Goal: Task Accomplishment & Management: Manage account settings

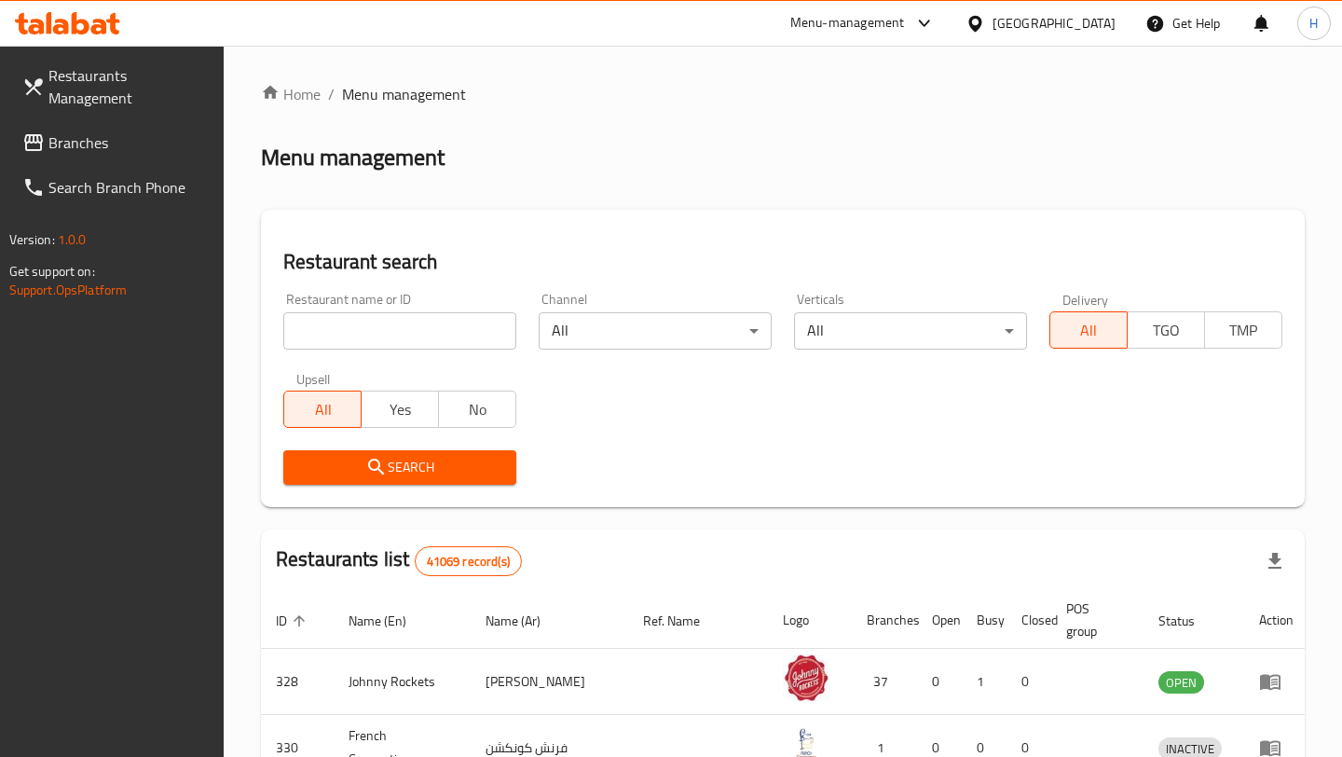
click at [378, 333] on input "search" at bounding box center [399, 330] width 233 height 37
paste input "694293"
type input "694293"
click at [403, 472] on span "Search" at bounding box center [399, 467] width 203 height 23
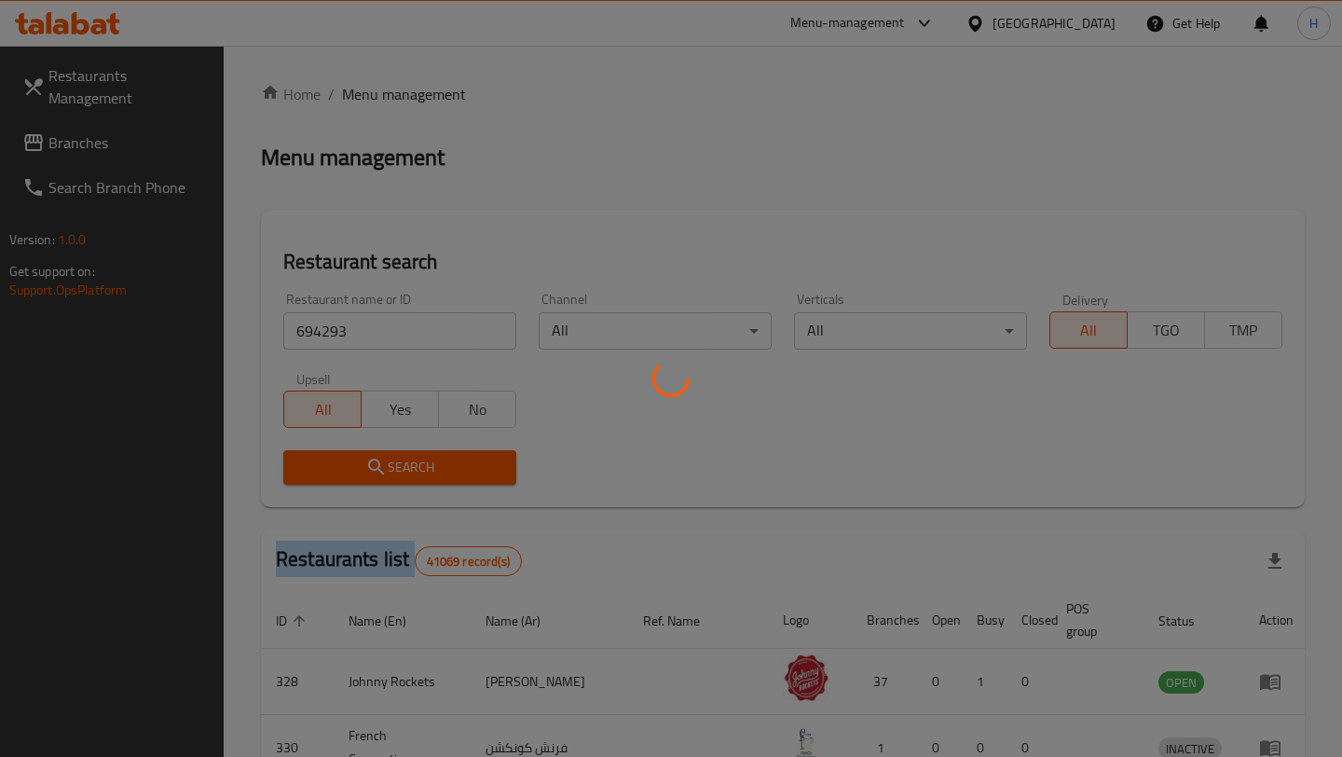
click at [403, 472] on div at bounding box center [671, 378] width 1342 height 757
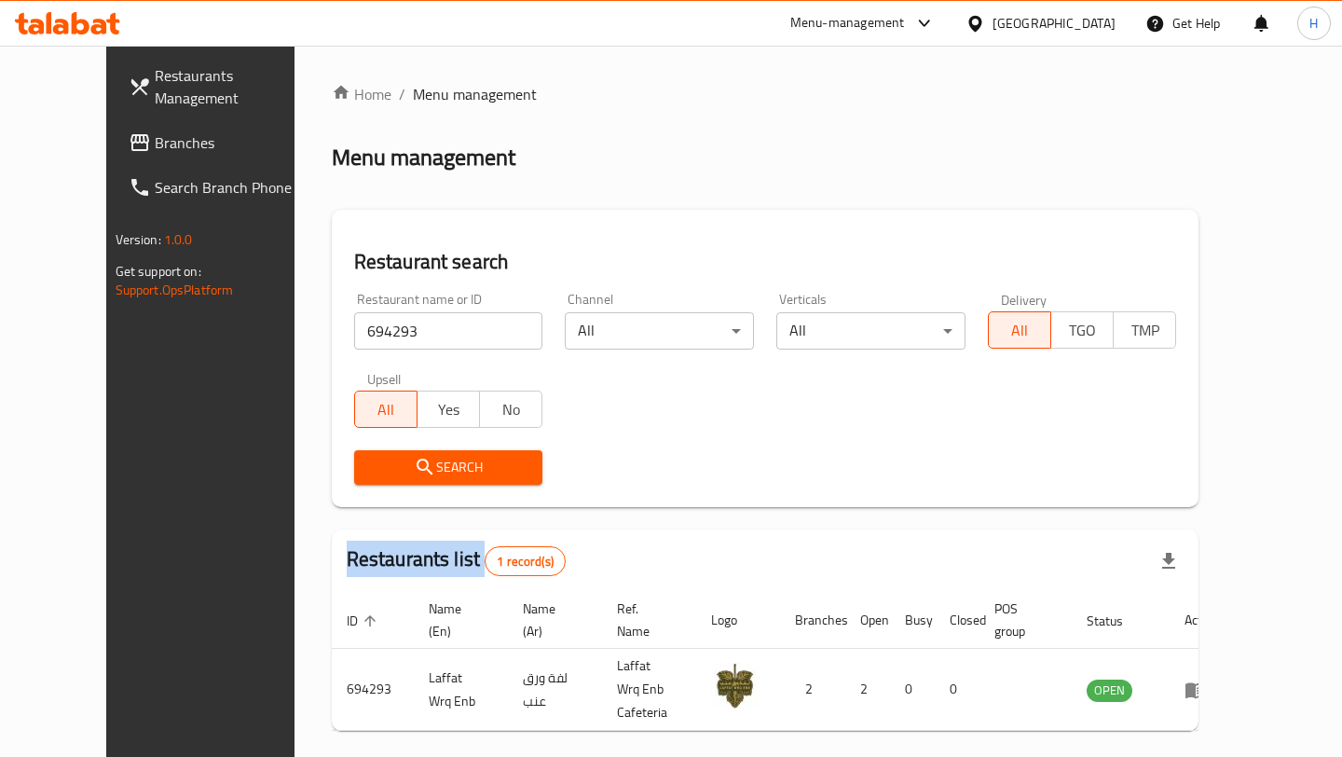
scroll to position [60, 0]
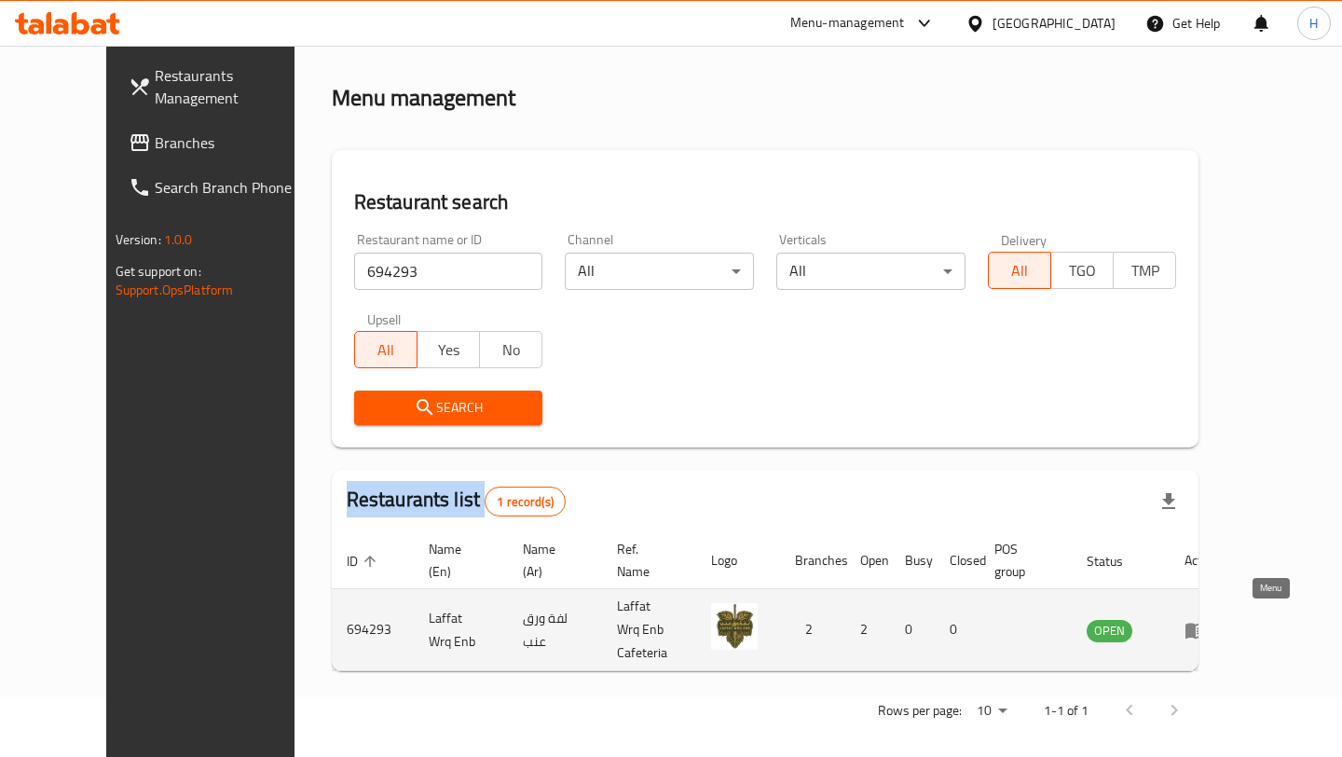
click at [1207, 633] on icon "enhanced table" at bounding box center [1195, 630] width 22 height 22
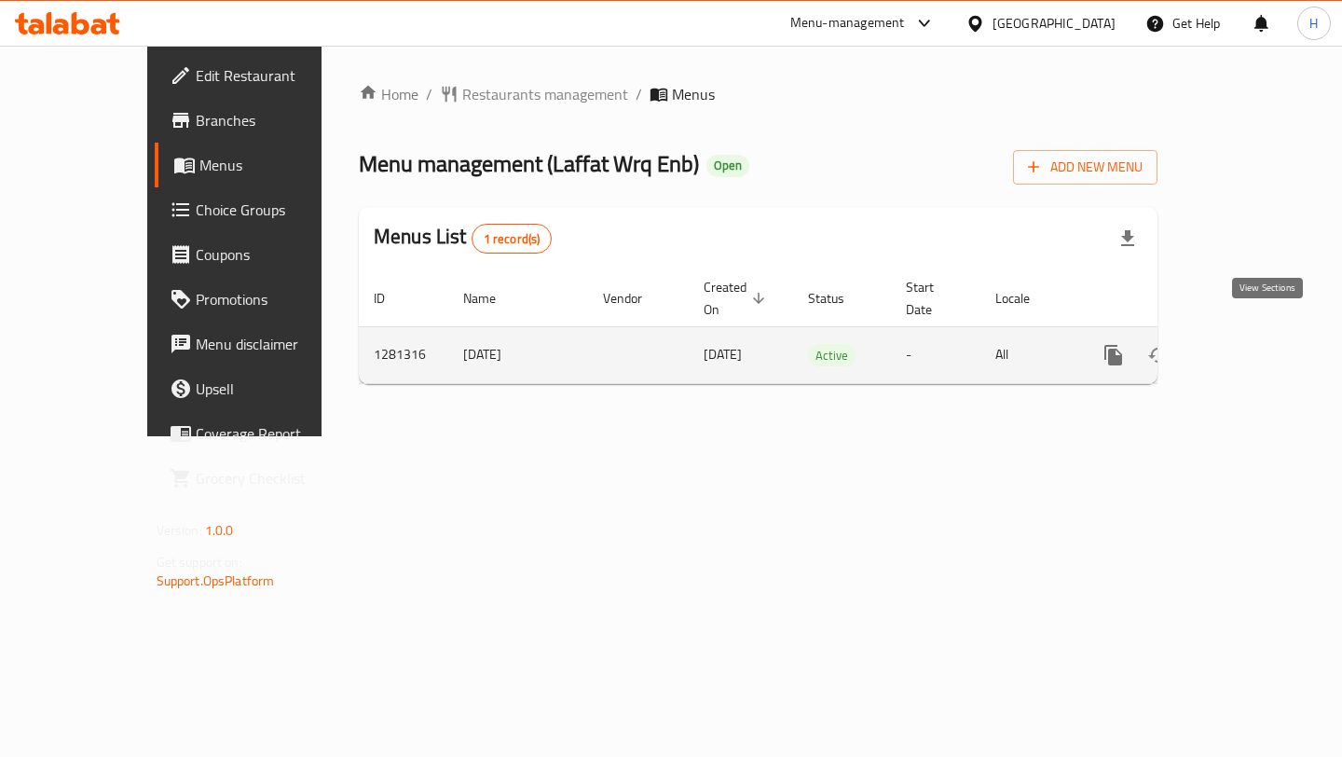
click at [1258, 344] on icon "enhanced table" at bounding box center [1247, 355] width 22 height 22
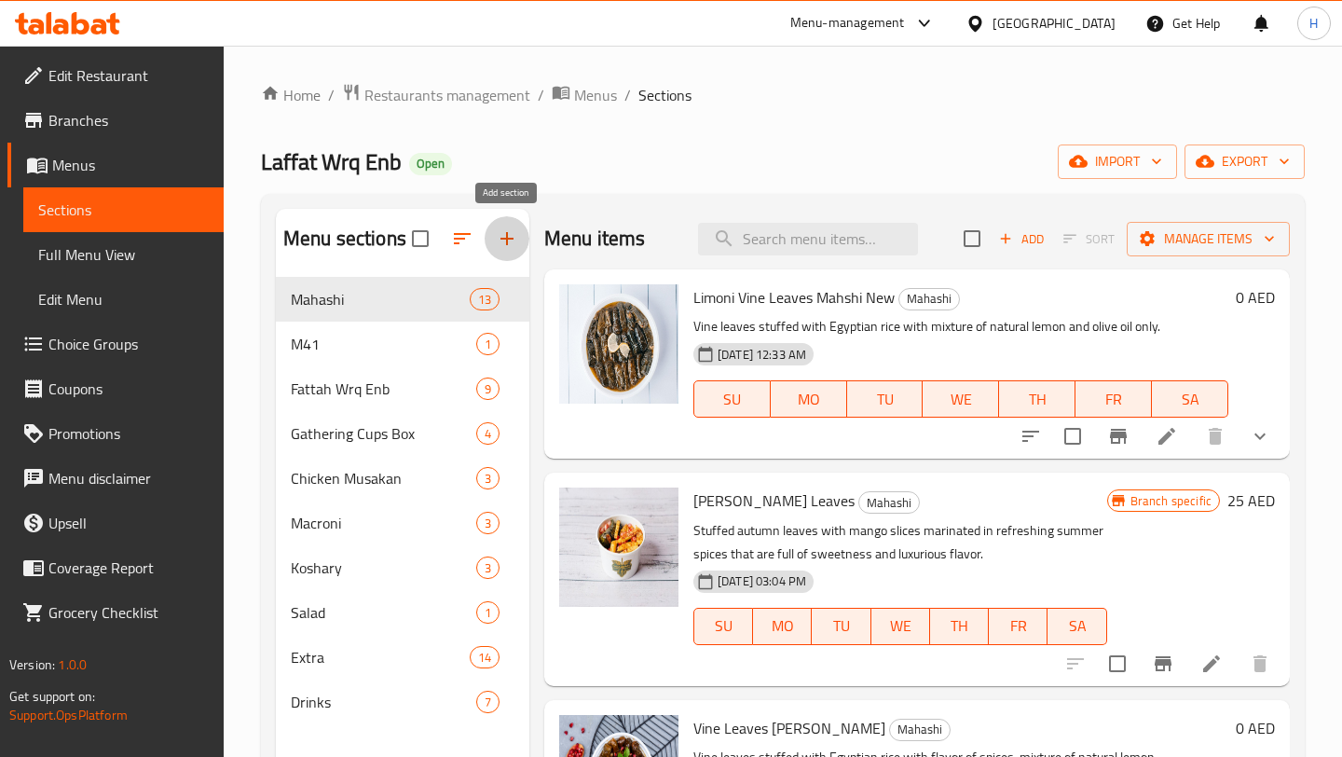
click at [504, 243] on icon "button" at bounding box center [507, 238] width 22 height 22
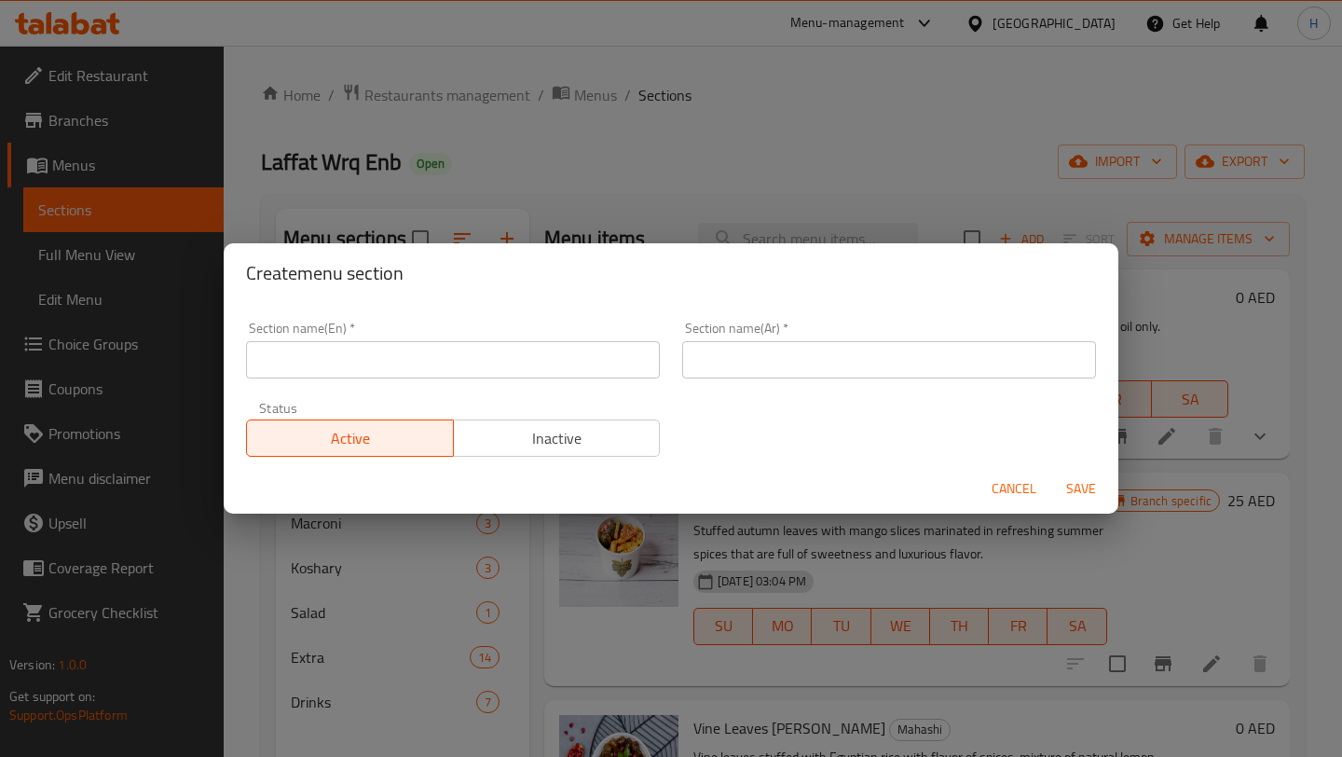
click at [481, 362] on input "text" at bounding box center [453, 359] width 414 height 37
type input "Combo Meals"
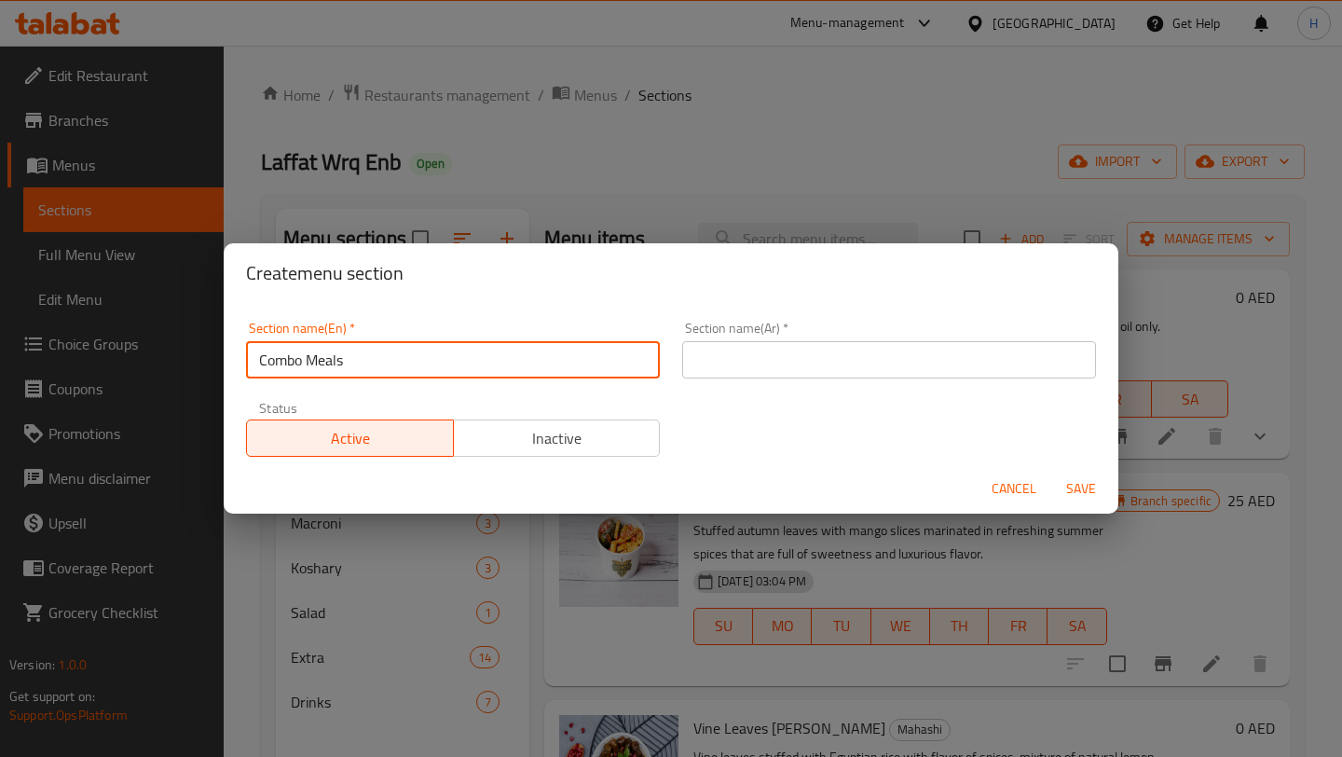
click at [727, 359] on input "text" at bounding box center [889, 359] width 414 height 37
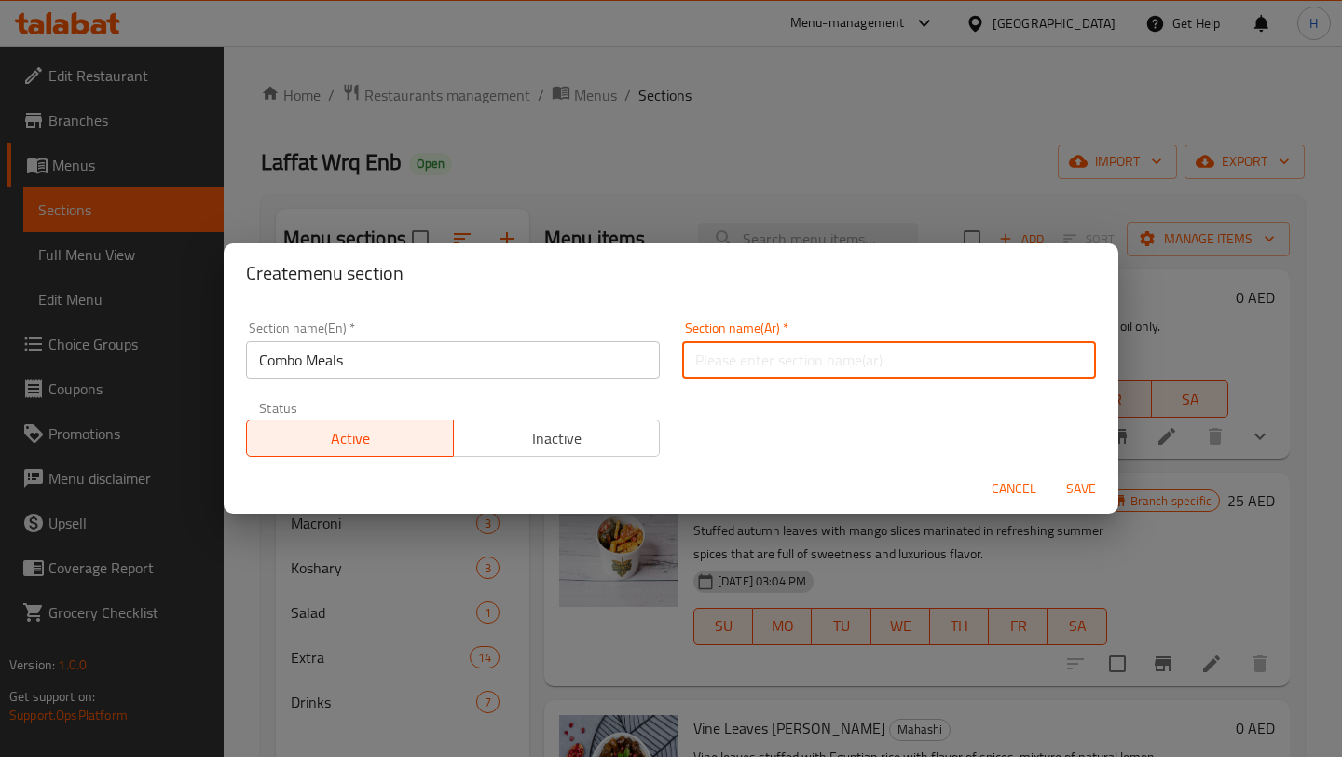
type input "الوجبات"
click at [533, 451] on span "Inactive" at bounding box center [557, 438] width 192 height 27
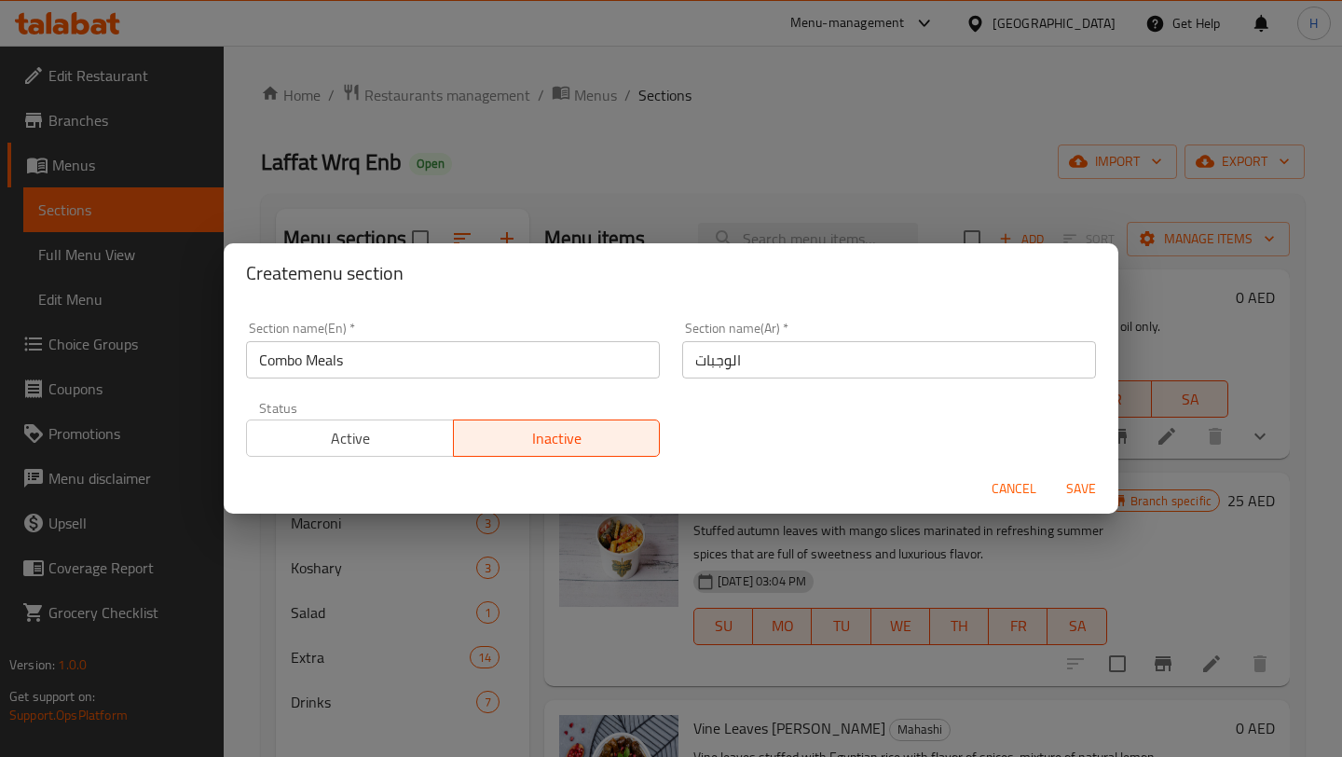
click at [1064, 491] on span "Save" at bounding box center [1080, 488] width 45 height 23
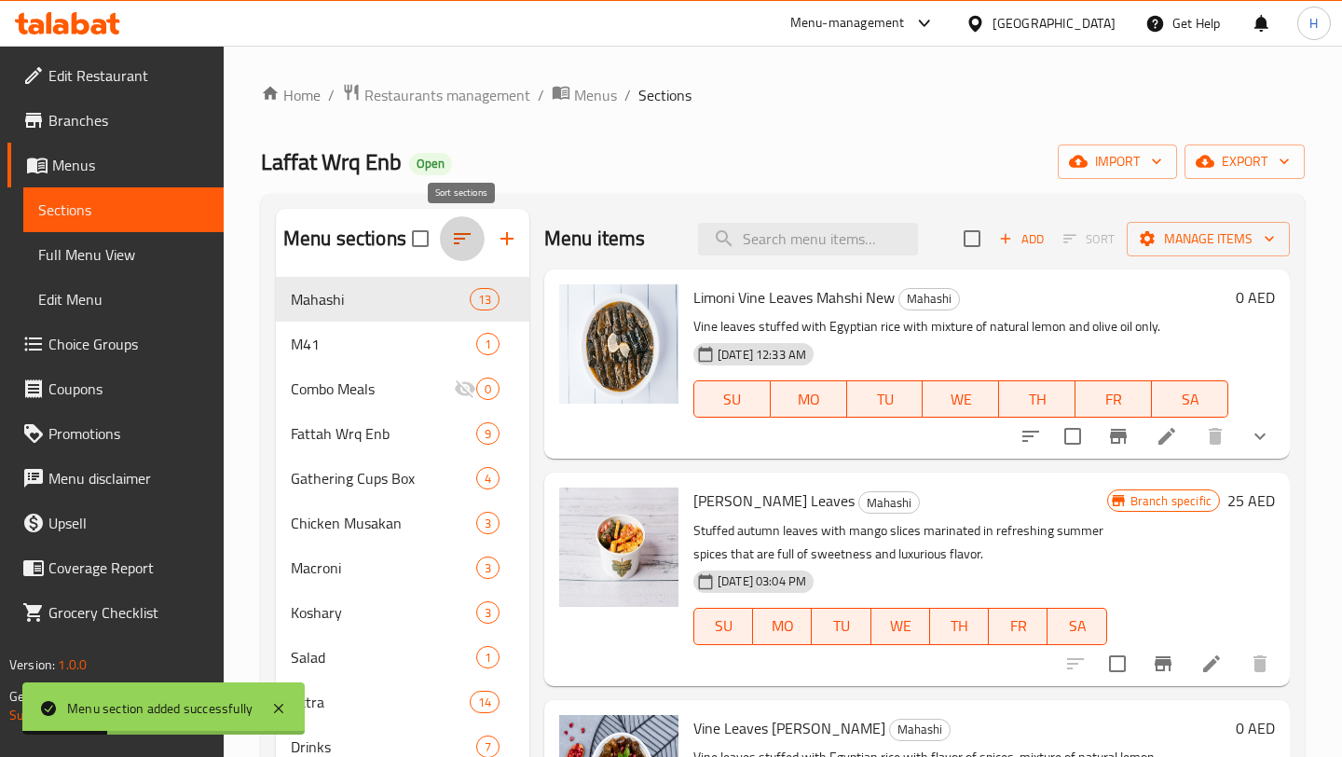
click at [461, 253] on button "button" at bounding box center [462, 238] width 45 height 45
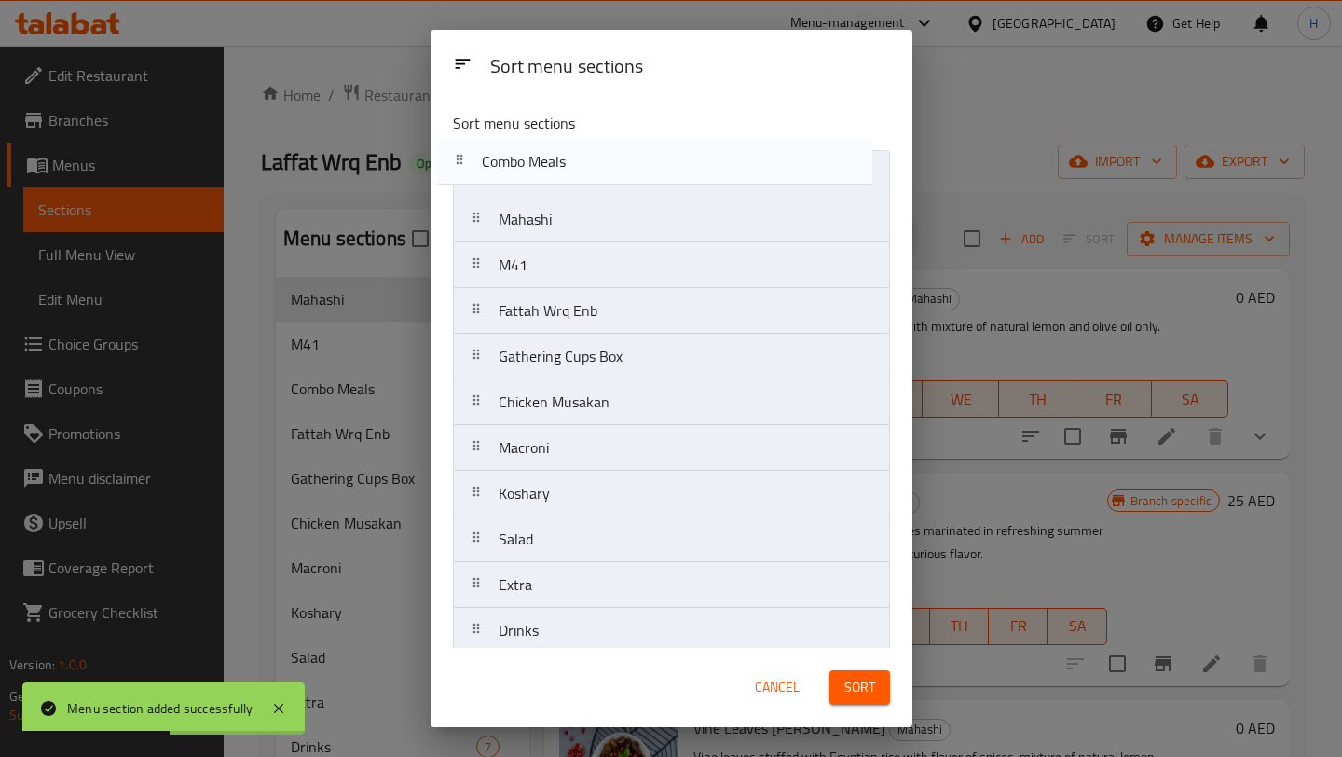
drag, startPoint x: 547, startPoint y: 270, endPoint x: 530, endPoint y: 162, distance: 109.4
click at [530, 162] on nav "Mahashi M41 Combo Meals Fattah Wrq Enb Gathering Cups Box Chicken Musakan Macro…" at bounding box center [671, 402] width 437 height 504
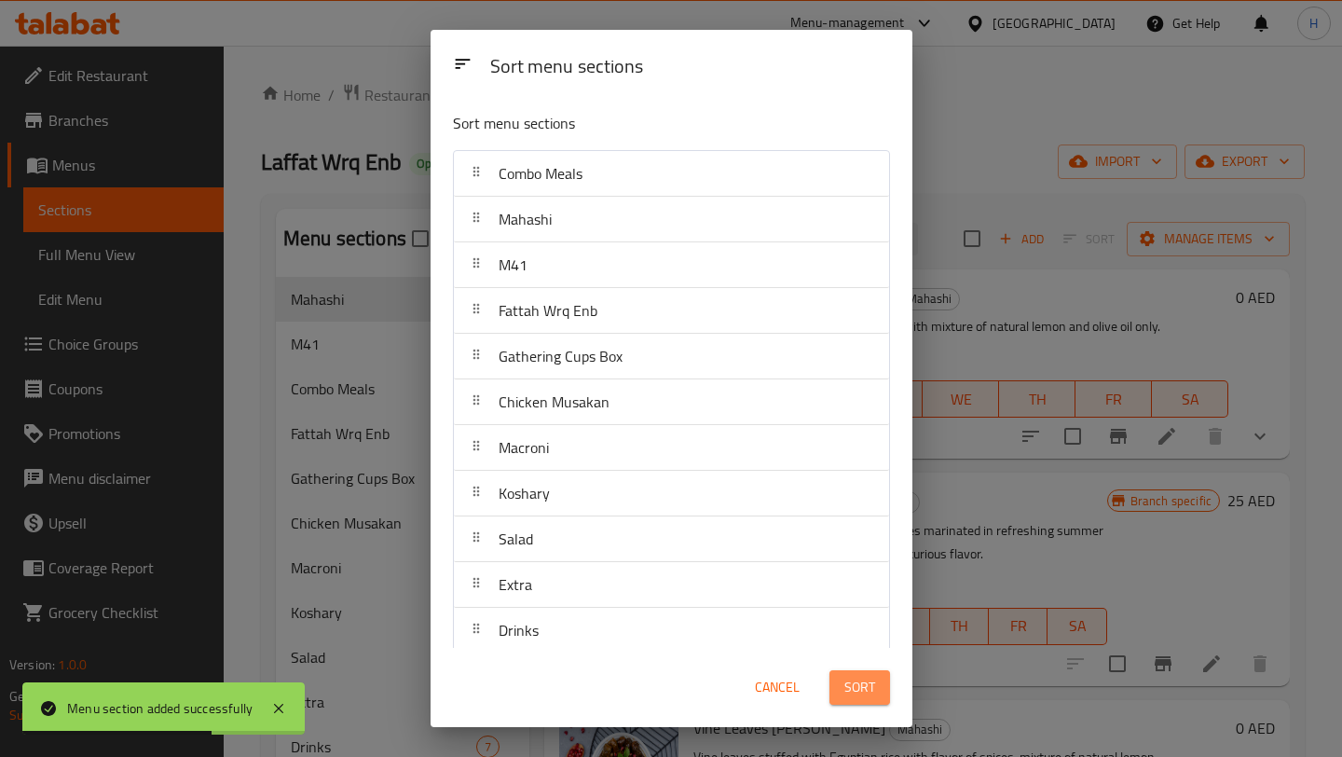
click at [831, 684] on button "Sort" at bounding box center [859, 687] width 61 height 34
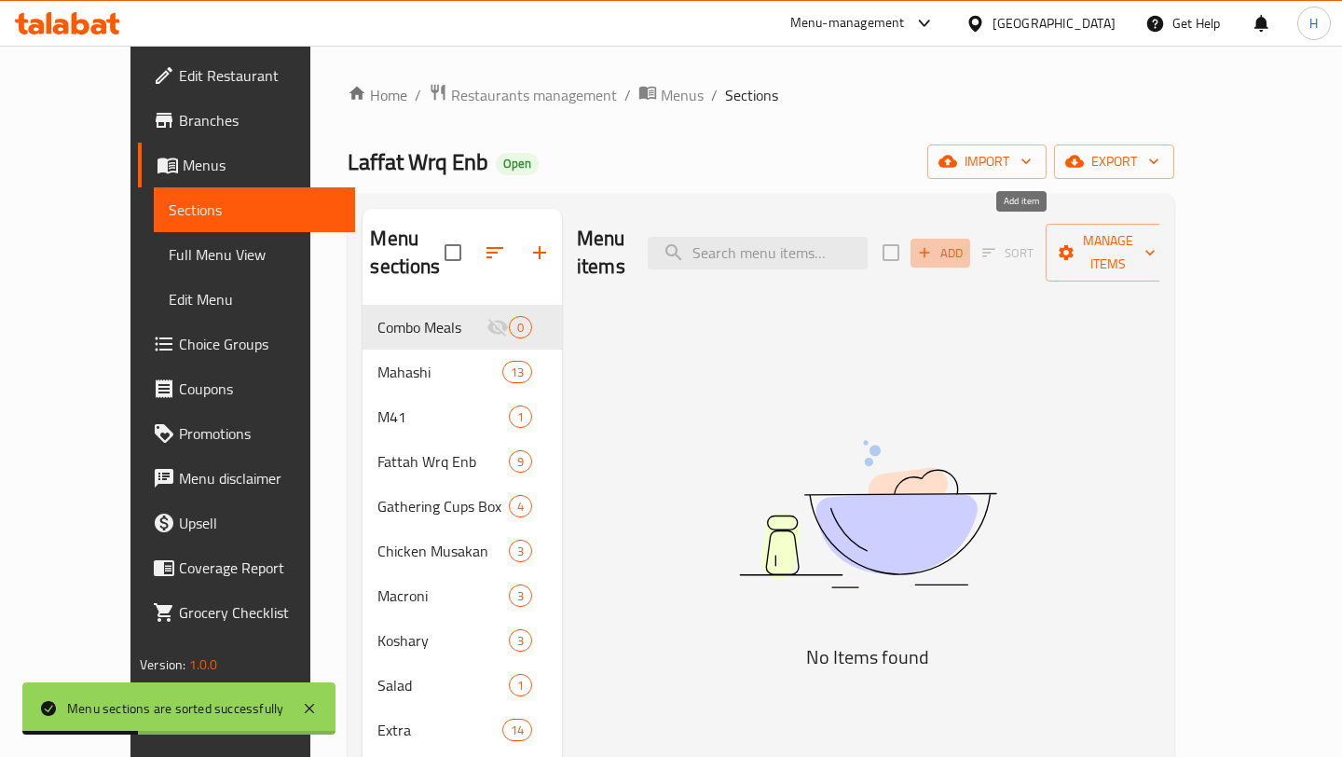
click at [933, 247] on icon "button" at bounding box center [924, 252] width 17 height 17
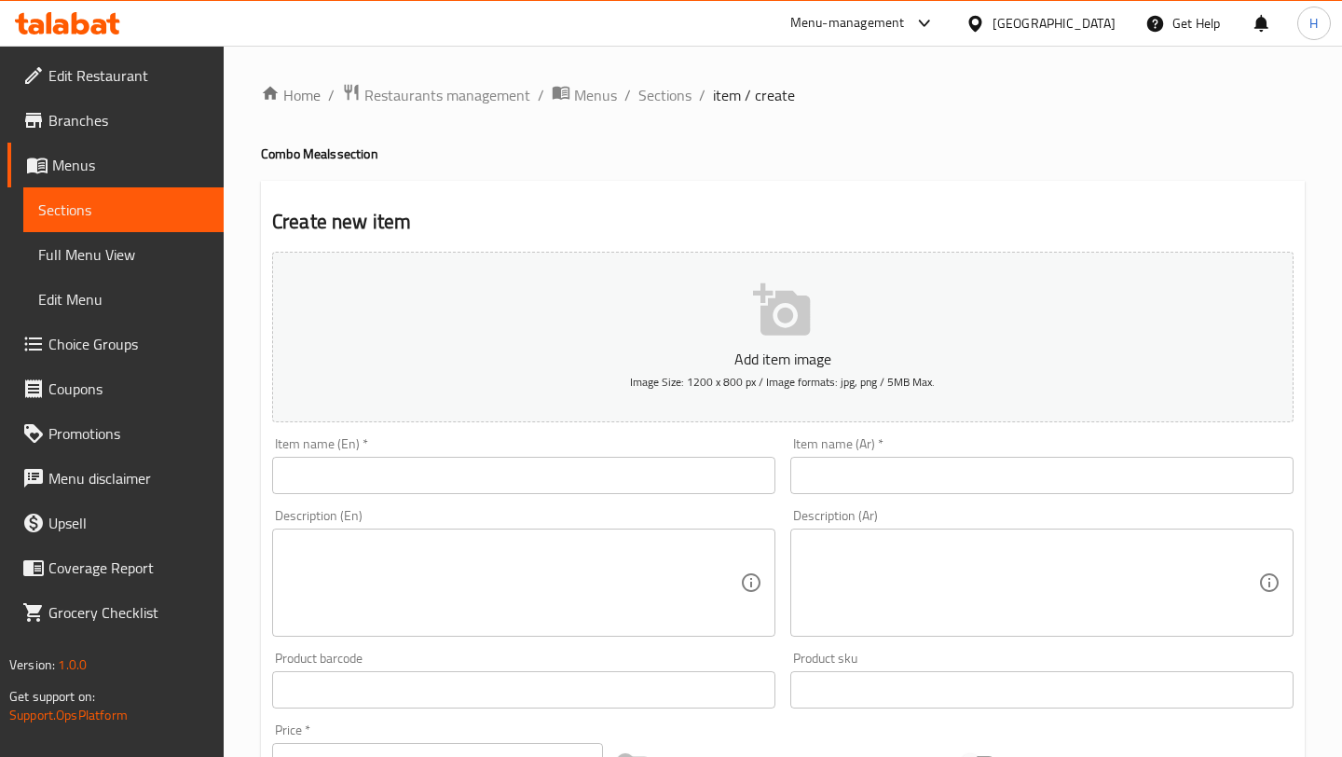
click at [456, 480] on input "text" at bounding box center [523, 475] width 503 height 37
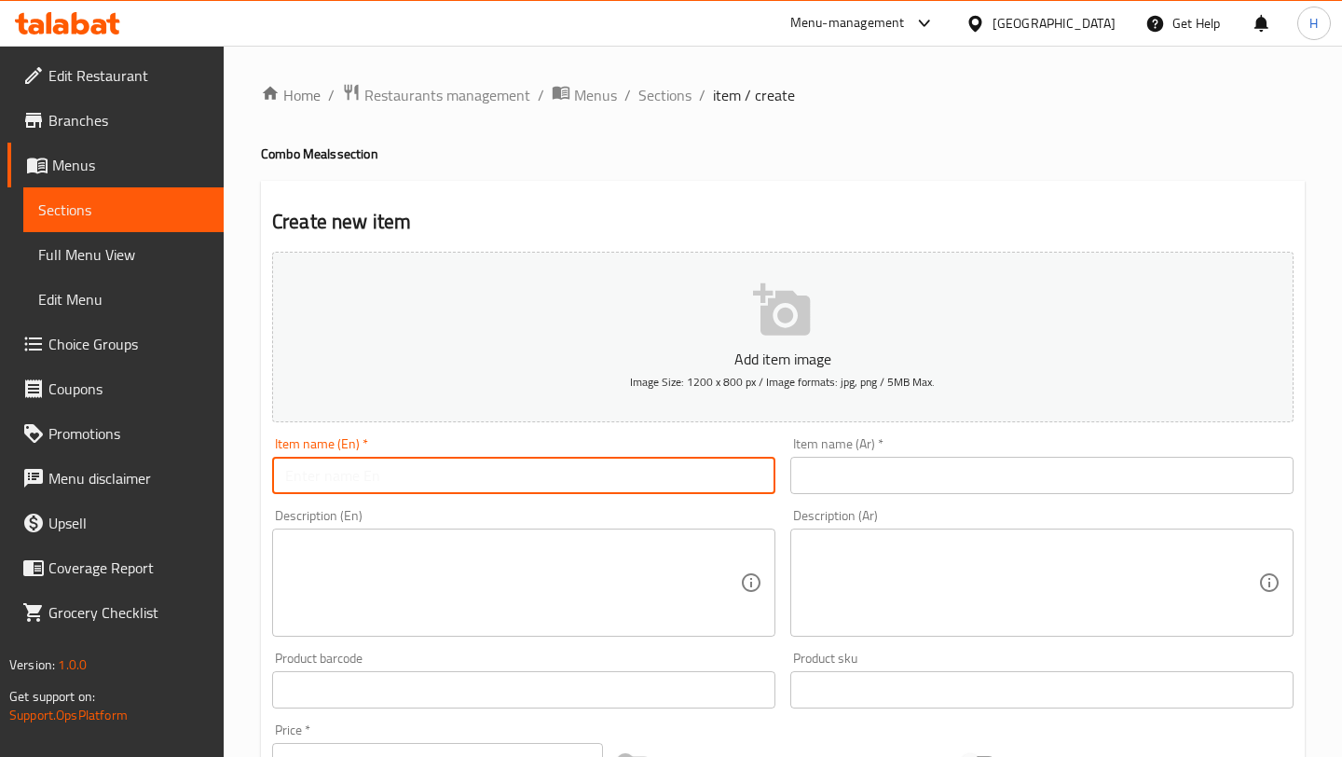
type input "Stay Light Combo"
click at [859, 474] on input "text" at bounding box center [1041, 475] width 503 height 37
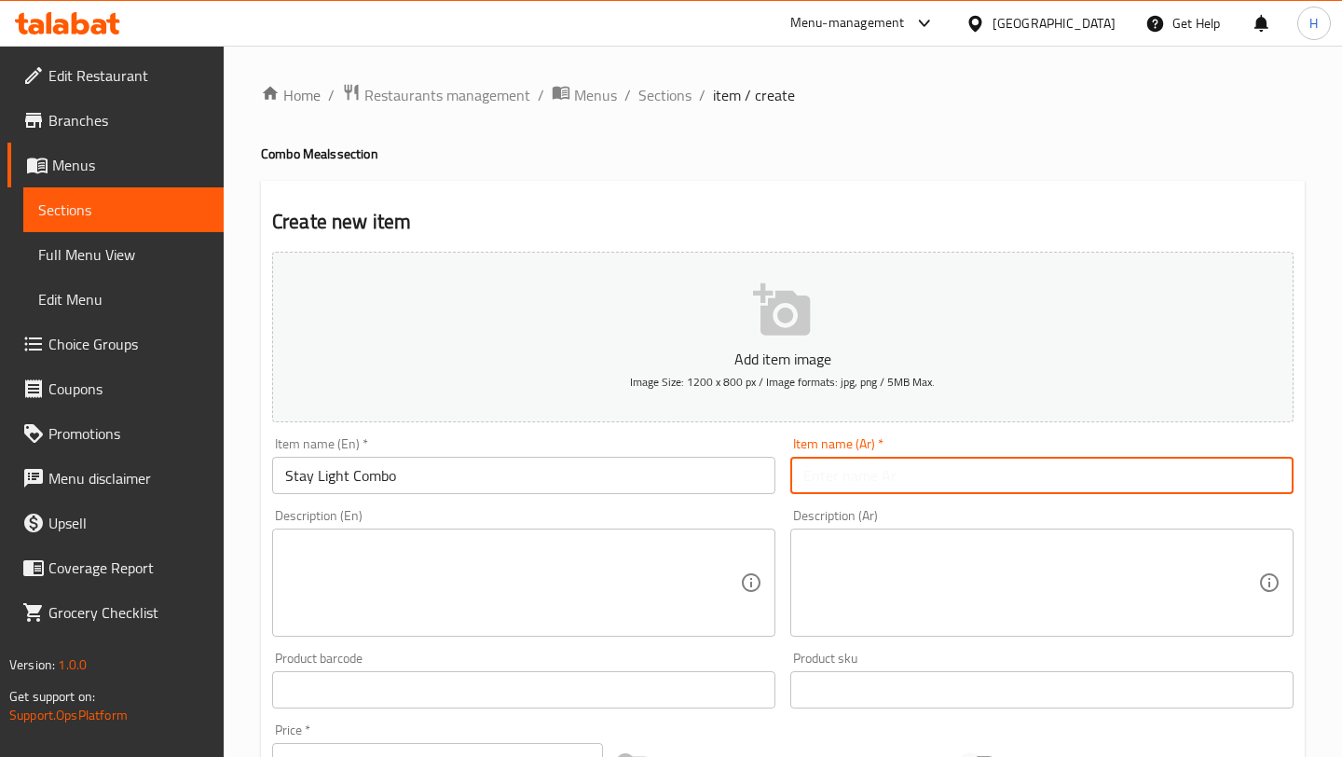
type input "كومبو خلك خفيف"
click at [515, 557] on textarea at bounding box center [512, 583] width 455 height 89
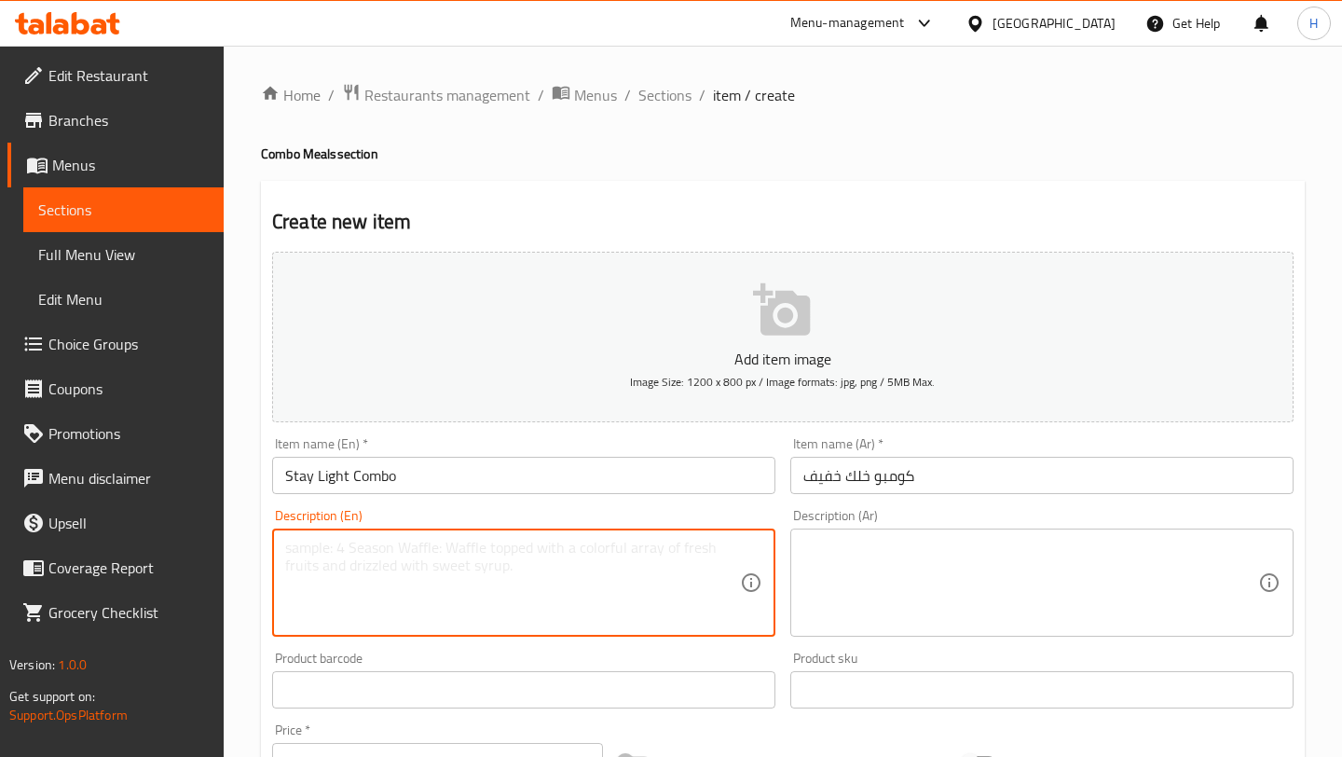
paste textarea "Contents: Lemony Vine Leaves + Stuffed Cabbage + Pepsi Description: Light and s…"
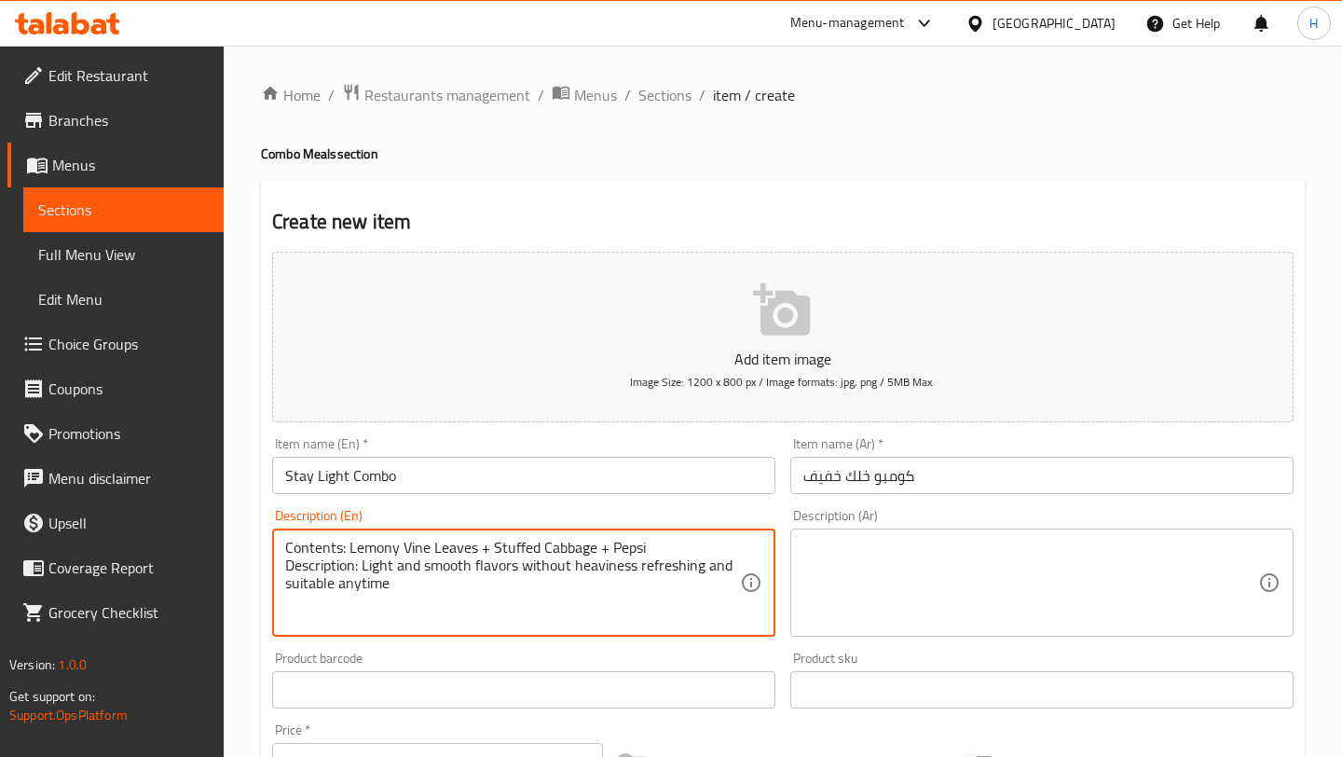
type textarea "Contents: Lemony Vine Leaves + Stuffed Cabbage + Pepsi Description: Light and s…"
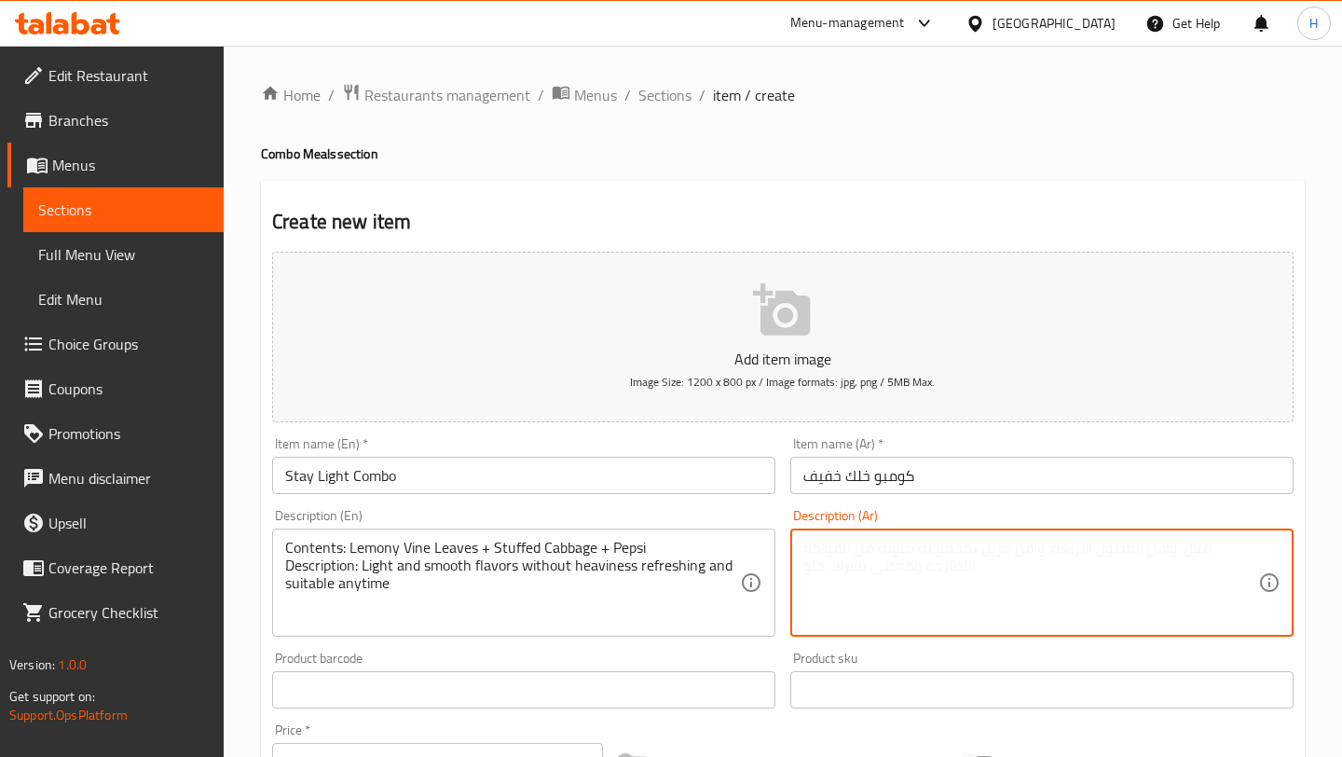
click at [844, 593] on textarea at bounding box center [1030, 583] width 455 height 89
paste textarea "المحتويات: ورق عنب ليموني + محشي ملفوف + بيبسي الوصف: نكهة ناعمة وخفيفة بدون ثق…"
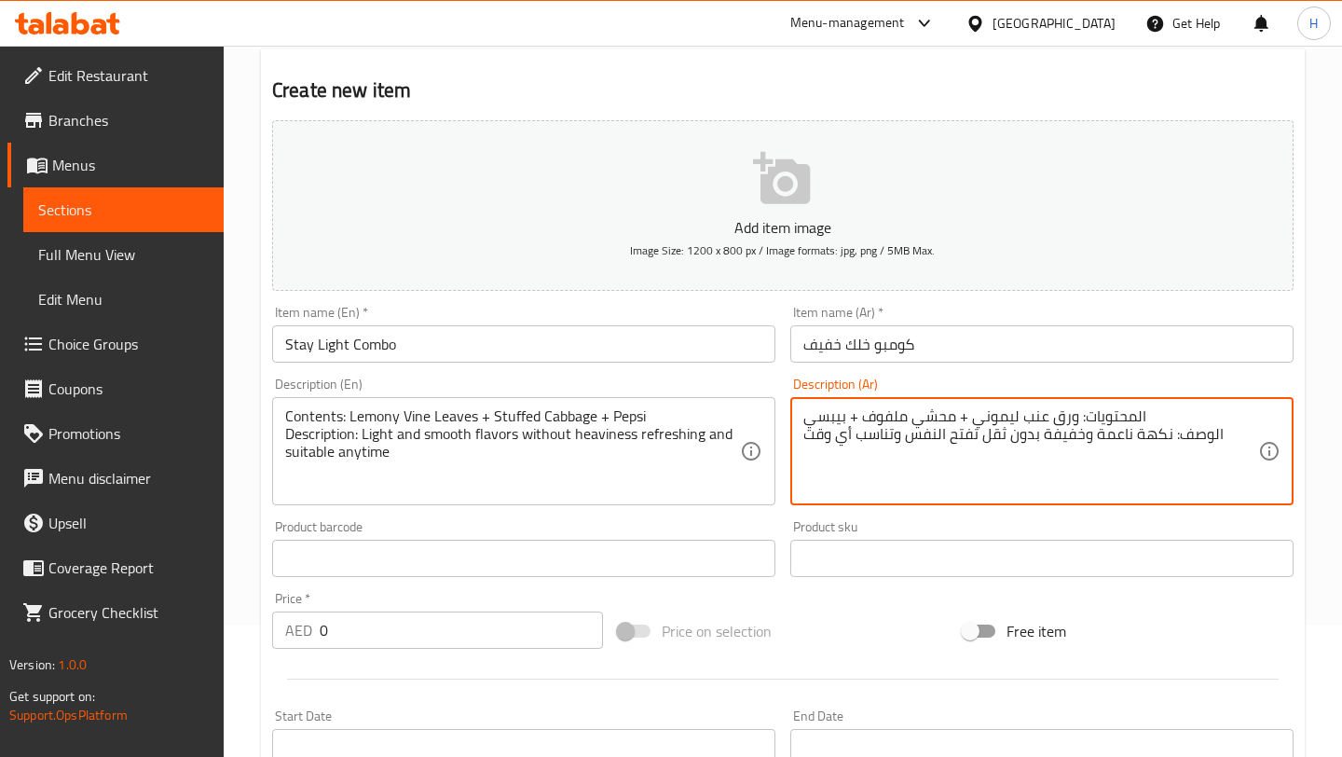
scroll to position [134, 0]
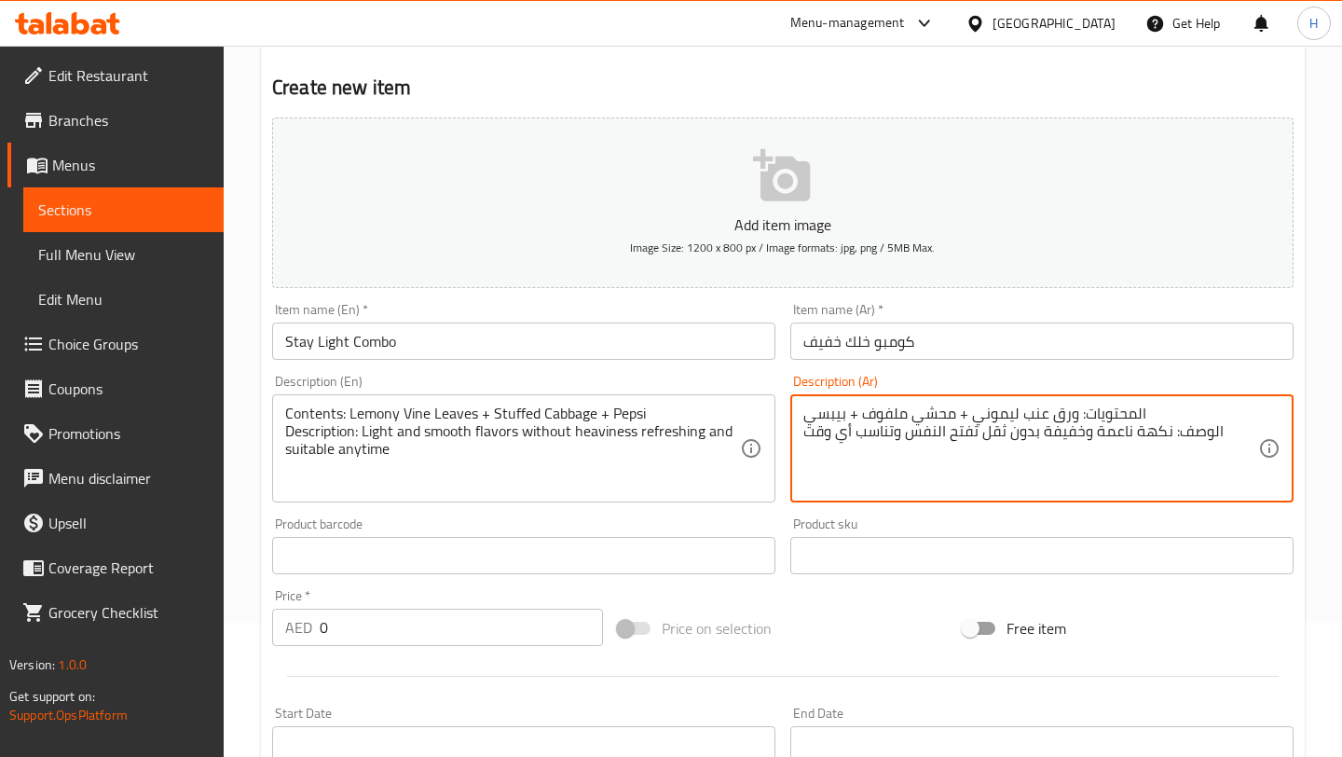
type textarea "المحتويات: ورق عنب ليموني + محشي ملفوف + بيبسي الوصف: نكهة ناعمة وخفيفة بدون ثق…"
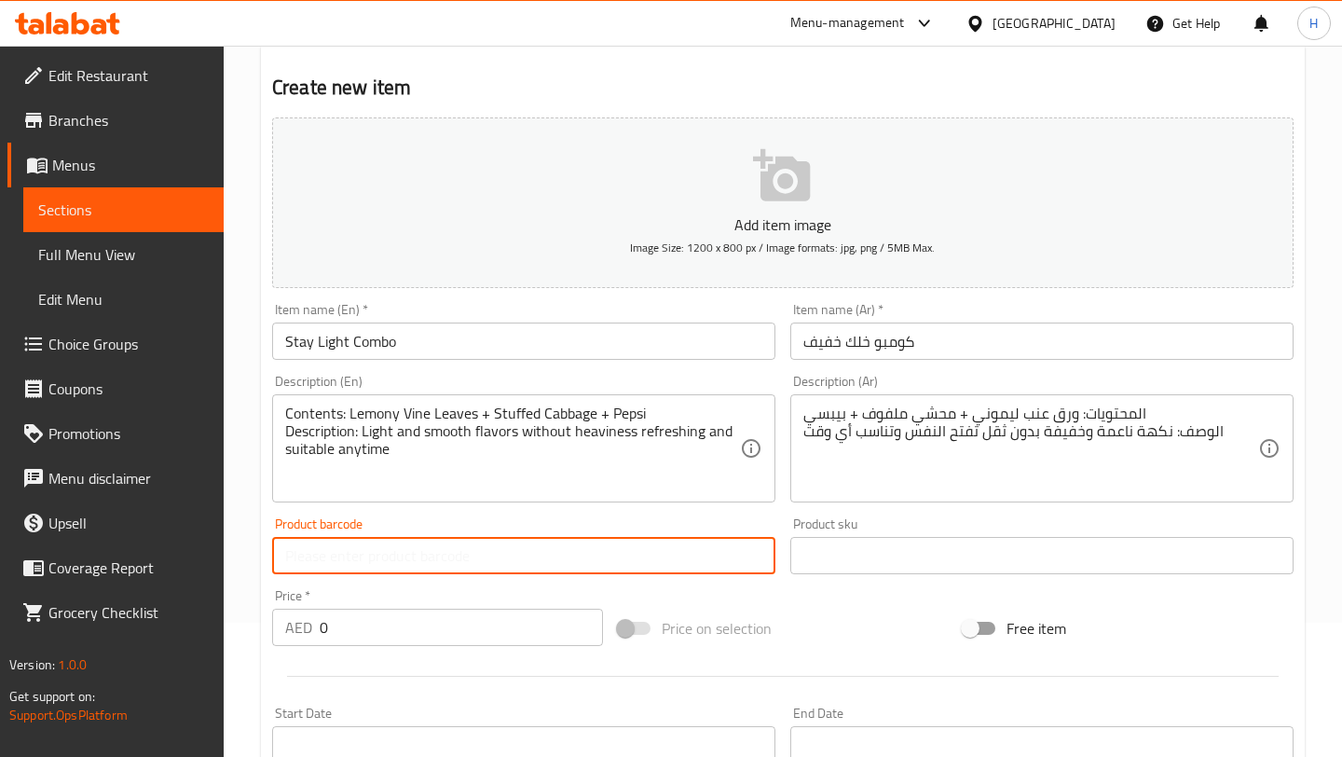
click at [428, 558] on input "text" at bounding box center [523, 555] width 503 height 37
type input "41.5"
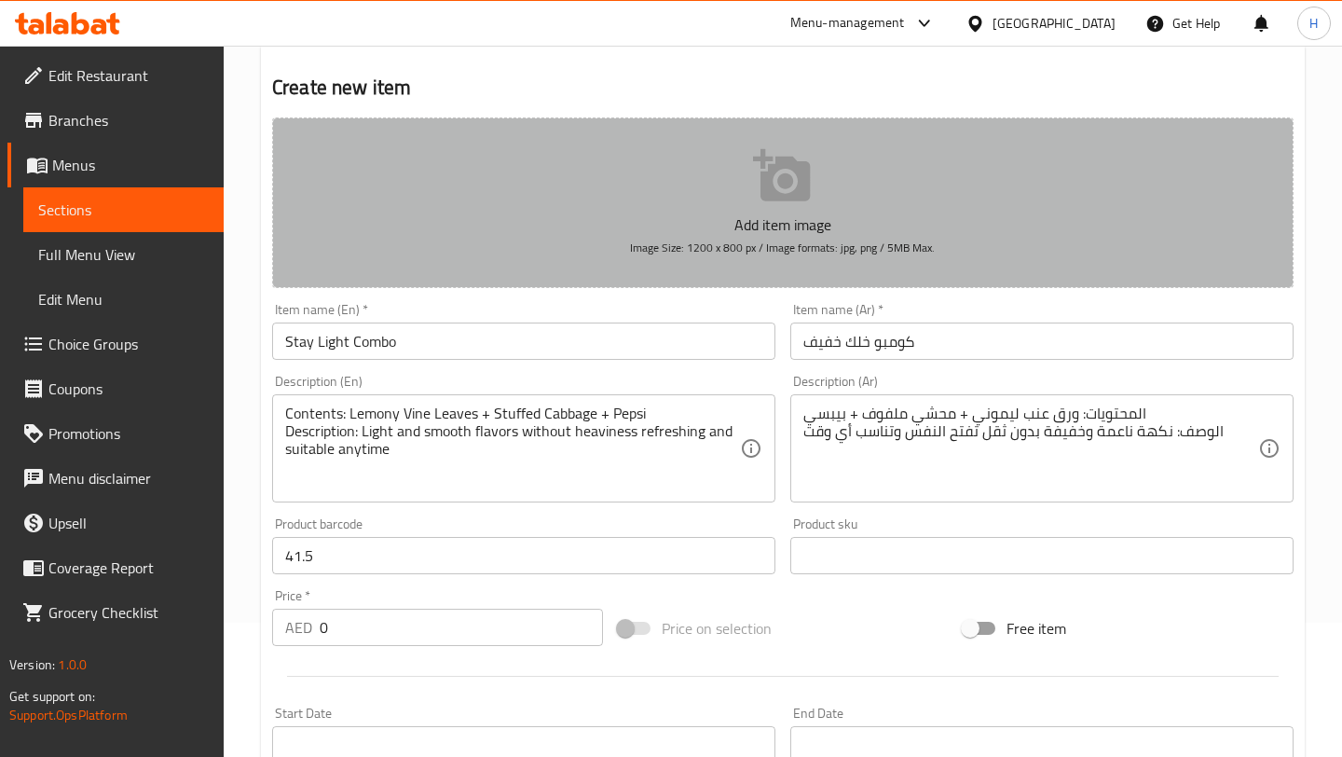
click at [786, 185] on icon "button" at bounding box center [781, 175] width 57 height 52
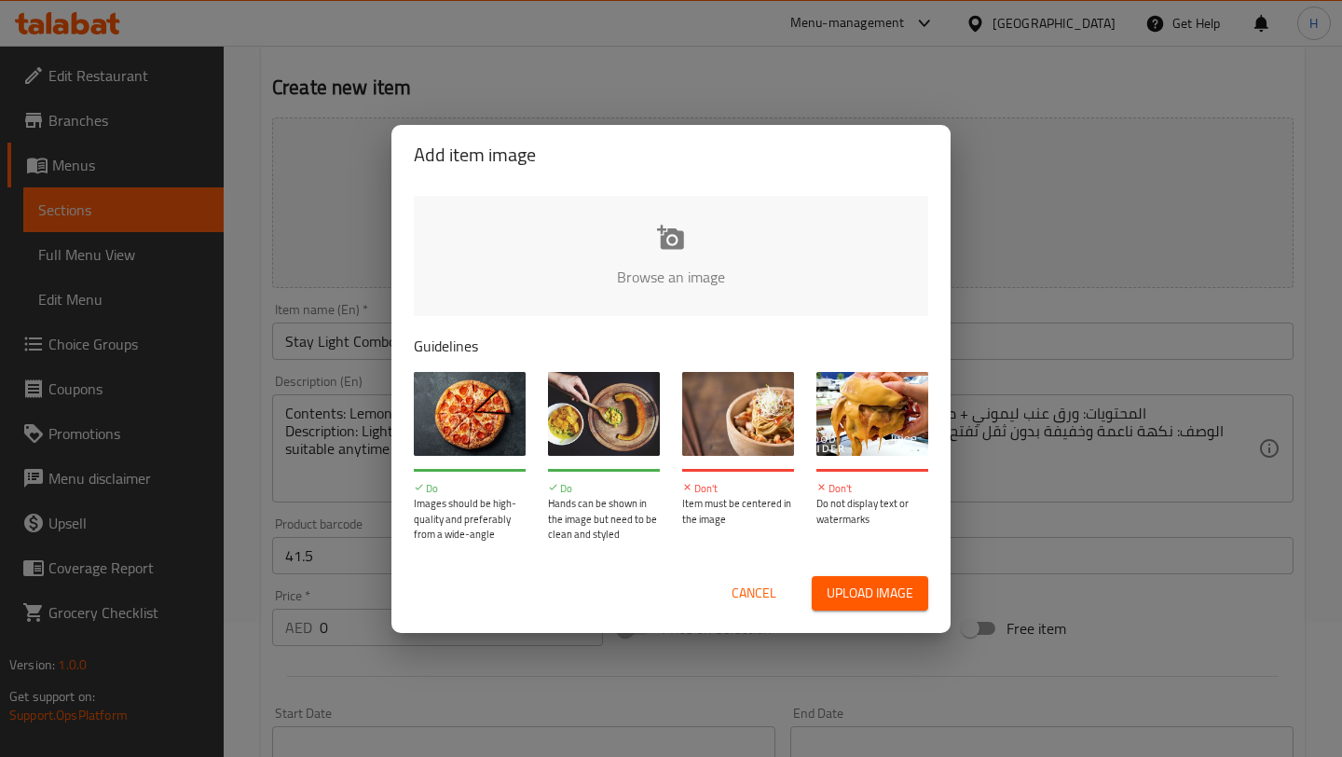
click at [674, 243] on input "file" at bounding box center [1301, 283] width 1774 height 174
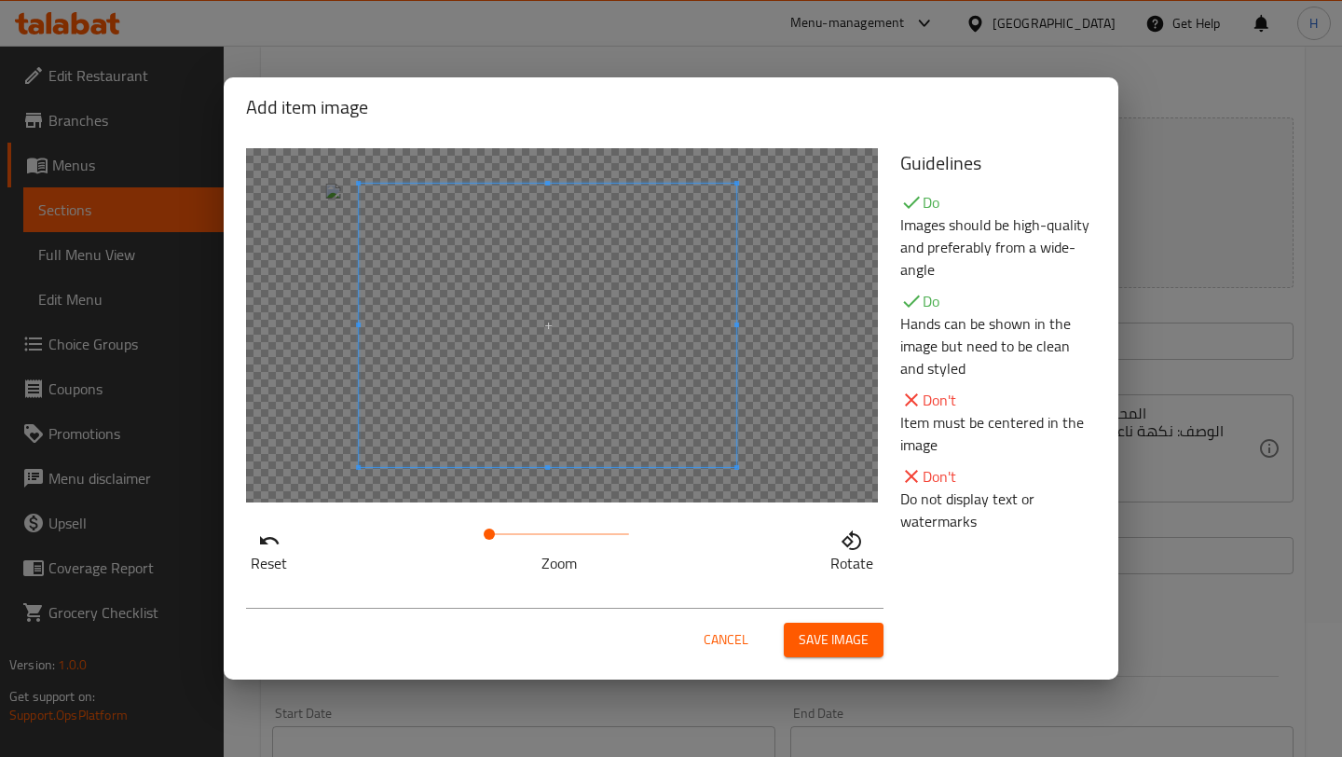
click at [698, 415] on span at bounding box center [547, 325] width 377 height 283
click at [820, 648] on span "Save image" at bounding box center [833, 639] width 70 height 23
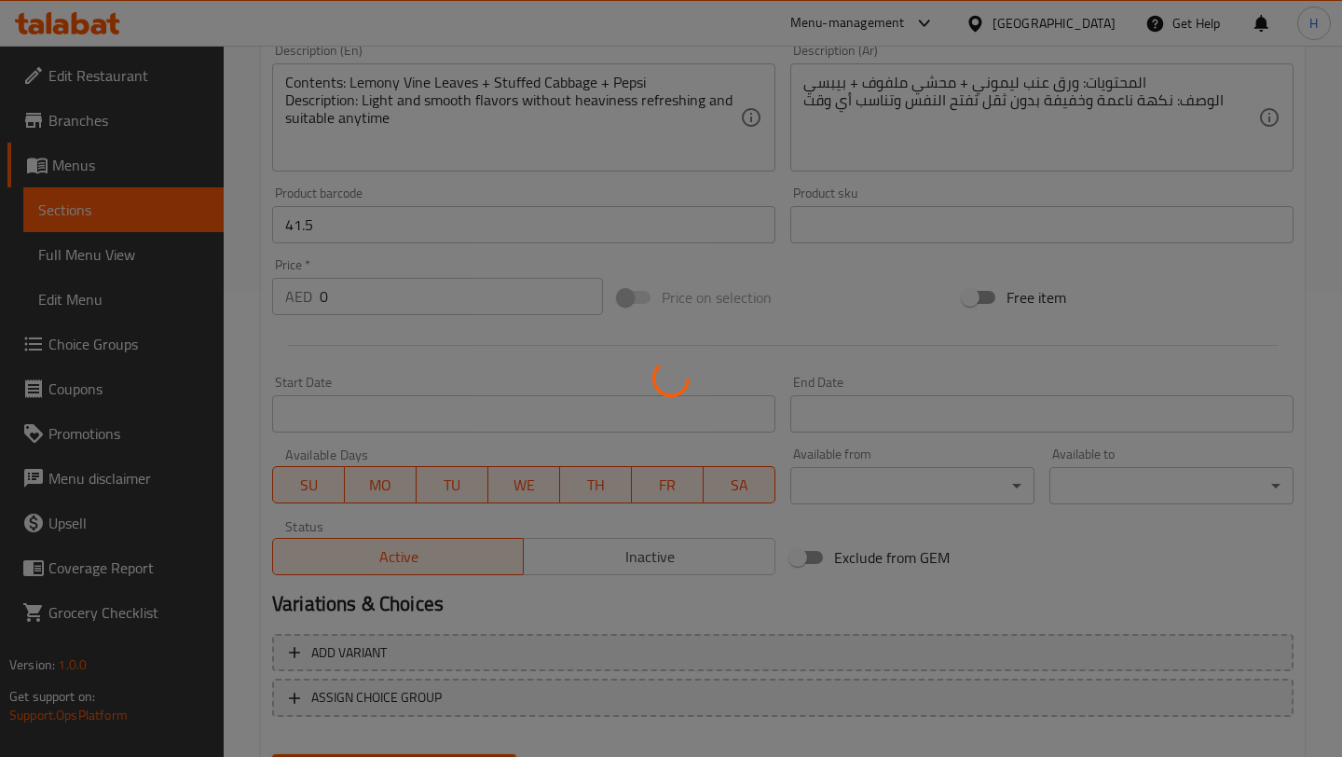
scroll to position [560, 0]
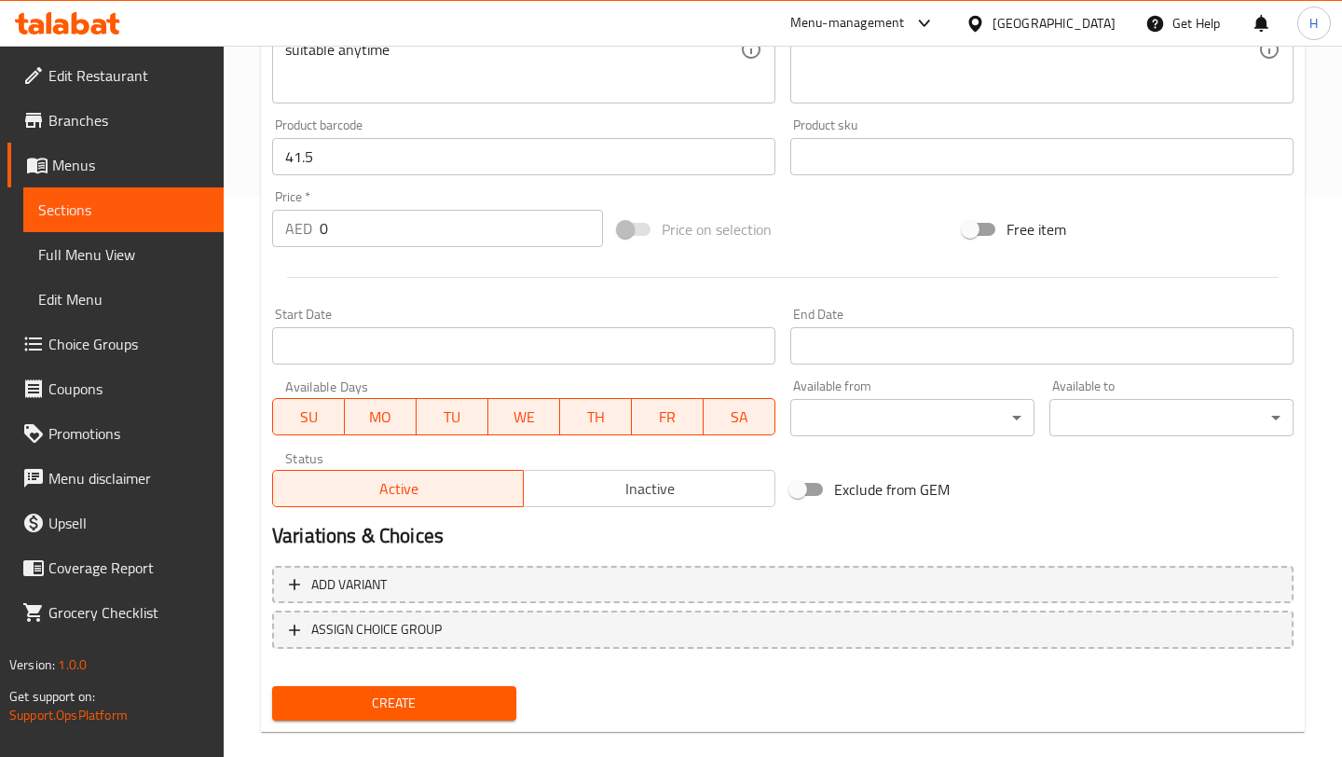
click at [410, 693] on span "Create" at bounding box center [394, 702] width 214 height 23
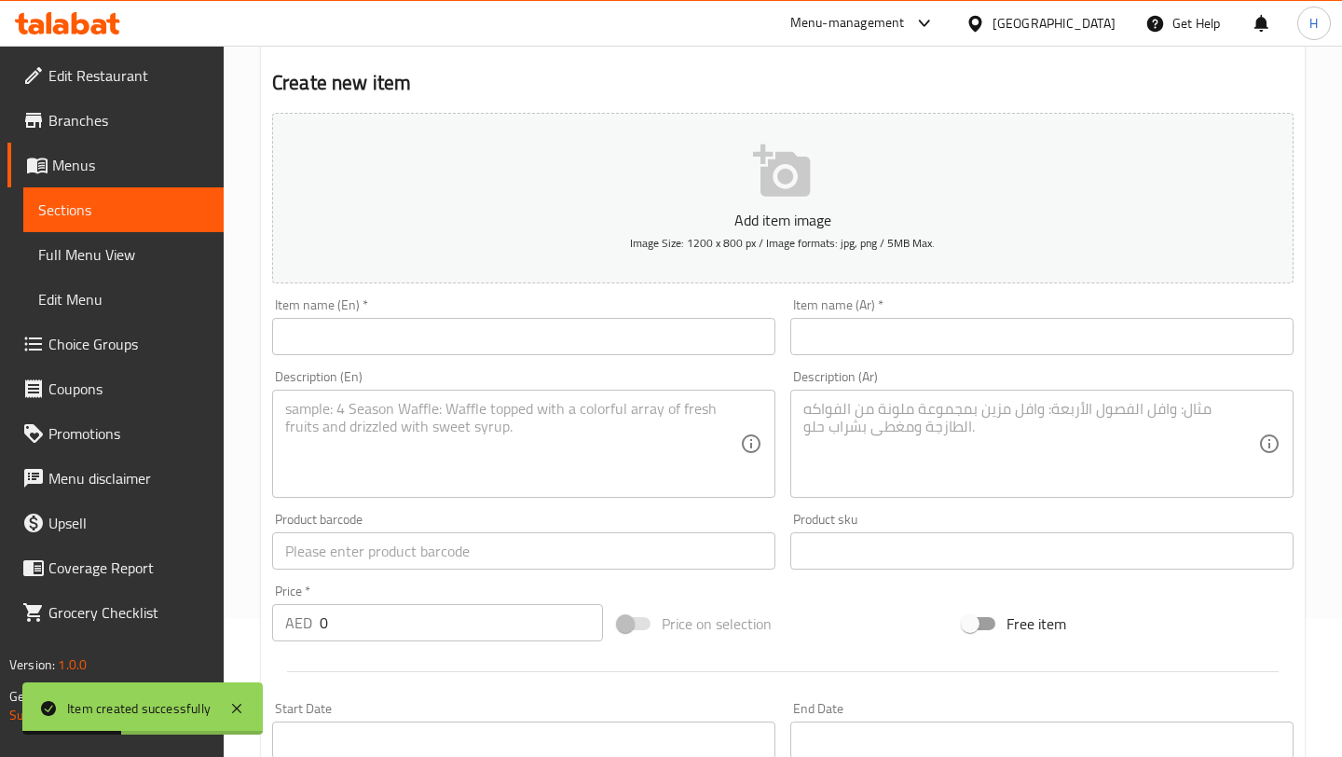
scroll to position [0, 0]
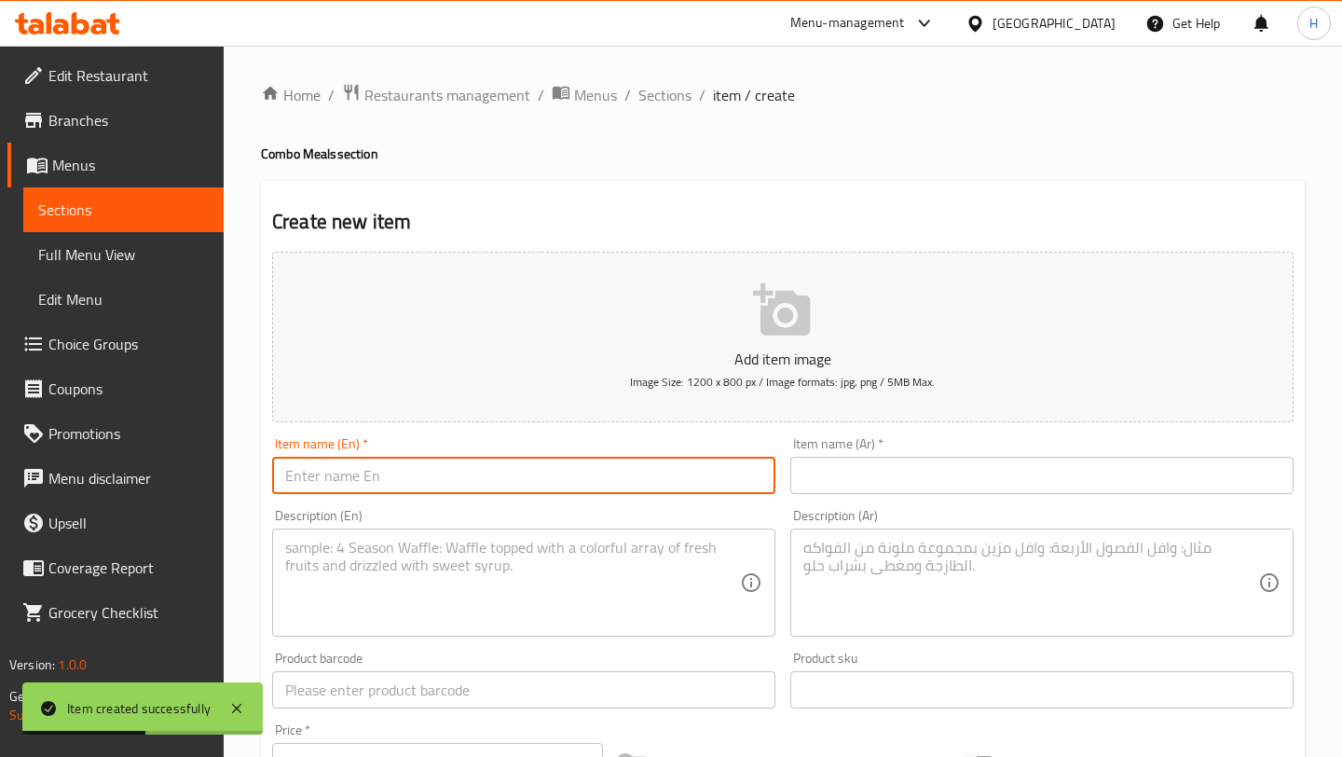
click at [389, 473] on input "text" at bounding box center [523, 475] width 503 height 37
type input "t"
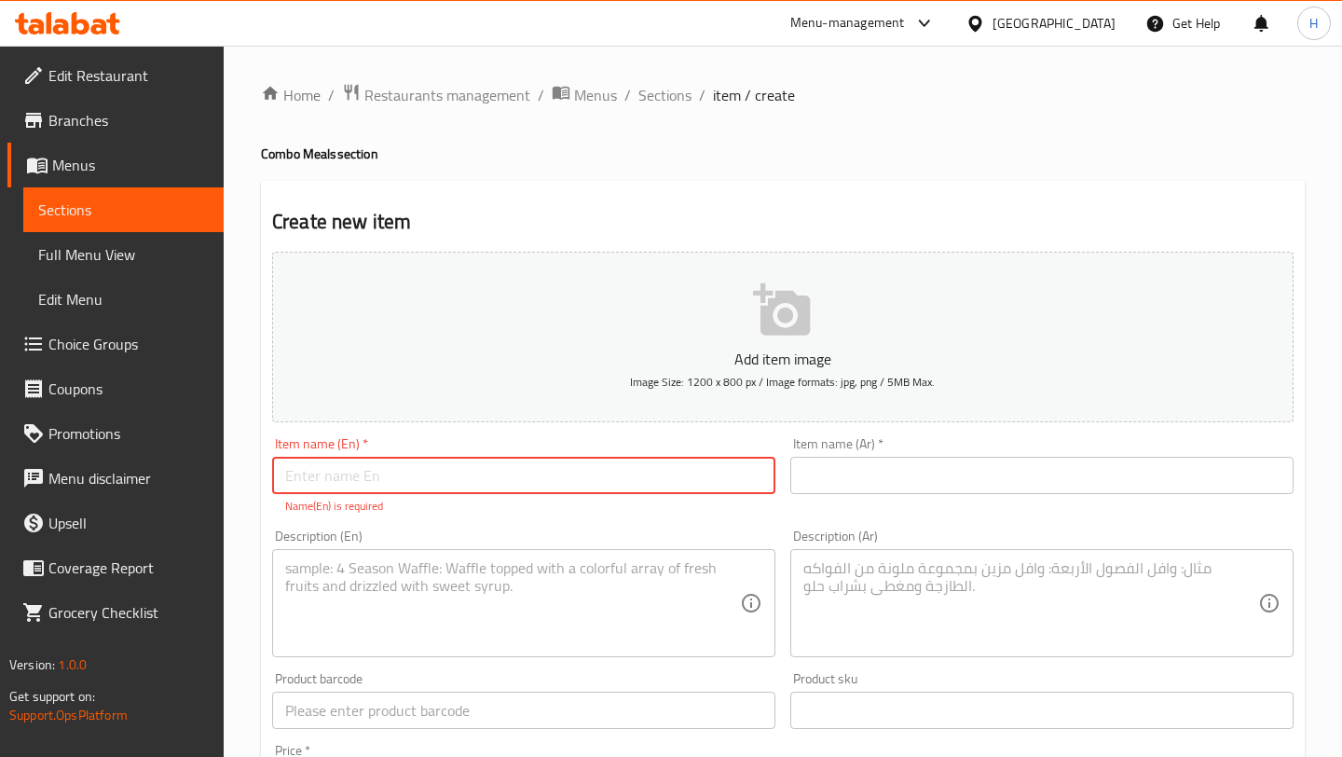
paste input "The Challenge Combo"
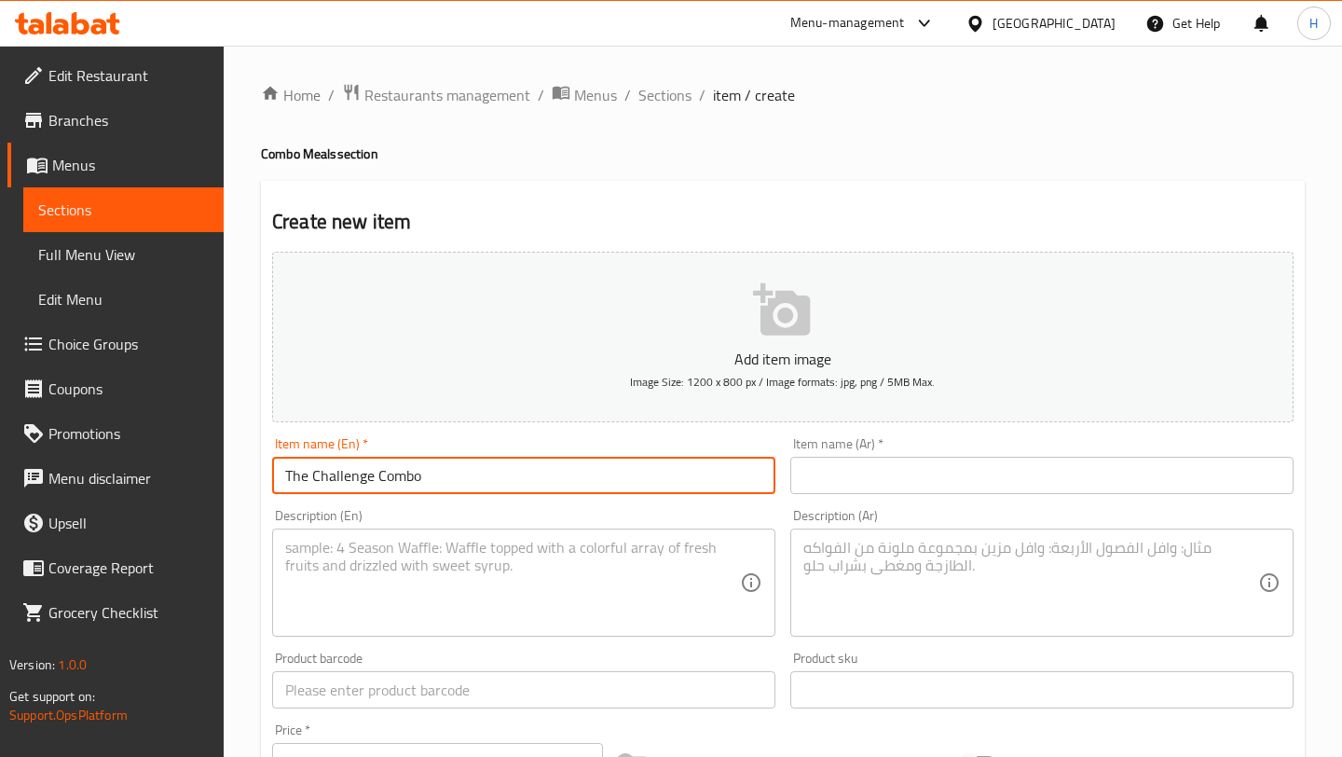
type input "The Challenge Combo"
click at [848, 471] on input "text" at bounding box center [1041, 475] width 503 height 37
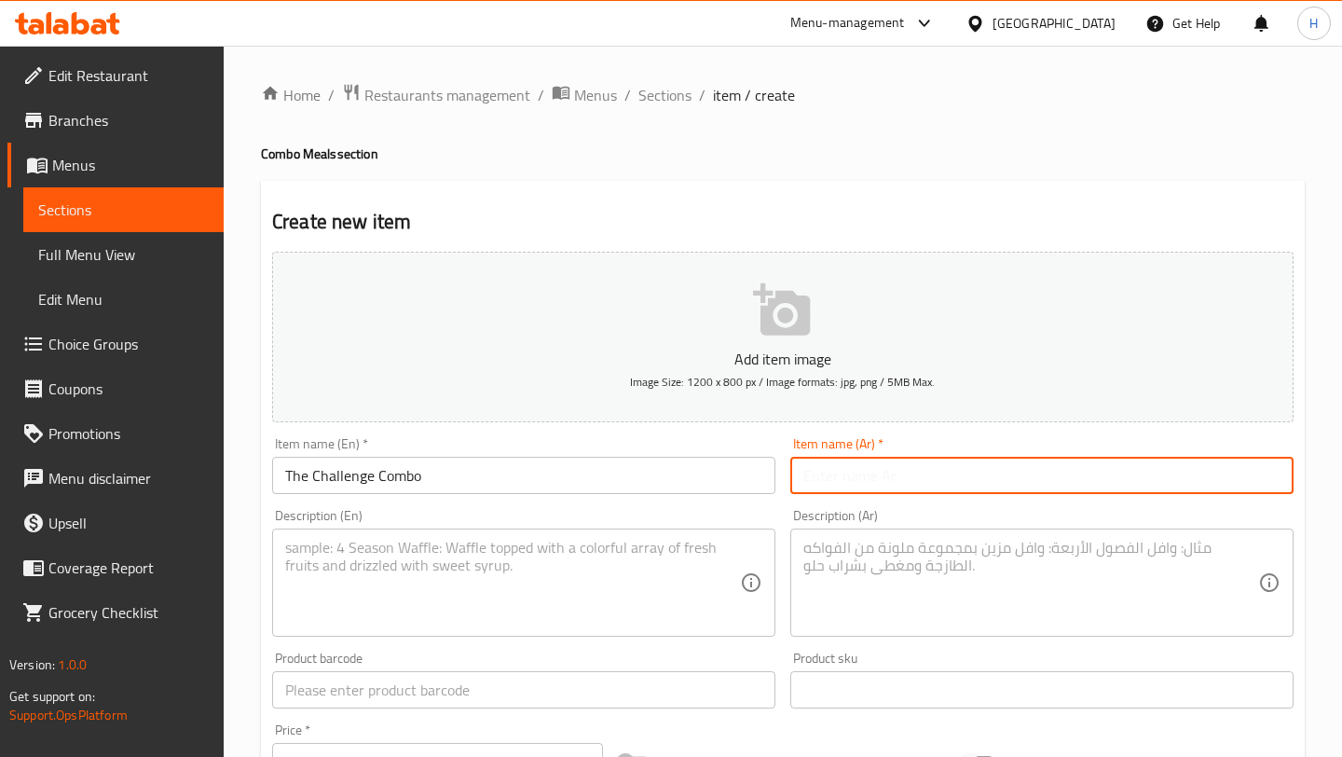
paste input "كومبو التحدي"
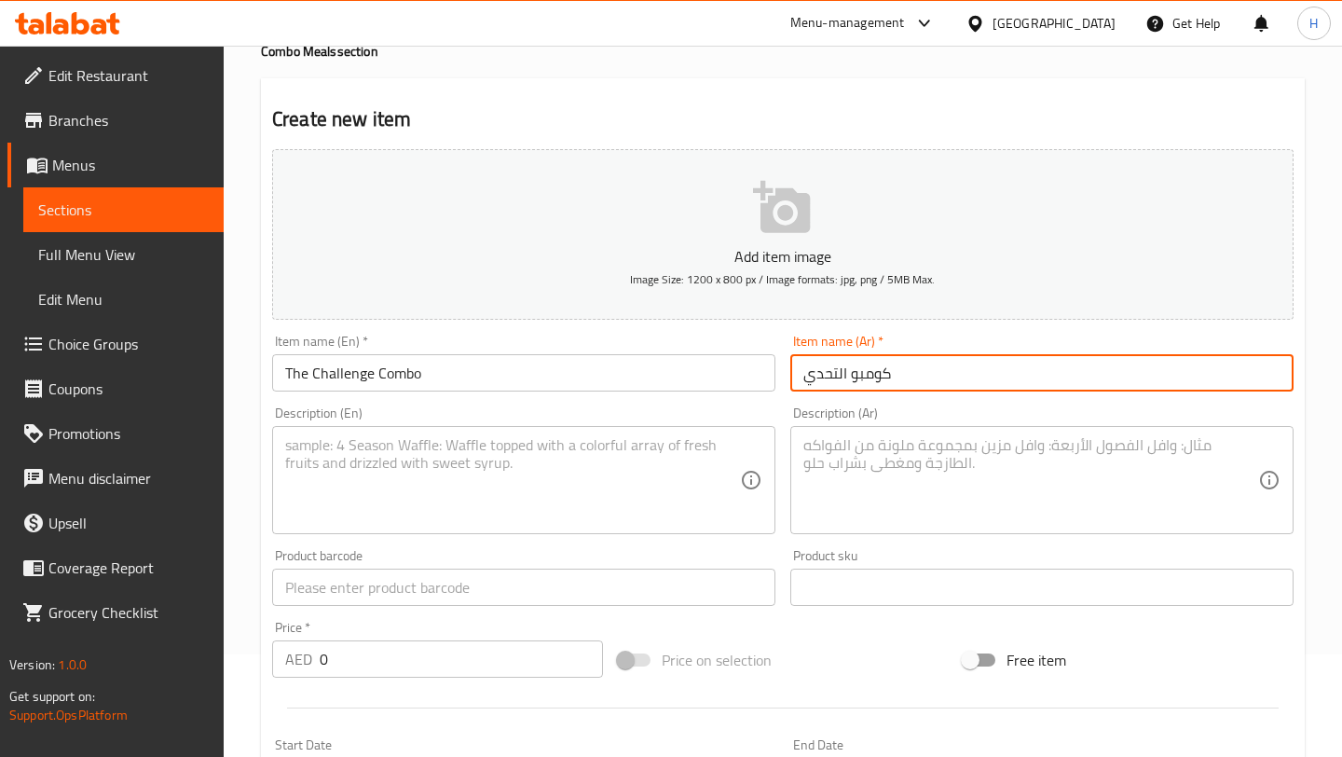
scroll to position [125, 0]
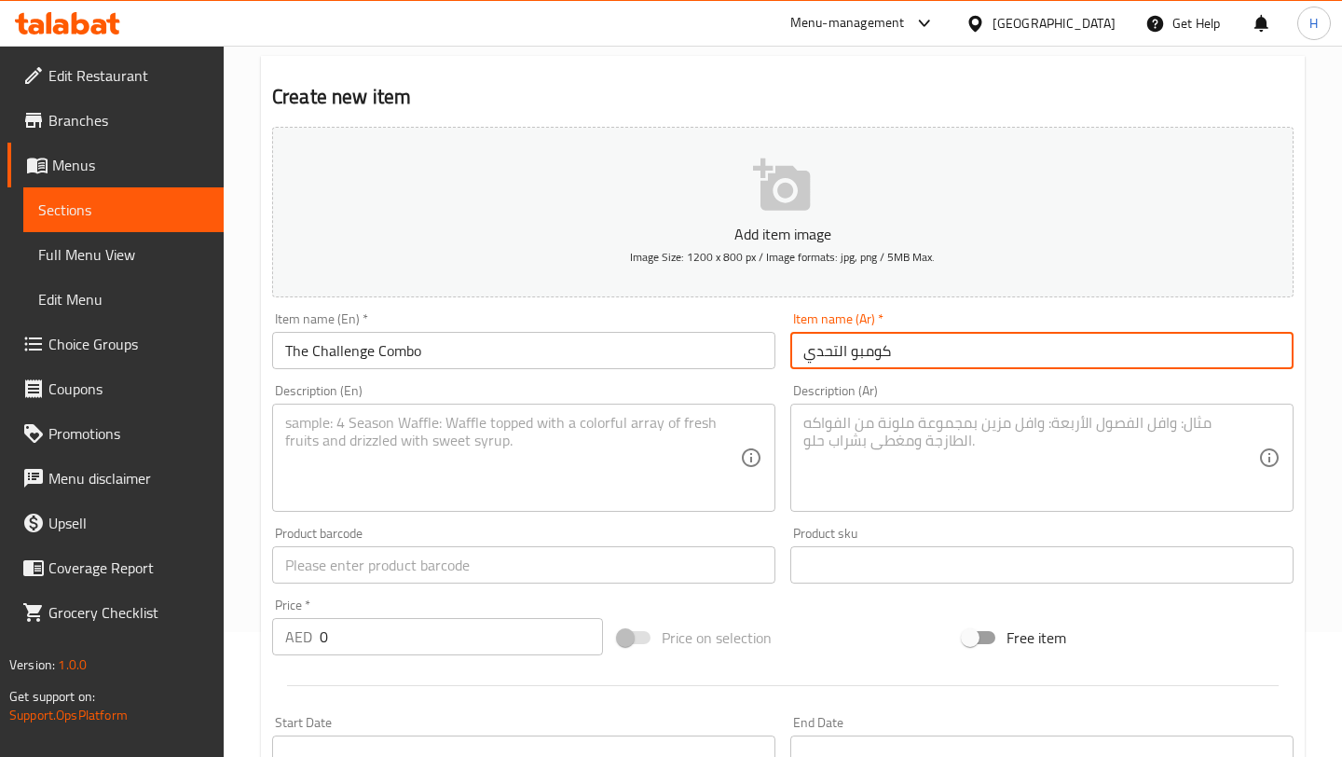
type input "كومبو التحدي"
click at [414, 638] on input "0" at bounding box center [461, 636] width 283 height 37
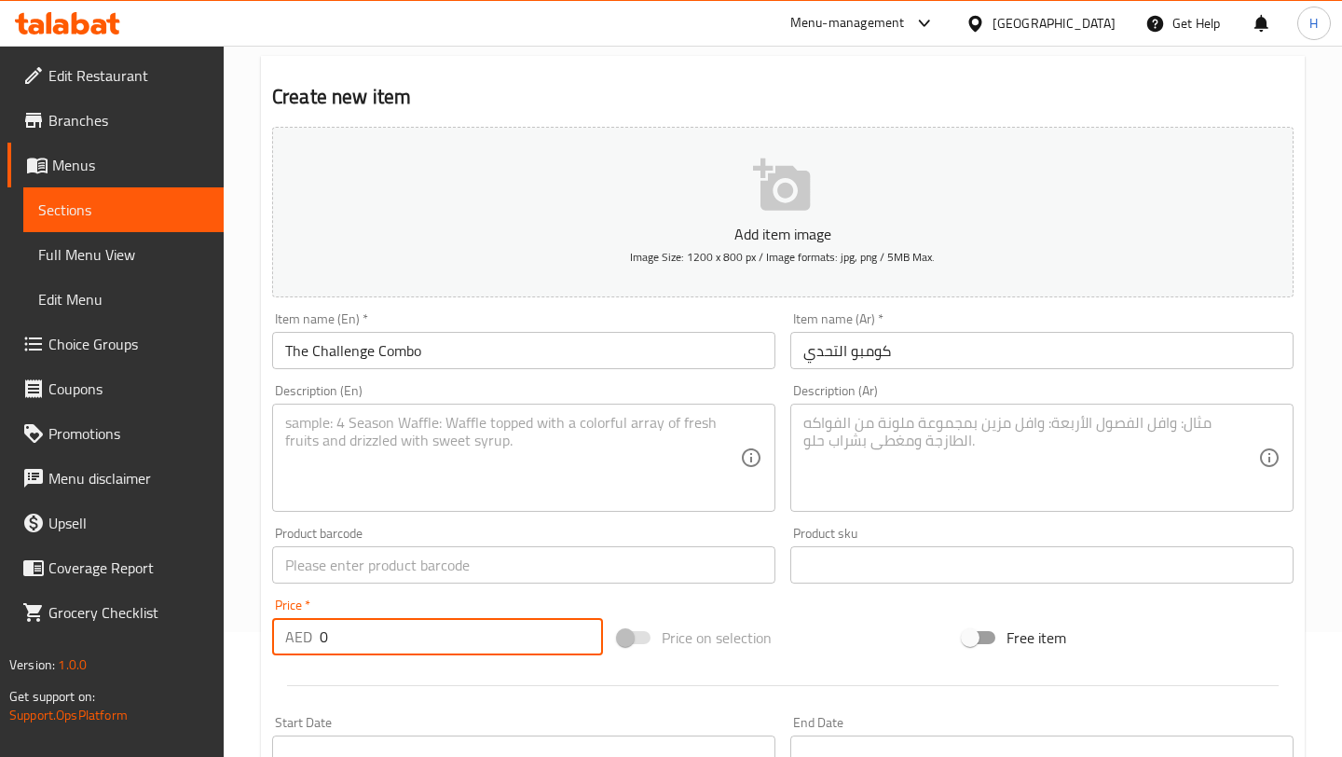
click at [414, 638] on input "0" at bounding box center [461, 636] width 283 height 37
type input "0"
type input "56"
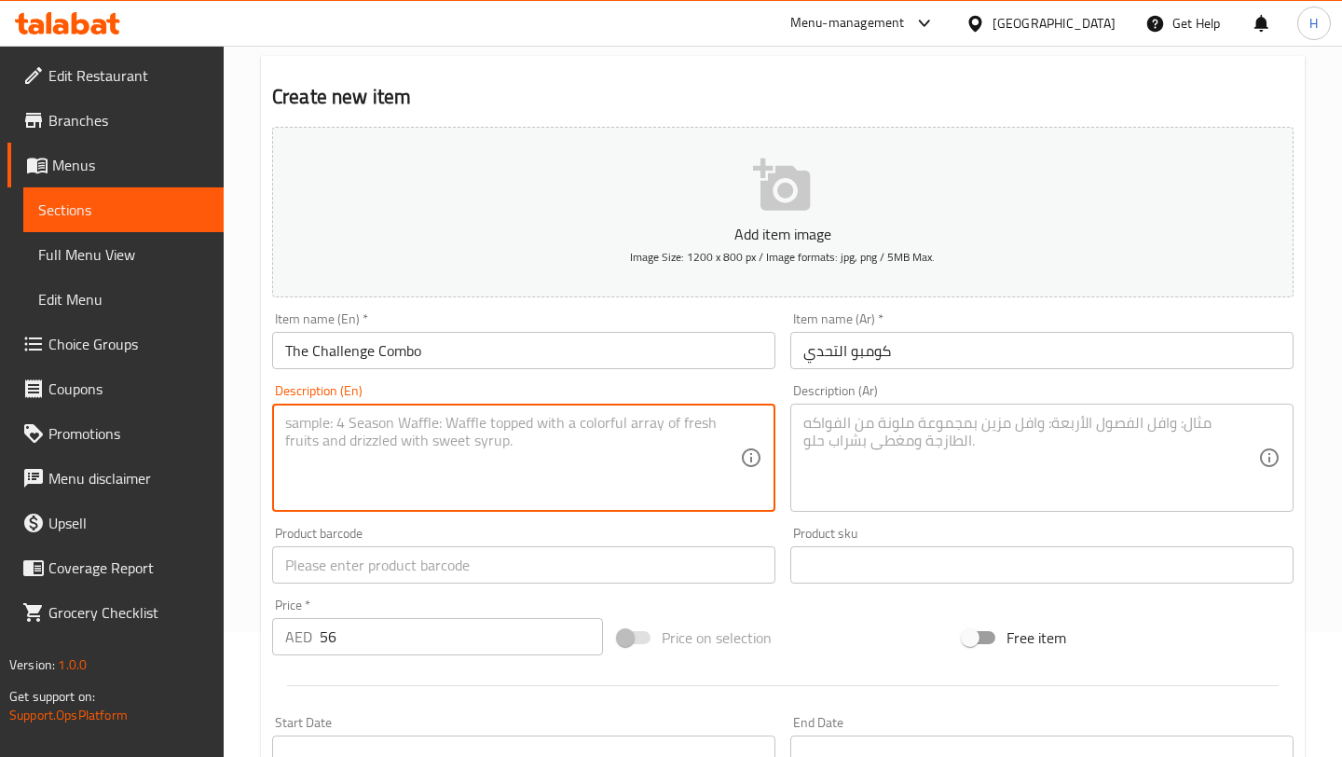
click at [397, 448] on textarea at bounding box center [512, 458] width 455 height 89
click at [891, 464] on textarea at bounding box center [1030, 458] width 455 height 89
paste textarea "المحتويات: فتة حار ونار + محشي ورق عنب حار + بيبسي الوصف: للّي يحب الطعم يقرص م…"
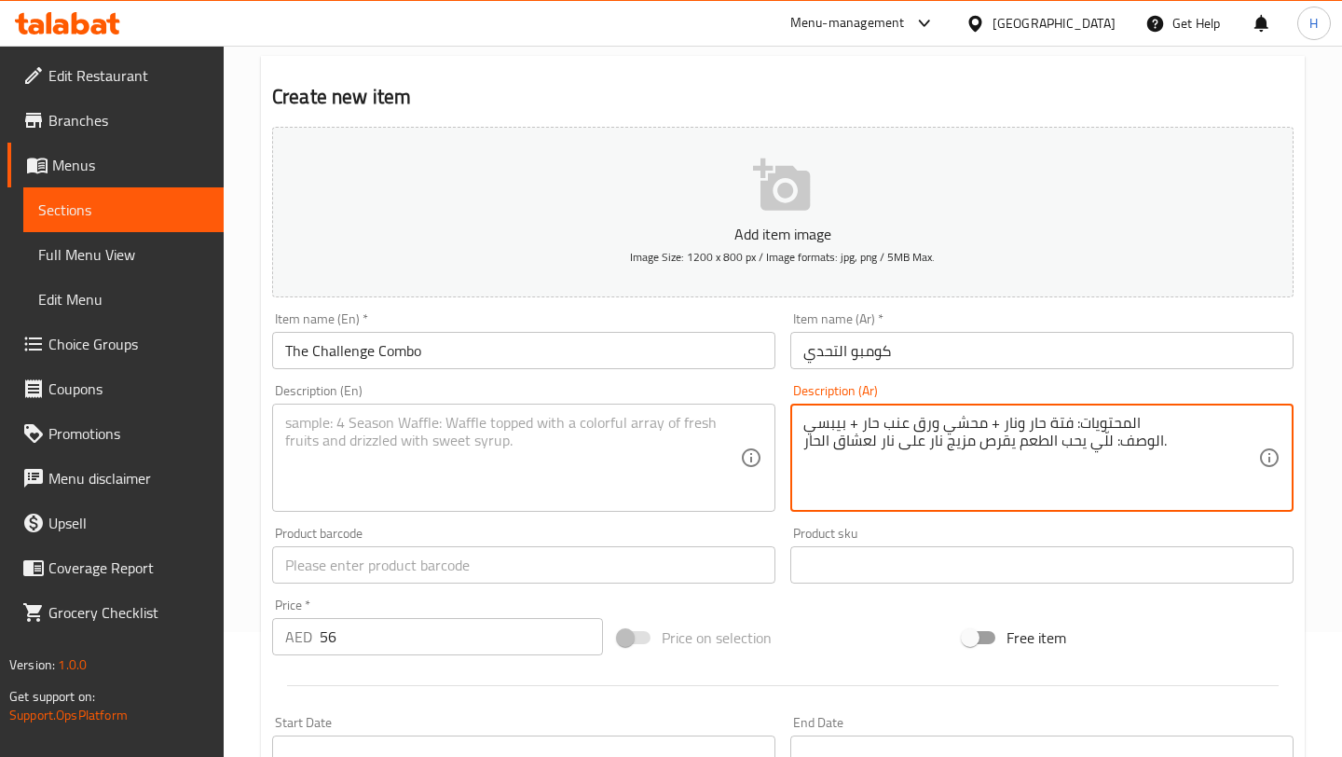
type textarea "المحتويات: فتة حار ونار + محشي ورق عنب حار + بيبسي الوصف: للّي يحب الطعم يقرص م…"
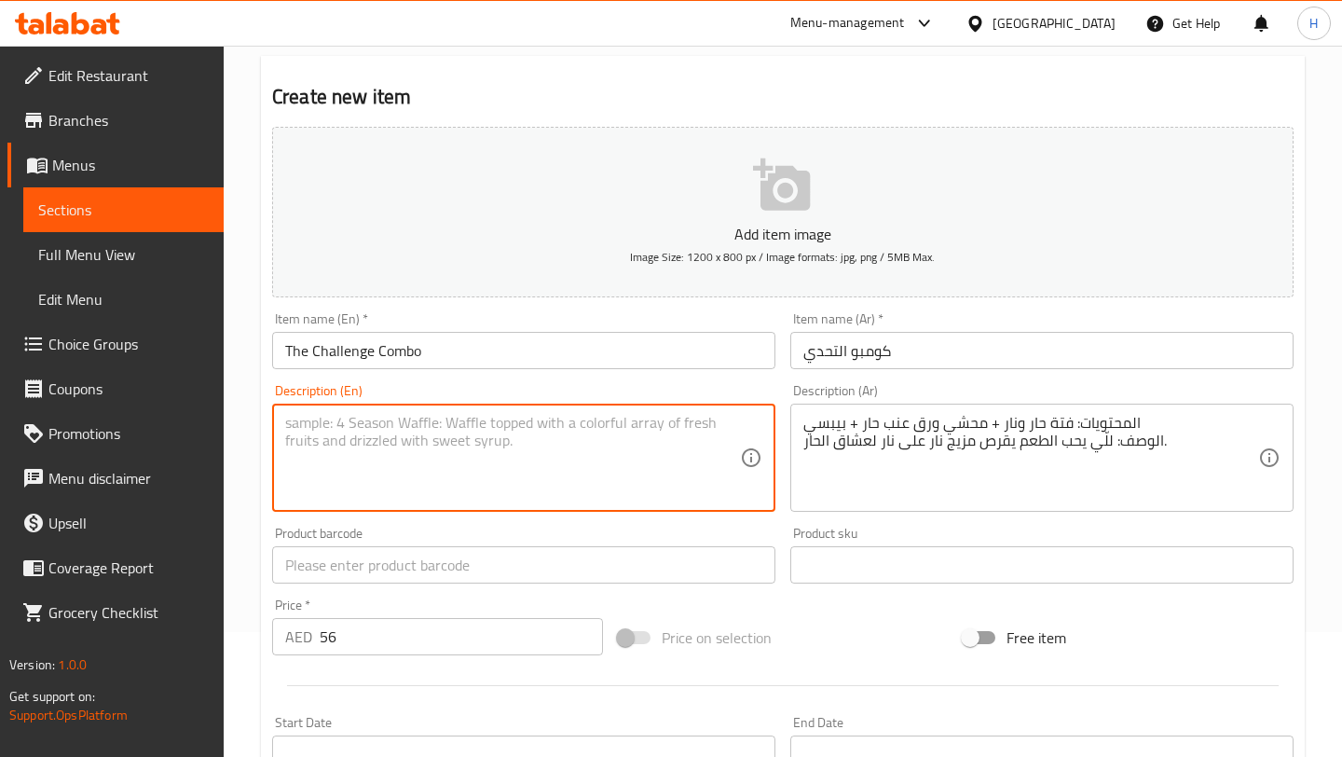
click at [506, 469] on textarea at bounding box center [512, 458] width 455 height 89
paste textarea "Contents: Spicy Fatteh + Spicy Vine Leaves + Pepsi Description: For those who l…"
type textarea "Contents: Spicy Fatteh + Spicy Vine Leaves + Pepsi Description: For those who l…"
click at [789, 206] on icon "button" at bounding box center [781, 184] width 57 height 52
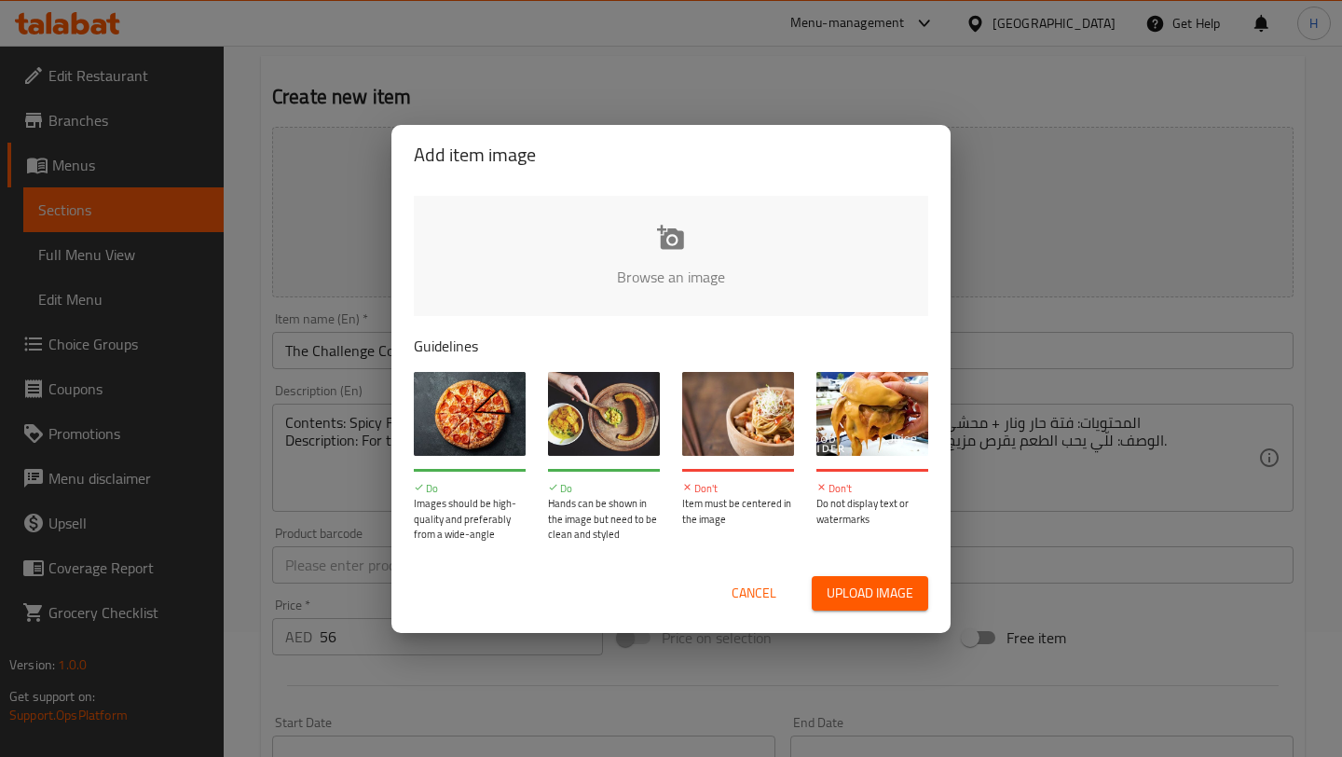
click at [665, 190] on div "Browse an image Guidelines Do Images should be high-quality and preferably from…" at bounding box center [670, 368] width 559 height 369
click at [664, 259] on input "file" at bounding box center [1301, 283] width 1774 height 174
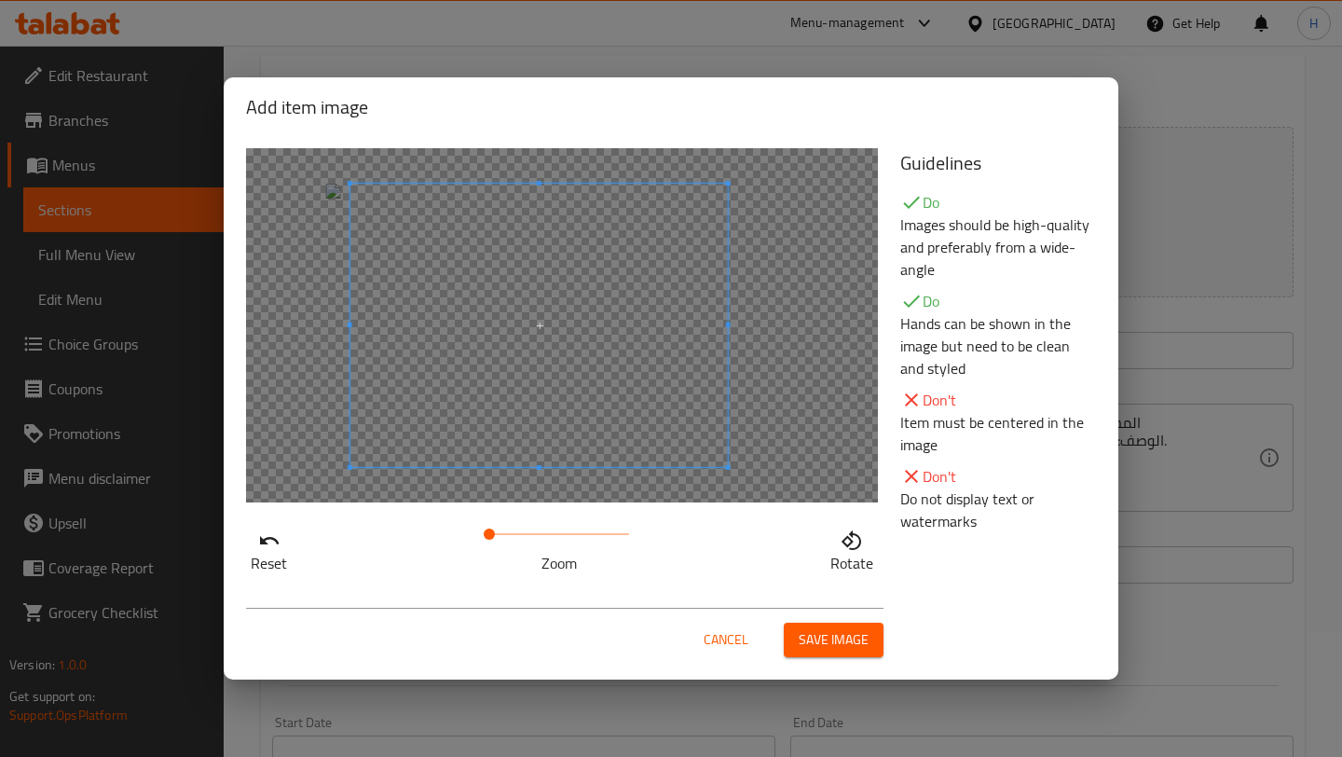
click at [576, 338] on span at bounding box center [538, 325] width 377 height 283
click at [806, 624] on button "Save image" at bounding box center [834, 639] width 100 height 34
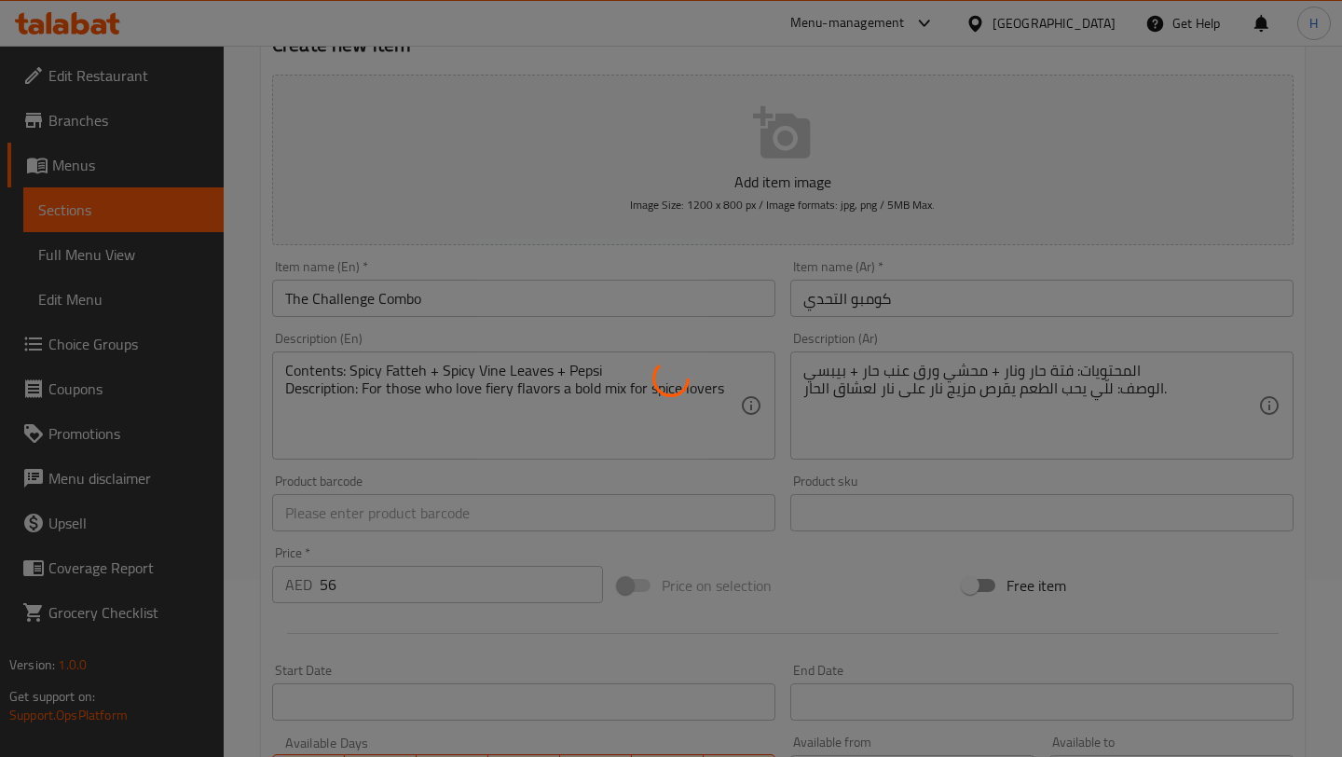
scroll to position [560, 0]
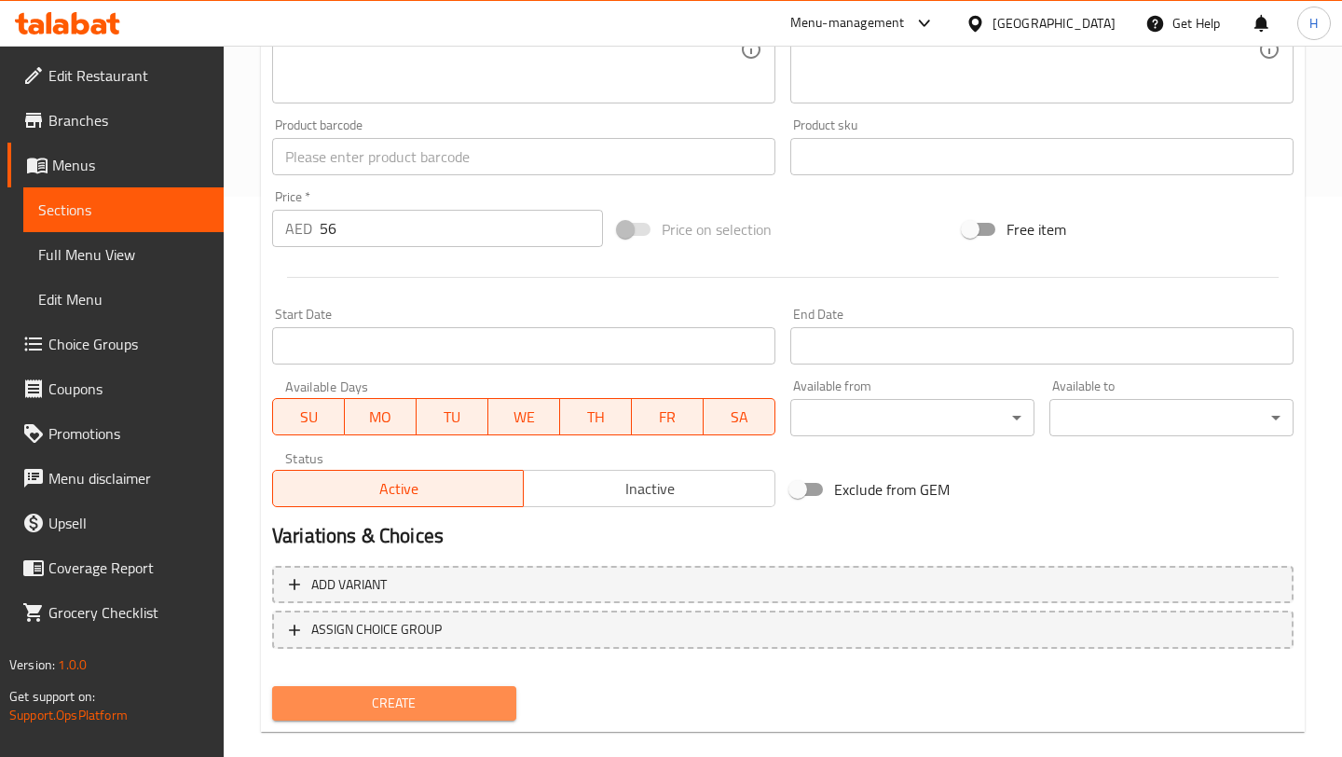
click at [429, 689] on button "Create" at bounding box center [394, 703] width 244 height 34
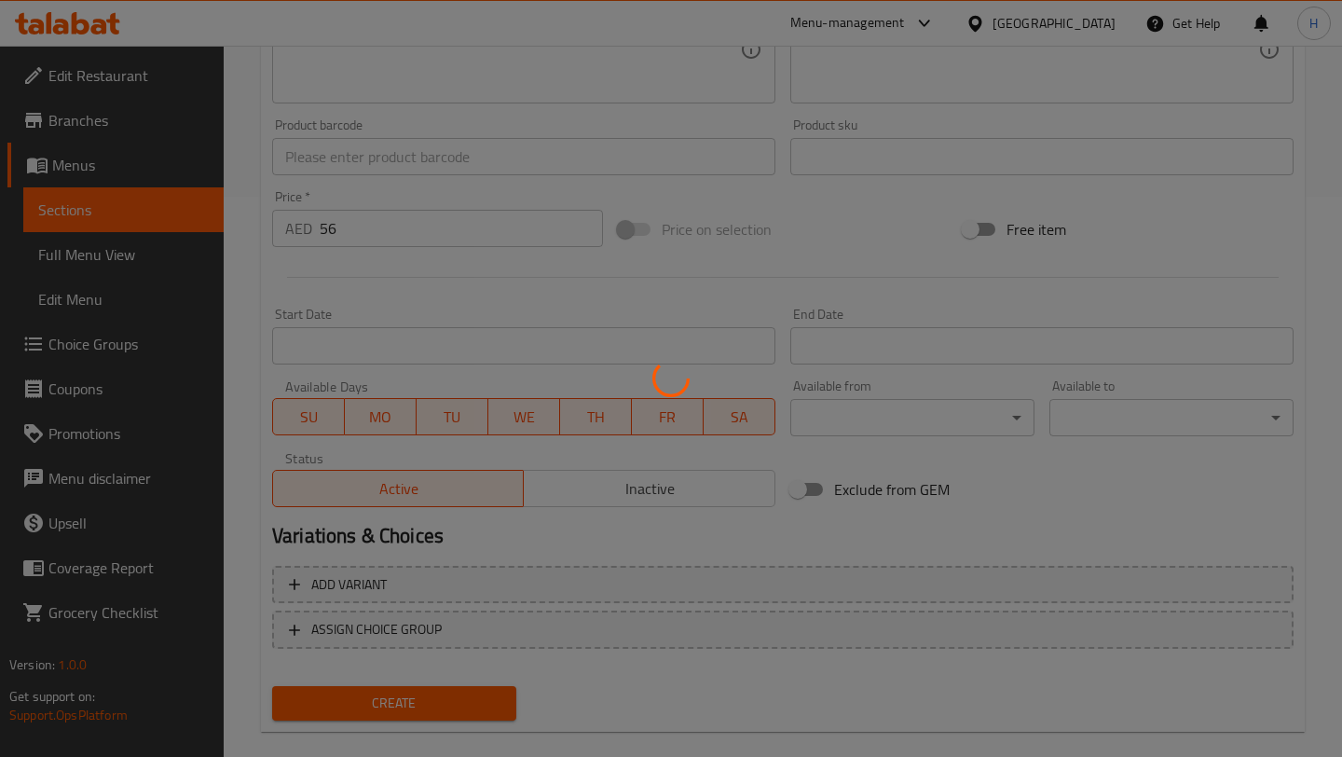
type input "0"
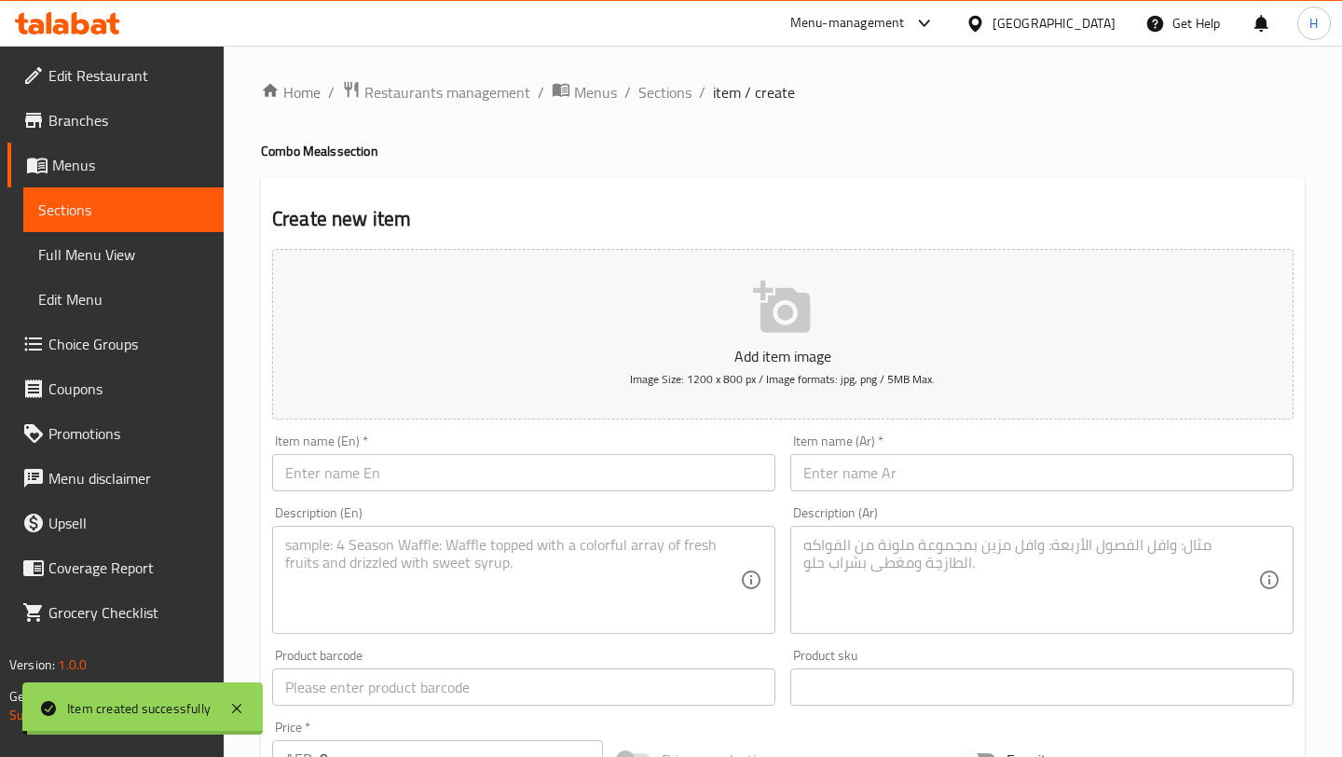
scroll to position [0, 0]
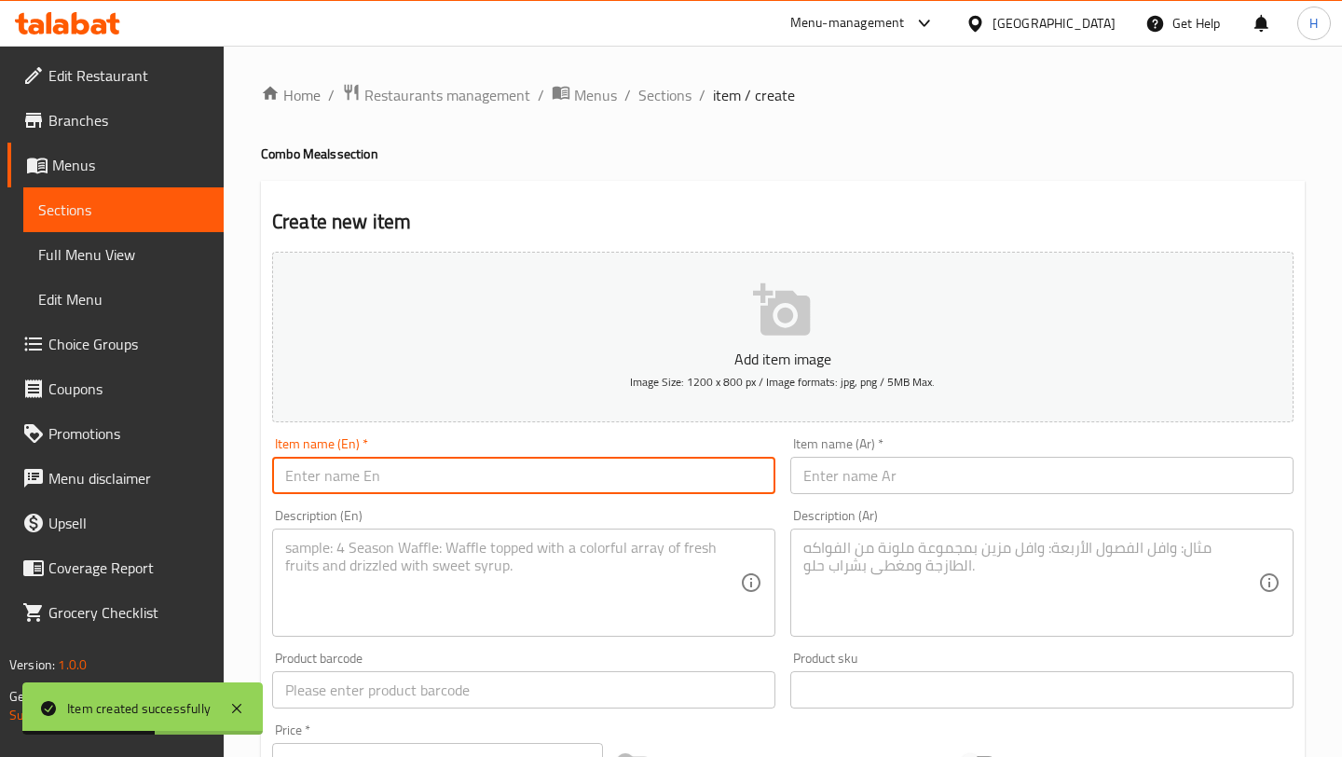
click at [425, 475] on input "text" at bounding box center [523, 475] width 503 height 37
type input "k"
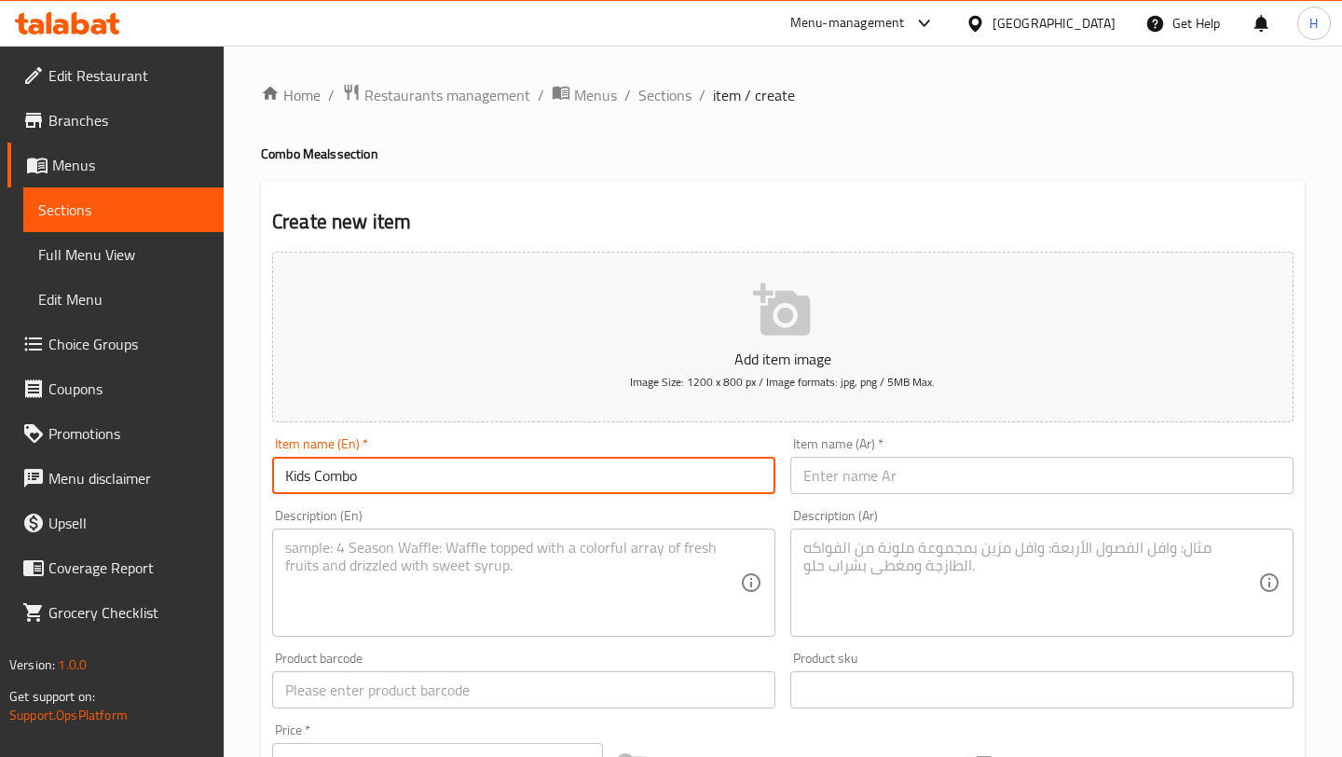
type input "Kids Combo"
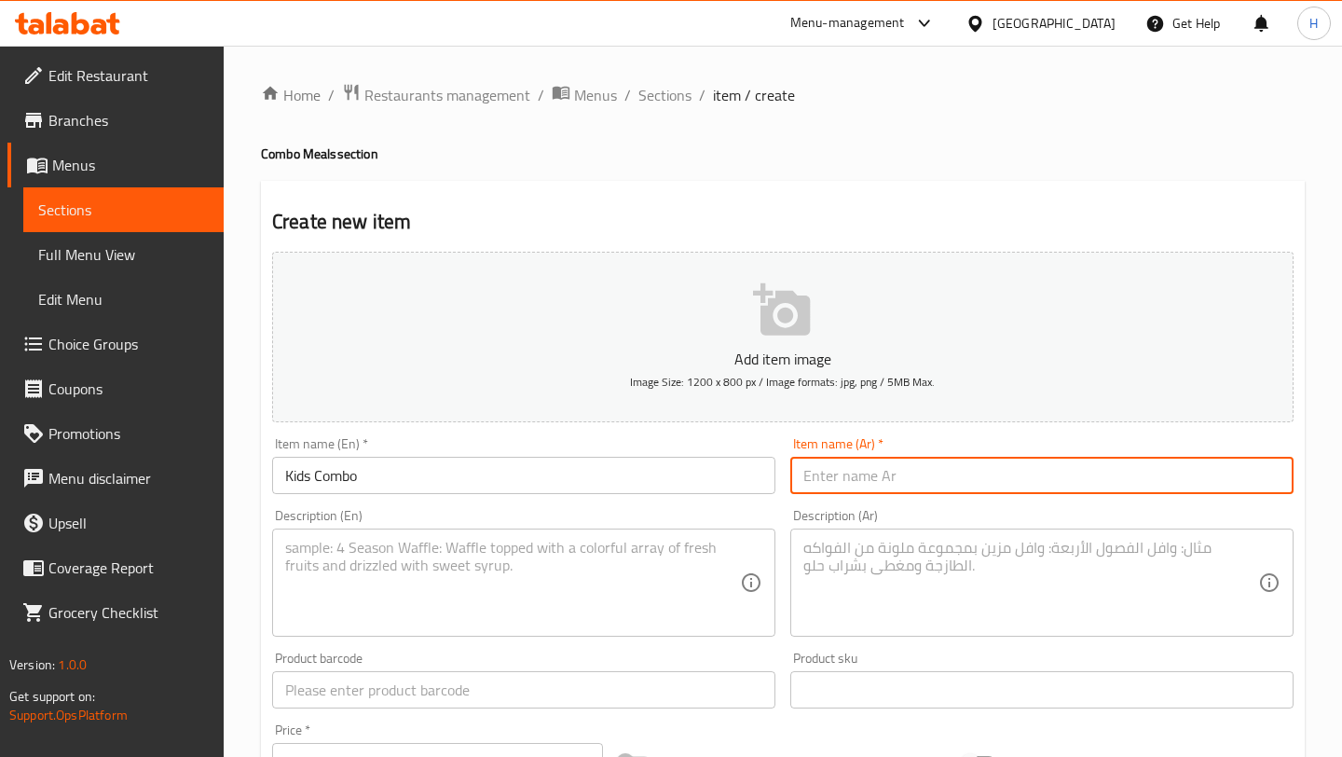
click at [883, 462] on input "text" at bounding box center [1041, 475] width 503 height 37
paste input "كومبو الأطفال"
type input "كومبو الأطفال"
click at [437, 559] on textarea at bounding box center [512, 583] width 455 height 89
paste textarea "Contents: Pink Fatteh + Koshari + Orange Juice Description: Soft and light, wit…"
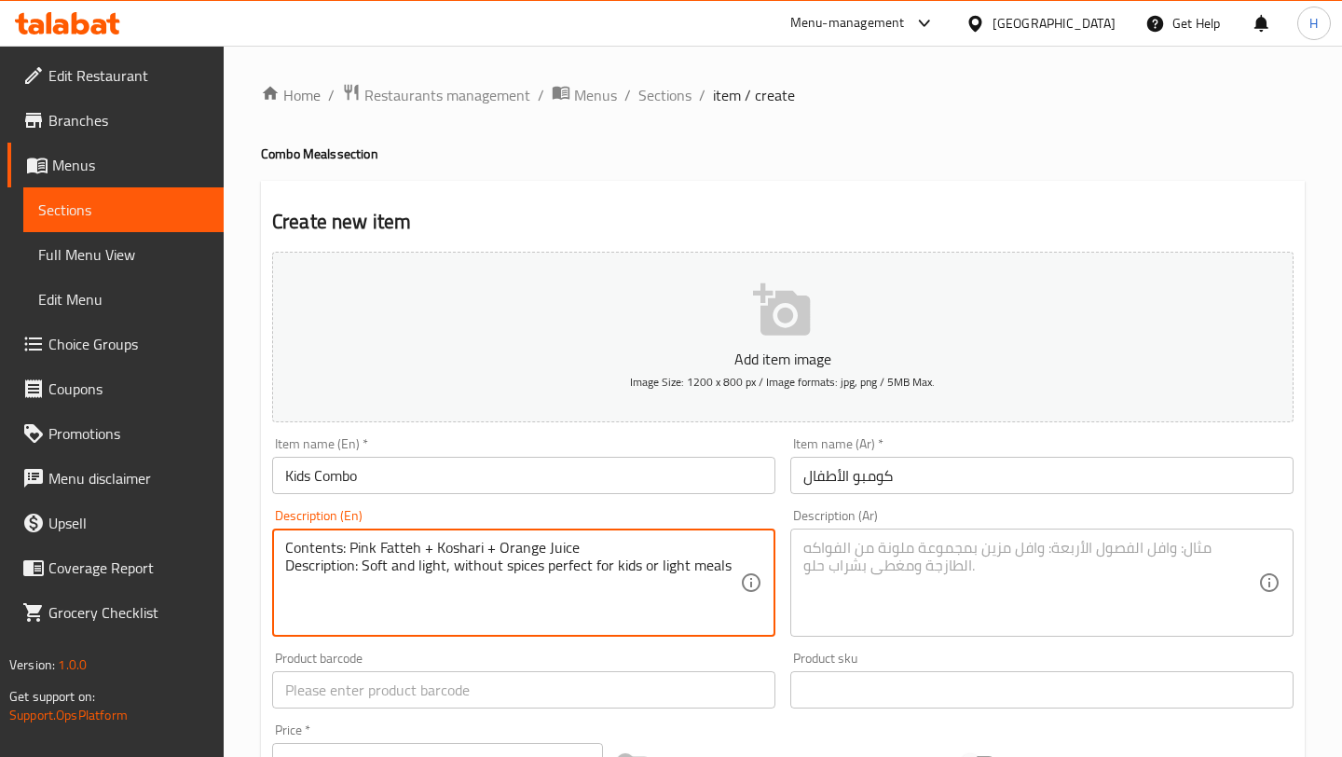
type textarea "Contents: Pink Fatteh + Koshari + Orange Juice Description: Soft and light, wit…"
click at [883, 602] on textarea at bounding box center [1030, 583] width 455 height 89
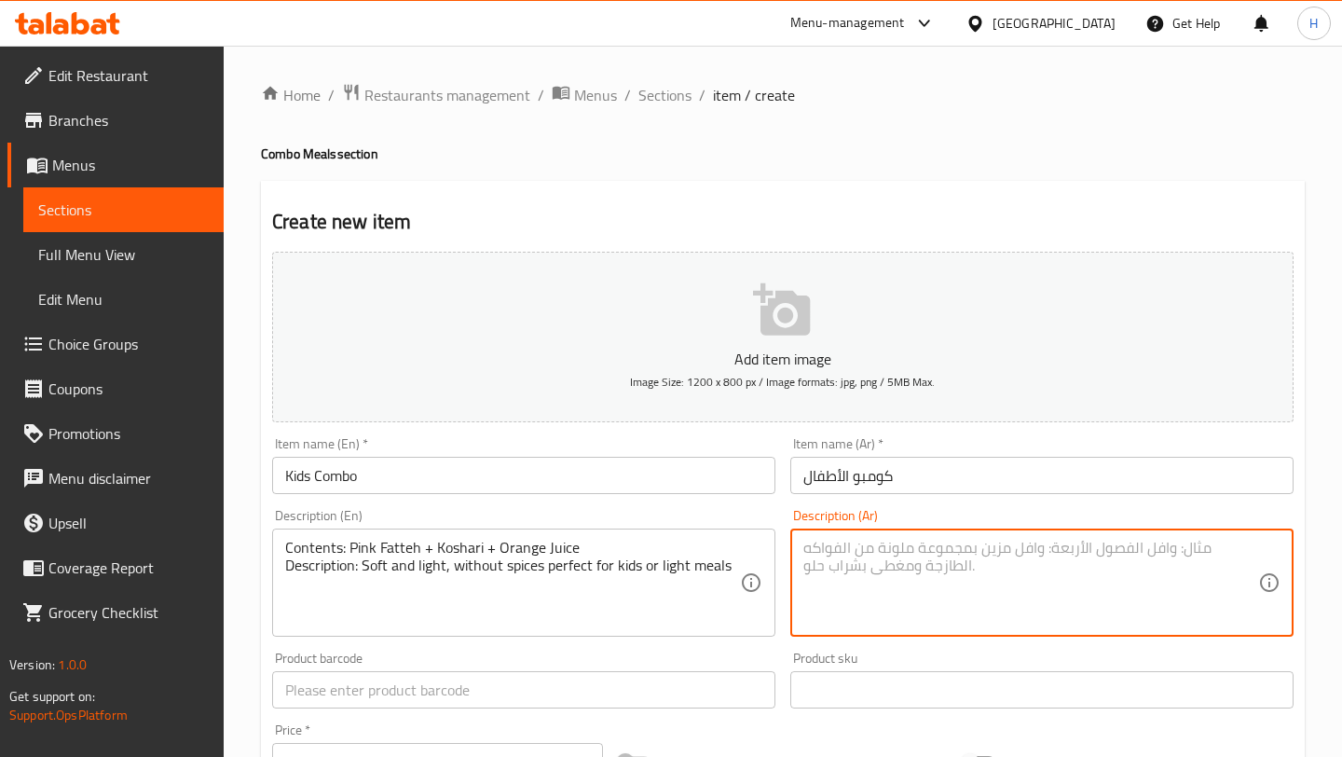
paste textarea "المحتويات: فتة وردية + كشري + عصير برتقال الوصف: ناعمة وخفيفة، بدون بهارات مثال…"
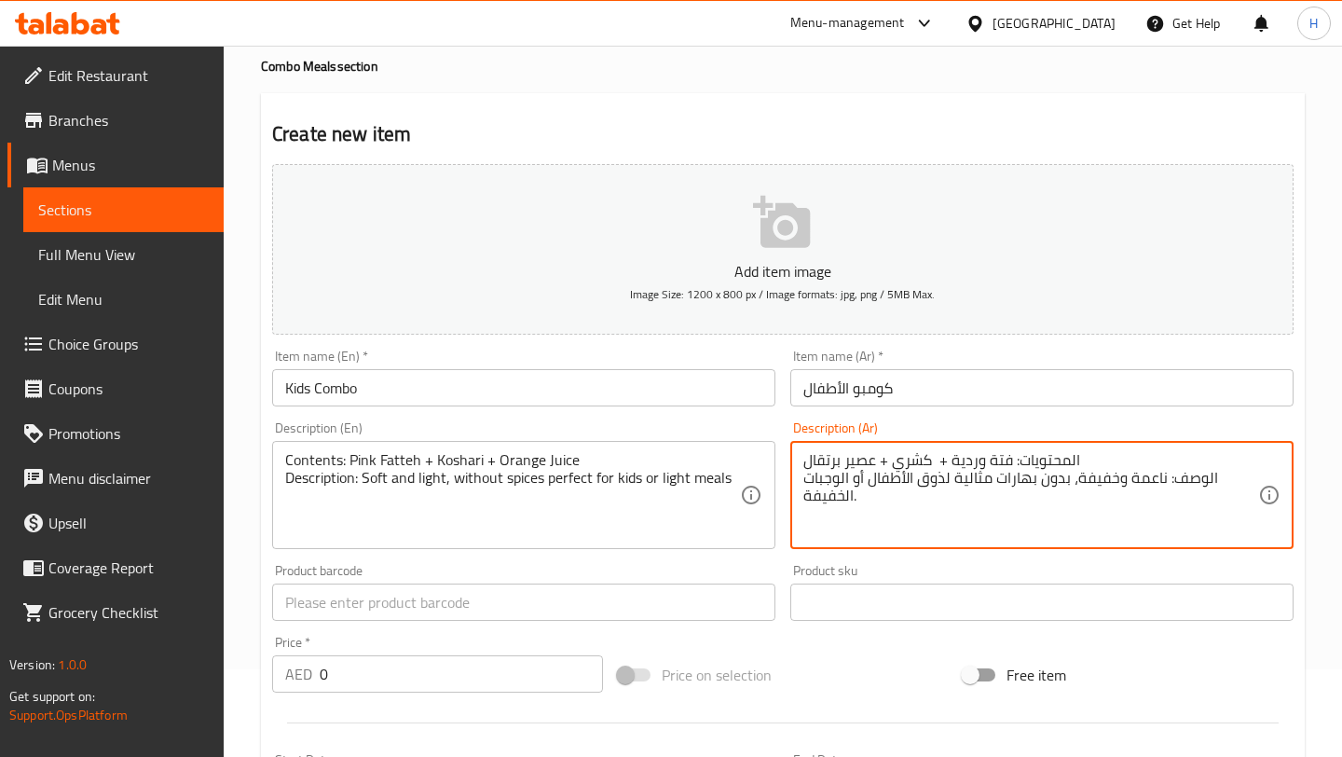
scroll to position [102, 0]
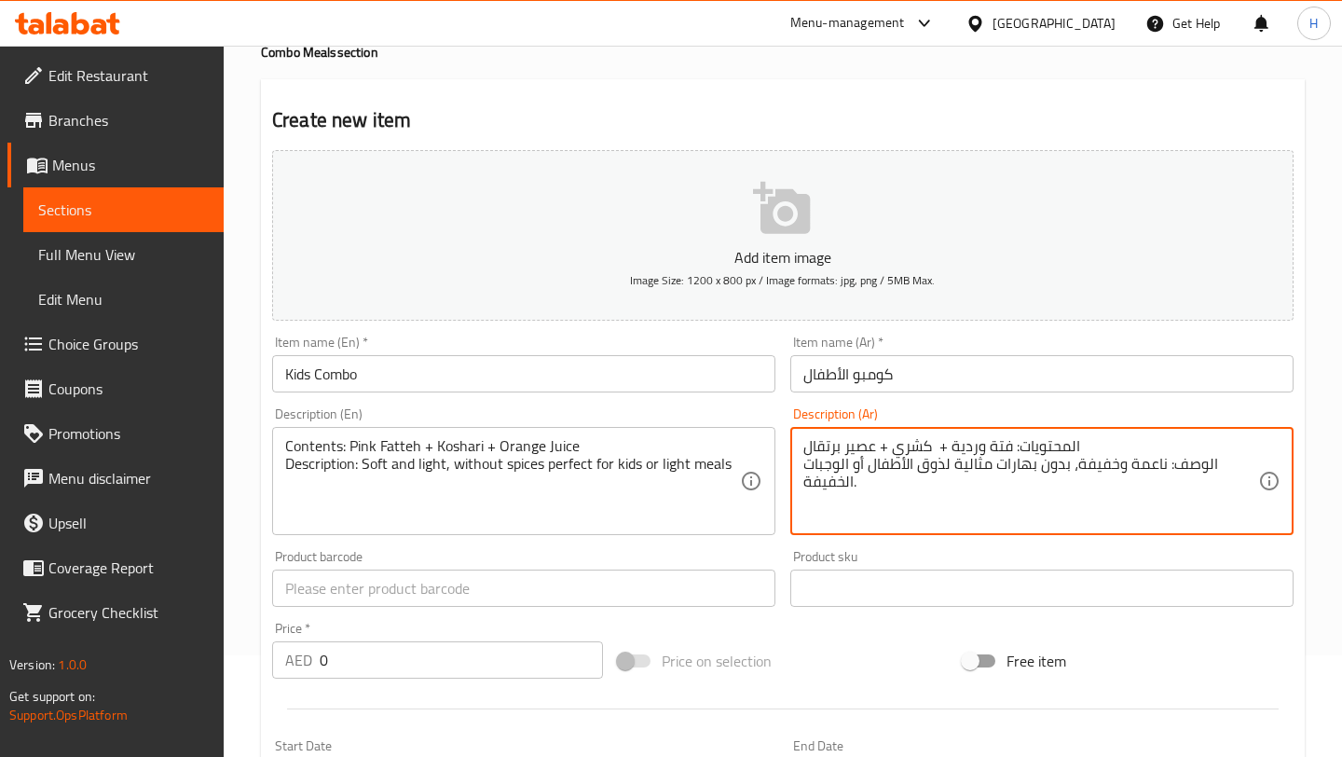
type textarea "المحتويات: فتة وردية + كشري + عصير برتقال الوصف: ناعمة وخفيفة، بدون بهارات مثال…"
click at [493, 660] on input "0" at bounding box center [461, 659] width 283 height 37
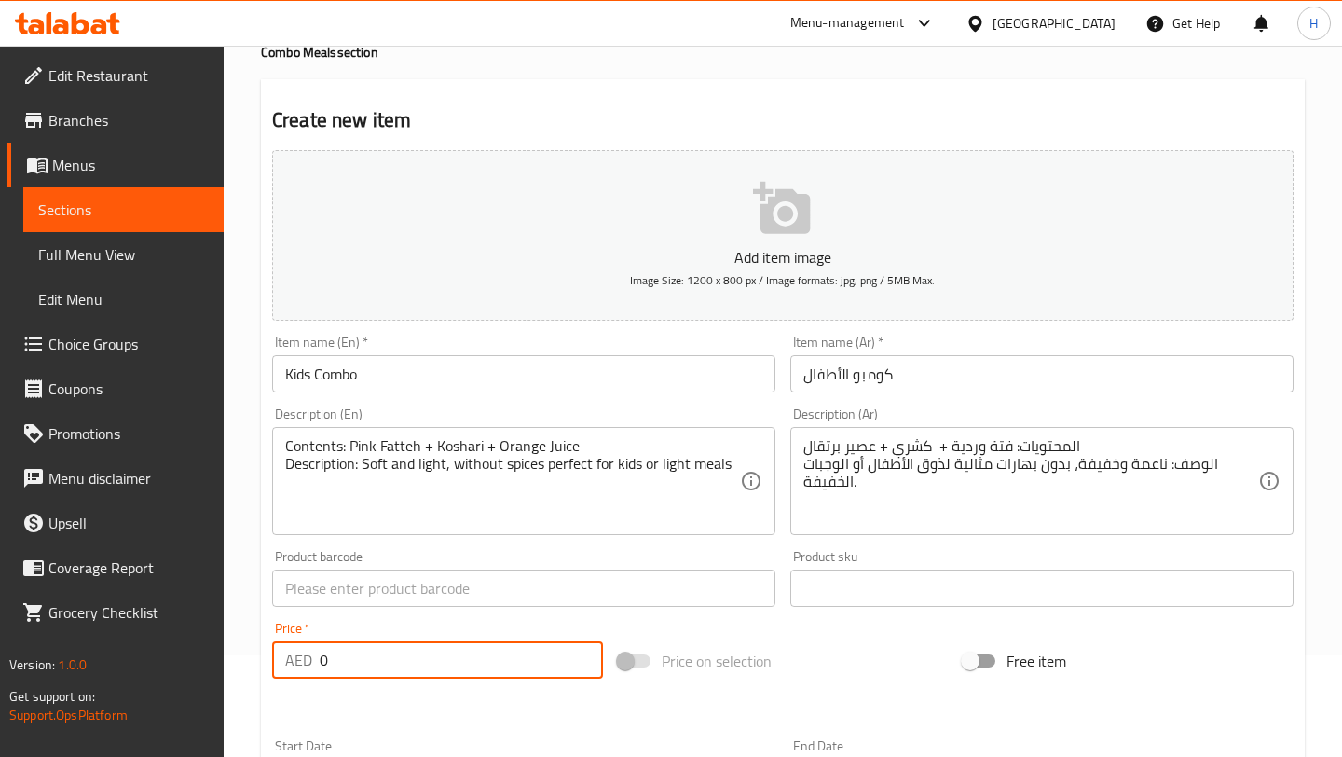
click at [493, 660] on input "0" at bounding box center [461, 659] width 283 height 37
click at [582, 653] on input "57" at bounding box center [461, 659] width 283 height 37
click at [582, 653] on input "58" at bounding box center [461, 659] width 283 height 37
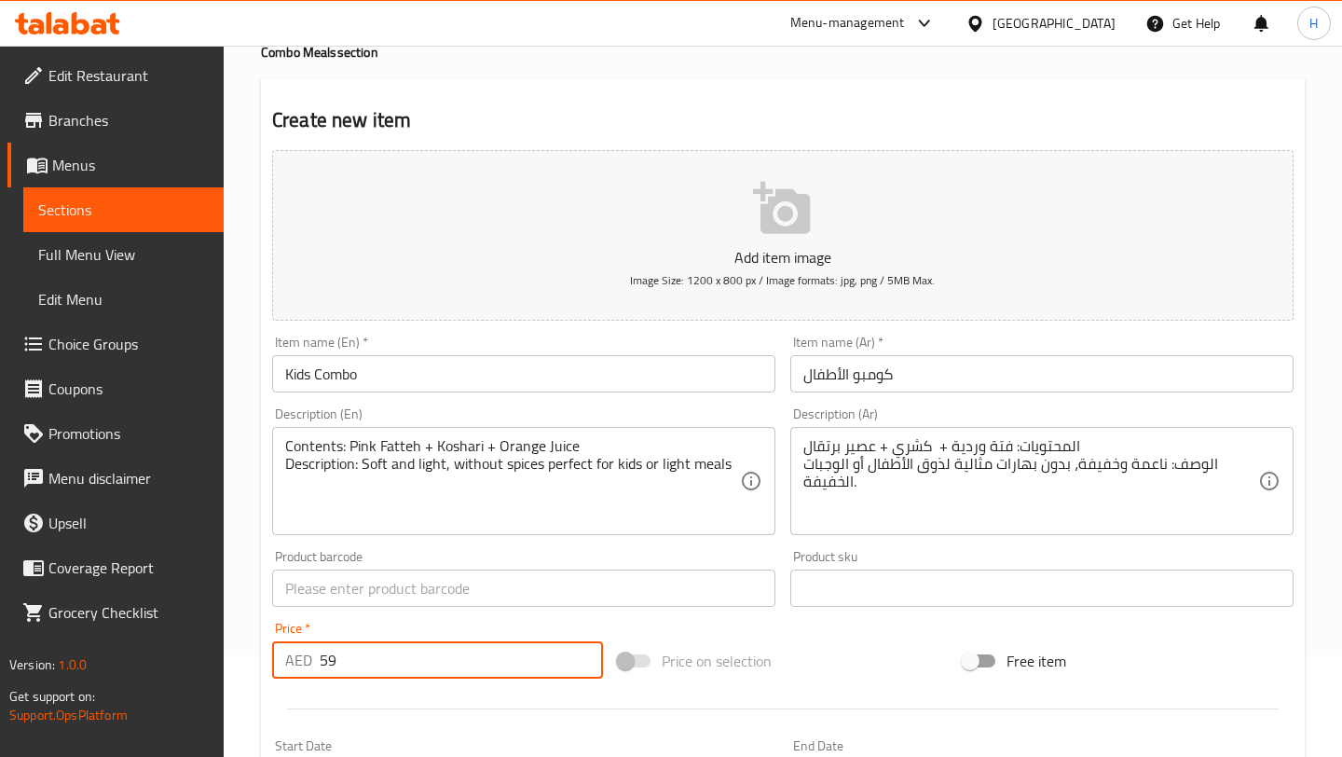
click at [582, 653] on input "59" at bounding box center [461, 659] width 283 height 37
type input "60"
click at [582, 653] on input "60" at bounding box center [461, 659] width 283 height 37
click at [775, 219] on icon "button" at bounding box center [783, 209] width 60 height 60
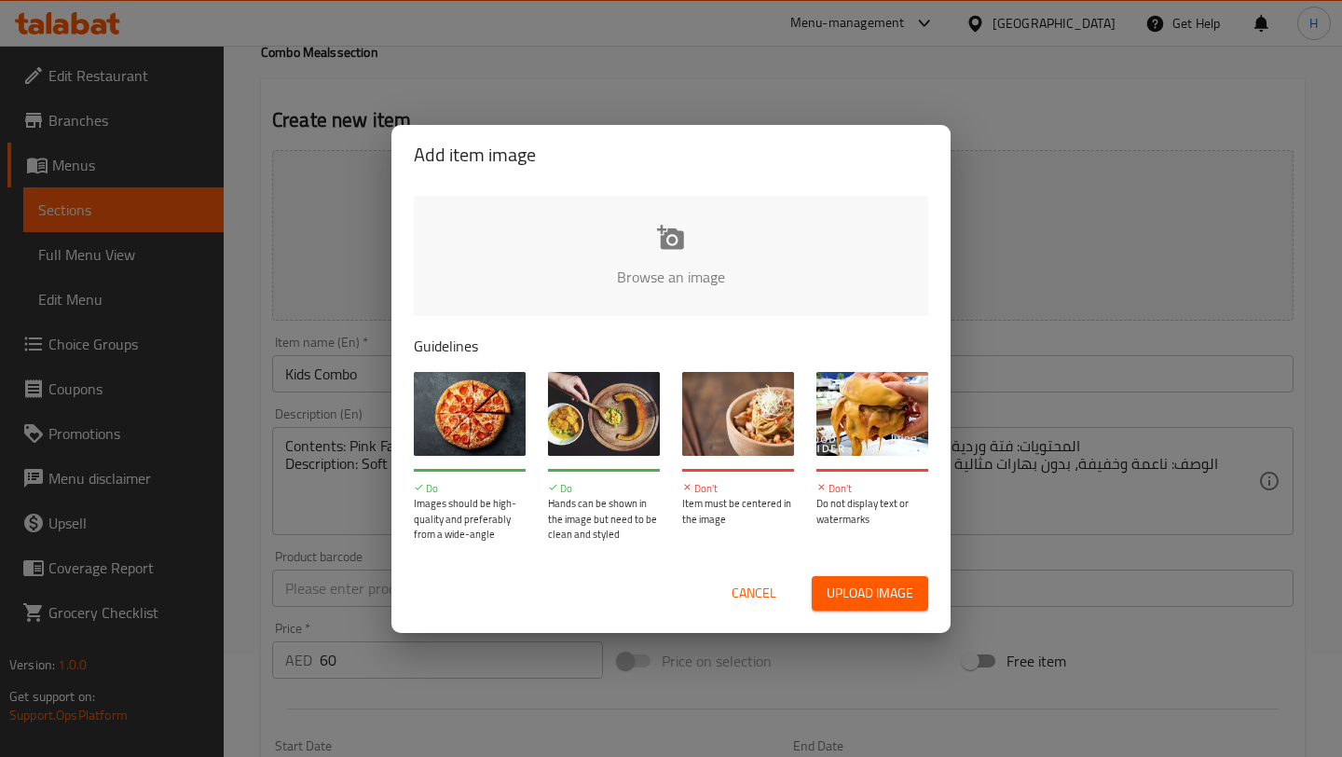
click at [643, 275] on input "file" at bounding box center [1301, 283] width 1774 height 174
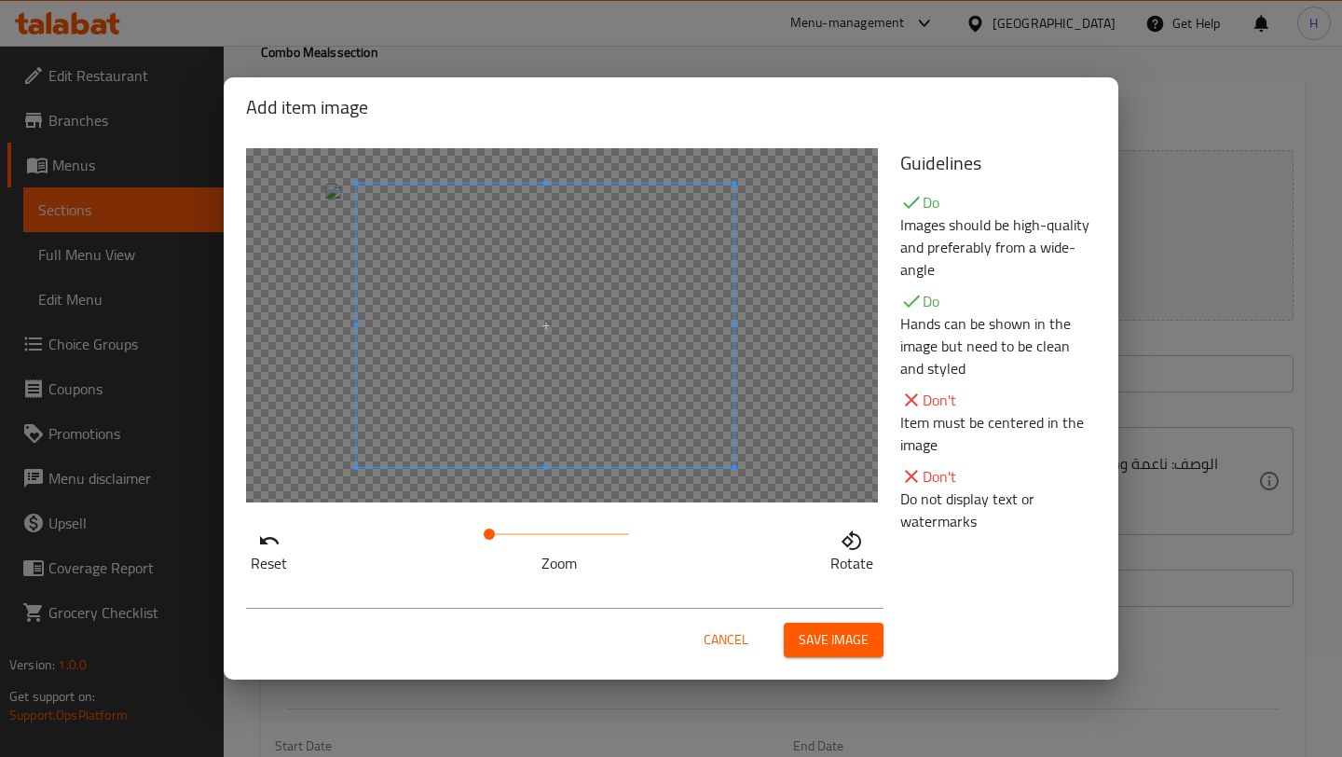
click at [588, 377] on span at bounding box center [545, 325] width 377 height 283
click at [845, 643] on span "Save image" at bounding box center [833, 639] width 70 height 23
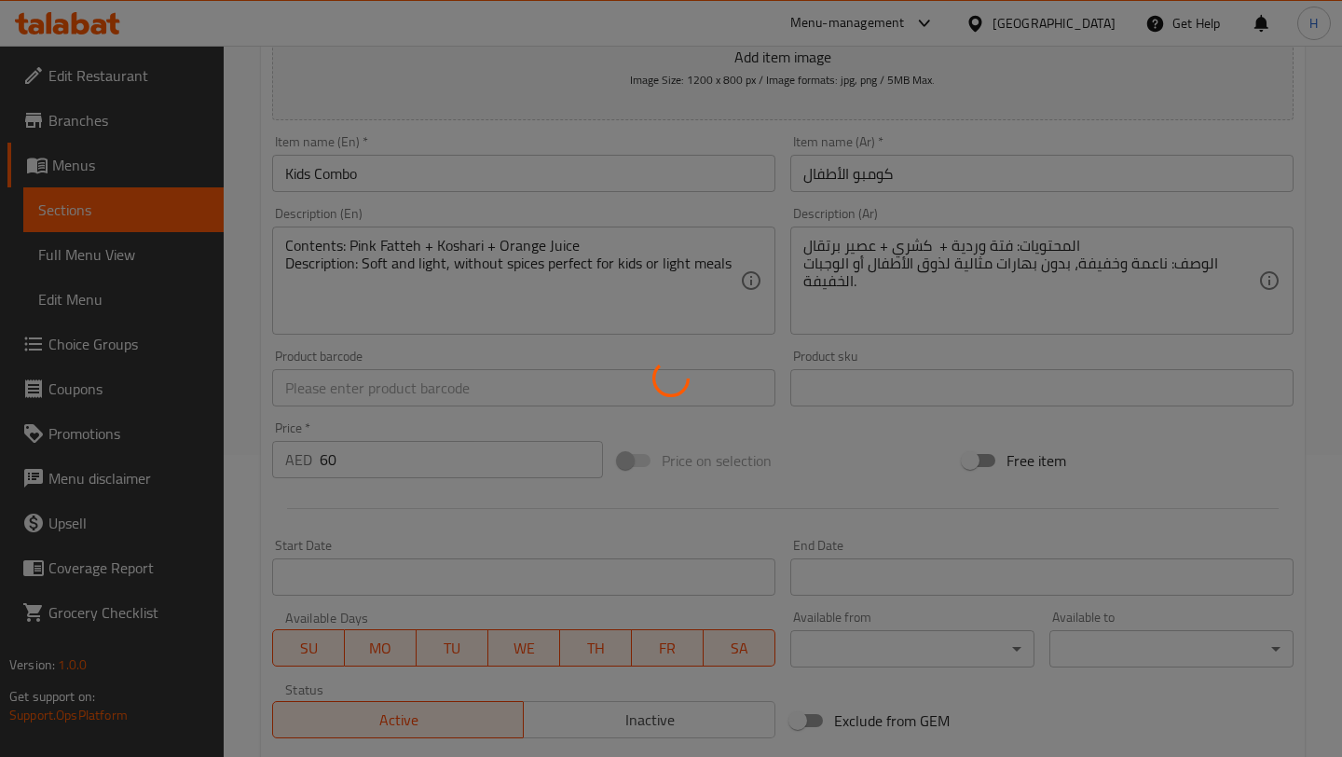
scroll to position [560, 0]
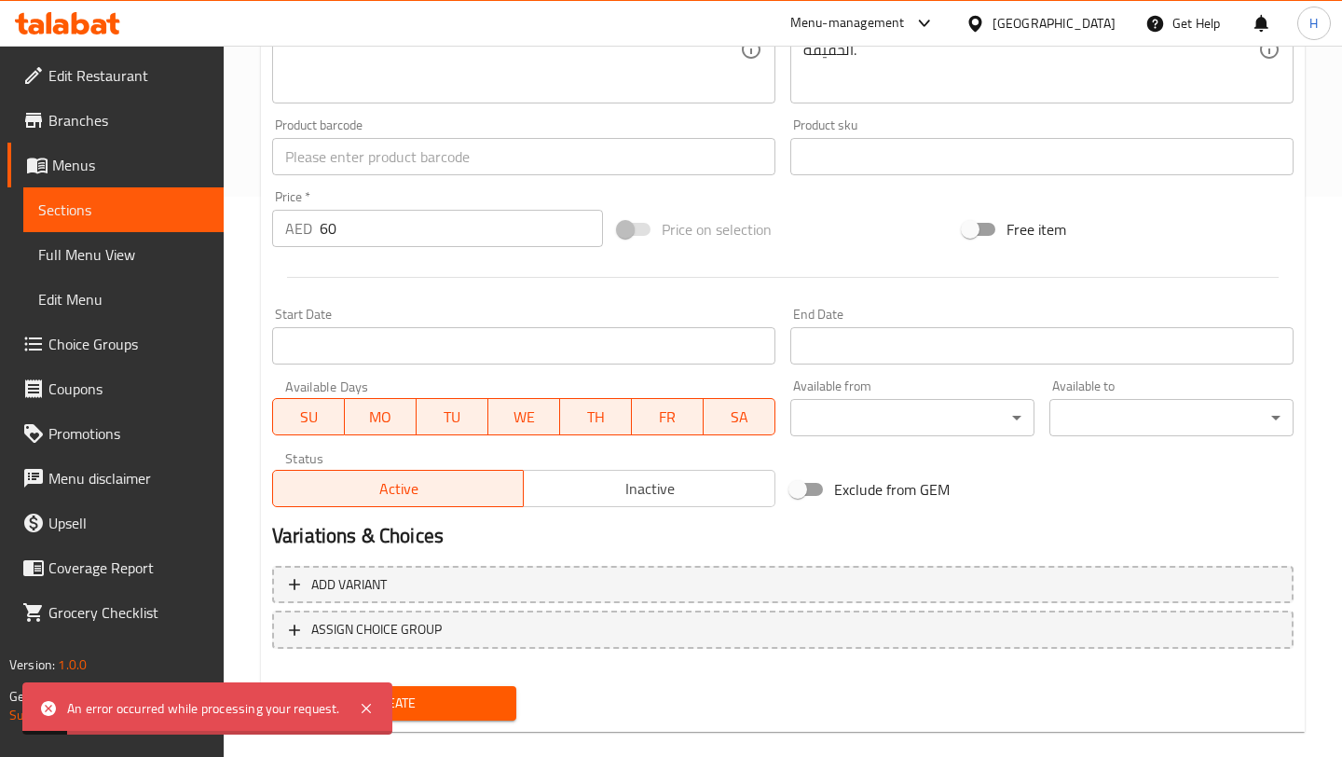
click at [443, 681] on div "Create" at bounding box center [394, 702] width 259 height 49
click at [430, 697] on span "Create" at bounding box center [394, 702] width 214 height 23
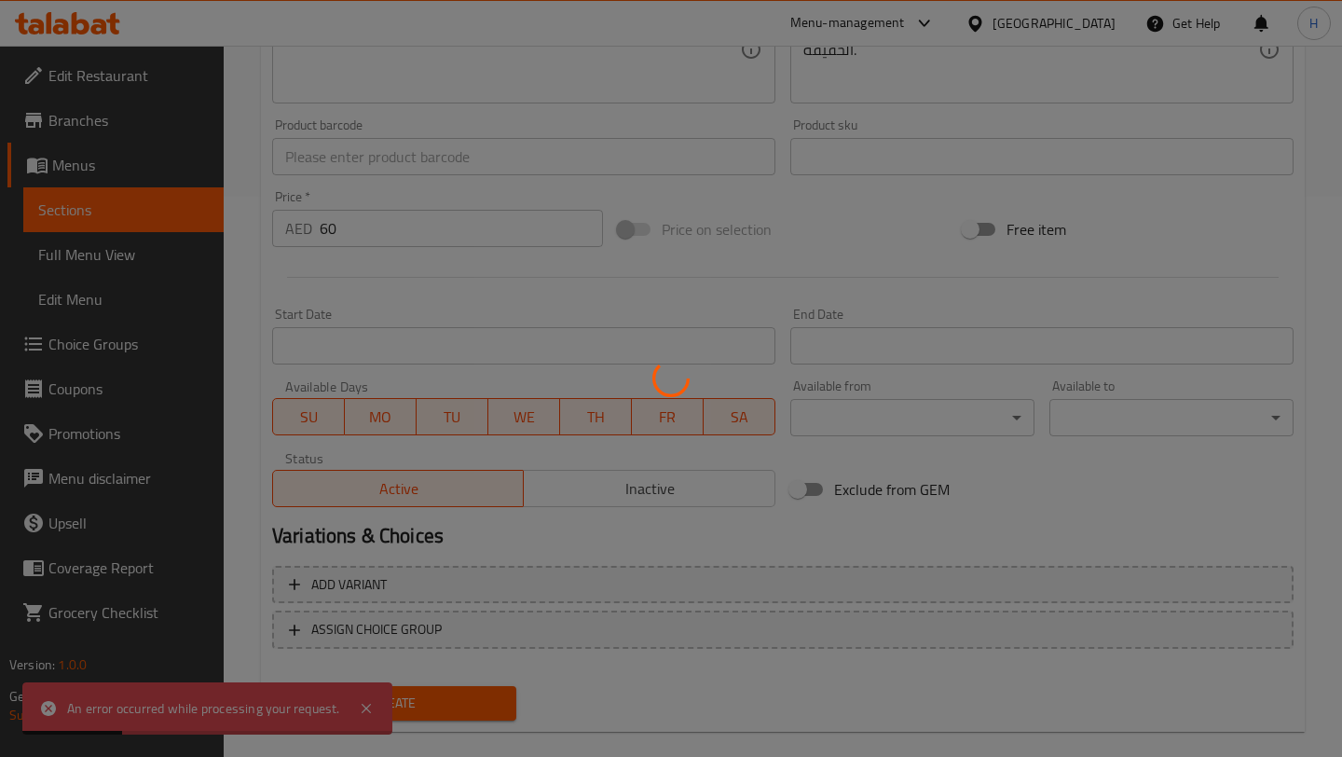
scroll to position [0, 0]
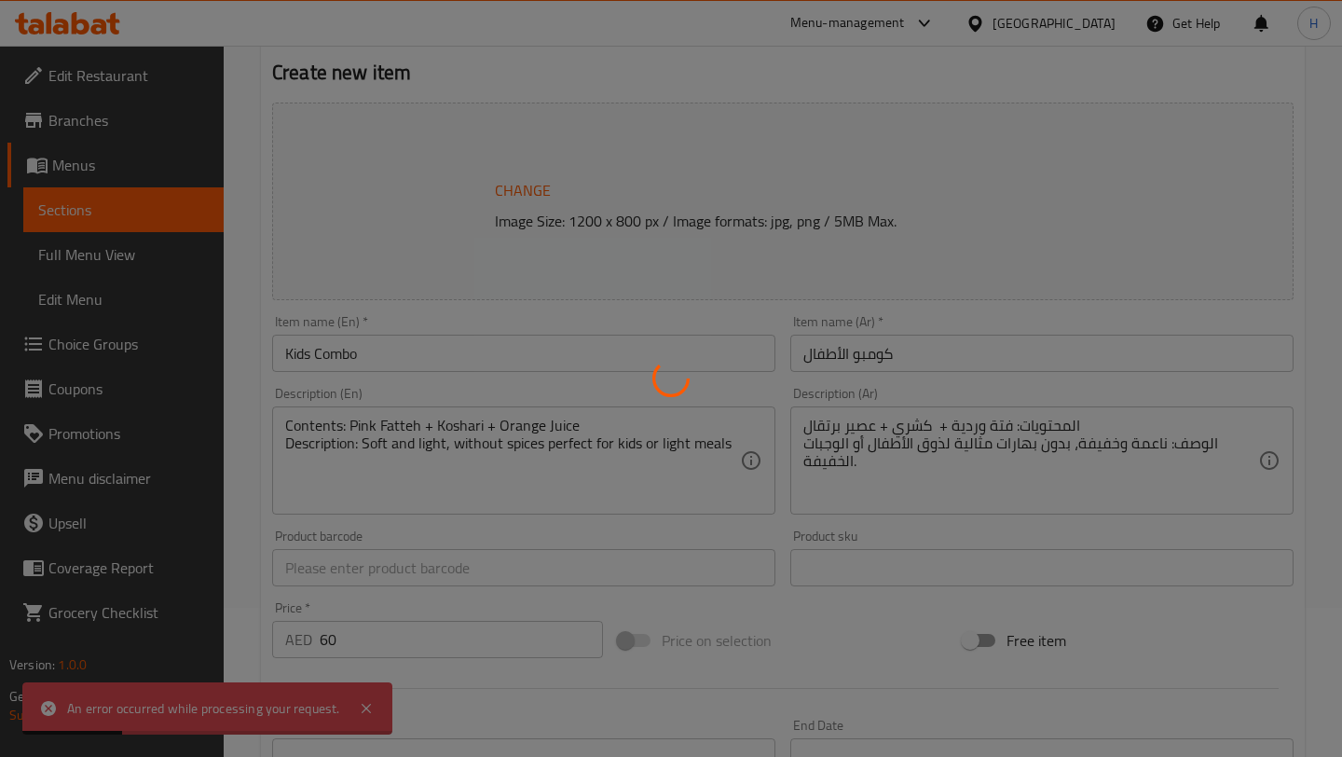
type input "0"
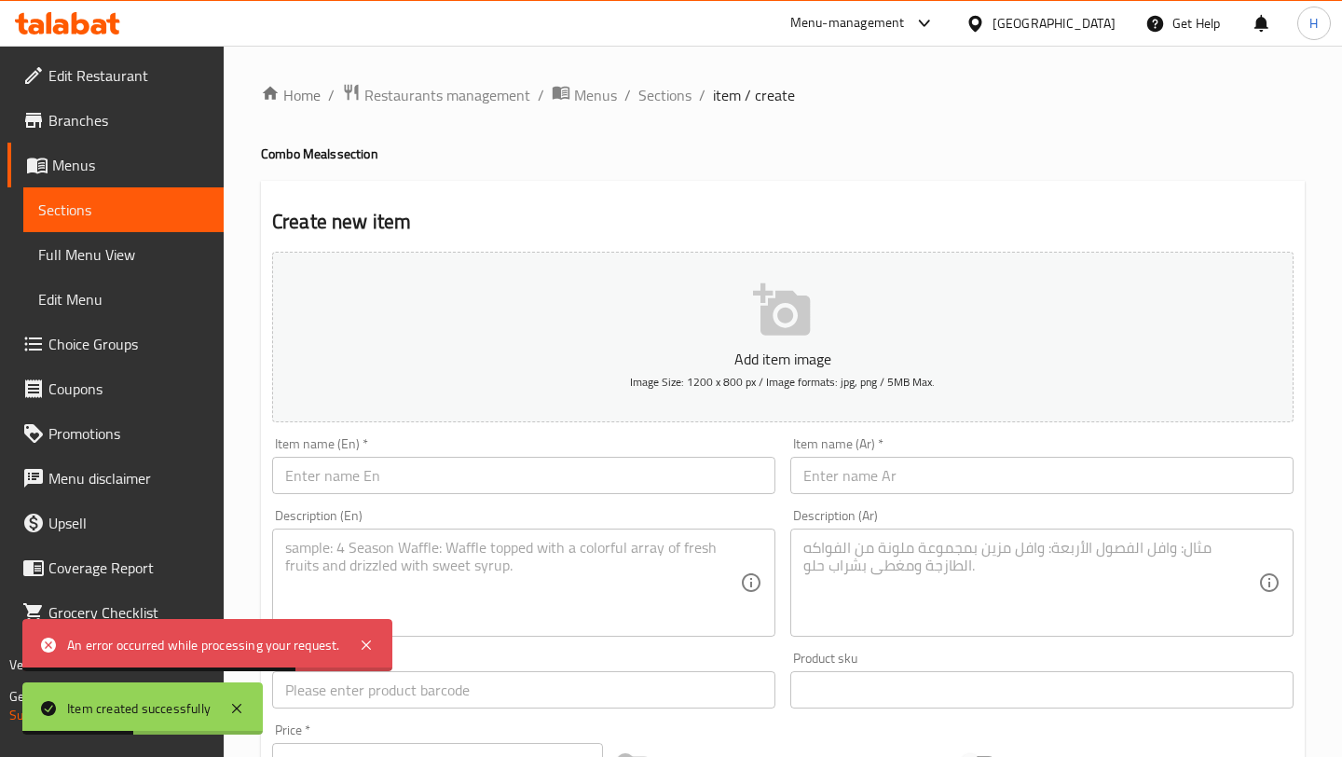
click at [441, 484] on input "text" at bounding box center [523, 475] width 503 height 37
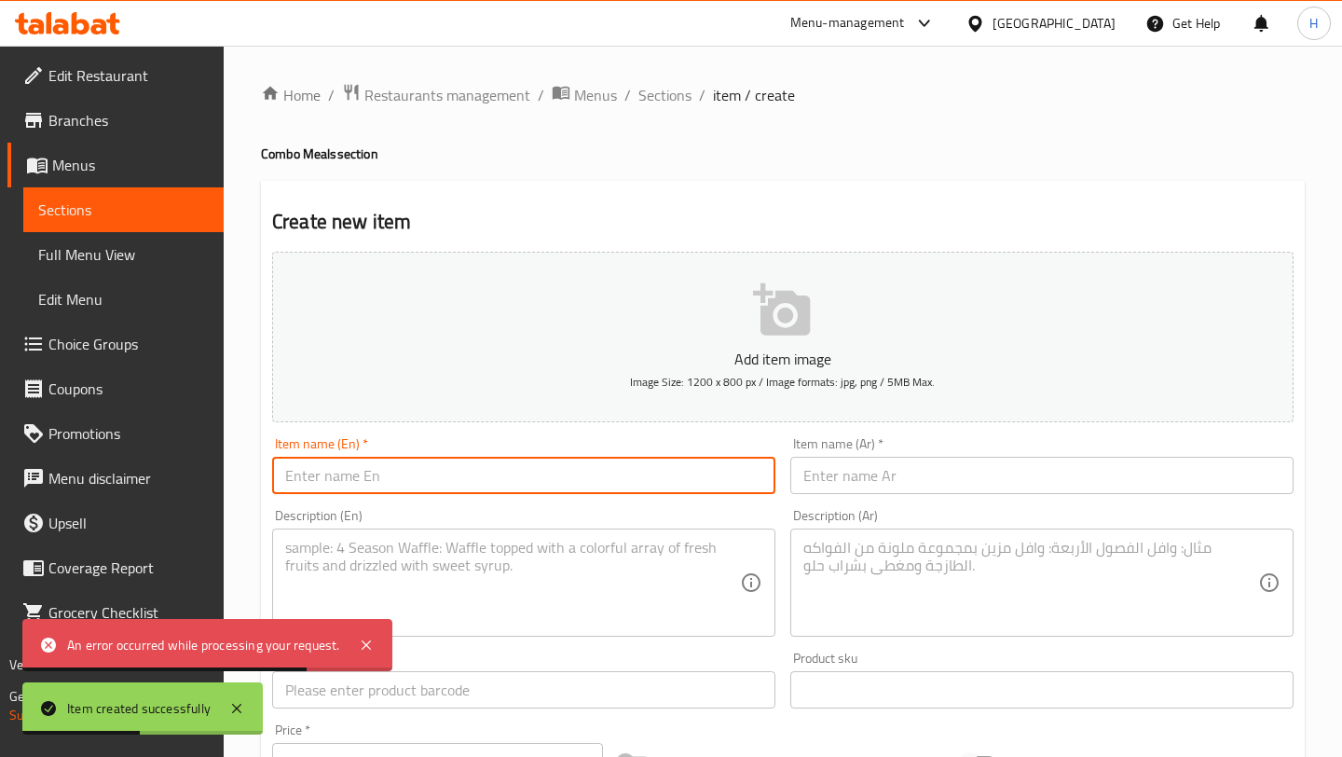
paste input "Cheetos Mood Combo"
type input "Cheetos Mood Combo"
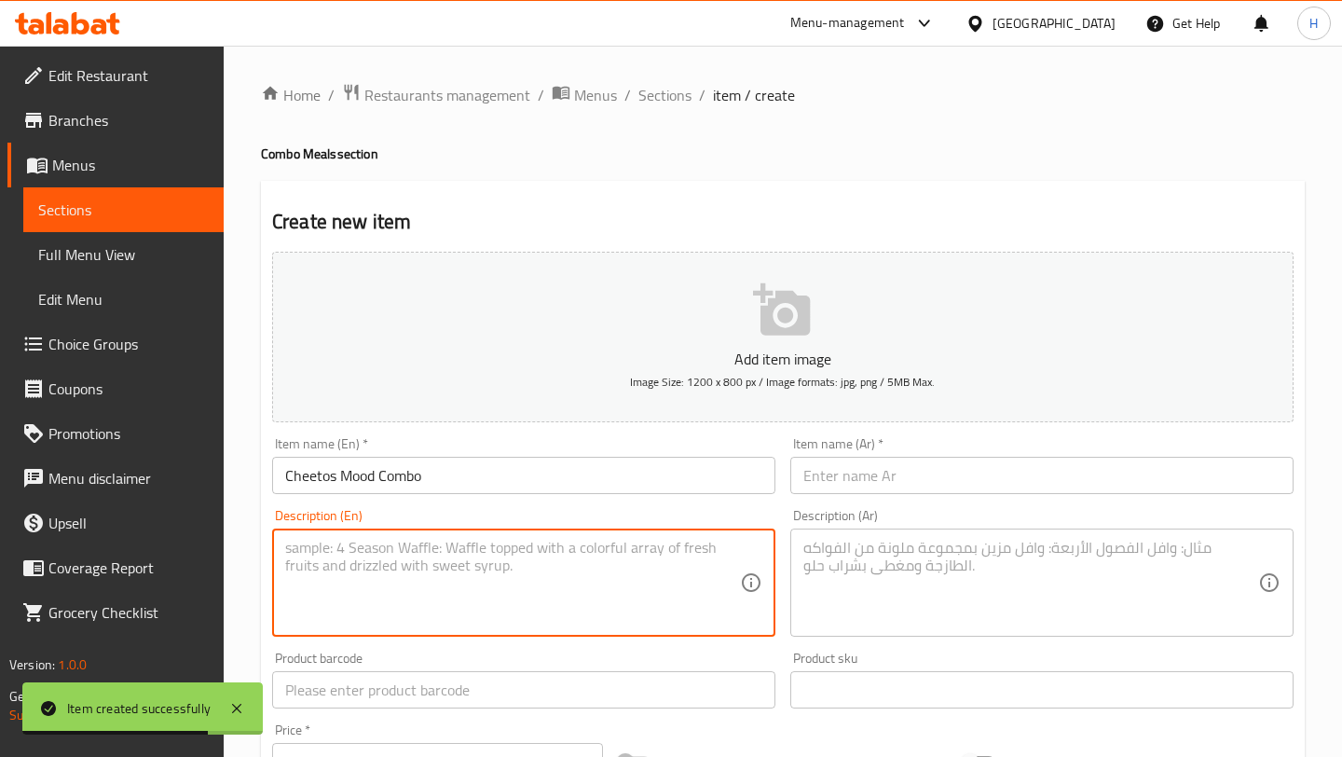
click at [491, 546] on textarea at bounding box center [512, 583] width 455 height 89
paste textarea "Contents: Cheetos Fatteh + pink dose Salad + Pepsi Description: Crunchy and bol…"
type textarea "Contents: Cheetos Fatteh + pink dose Salad + Pepsi Description: Crunchy and bol…"
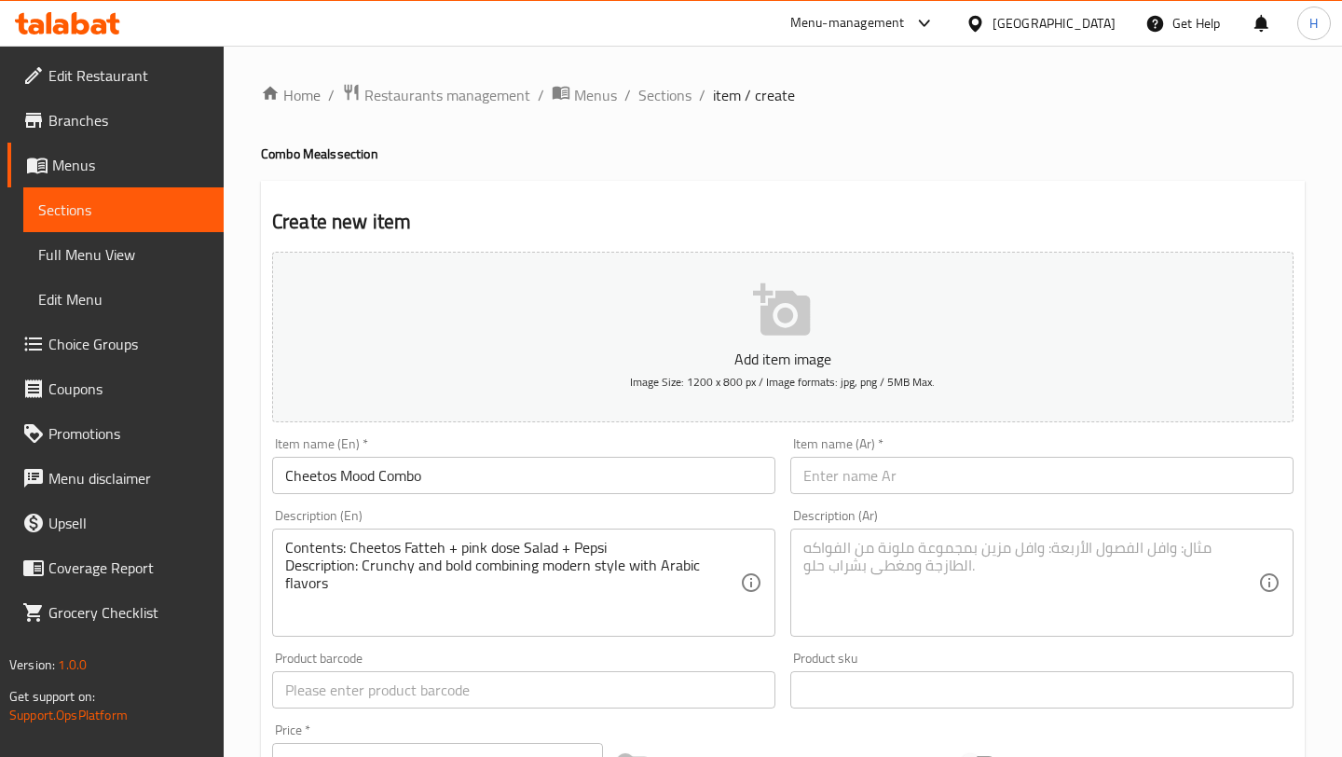
click at [826, 451] on div "Item name (Ar)   * Item name (Ar) *" at bounding box center [1041, 465] width 503 height 57
click at [820, 485] on input "text" at bounding box center [1041, 475] width 503 height 37
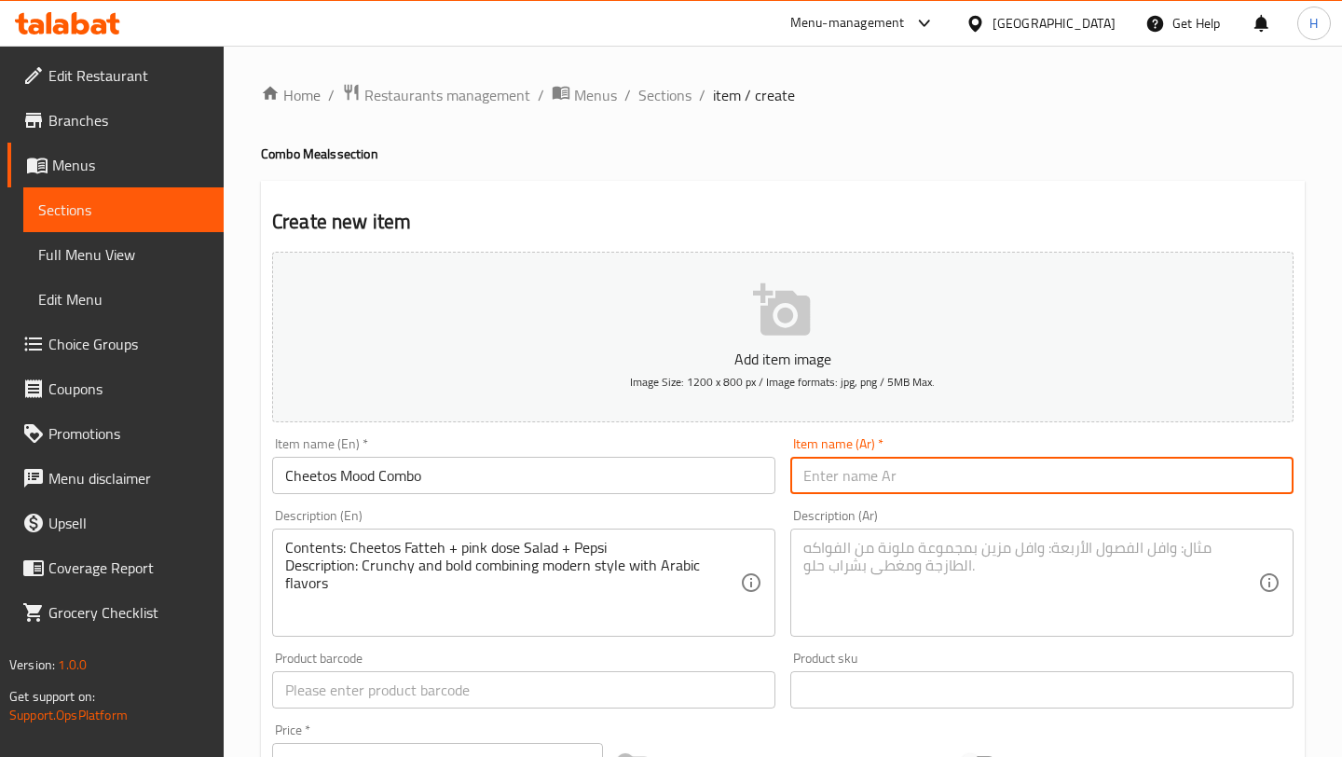
paste input "كومبو مزاج الشيتوس"
type input "كومبو مزاج الشيتوس"
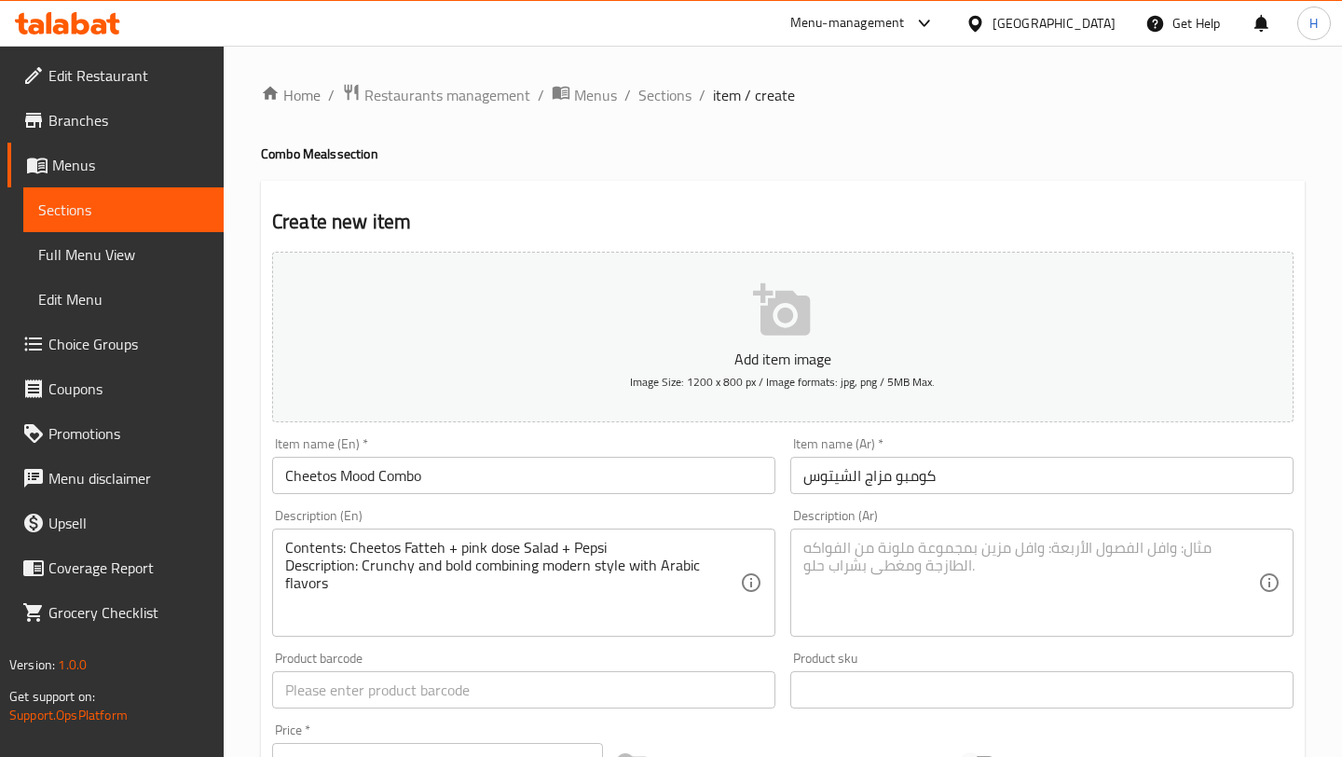
click at [874, 528] on div "Description (Ar)" at bounding box center [1041, 582] width 503 height 108
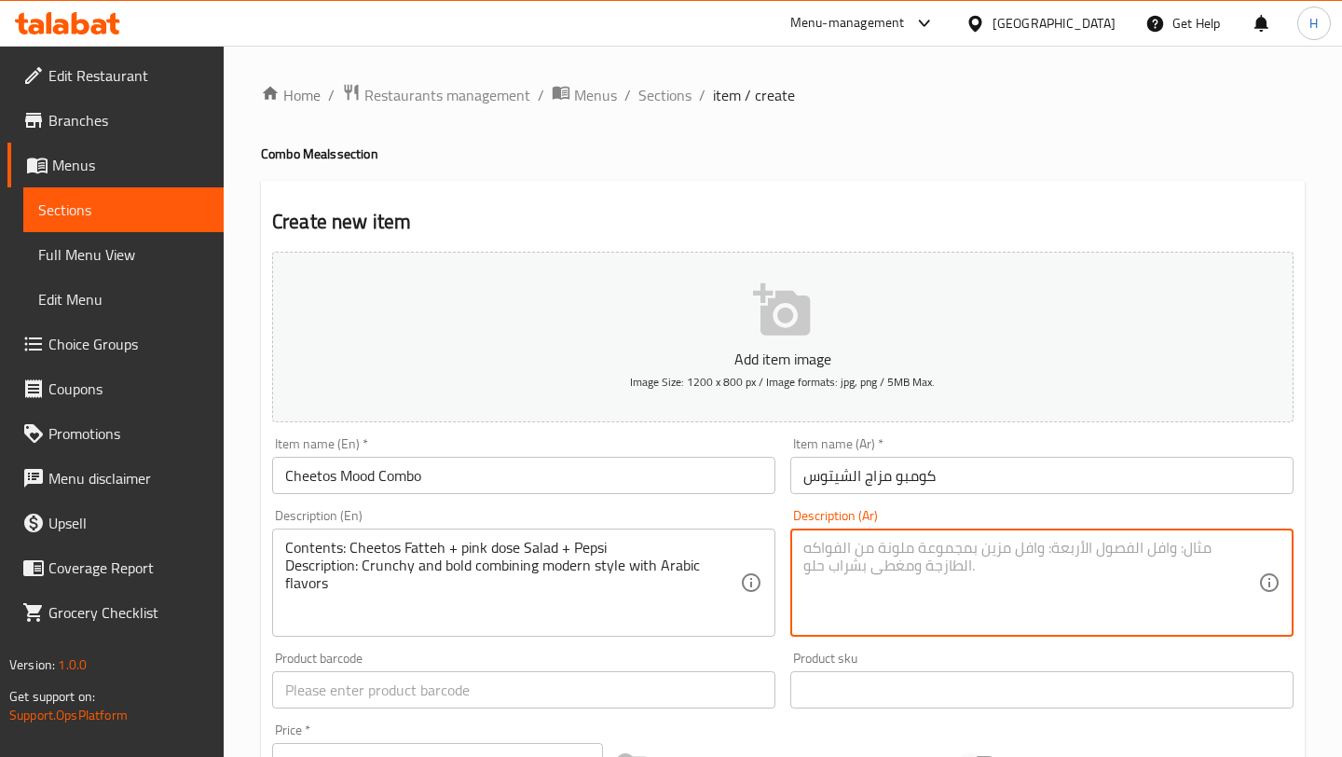
paste textarea "المحتويات: فتة شيتوس + سلطة الجرعه الوردية + بيبسي الوصف: مقرمشة، جريئة، وتجمع …"
type textarea "المحتويات: فتة شيتوس + سلطة الجرعه الوردية + بيبسي الوصف: مقرمشة، جريئة، وتجمع …"
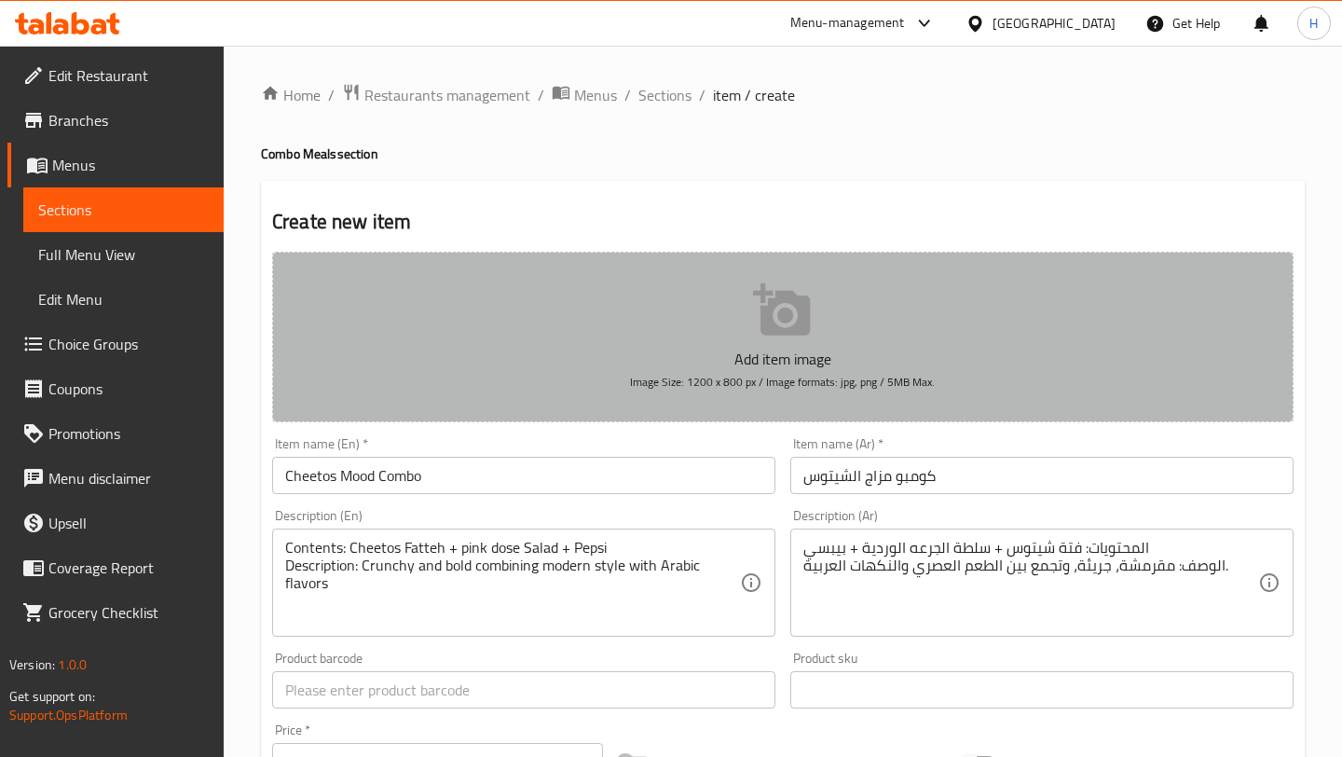
click at [766, 306] on icon "button" at bounding box center [781, 309] width 57 height 52
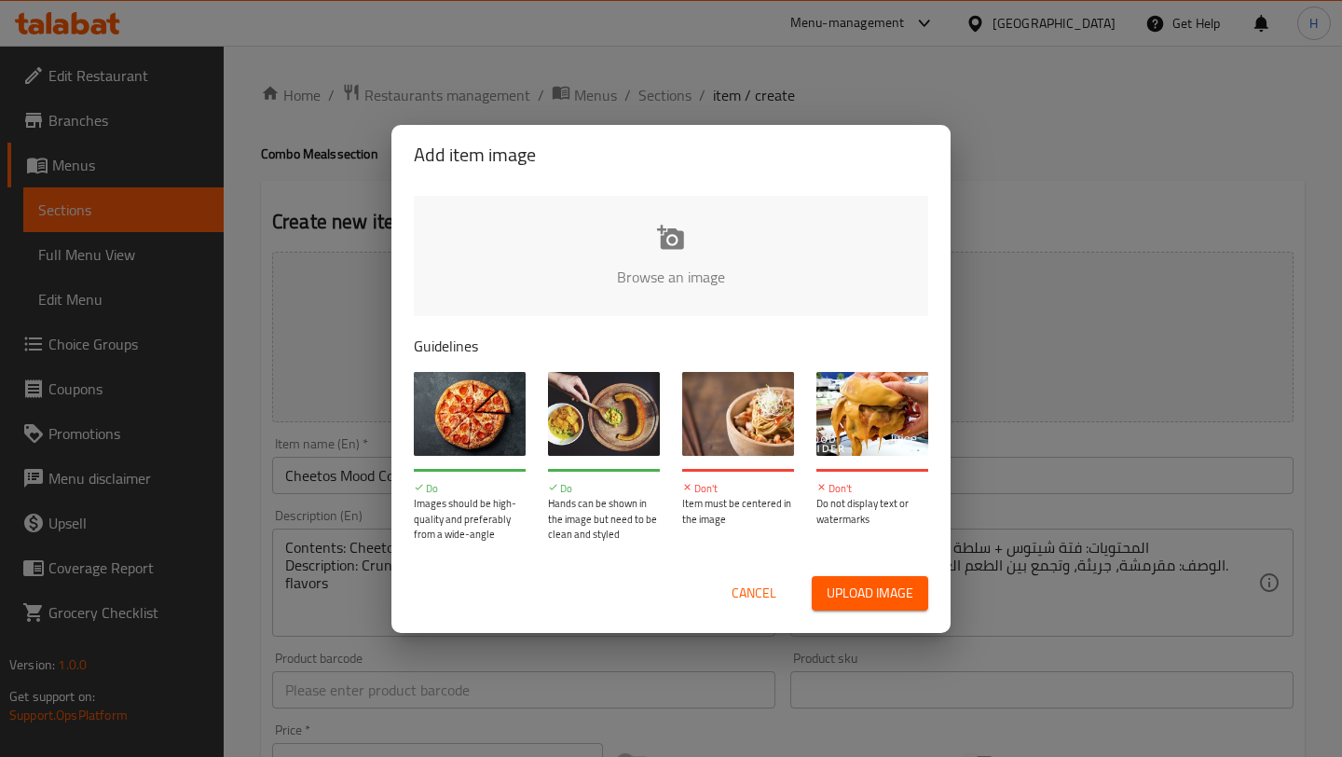
click at [639, 255] on input "file" at bounding box center [1301, 283] width 1774 height 174
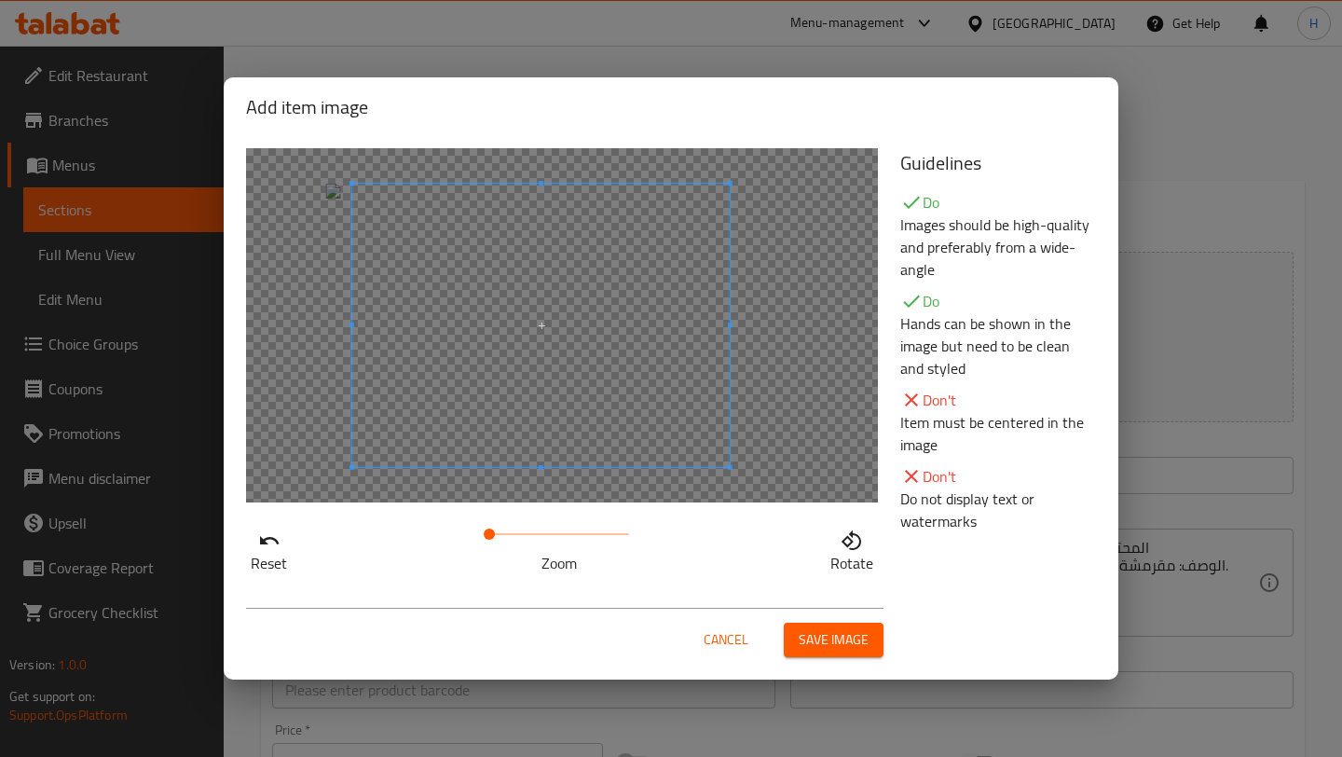
click at [586, 348] on span at bounding box center [540, 325] width 377 height 283
click at [816, 631] on span "Save image" at bounding box center [833, 639] width 70 height 23
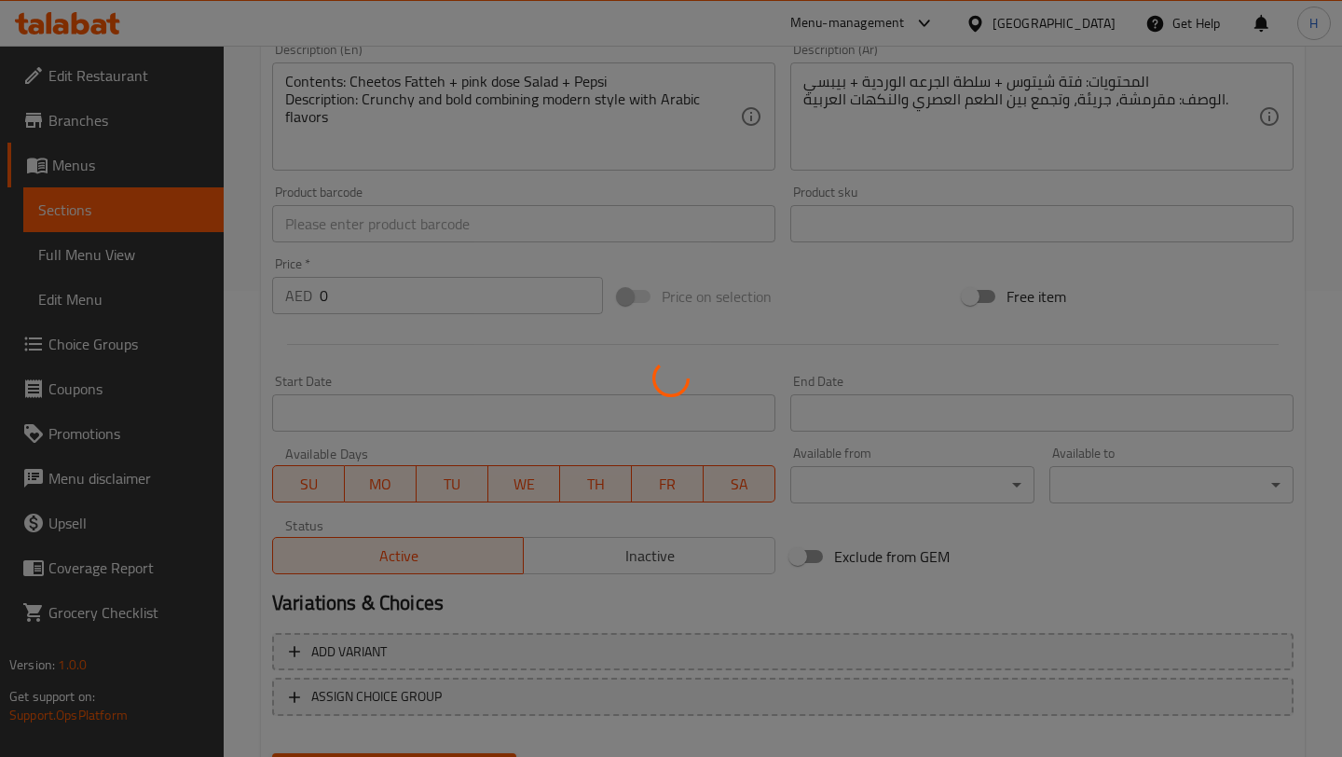
scroll to position [560, 0]
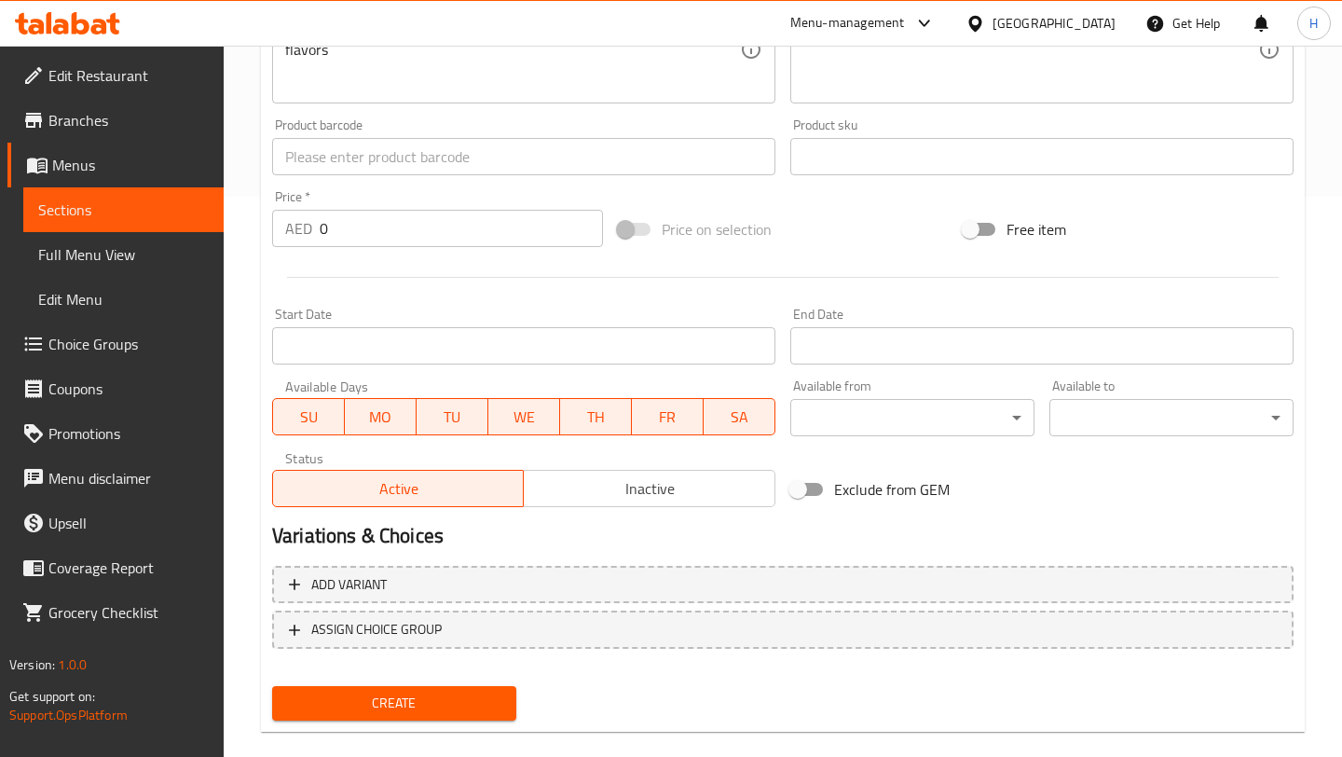
click at [387, 234] on input "0" at bounding box center [461, 228] width 283 height 37
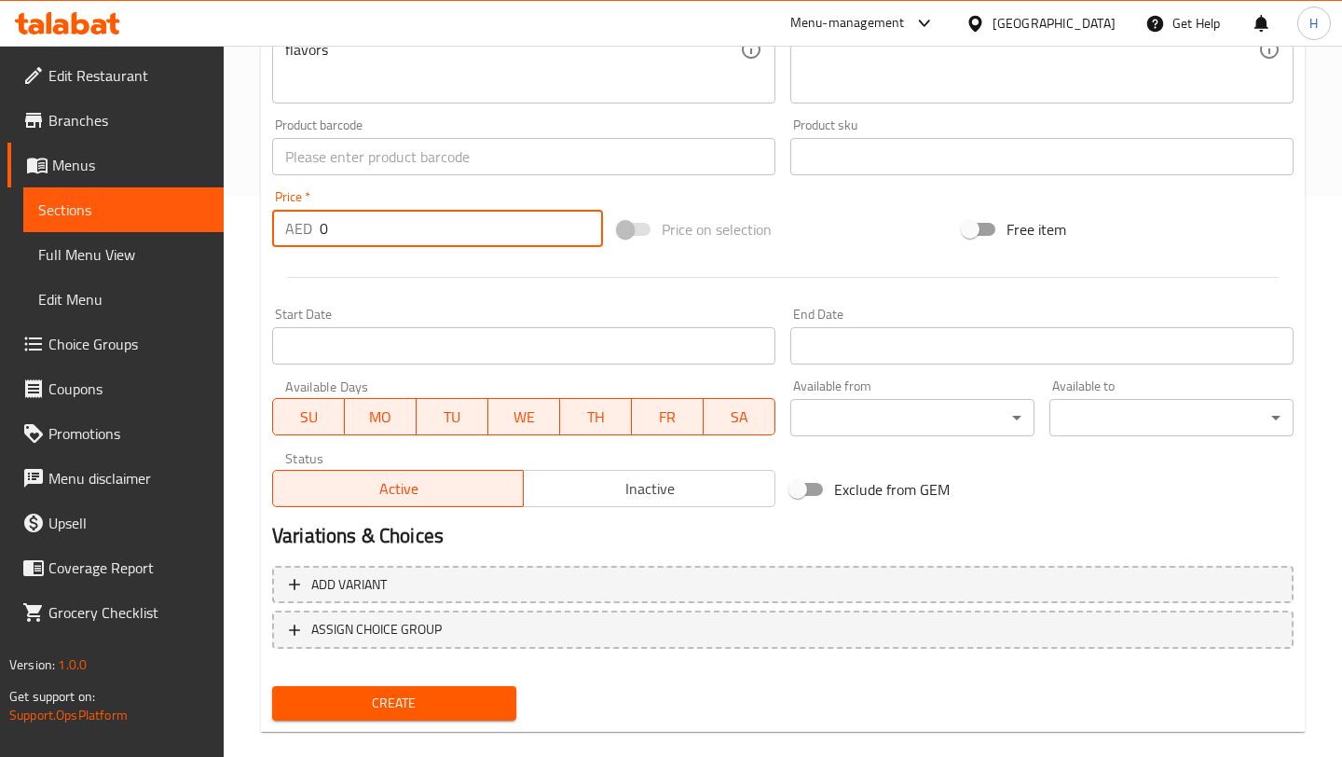
click at [387, 234] on input "0" at bounding box center [461, 228] width 283 height 37
type input "65.25"
click at [346, 702] on span "Create" at bounding box center [394, 702] width 214 height 23
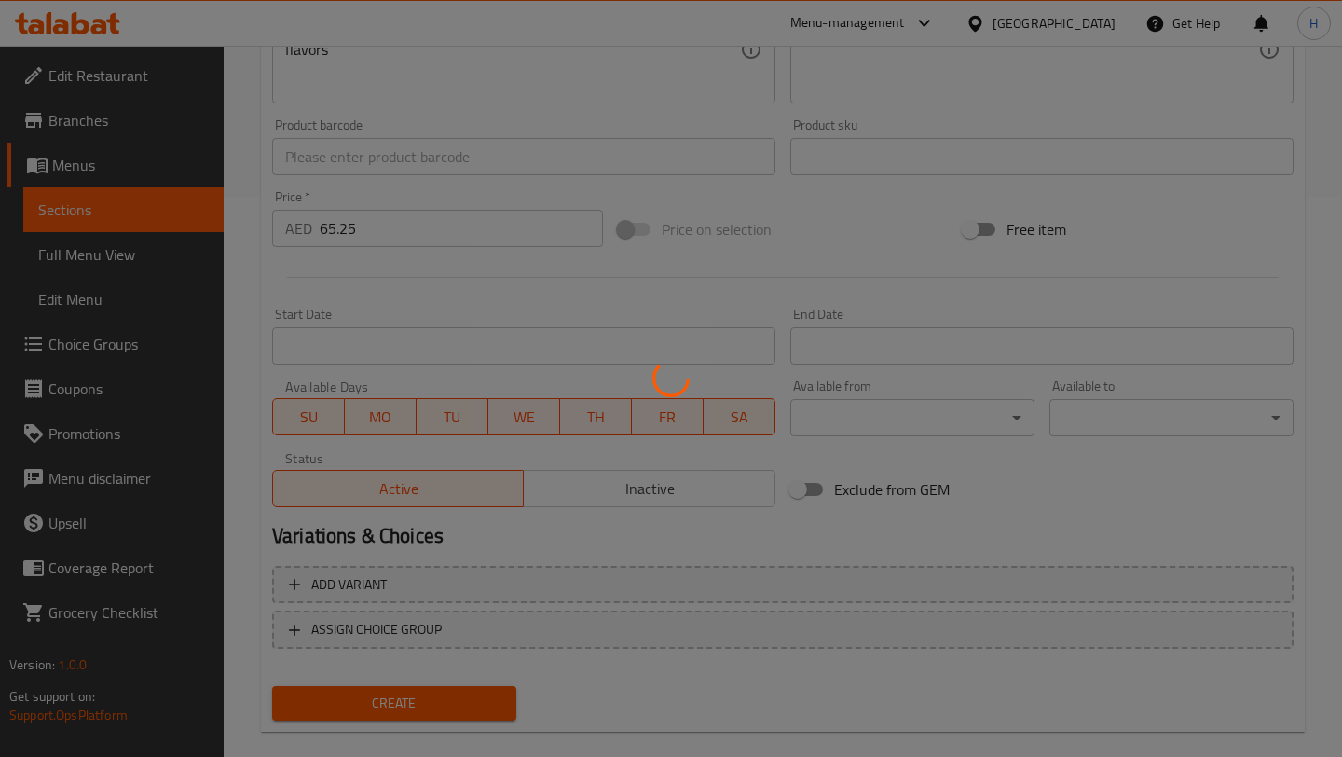
type input "0"
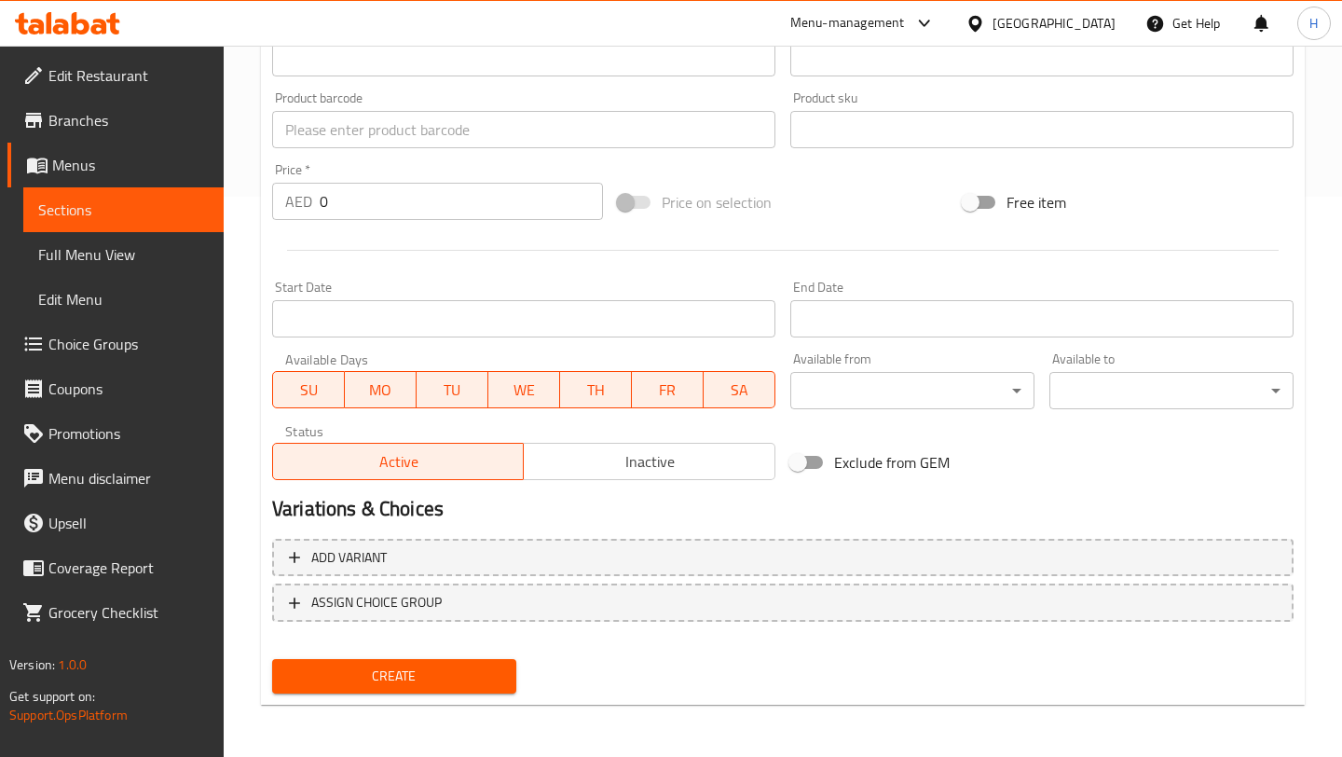
scroll to position [0, 0]
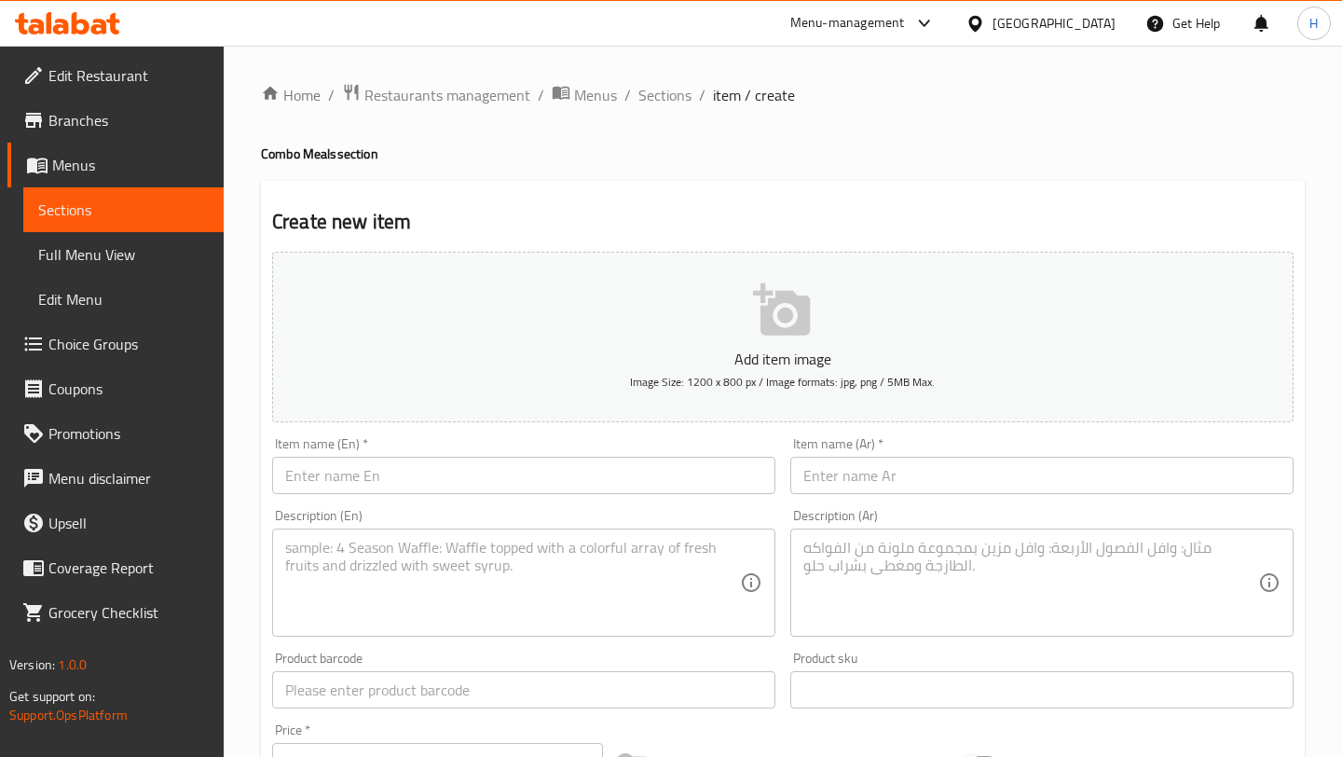
click at [487, 488] on input "text" at bounding box center [523, 475] width 503 height 37
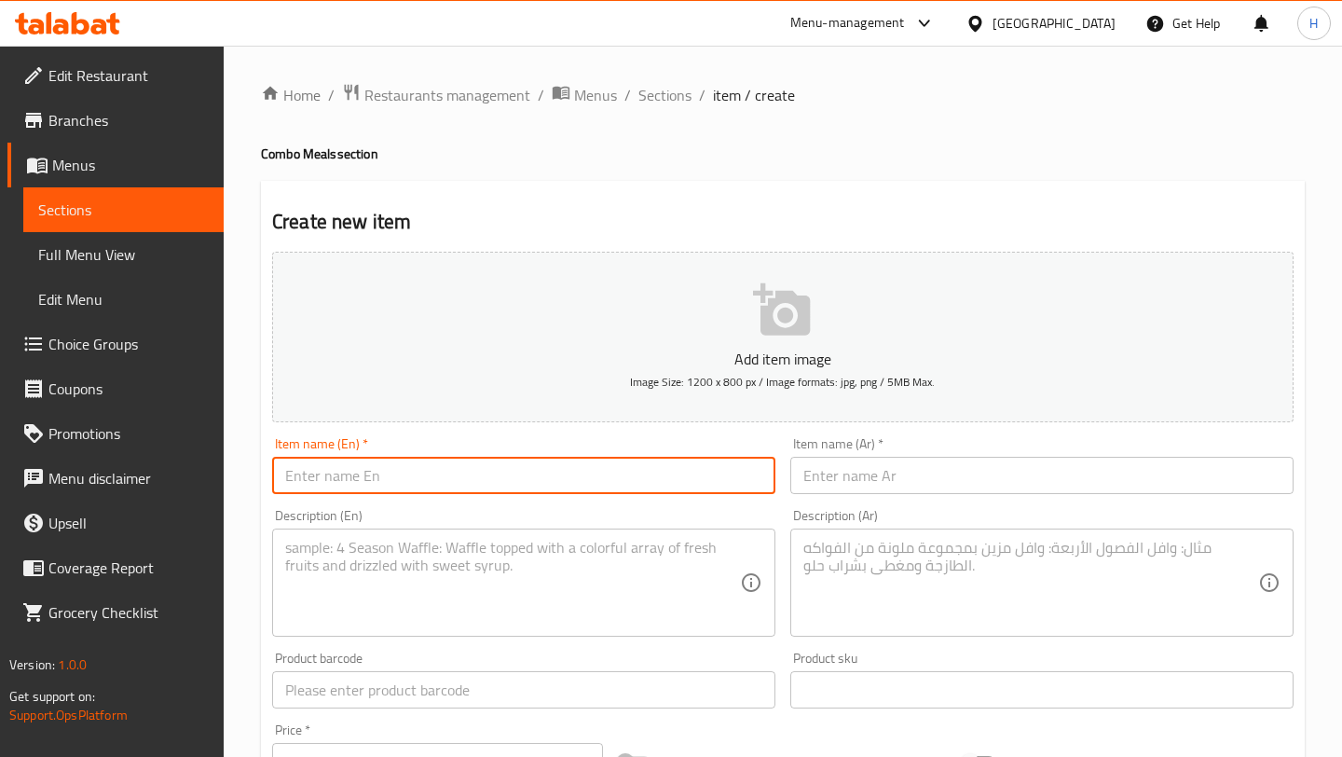
type input "Asian Laffa Combo"
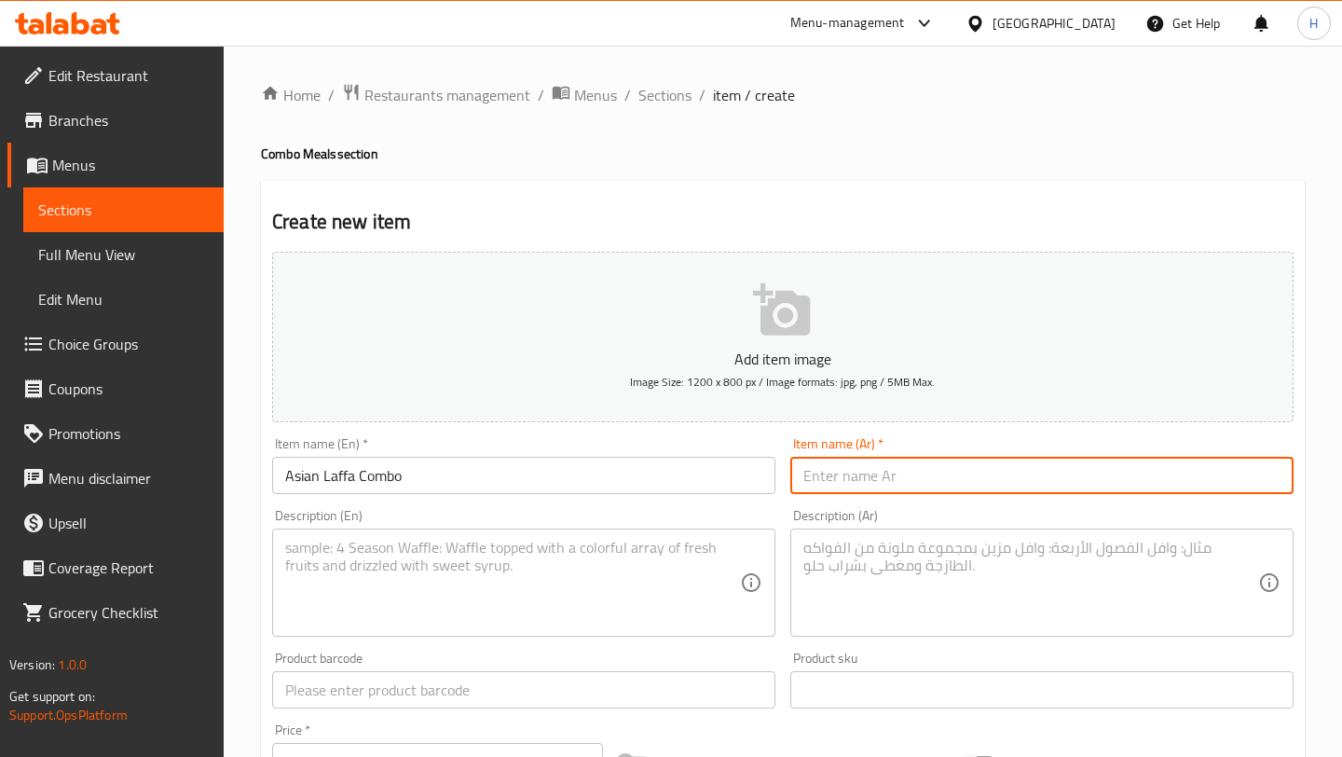
click at [847, 479] on input "text" at bounding box center [1041, 475] width 503 height 37
type input "v"
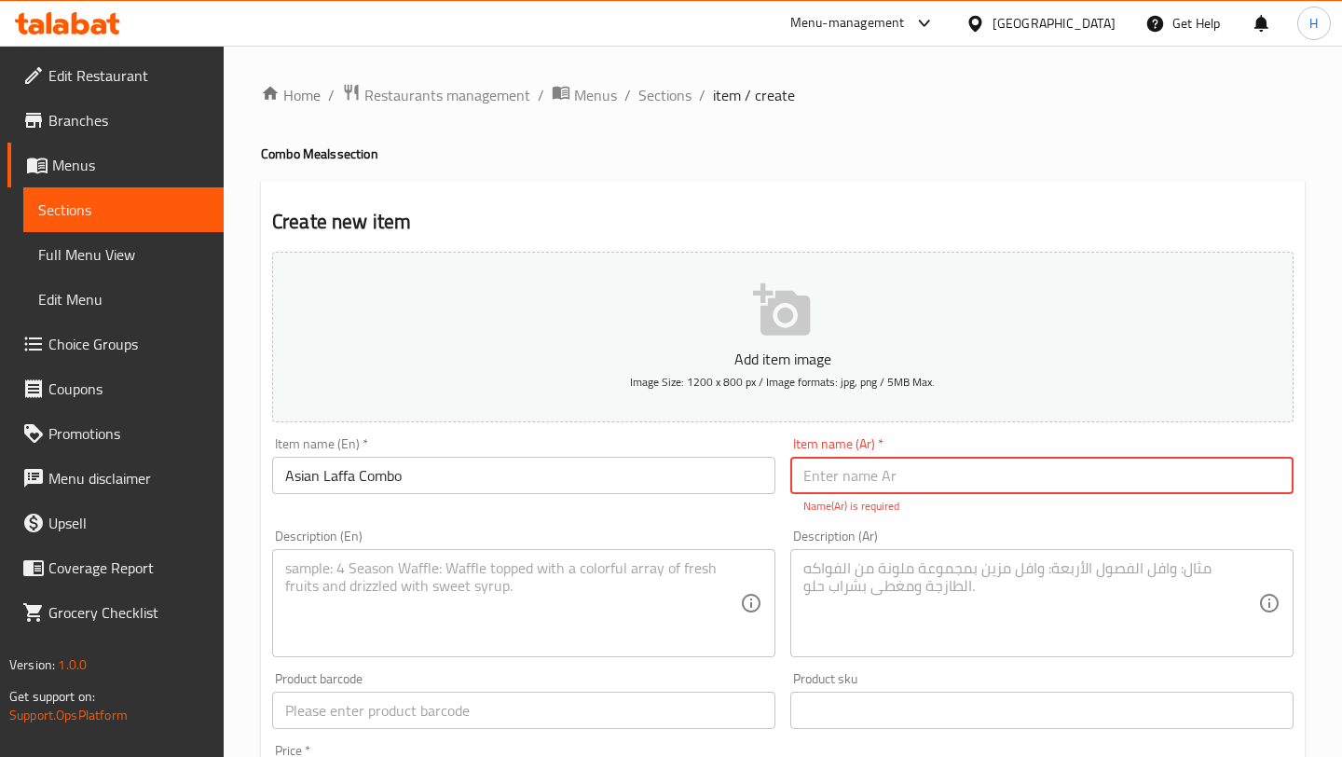
paste input "كومبو اللفة الآسيوية"
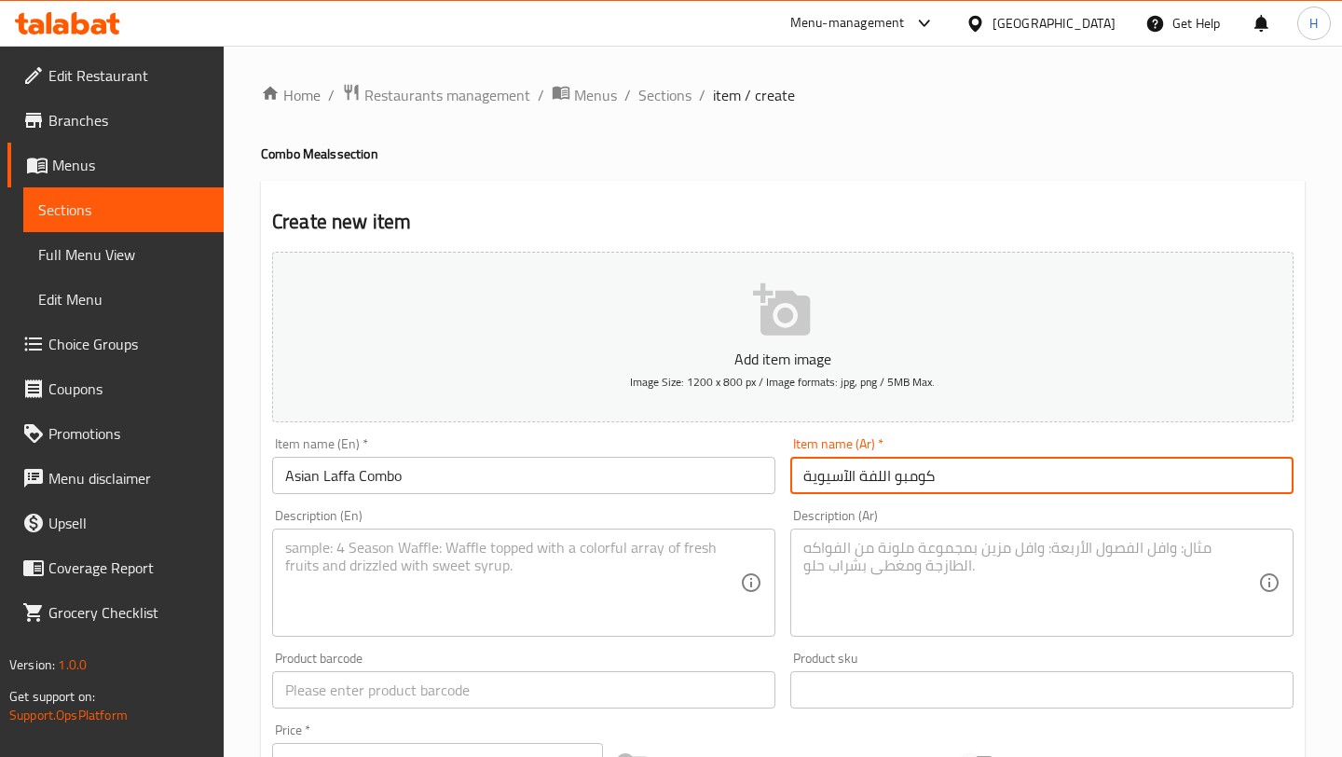
type input "كومبو اللفة الآسيوية"
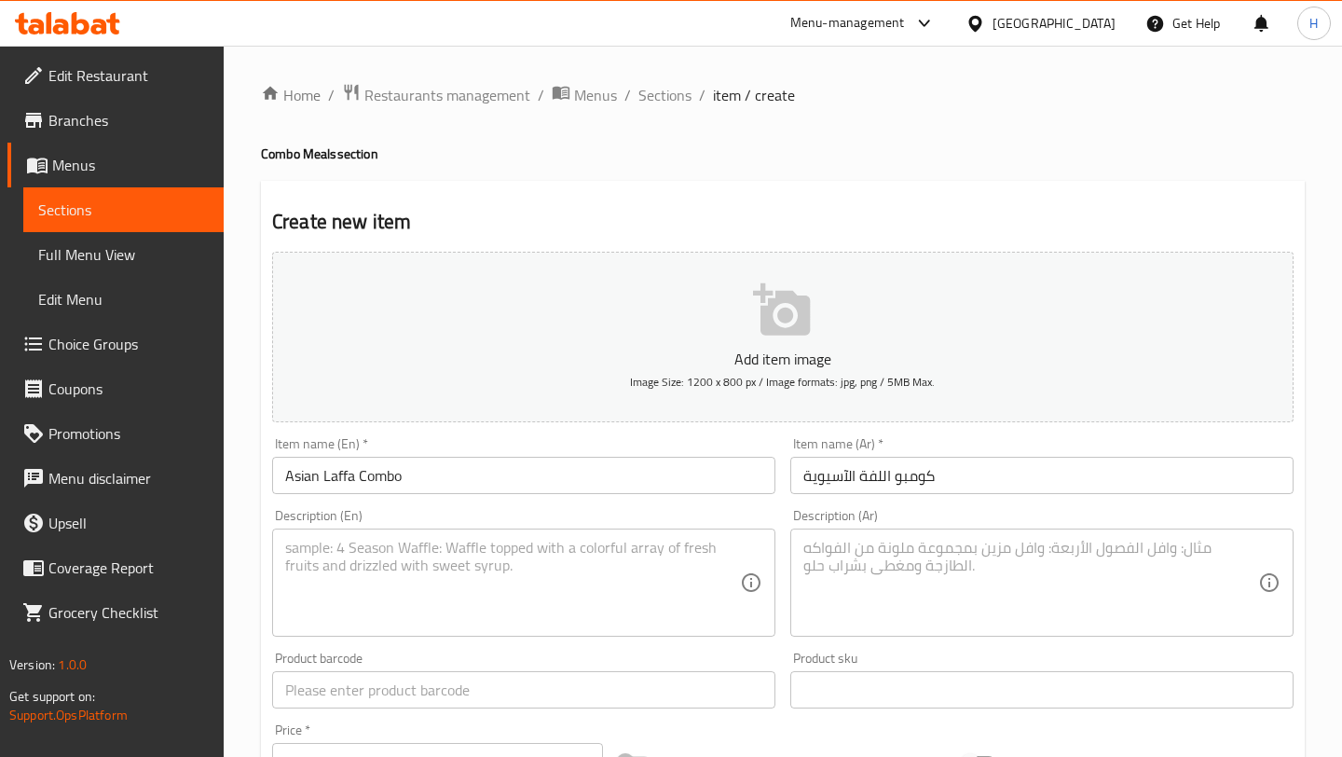
click at [885, 525] on div "Description (Ar) Description (Ar)" at bounding box center [1041, 573] width 503 height 128
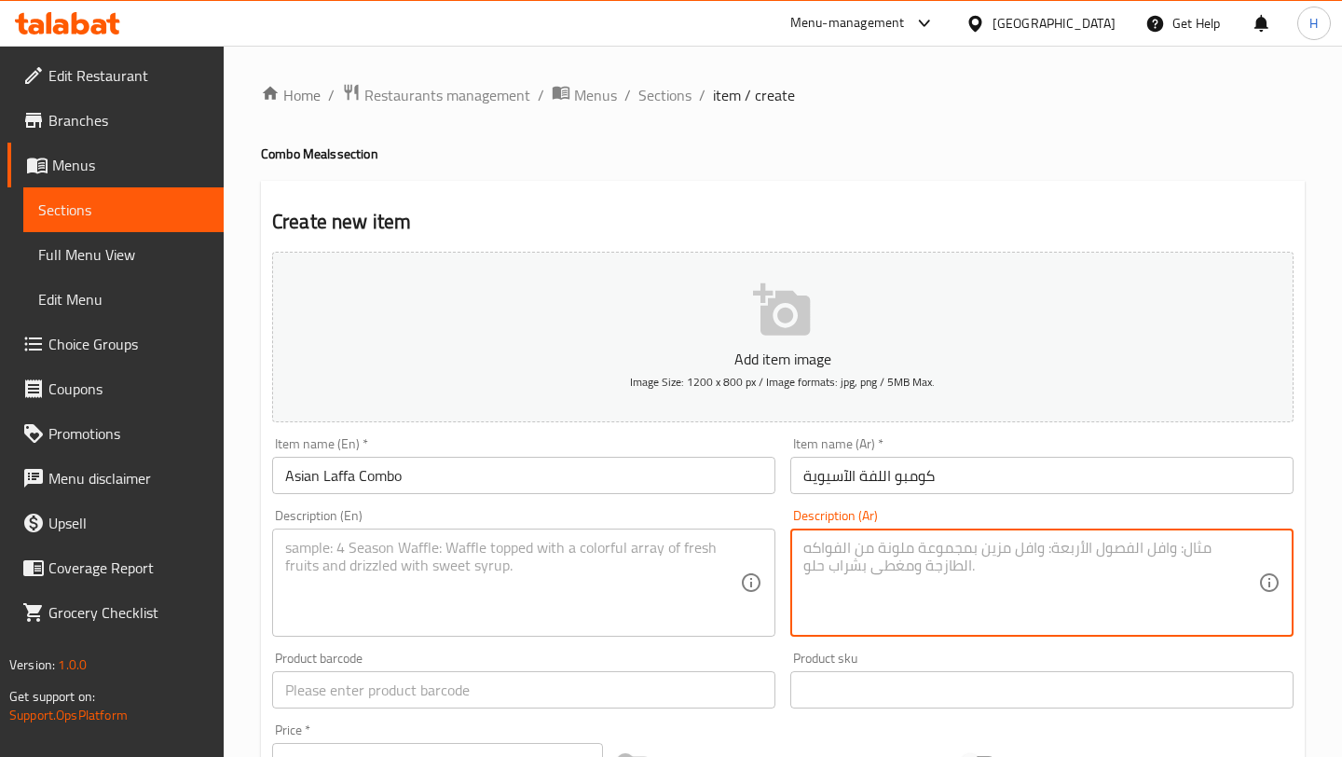
click at [870, 573] on textarea at bounding box center [1030, 583] width 455 height 89
paste textarea "المحتويات: رامن فتة ورق عنب + محشي بصل + بيبسي الوصف: دمج مدهش بين الطابع الآسي…"
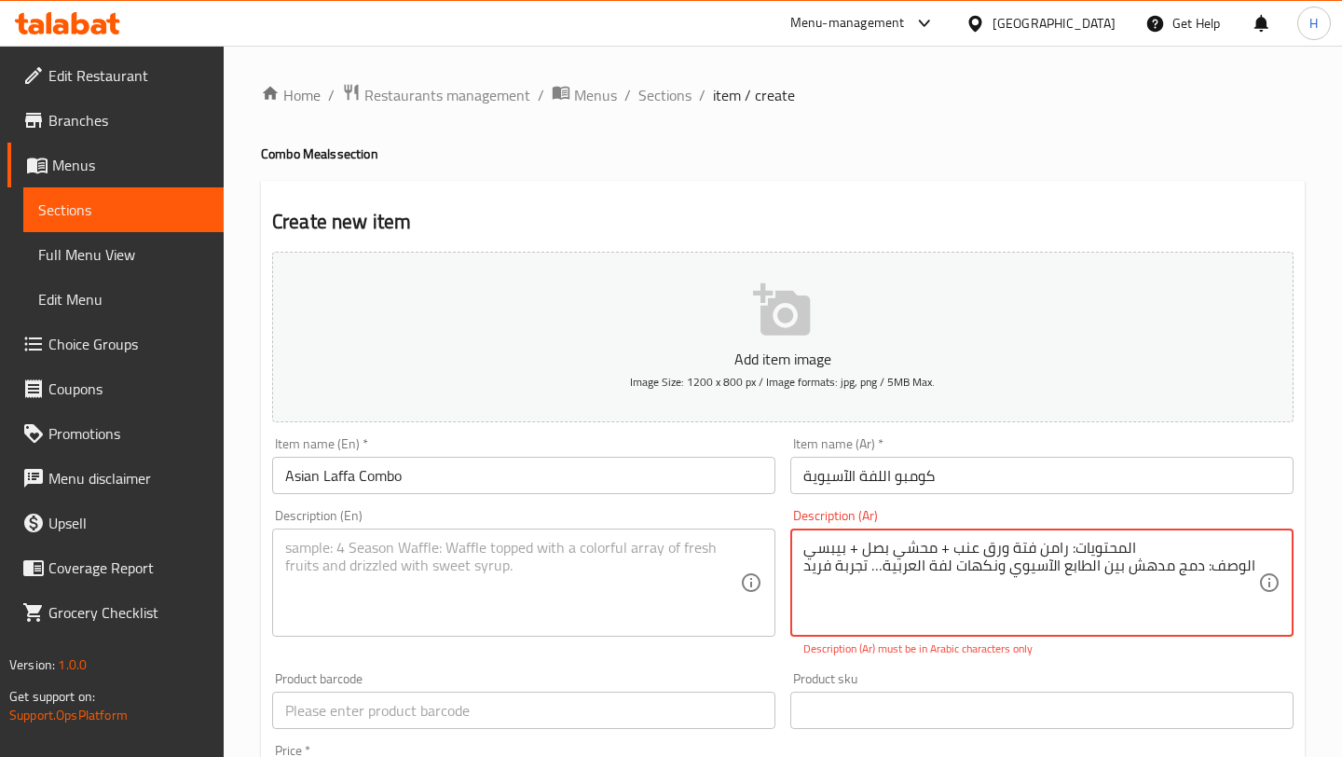
type textarea "المحتويات: رامن فتة ورق عنب + محشي بصل + بيبسي الوصف: دمج مدهش بين الطابع الآسي…"
click at [485, 553] on textarea at bounding box center [512, 583] width 455 height 89
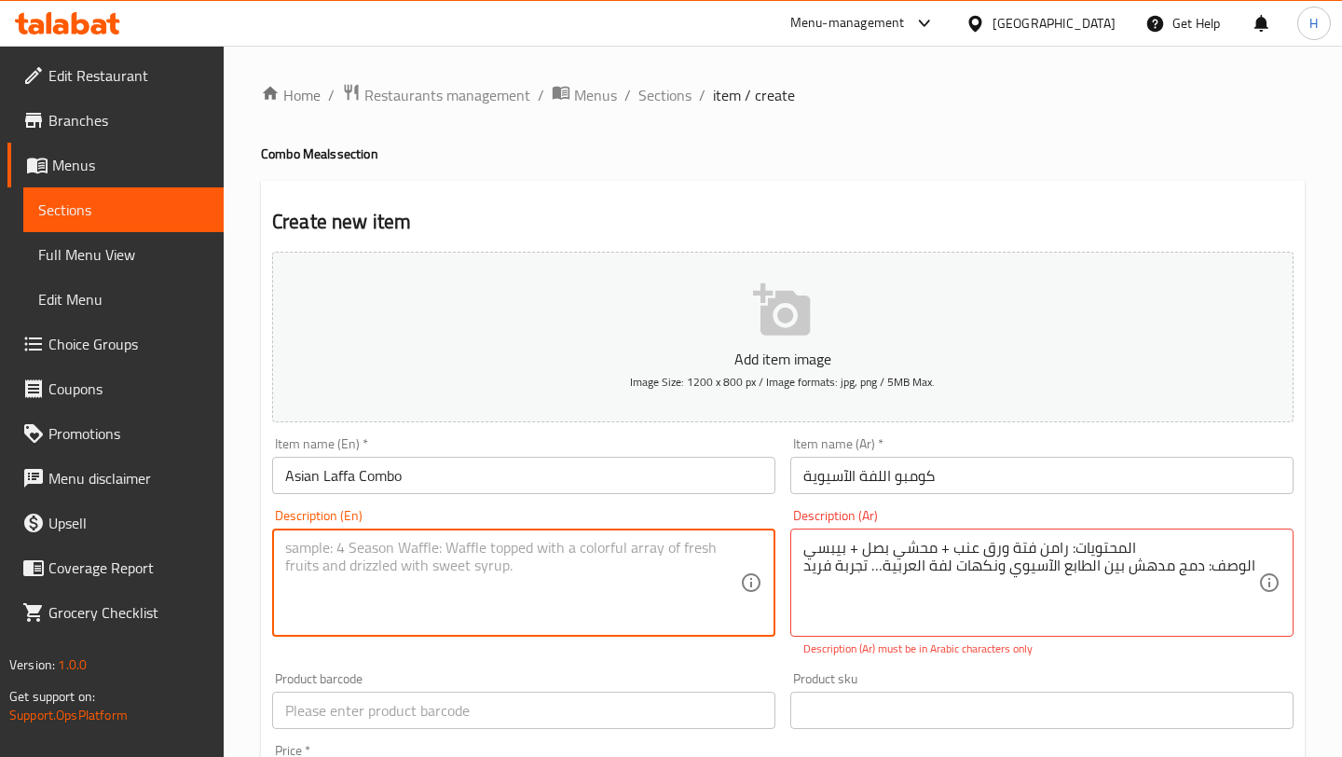
paste textarea "Contents: Ramen Vine Leaves Fatteh + Stuffed Onion + Pepsi Description: A uniqu…"
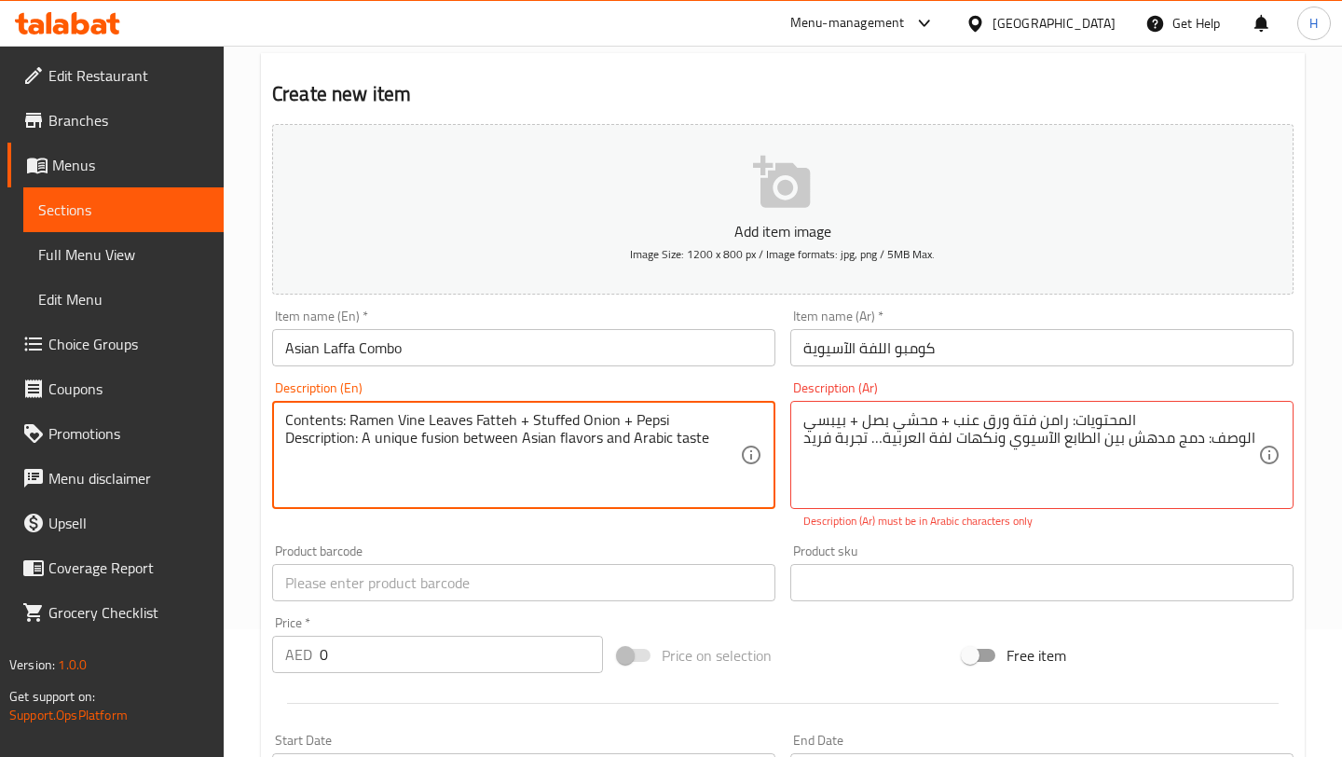
scroll to position [130, 0]
type textarea "Contents: Ramen Vine Leaves Fatteh + Stuffed Onion + Pepsi Description: A uniqu…"
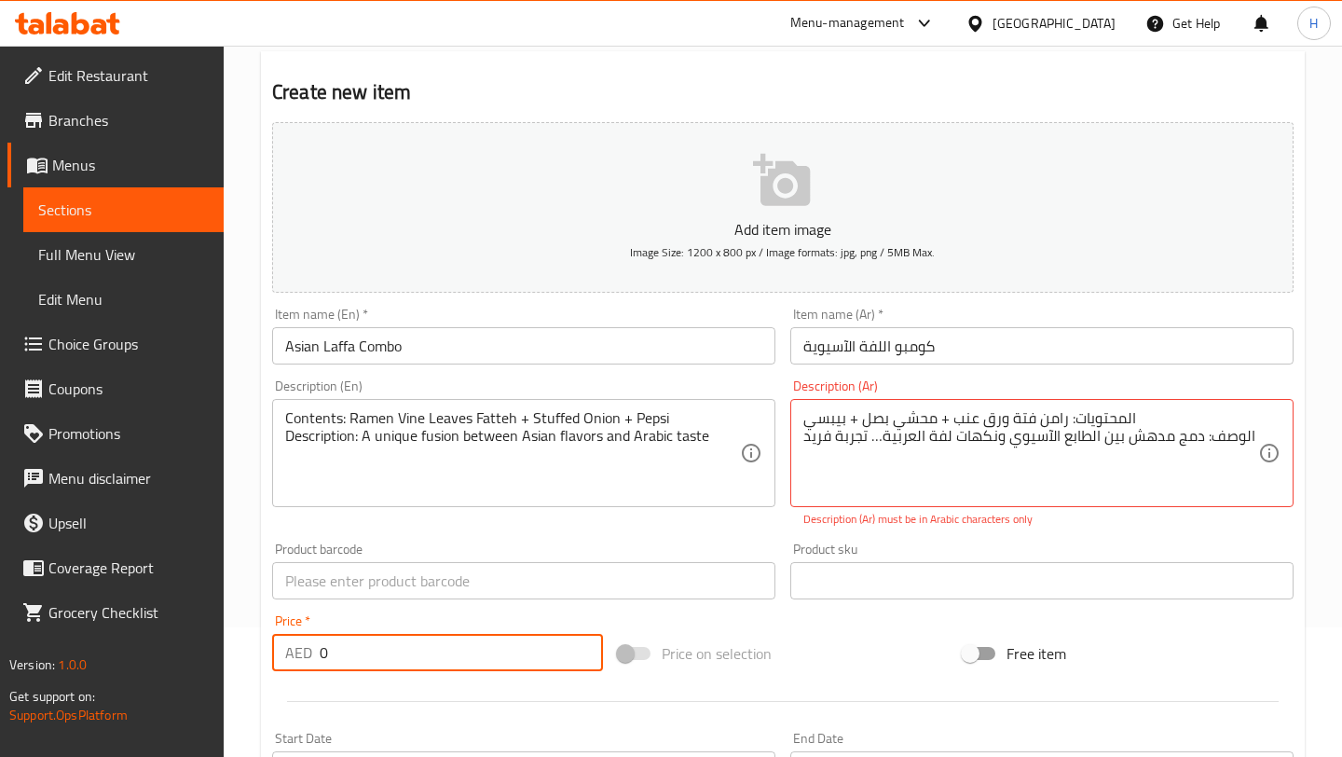
click at [406, 645] on input "0" at bounding box center [461, 652] width 283 height 37
click at [393, 648] on input "0" at bounding box center [461, 652] width 283 height 37
type input "64.5"
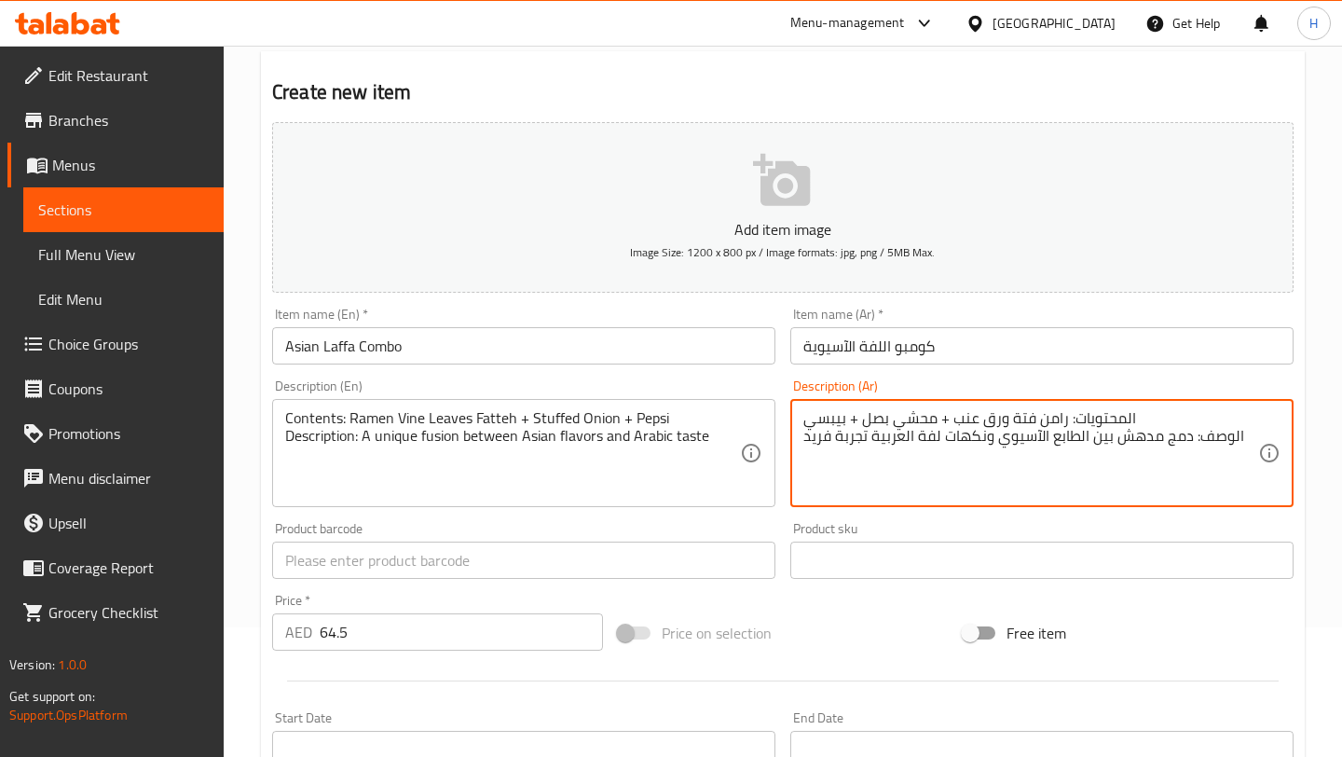
type textarea "المحتويات: رامن فتة ورق عنب + محشي بصل + بيبسي الوصف: دمج مدهش بين الطابع الآسي…"
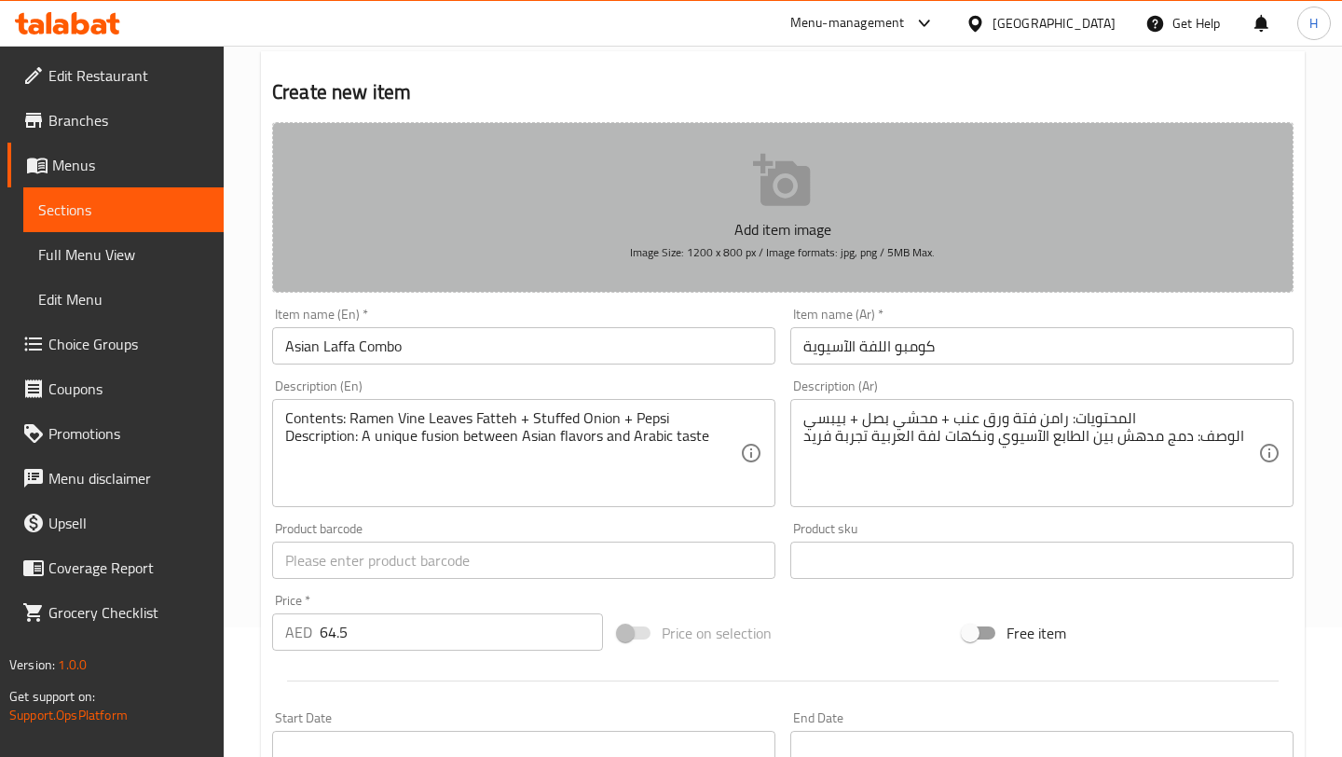
click at [769, 188] on icon "button" at bounding box center [781, 180] width 57 height 52
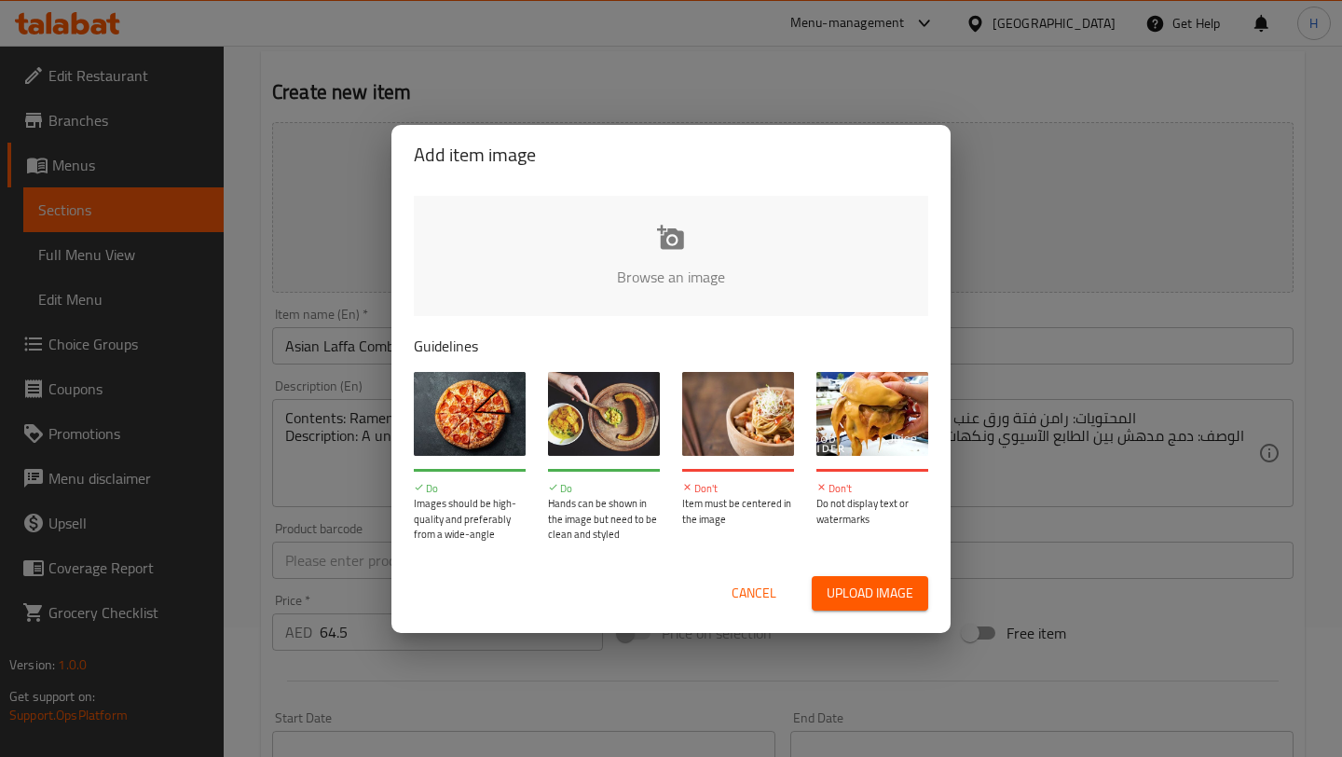
click at [674, 257] on input "file" at bounding box center [1301, 283] width 1774 height 174
type input "C:\fakepath\Asian combo.jpeg"
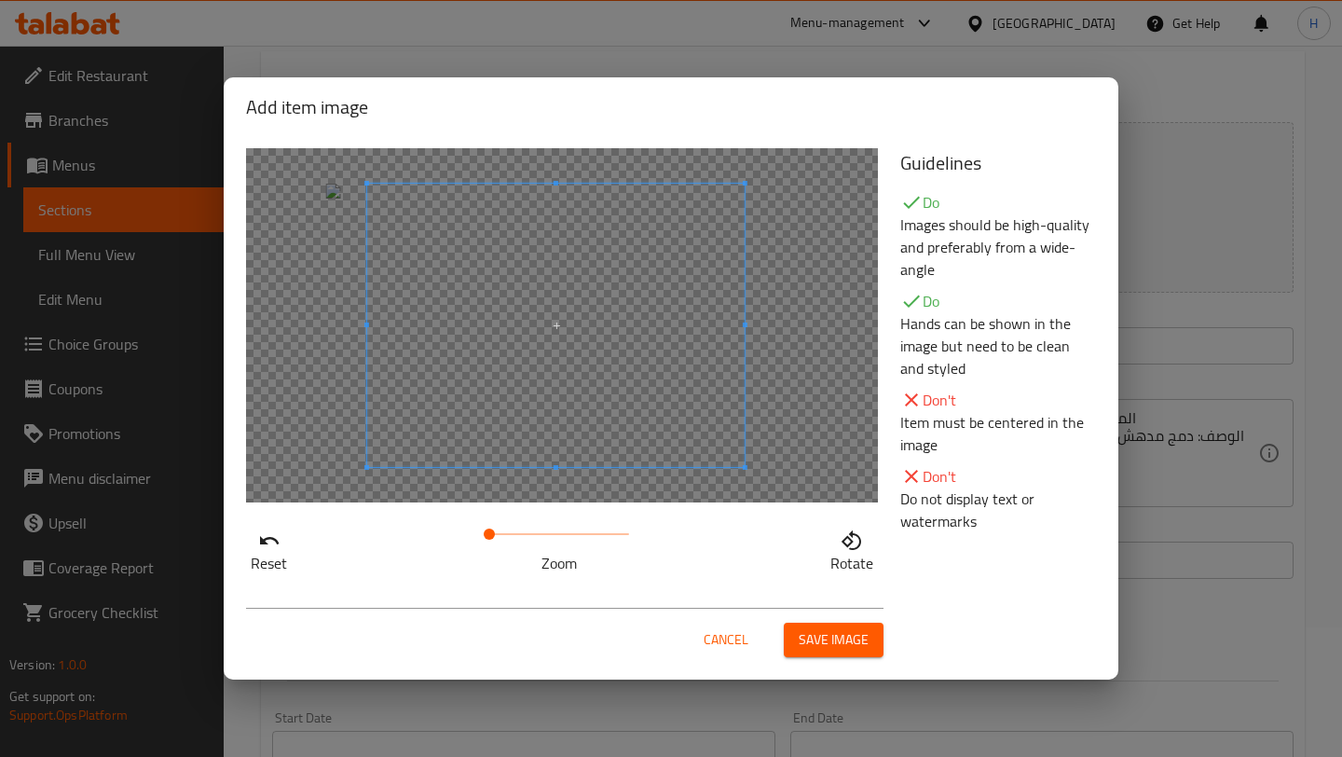
click at [565, 375] on span at bounding box center [555, 325] width 377 height 283
click at [799, 638] on span "Save image" at bounding box center [833, 639] width 70 height 23
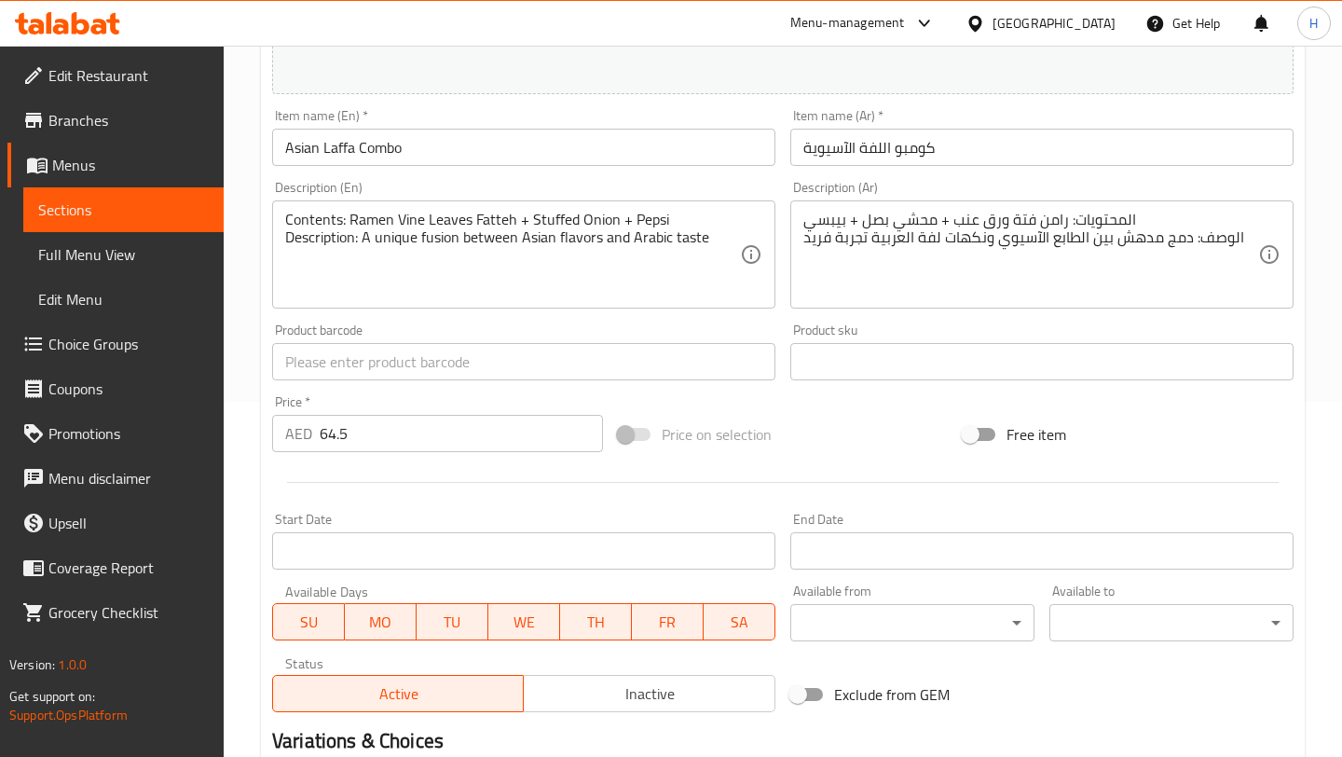
scroll to position [587, 0]
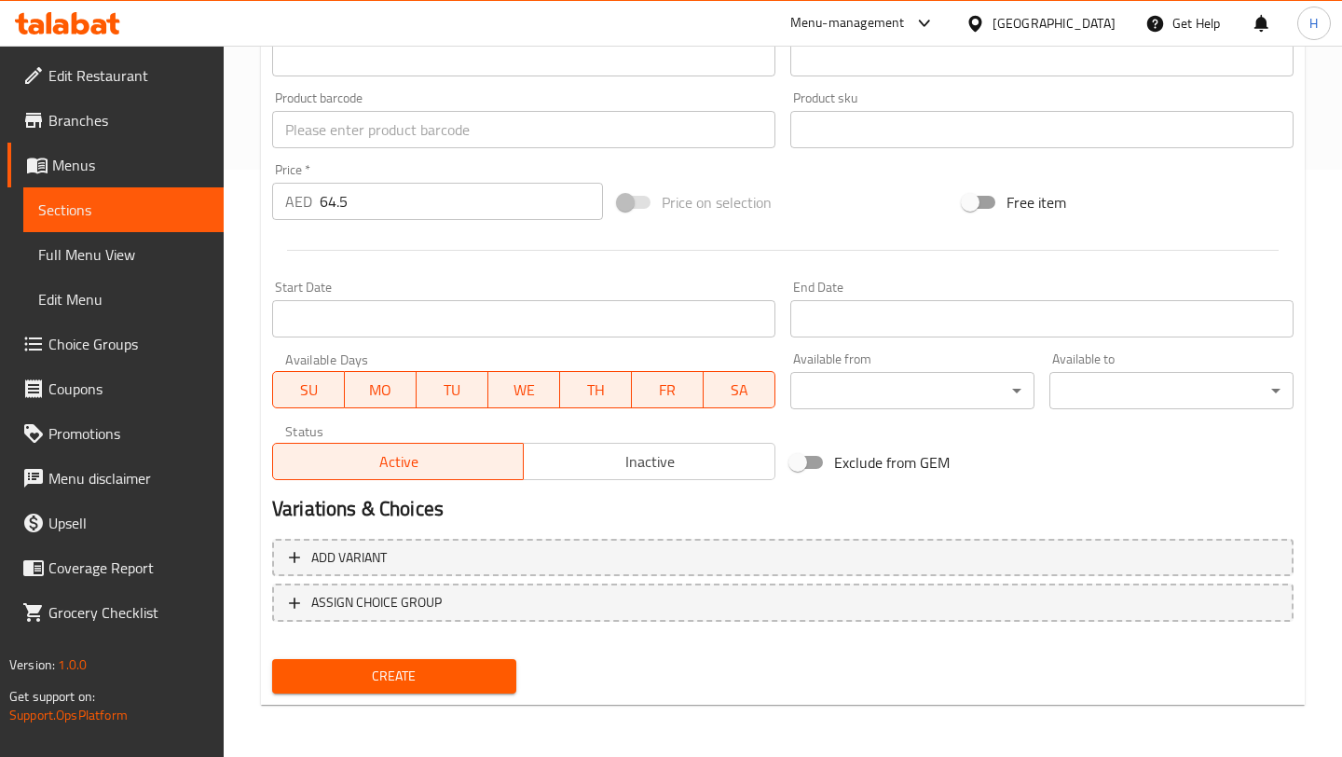
click at [433, 663] on button "Create" at bounding box center [394, 676] width 244 height 34
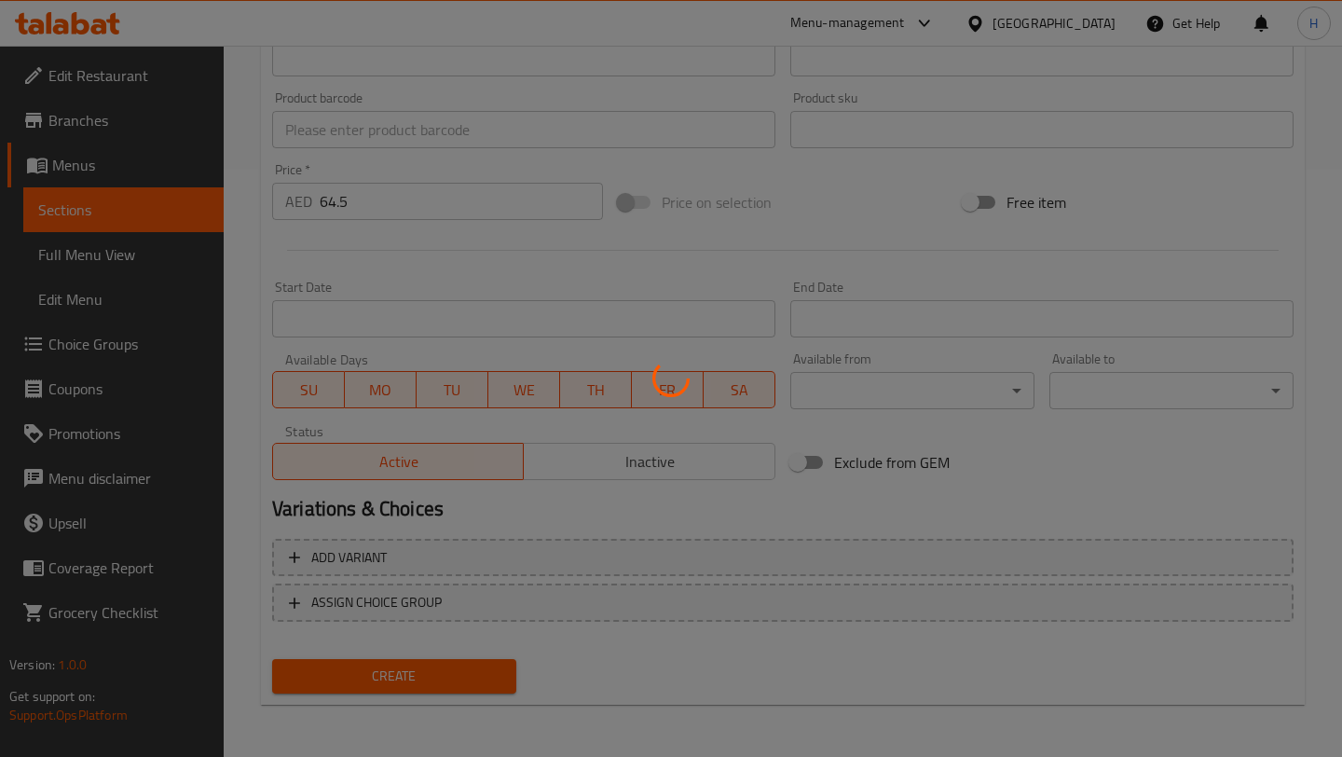
type input "0"
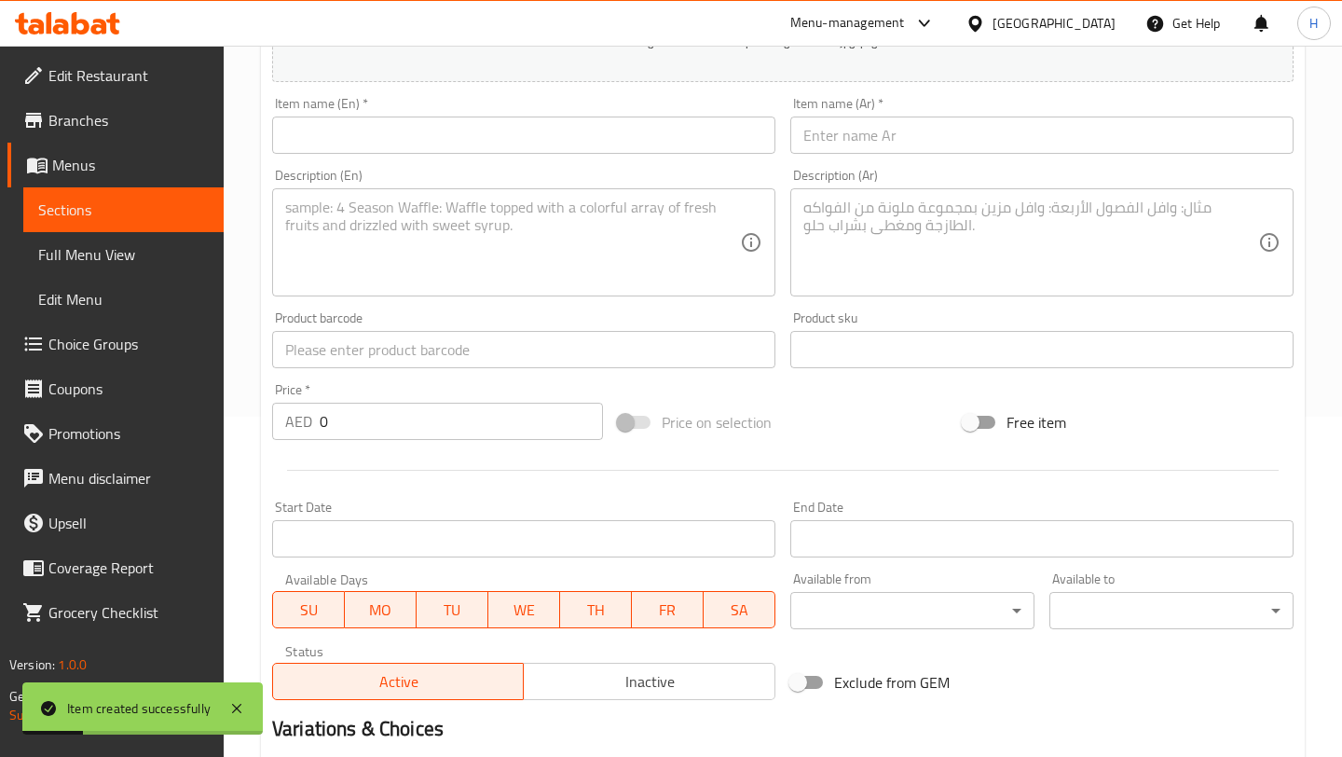
scroll to position [0, 0]
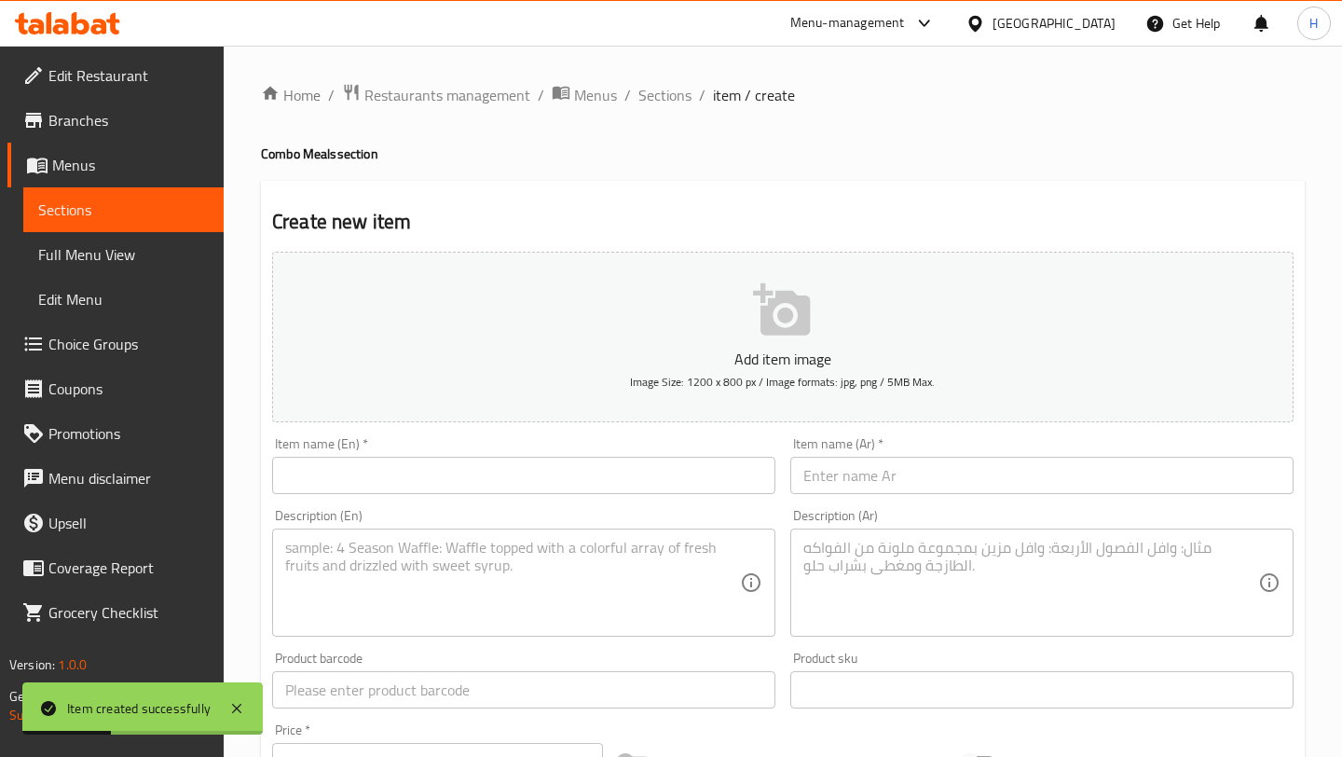
click at [845, 479] on input "text" at bounding box center [1041, 475] width 503 height 37
paste input "كومبو رحلة نكهات"
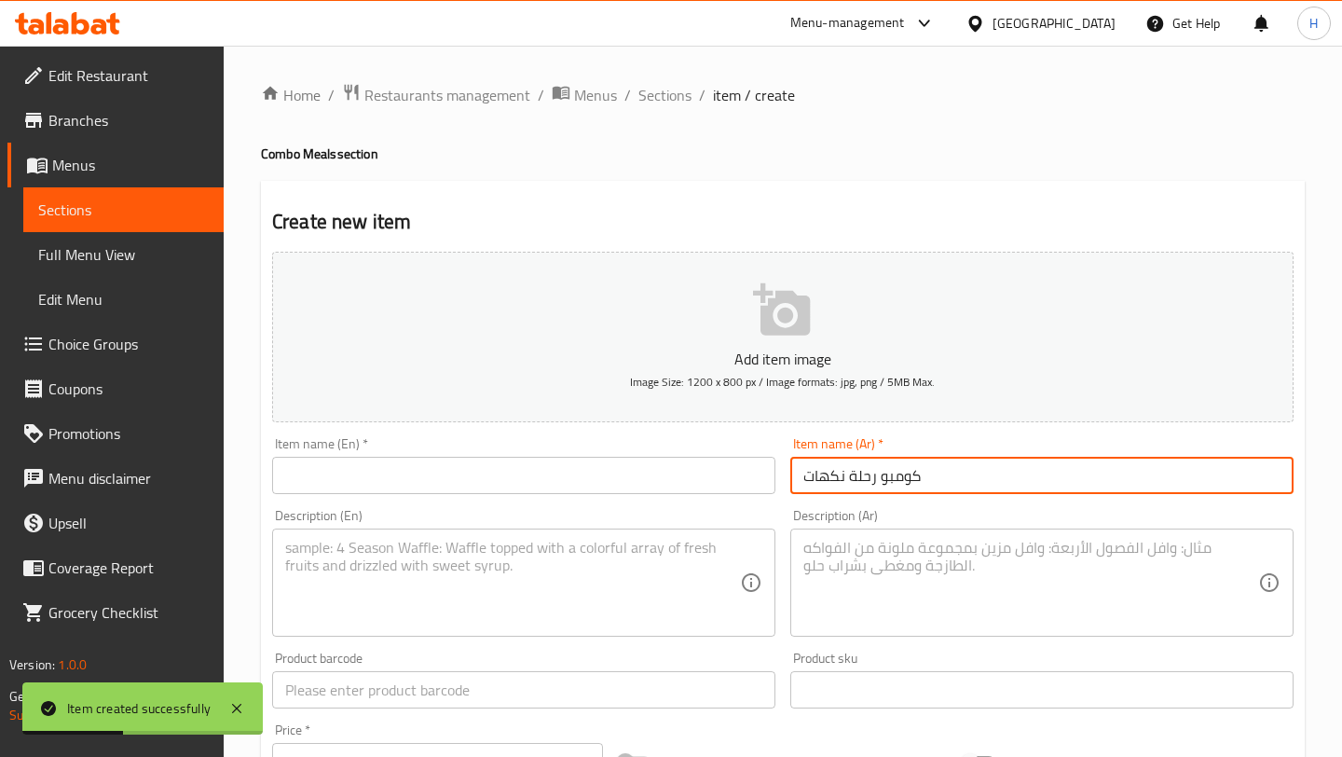
type input "كومبو رحلة نكهات"
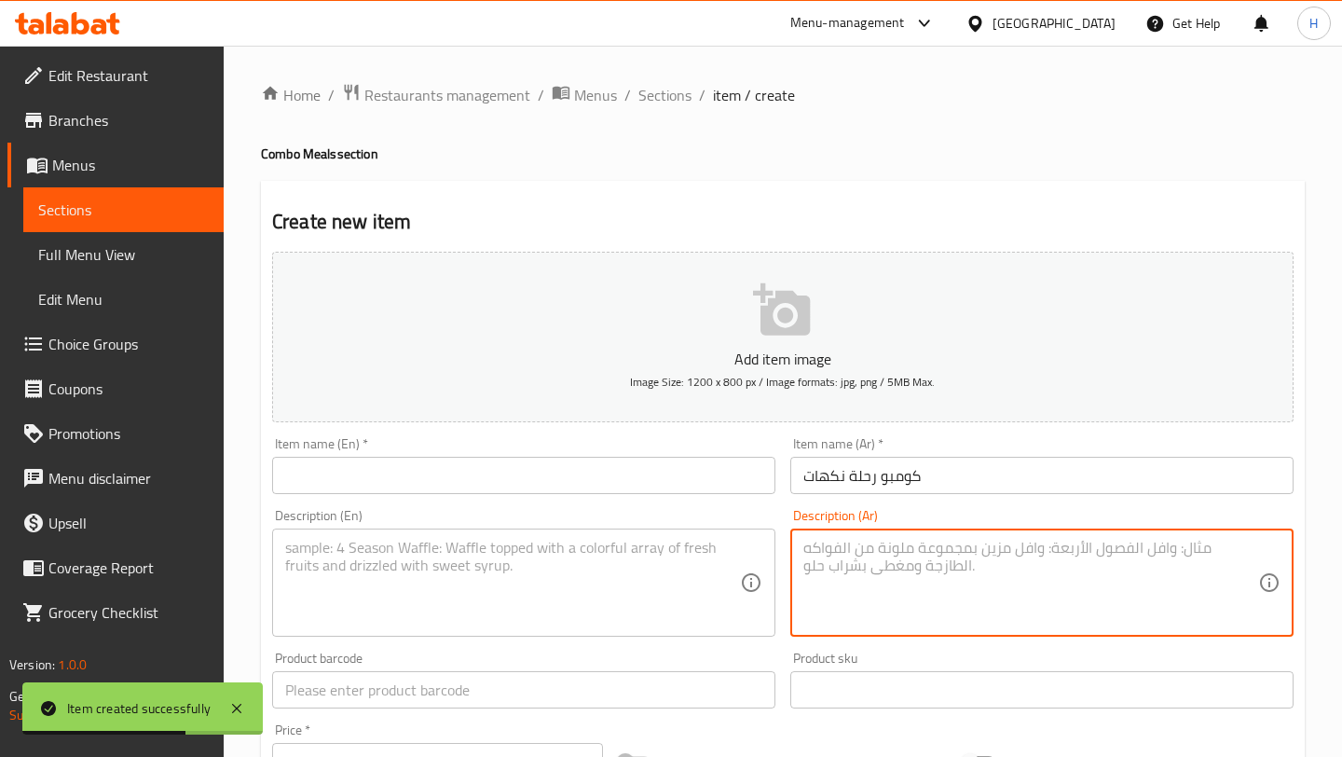
click at [880, 582] on textarea at bounding box center [1030, 583] width 455 height 89
paste textarea "المحتويات: باستا + كوب رول مسخن + موهيتو الوصف: تنقّل بين المذاق الإيطالي واللم…"
type textarea "المحتويات: باستا + كوب رول مسخن + موهيتو الوصف: تنقّل بين المذاق الإيطالي واللم…"
click at [471, 499] on div "Item name (En)   * Item name (En) *" at bounding box center [524, 466] width 518 height 72
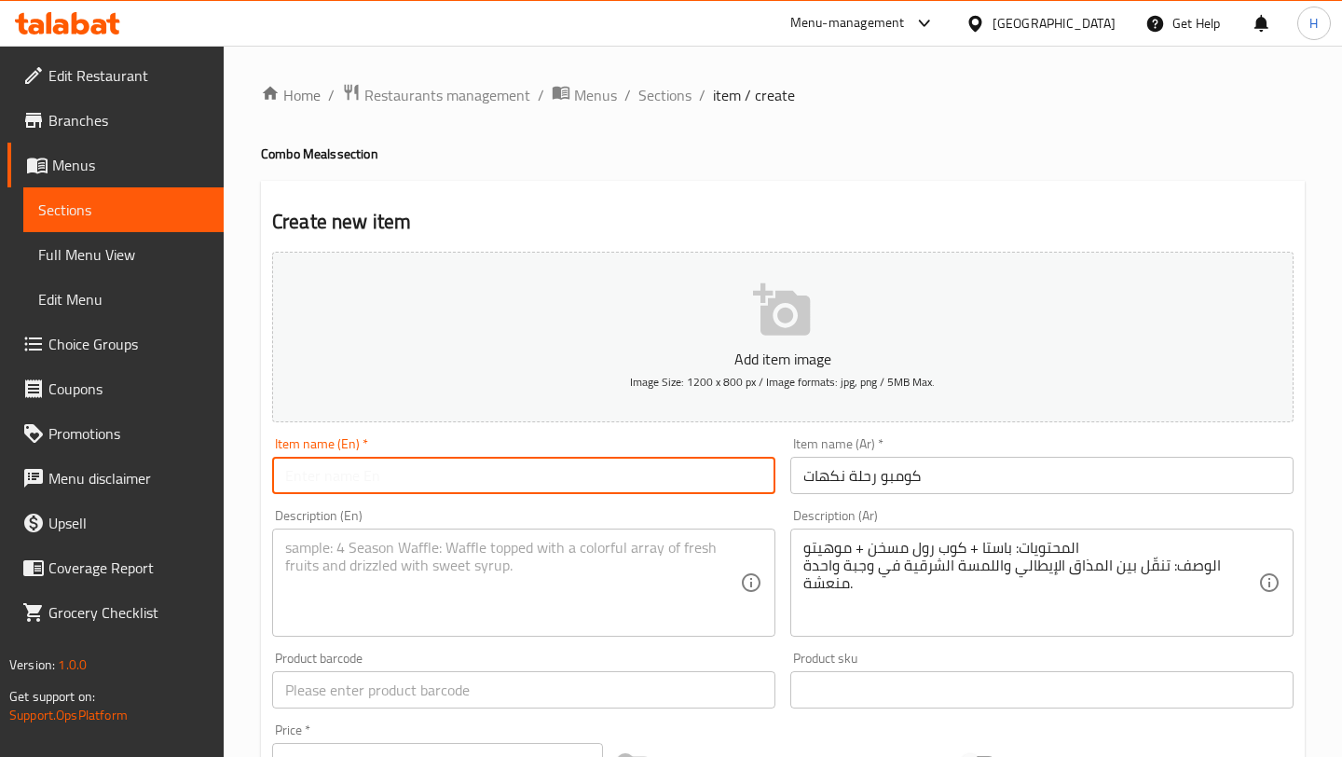
click at [486, 479] on input "text" at bounding box center [523, 475] width 503 height 37
type input "Flavor Journey Combo"
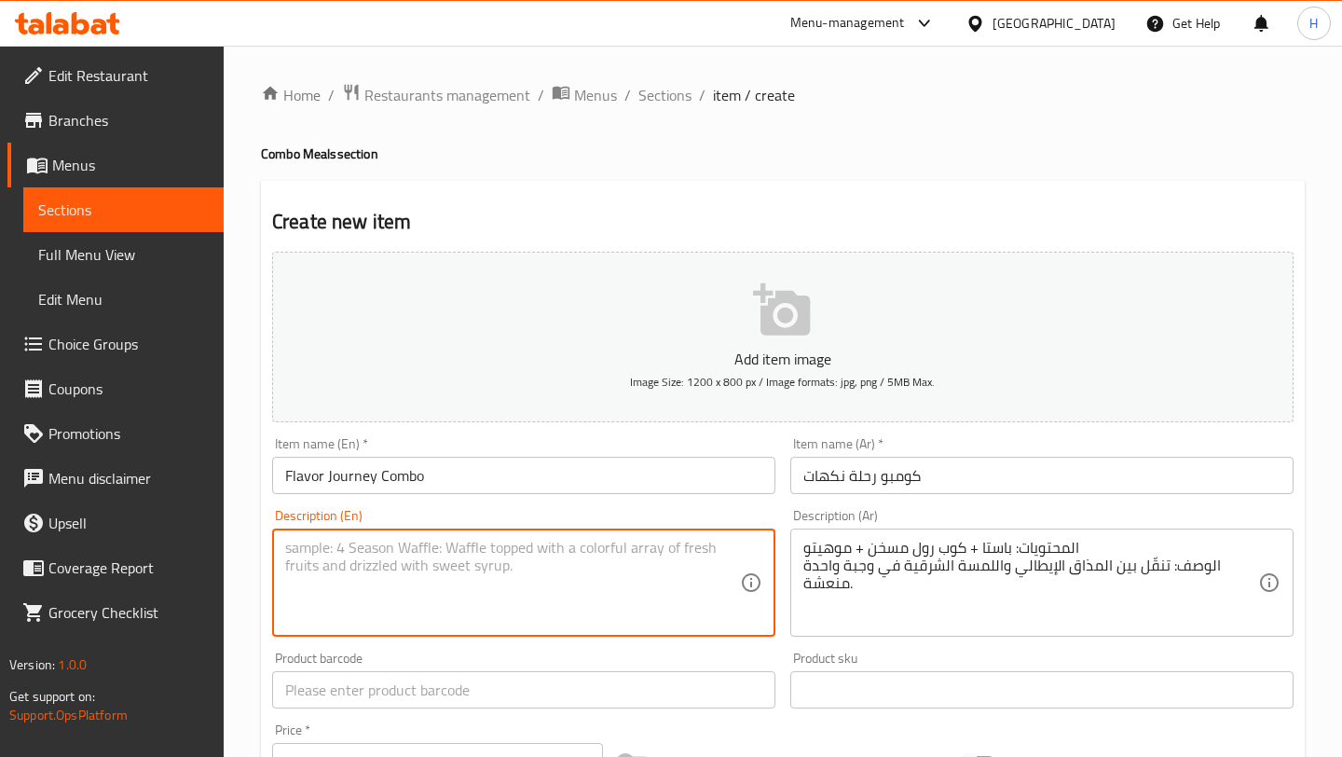
click at [475, 597] on textarea at bounding box center [512, 583] width 455 height 89
paste textarea "Contents: Pasta + Musakhan Roll + Mojito Description: A journey between Italian…"
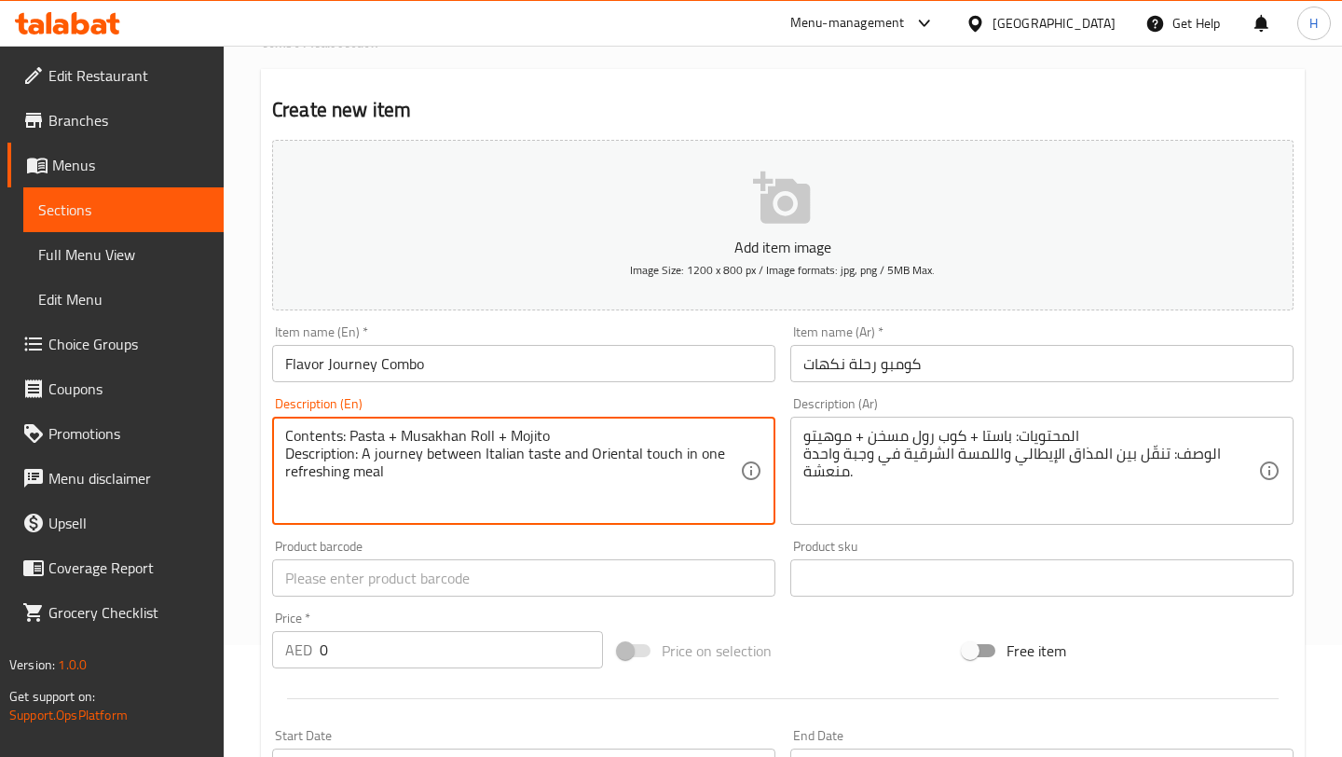
scroll to position [142, 0]
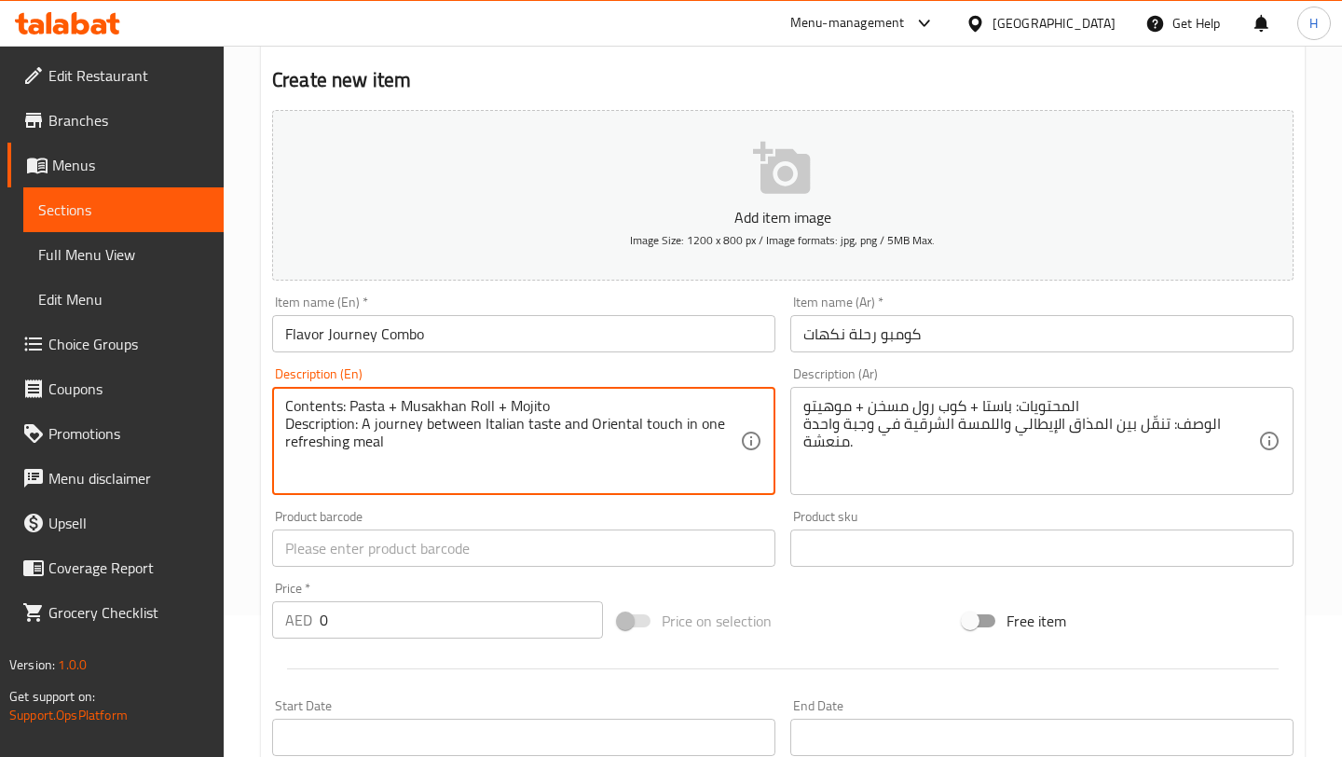
type textarea "Contents: Pasta + Musakhan Roll + Mojito Description: A journey between Italian…"
click at [403, 620] on input "0" at bounding box center [461, 619] width 283 height 37
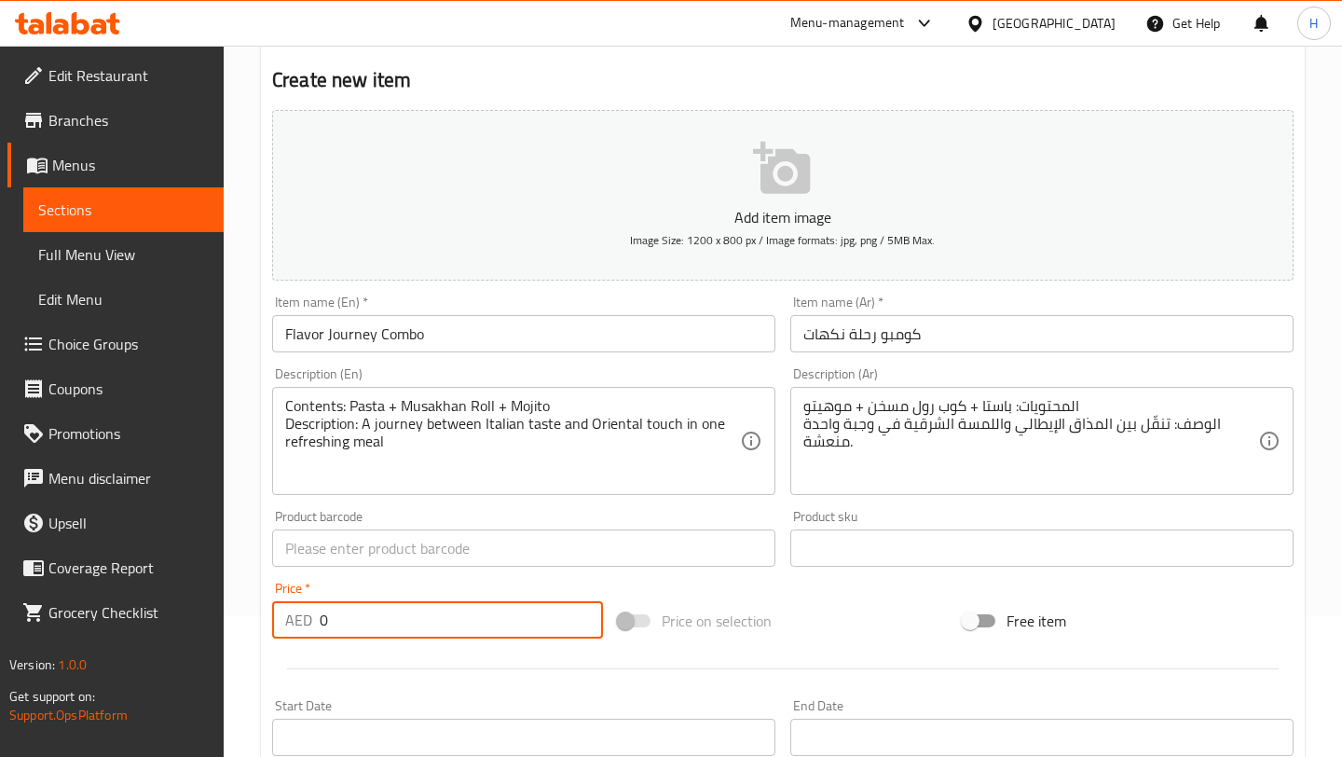
click at [403, 620] on input "0" at bounding box center [461, 619] width 283 height 37
type input "89.25"
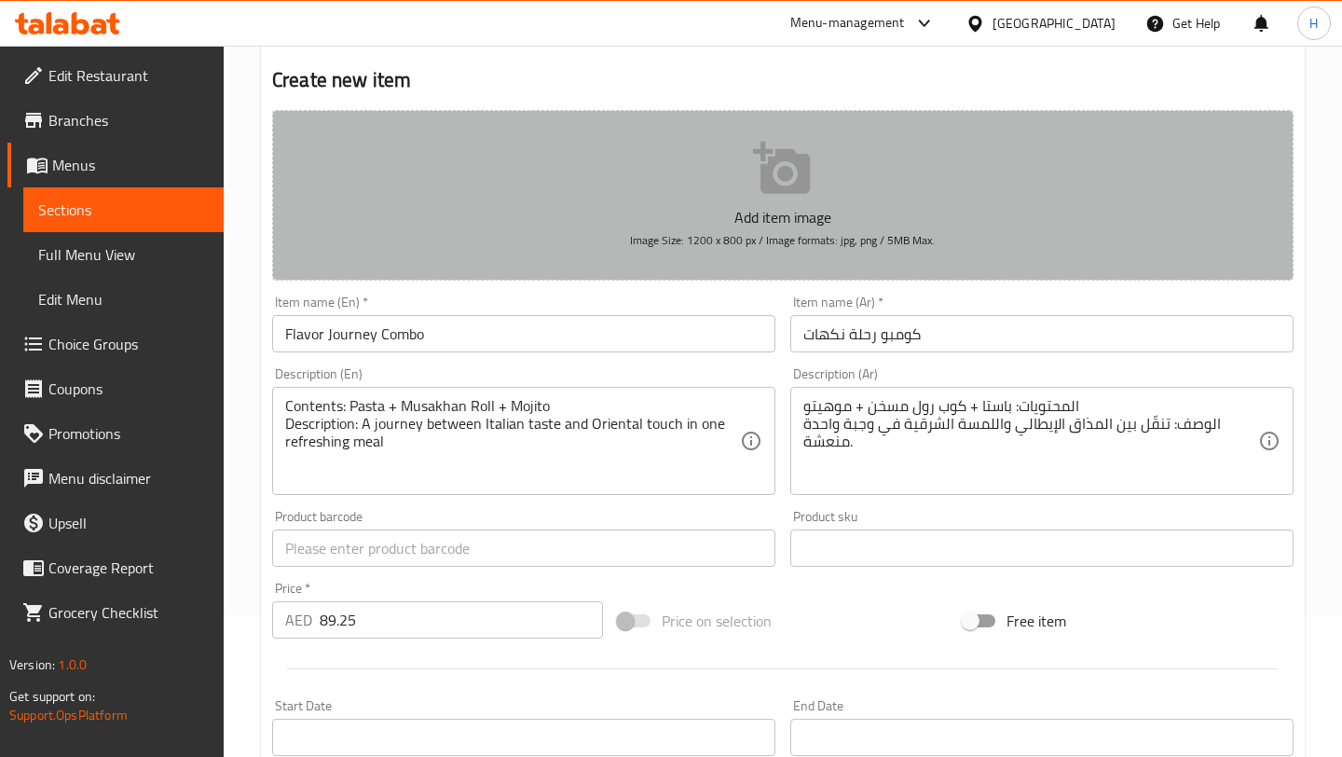
click at [772, 166] on icon "button" at bounding box center [781, 168] width 57 height 52
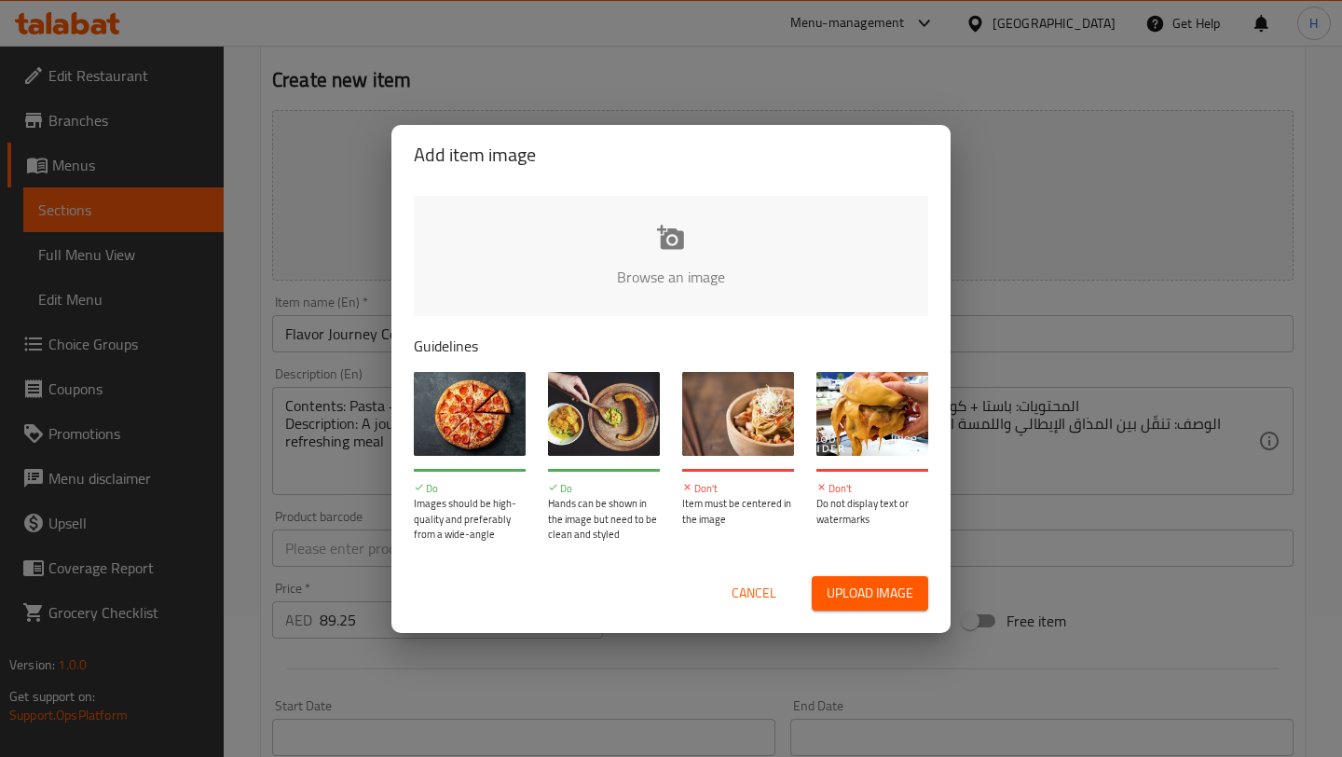
click at [656, 276] on input "file" at bounding box center [1301, 283] width 1774 height 174
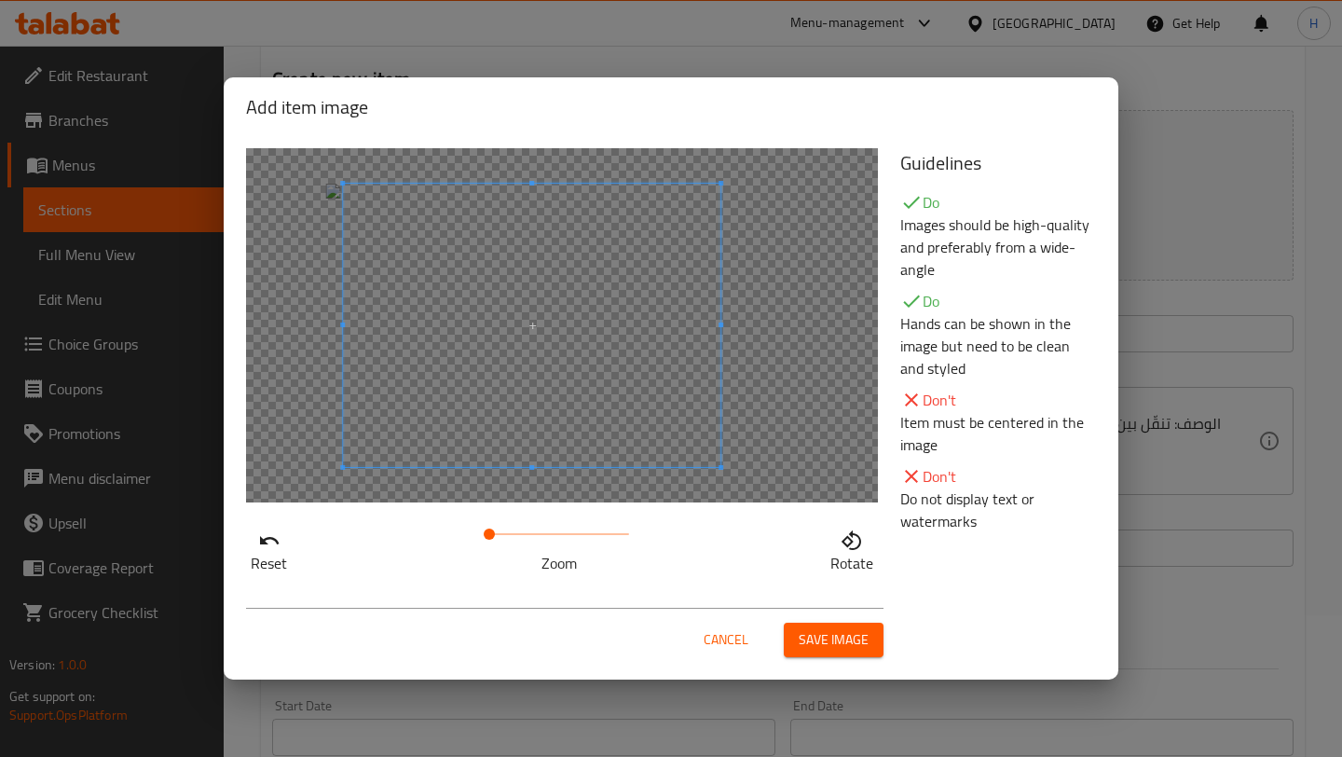
click at [564, 360] on span at bounding box center [531, 325] width 377 height 283
click at [828, 635] on span "Save image" at bounding box center [833, 639] width 70 height 23
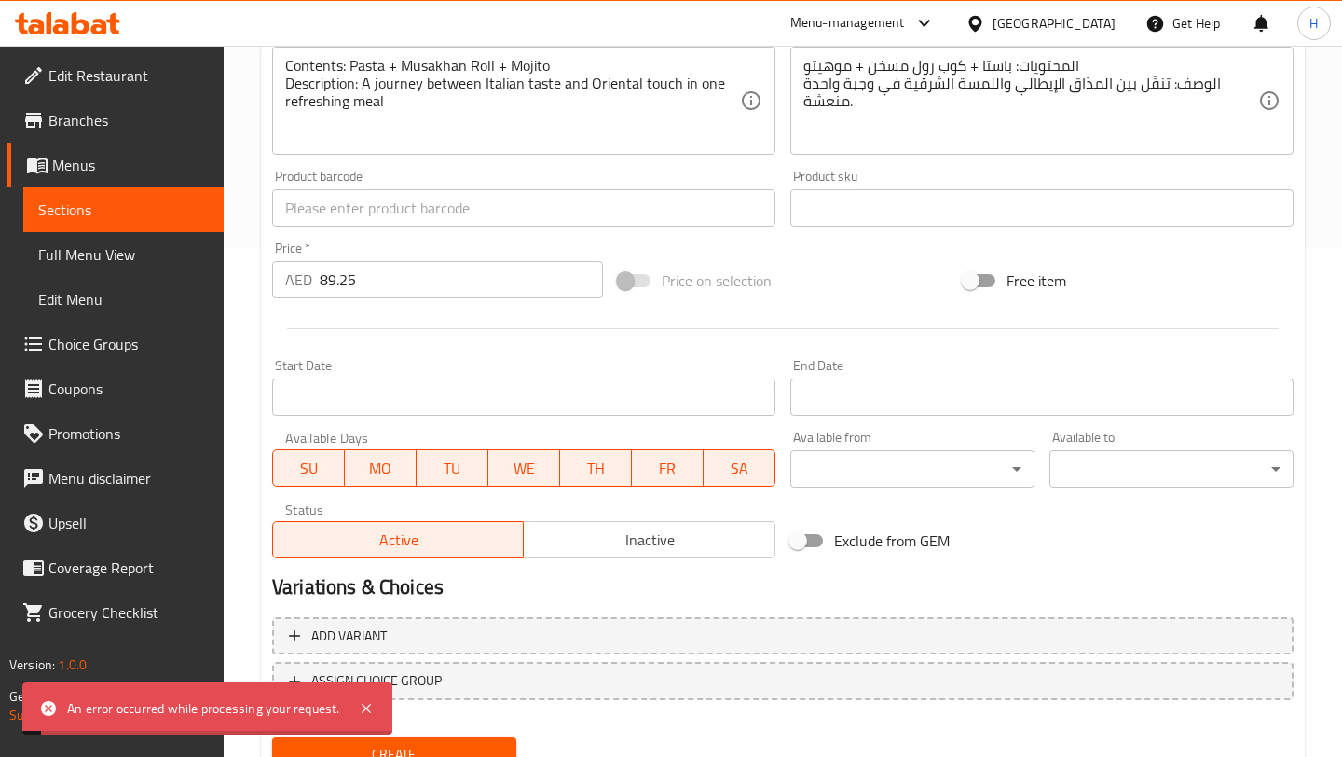
scroll to position [580, 0]
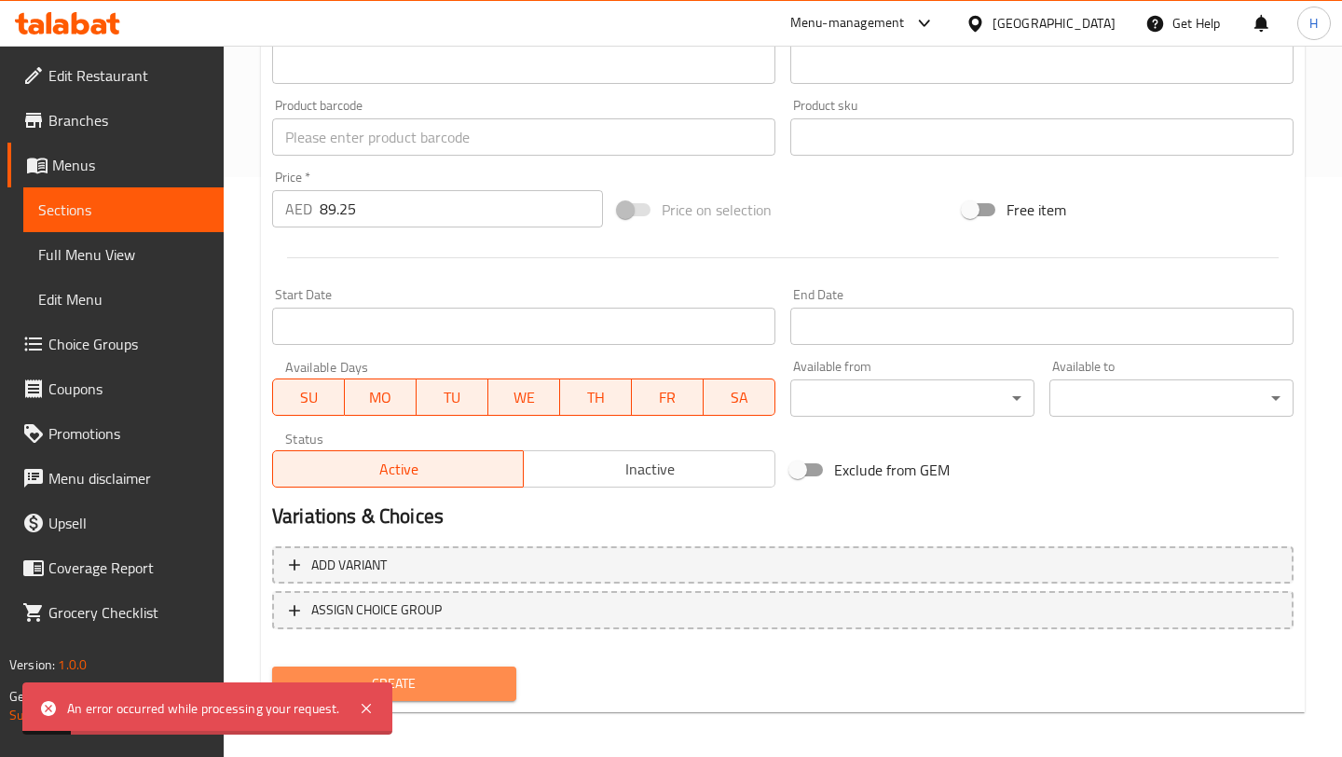
click at [446, 689] on span "Create" at bounding box center [394, 683] width 214 height 23
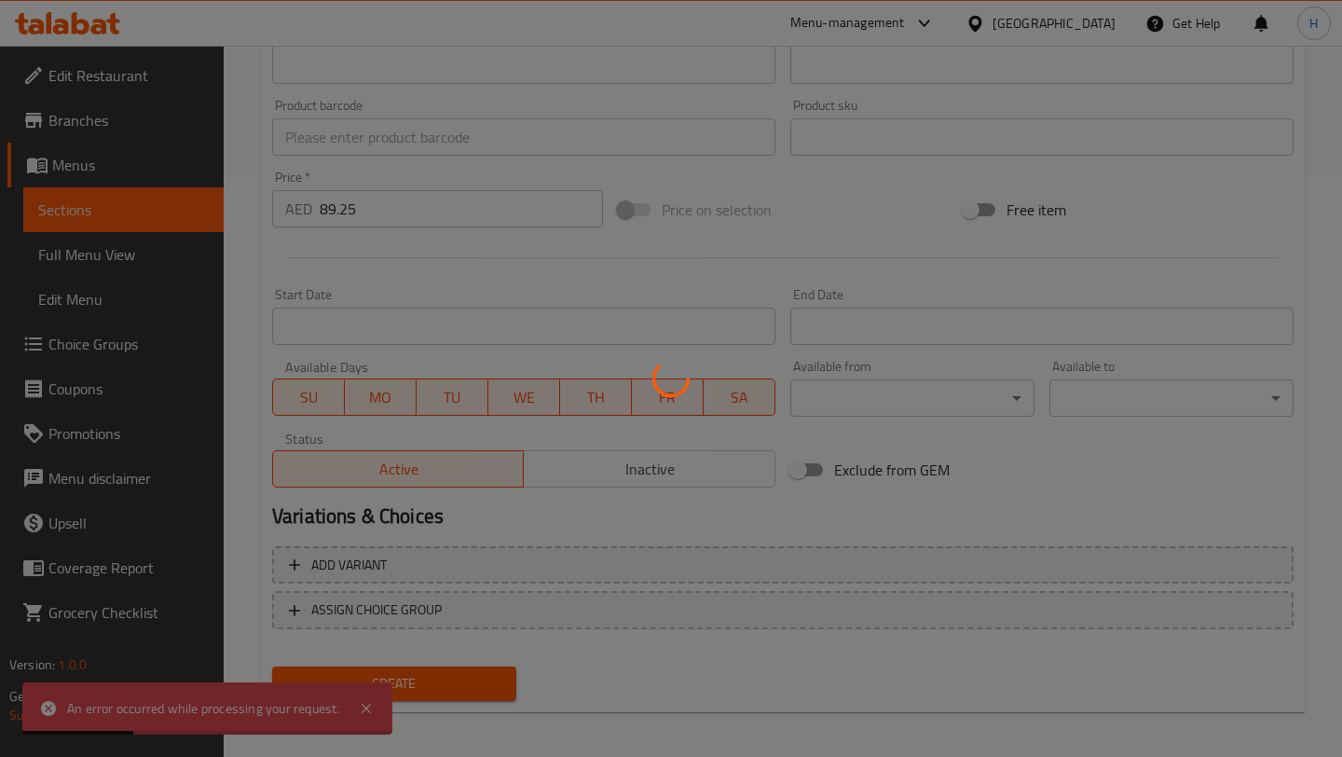
type input "0"
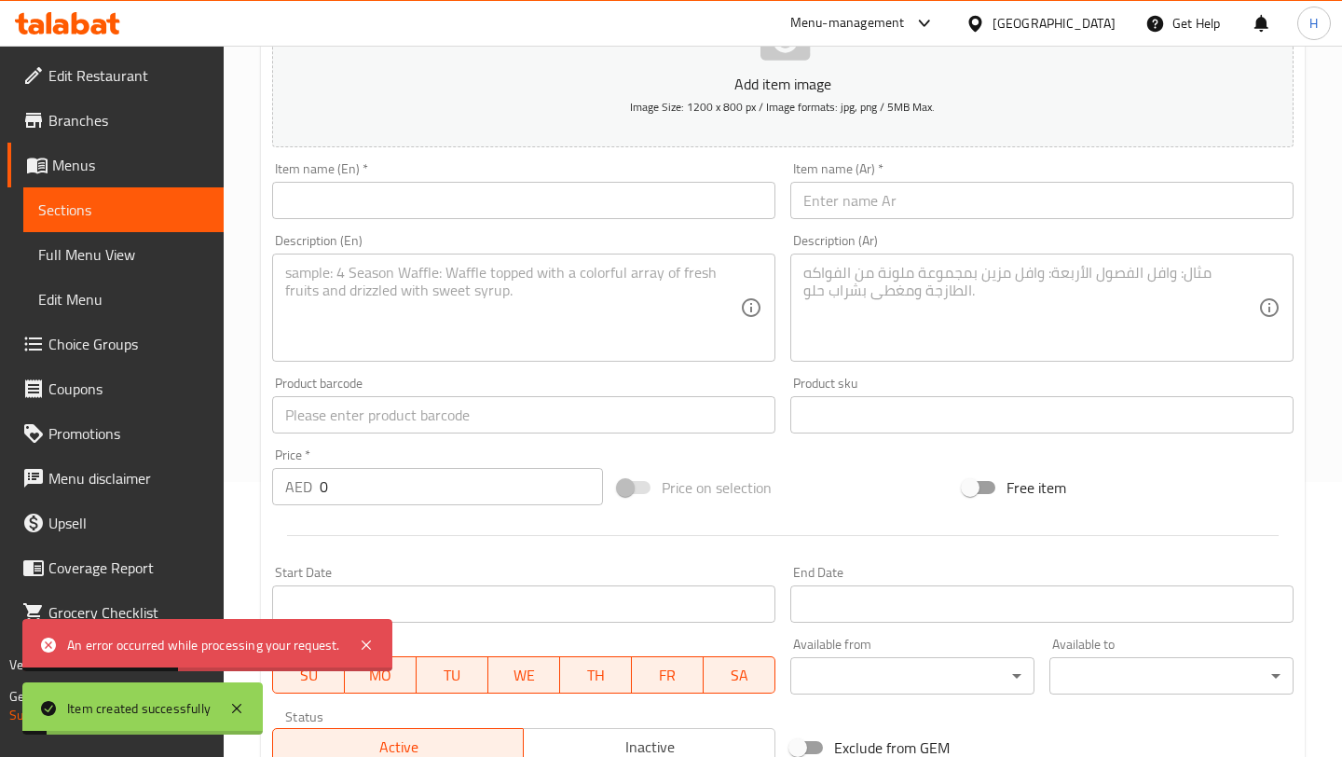
scroll to position [0, 0]
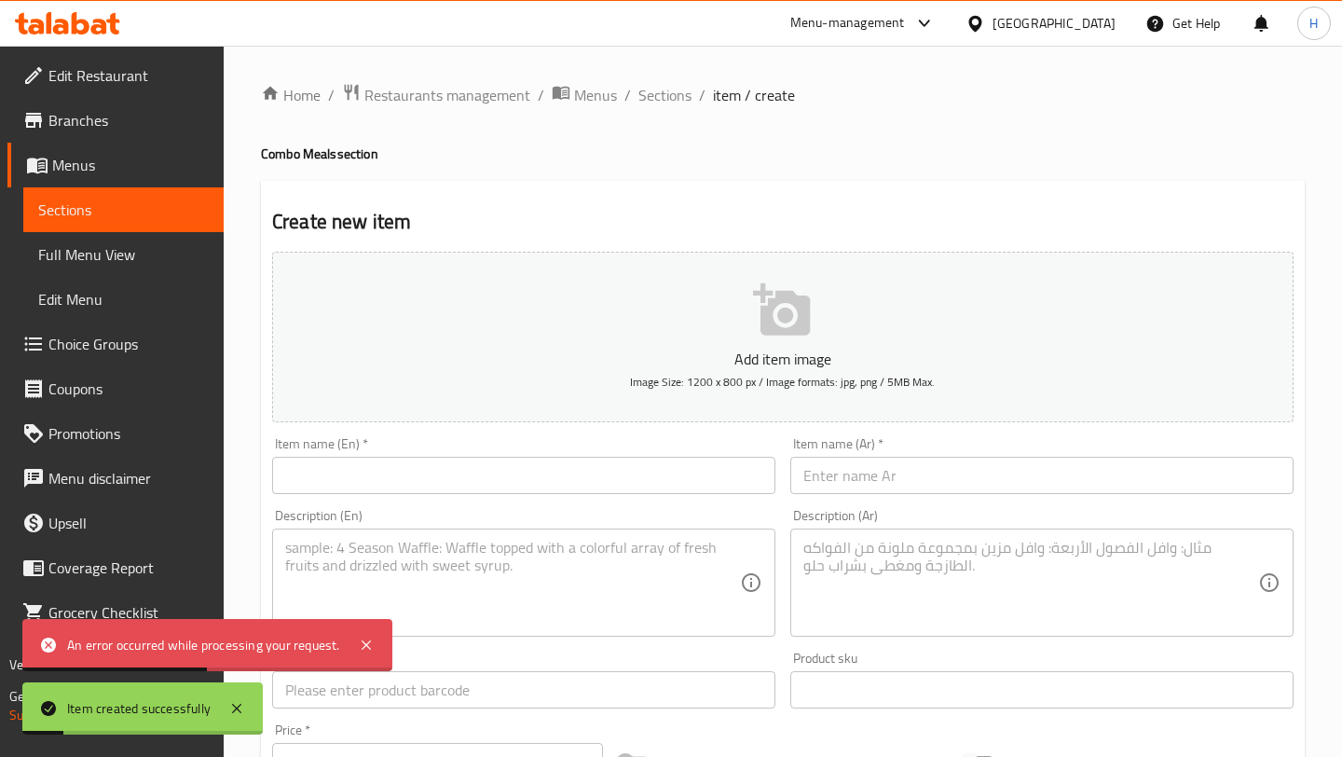
click at [385, 480] on input "text" at bounding box center [523, 475] width 503 height 37
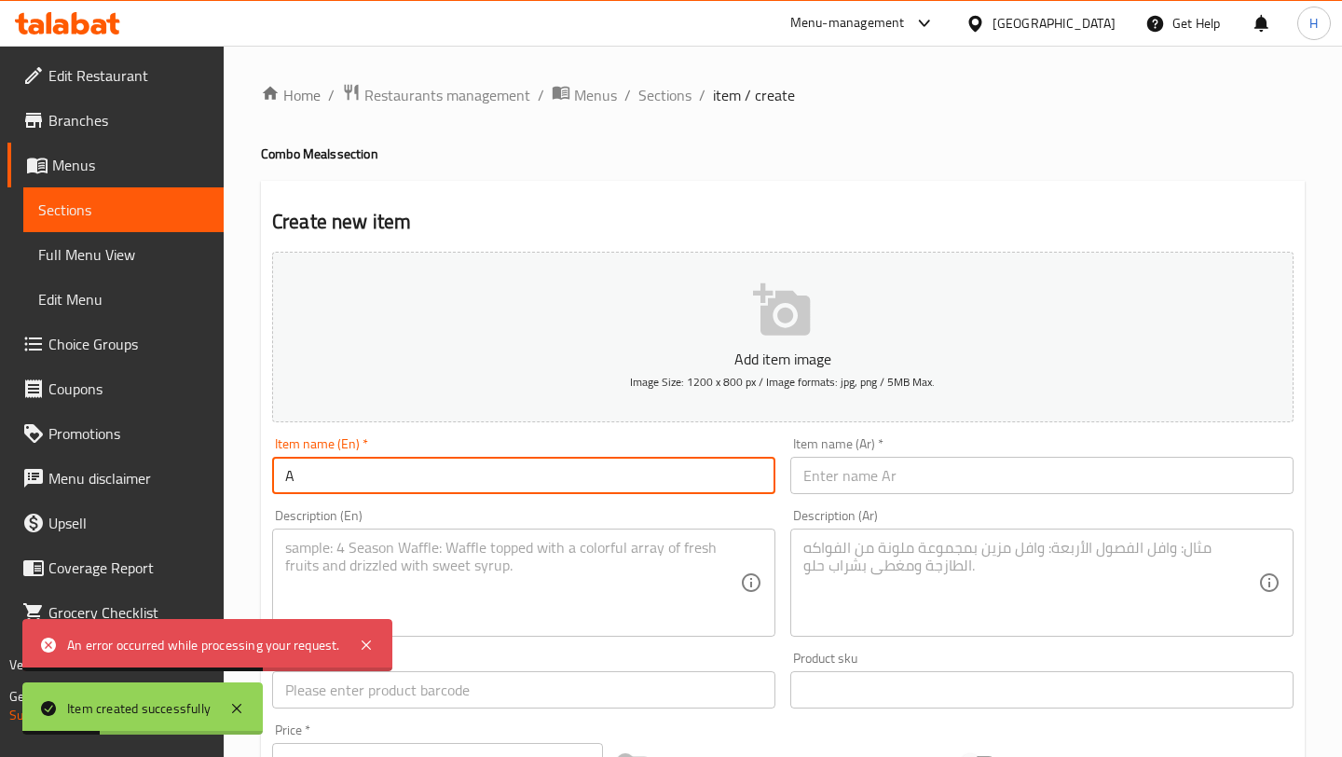
type input "Authentic Combo"
click at [838, 471] on input "text" at bounding box center [1041, 475] width 503 height 37
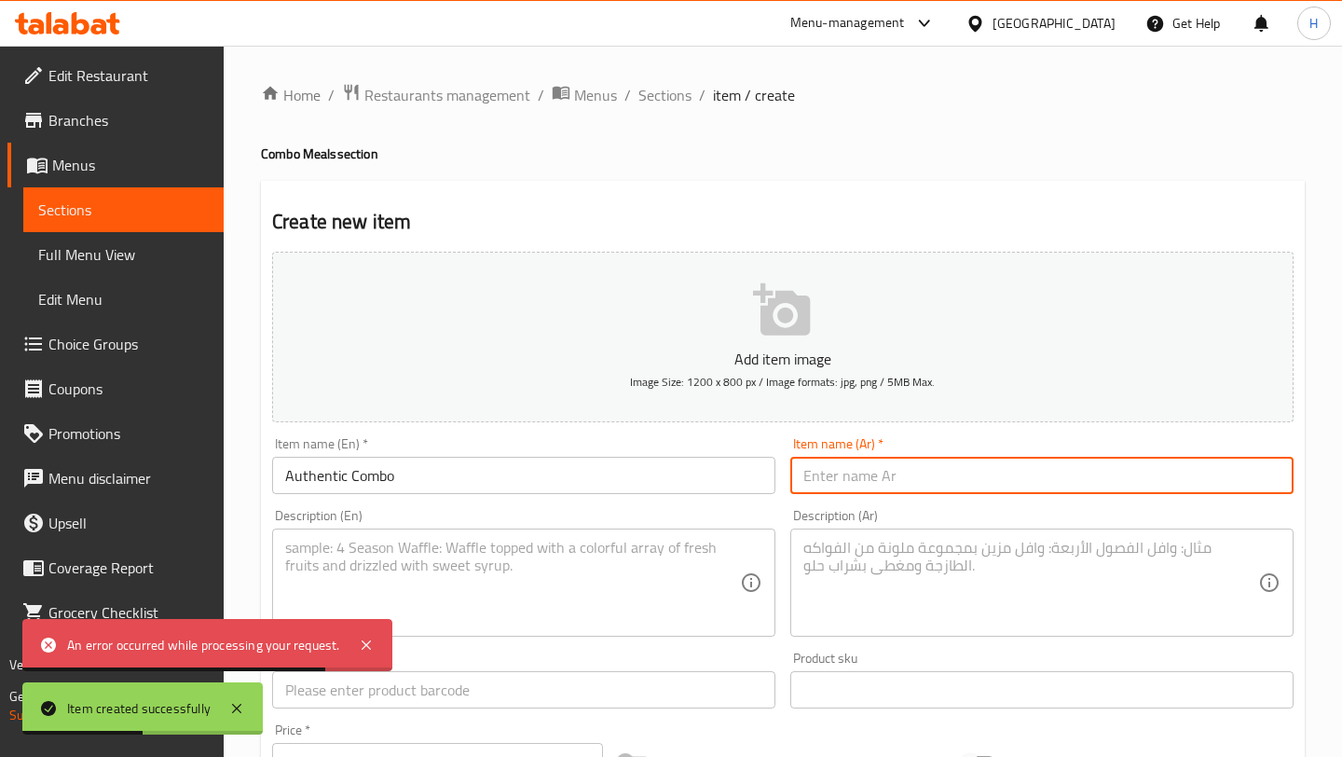
type input "كومبو الأصيل"
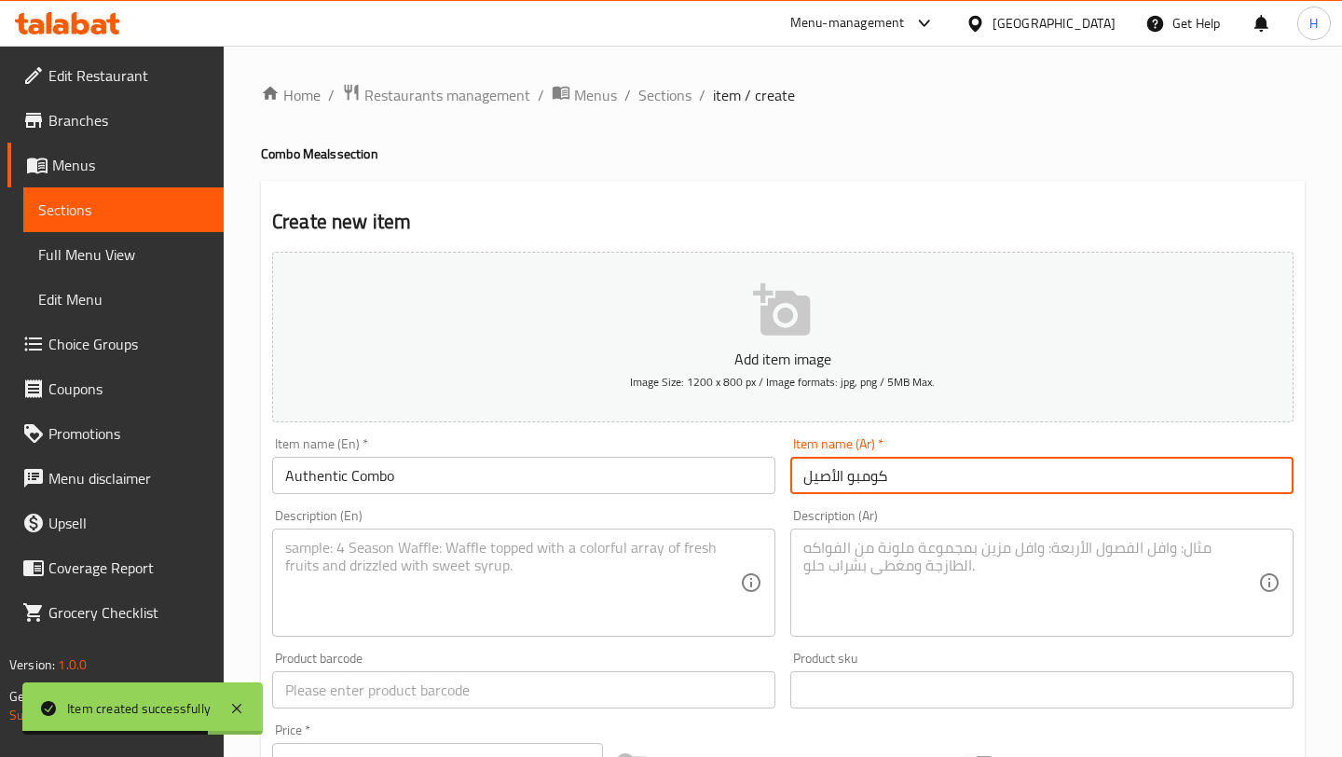
click at [442, 558] on textarea at bounding box center [512, 583] width 455 height 89
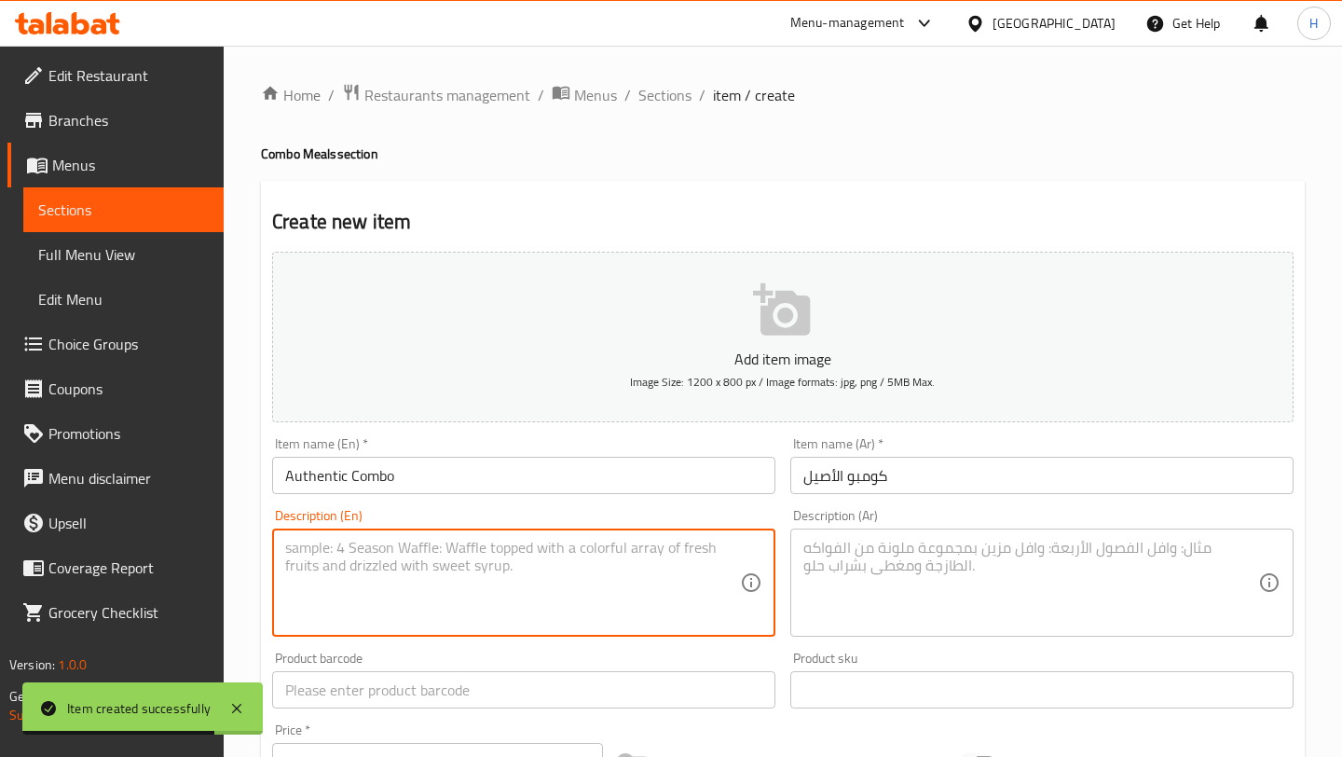
paste textarea "Contents: Musakhan Fatteh , Pomegranate Molasses Vine Leaves + Pepsi Descriptio…"
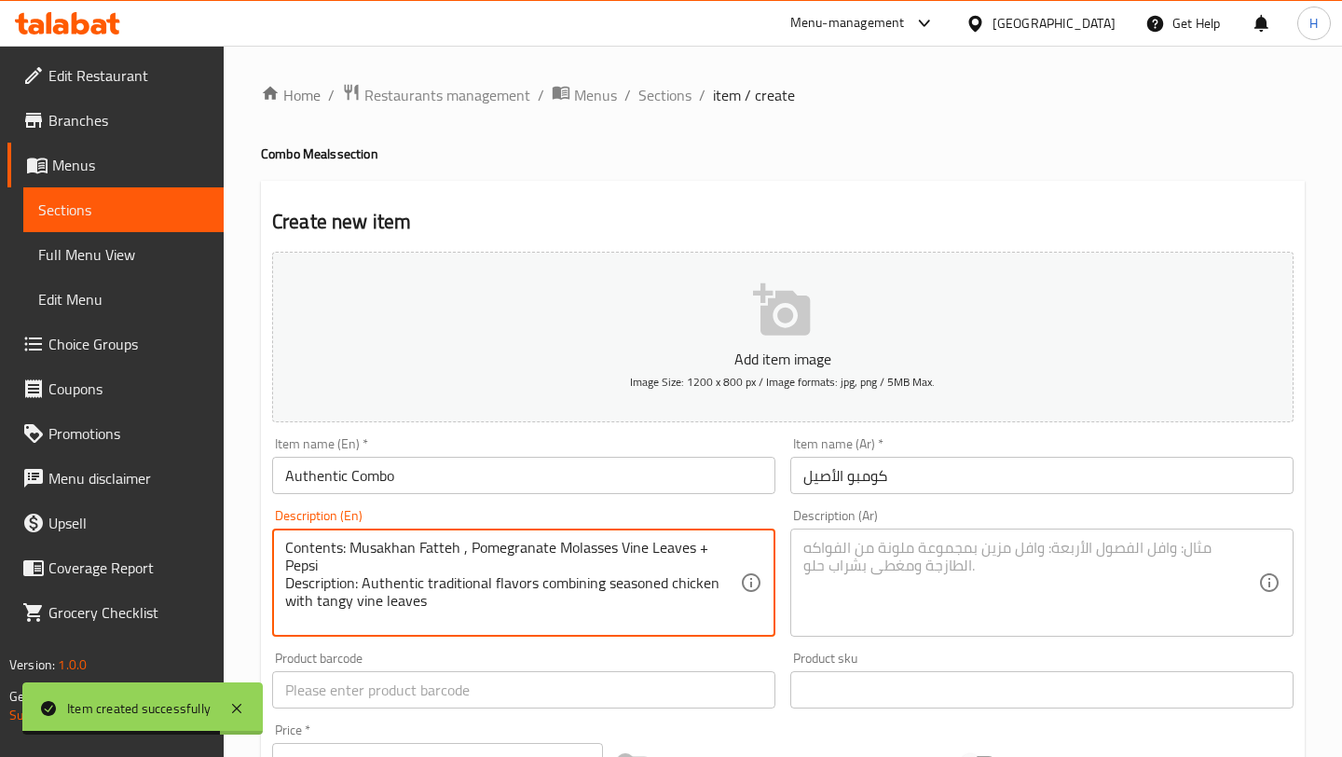
type textarea "Contents: Musakhan Fatteh , Pomegranate Molasses Vine Leaves + Pepsi Descriptio…"
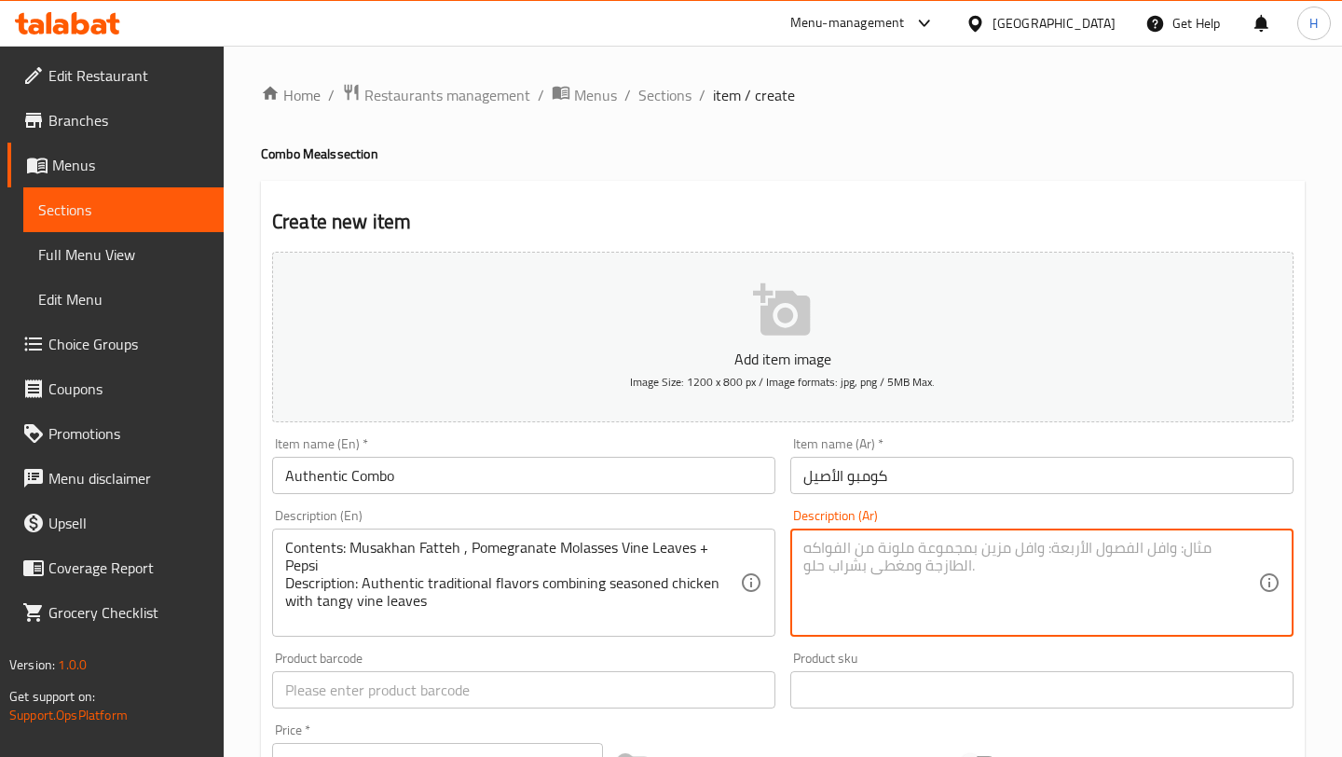
click at [857, 561] on textarea at bounding box center [1030, 583] width 455 height 89
paste textarea "المحتويات: فتة مسخن + محشي ورق عنب رماني + بيبسي الوصف: نكهات تراثية أصيلة تجمع…"
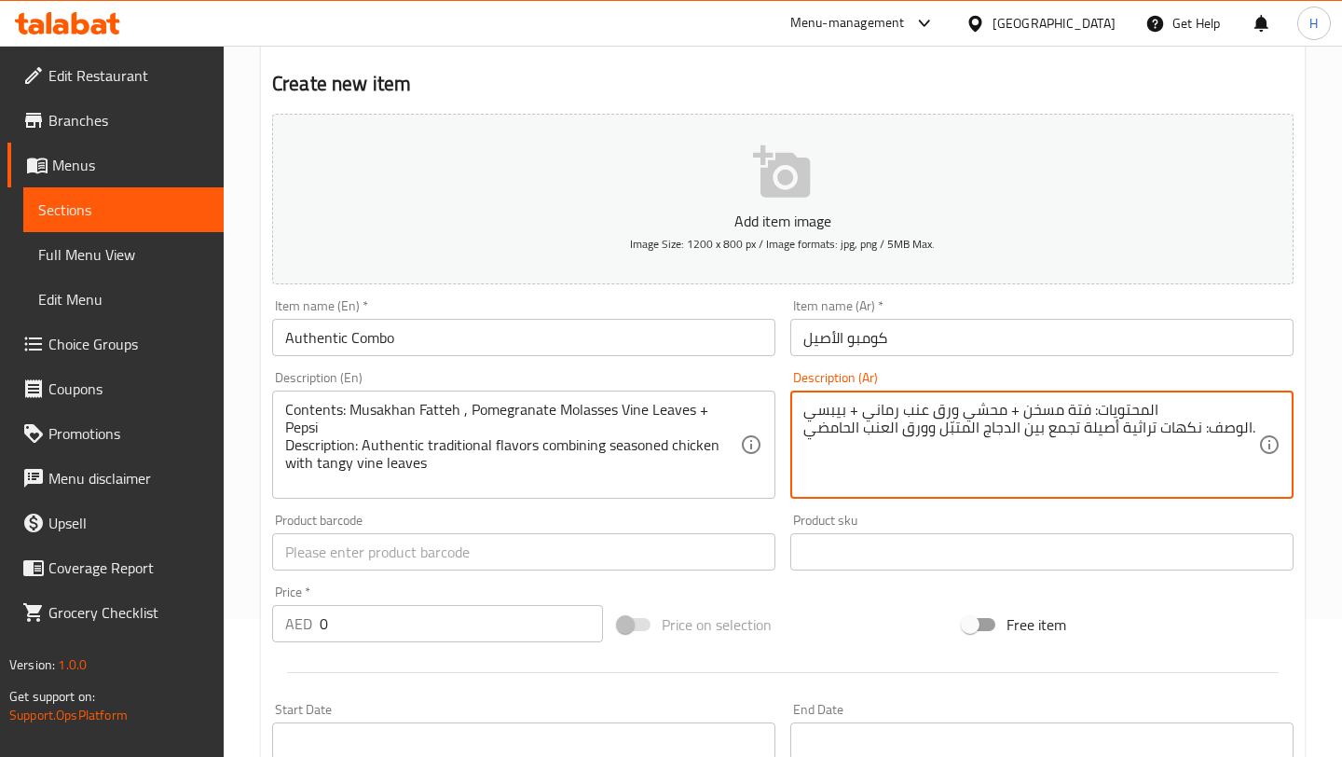
scroll to position [153, 0]
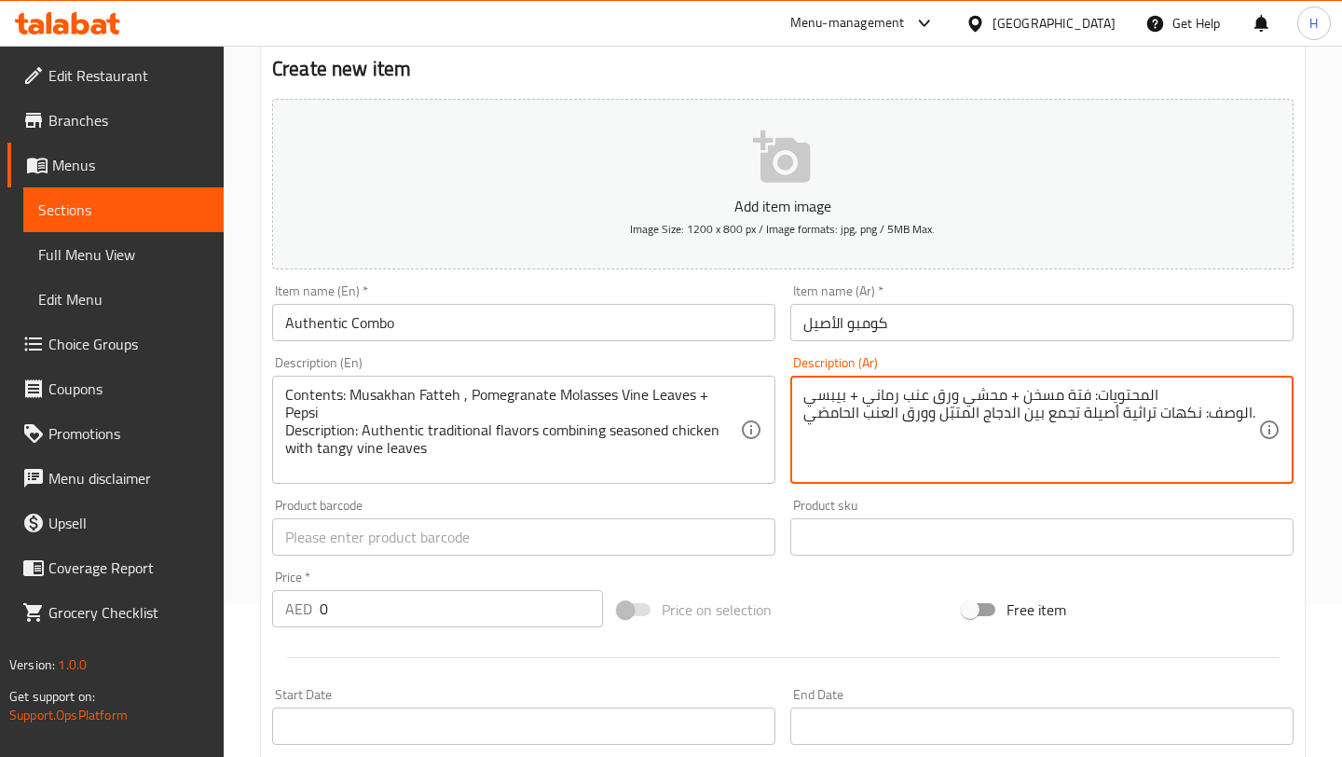
type textarea "المحتويات: فتة مسخن + محشي ورق عنب رماني + بيبسي الوصف: نكهات تراثية أصيلة تجمع…"
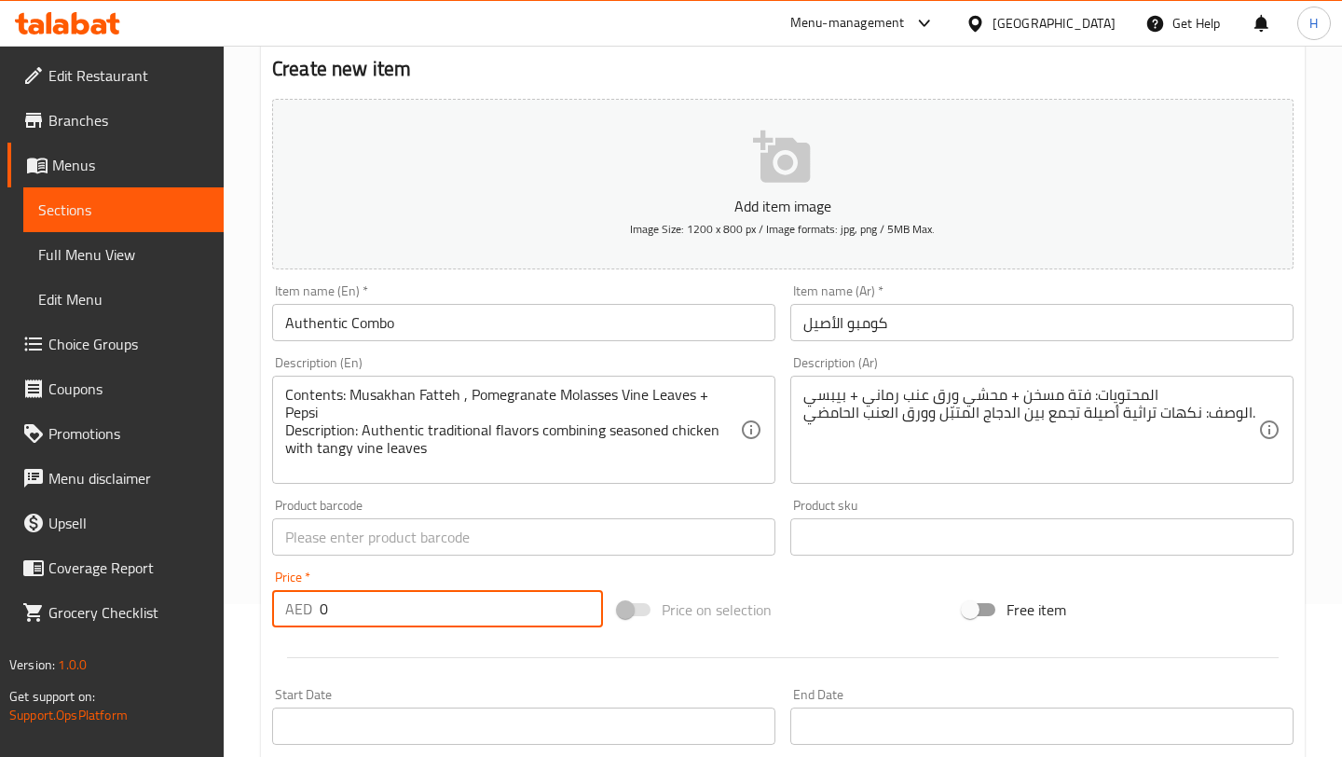
click at [351, 612] on input "0" at bounding box center [461, 608] width 283 height 37
type input "61.25"
click at [779, 171] on icon "button" at bounding box center [783, 158] width 60 height 60
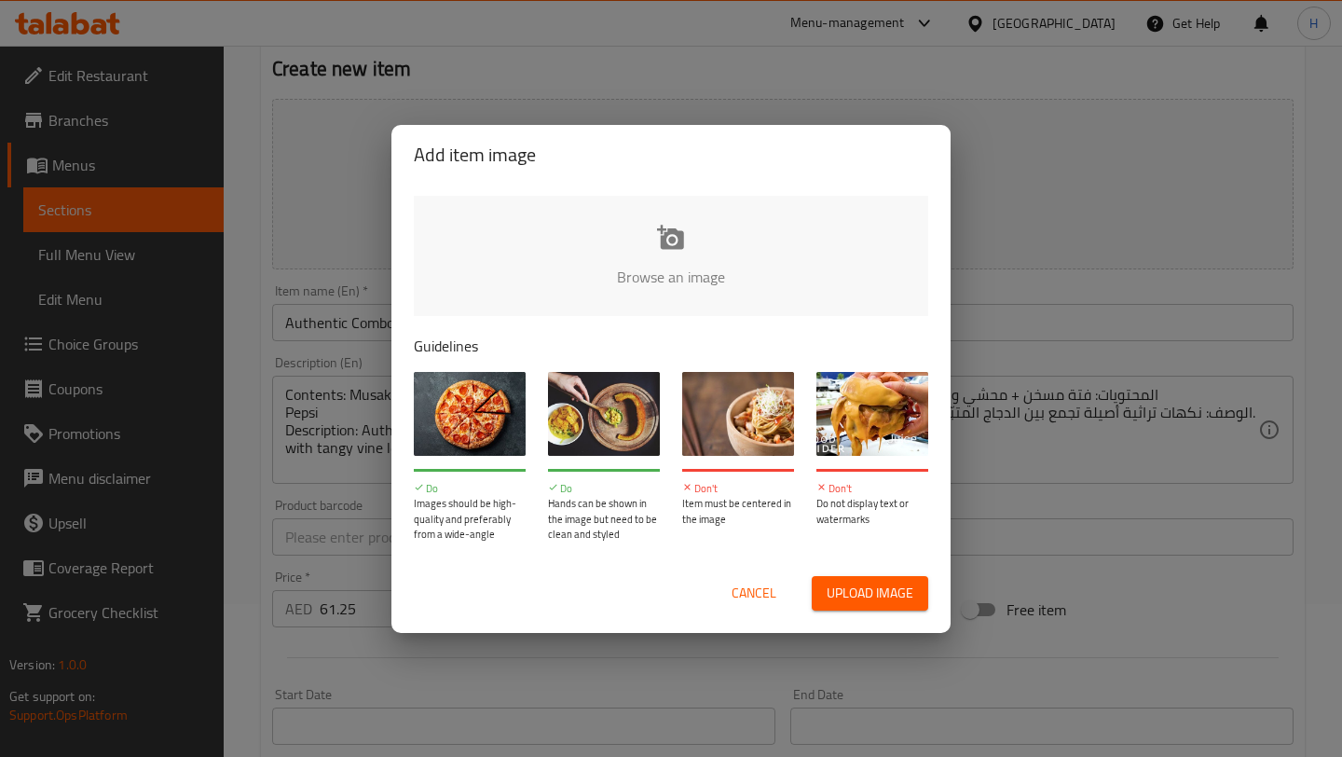
click at [682, 244] on input "file" at bounding box center [1301, 283] width 1774 height 174
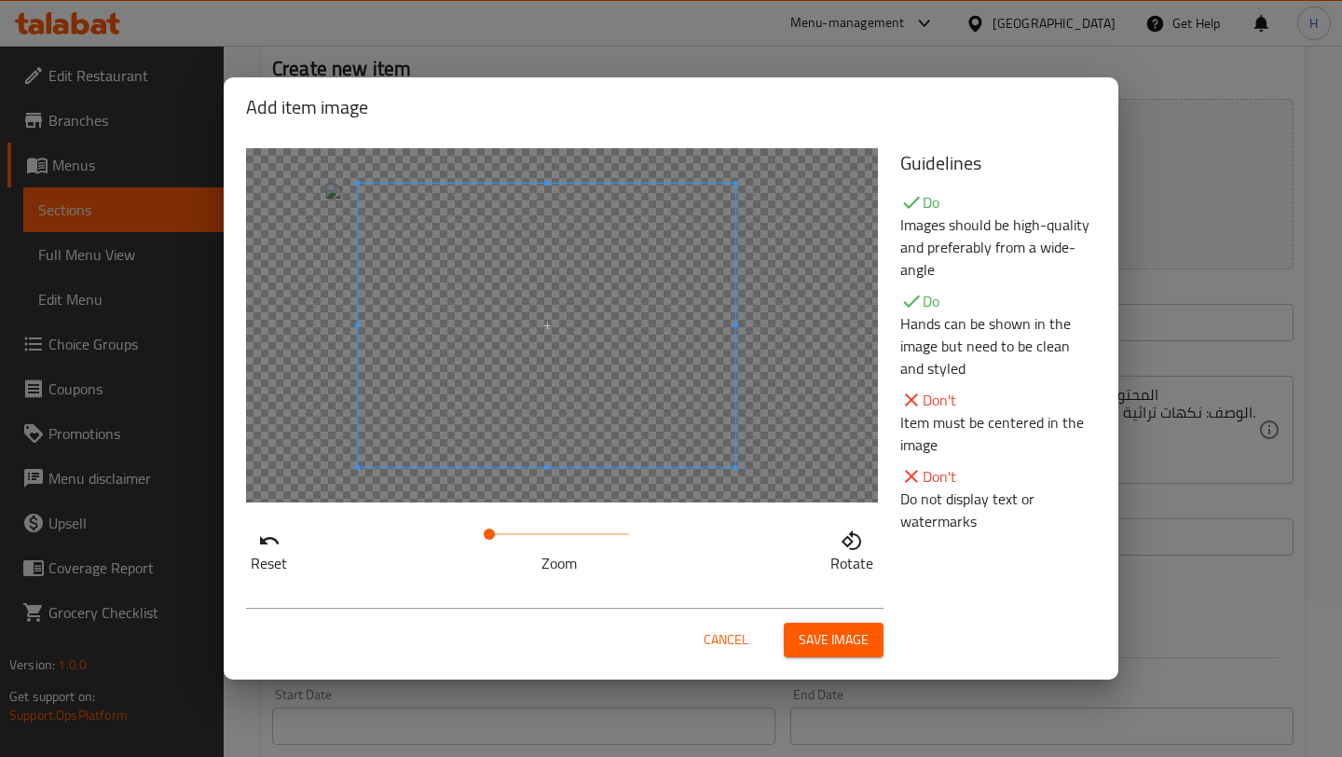
click at [588, 398] on span at bounding box center [546, 325] width 377 height 283
click at [826, 651] on button "Save image" at bounding box center [834, 639] width 100 height 34
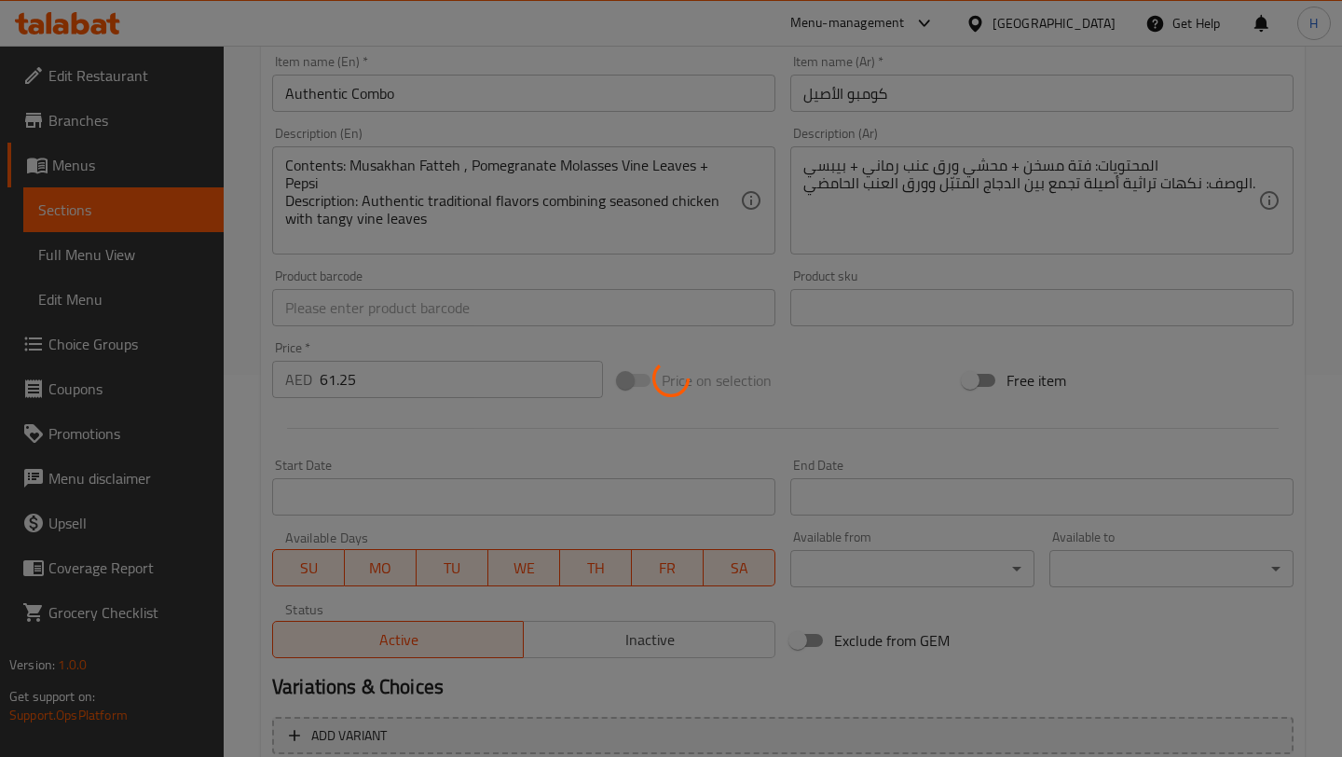
scroll to position [560, 0]
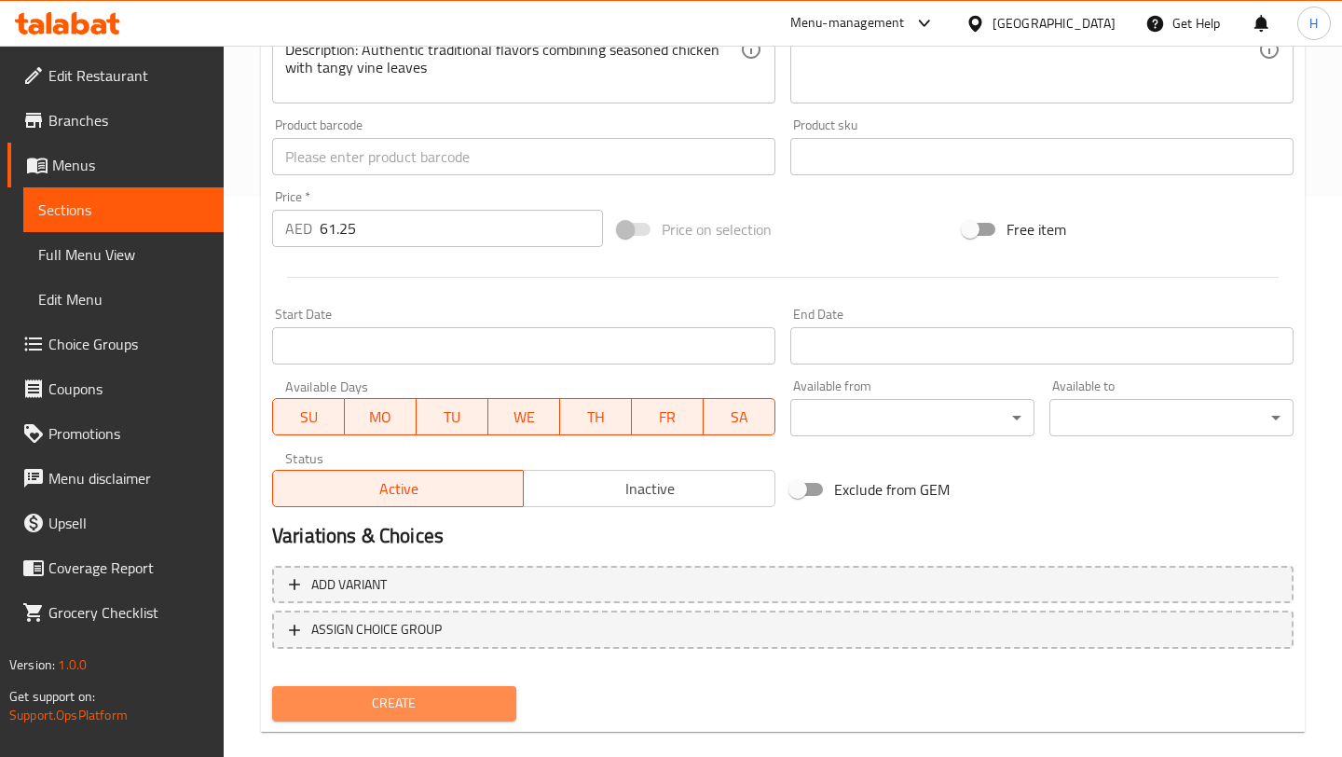
click at [380, 699] on span "Create" at bounding box center [394, 702] width 214 height 23
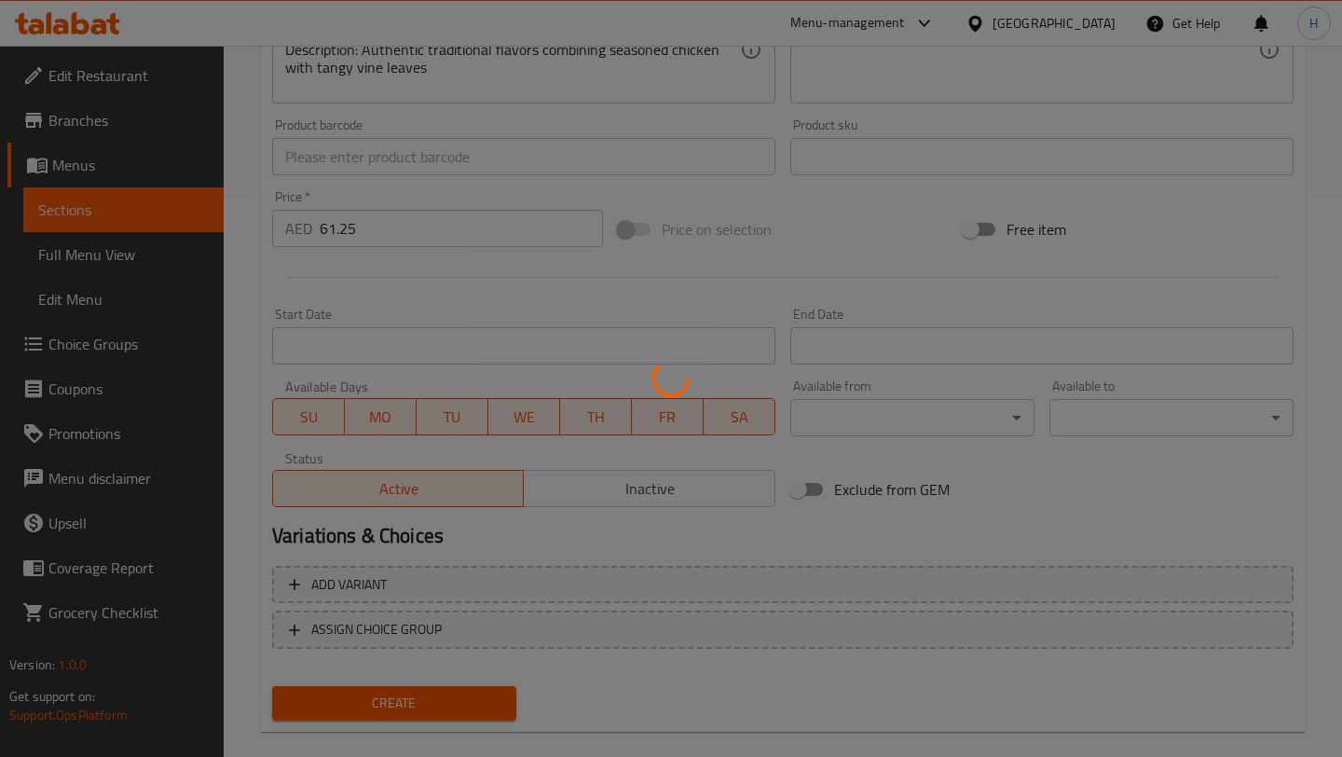
scroll to position [287, 0]
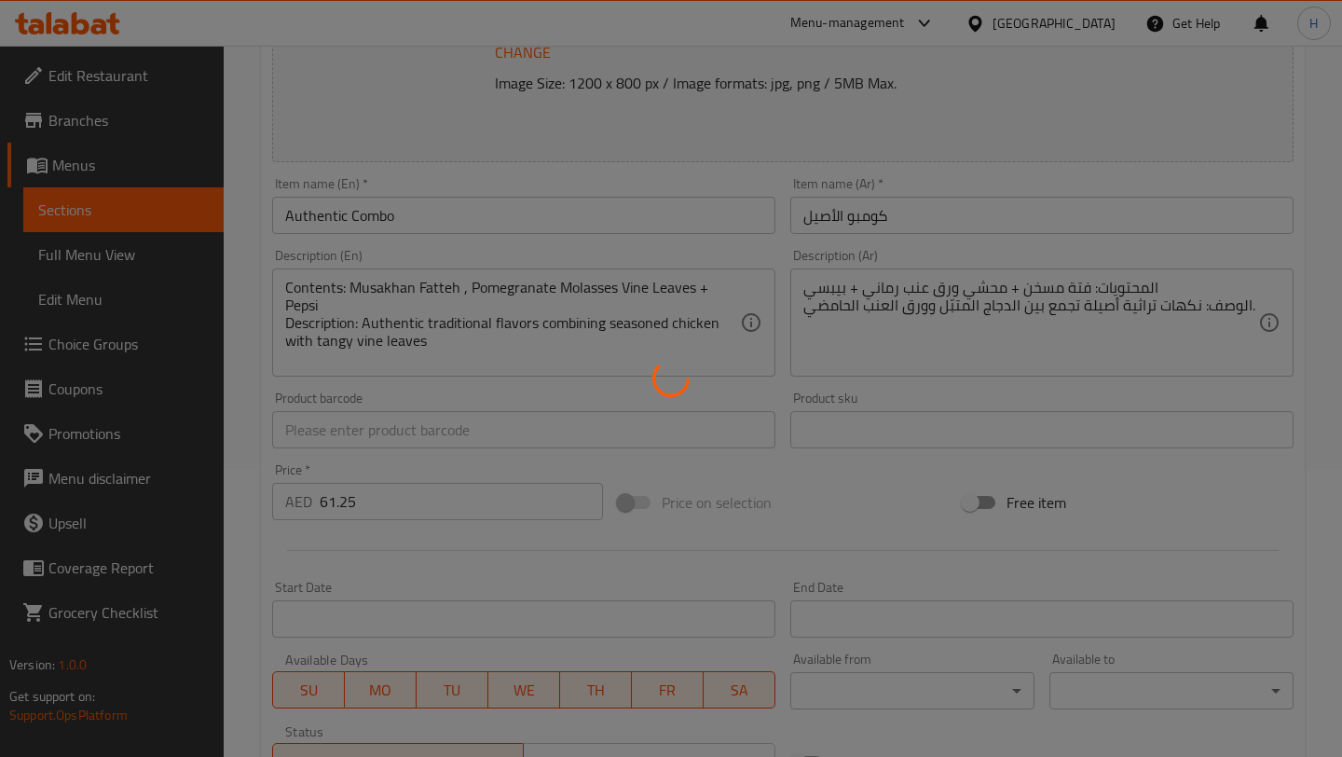
type input "0"
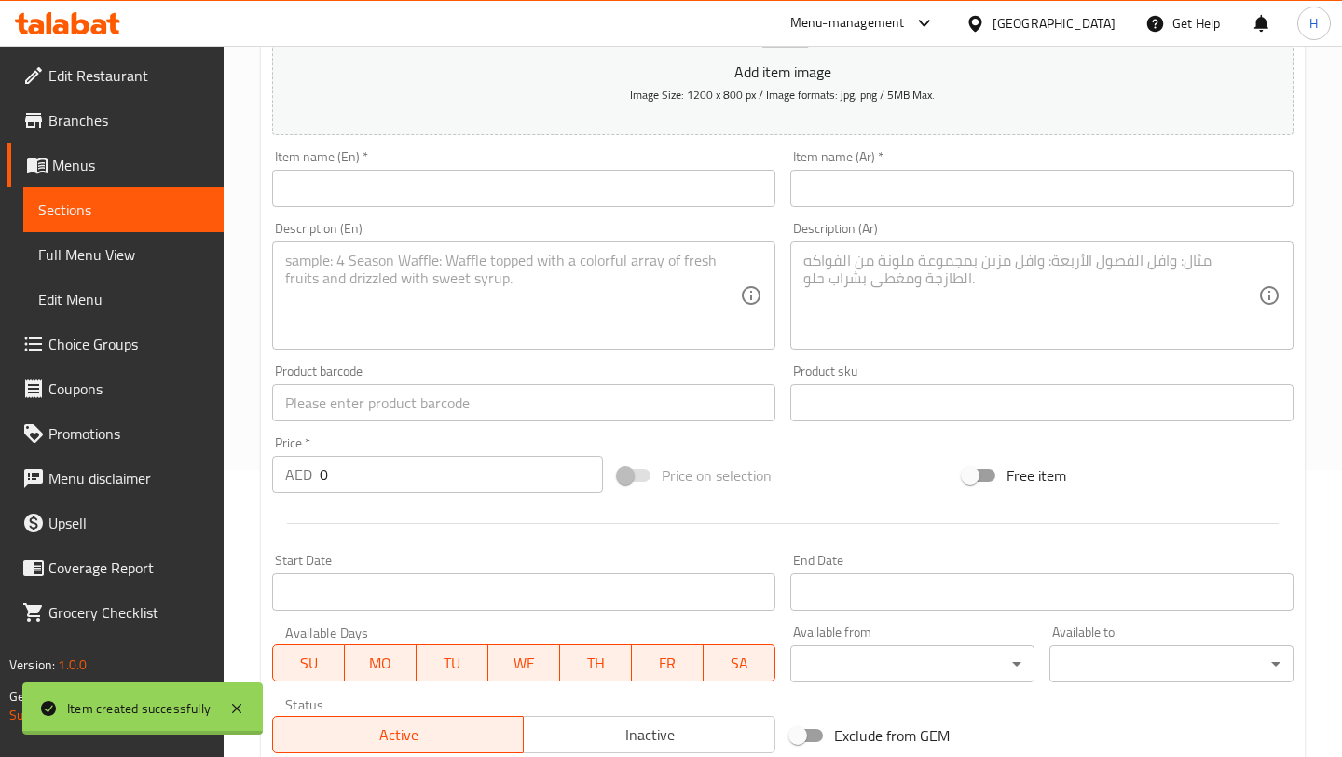
scroll to position [0, 0]
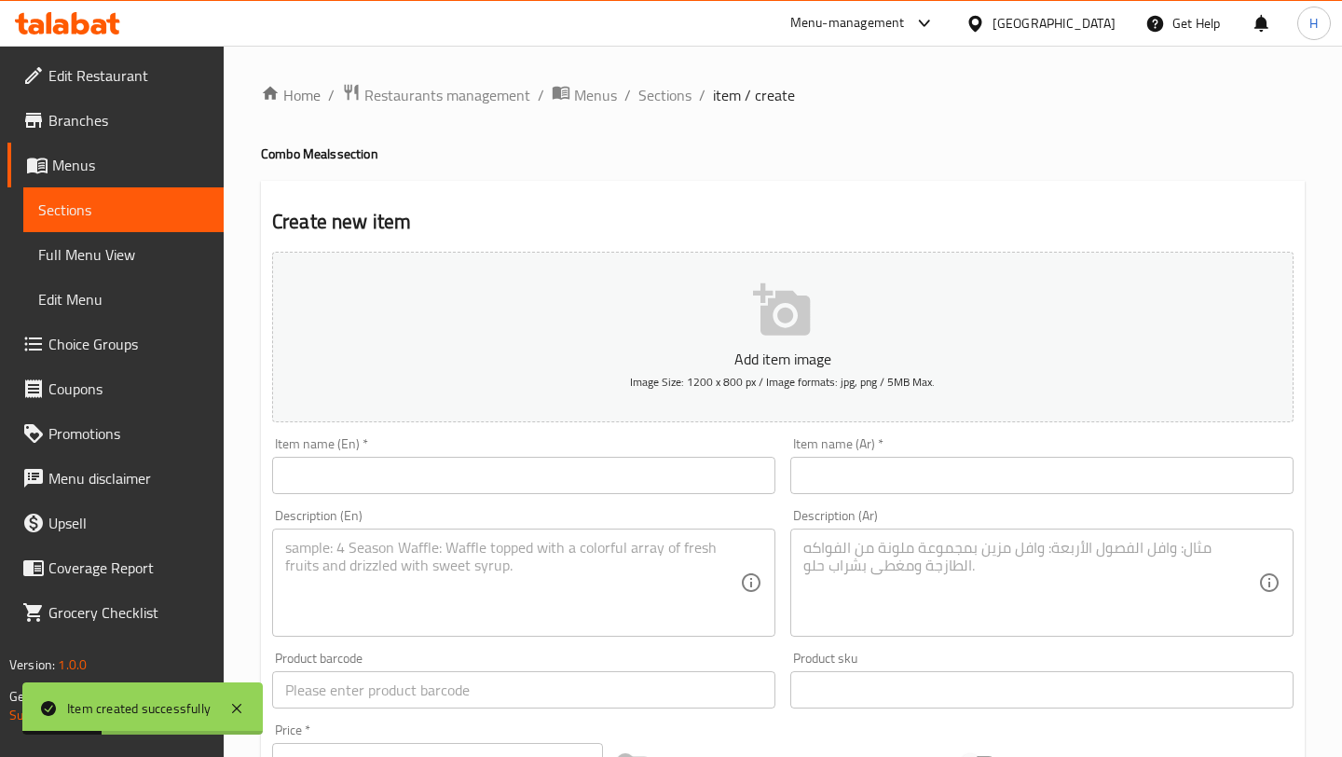
click at [862, 454] on div "Item name (Ar)   * Item name (Ar) *" at bounding box center [1041, 465] width 503 height 57
click at [850, 475] on input "text" at bounding box center [1041, 475] width 503 height 37
paste input "كومبو العزايم الملكية"
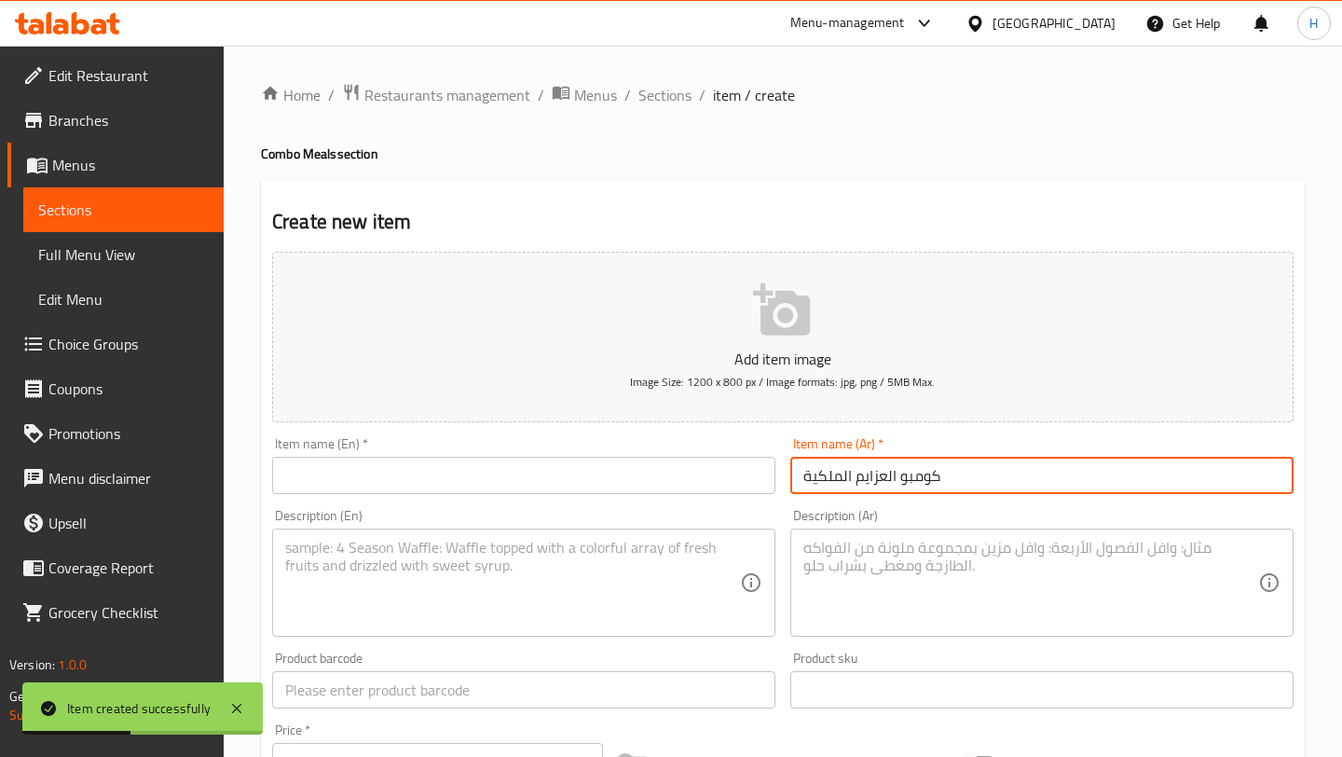
type input "كومبو العزايم الملكية"
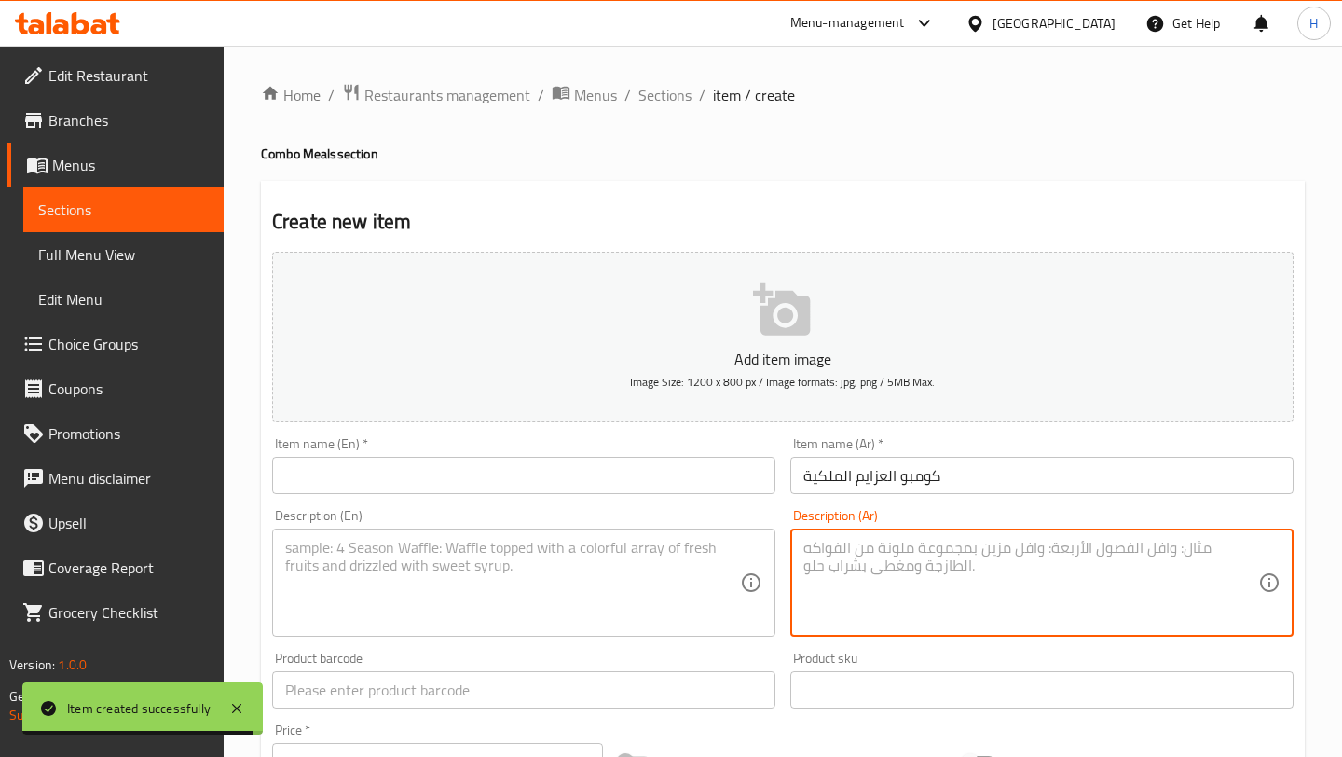
click at [841, 583] on textarea at bounding box center [1030, 583] width 455 height 89
paste textarea "المحتويات: بوكس نص محشي ورق عنب ونص فتة أوريجينال + صحن كشري وسط + رول مسخن كبي…"
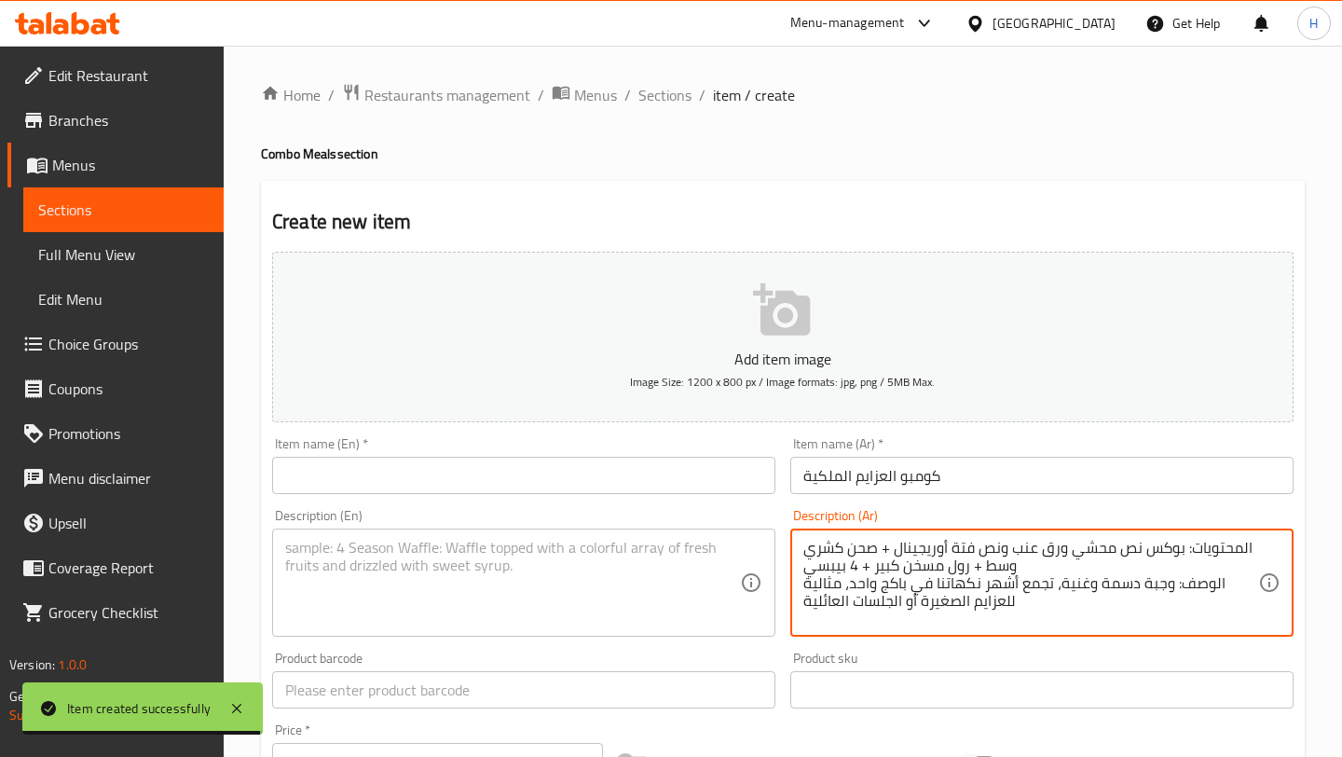
scroll to position [5, 0]
type textarea "المحتويات: بوكس نص محشي ورق عنب ونص فتة أوريجينال + صحن كشري وسط + رول مسخن كبي…"
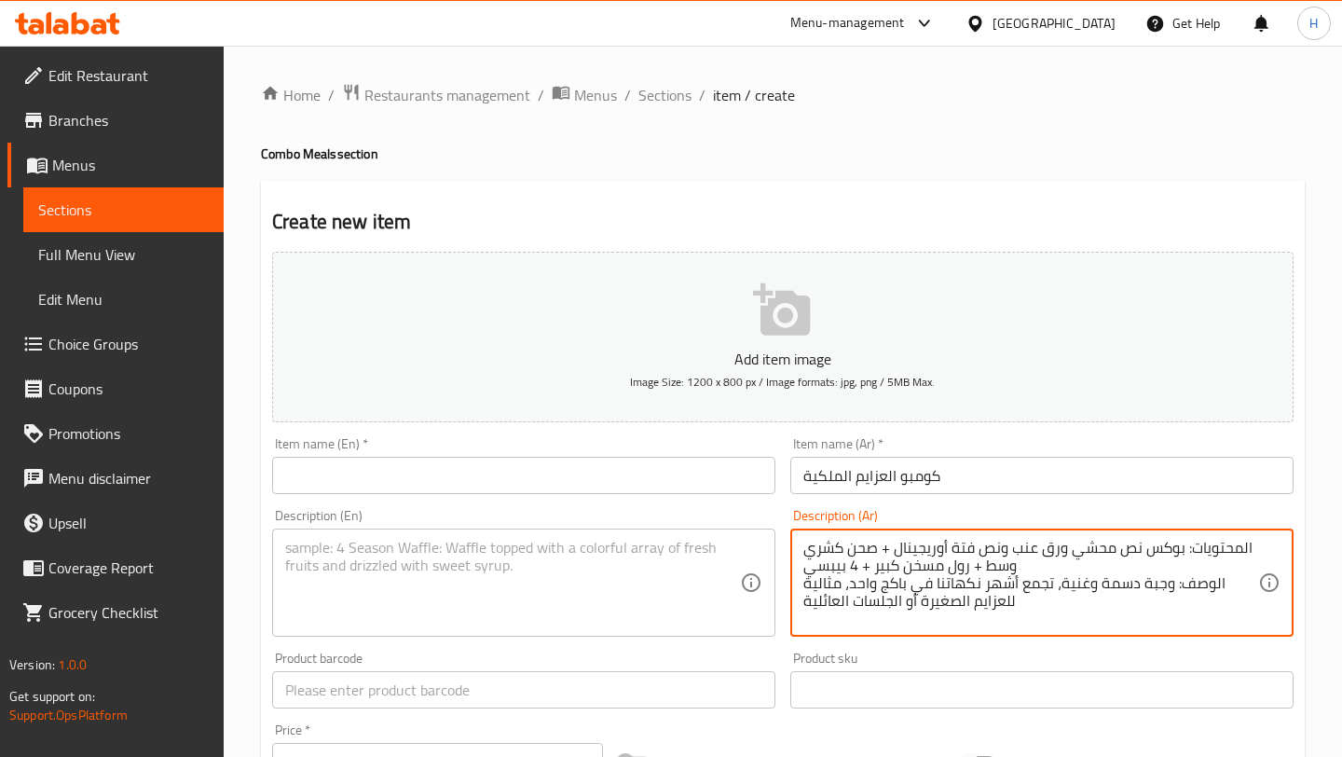
click at [441, 569] on textarea at bounding box center [512, 583] width 455 height 89
paste textarea "Contents: Half Box Vine Leaves + Half Box Original Fatteh + Medium Koshari + Mu…"
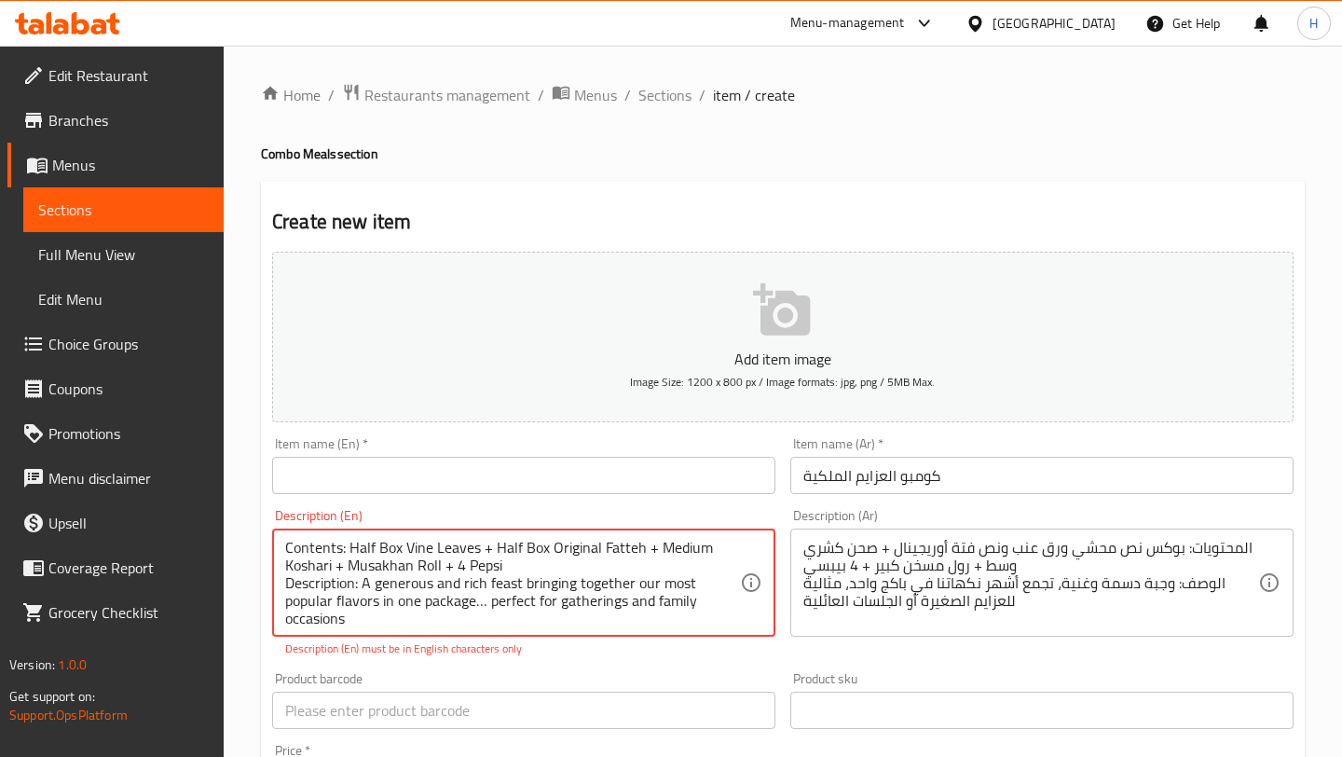
scroll to position [35, 0]
type textarea "Contents: Half Box Vine Leaves + Half Box Original Fatteh + Medium Koshari + Mu…"
click at [453, 477] on input "text" at bounding box center [523, 475] width 503 height 37
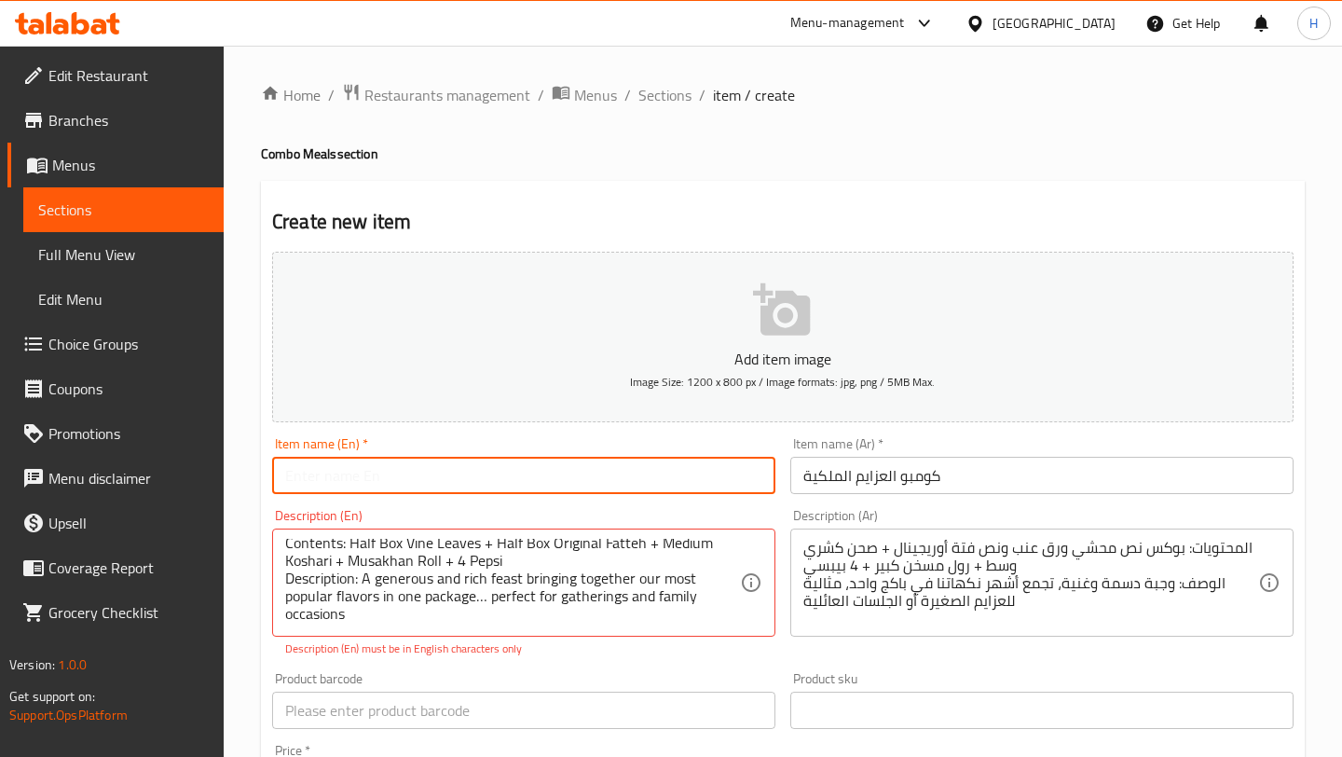
paste input "Royal Laffa Combo"
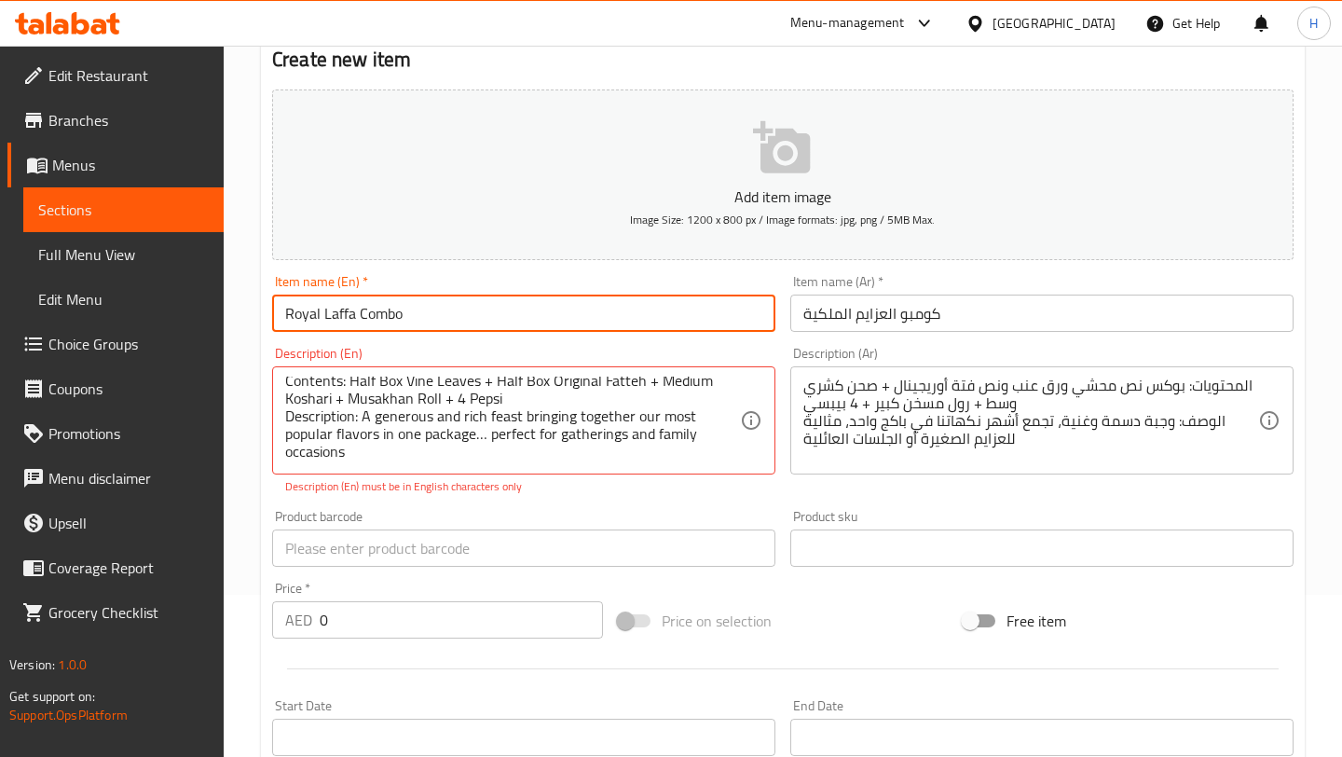
scroll to position [171, 0]
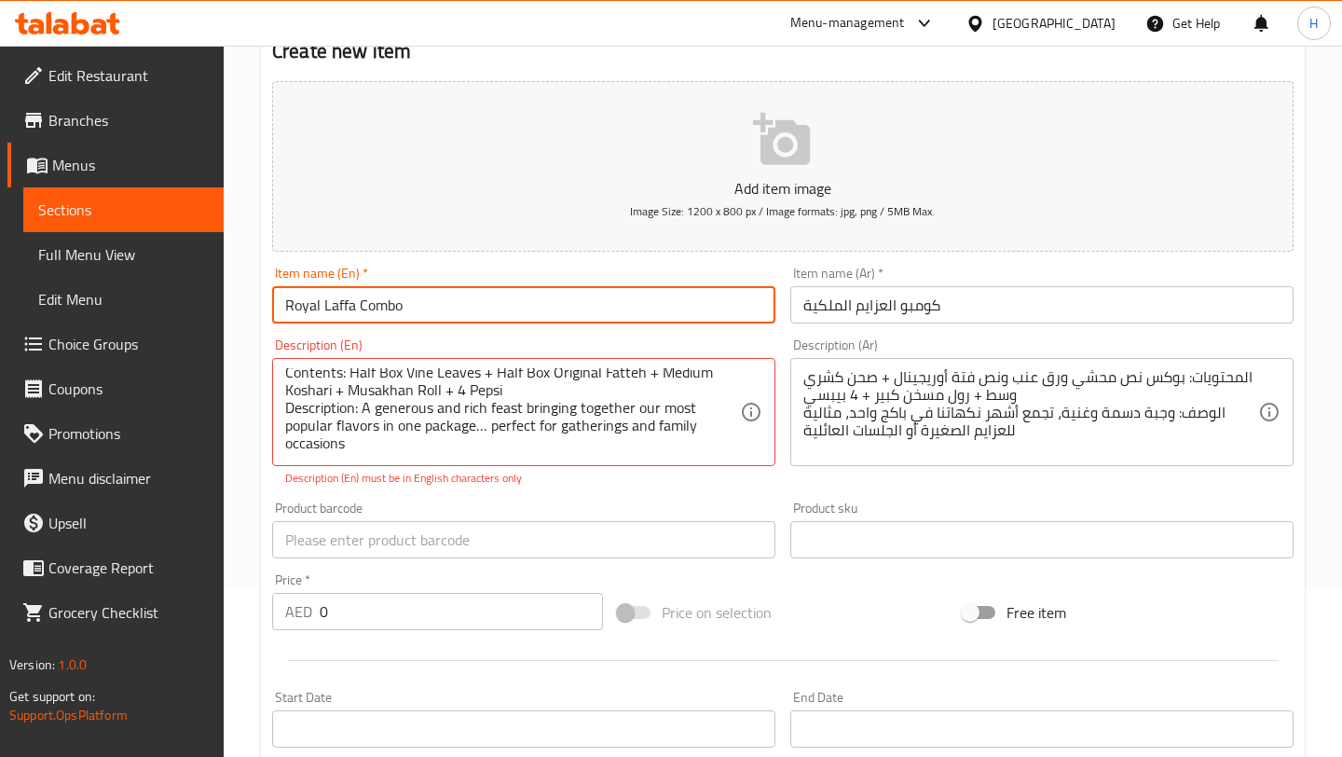
type input "Royal Laffa Combo"
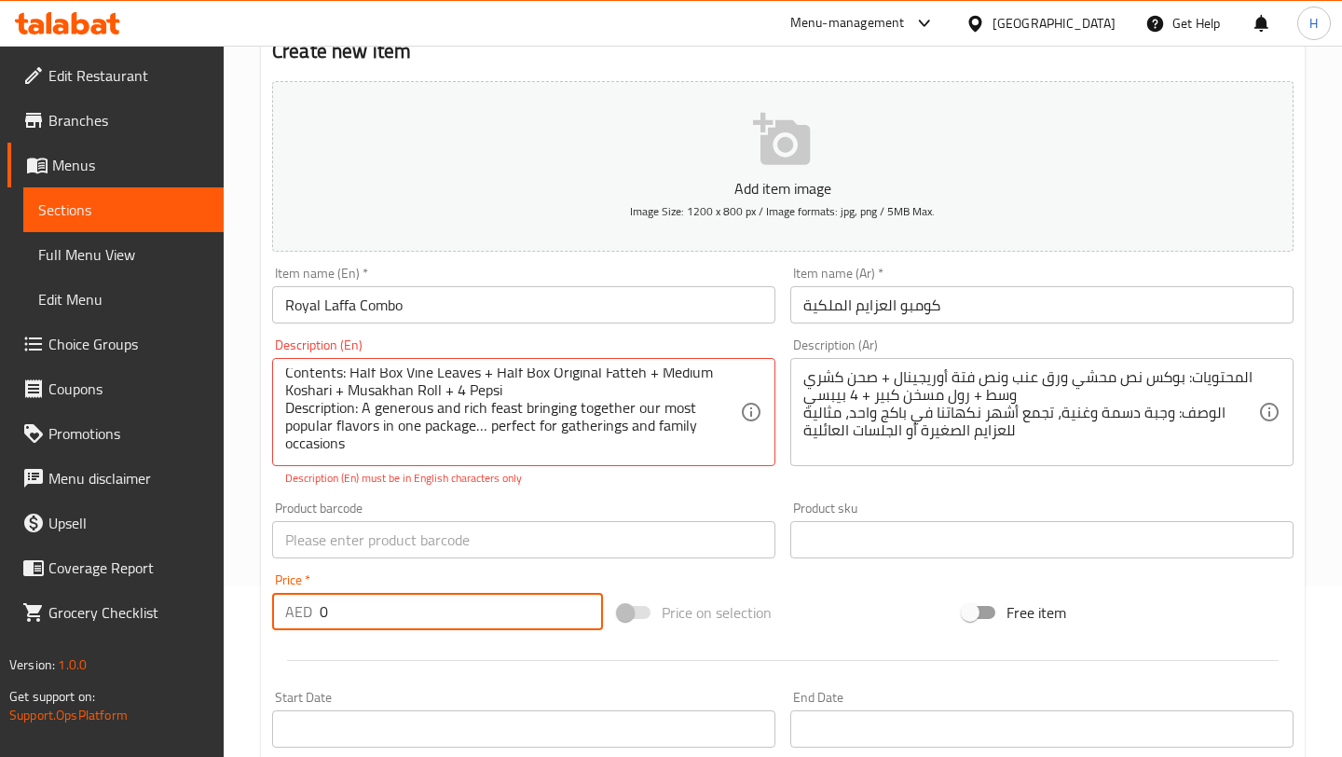
click at [371, 617] on input "0" at bounding box center [461, 611] width 283 height 37
type input "313.5"
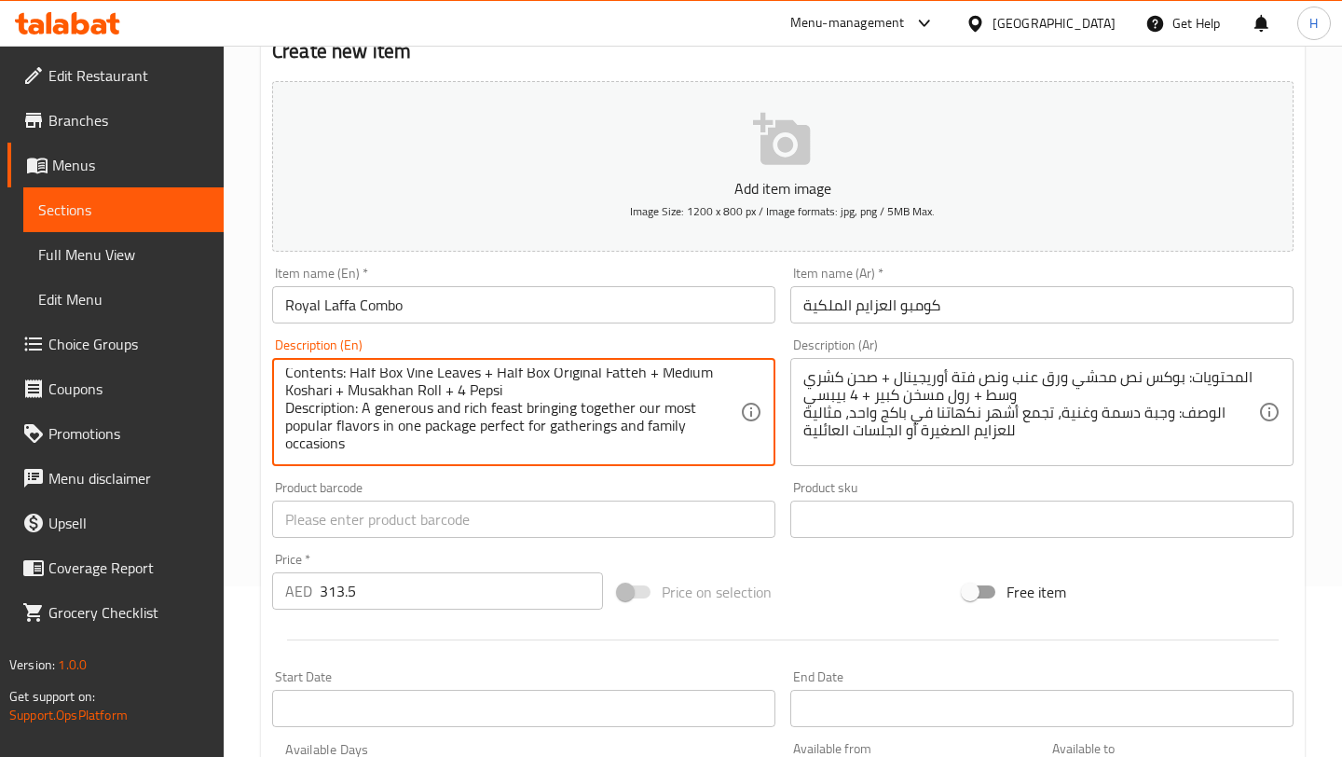
type textarea "Contents: Half Box Vine Leaves + Half Box Original Fatteh + Medium Koshari + Mu…"
click at [751, 177] on p "Add item image" at bounding box center [782, 188] width 963 height 22
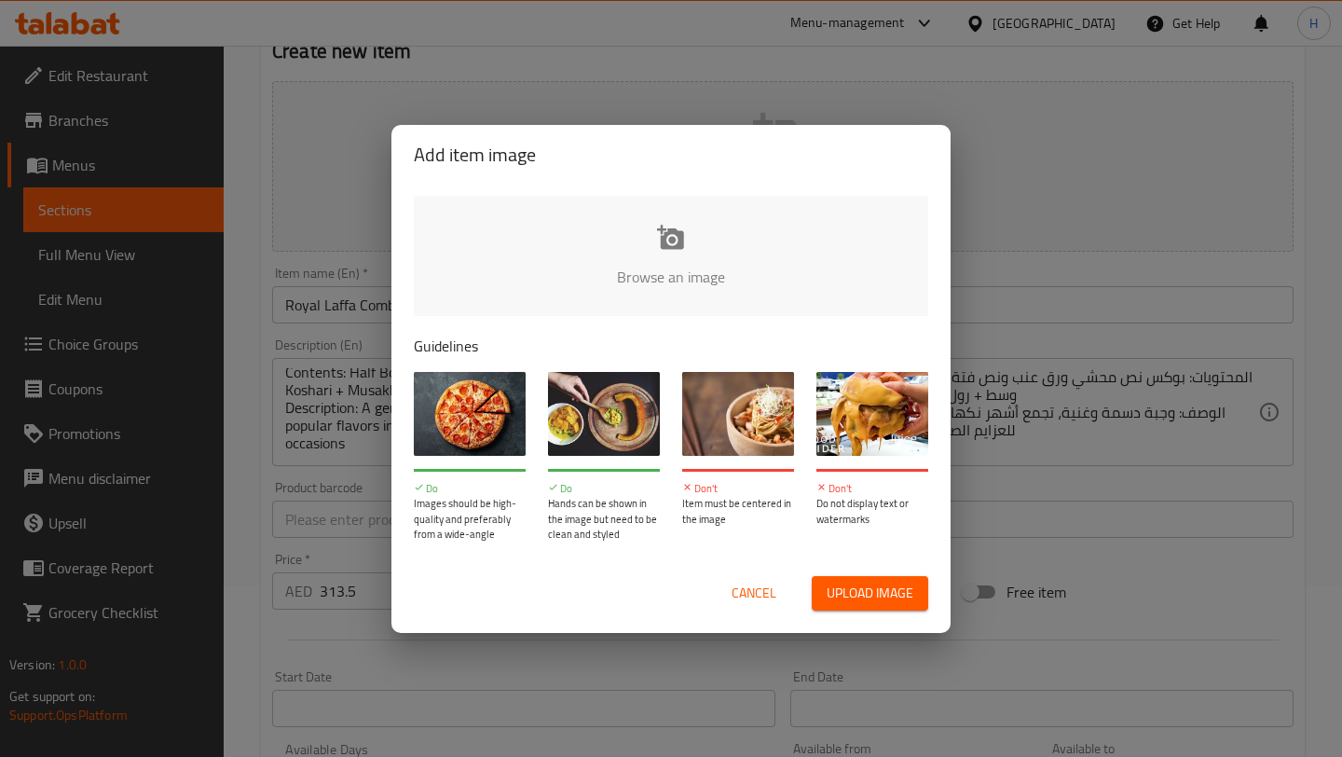
click at [665, 240] on input "file" at bounding box center [1301, 283] width 1774 height 174
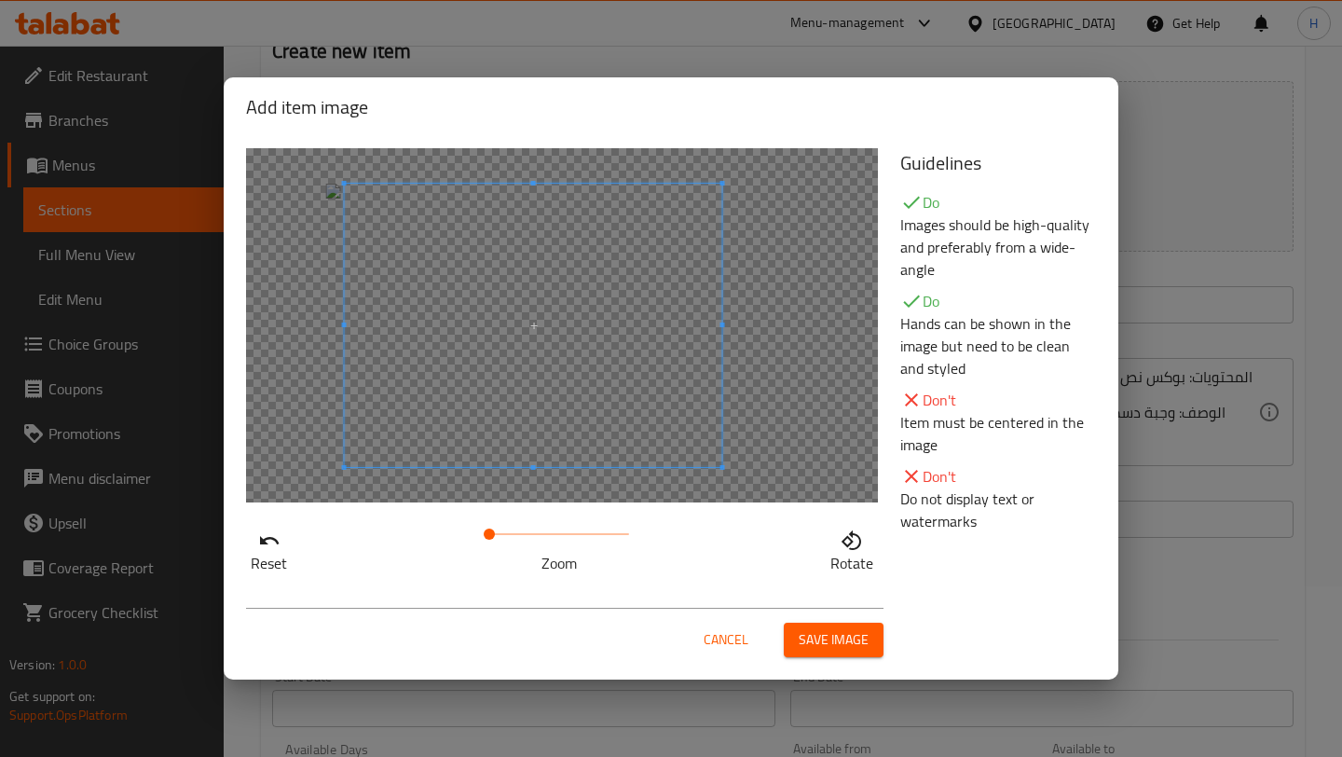
click at [557, 381] on span at bounding box center [533, 325] width 377 height 283
click at [827, 642] on span "Save image" at bounding box center [833, 639] width 70 height 23
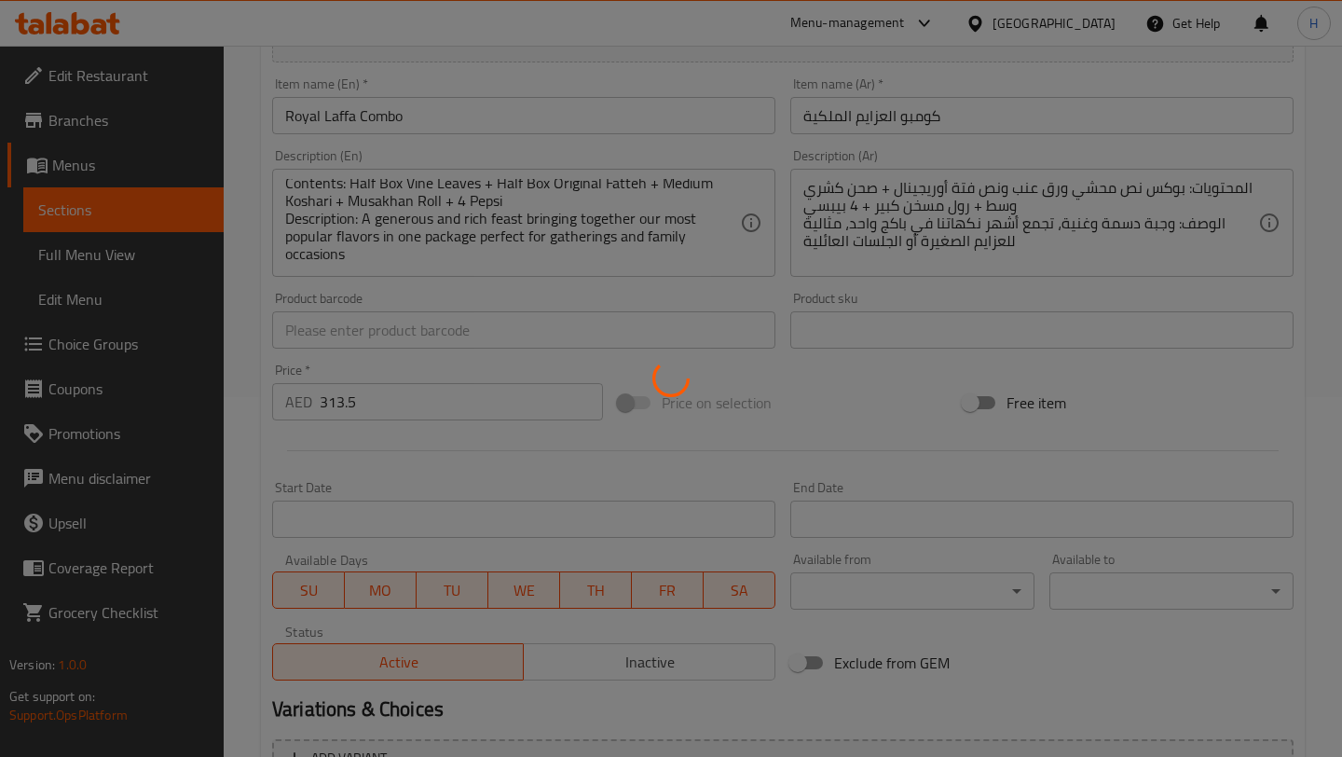
scroll to position [560, 0]
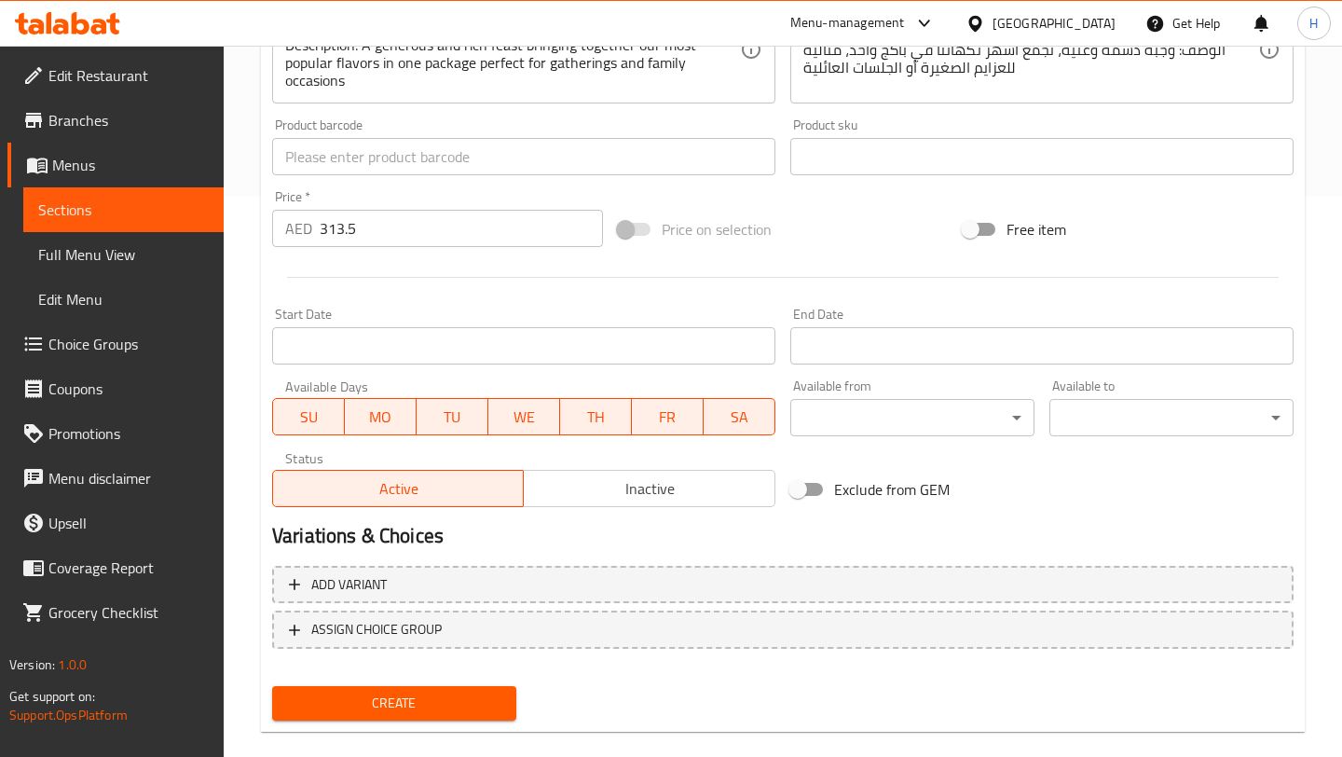
click at [387, 721] on div "Create" at bounding box center [394, 702] width 259 height 49
click at [405, 699] on span "Create" at bounding box center [394, 702] width 214 height 23
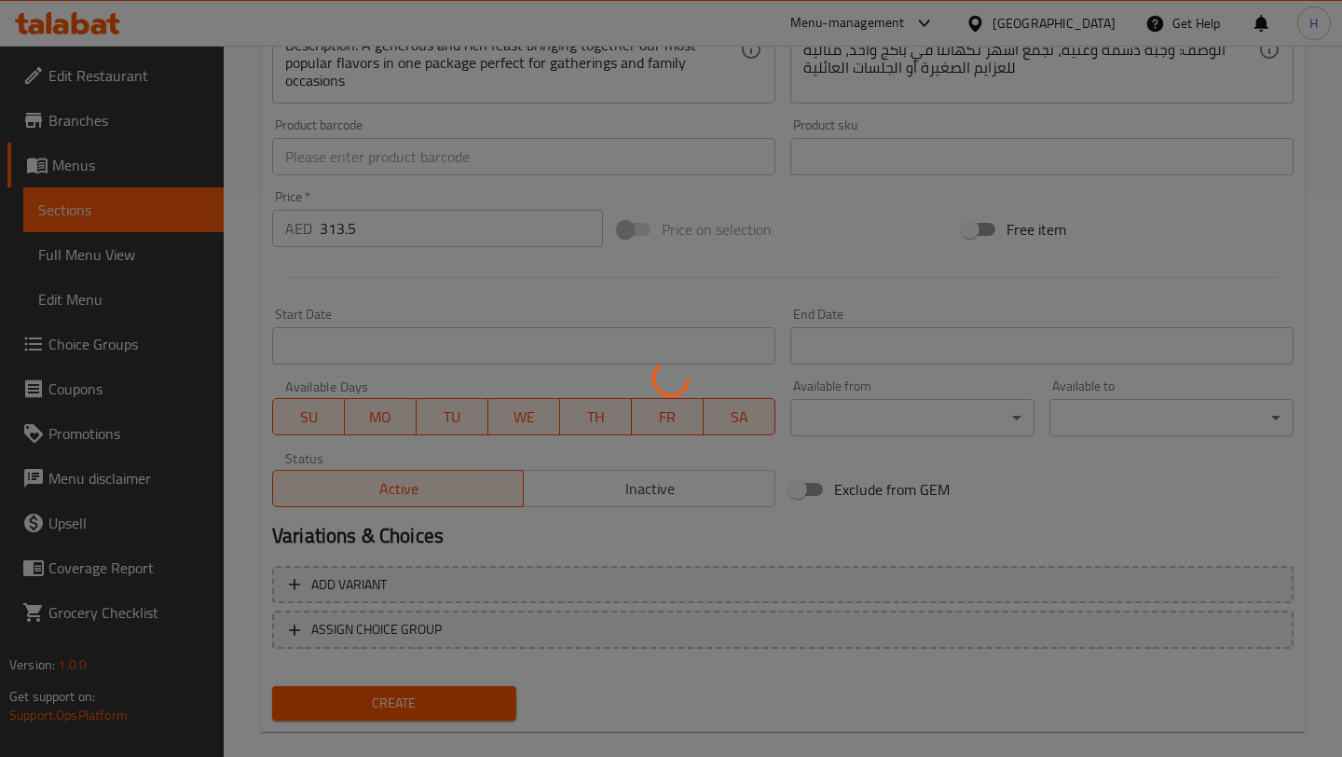
type input "0"
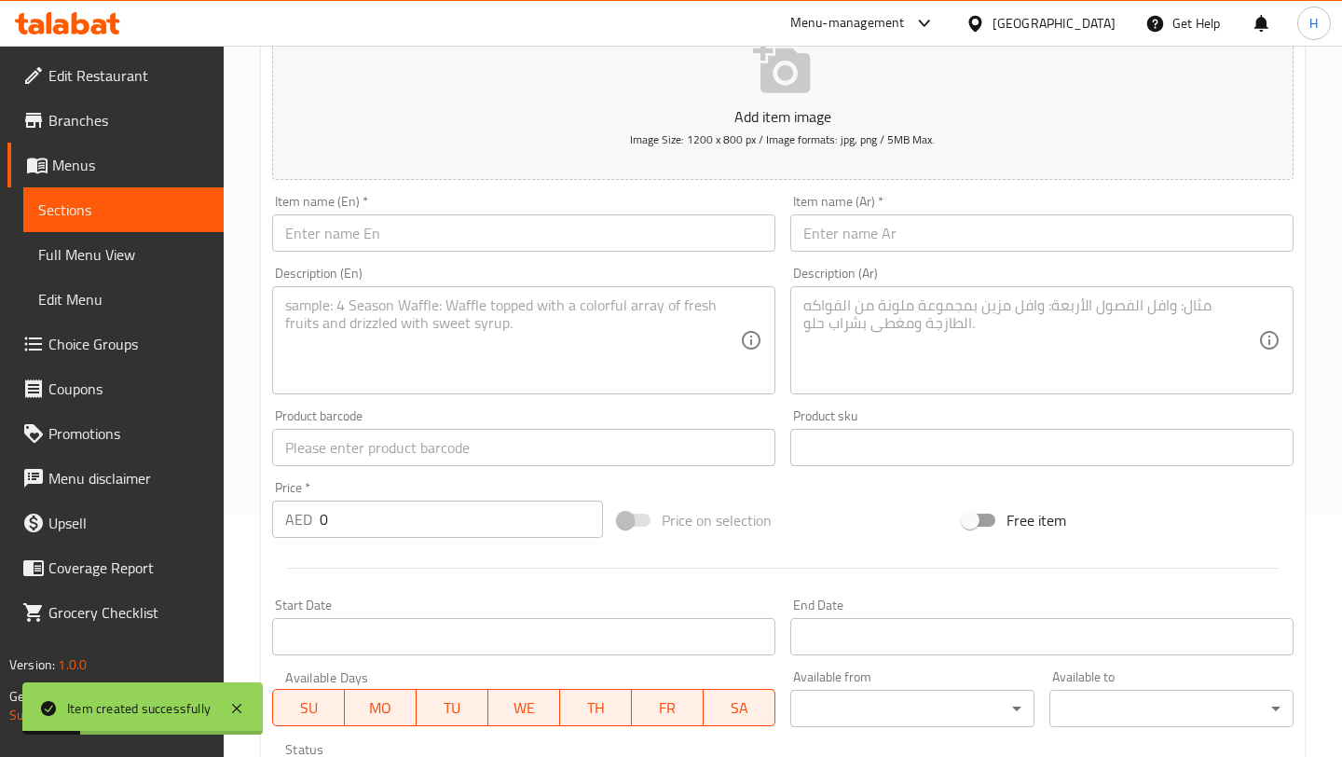
scroll to position [30, 0]
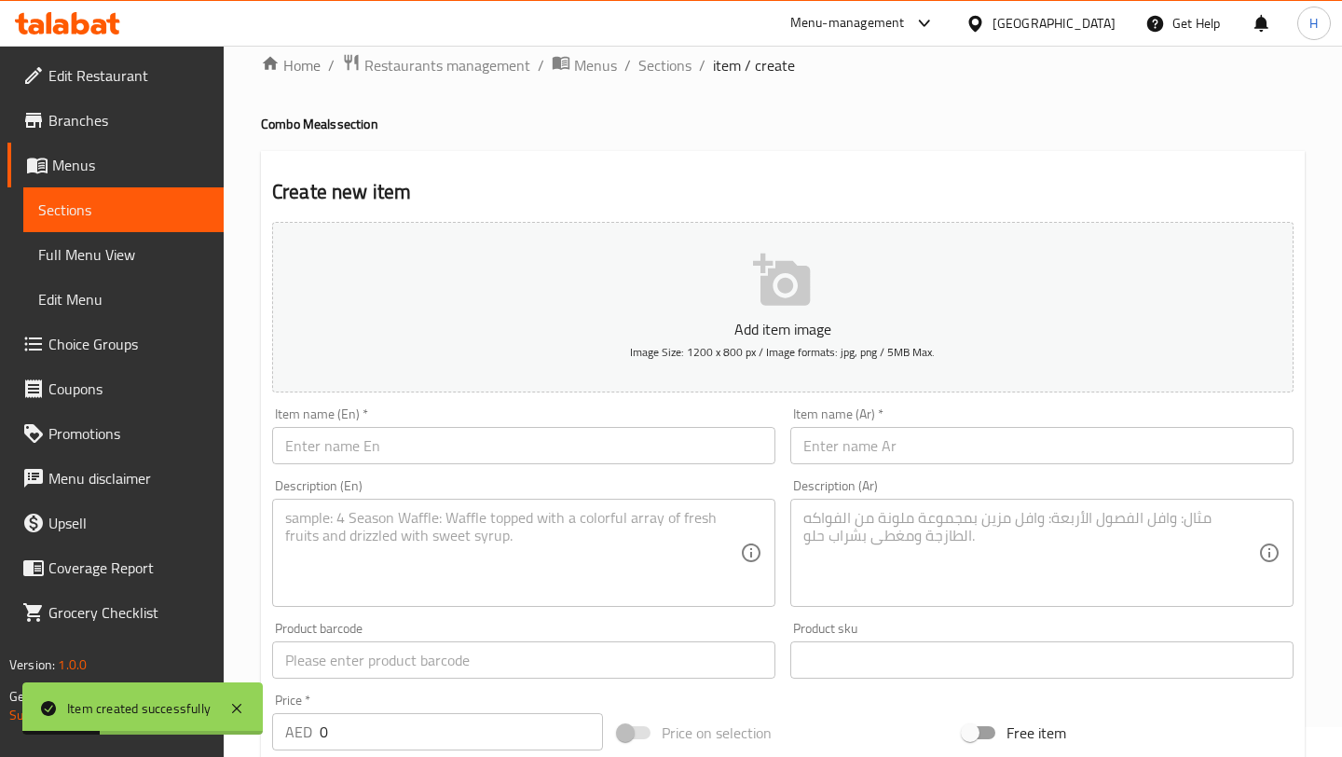
click at [841, 444] on input "text" at bounding box center [1041, 445] width 503 height 37
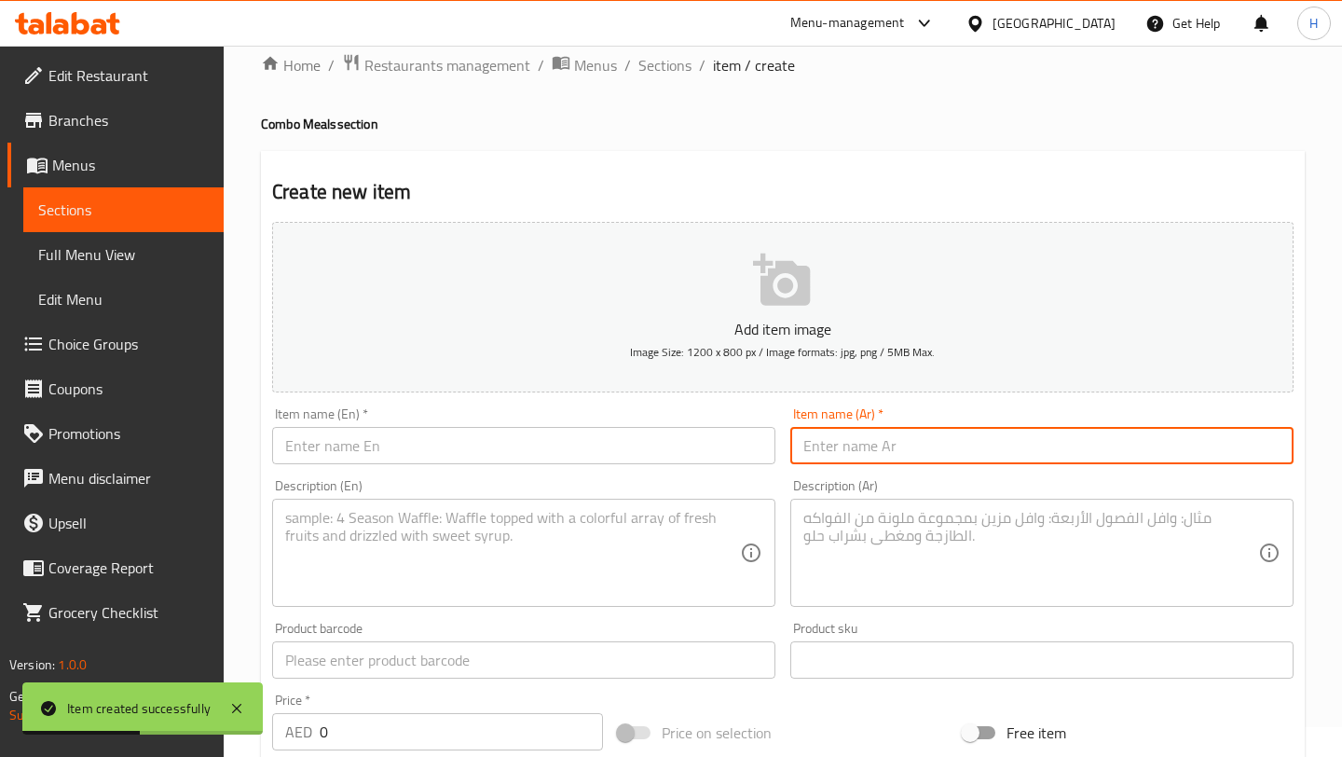
paste input "كومبو فور سيزون"
type input "كومبو فور سيزون"
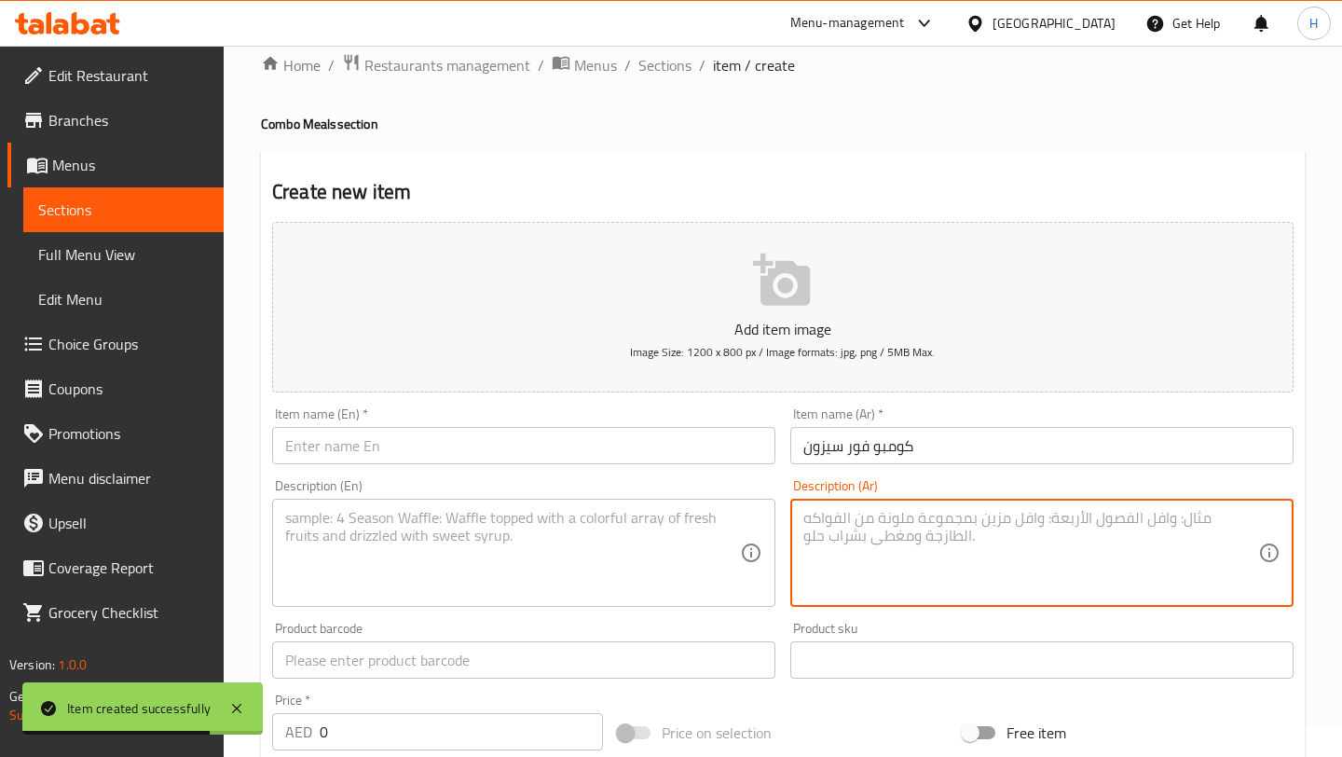
click at [820, 543] on textarea at bounding box center [1030, 553] width 455 height 89
paste textarea "المحتويات: كوب ورق عنب رماني + كوب فتة أوريجينال + كوب سلطة الجرعة الوردية + كو…"
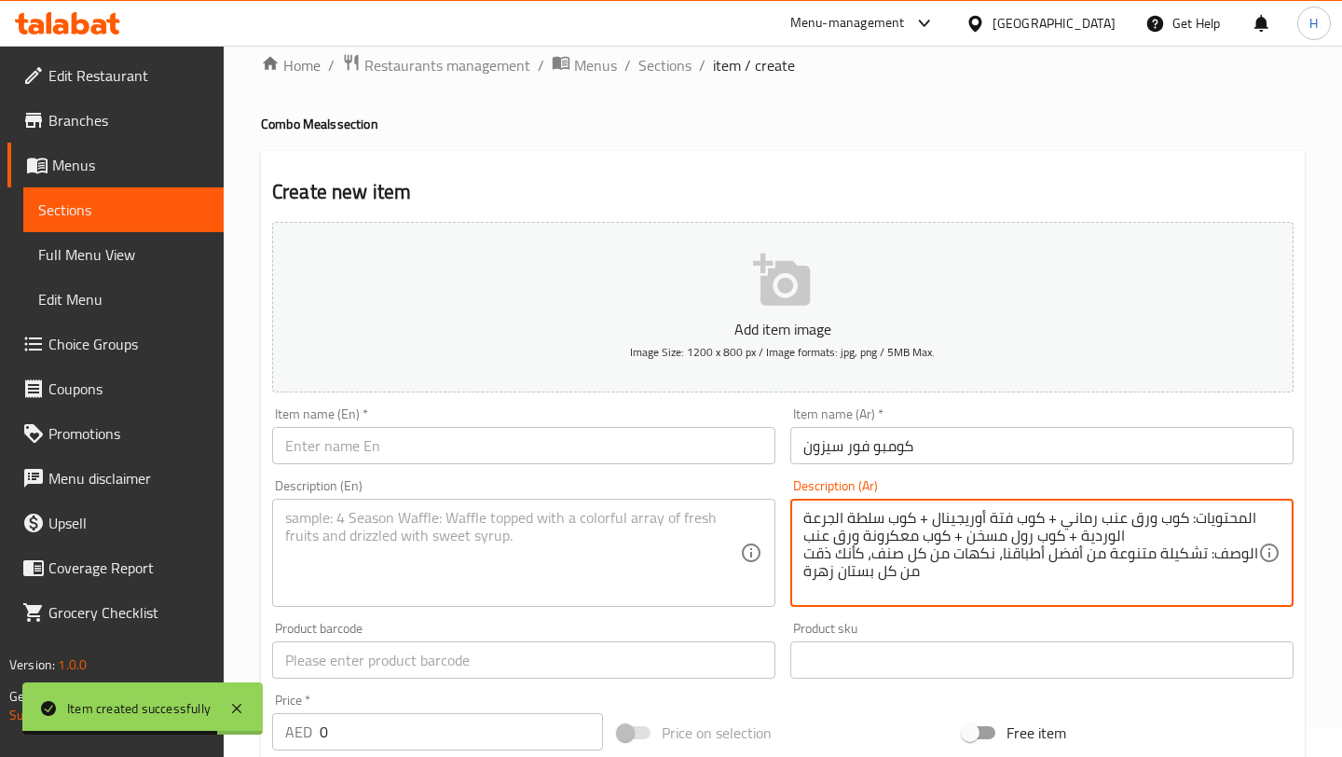
scroll to position [5, 0]
type textarea "المحتويات: كوب ورق عنب رماني + كوب فتة أوريجينال + كوب سلطة الجرعة الوردية + كو…"
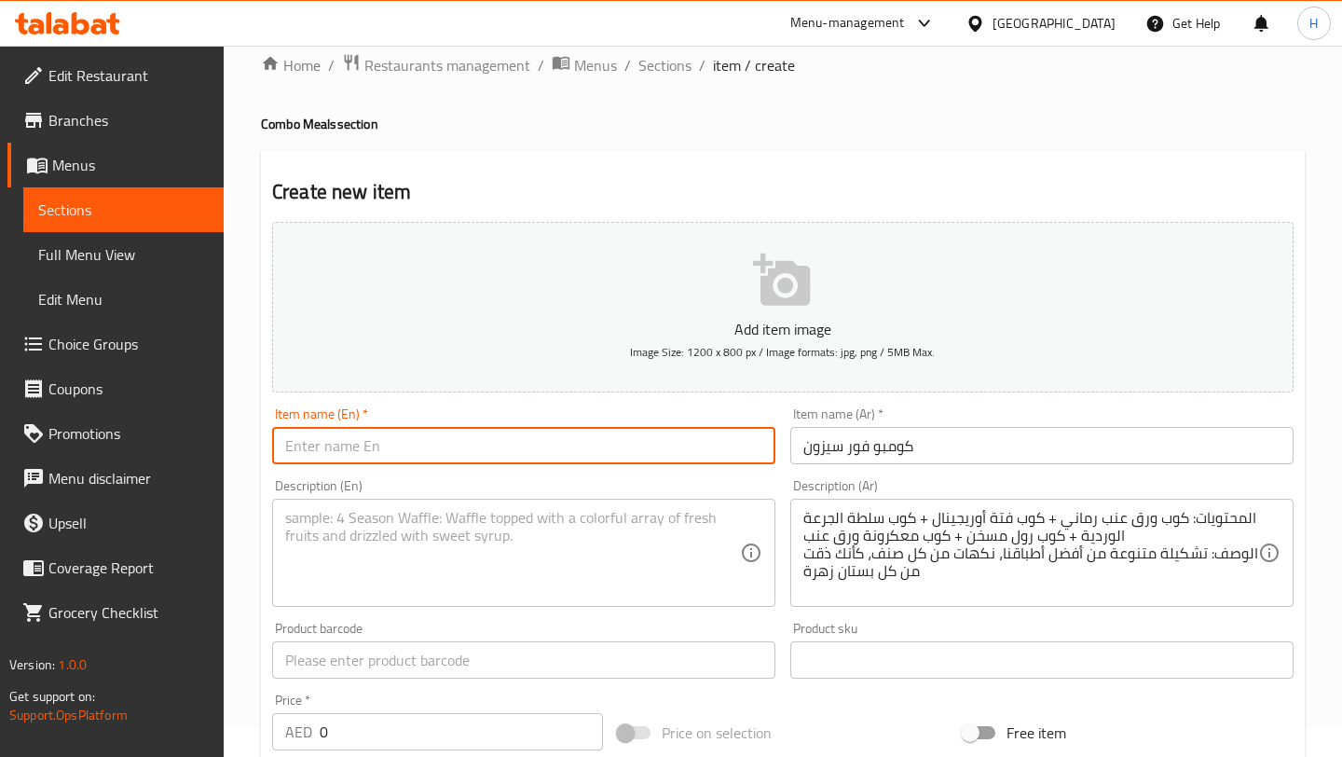
click at [503, 439] on input "text" at bounding box center [523, 445] width 503 height 37
paste input "Four Season Combo"
type input "Four Season Combo"
click at [463, 539] on textarea at bounding box center [512, 553] width 455 height 89
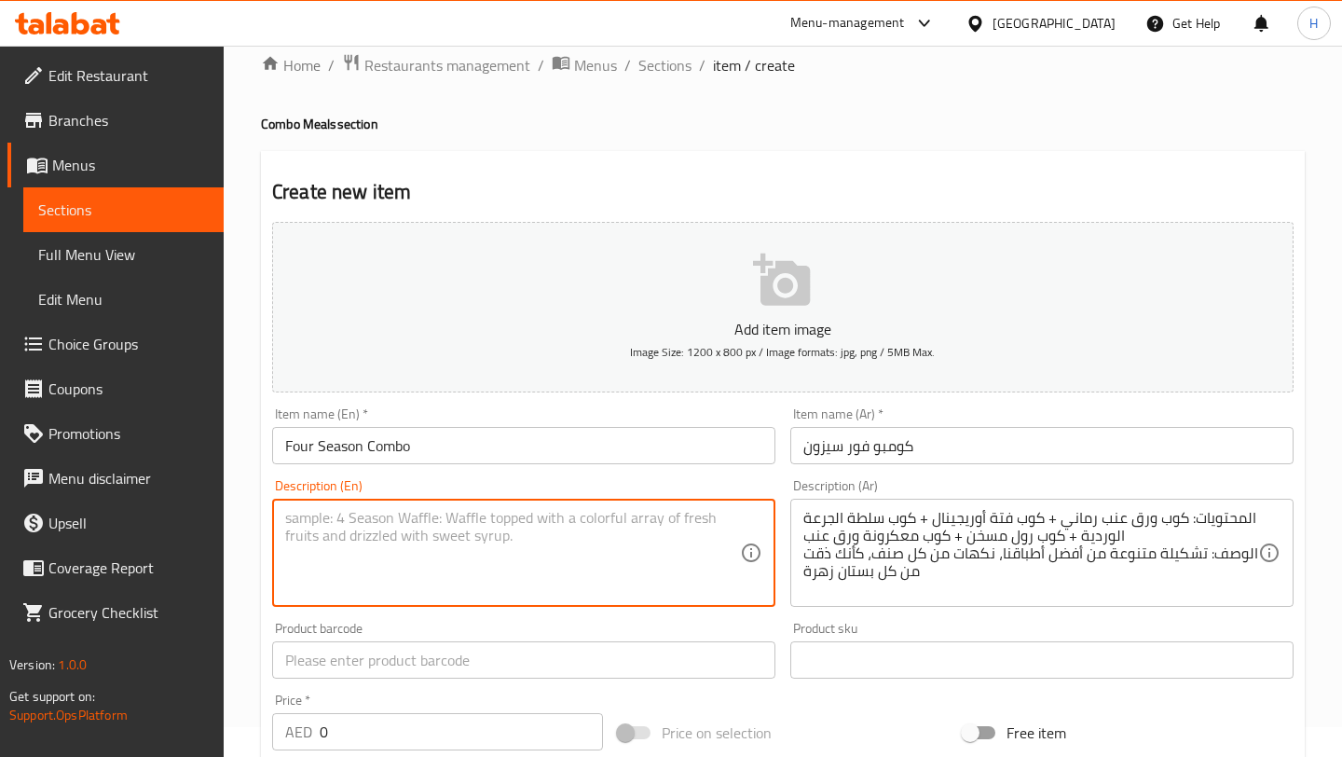
paste textarea "Contents: Pomegranate Molasses Vine Leaves + Original Fatteh + Pink dose Salad …"
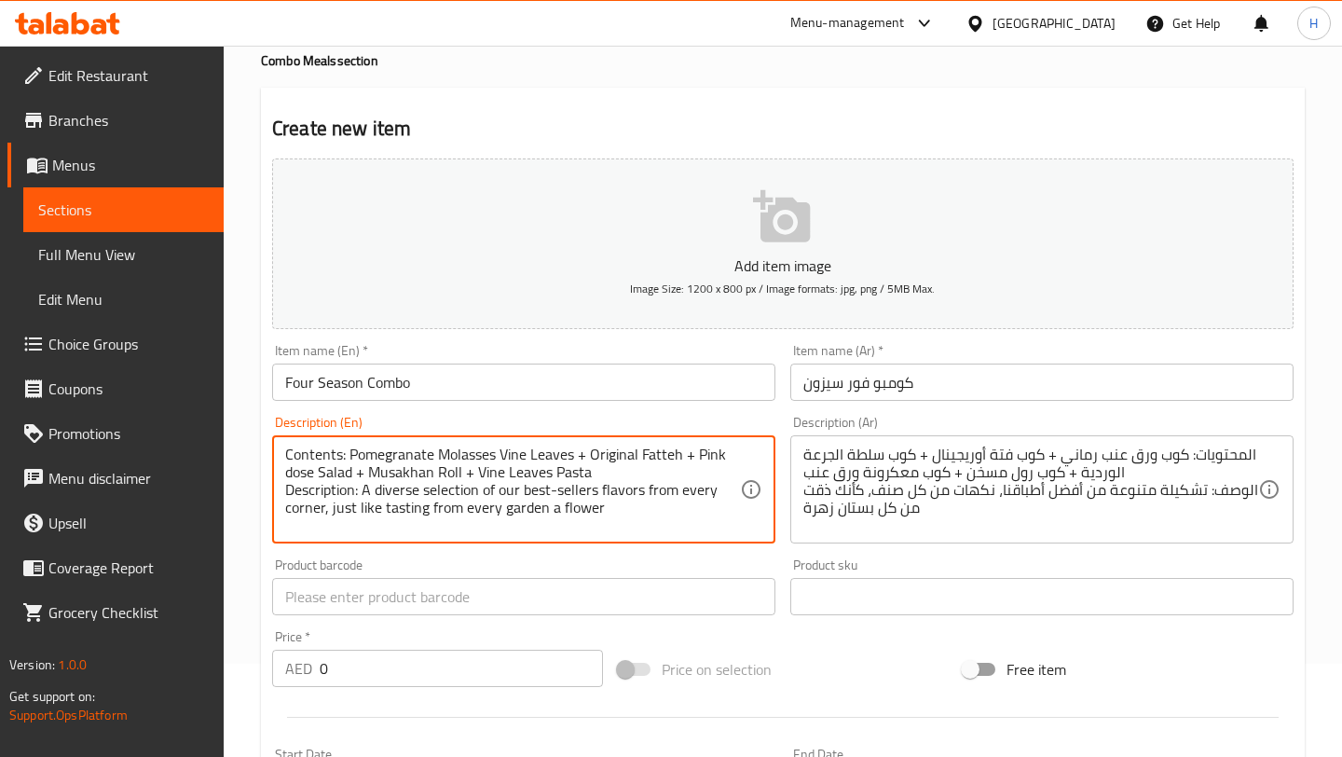
scroll to position [114, 0]
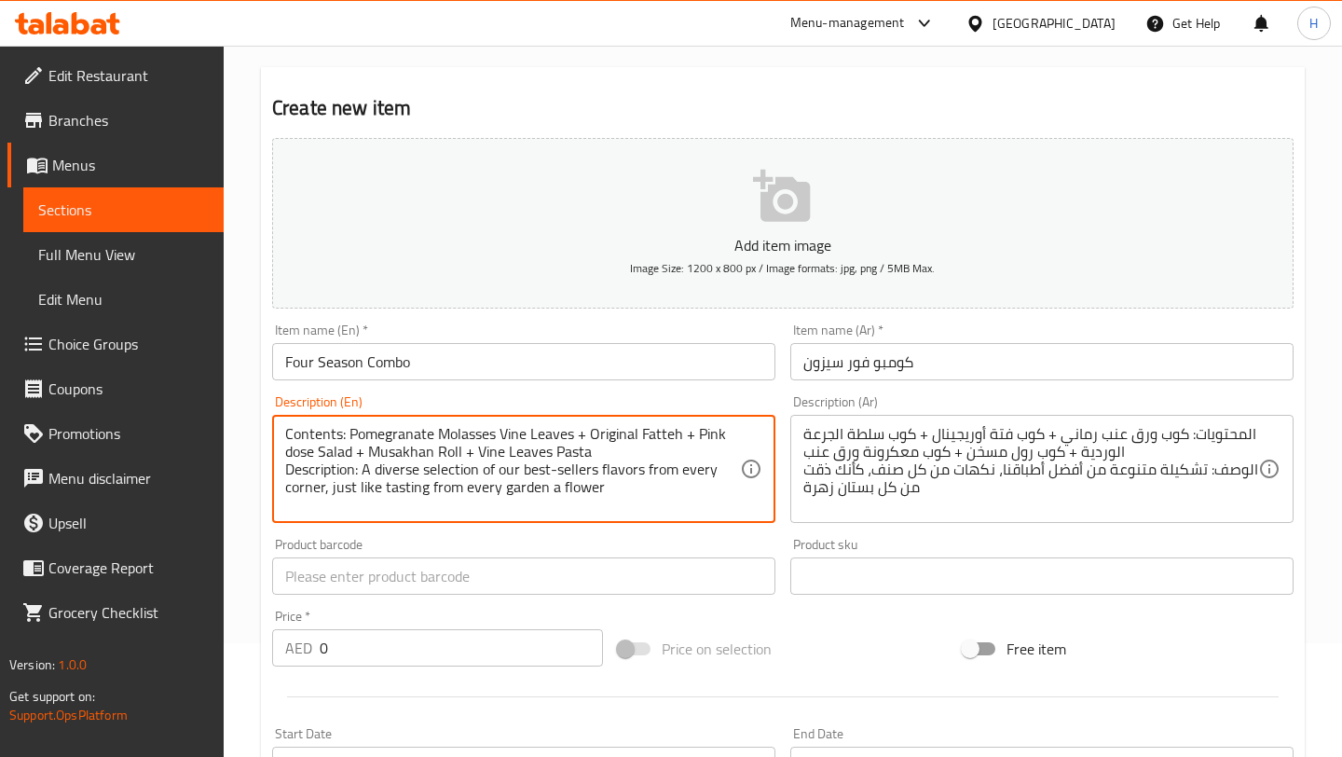
type textarea "Contents: Pomegranate Molasses Vine Leaves + Original Fatteh + Pink dose Salad …"
click at [362, 651] on input "0" at bounding box center [461, 647] width 283 height 37
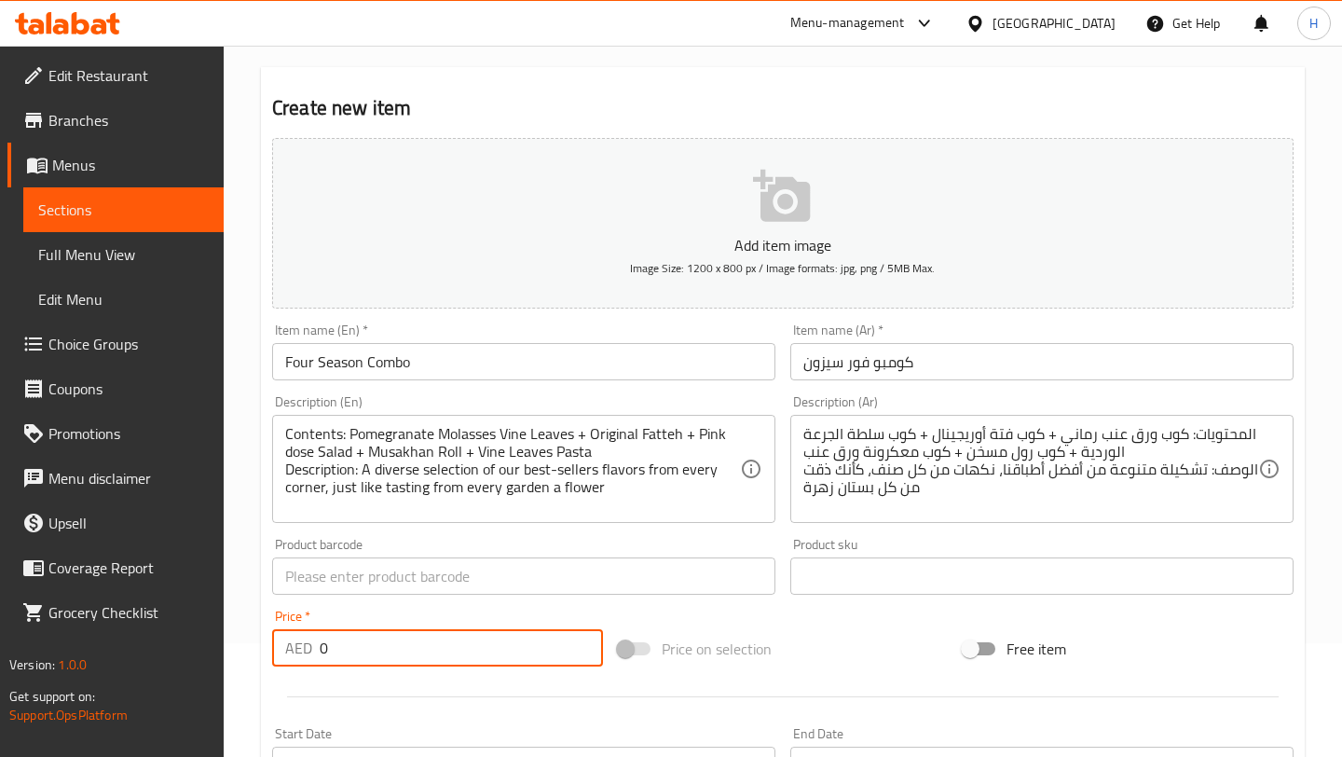
click at [362, 651] on input "0" at bounding box center [461, 647] width 283 height 37
type input "121"
click at [775, 198] on icon "button" at bounding box center [783, 197] width 60 height 60
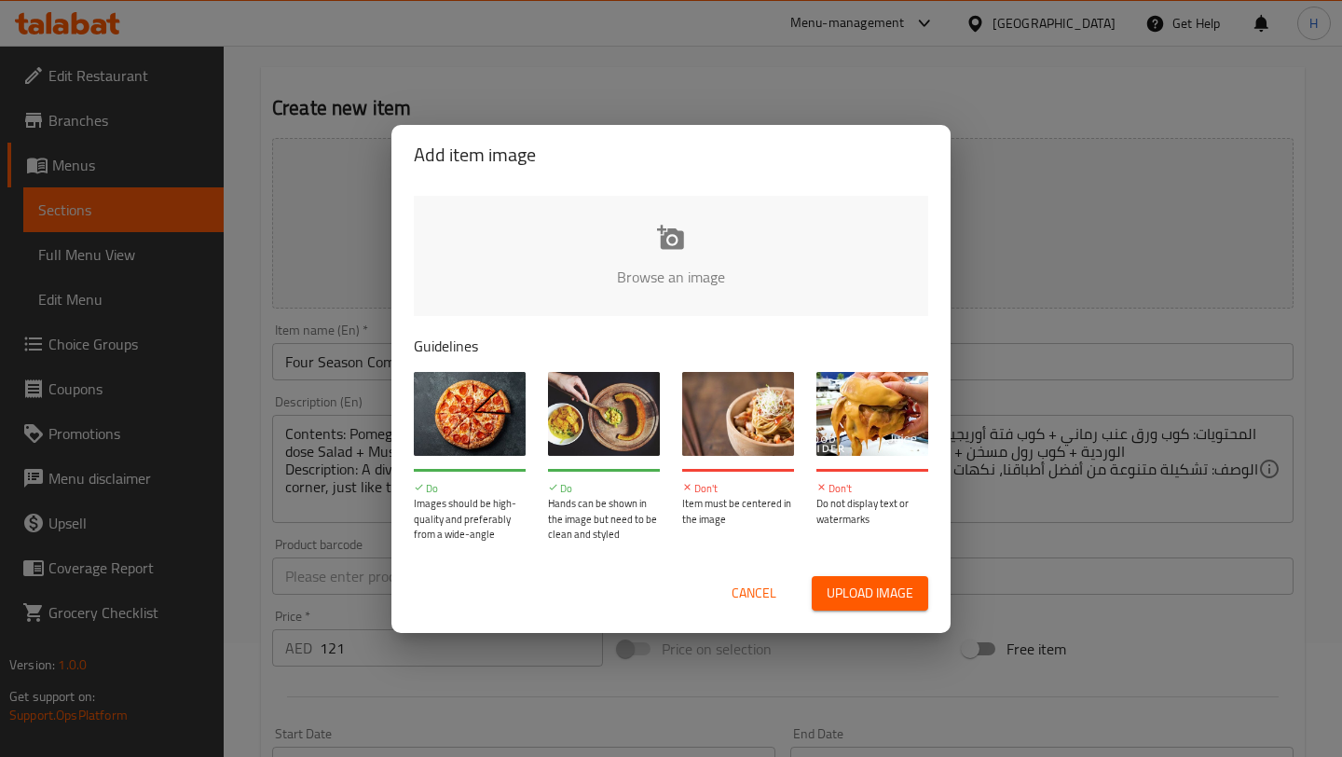
click at [628, 256] on input "file" at bounding box center [1301, 283] width 1774 height 174
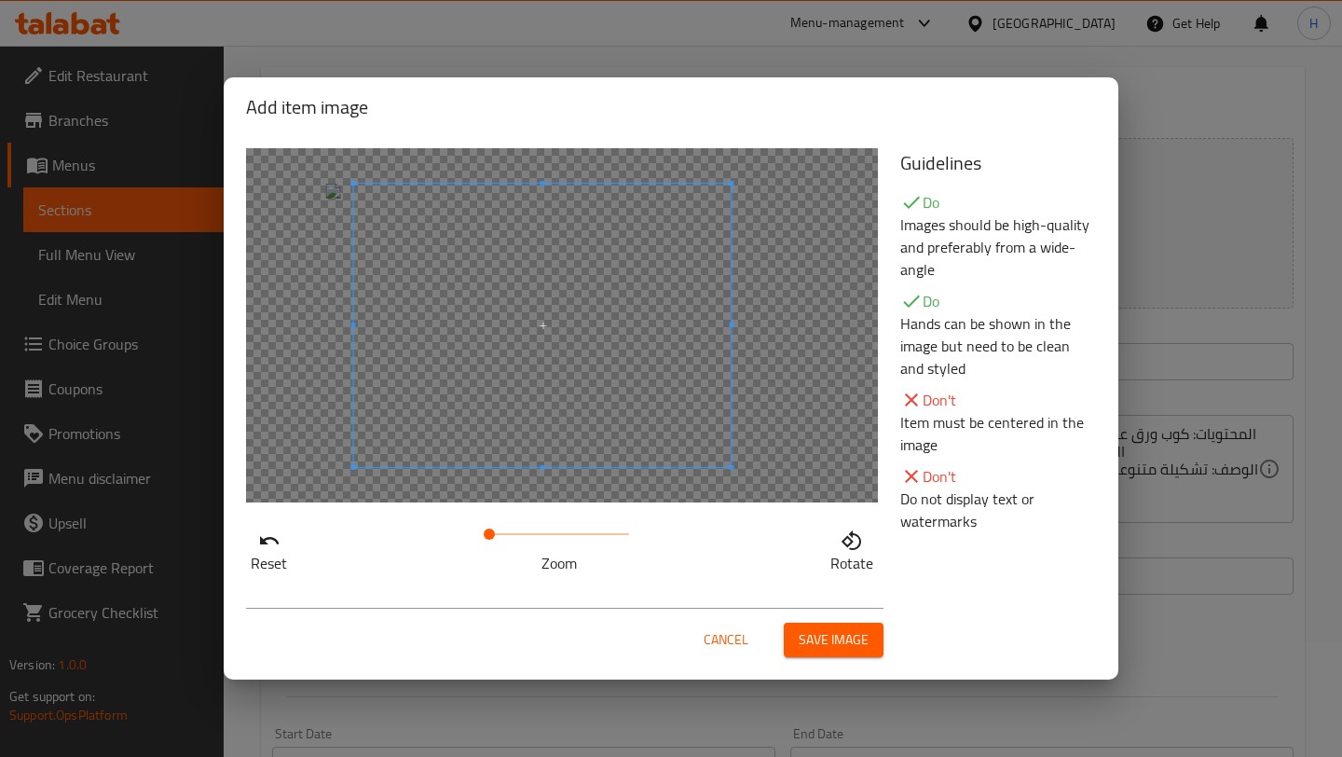
click at [578, 324] on span at bounding box center [542, 325] width 377 height 283
click at [819, 635] on span "Save image" at bounding box center [833, 639] width 70 height 23
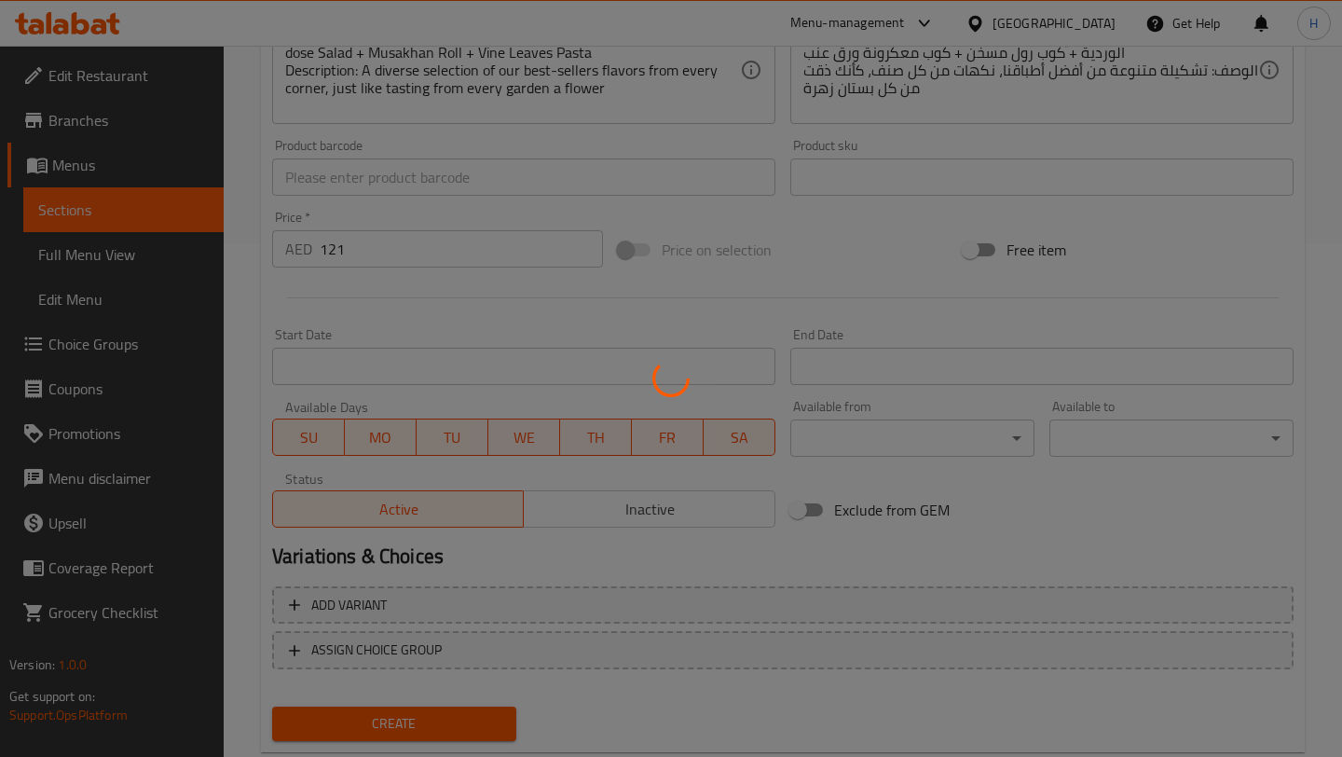
scroll to position [560, 0]
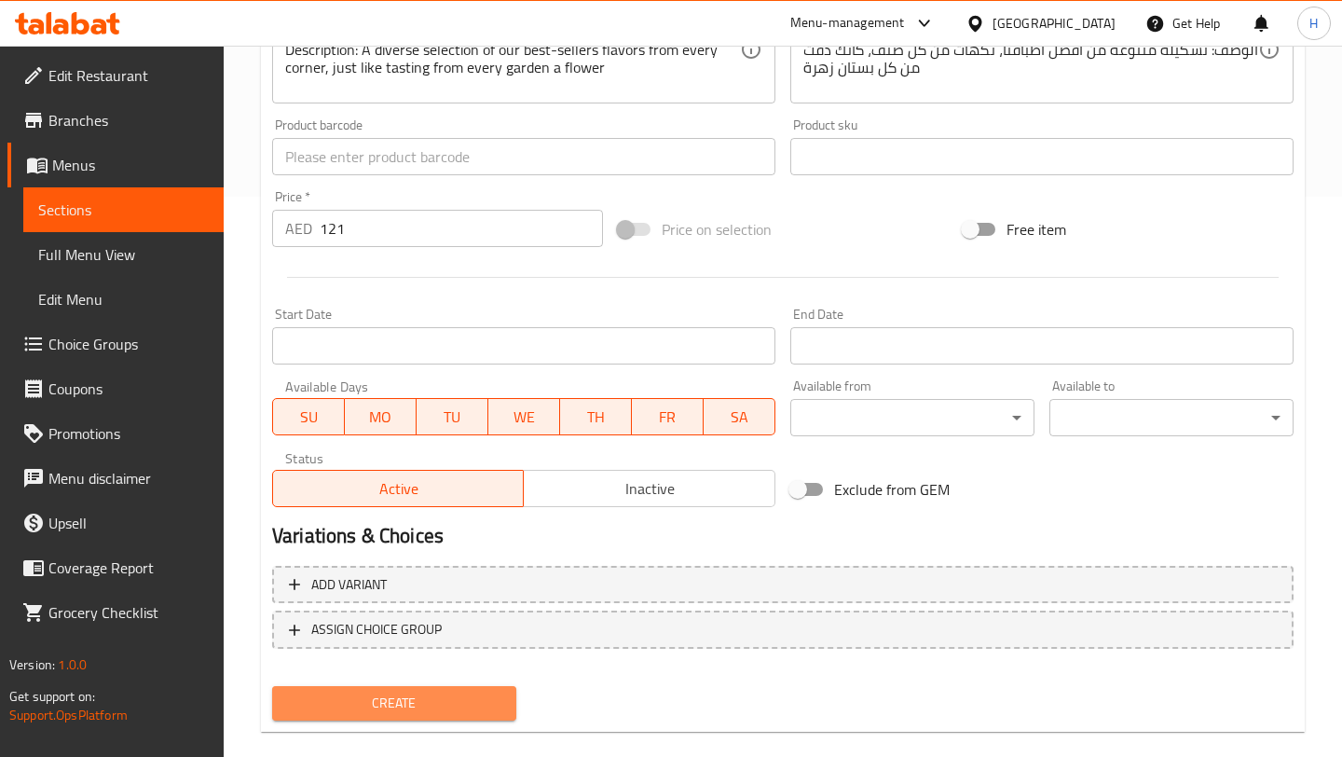
click at [404, 691] on span "Create" at bounding box center [394, 702] width 214 height 23
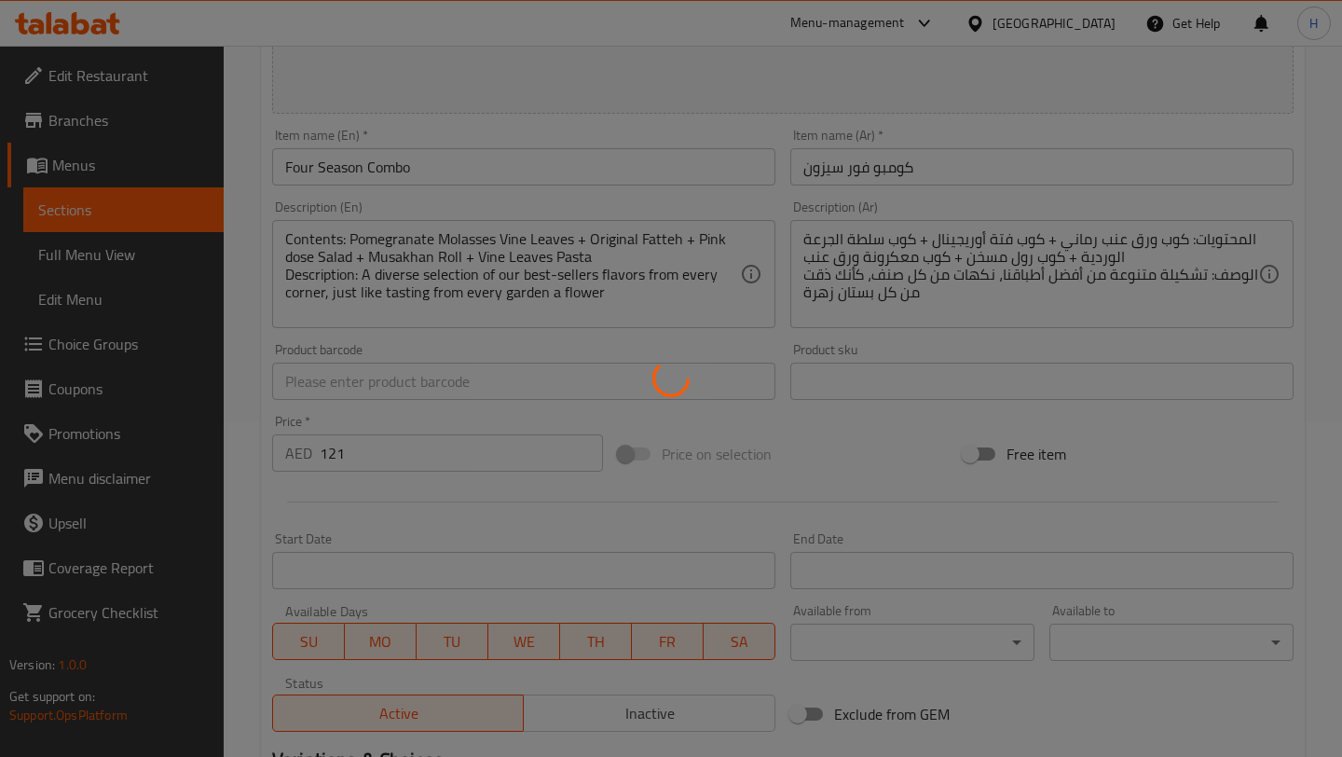
scroll to position [0, 0]
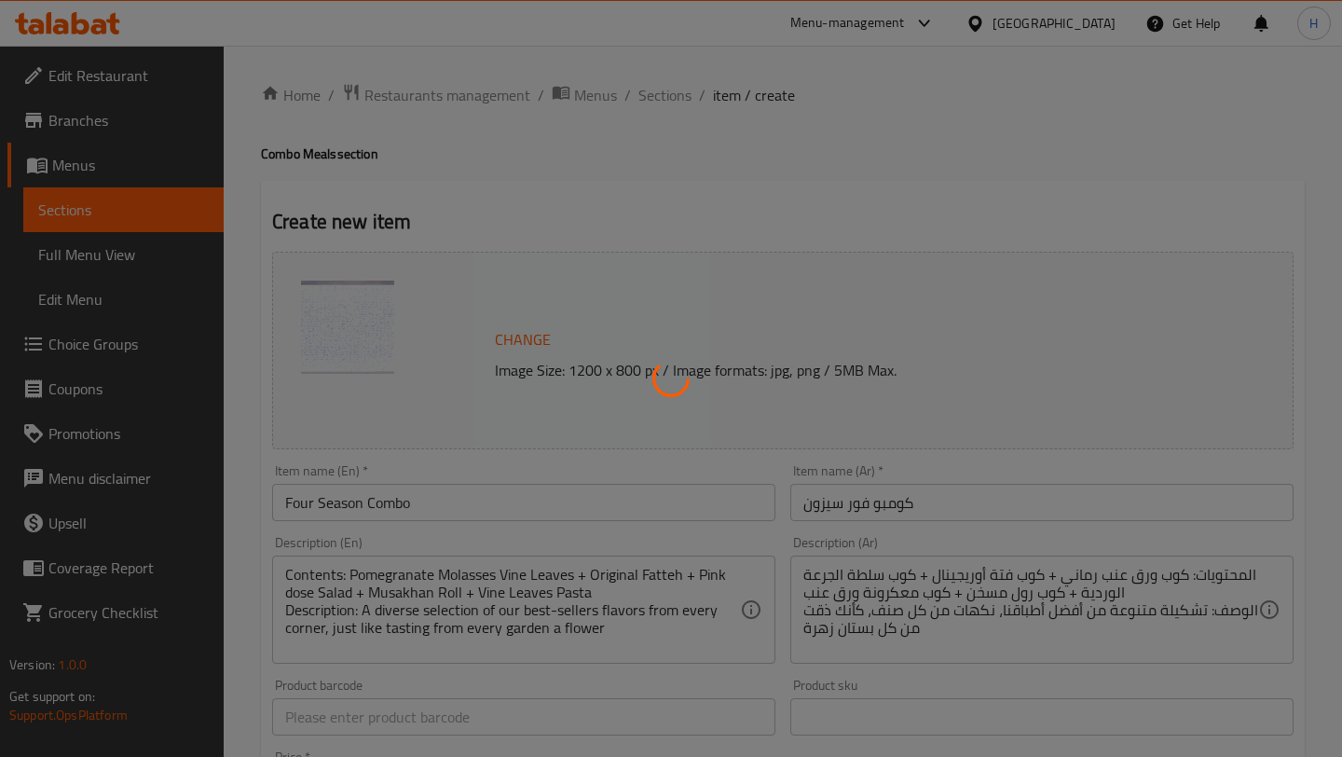
type input "0"
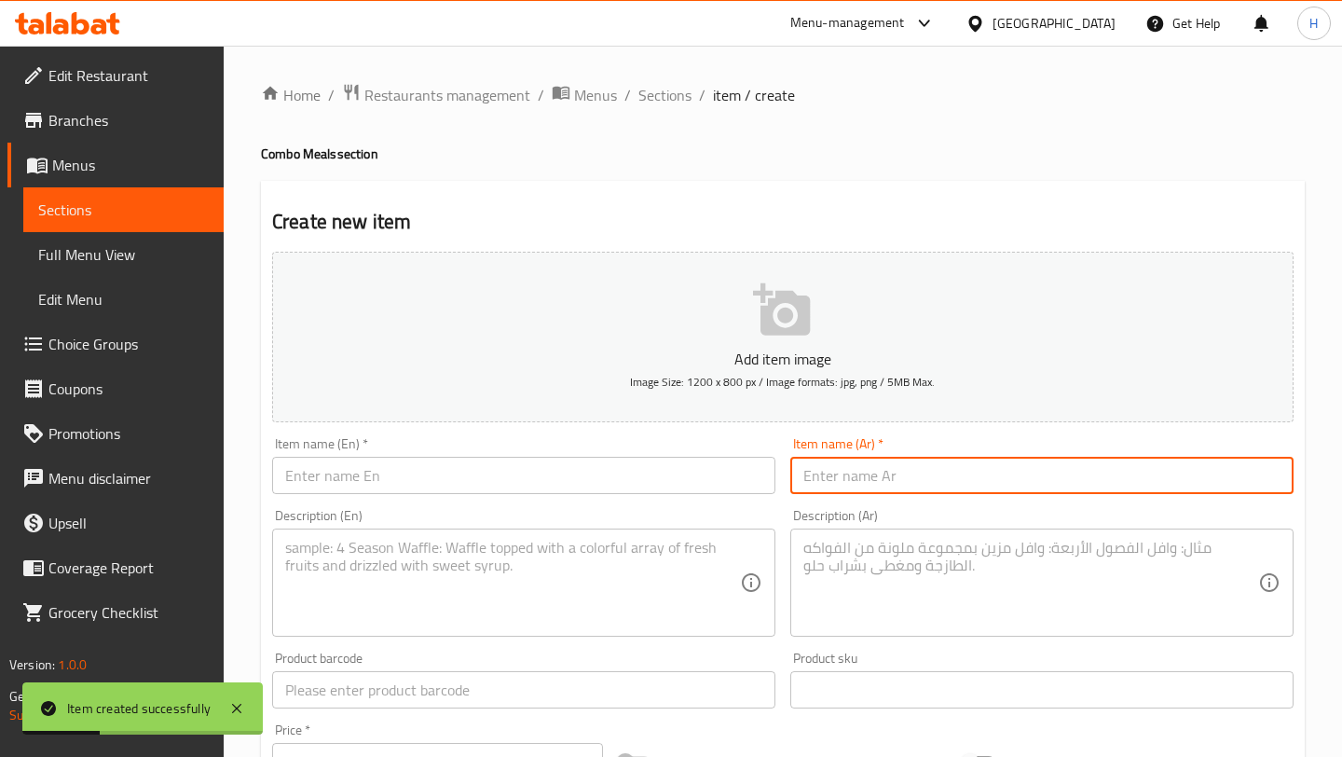
click at [883, 485] on input "text" at bounding box center [1041, 475] width 503 height 37
paste input "كومبو دلّع روحك"
type input "كومبو دلّع روحك"
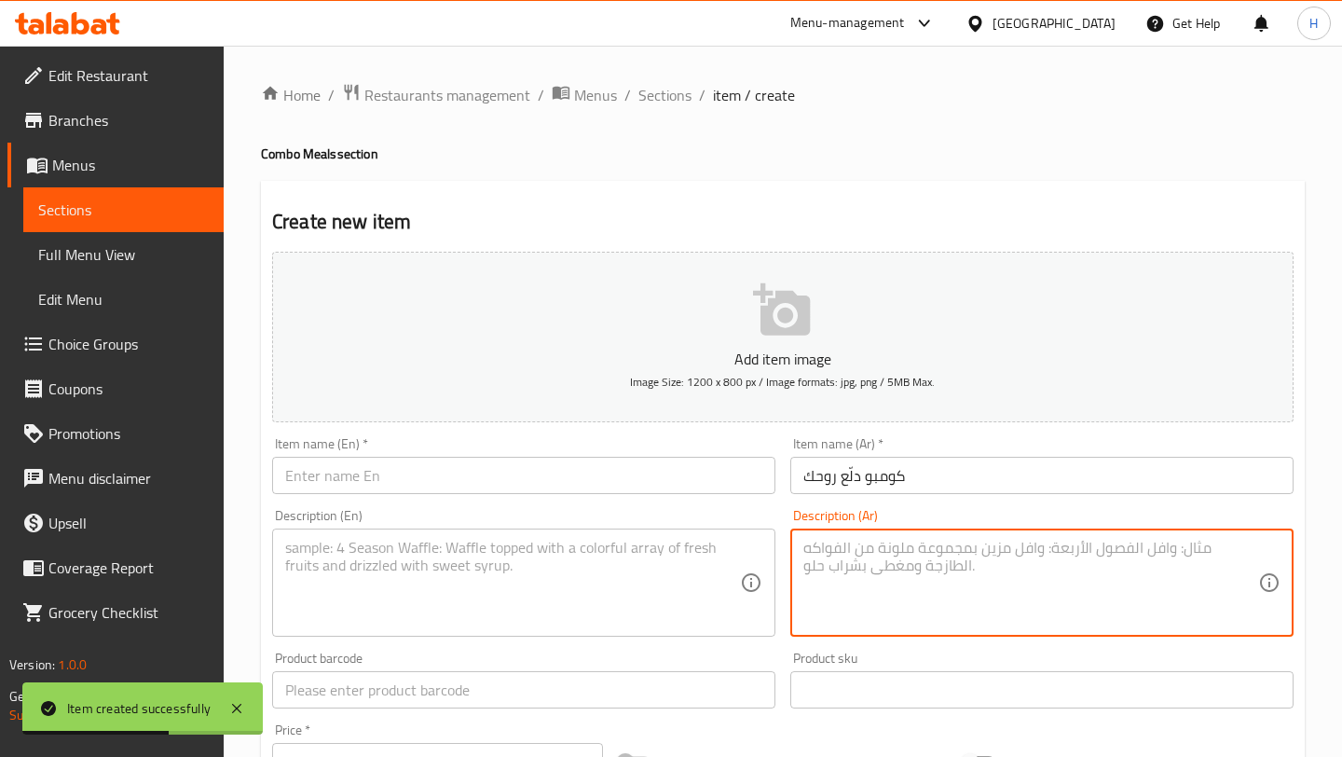
click at [835, 577] on textarea at bounding box center [1030, 583] width 455 height 89
paste textarea "المحتويات: كوب معكرونة ورق عنب + كوب محشي بطاط + بيبسي الوصف: لفّة ناعمة بنكهات…"
type textarea "المحتويات: كوب معكرونة ورق عنب + كوب محشي بطاط + بيبسي الوصف: لفّة ناعمة بنكهات…"
click at [399, 574] on textarea at bounding box center [512, 583] width 455 height 89
paste textarea "Contents: Vine Leaves Pasta + Stuffed Potato + Pepsi Description: A smooth and …"
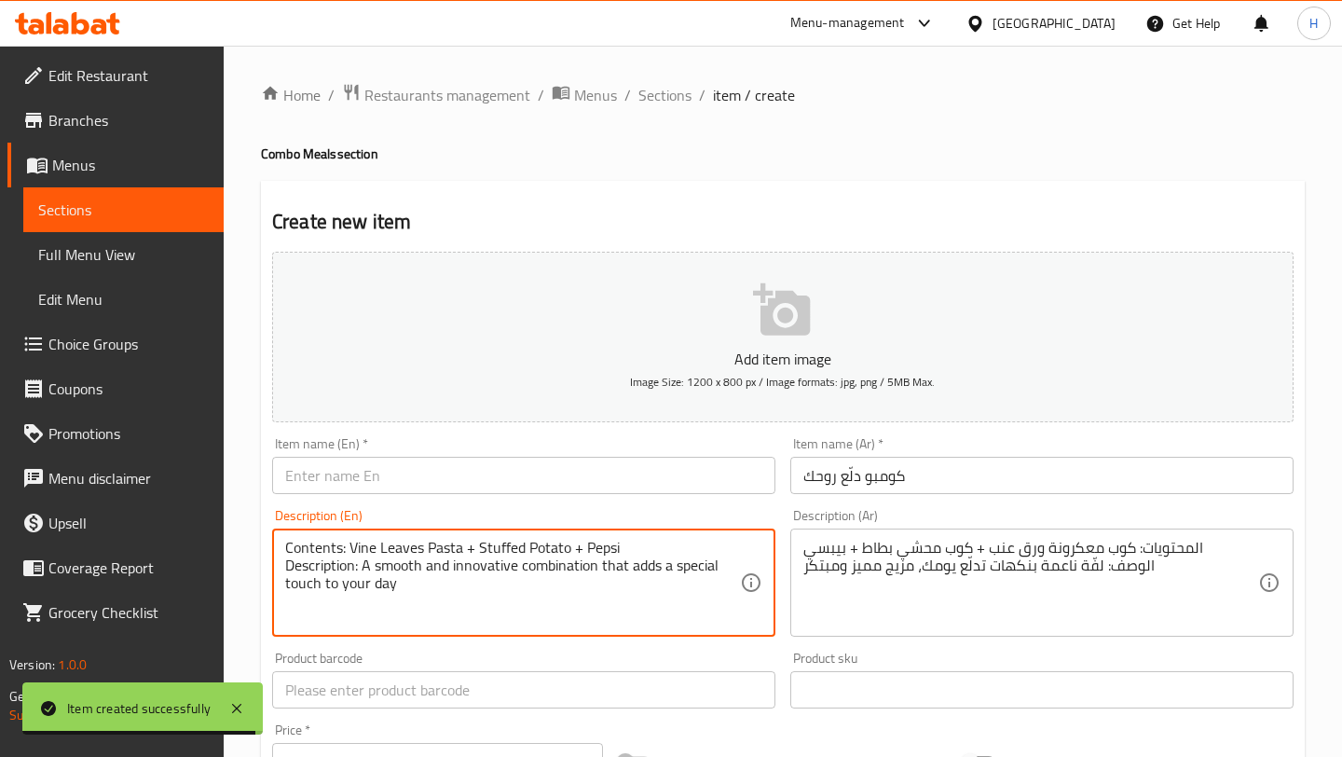
type textarea "Contents: Vine Leaves Pasta + Stuffed Potato + Pepsi Description: A smooth and …"
click at [402, 474] on input "text" at bounding box center [523, 475] width 503 height 37
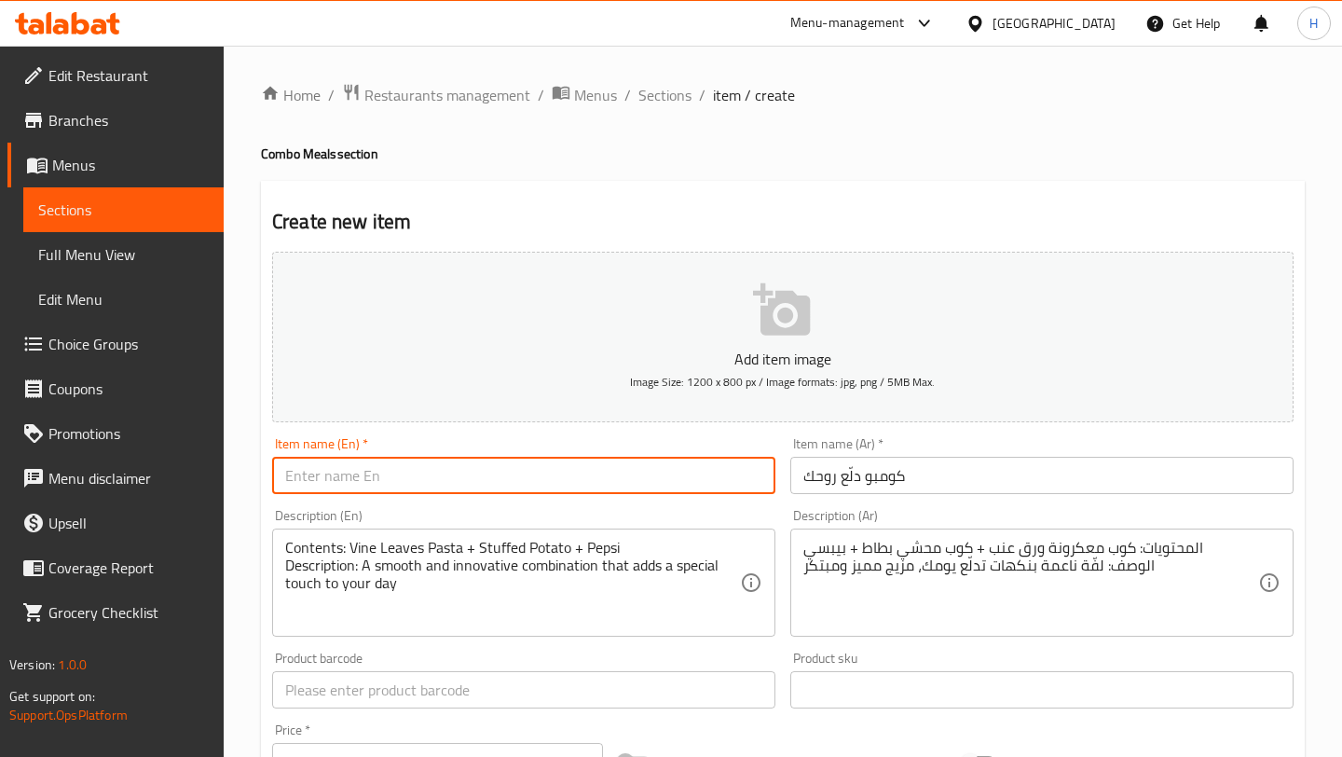
type input "Treat Yourself Combo"
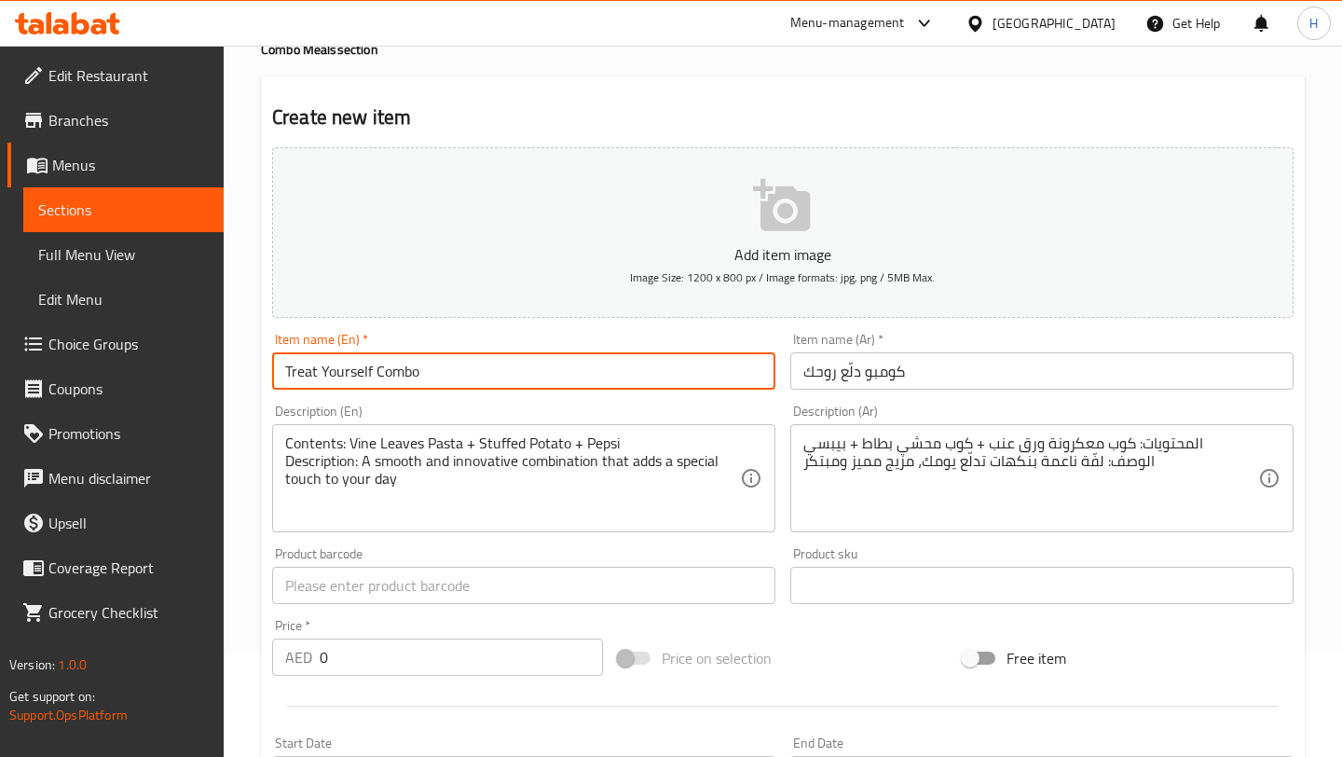
scroll to position [109, 0]
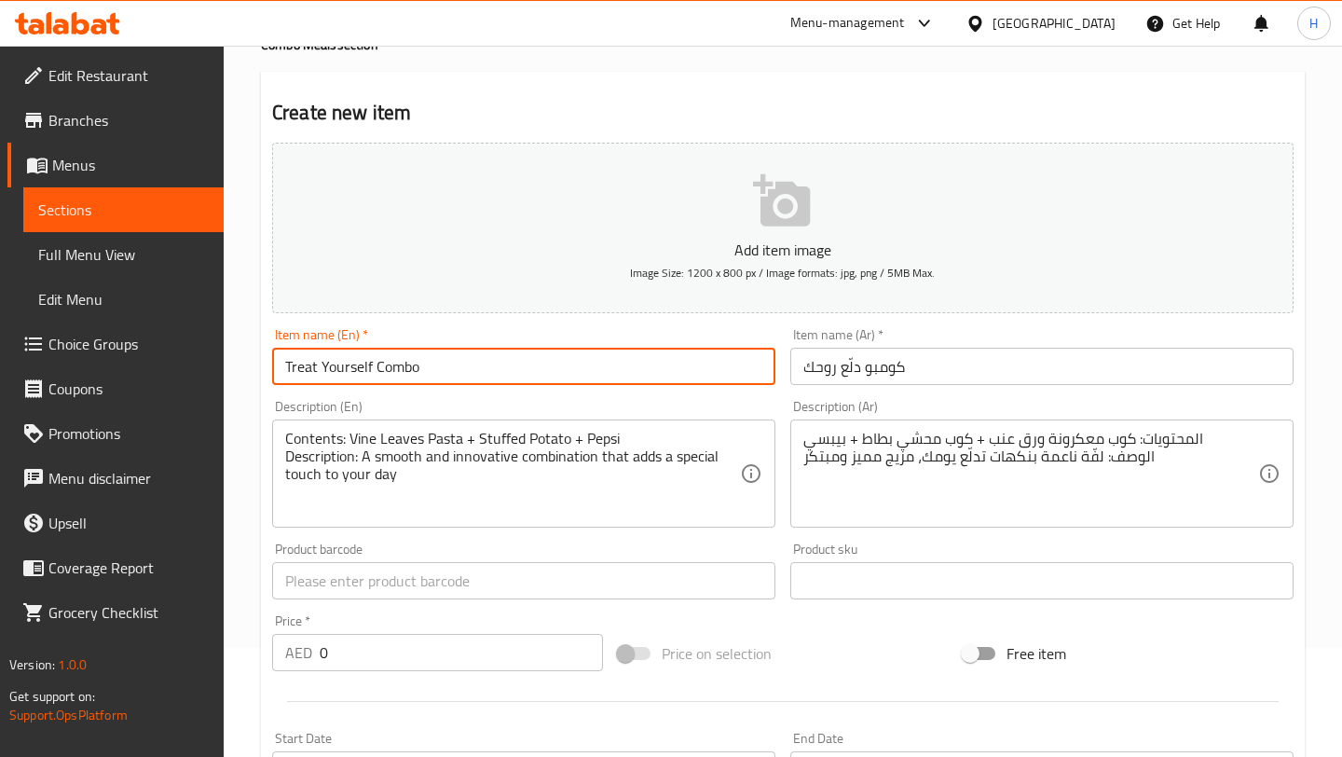
click at [369, 655] on input "0" at bounding box center [461, 652] width 283 height 37
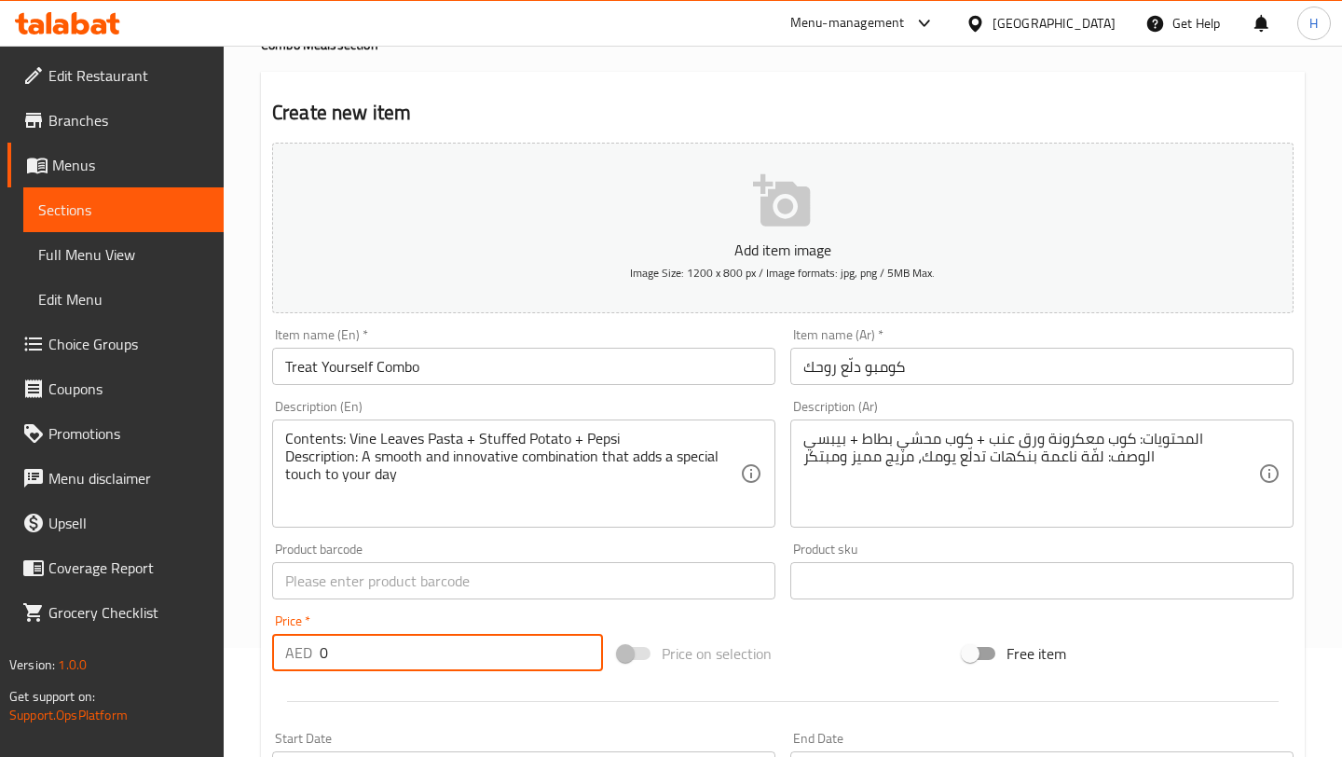
click at [369, 655] on input "0" at bounding box center [461, 652] width 283 height 37
type input "46.5"
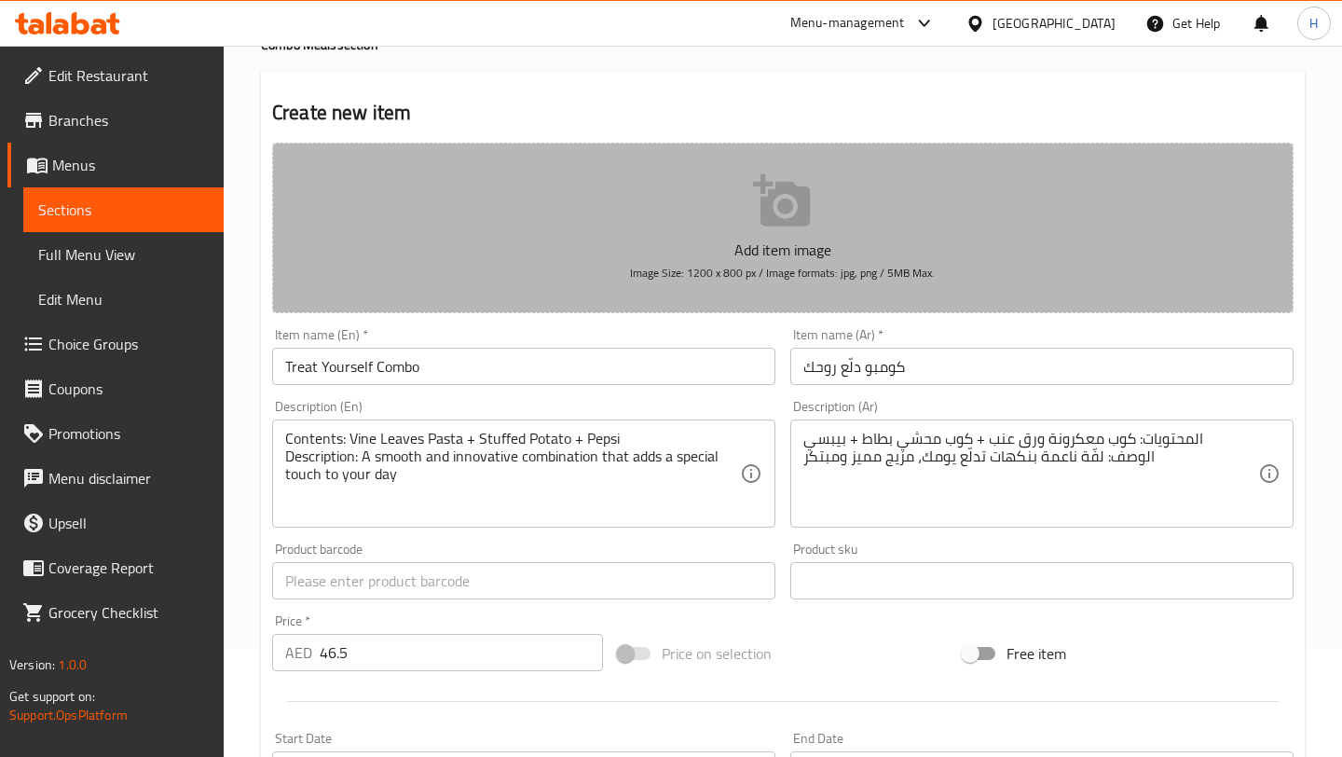
click at [775, 233] on button "Add item image Image Size: 1200 x 800 px / Image formats: jpg, png / 5MB Max." at bounding box center [782, 228] width 1021 height 171
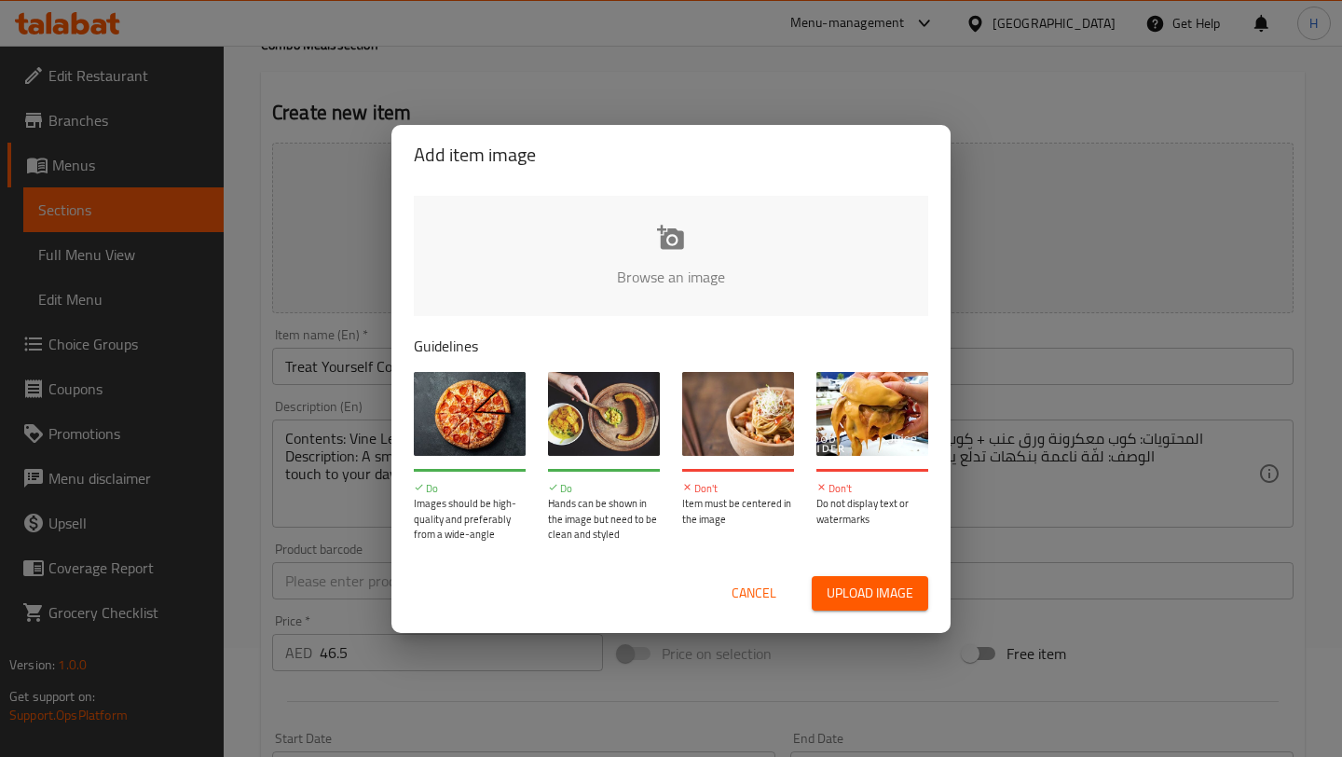
click at [675, 248] on input "file" at bounding box center [1301, 283] width 1774 height 174
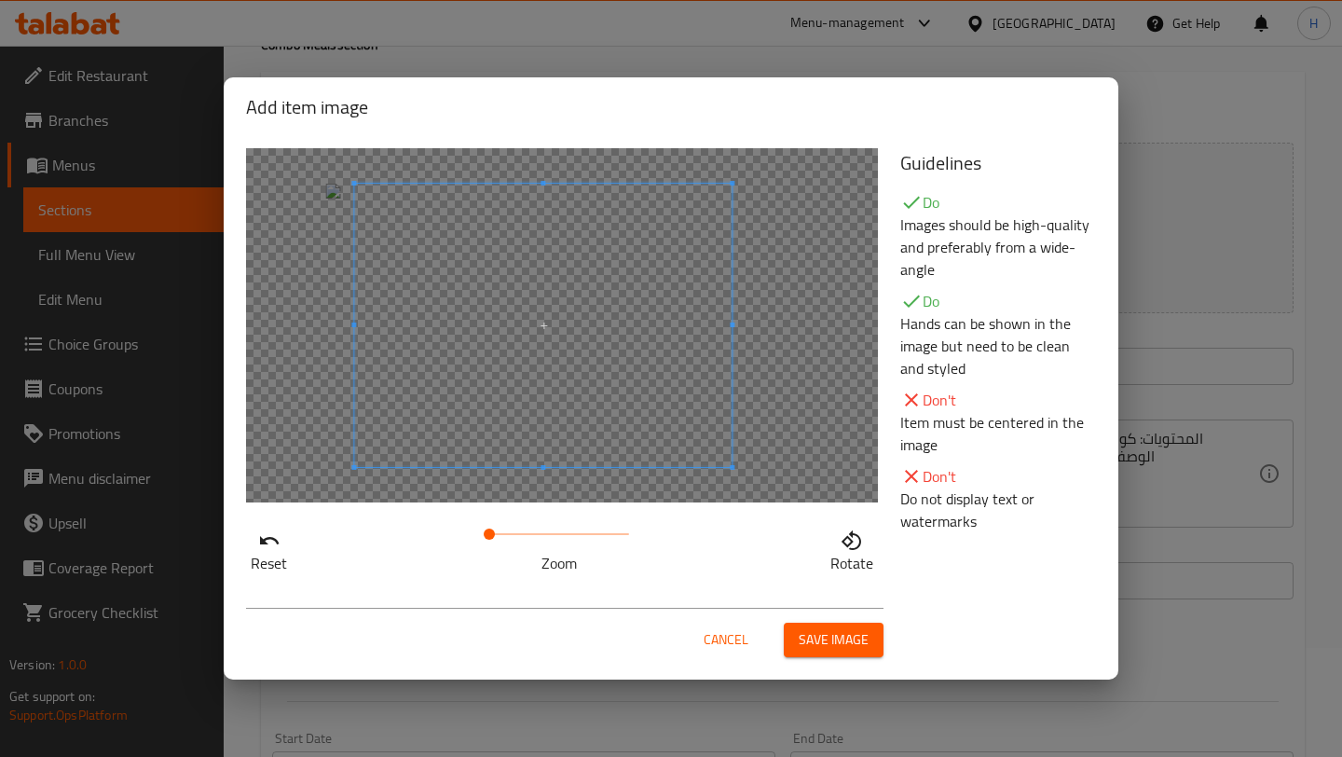
click at [609, 417] on span at bounding box center [542, 325] width 377 height 283
click at [796, 633] on button "Save image" at bounding box center [834, 639] width 100 height 34
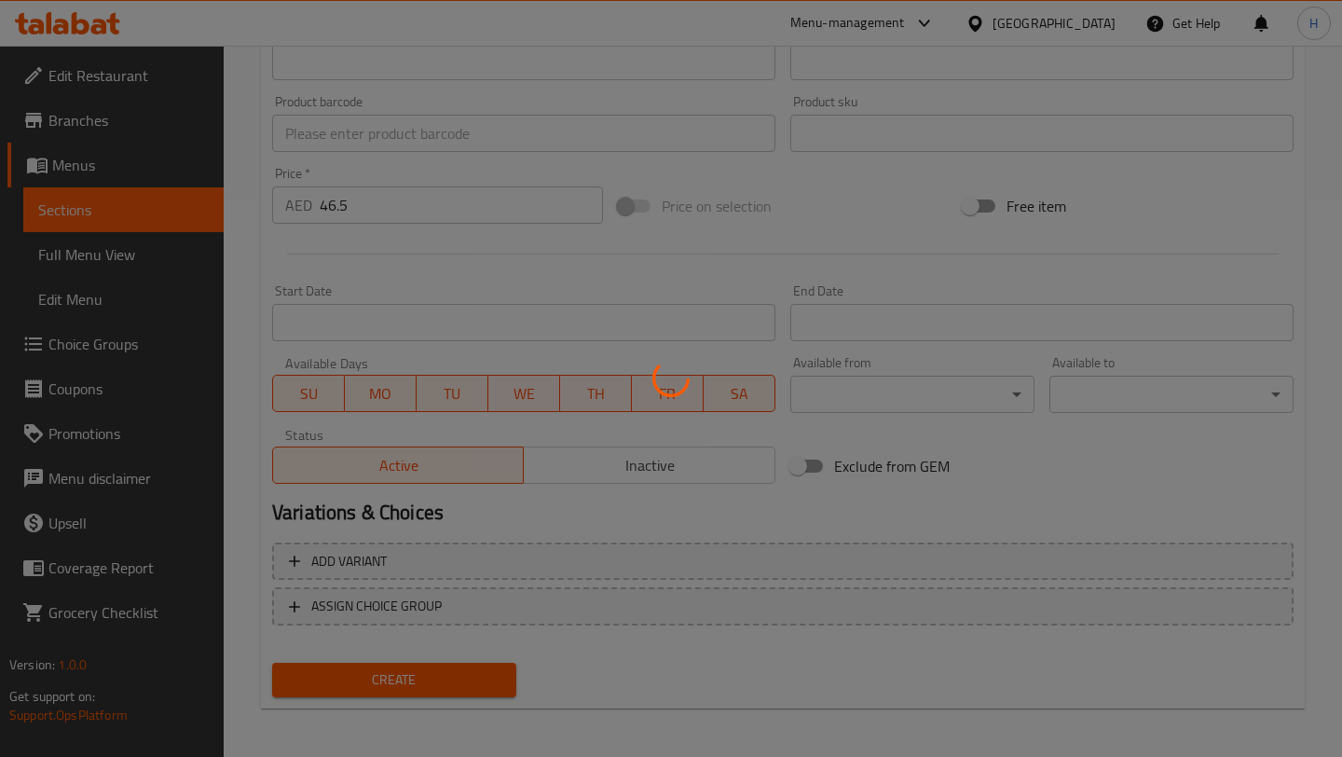
scroll to position [560, 0]
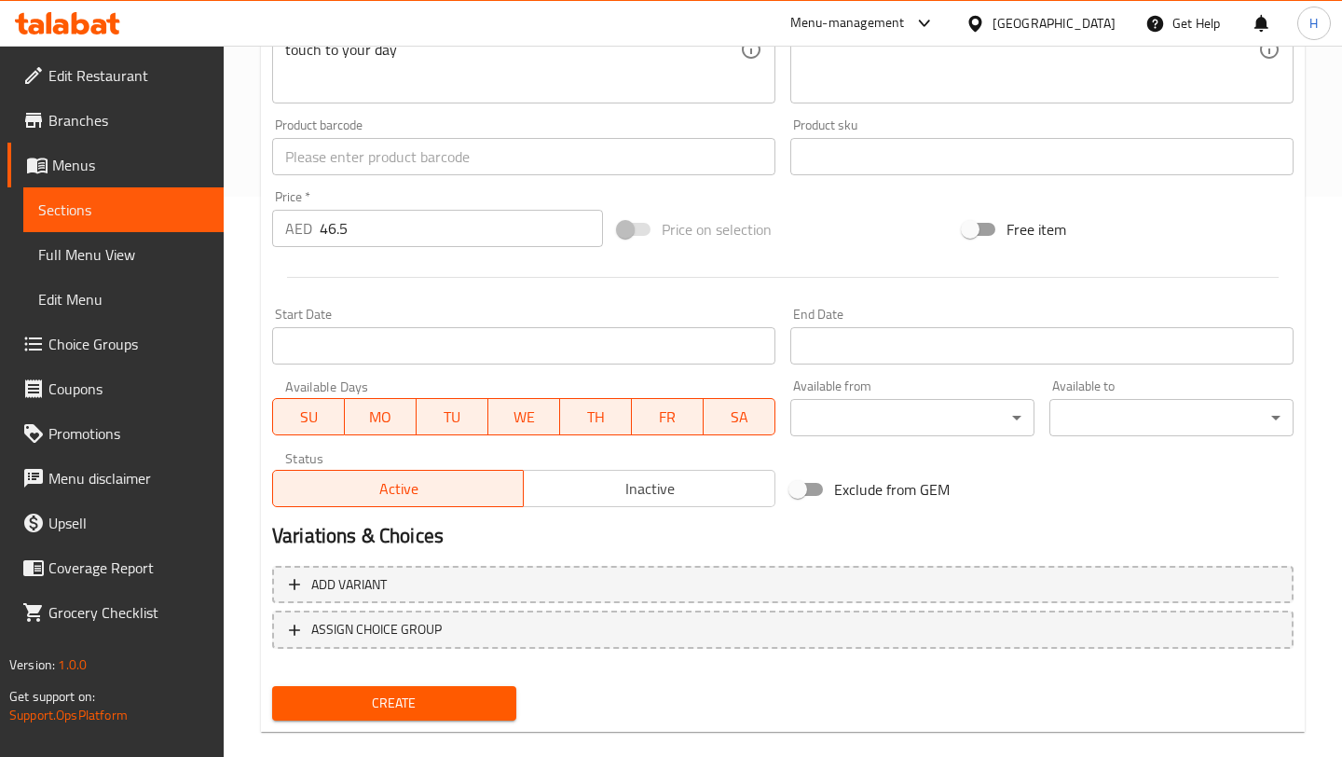
click at [393, 702] on span "Create" at bounding box center [394, 702] width 214 height 23
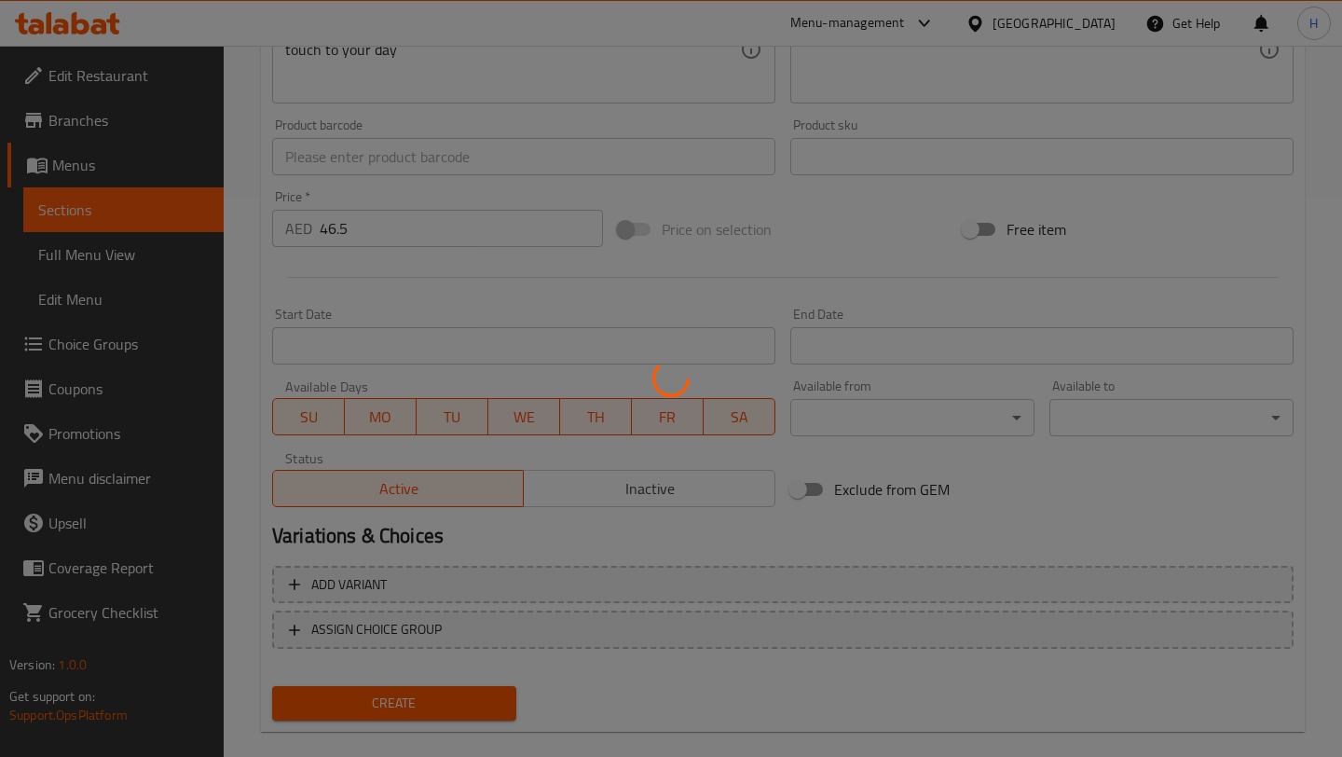
scroll to position [0, 0]
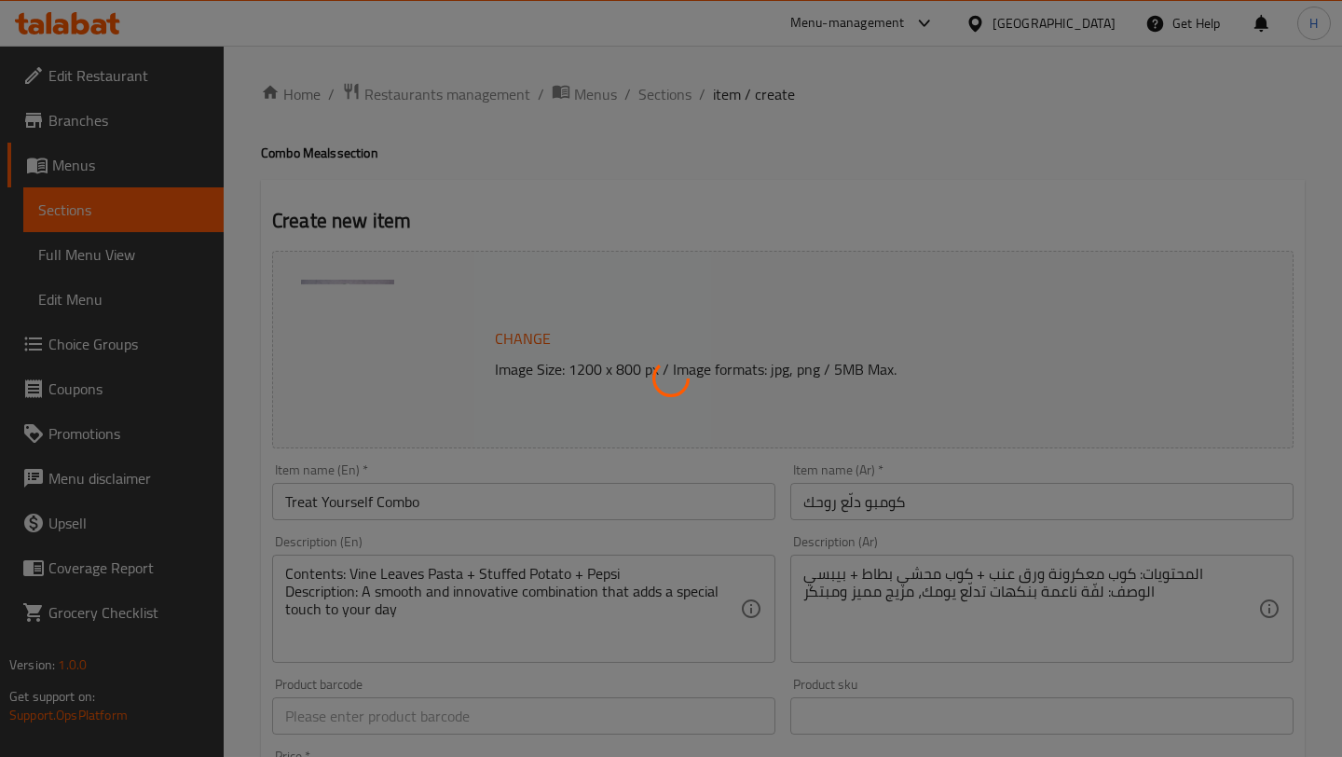
type input "0"
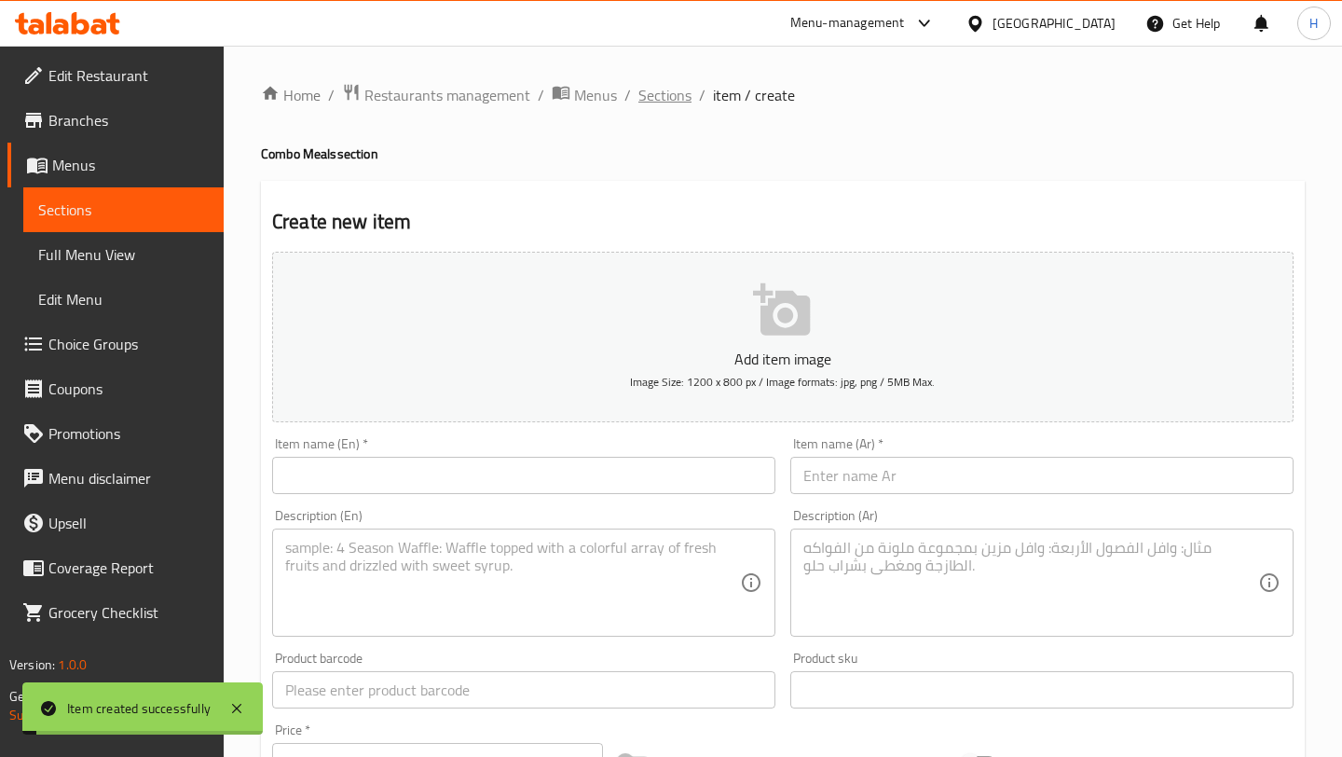
click at [664, 101] on span "Sections" at bounding box center [664, 95] width 53 height 22
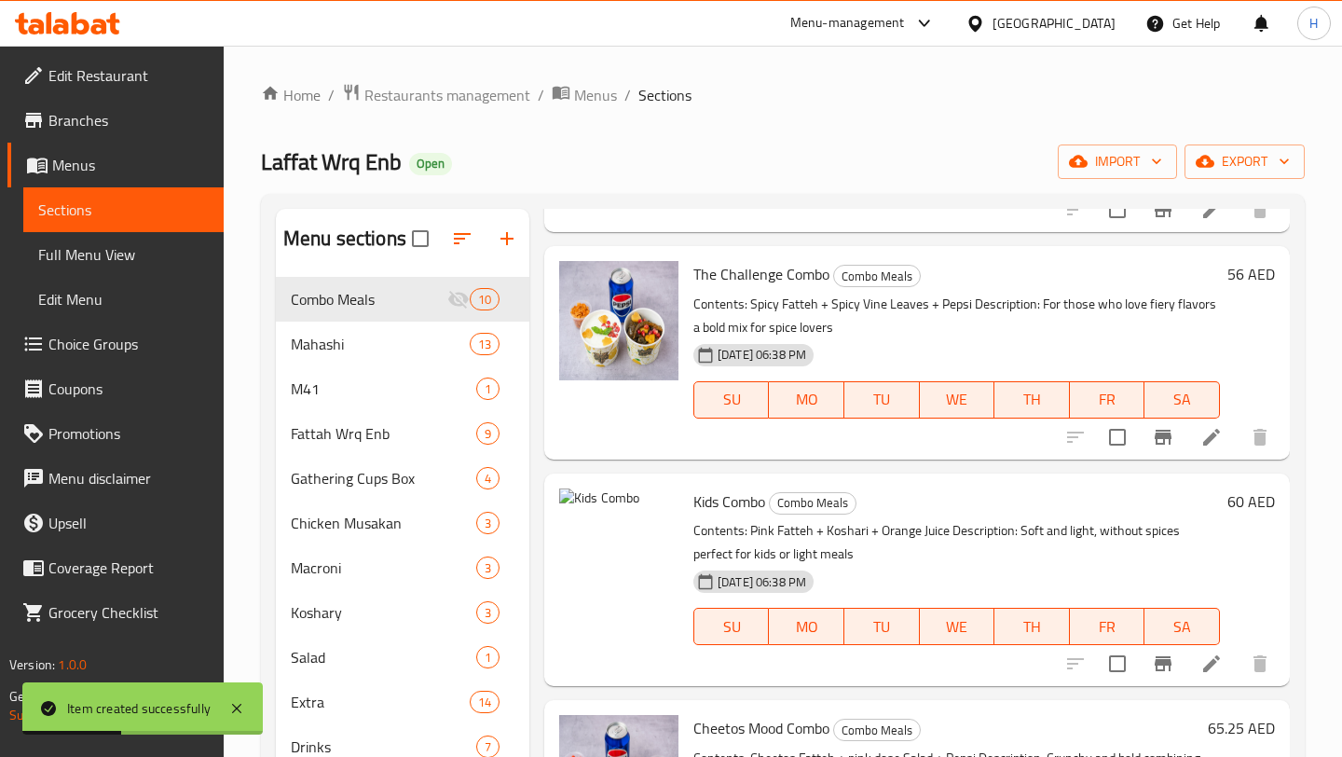
scroll to position [293, 0]
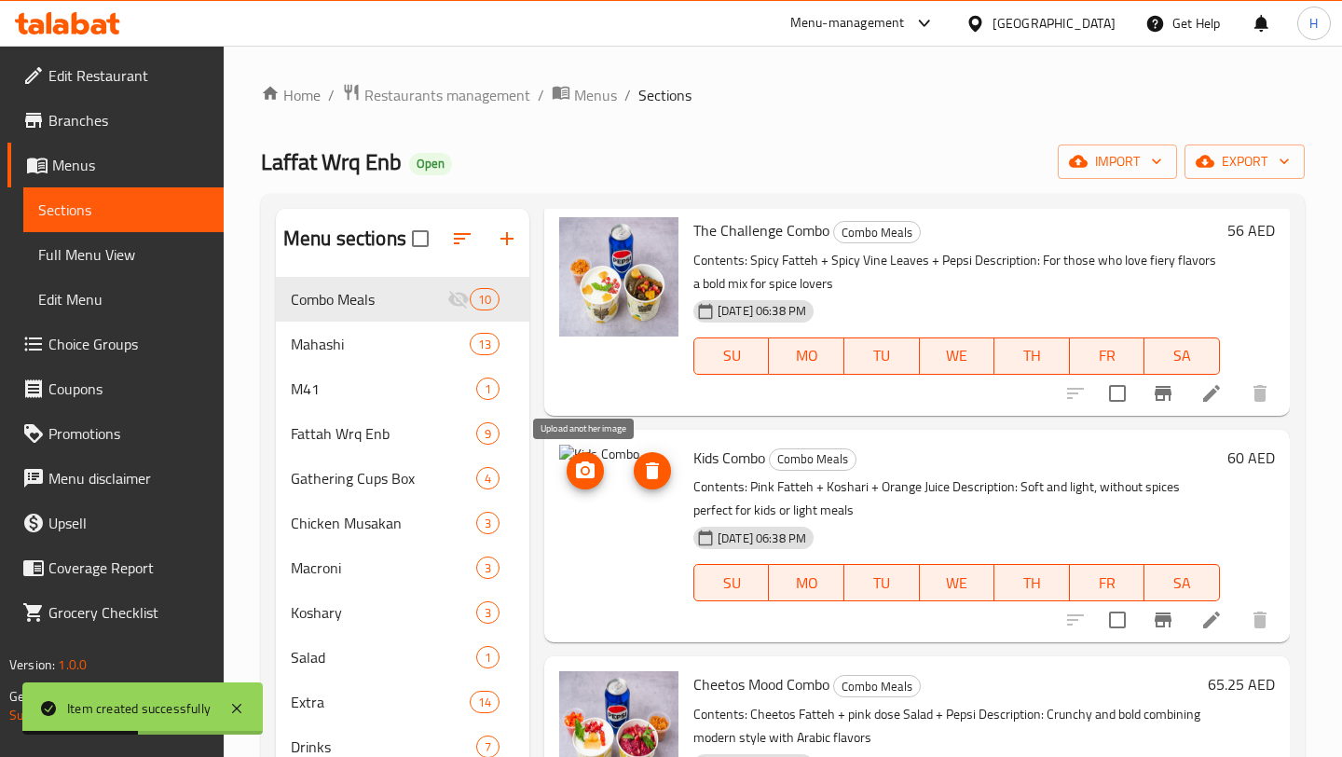
click at [593, 460] on icon "upload picture" at bounding box center [585, 470] width 22 height 22
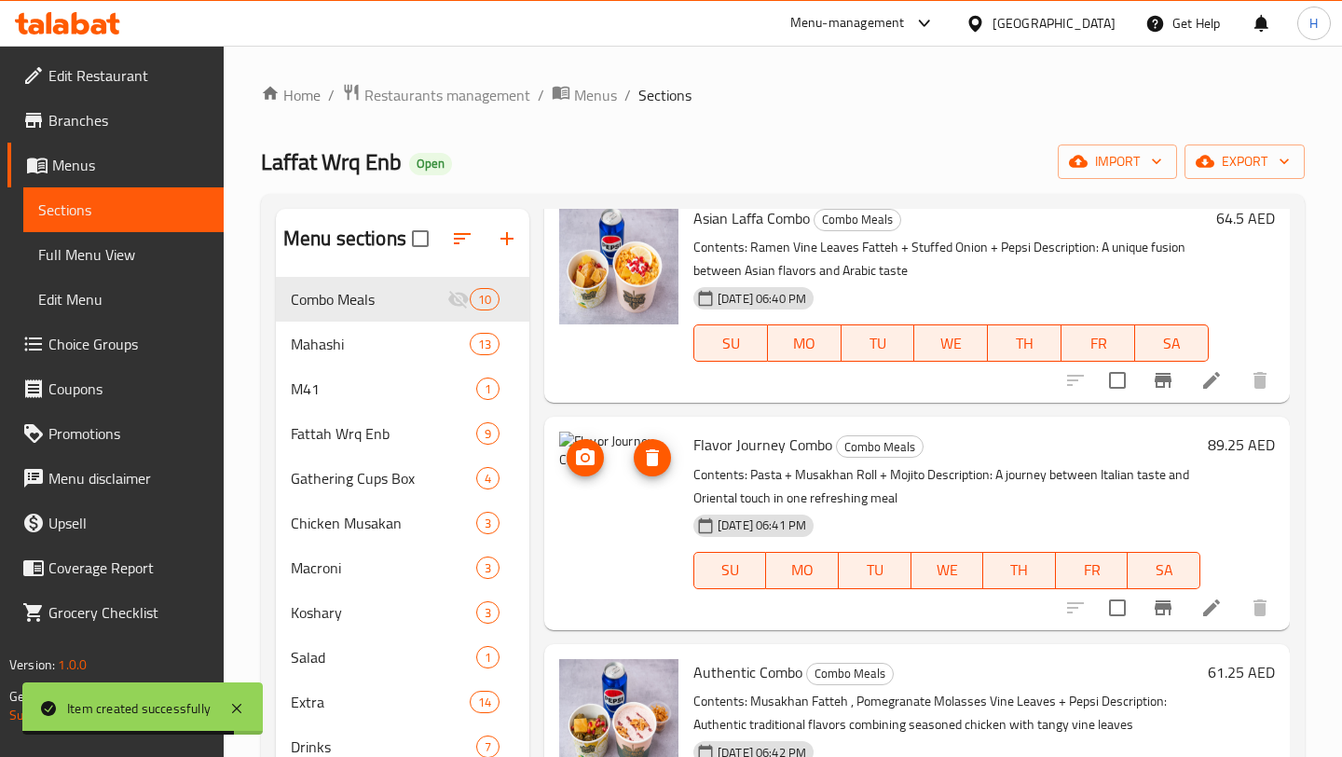
scroll to position [997, 0]
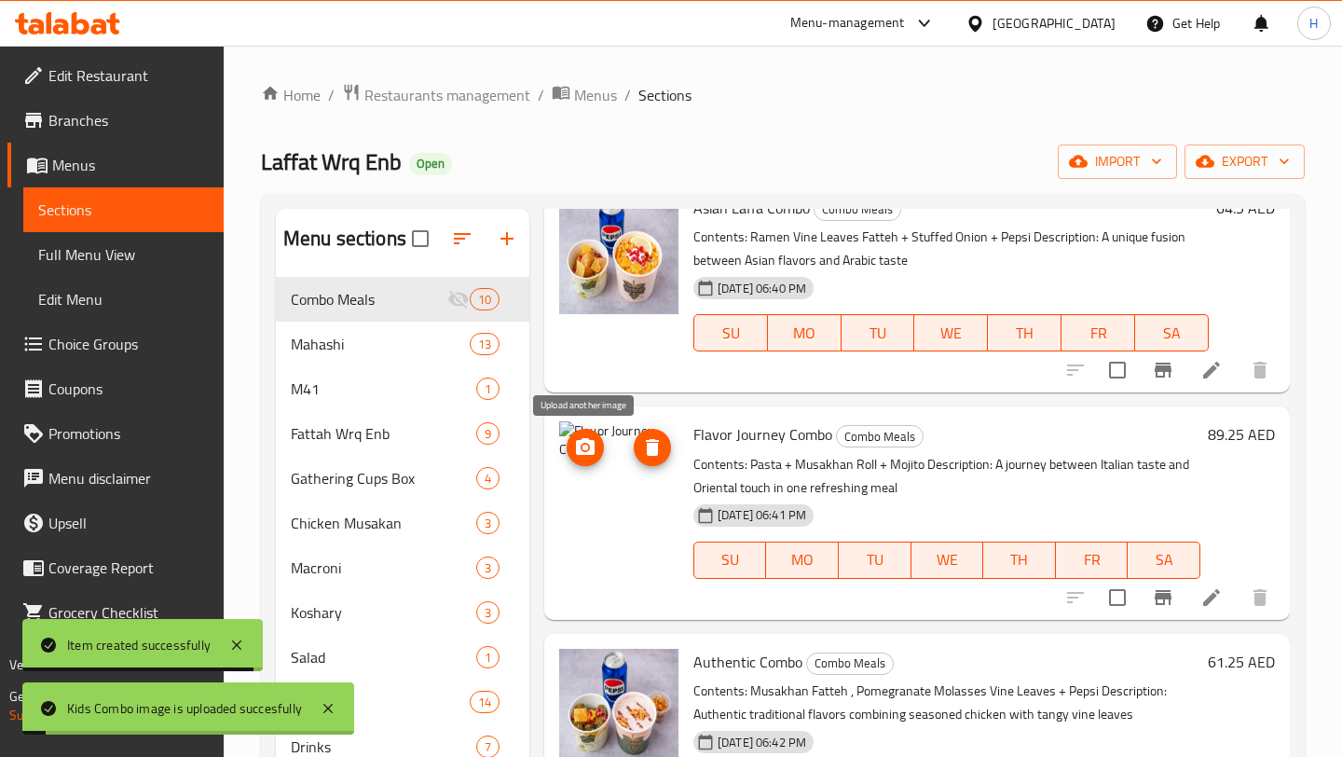
click at [588, 457] on icon "upload picture" at bounding box center [585, 447] width 22 height 22
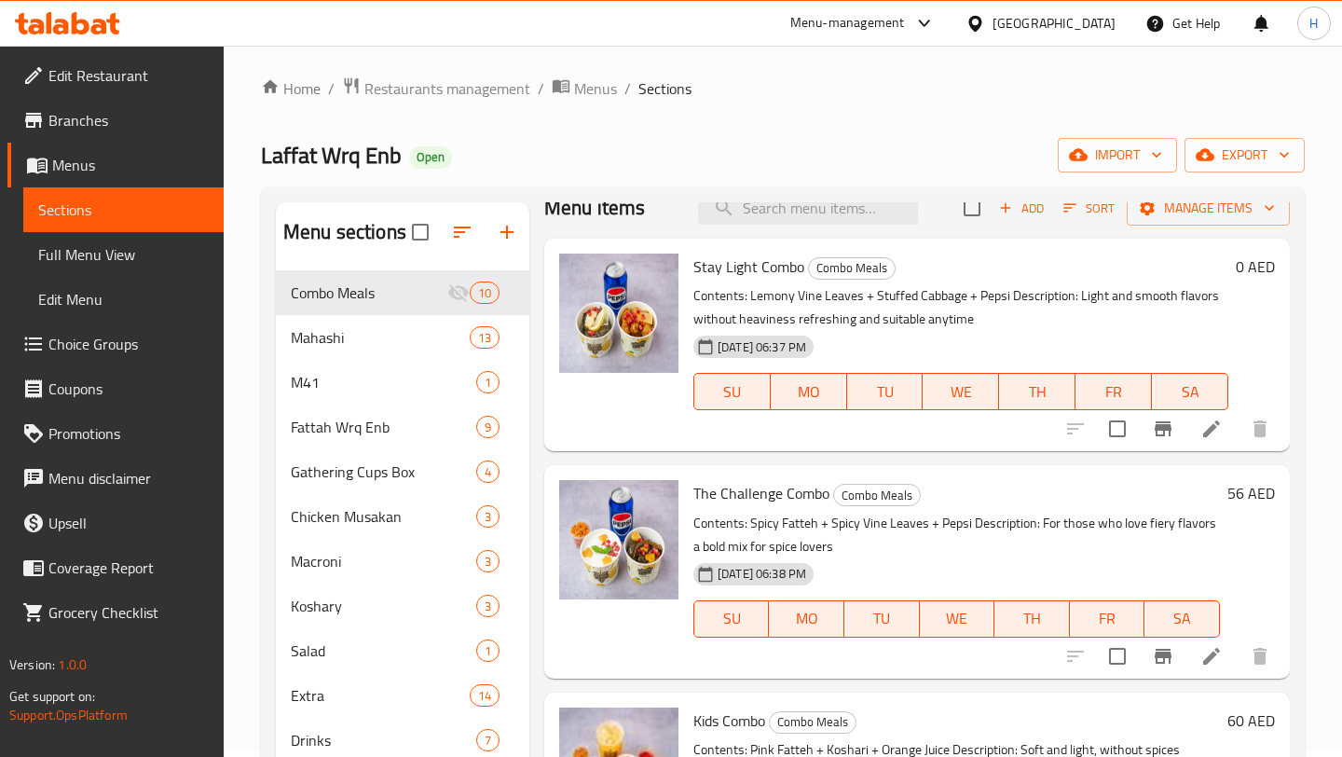
scroll to position [18, 0]
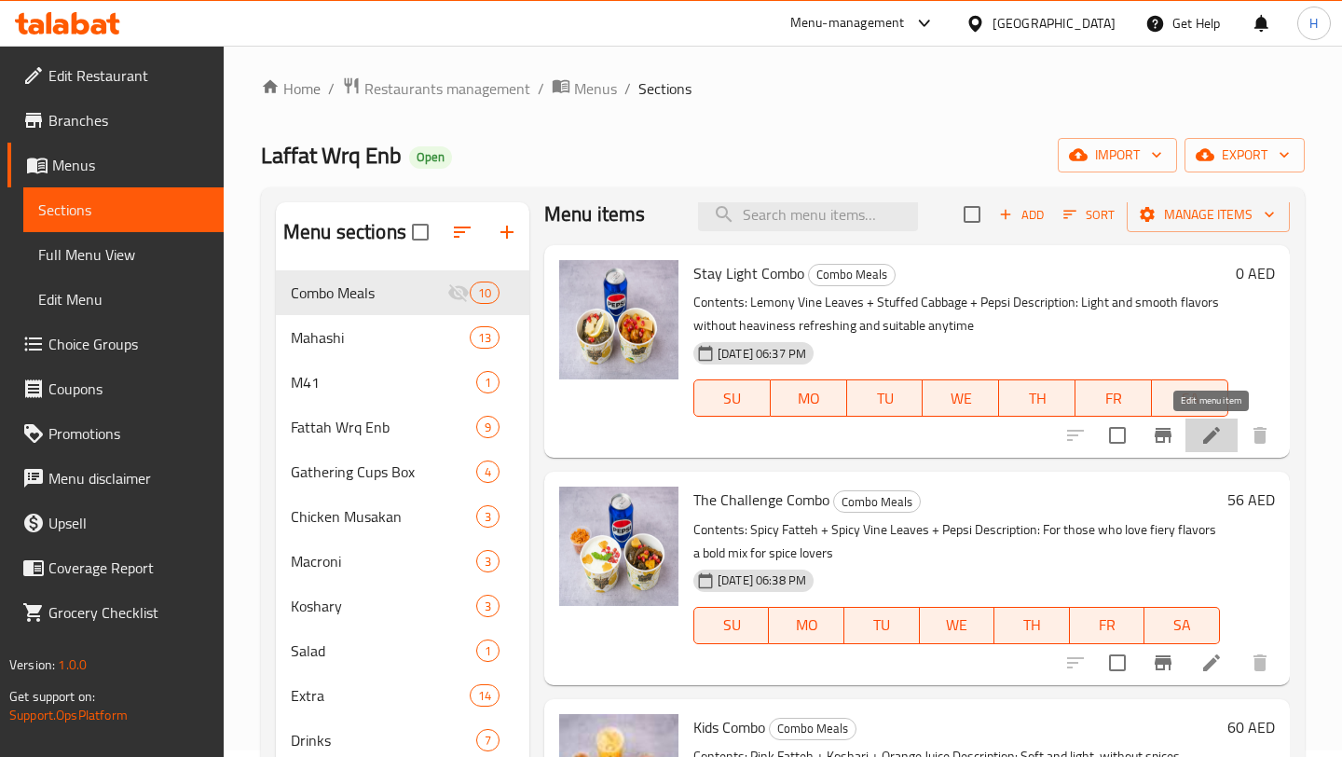
click at [1209, 439] on icon at bounding box center [1211, 435] width 17 height 17
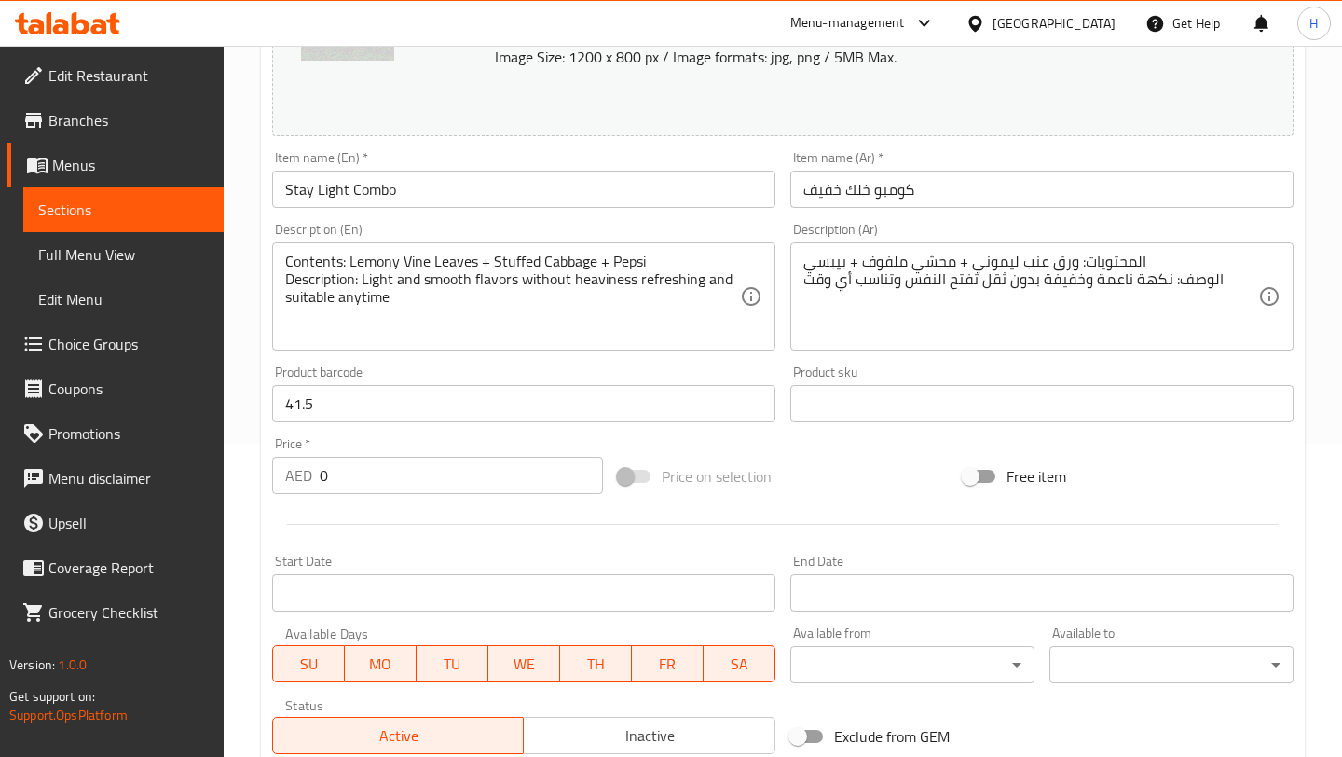
scroll to position [315, 0]
click at [404, 402] on input "41.5" at bounding box center [523, 401] width 503 height 37
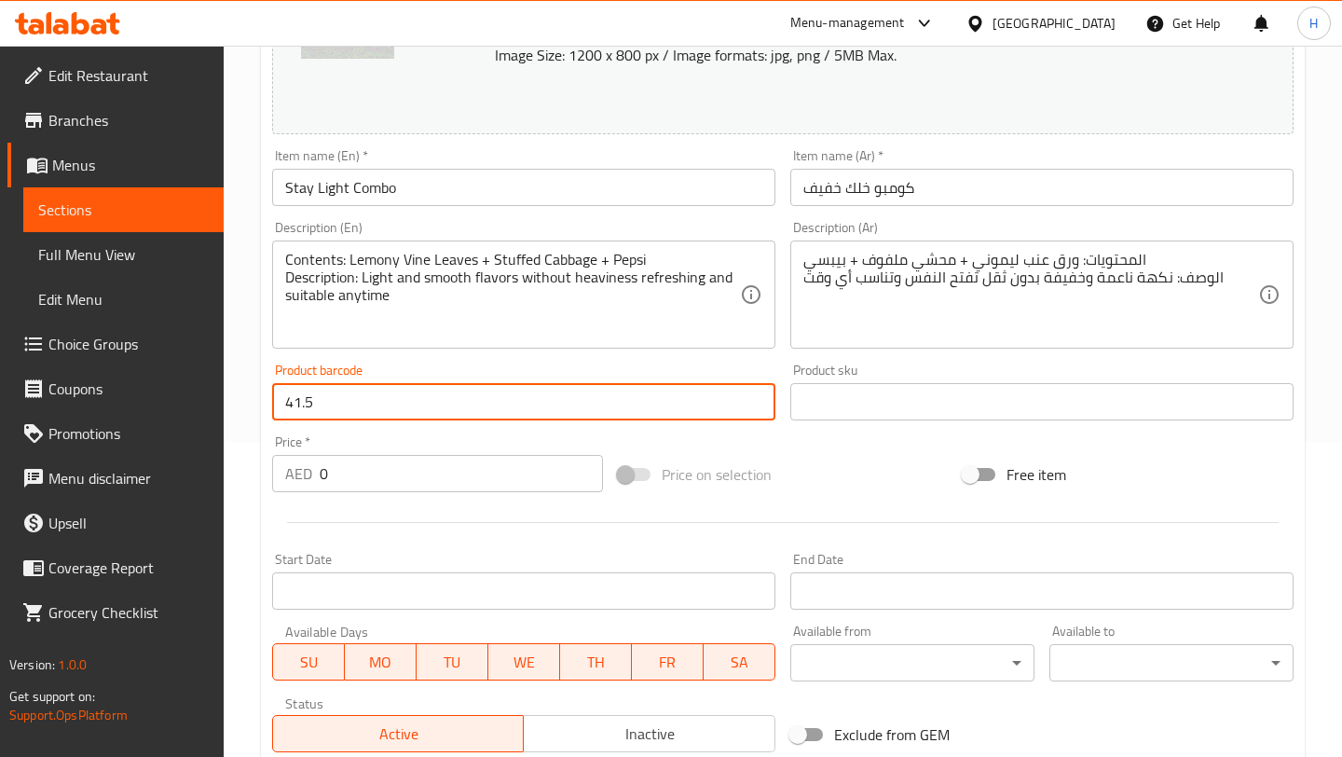
click at [404, 402] on input "41.5" at bounding box center [523, 401] width 503 height 37
click at [386, 463] on input "0" at bounding box center [461, 473] width 283 height 37
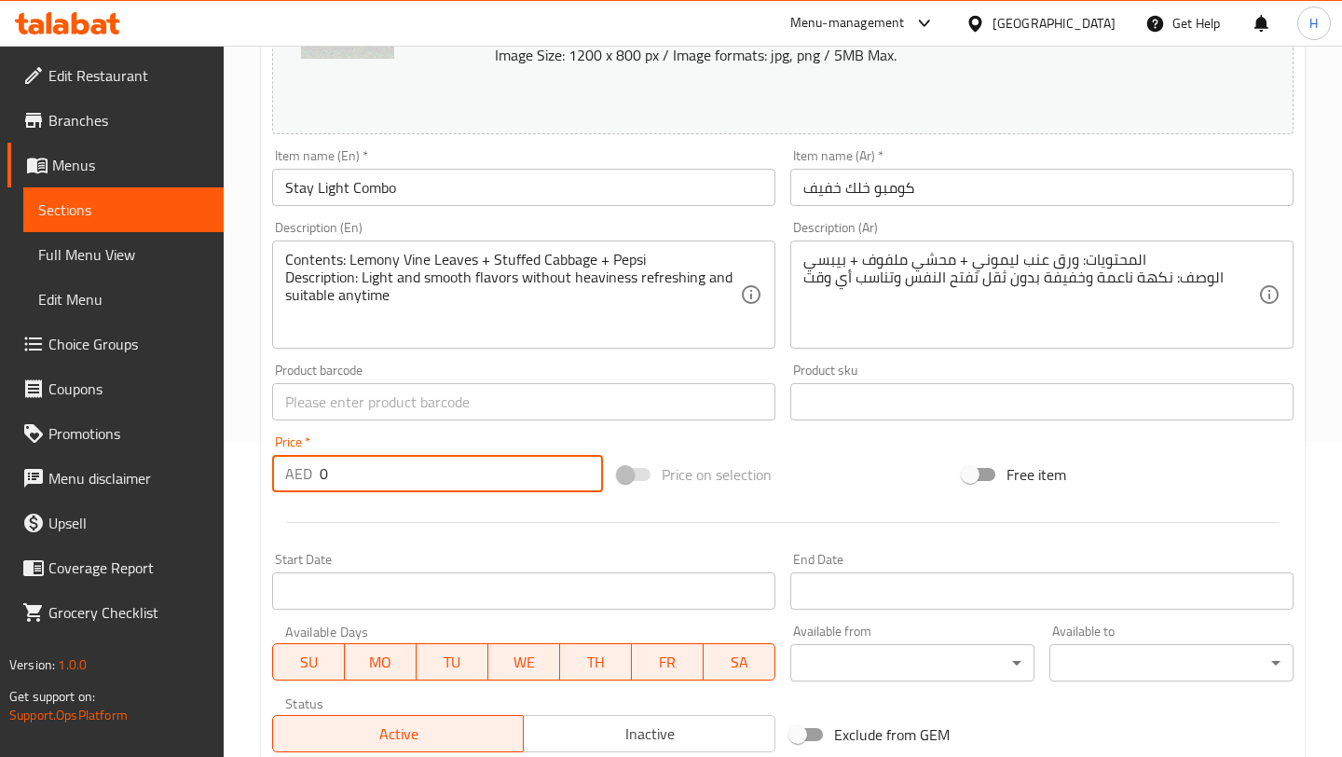
click at [386, 463] on input "0" at bounding box center [461, 473] width 283 height 37
paste input "41.5"
paste input "number"
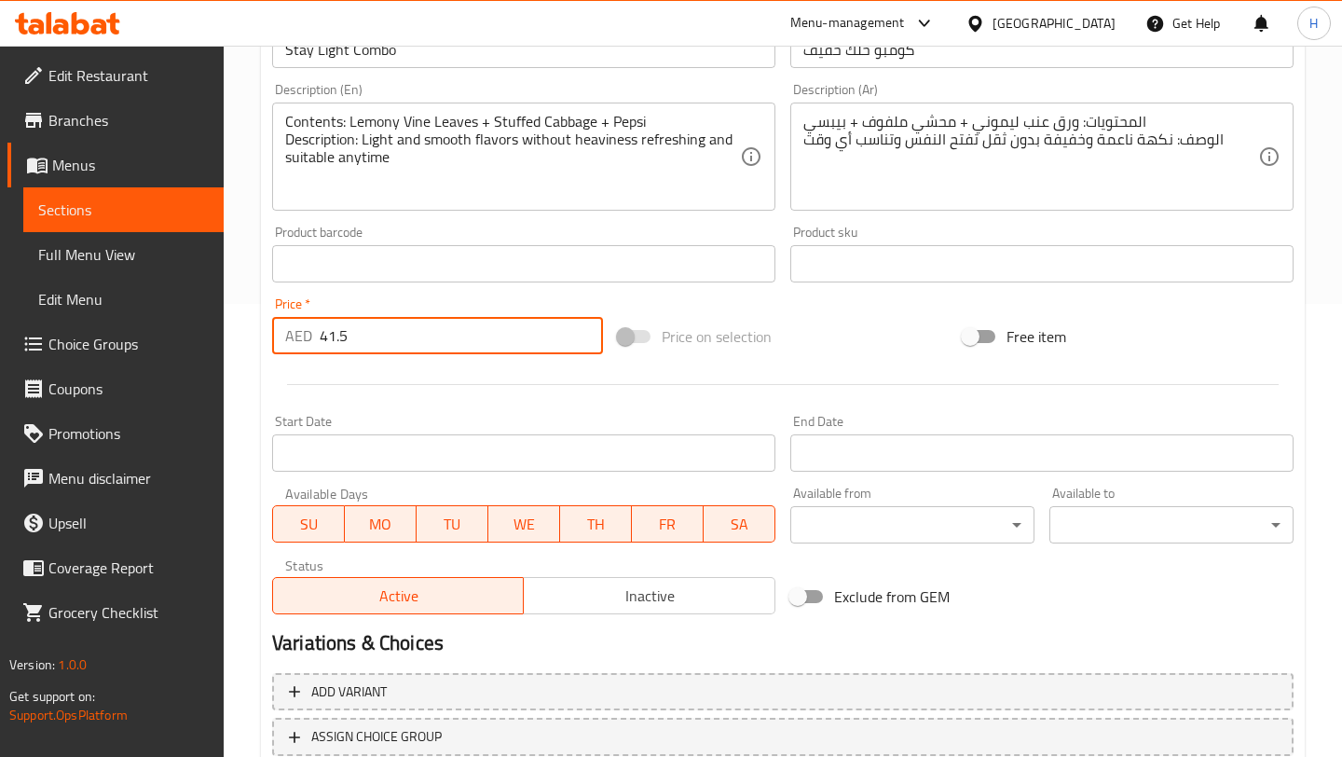
scroll to position [587, 0]
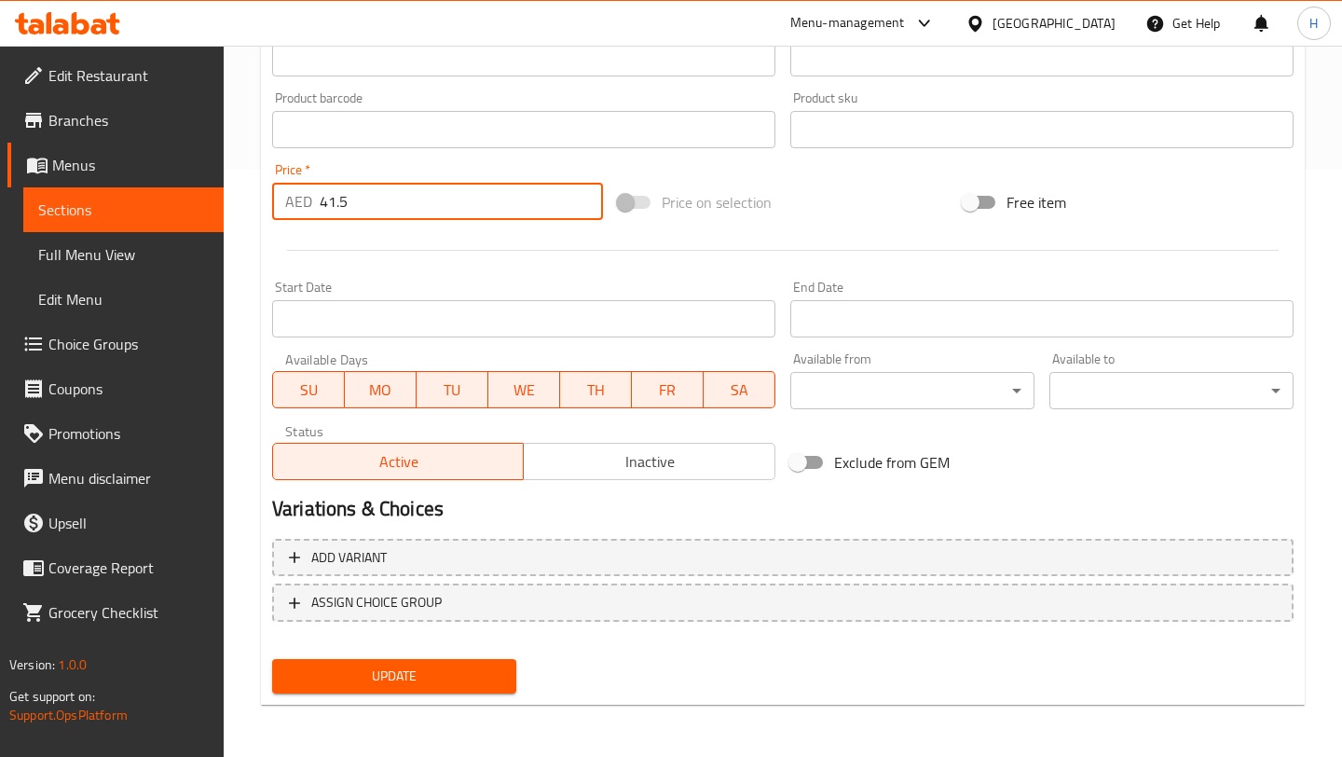
type input "41.5"
click at [393, 659] on button "Update" at bounding box center [394, 676] width 244 height 34
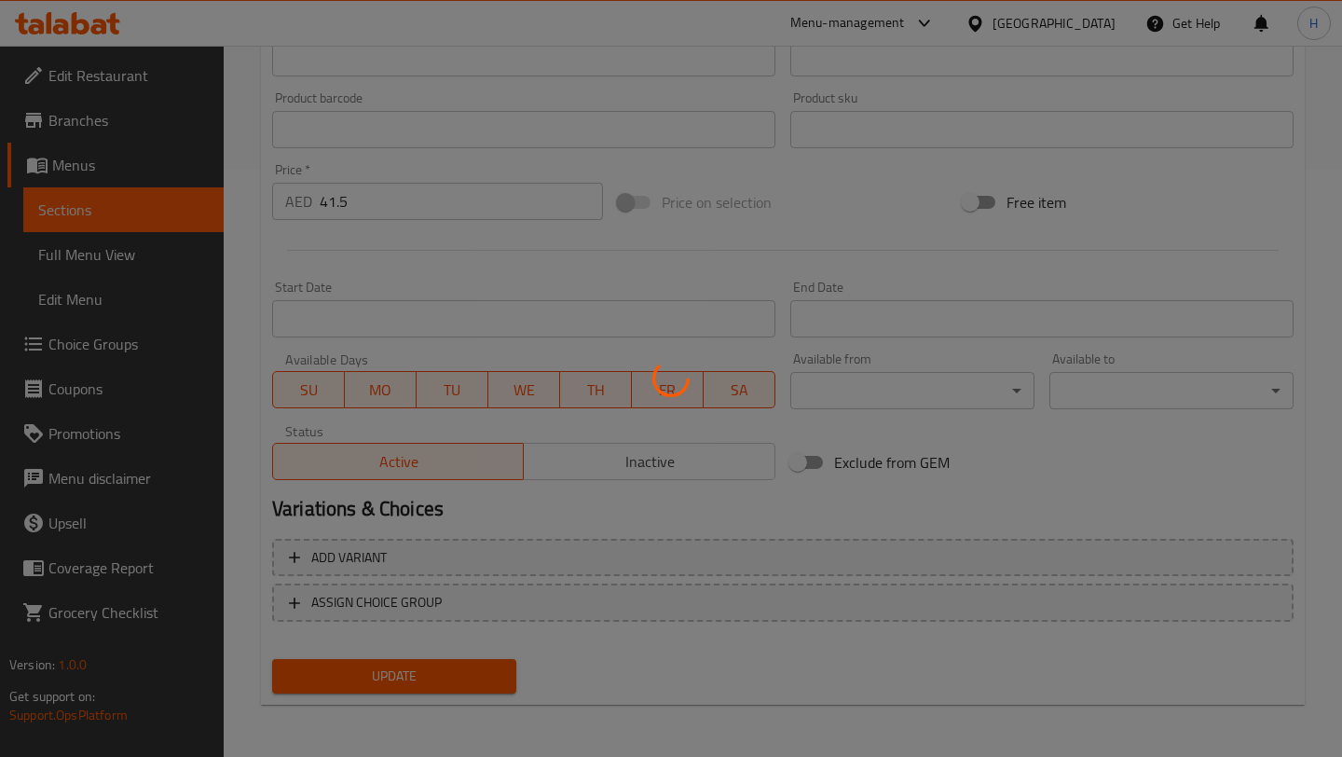
scroll to position [0, 0]
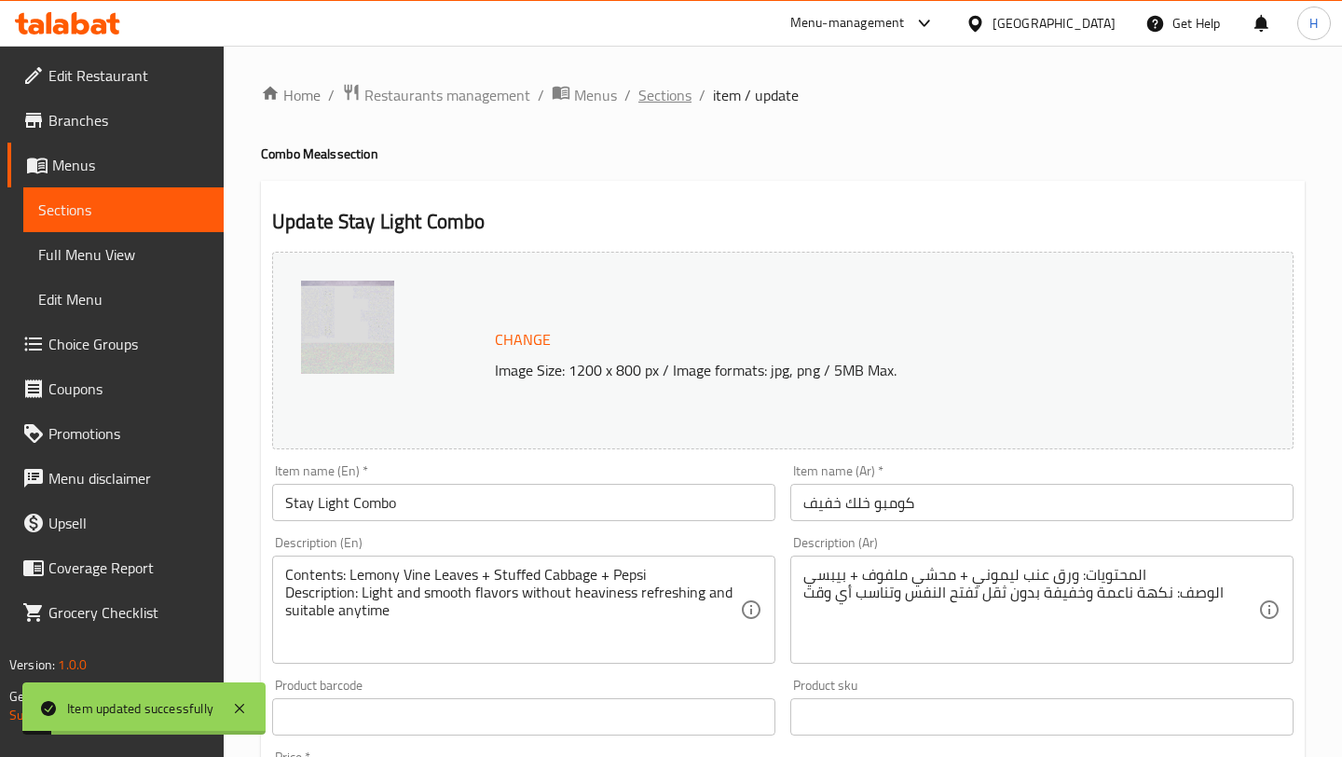
click at [665, 101] on span "Sections" at bounding box center [664, 95] width 53 height 22
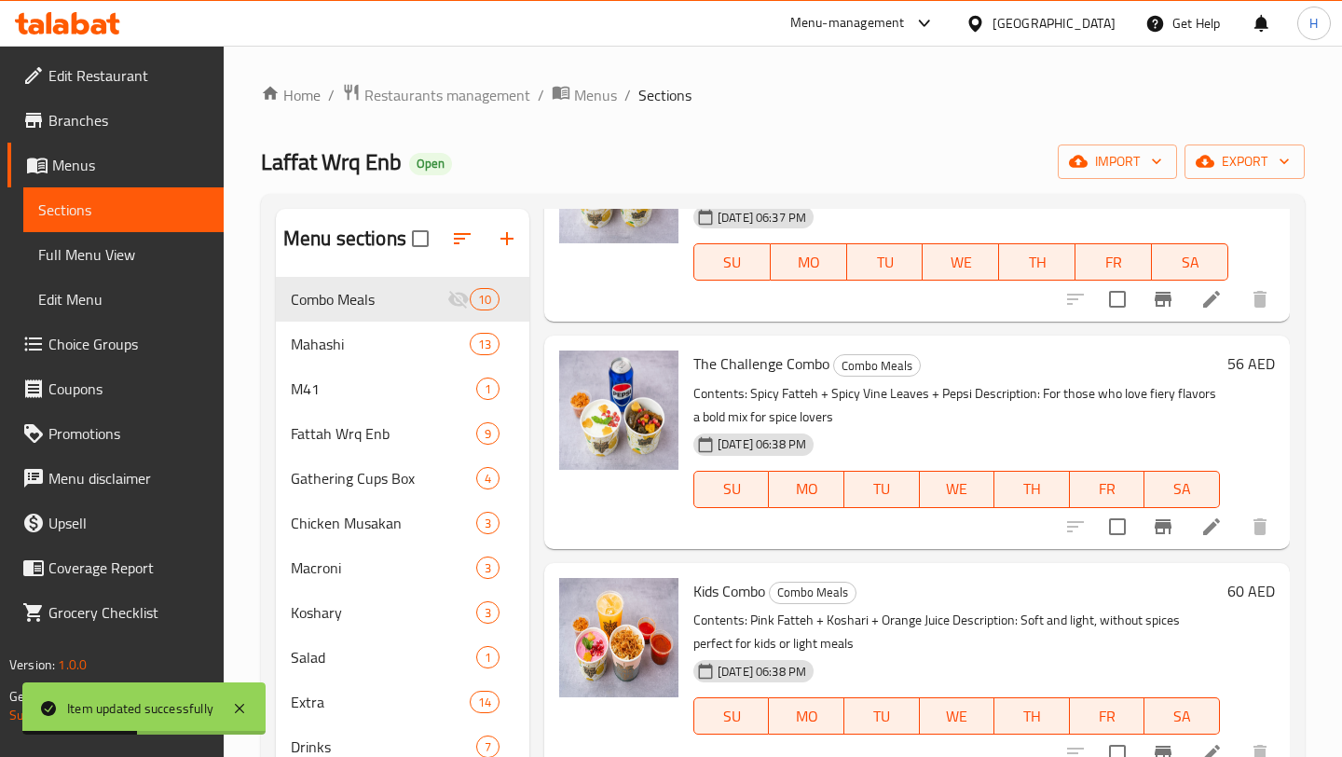
scroll to position [145, 0]
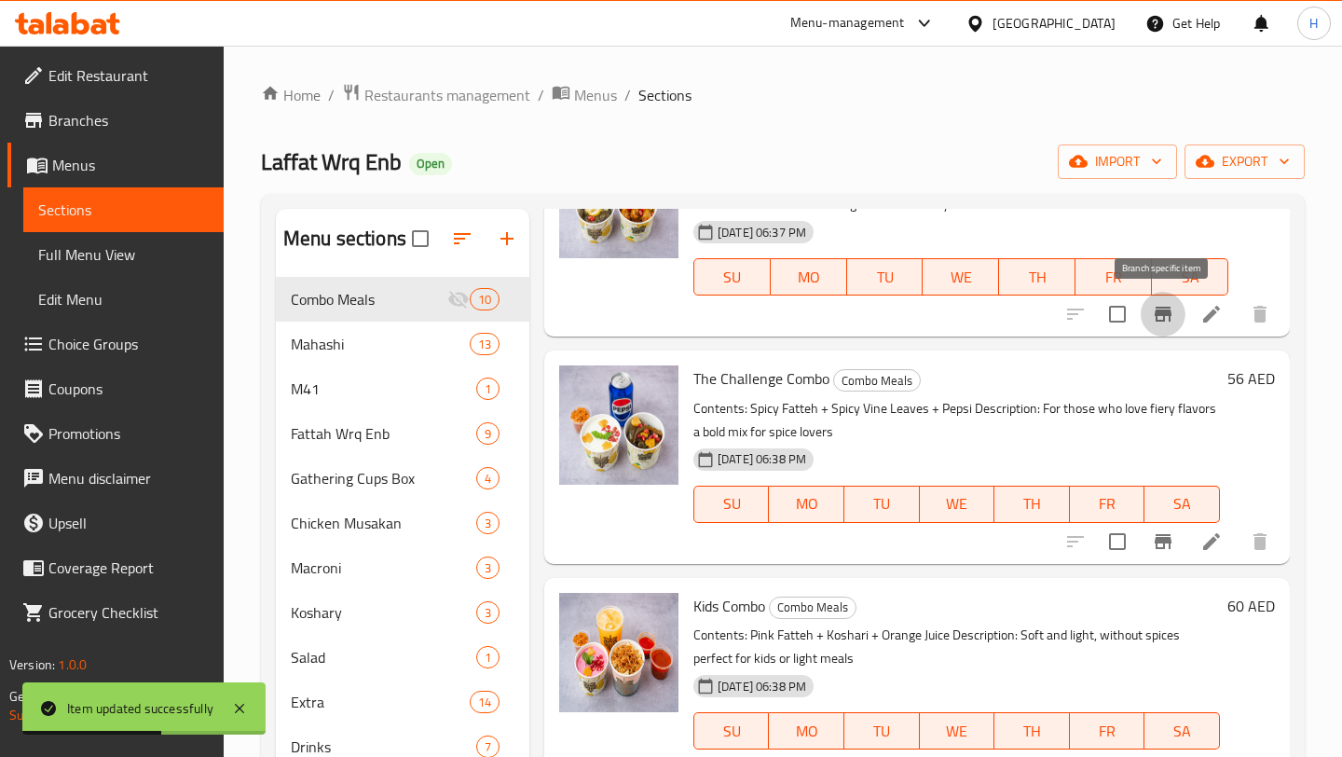
click at [1149, 321] on button "Branch-specific-item" at bounding box center [1162, 314] width 45 height 45
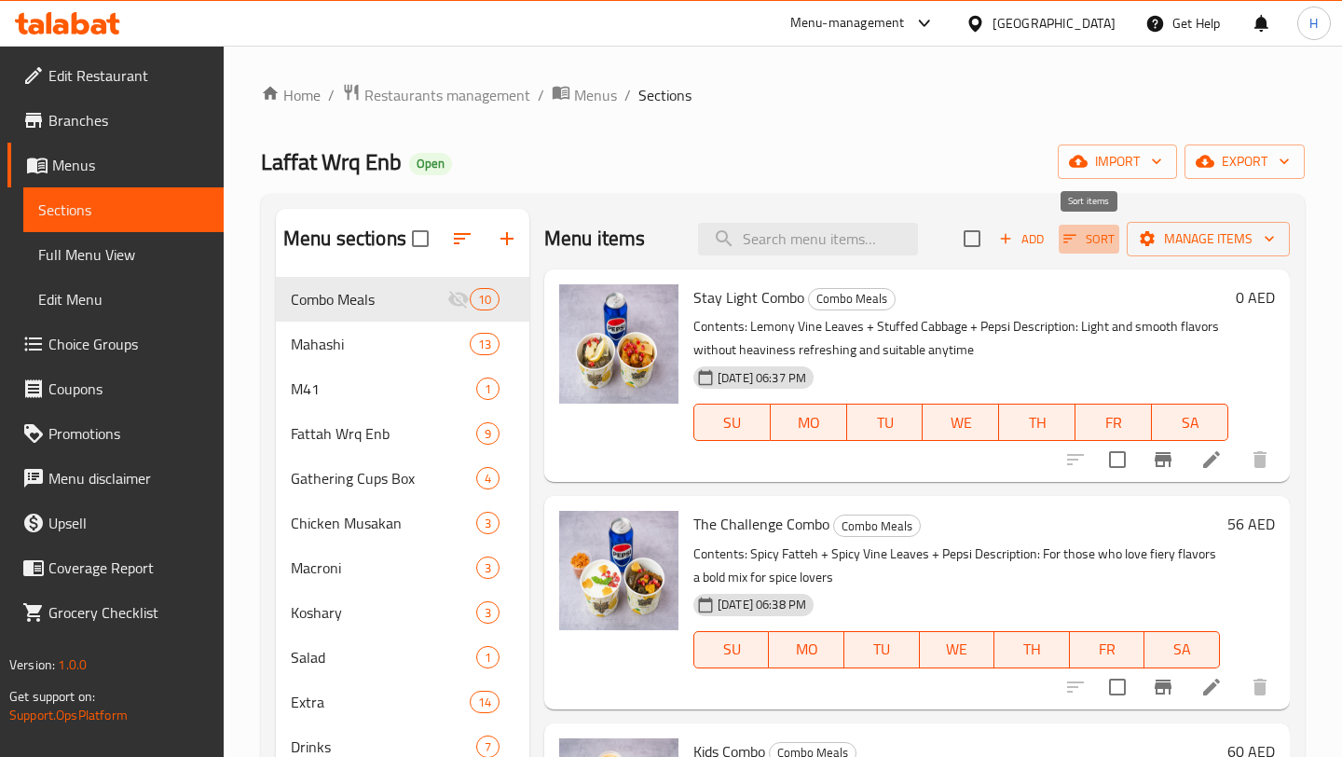
click at [1090, 242] on span "Sort" at bounding box center [1088, 238] width 51 height 21
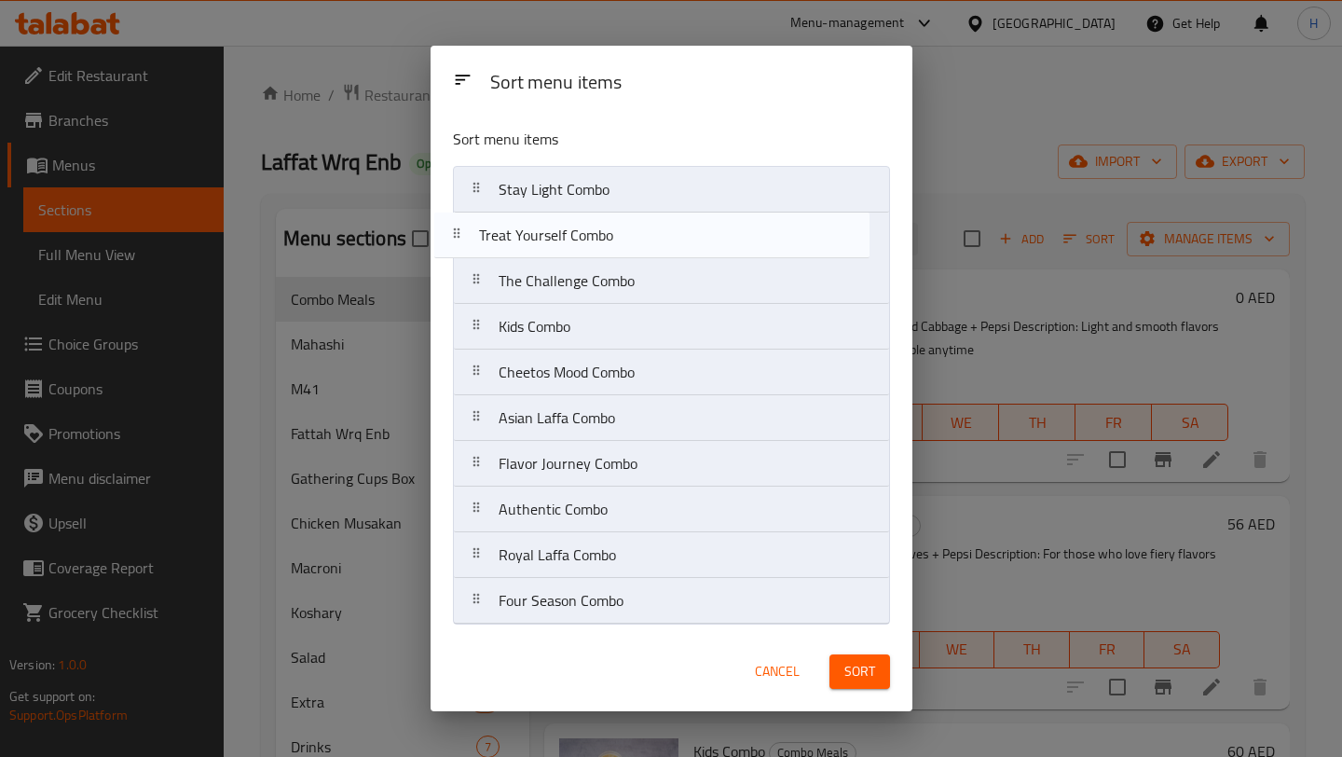
drag, startPoint x: 584, startPoint y: 603, endPoint x: 565, endPoint y: 232, distance: 371.3
click at [565, 232] on nav "Stay Light Combo The Challenge Combo Kids Combo Cheetos Mood Combo Asian Laffa …" at bounding box center [671, 395] width 437 height 458
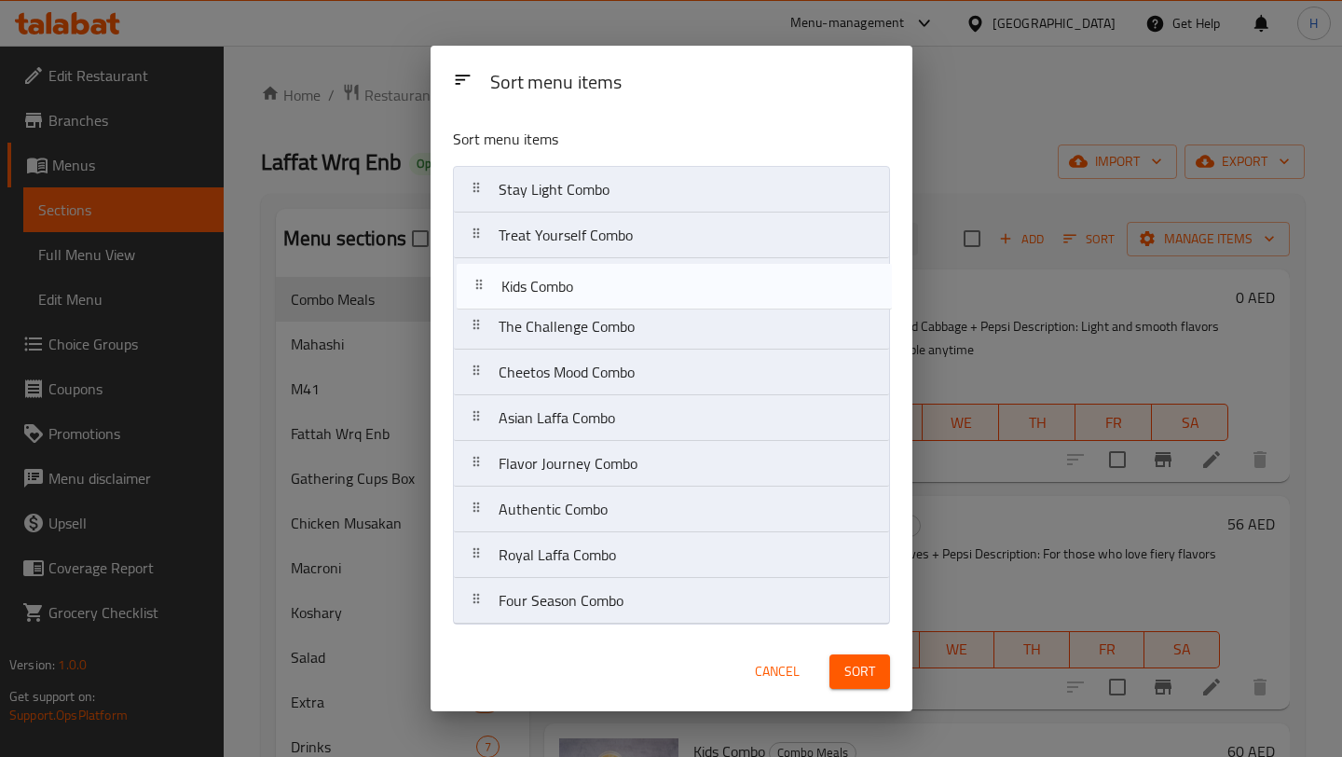
drag, startPoint x: 585, startPoint y: 334, endPoint x: 588, endPoint y: 282, distance: 51.3
click at [588, 282] on nav "Stay Light Combo Treat Yourself Combo The Challenge Combo Kids Combo Cheetos Mo…" at bounding box center [671, 395] width 437 height 458
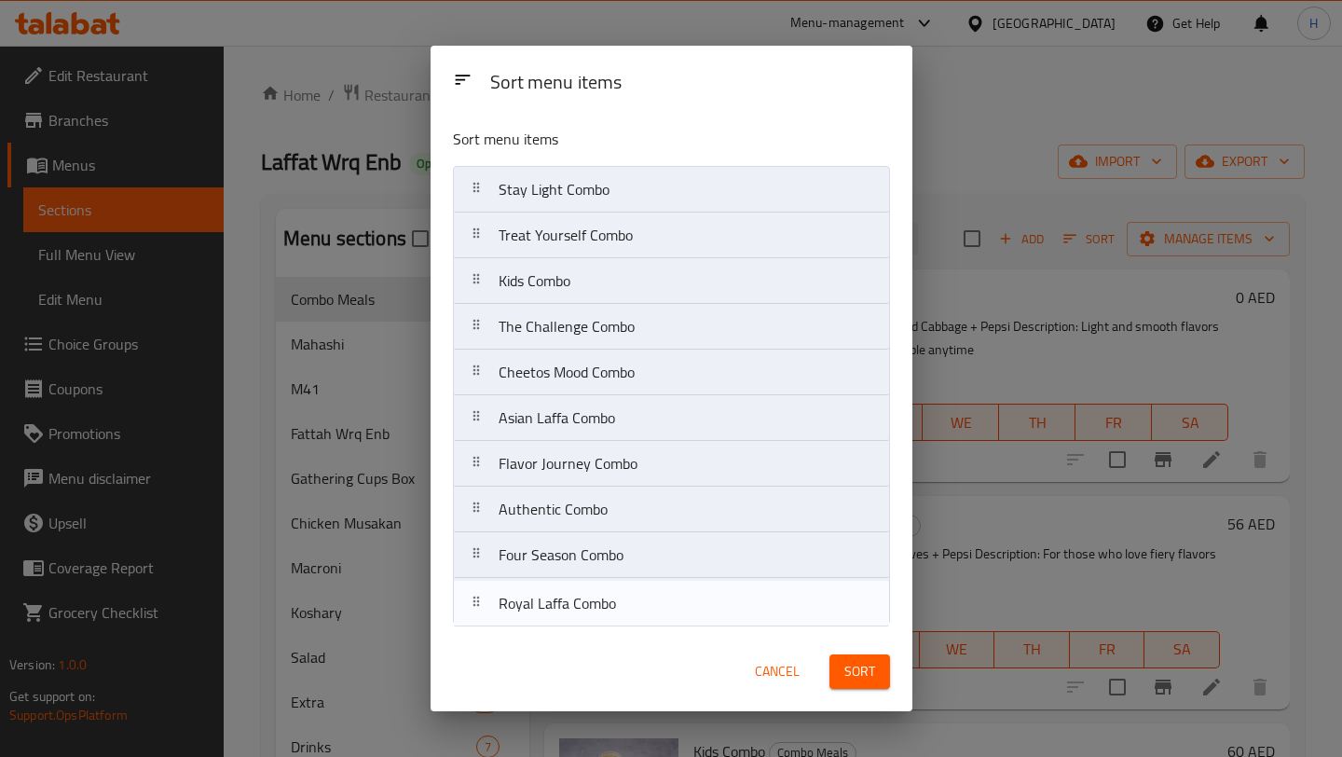
drag, startPoint x: 553, startPoint y: 563, endPoint x: 553, endPoint y: 617, distance: 54.0
click at [553, 617] on nav "Stay Light Combo Treat Yourself Combo Kids Combo The Challenge Combo Cheetos Mo…" at bounding box center [671, 395] width 437 height 458
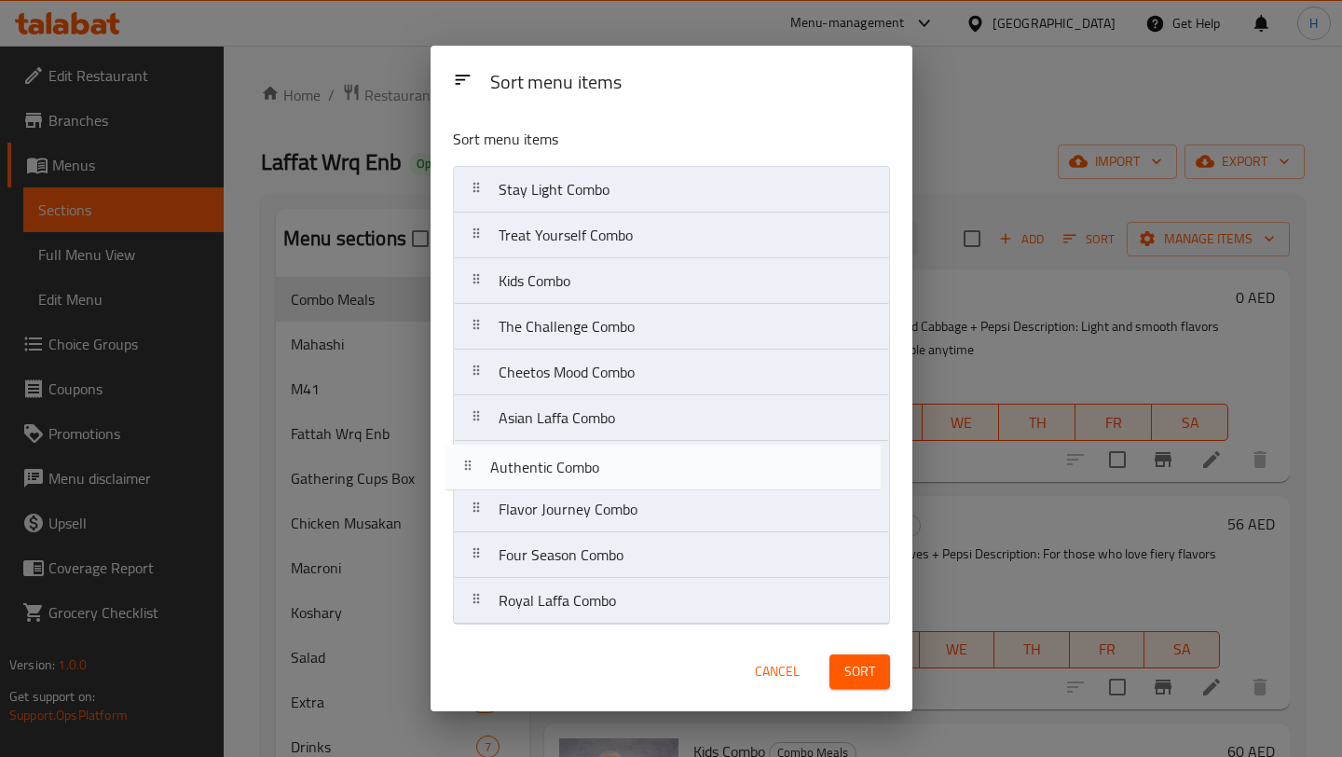
drag, startPoint x: 568, startPoint y: 538, endPoint x: 565, endPoint y: 464, distance: 73.7
click at [565, 464] on nav "Stay Light Combo Treat Yourself Combo Kids Combo The Challenge Combo Cheetos Mo…" at bounding box center [671, 395] width 437 height 458
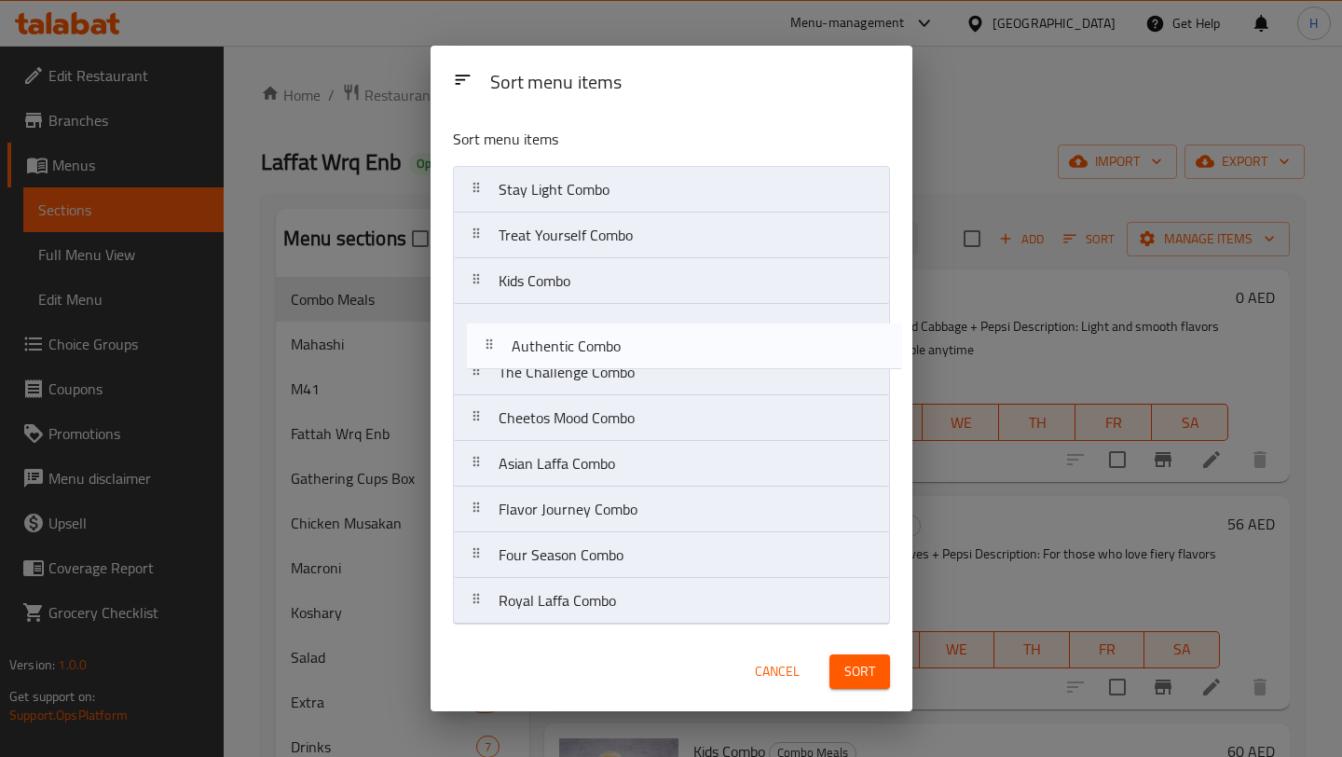
drag, startPoint x: 598, startPoint y: 476, endPoint x: 616, endPoint y: 337, distance: 140.0
click at [616, 337] on nav "Stay Light Combo Treat Yourself Combo Kids Combo The Challenge Combo Cheetos Mo…" at bounding box center [671, 395] width 437 height 458
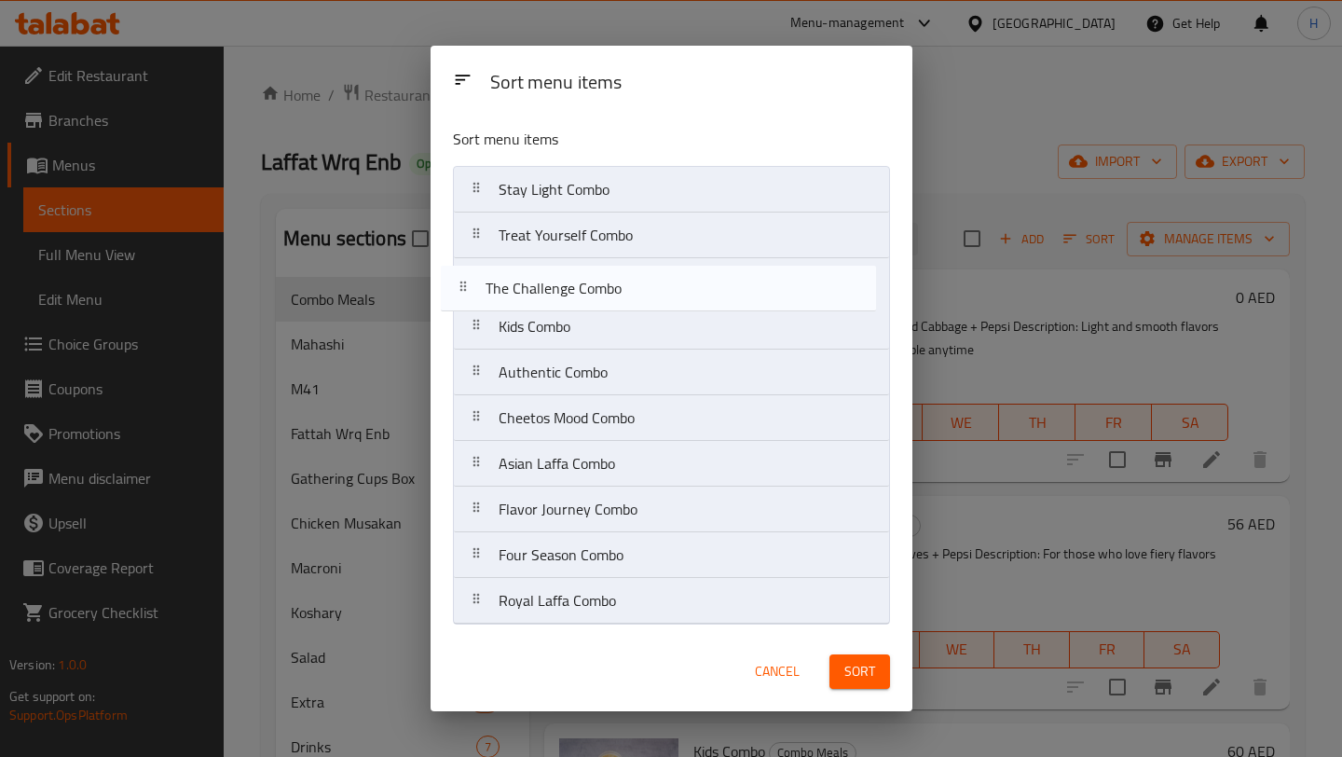
drag, startPoint x: 633, startPoint y: 377, endPoint x: 620, endPoint y: 287, distance: 91.3
click at [620, 287] on nav "Stay Light Combo Treat Yourself Combo Kids Combo Authentic Combo The Challenge …" at bounding box center [671, 395] width 437 height 458
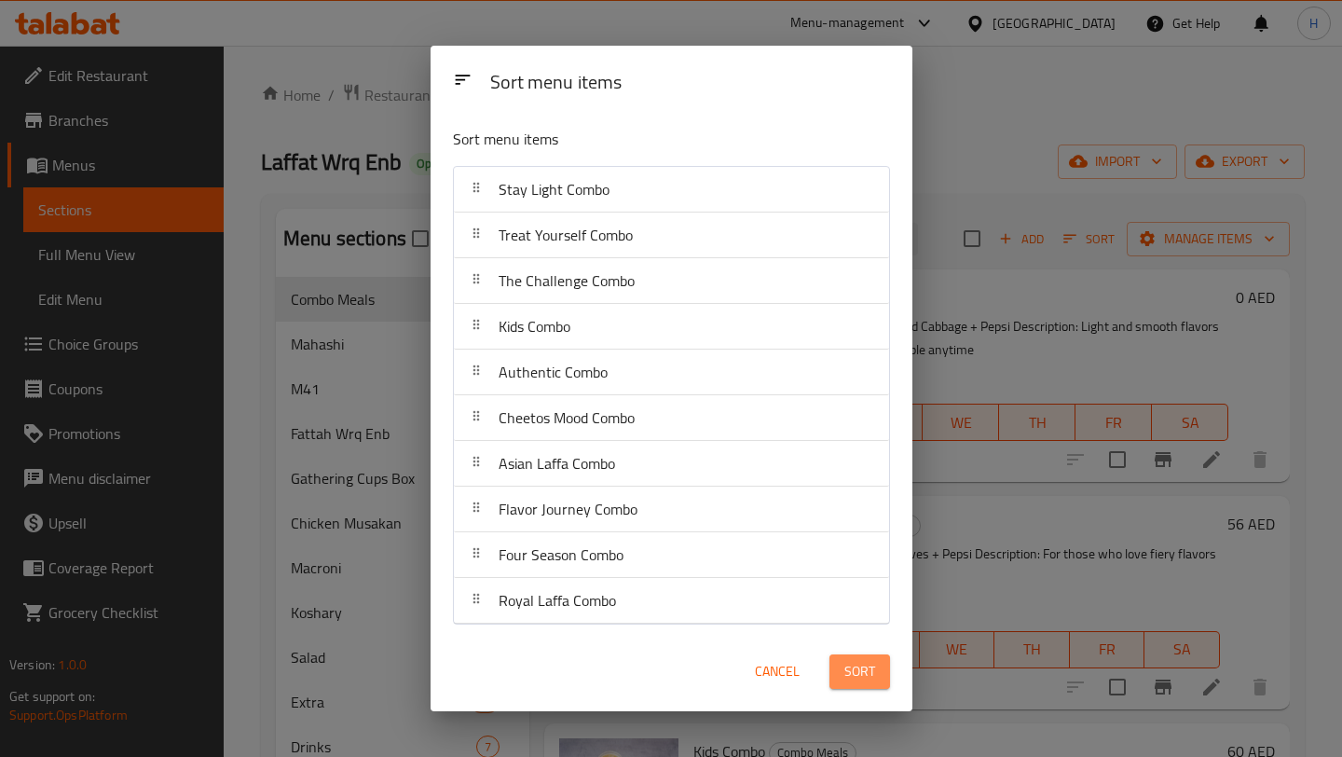
click at [853, 674] on span "Sort" at bounding box center [859, 671] width 31 height 23
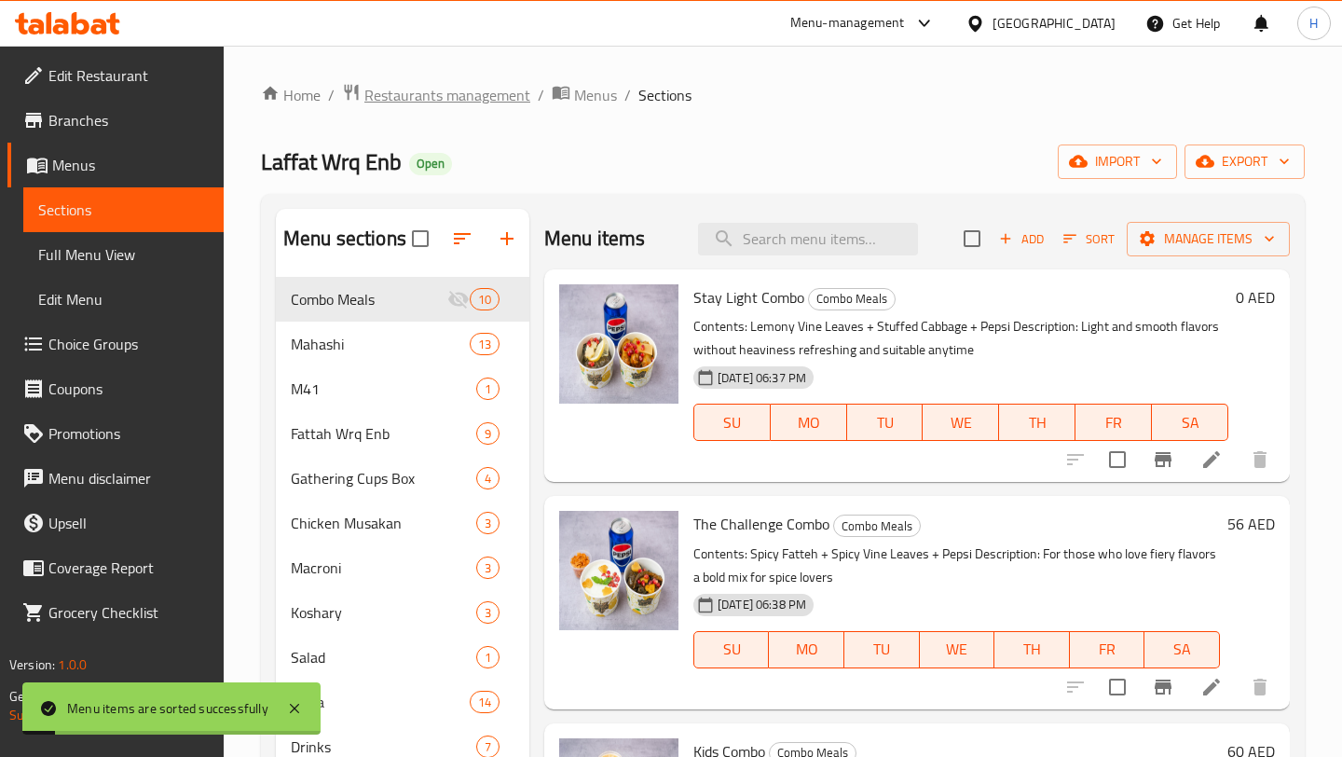
click at [459, 102] on span "Restaurants management" at bounding box center [447, 95] width 166 height 22
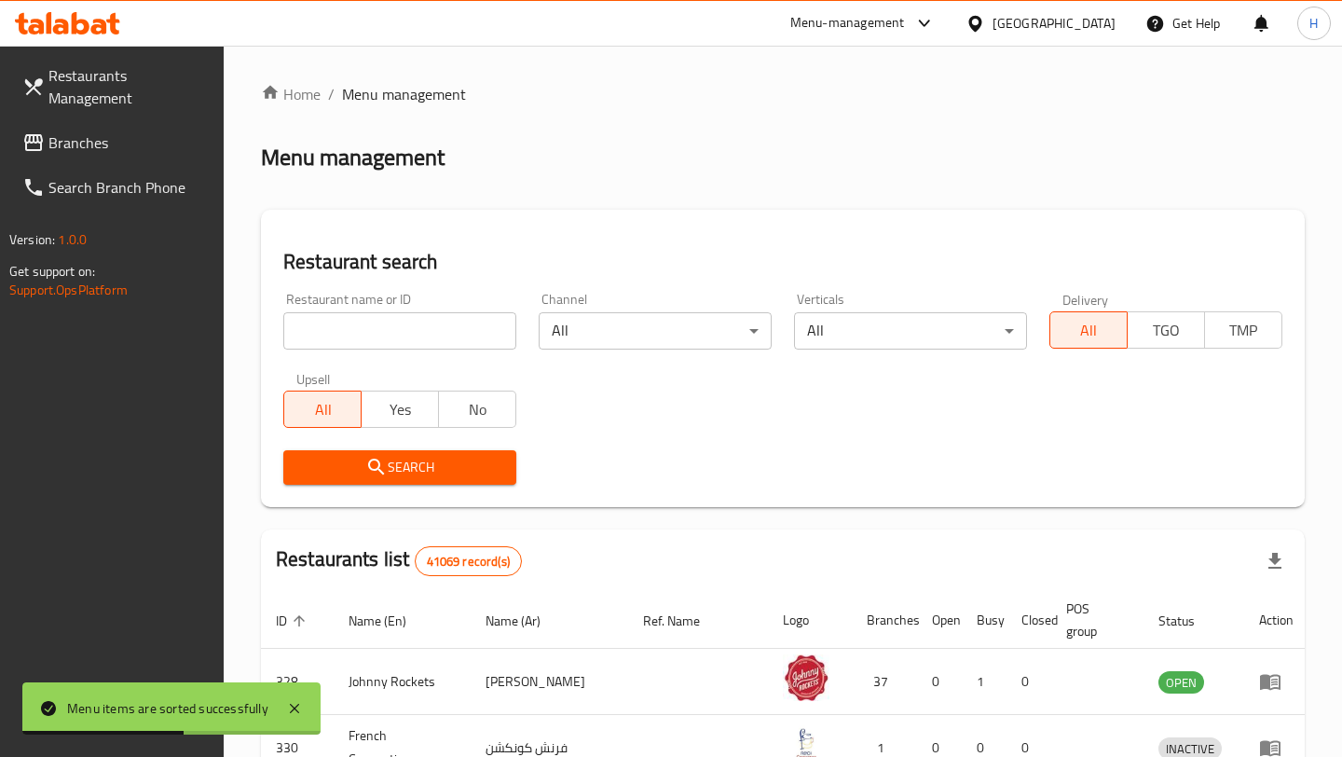
click at [412, 343] on input "search" at bounding box center [399, 330] width 233 height 37
paste input "704112"
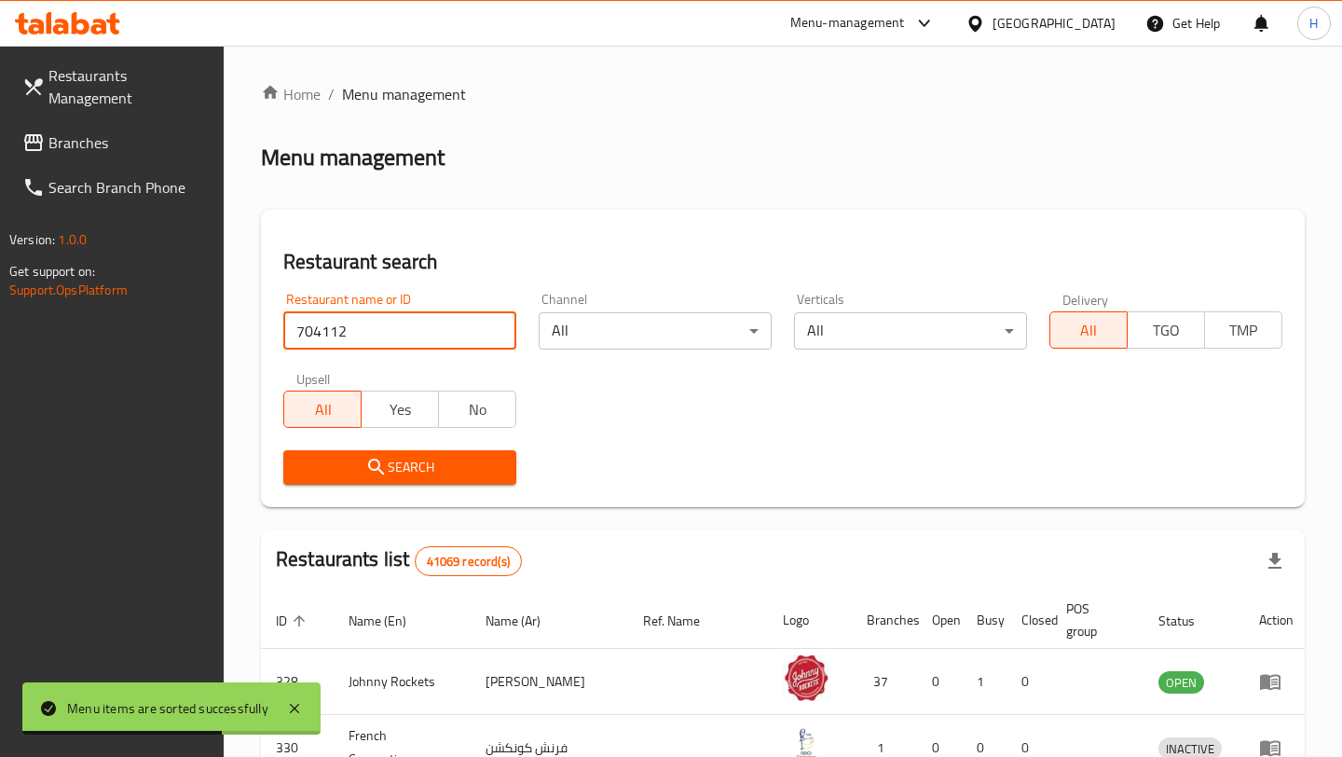
type input "704112"
click at [399, 477] on span "Search" at bounding box center [399, 467] width 203 height 23
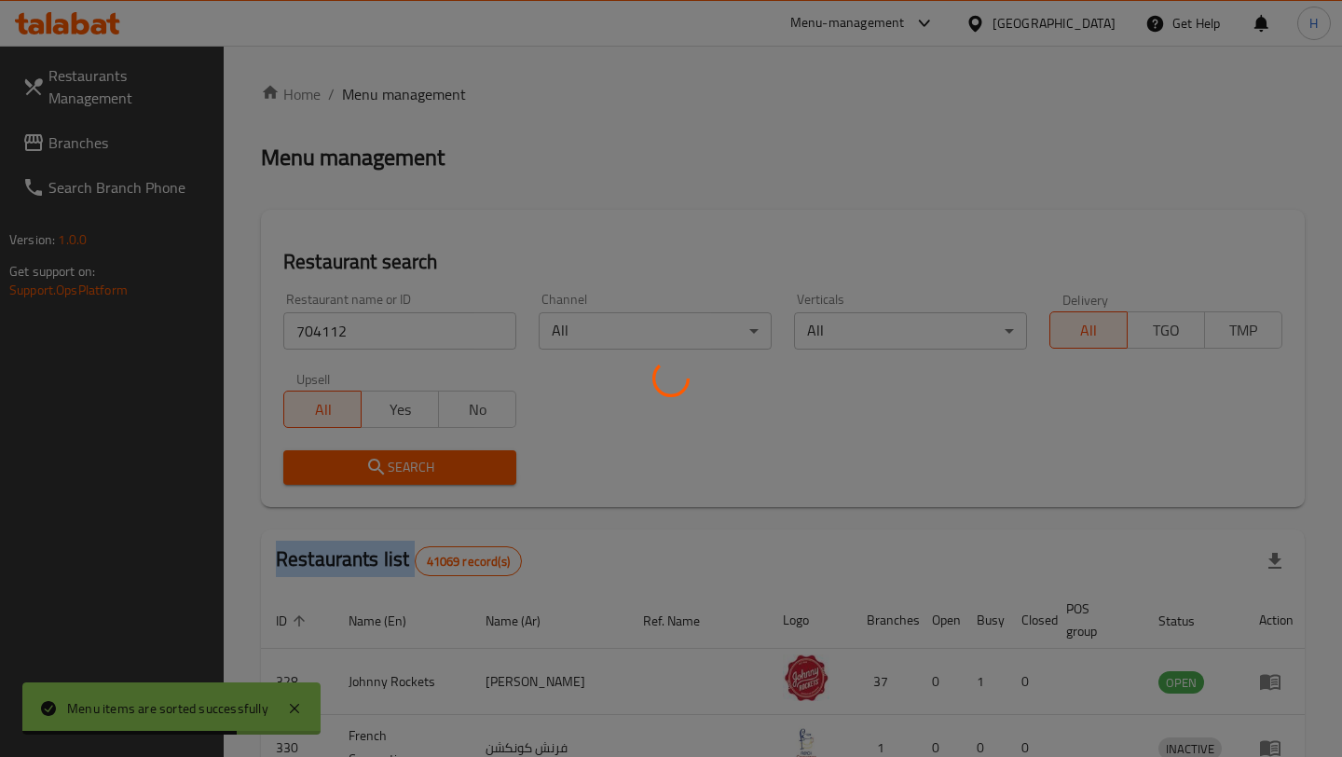
click at [399, 477] on div at bounding box center [671, 378] width 1342 height 757
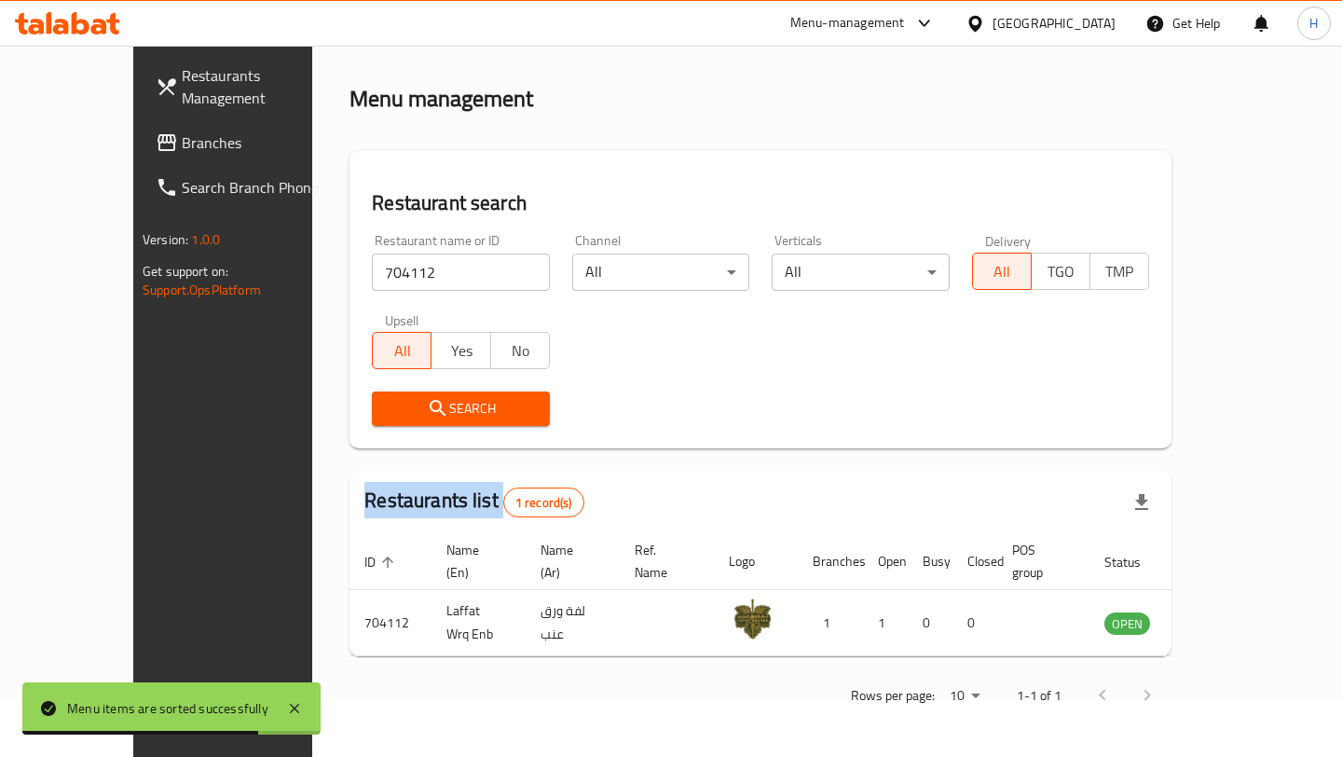
scroll to position [38, 0]
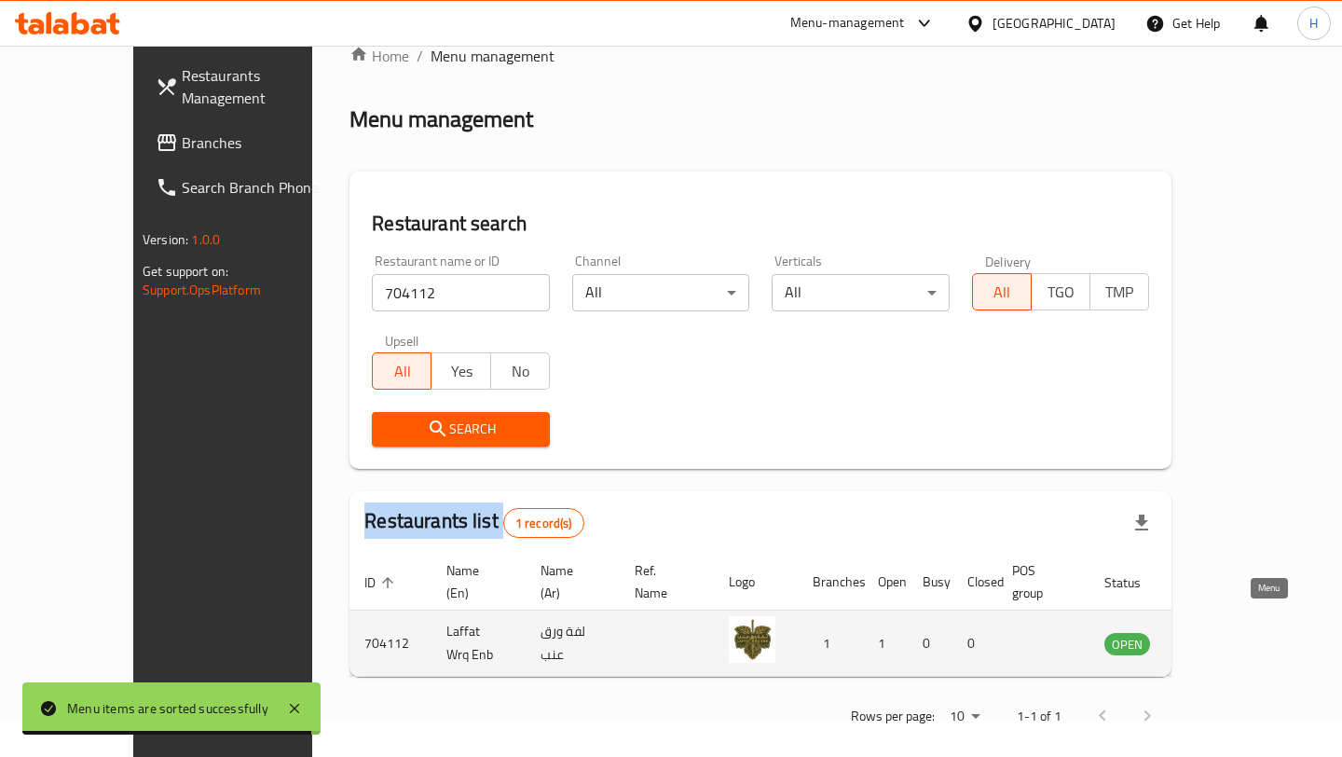
click at [1221, 640] on icon "enhanced table" at bounding box center [1217, 643] width 7 height 7
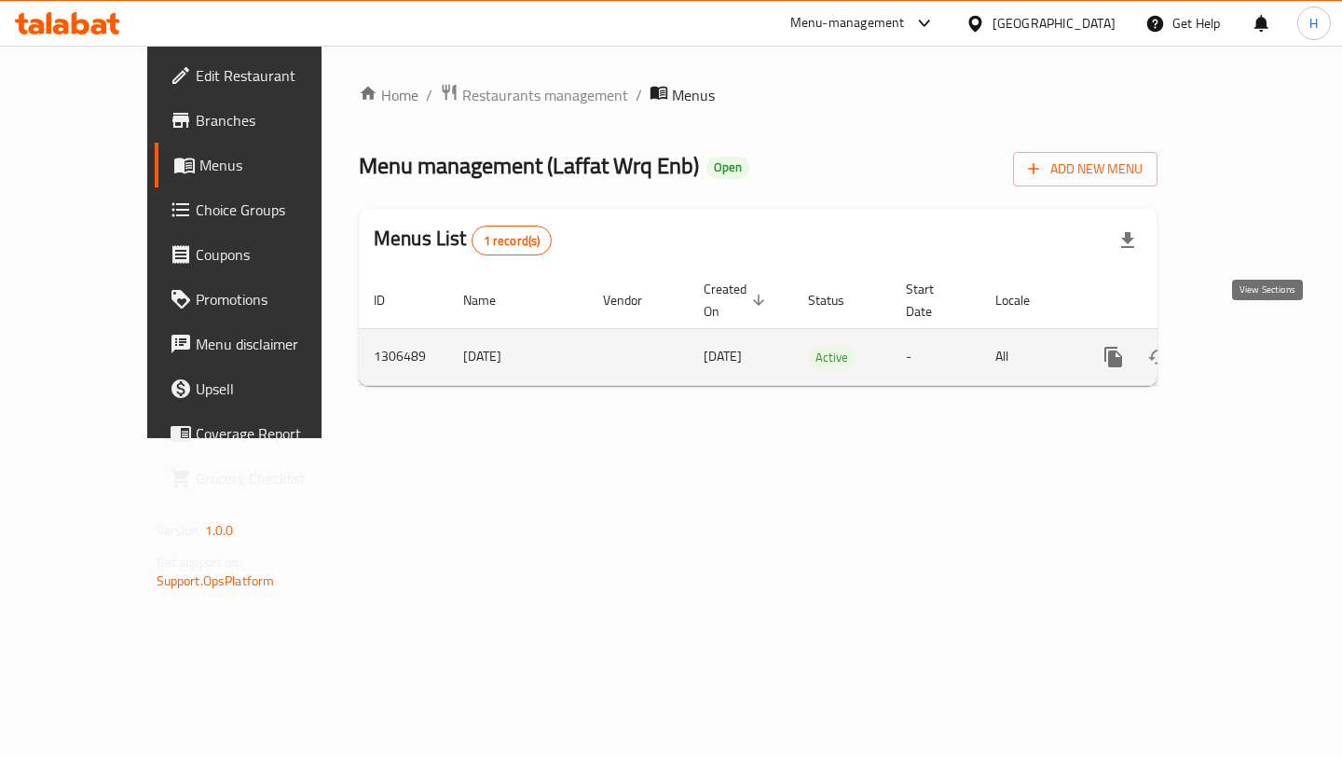
click at [1270, 339] on link "enhanced table" at bounding box center [1247, 356] width 45 height 45
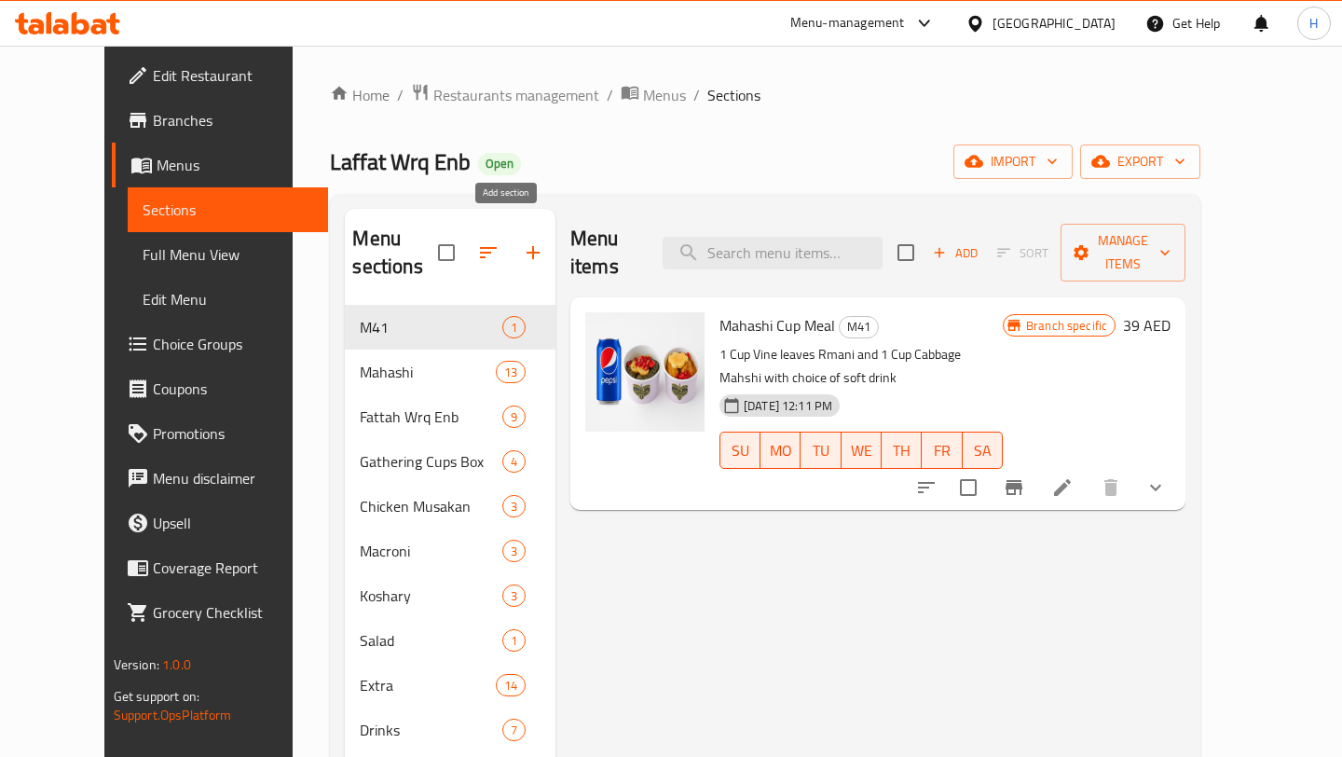
click at [522, 243] on icon "button" at bounding box center [533, 252] width 22 height 22
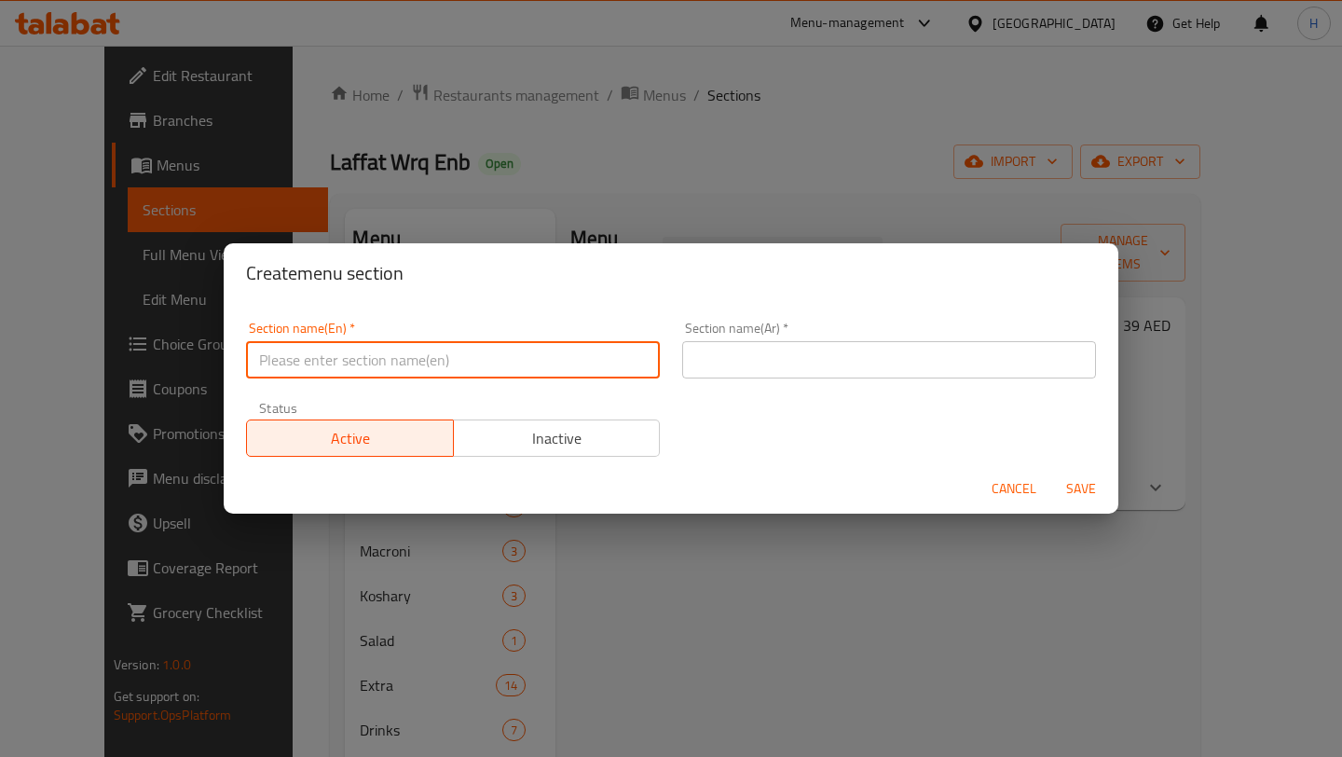
click at [445, 376] on input "text" at bounding box center [453, 359] width 414 height 37
click at [453, 367] on input "text" at bounding box center [453, 359] width 414 height 37
click at [427, 362] on input "text" at bounding box center [453, 359] width 414 height 37
click at [541, 390] on div "Section name(En)   * Section name(En) * Section name(Ar)   * Section name(Ar) *…" at bounding box center [671, 388] width 872 height 157
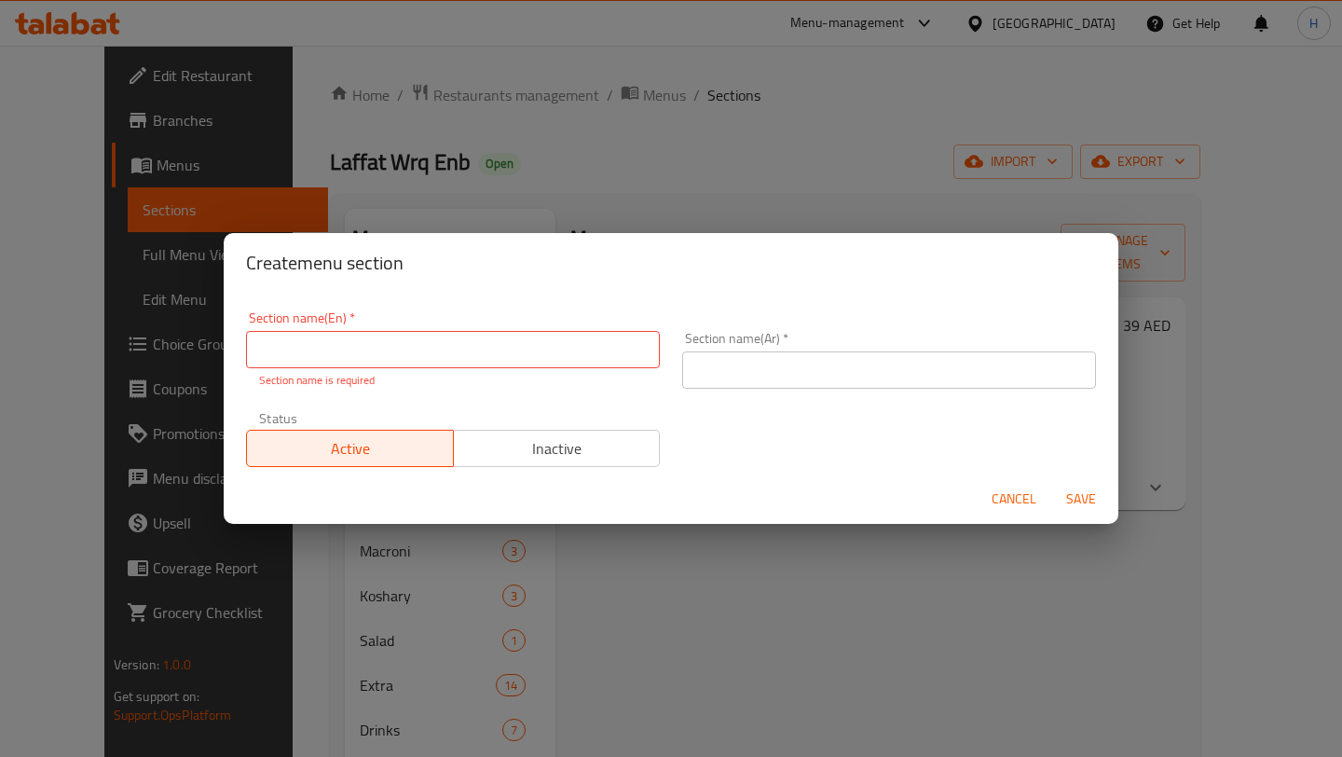
click at [446, 351] on input "text" at bounding box center [453, 349] width 414 height 37
type input "Combo Meal"
click at [784, 359] on input "text" at bounding box center [889, 369] width 414 height 37
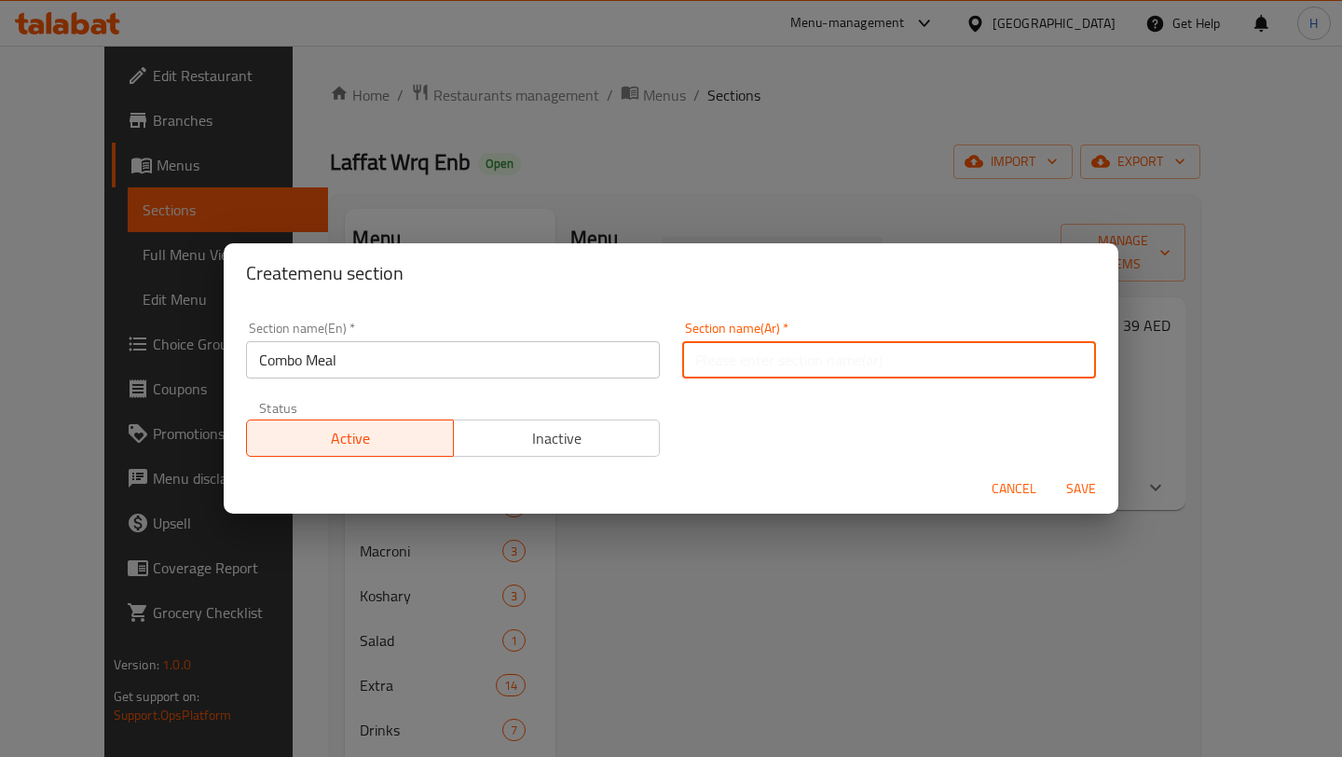
type input "الوجبات"
click at [582, 450] on span "Inactive" at bounding box center [557, 438] width 192 height 27
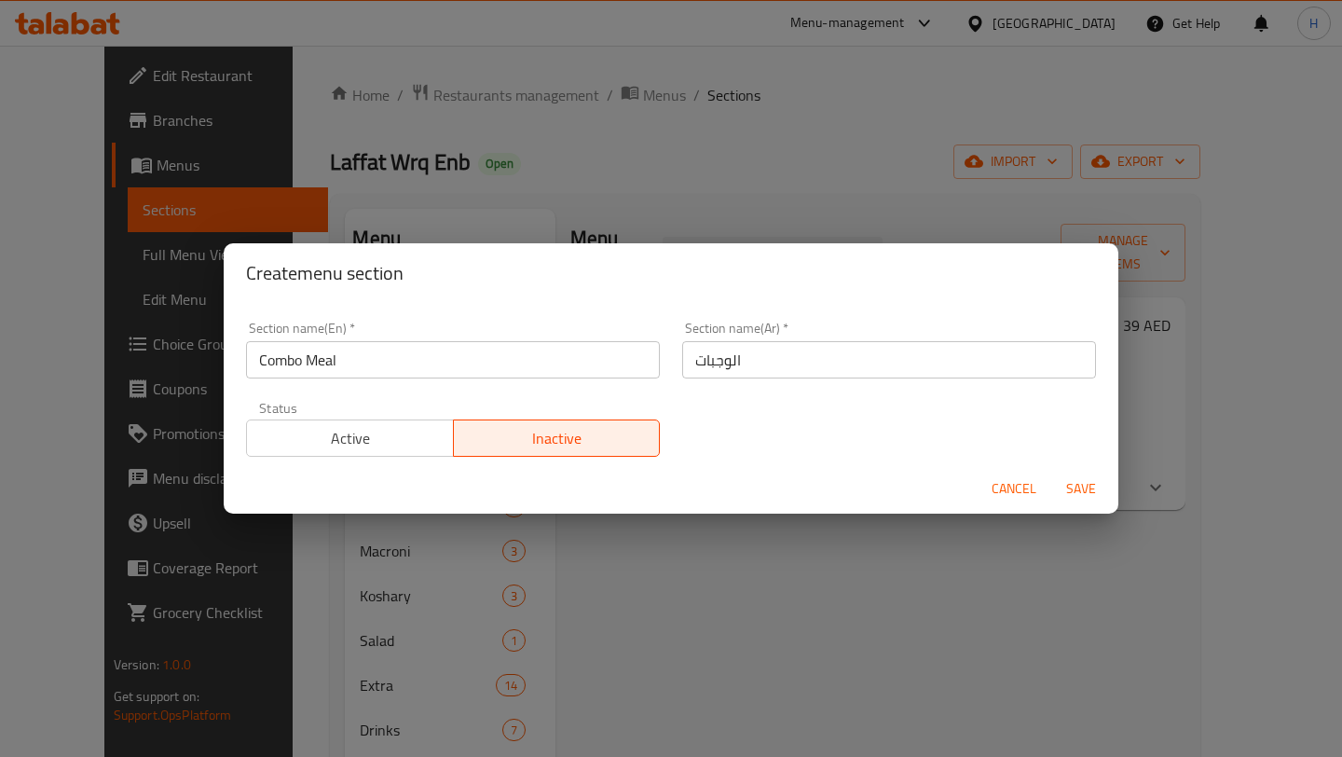
click at [1086, 490] on span "Save" at bounding box center [1080, 488] width 45 height 23
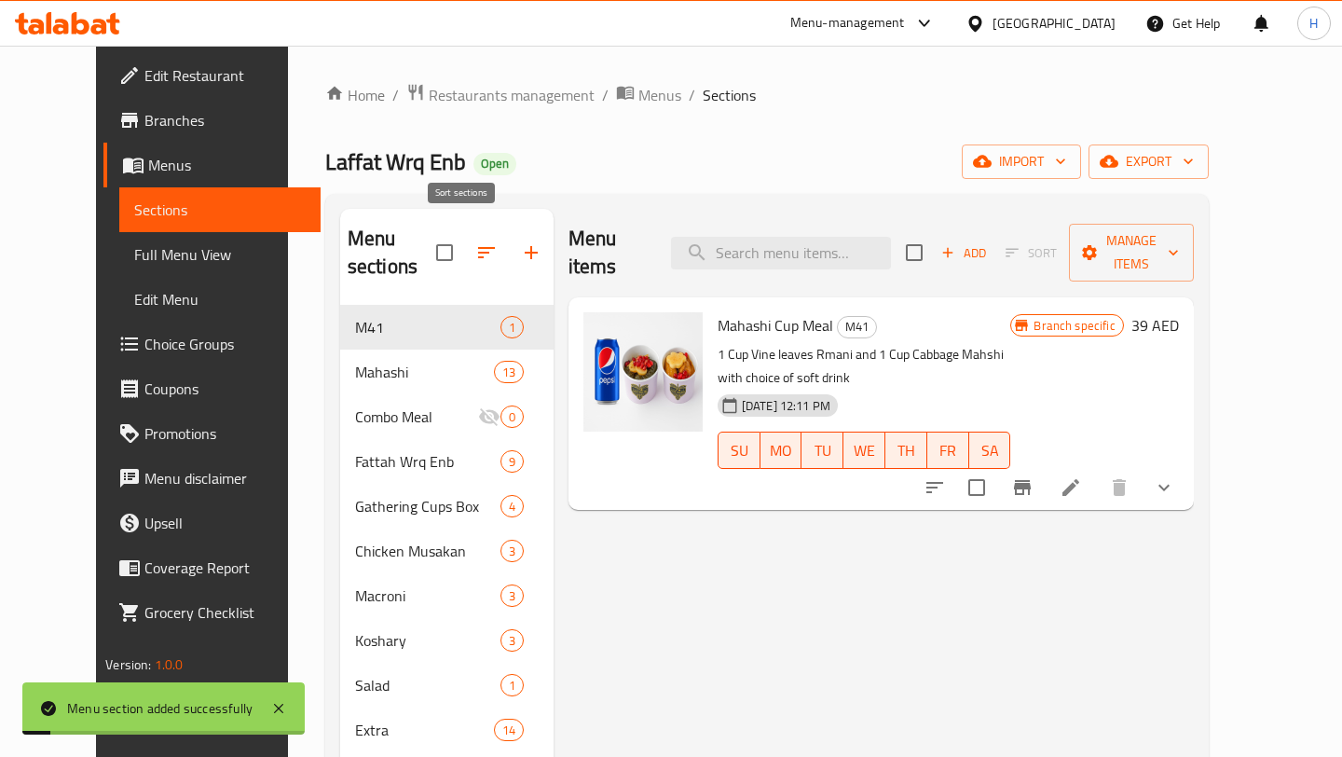
click at [475, 241] on icon "button" at bounding box center [486, 252] width 22 height 22
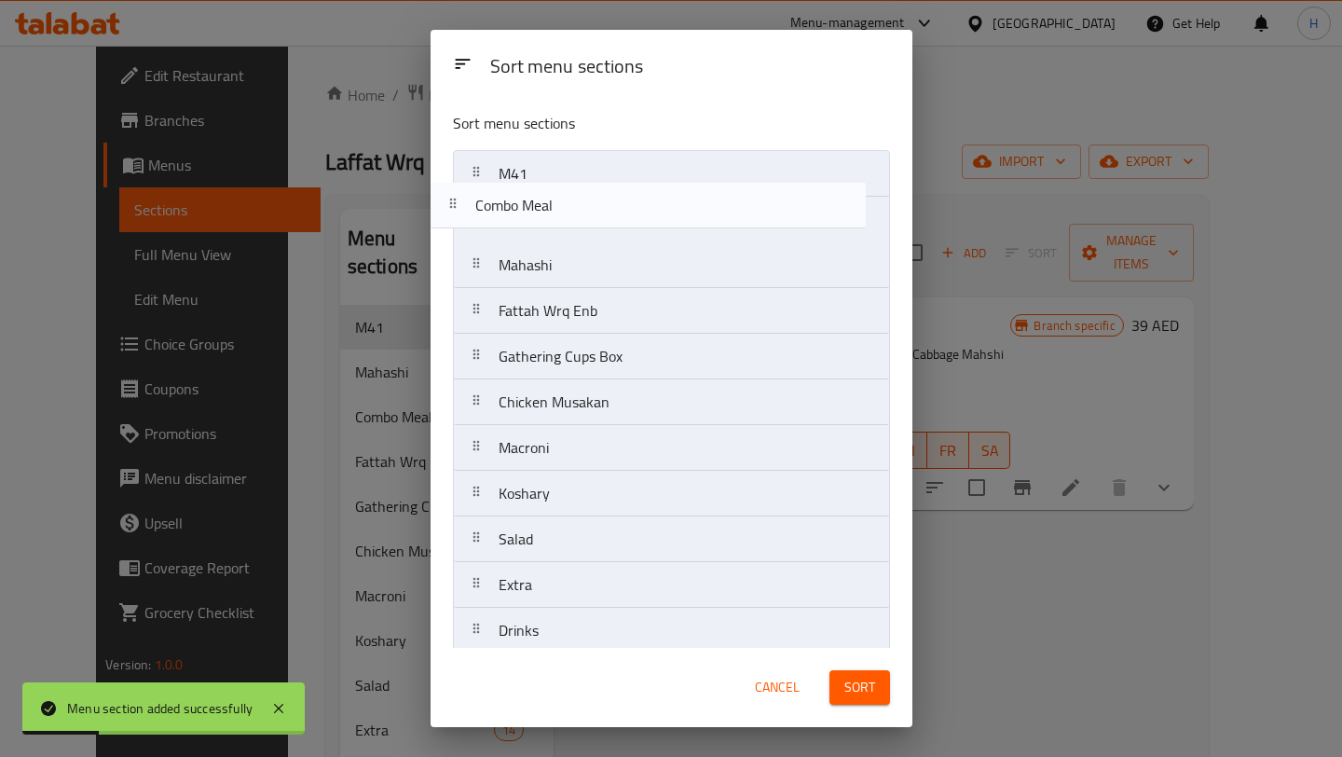
drag, startPoint x: 542, startPoint y: 275, endPoint x: 510, endPoint y: 191, distance: 90.0
click at [510, 191] on nav "M41 Mahashi Combo Meal Fattah Wrq Enb Gathering Cups Box Chicken Musakan Macron…" at bounding box center [671, 402] width 437 height 504
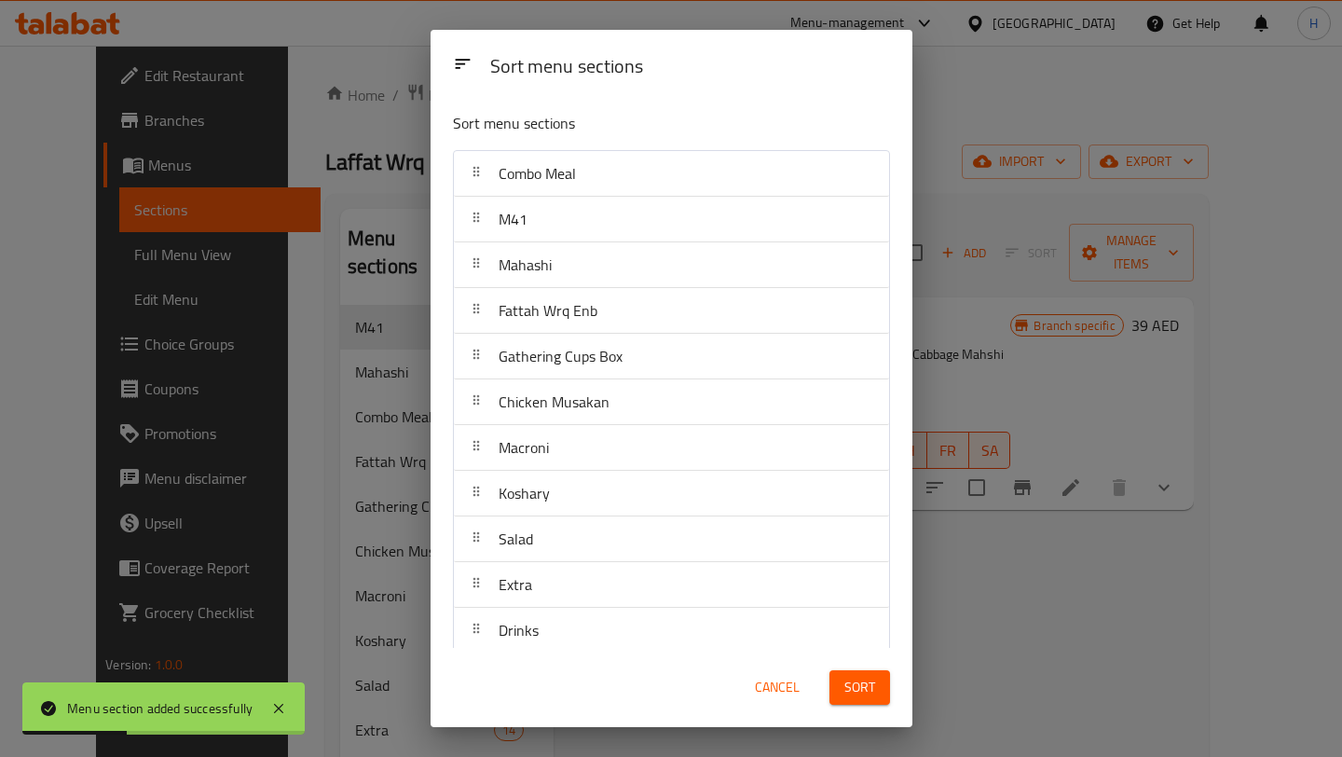
click at [849, 679] on span "Sort" at bounding box center [859, 687] width 31 height 23
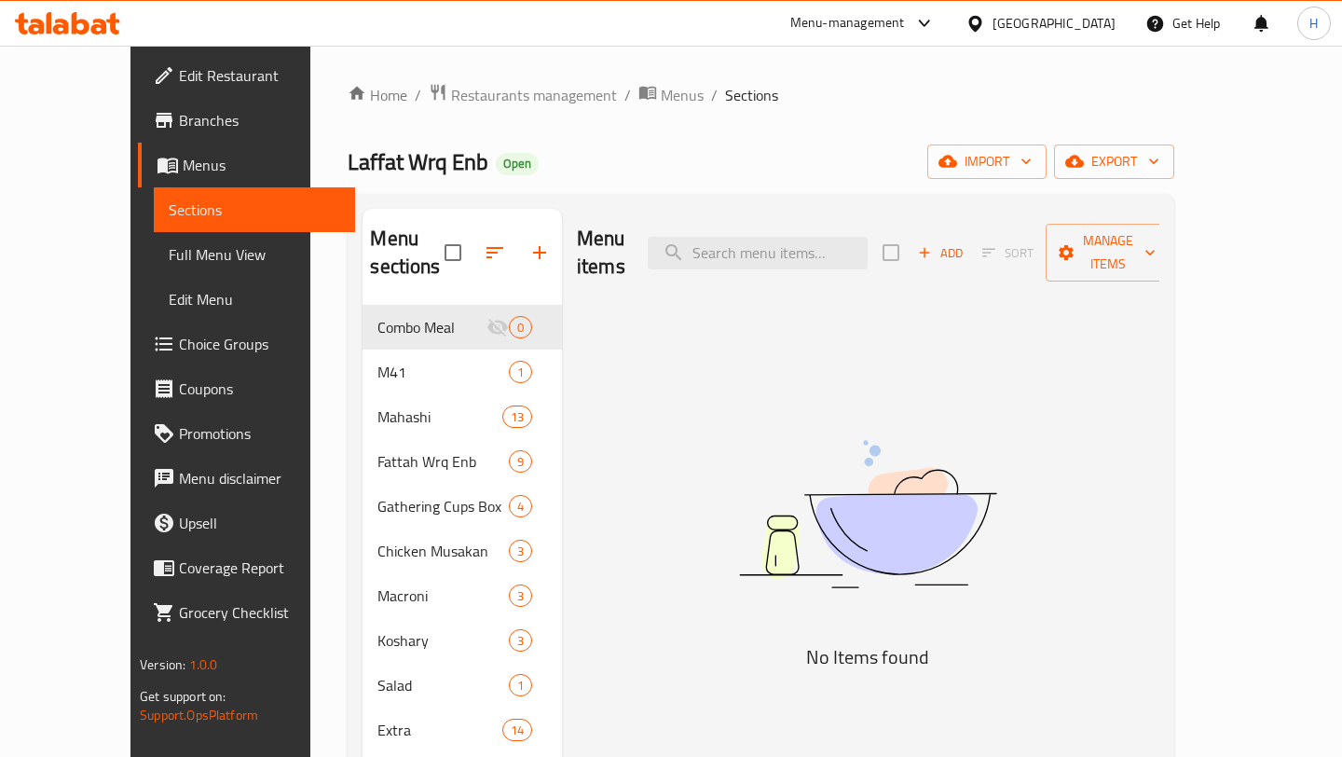
click at [965, 243] on span "Add" at bounding box center [940, 252] width 50 height 21
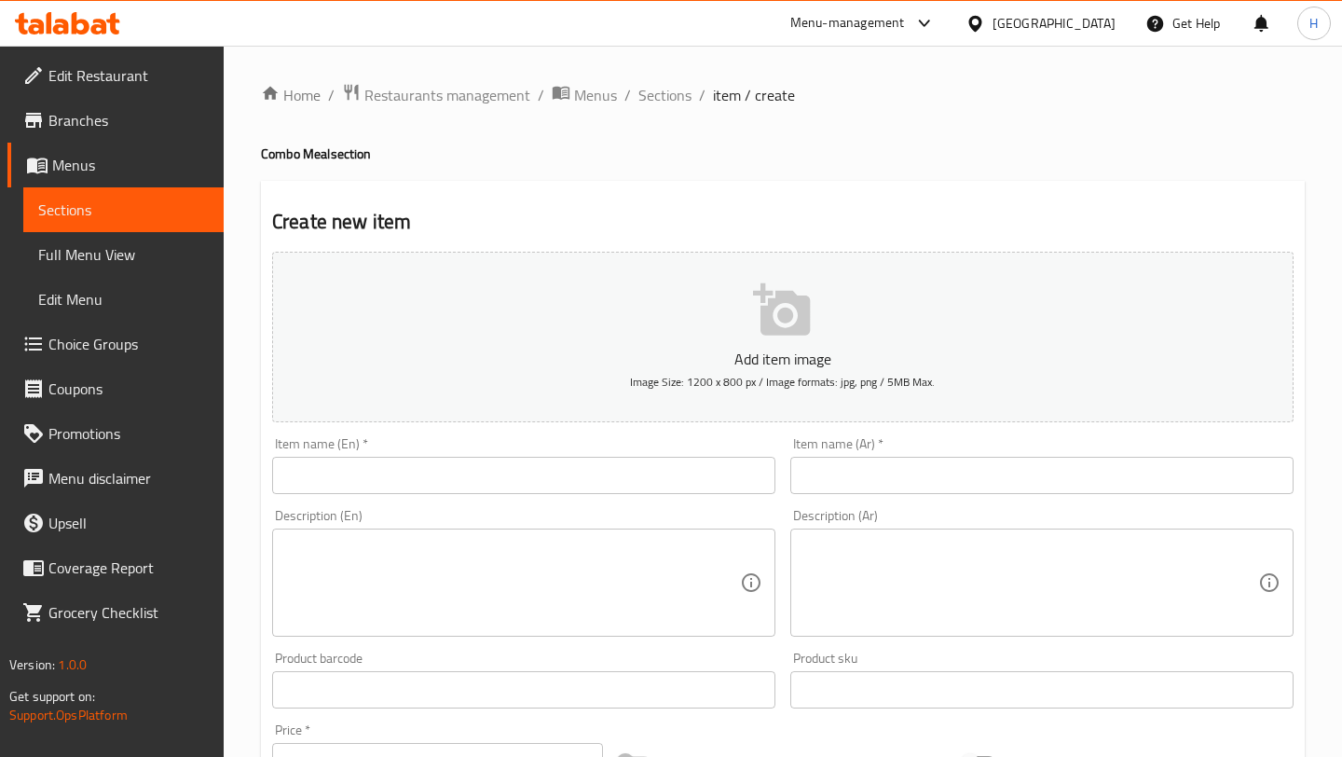
click at [440, 482] on input "text" at bounding box center [523, 475] width 503 height 37
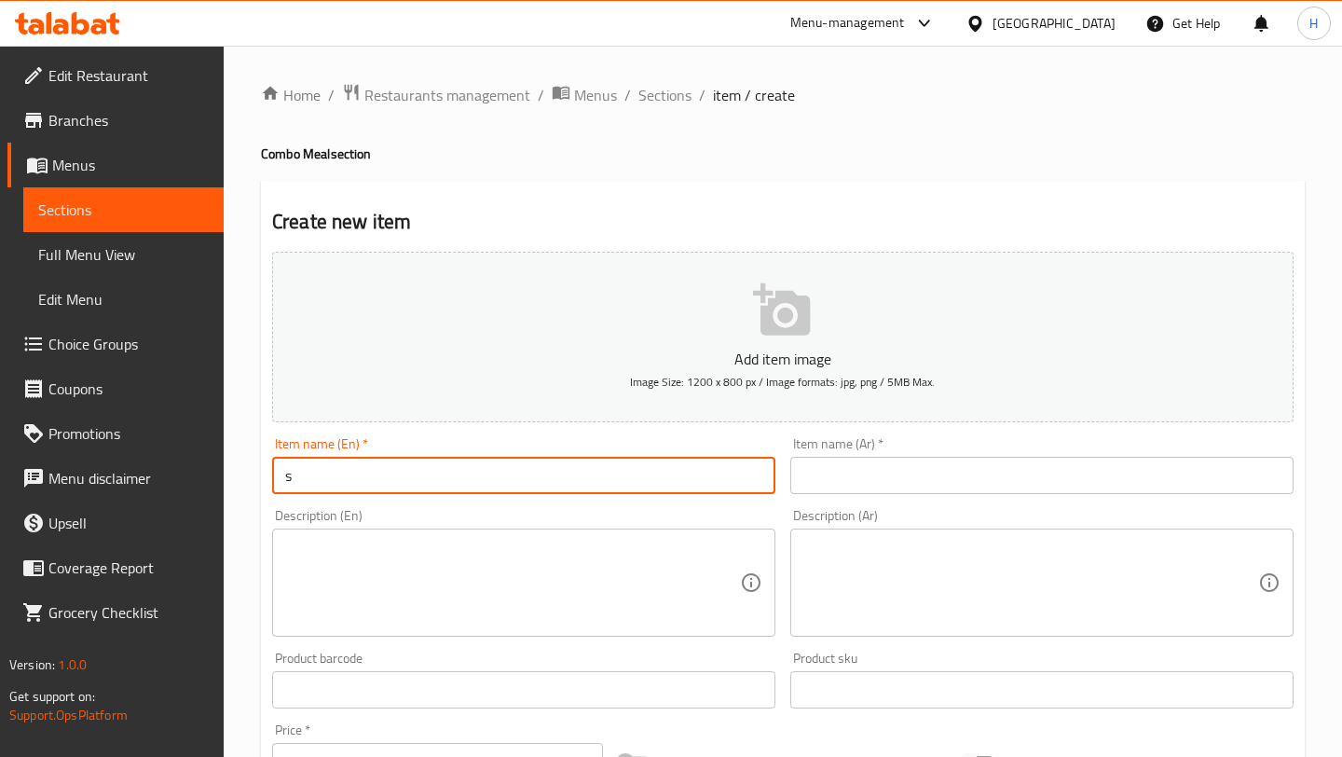
type input "Stay Light Combo"
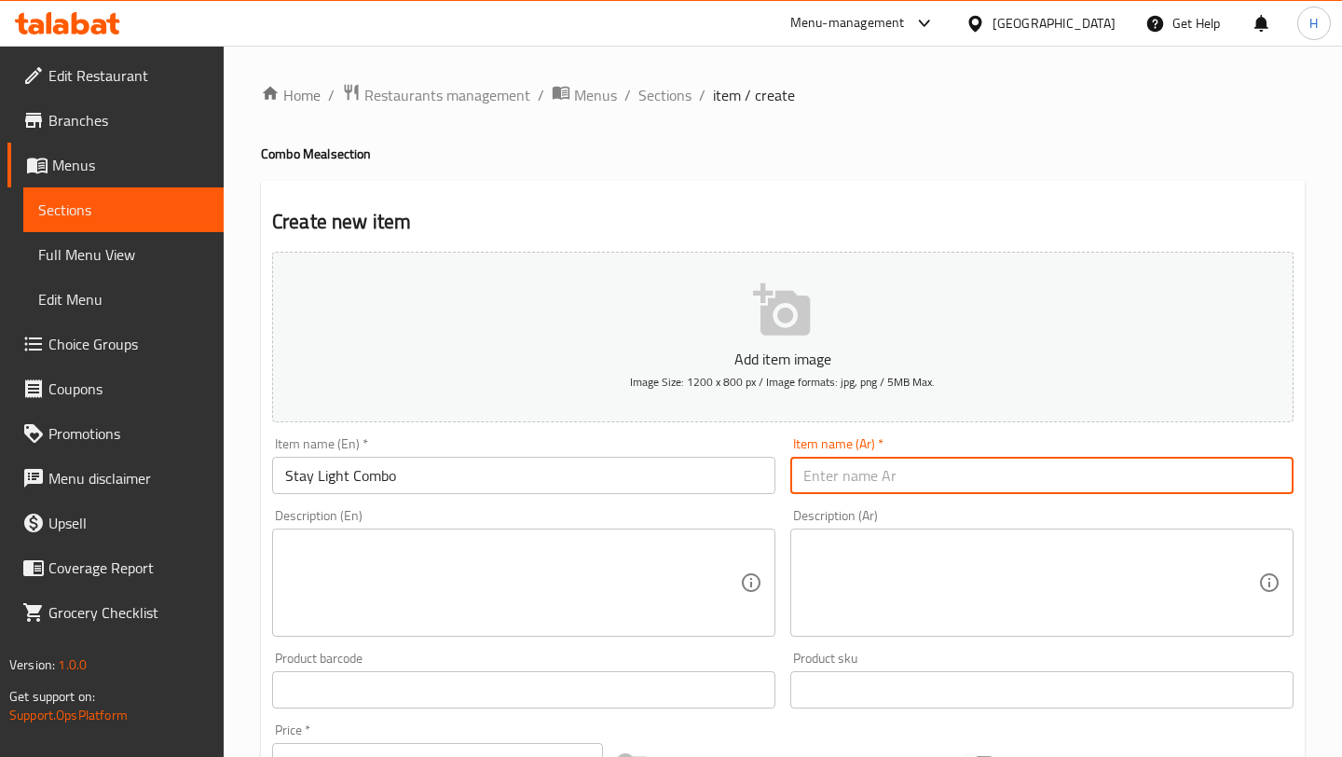
click at [888, 474] on input "text" at bounding box center [1041, 475] width 503 height 37
type input "كومبو خلك خفيف"
click at [868, 594] on textarea at bounding box center [1030, 583] width 455 height 89
paste textarea "المحتويات: ورق عنب ليموني + محشي ملفوف + بيبسي الوصف: نكهة ناعمة وخفيفة بدون ثق…"
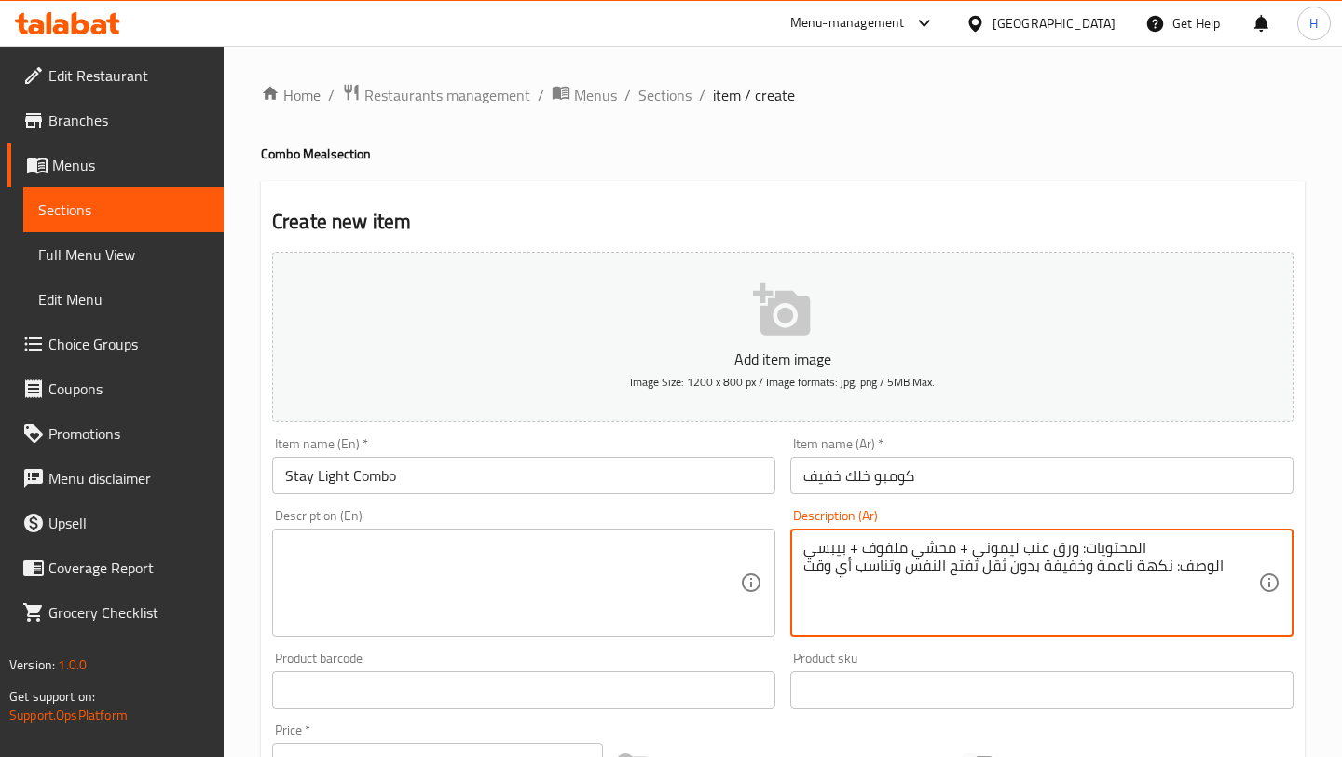
type textarea "المحتويات: ورق عنب ليموني + محشي ملفوف + بيبسي الوصف: نكهة ناعمة وخفيفة بدون ثق…"
click at [498, 537] on div "Description (En)" at bounding box center [523, 582] width 503 height 108
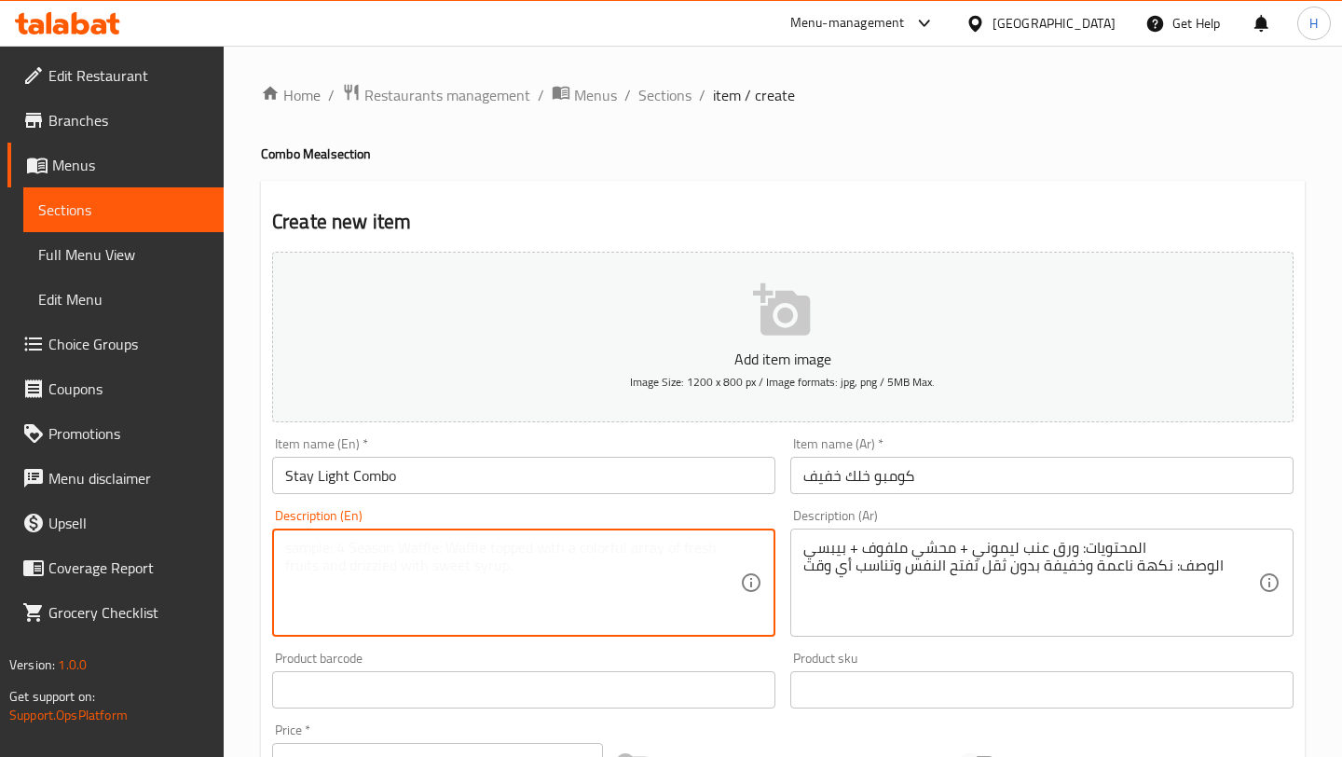
paste textarea "Contents: Lemony Vine Leaves + Stuffed Cabbage + Pepsi Description: Light and s…"
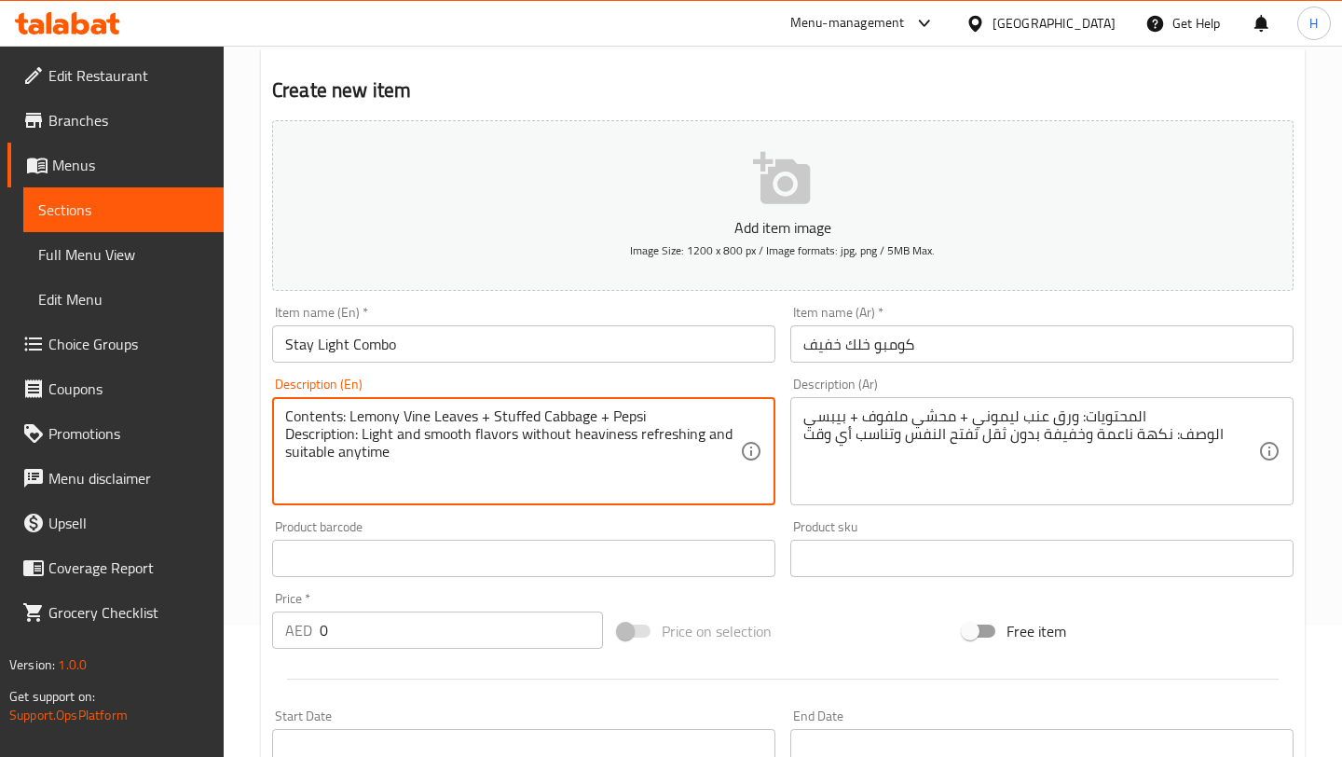
scroll to position [132, 0]
type textarea "Contents: Lemony Vine Leaves + Stuffed Cabbage + Pepsi Description: Light and s…"
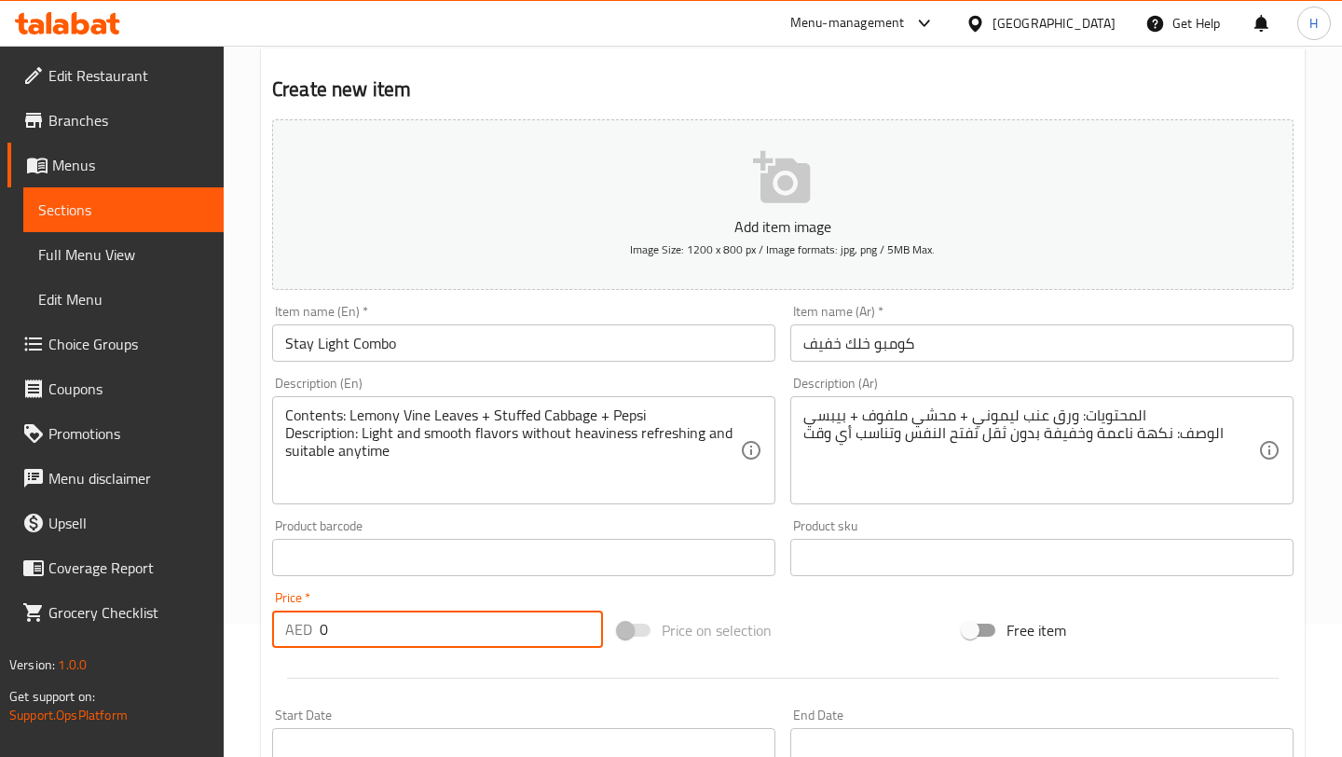
click at [396, 633] on input "0" at bounding box center [461, 628] width 283 height 37
type input "41.5"
click at [814, 622] on div "Price on selection" at bounding box center [783, 630] width 346 height 50
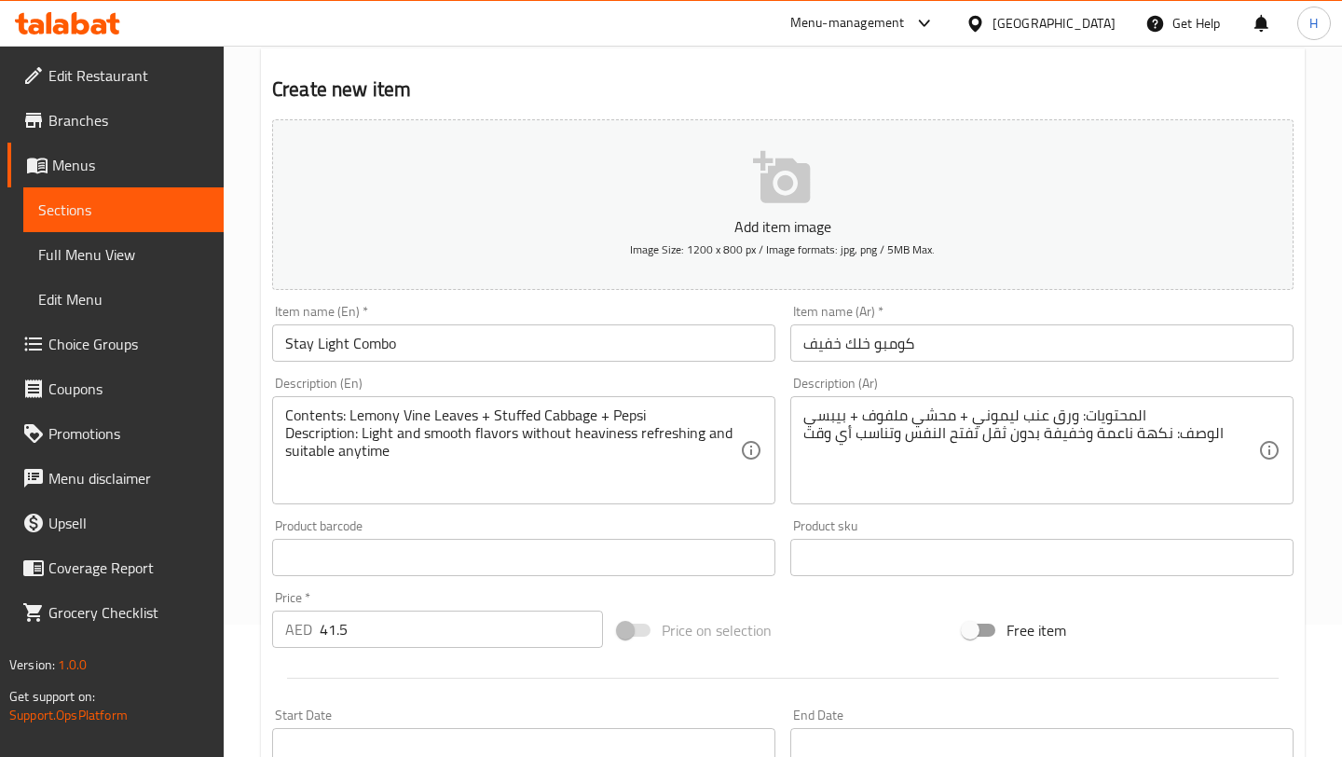
click at [792, 203] on icon "button" at bounding box center [783, 178] width 60 height 60
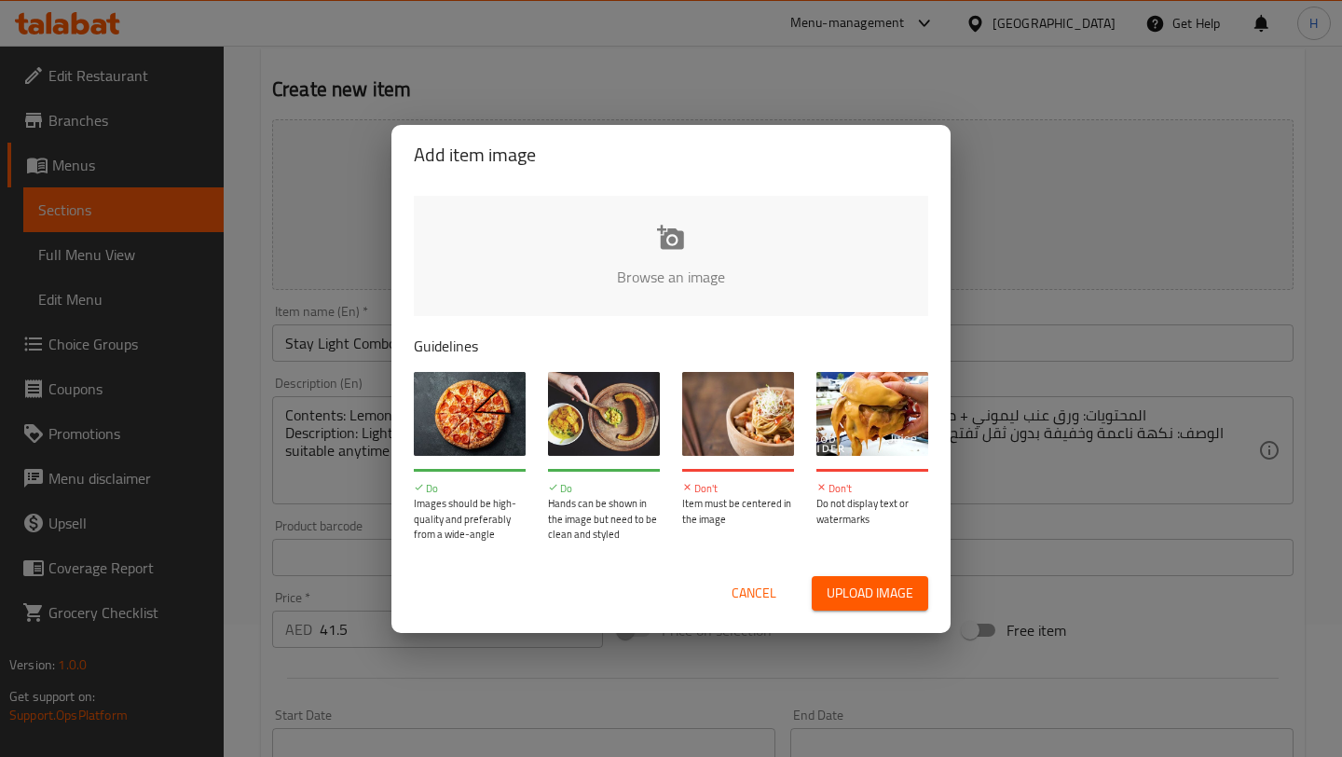
click at [690, 246] on input "file" at bounding box center [1301, 283] width 1774 height 174
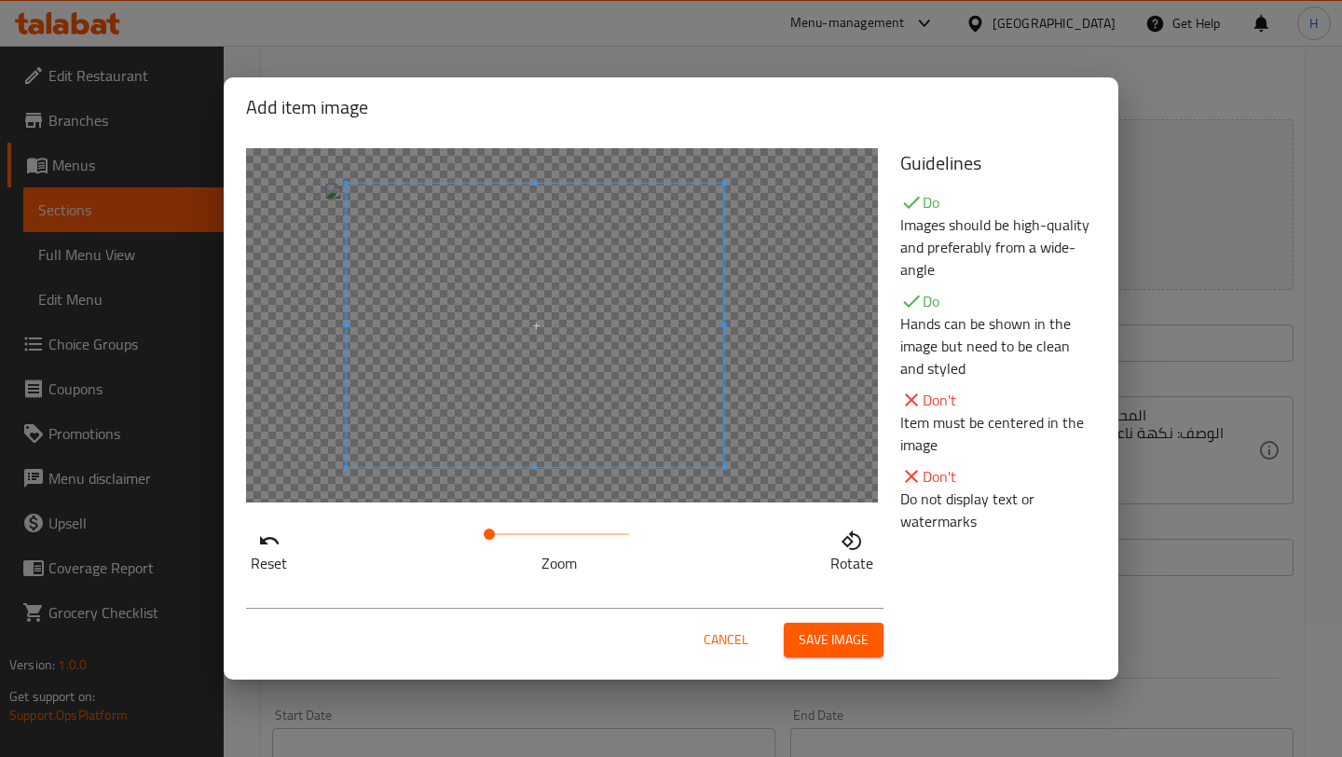
click at [611, 348] on span at bounding box center [535, 325] width 377 height 283
click at [856, 642] on span "Save image" at bounding box center [833, 639] width 70 height 23
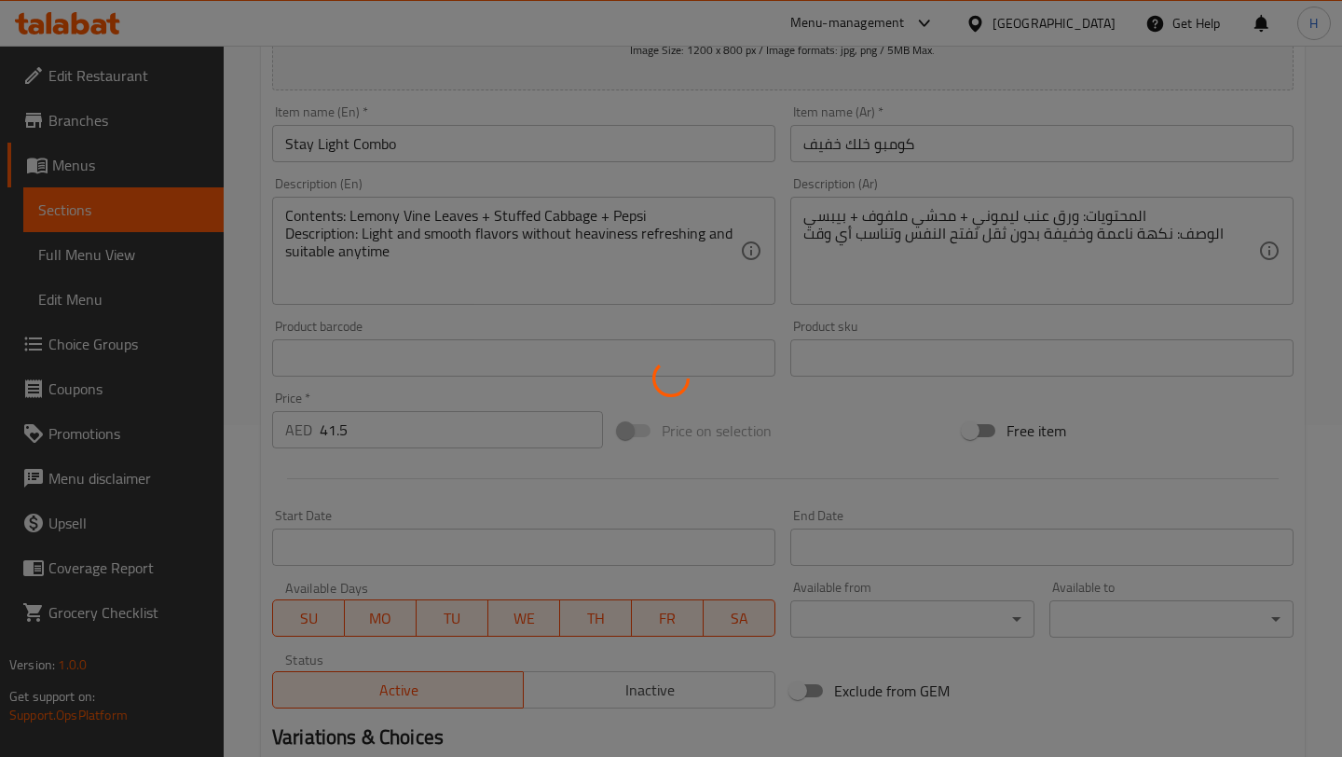
scroll to position [560, 0]
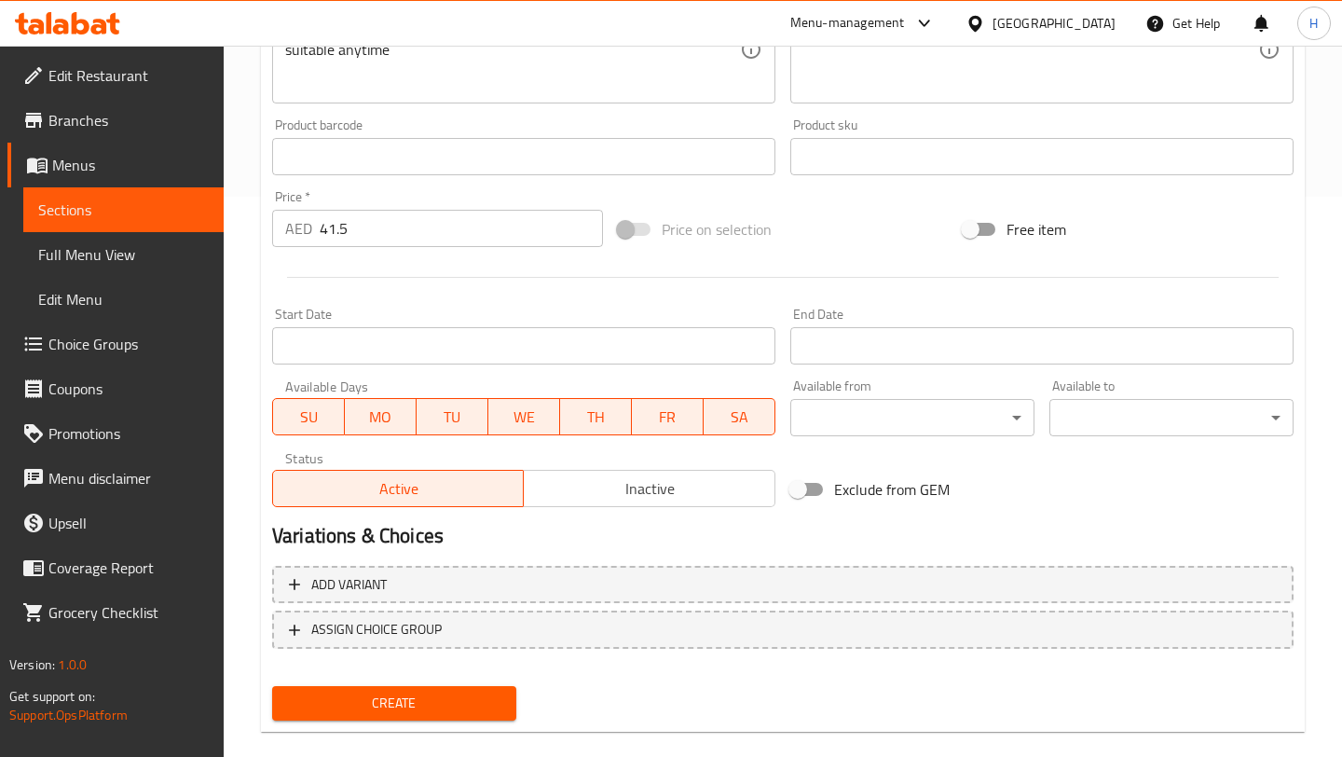
click at [413, 698] on span "Create" at bounding box center [394, 702] width 214 height 23
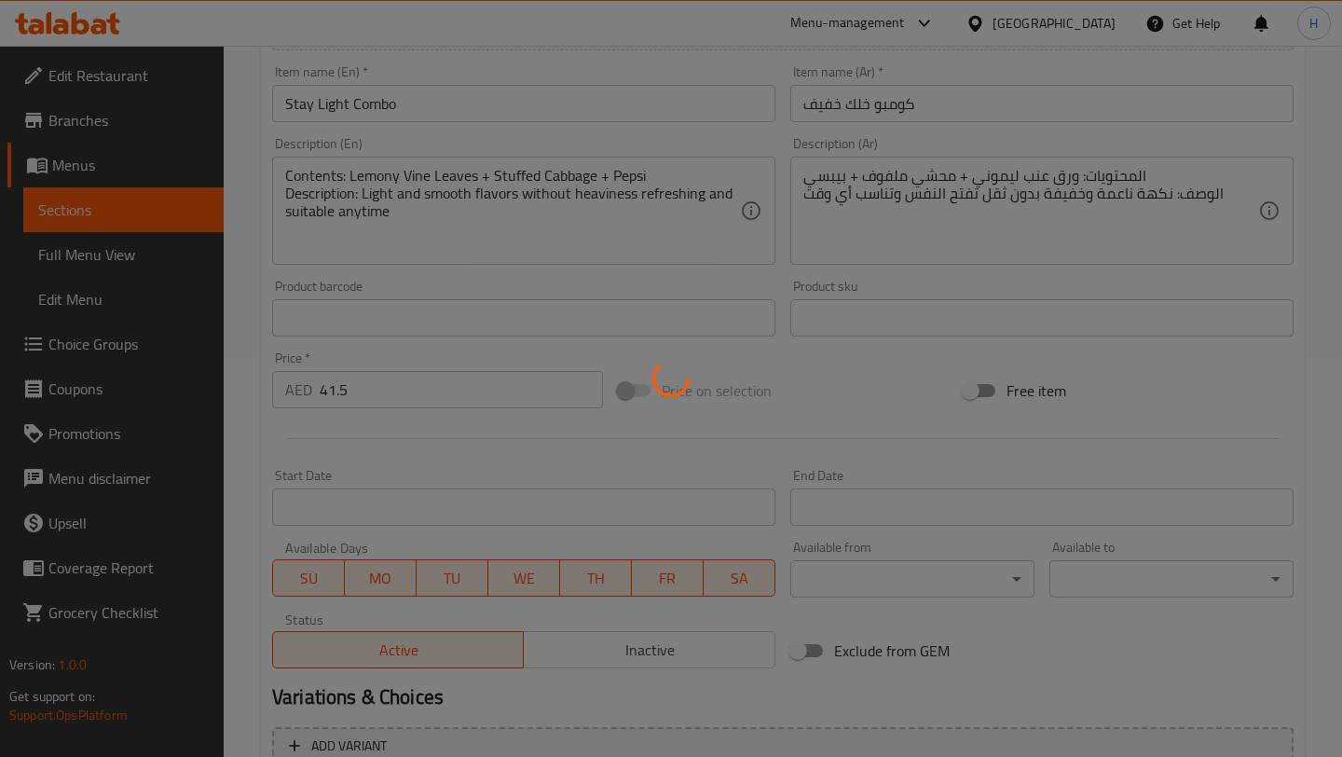
scroll to position [0, 0]
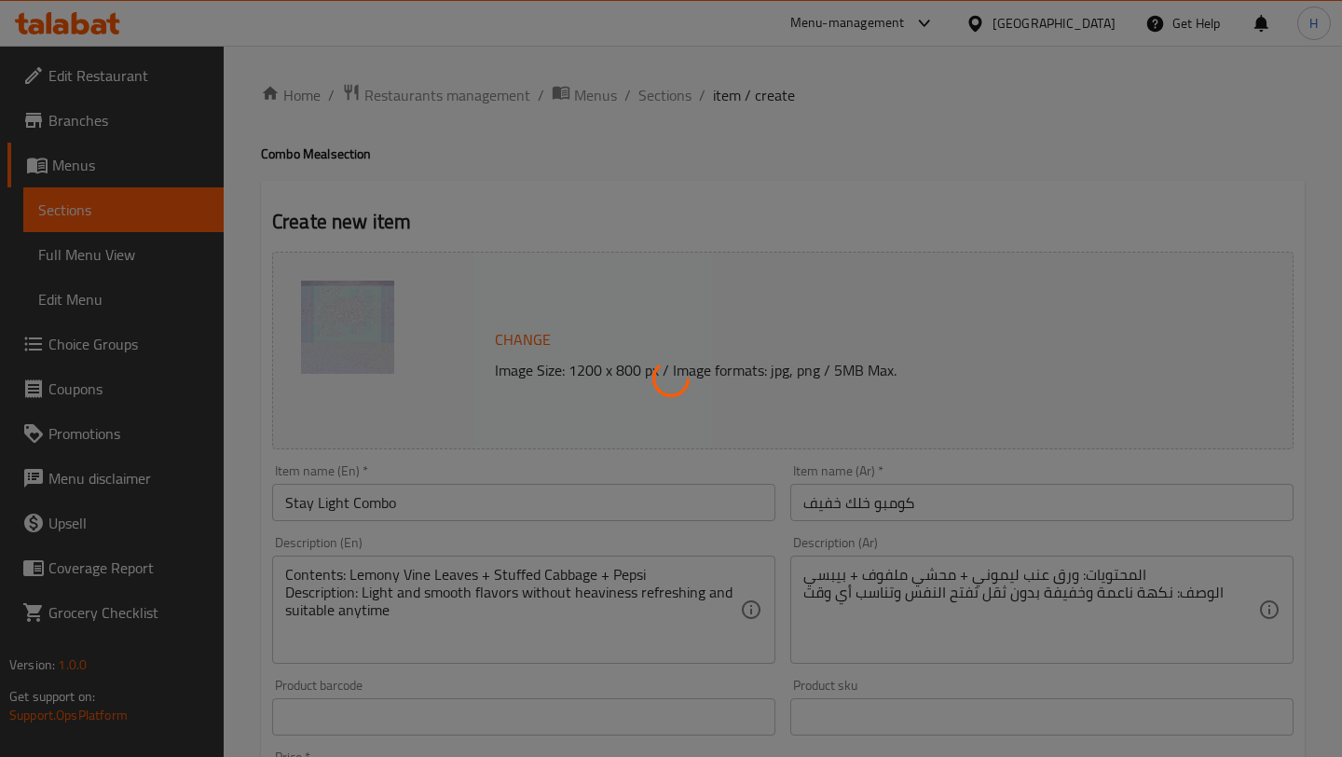
type input "0"
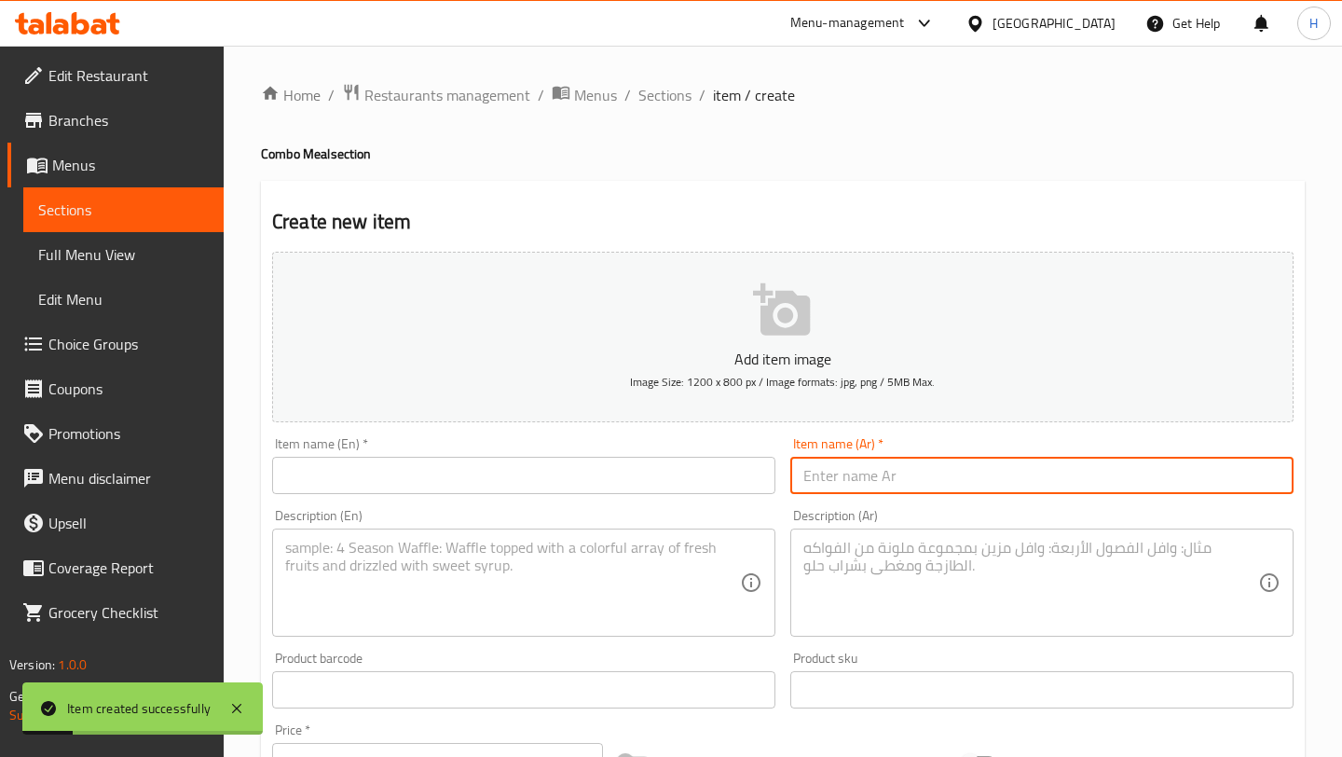
click at [862, 476] on input "text" at bounding box center [1041, 475] width 503 height 37
paste input "كومبو التحدي"
type input "كومبو التحدي"
click at [844, 546] on textarea at bounding box center [1030, 583] width 455 height 89
paste textarea "المحتويات: فتة حار ونار + محشي ورق عنب حار + بيبسي الوصف: للّي يحب الطعم يقرص م…"
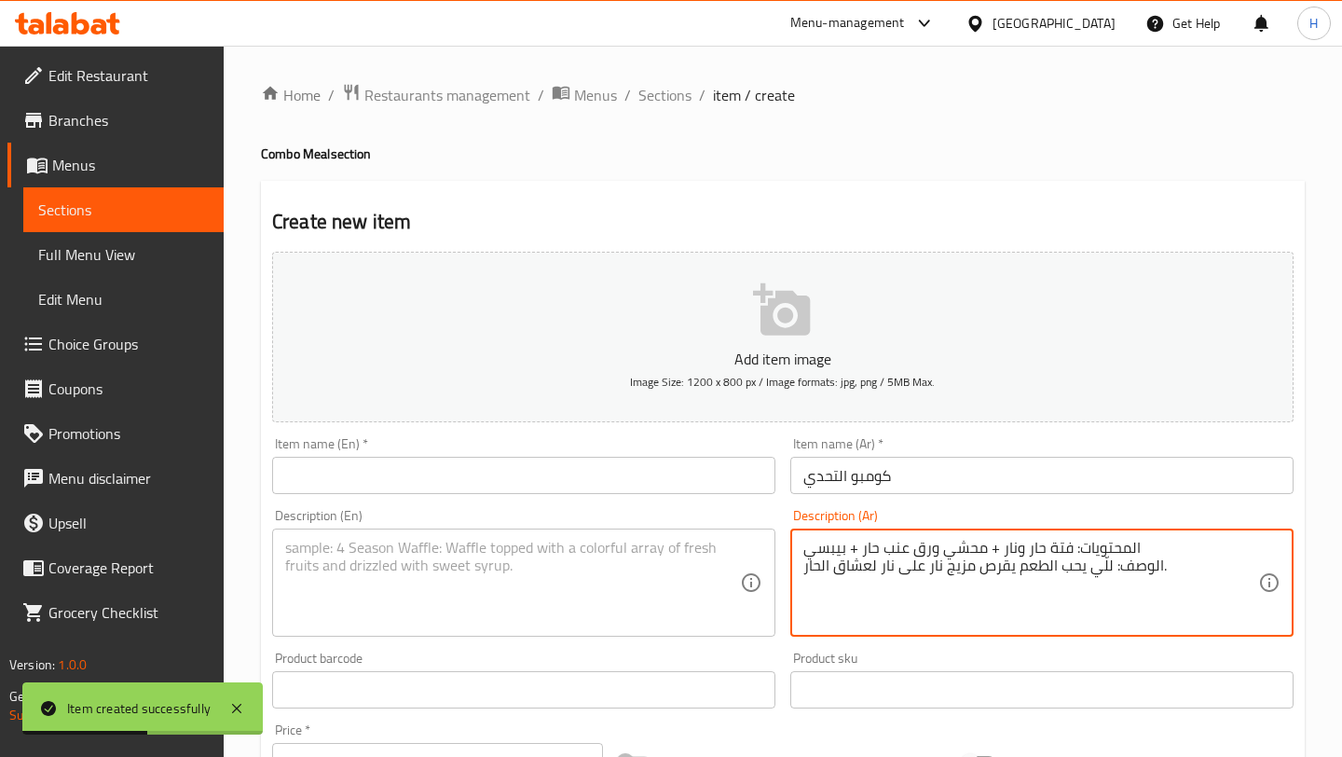
type textarea "المحتويات: فتة حار ونار + محشي ورق عنب حار + بيبسي الوصف: للّي يحب الطعم يقرص م…"
click at [486, 466] on input "text" at bounding box center [523, 475] width 503 height 37
paste input "The Challenge Combo"
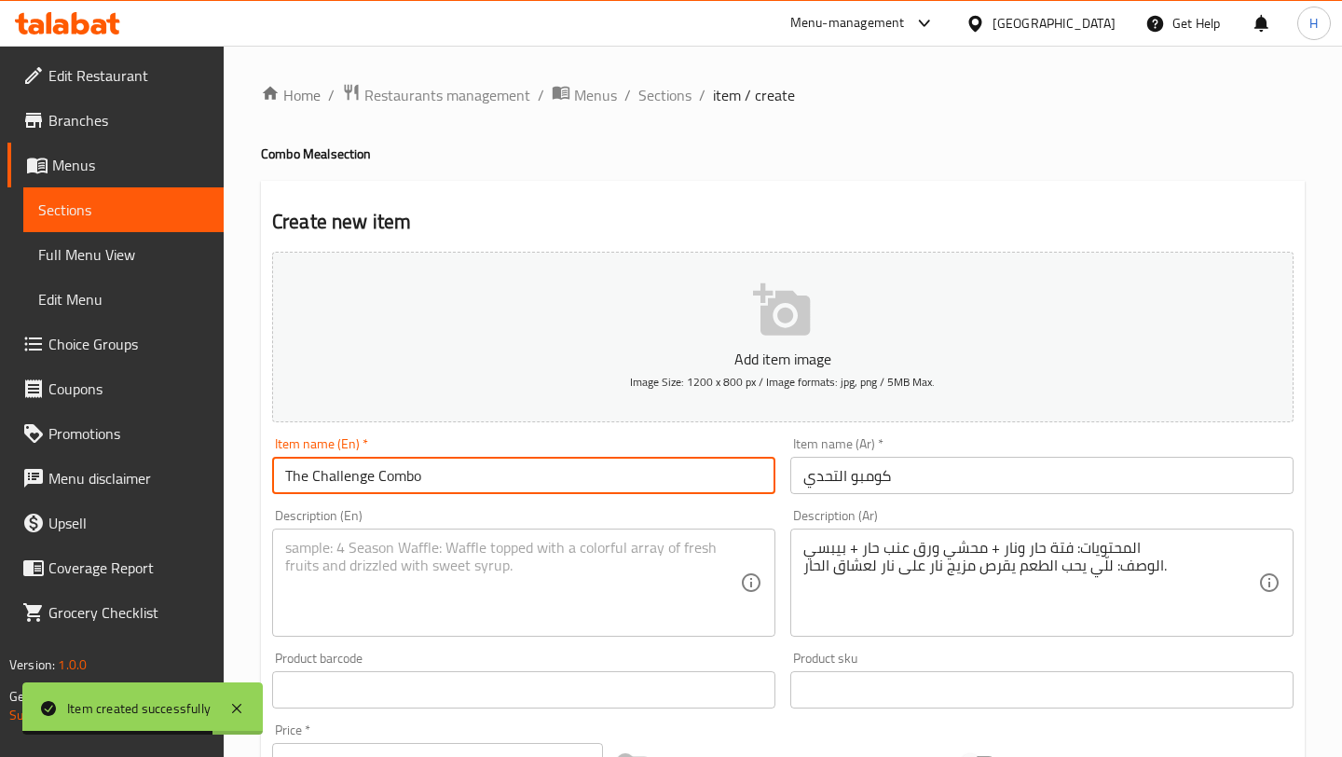
type input "The Challenge Combo"
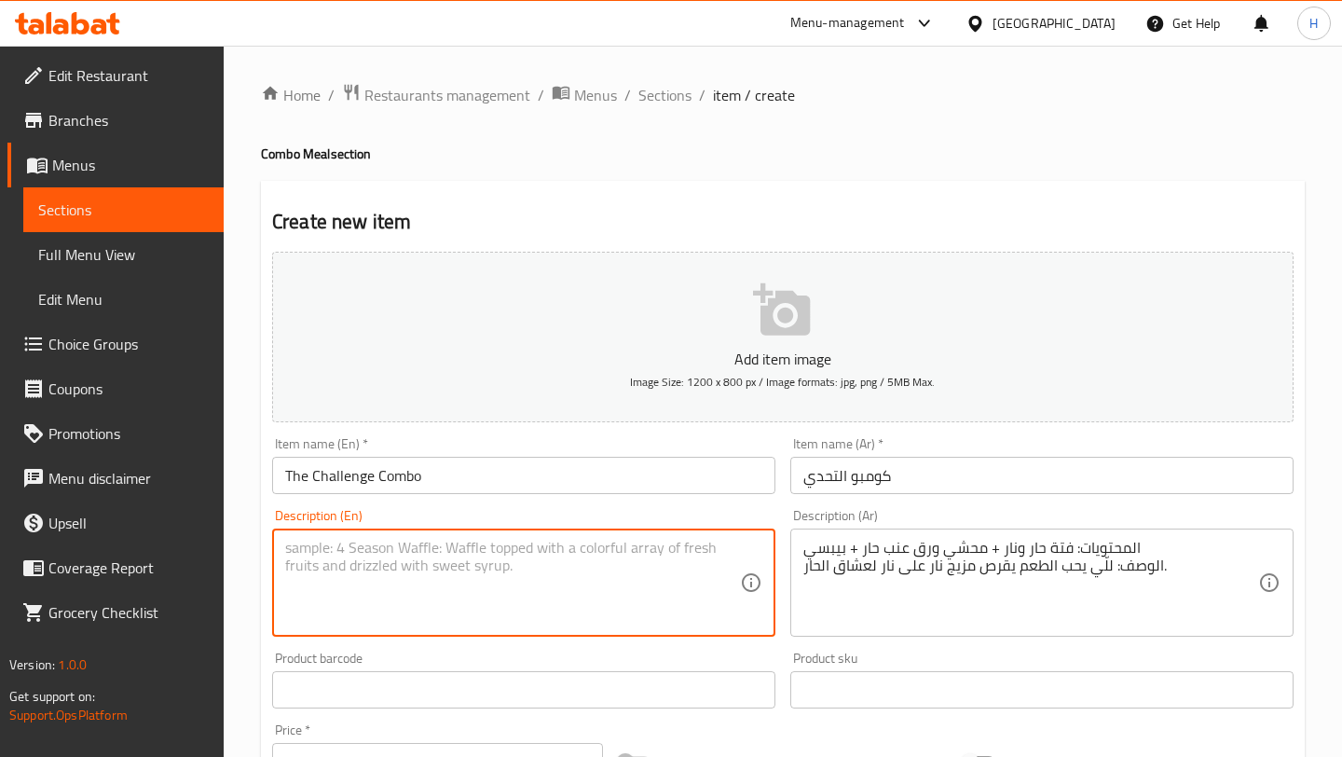
click at [493, 577] on textarea at bounding box center [512, 583] width 455 height 89
paste textarea "Contents: Spicy Fatteh + Spicy Vine Leaves + Pepsi Description: For those who l…"
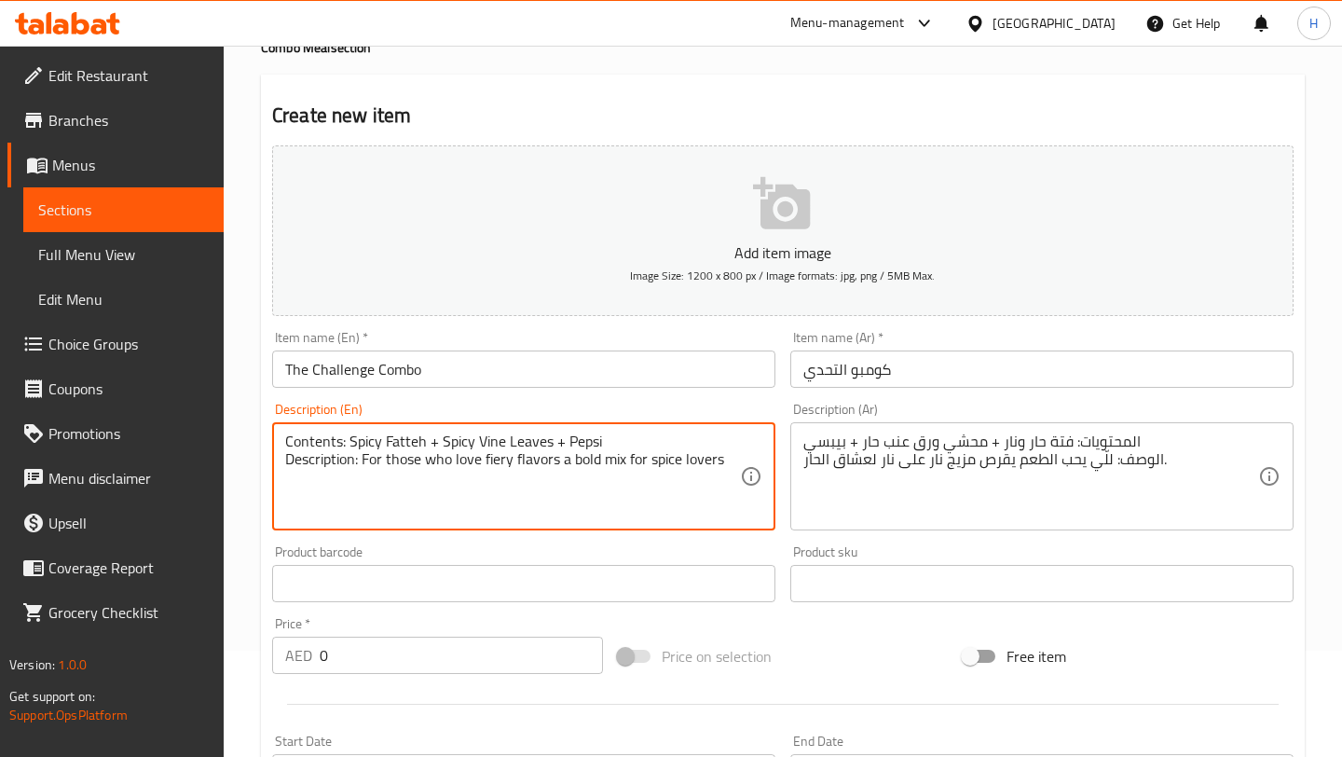
scroll to position [146, 0]
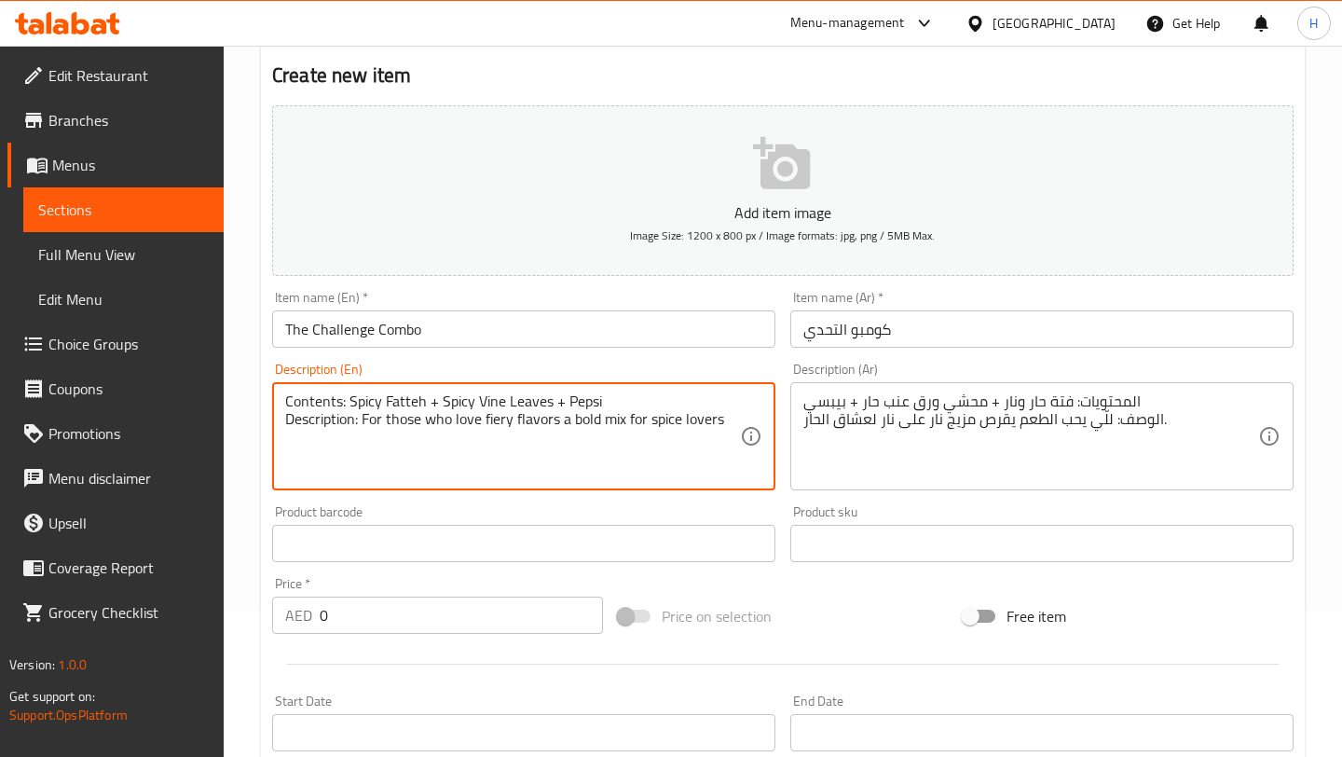
type textarea "Contents: Spicy Fatteh + Spicy Vine Leaves + Pepsi Description: For those who l…"
click at [419, 621] on input "0" at bounding box center [461, 614] width 283 height 37
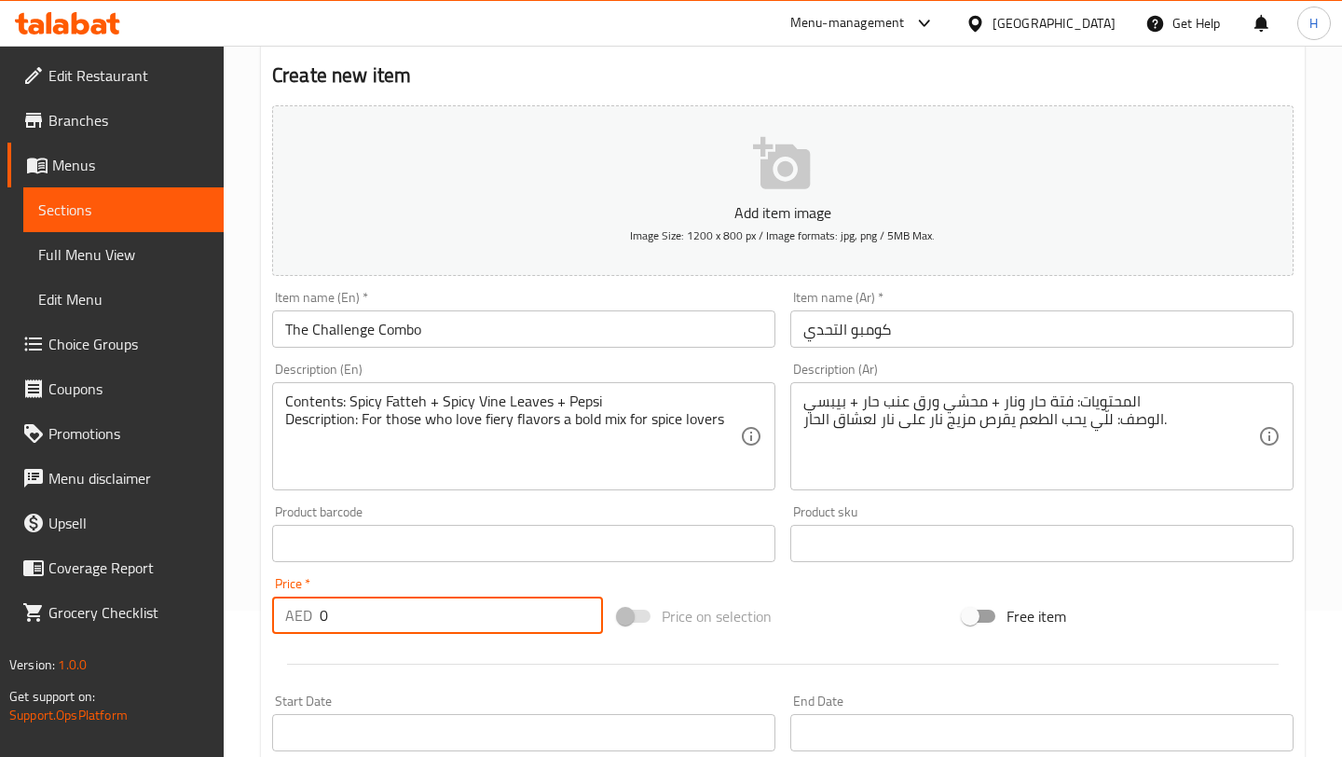
click at [419, 621] on input "0" at bounding box center [461, 614] width 283 height 37
click at [584, 614] on input "54" at bounding box center [461, 614] width 283 height 37
click at [581, 607] on input "55" at bounding box center [461, 614] width 283 height 37
type input "56"
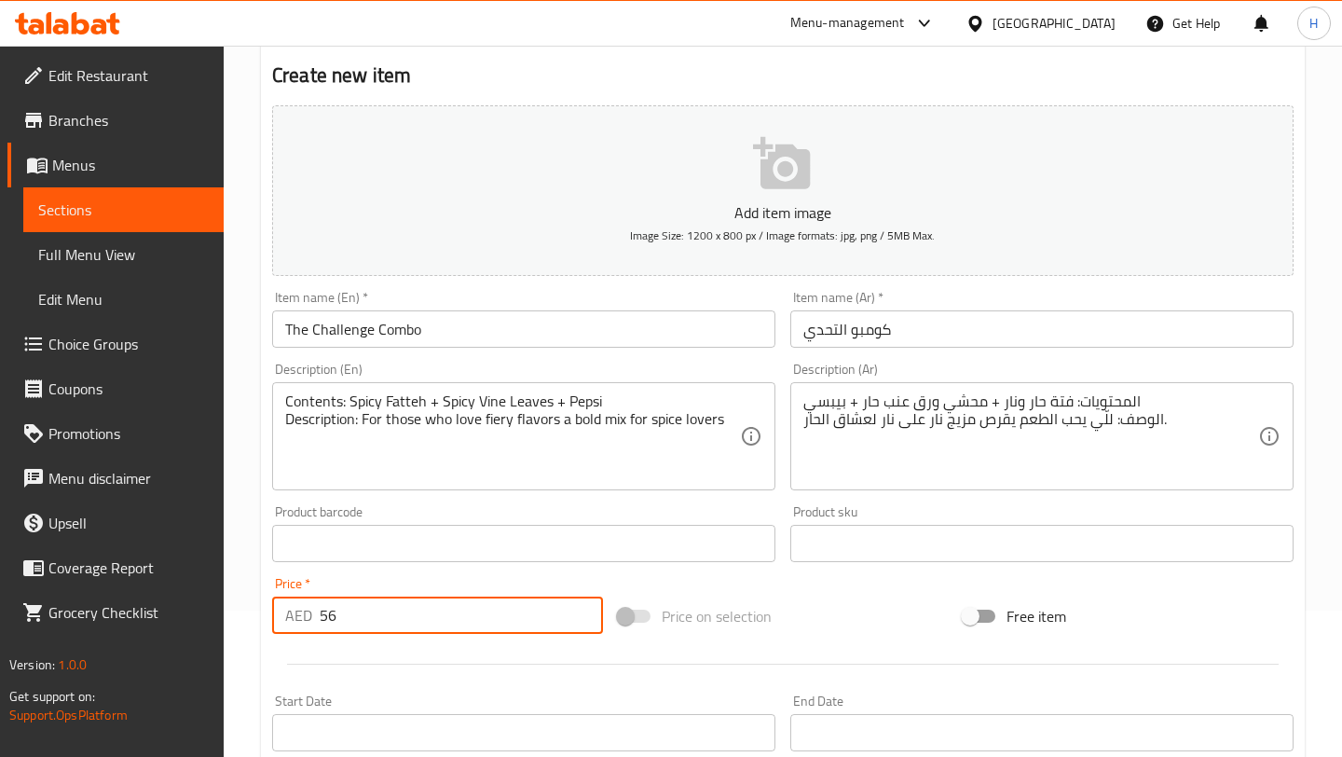
click at [581, 607] on input "56" at bounding box center [461, 614] width 283 height 37
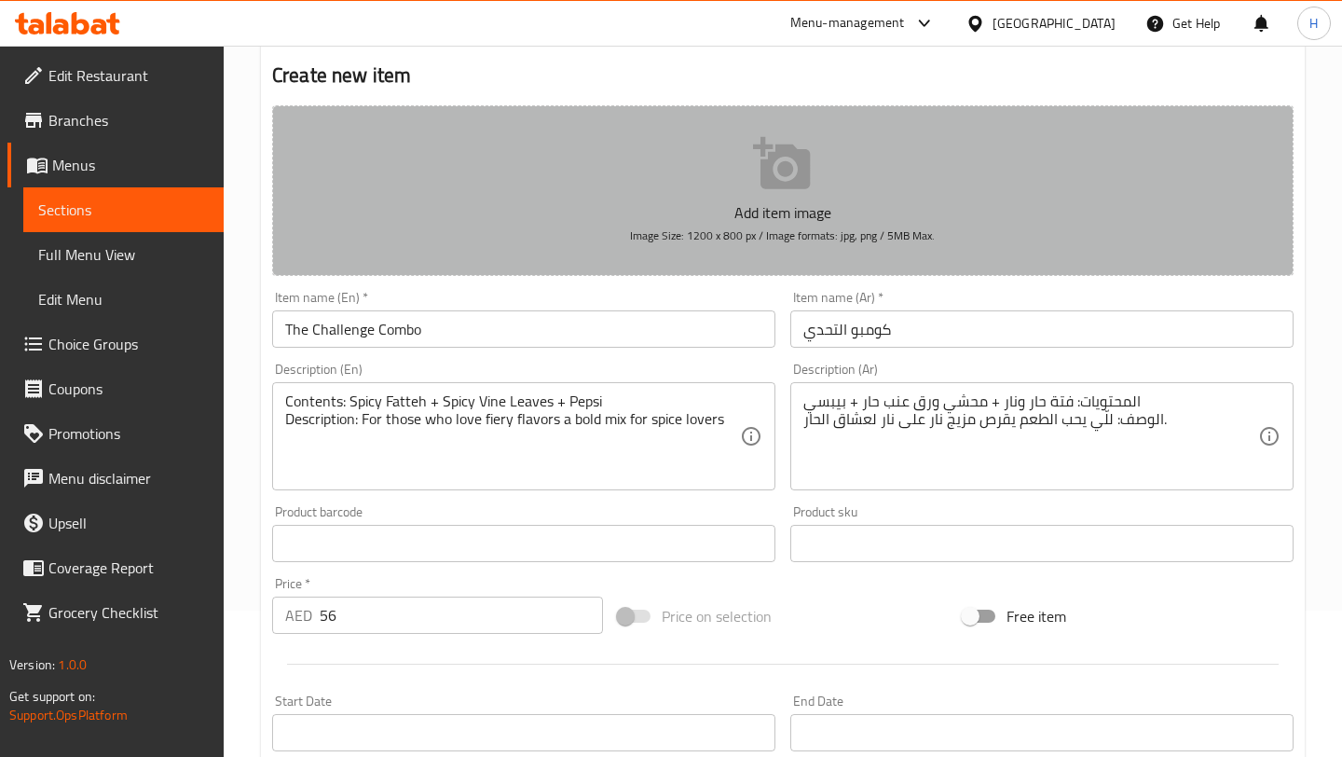
click at [778, 189] on icon "button" at bounding box center [783, 164] width 60 height 60
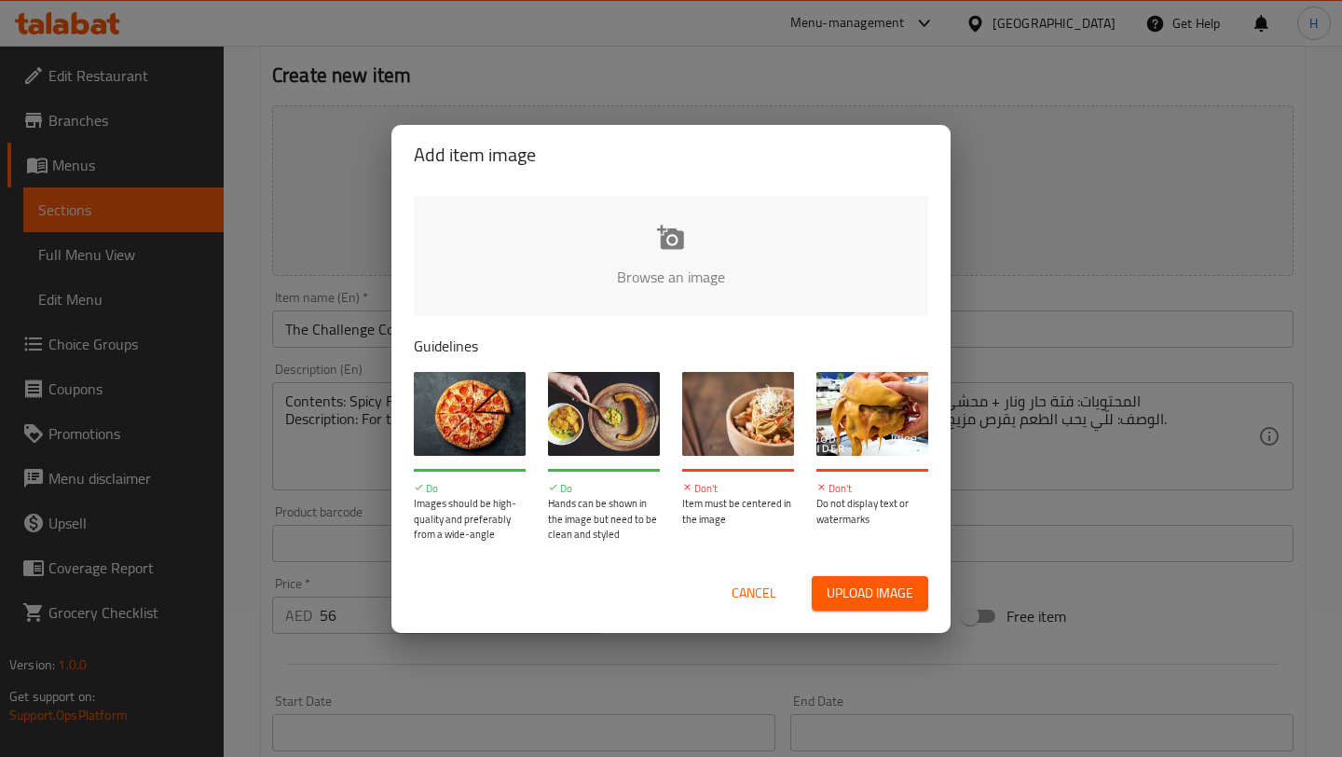
click at [642, 249] on input "file" at bounding box center [1301, 283] width 1774 height 174
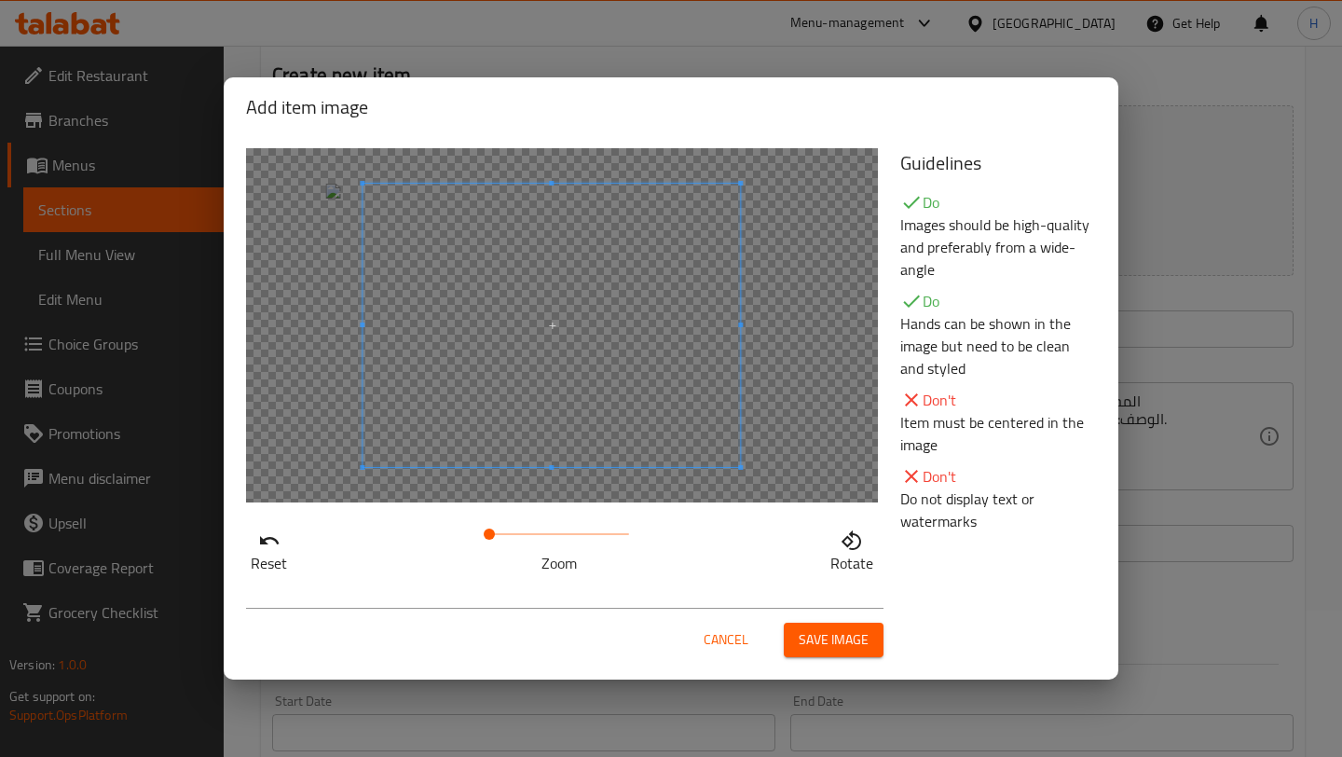
click at [582, 394] on span at bounding box center [550, 325] width 377 height 283
click at [839, 634] on span "Save image" at bounding box center [833, 639] width 70 height 23
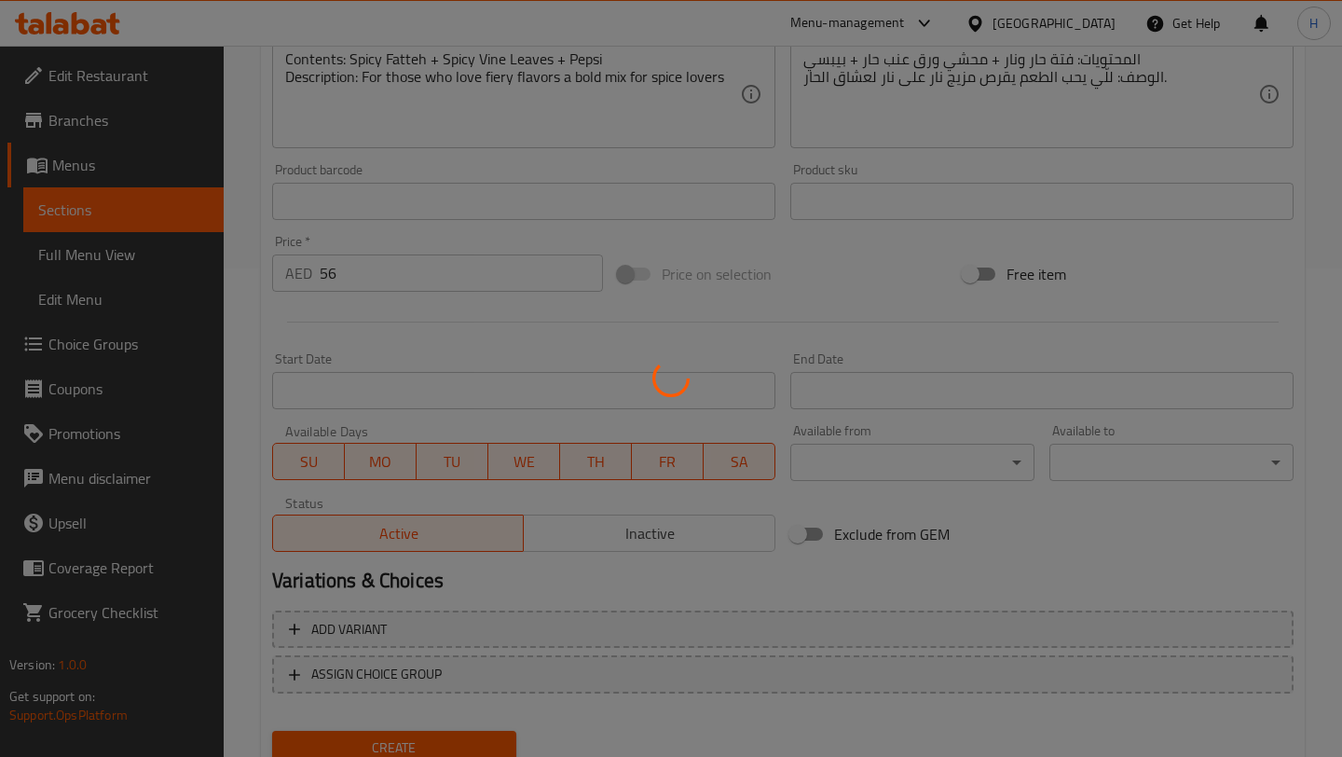
scroll to position [560, 0]
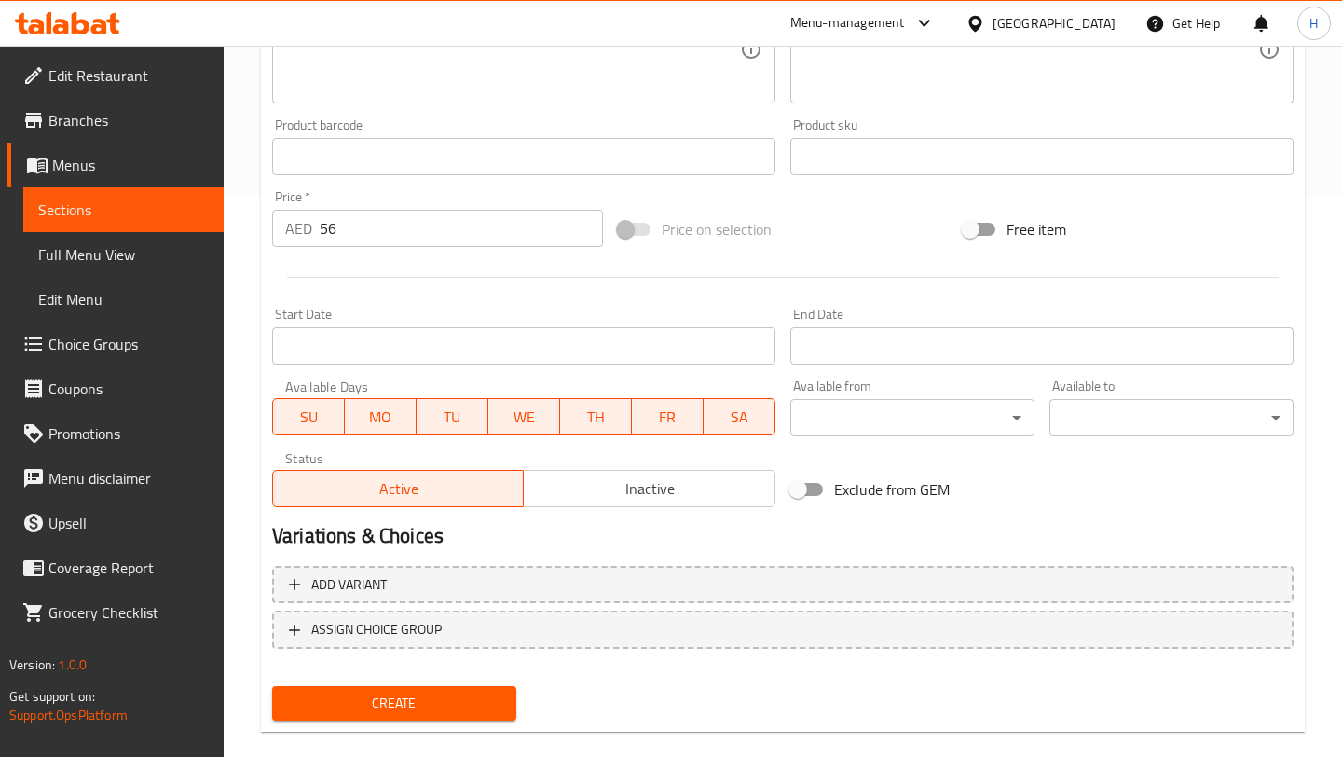
click at [412, 711] on span "Create" at bounding box center [394, 702] width 214 height 23
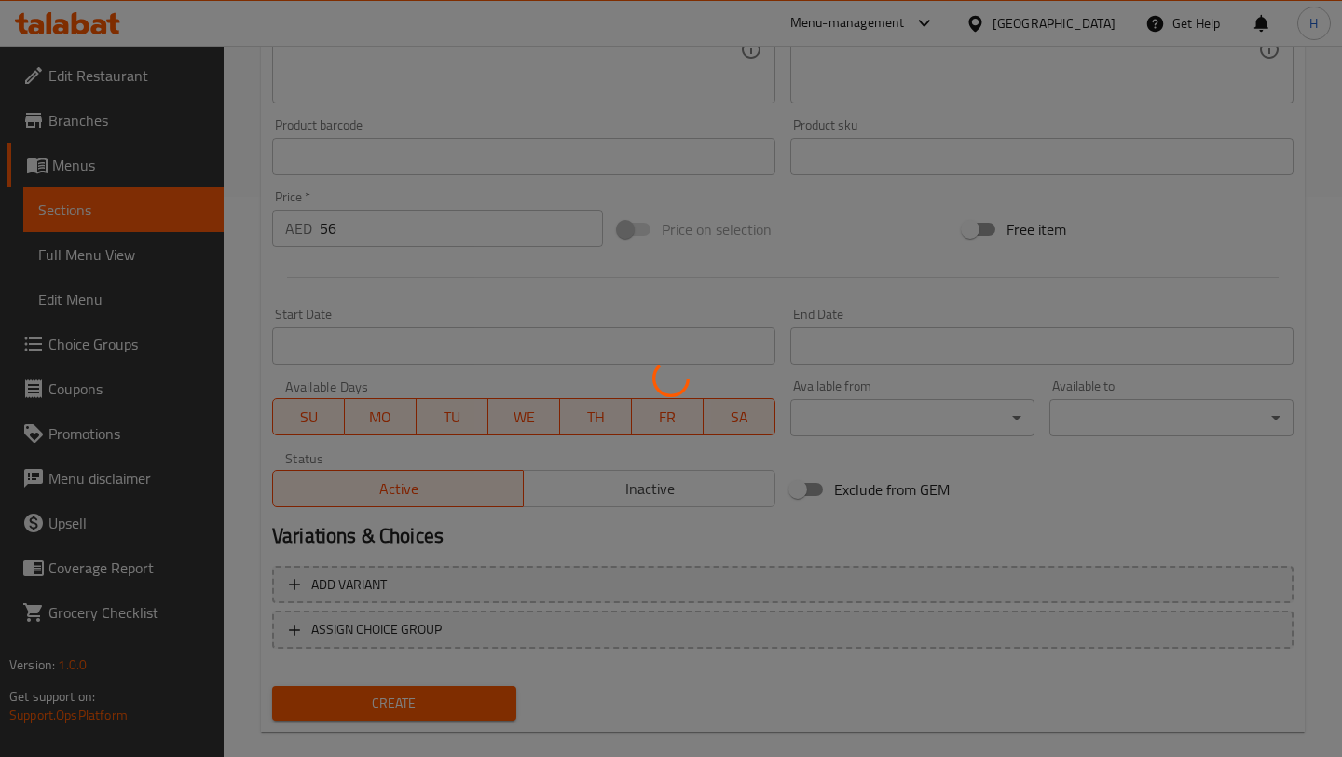
type input "0"
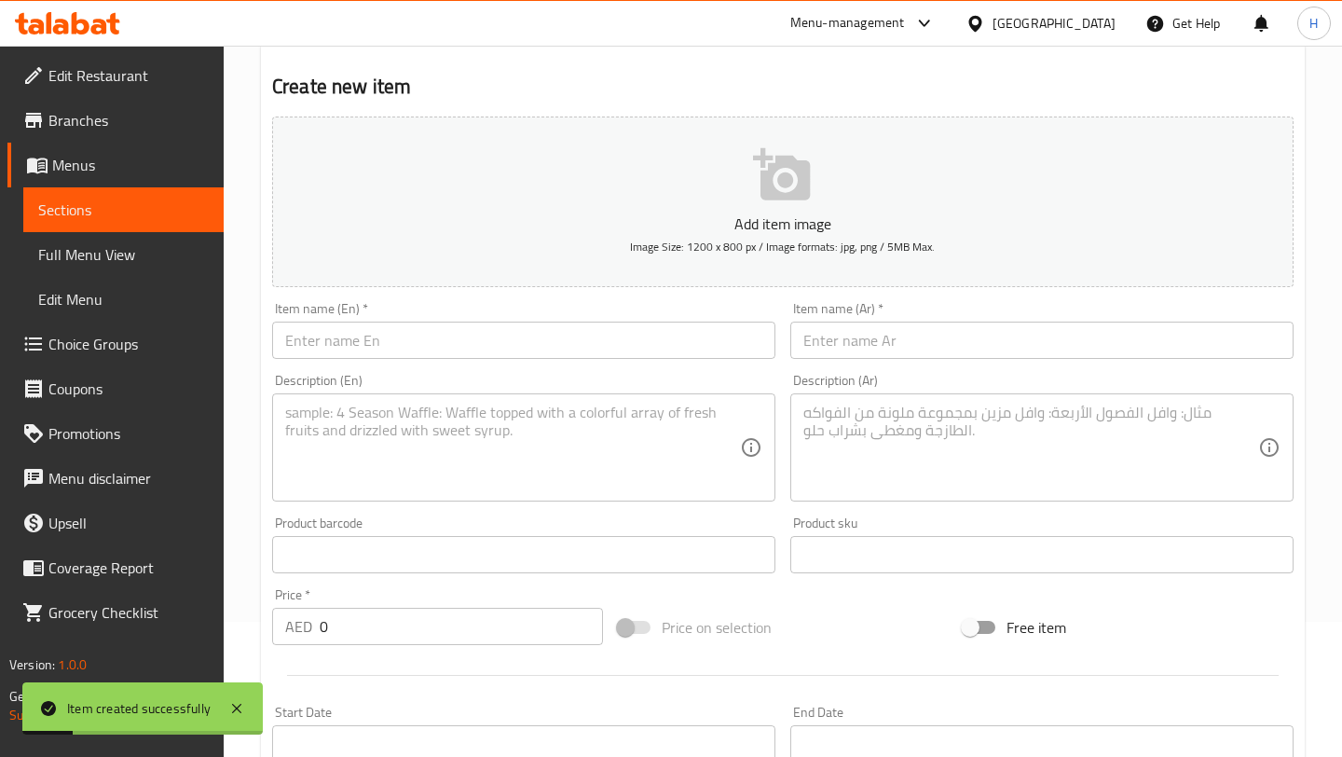
scroll to position [13, 0]
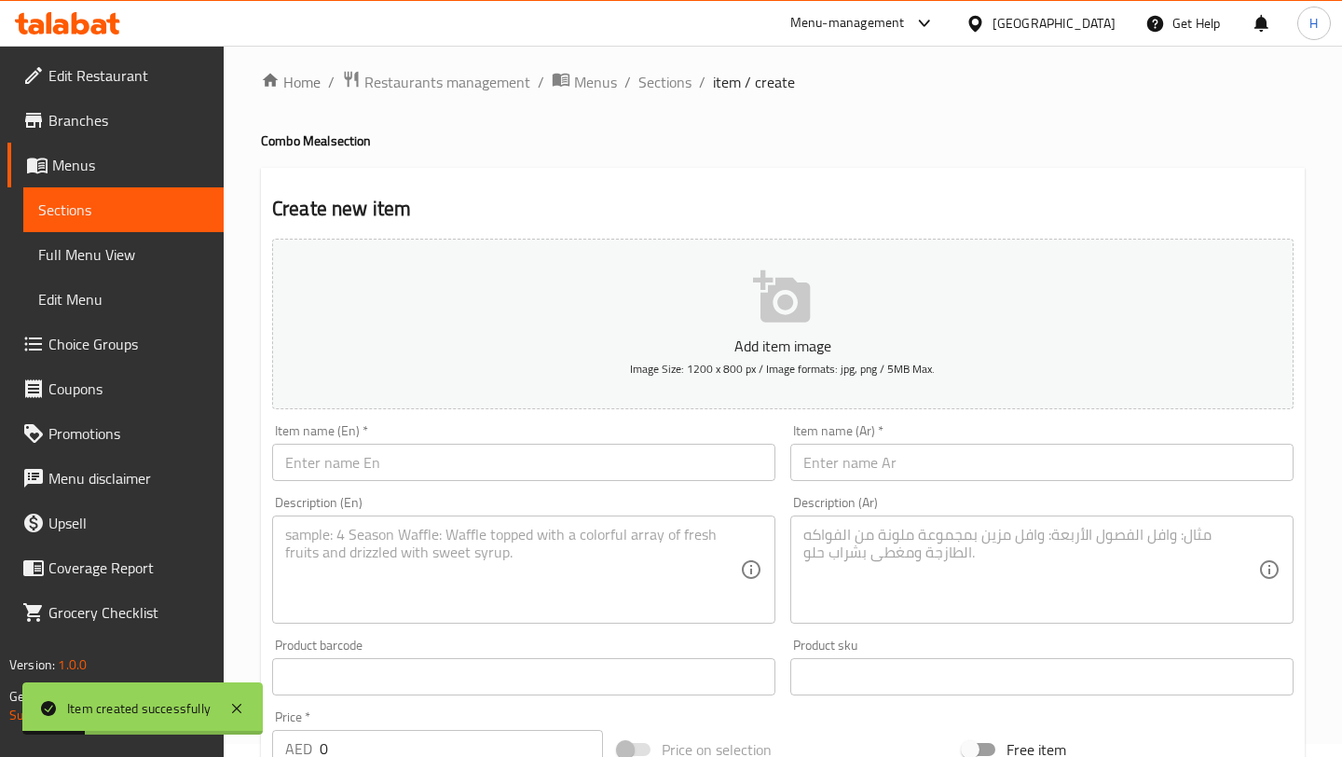
click at [401, 450] on input "text" at bounding box center [523, 462] width 503 height 37
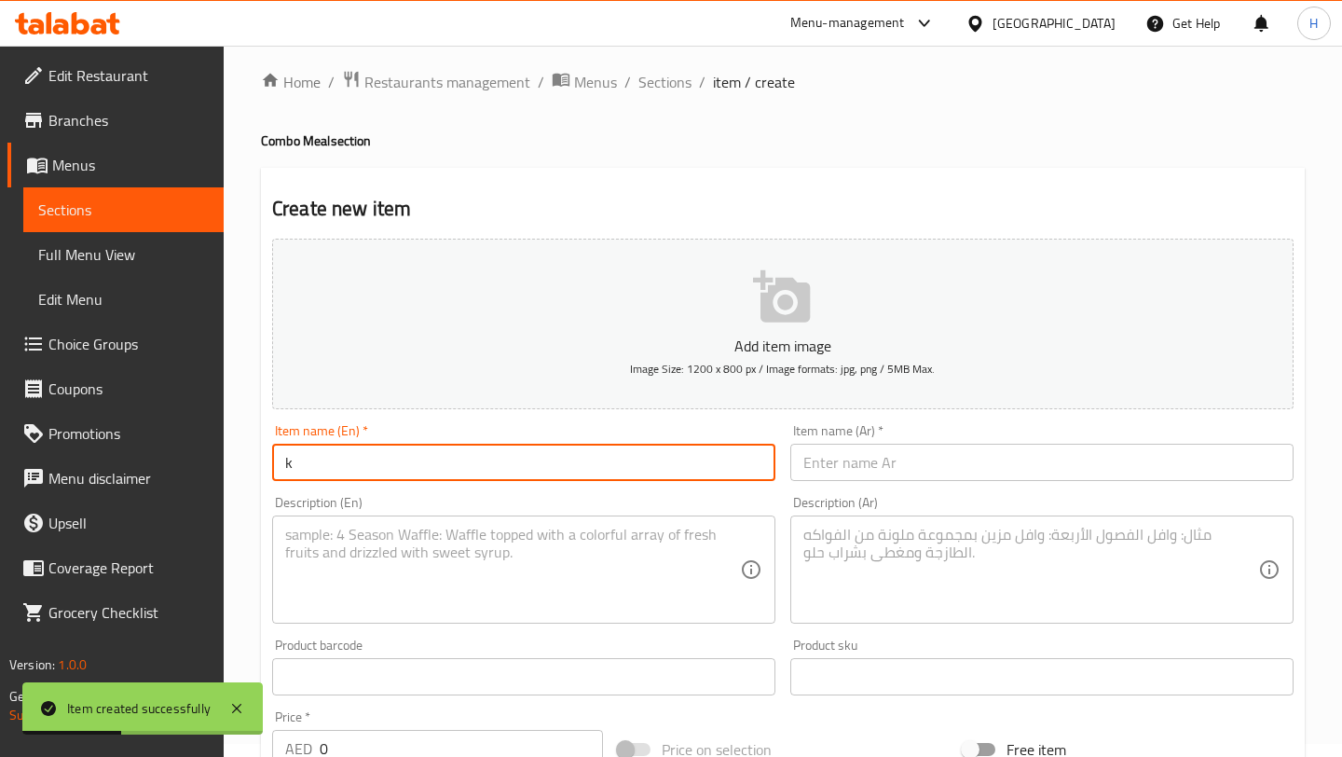
type input "k"
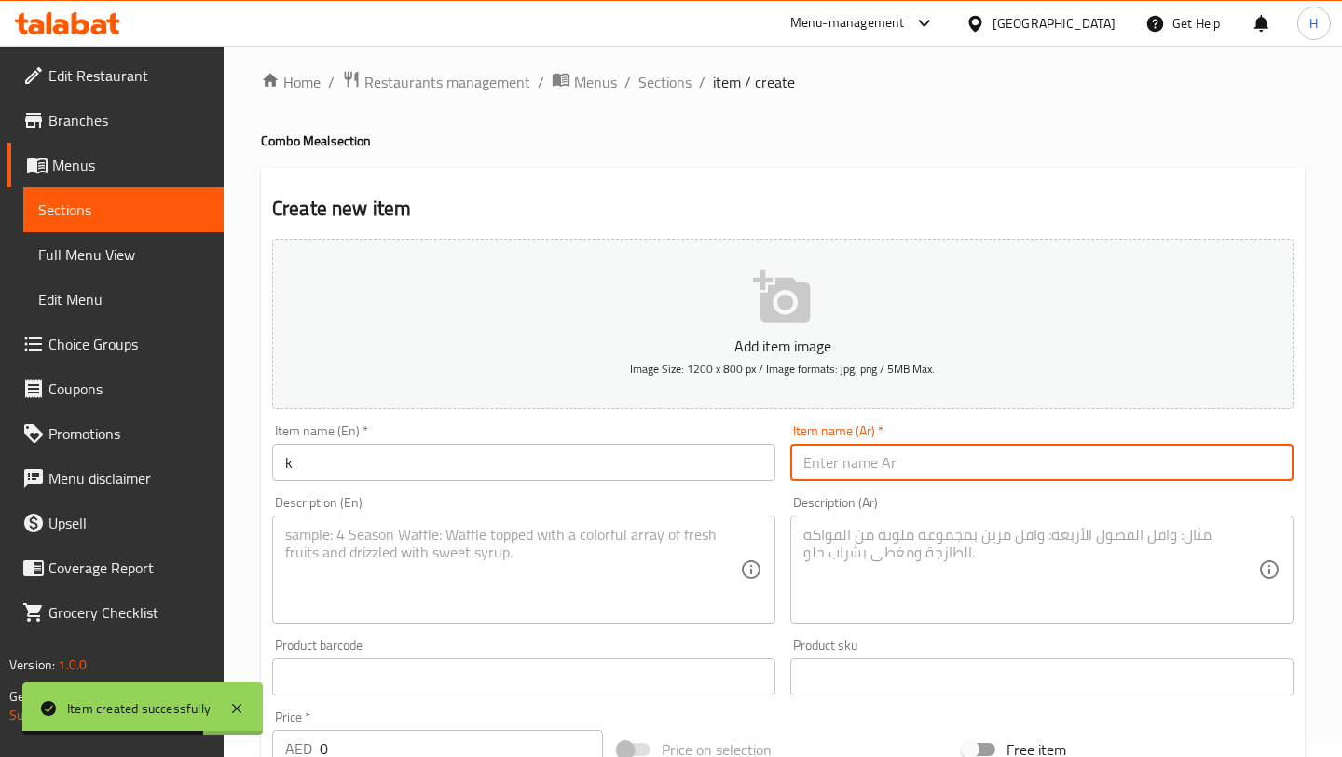
click at [820, 472] on input "text" at bounding box center [1041, 462] width 503 height 37
paste input "كومبو الأطفال – السعر 60 درهم"
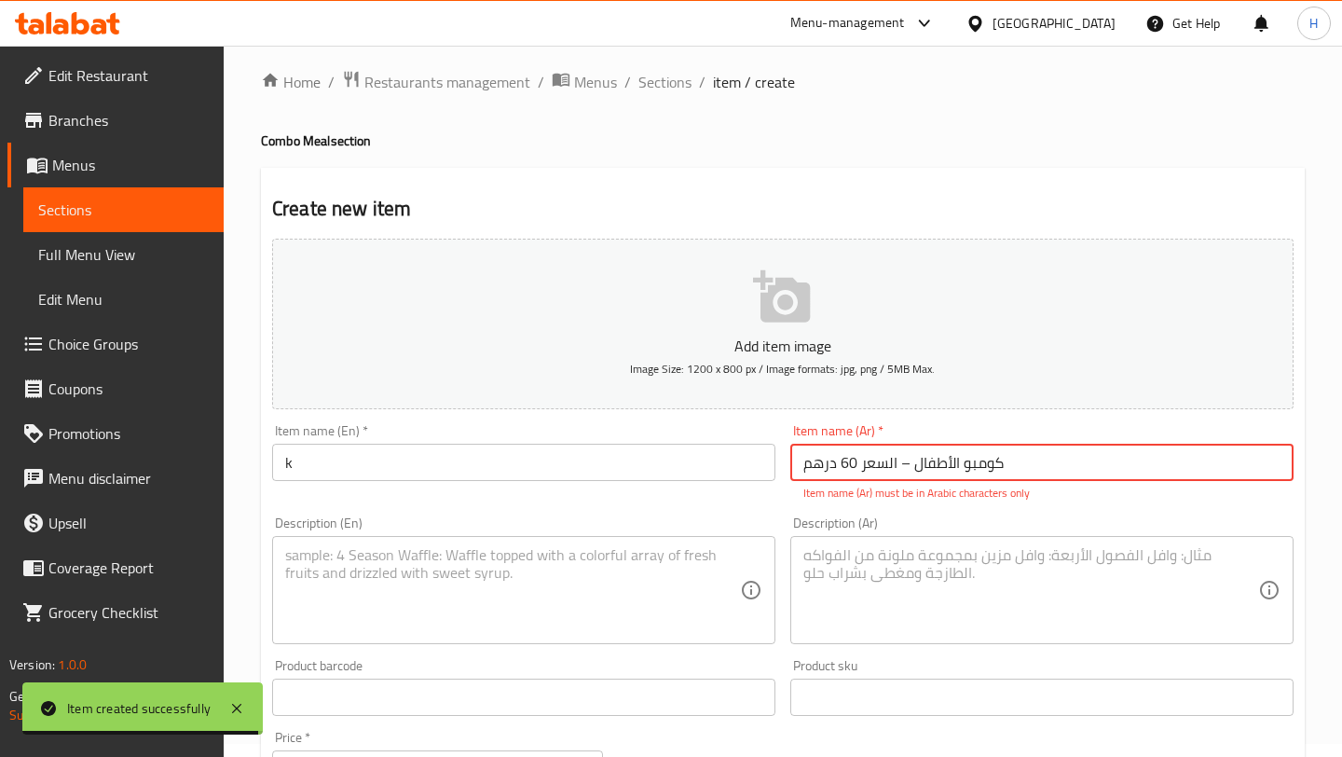
drag, startPoint x: 918, startPoint y: 464, endPoint x: 690, endPoint y: 485, distance: 228.4
click at [690, 485] on div "Add item image Image Size: 1200 x 800 px / Image formats: jpg, png / 5MB Max. I…" at bounding box center [783, 643] width 1036 height 824
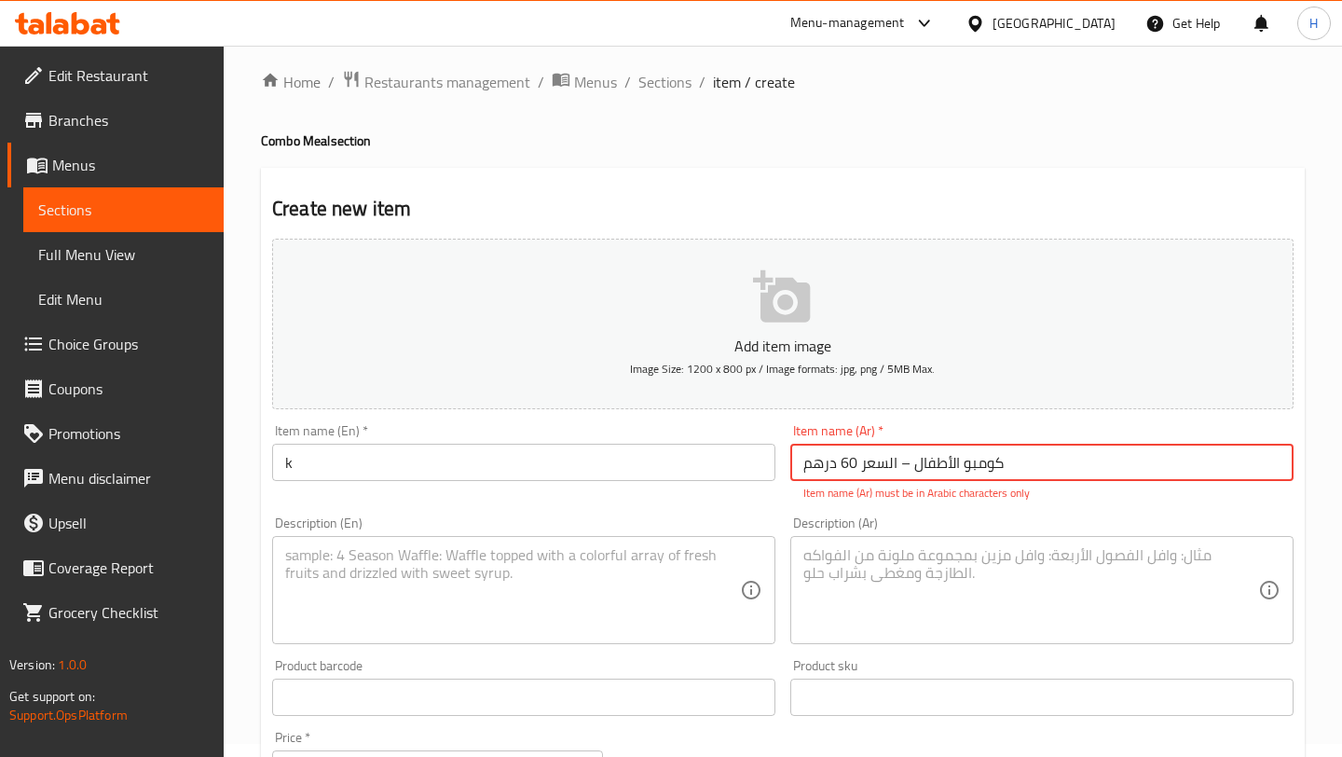
click at [882, 470] on input "كومبو الأطفال – السعر 60 درهم" at bounding box center [1041, 462] width 503 height 37
drag, startPoint x: 907, startPoint y: 465, endPoint x: 711, endPoint y: 467, distance: 195.7
click at [713, 467] on div "Add item image Image Size: 1200 x 800 px / Image formats: jpg, png / 5MB Max. I…" at bounding box center [783, 643] width 1036 height 824
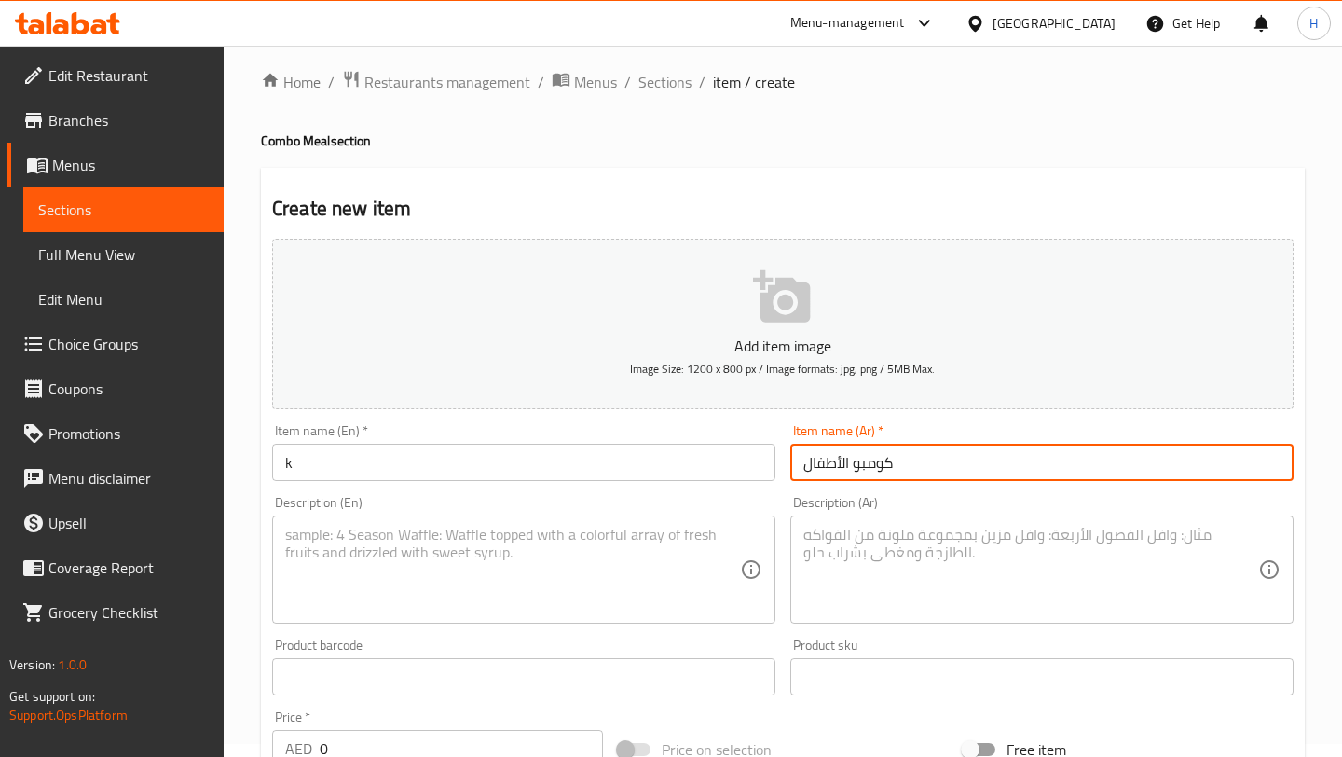
type input "كومبو الأطفال"
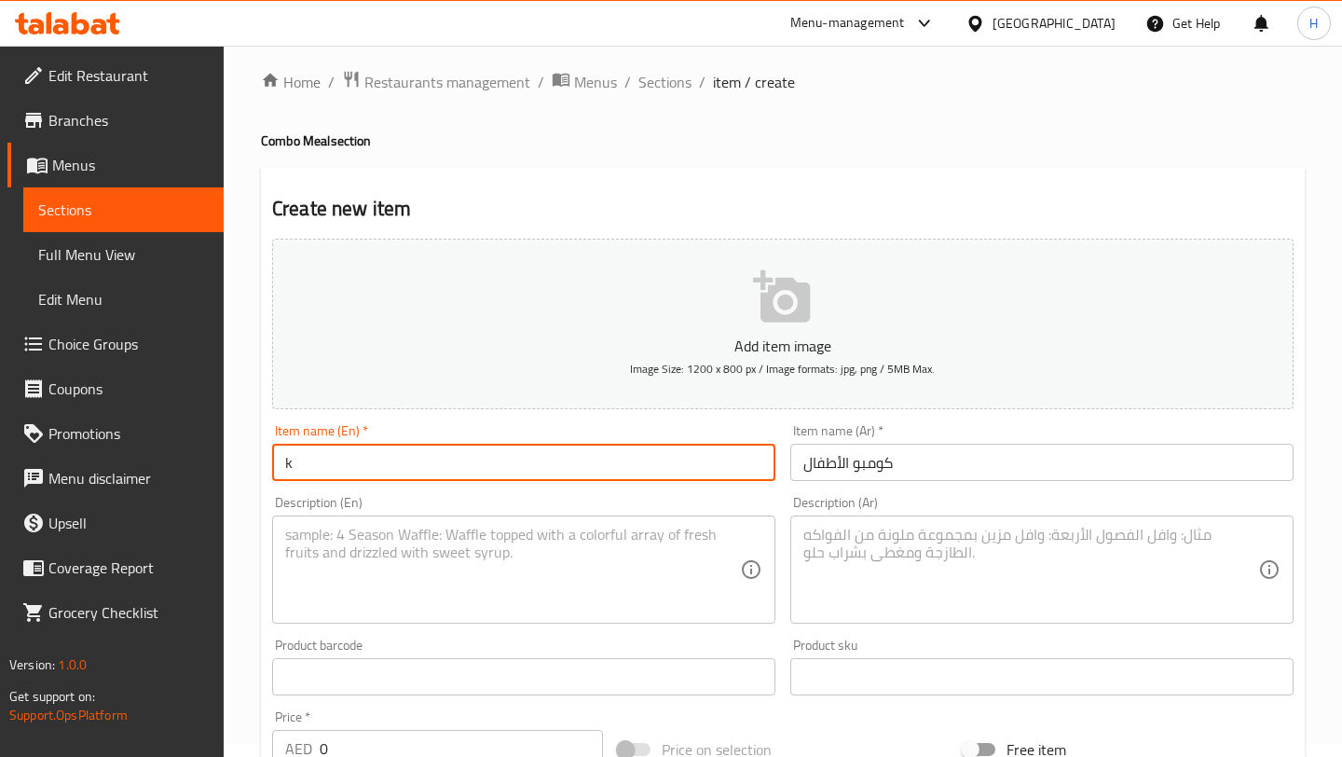
click at [615, 462] on input "k" at bounding box center [523, 462] width 503 height 37
type input "Kids Combo"
click at [865, 542] on textarea at bounding box center [1030, 569] width 455 height 89
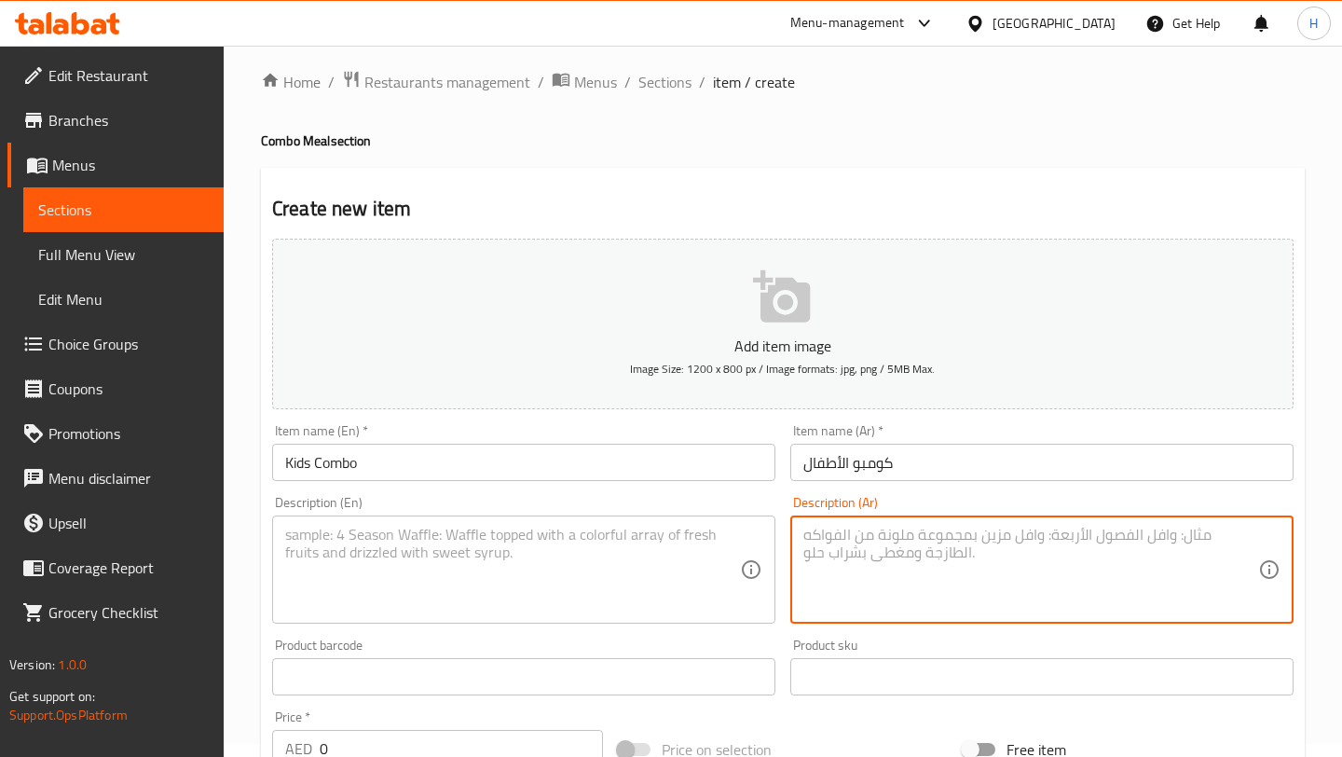
paste textarea "المحتويات: فتة وردية + كشري + عصير برتقال الوصف: ناعمة وخفيفة، بدون بهارات مثال…"
type textarea "المحتويات: فتة وردية + كشري + عصير برتقال الوصف: ناعمة وخفيفة، بدون بهارات مثال…"
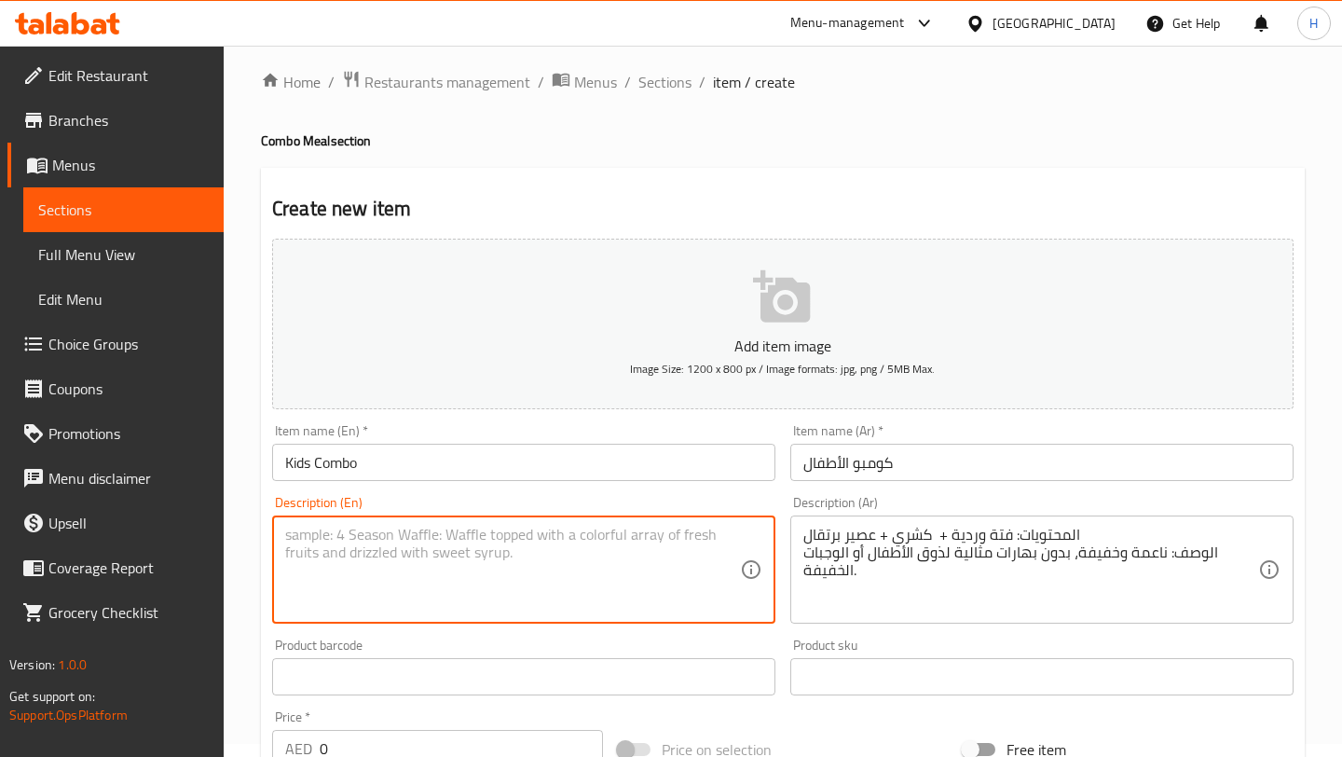
click at [448, 534] on textarea at bounding box center [512, 569] width 455 height 89
paste textarea "Contents: Pink Fatteh + Koshari + Orange Juice Description: Soft and light, wit…"
click at [466, 582] on textarea "Contents: Pink Fatteh + Koshari + Orange Juice Description: Soft and light, wit…" at bounding box center [512, 569] width 455 height 89
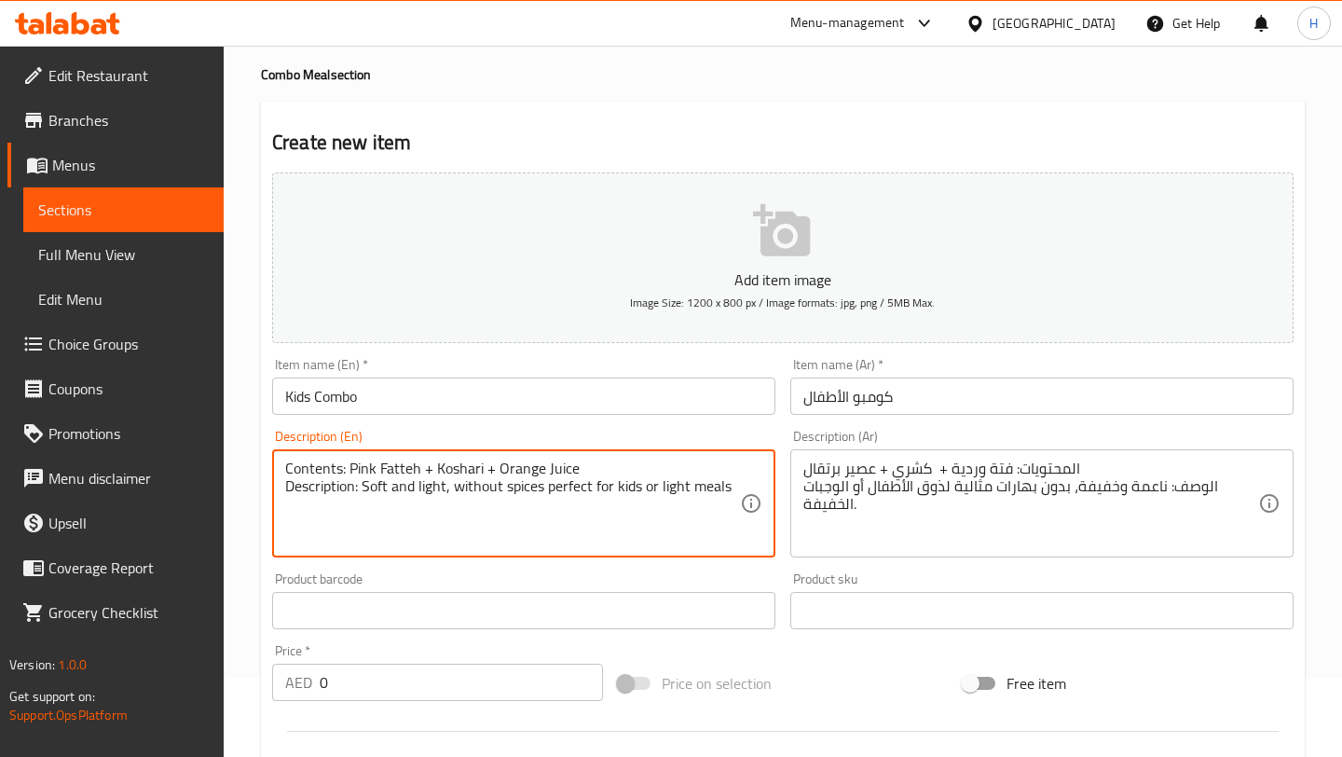
type textarea "Contents: Pink Fatteh + Koshari + Orange Juice Description: Soft and light, wit…"
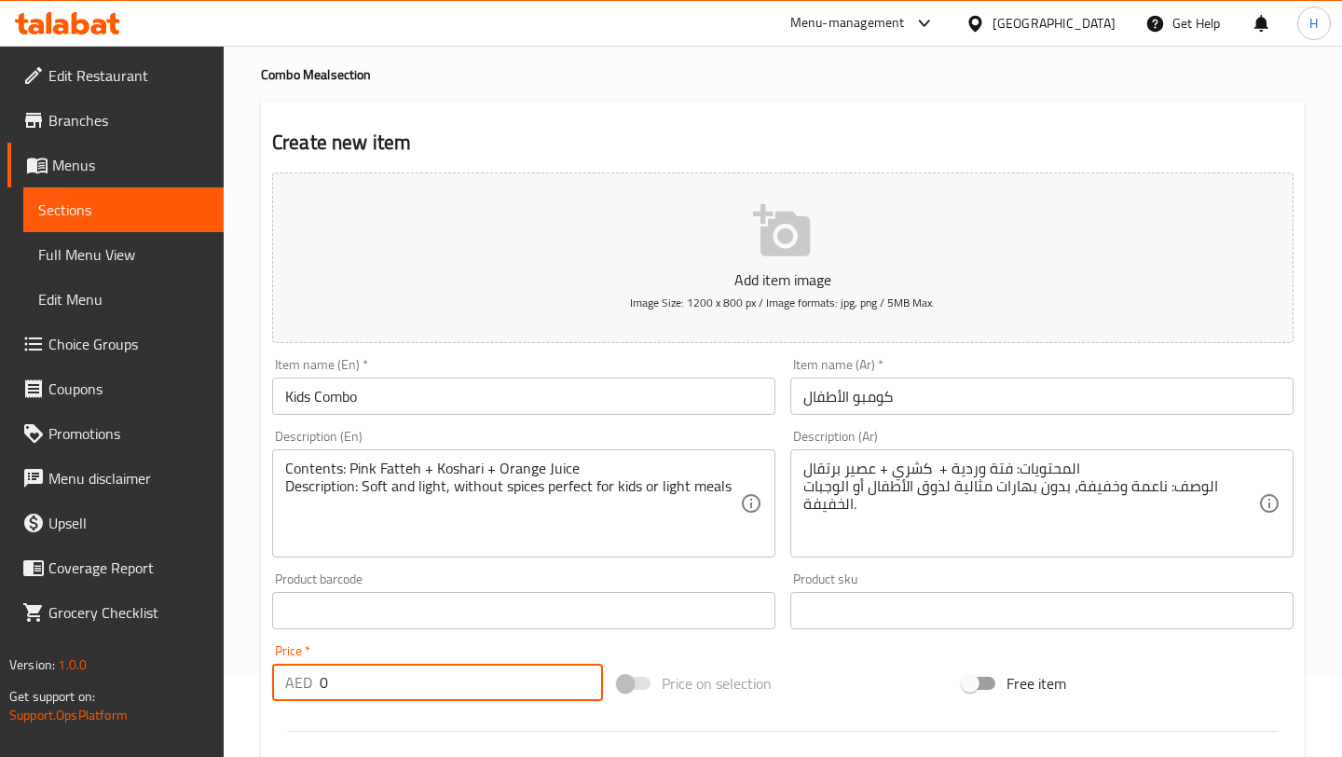
click at [398, 677] on input "0" at bounding box center [461, 681] width 283 height 37
click at [580, 675] on input "56" at bounding box center [461, 681] width 283 height 37
click at [580, 675] on input "57" at bounding box center [461, 681] width 283 height 37
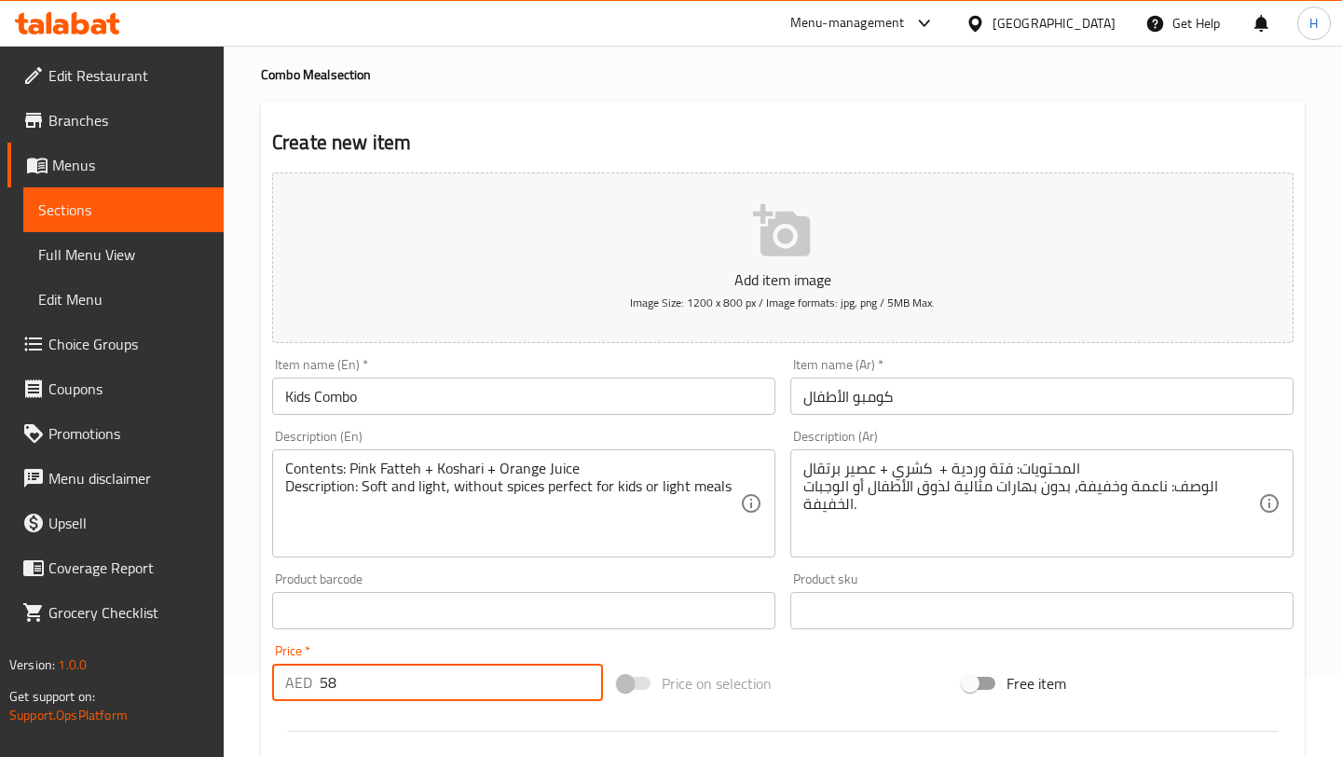
click at [580, 675] on input "58" at bounding box center [461, 681] width 283 height 37
click at [580, 675] on input "59" at bounding box center [461, 681] width 283 height 37
type input "60"
click at [580, 675] on input "60" at bounding box center [461, 681] width 283 height 37
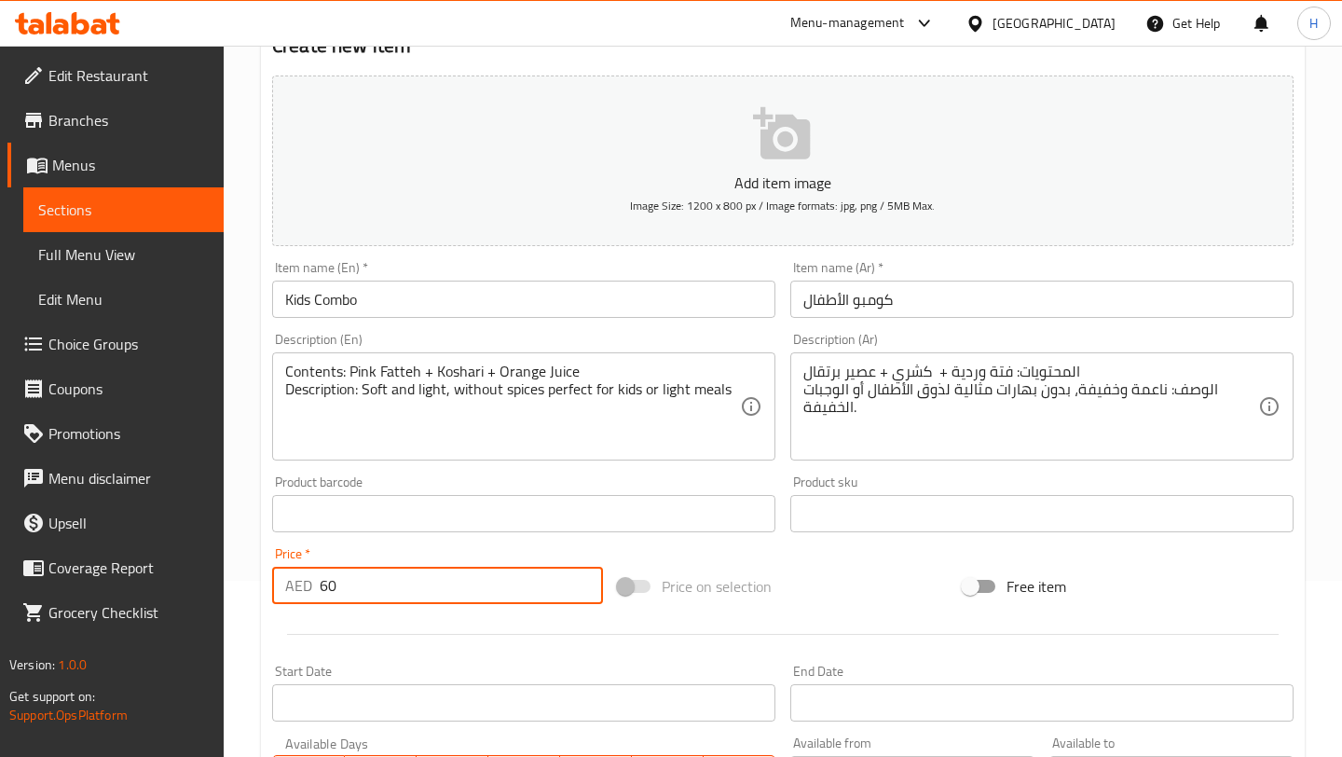
scroll to position [177, 0]
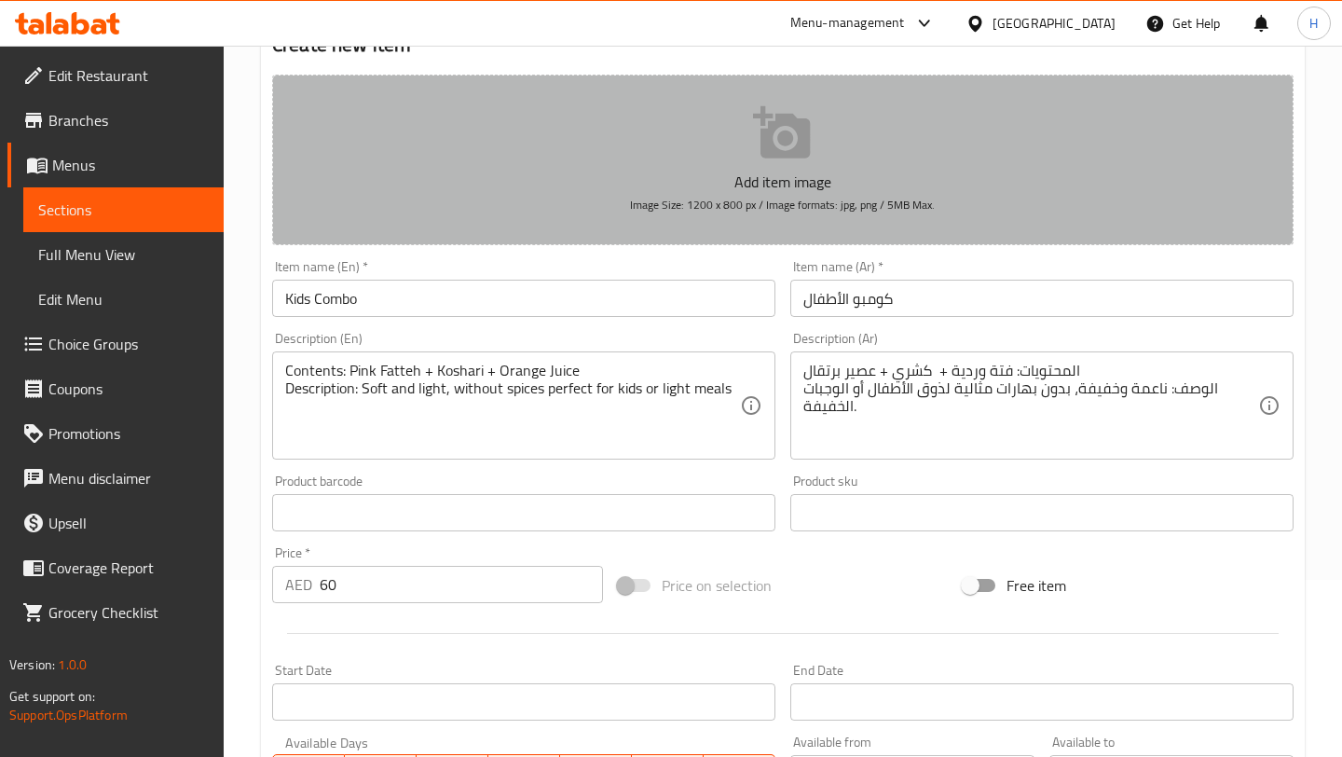
click at [748, 202] on span "Image Size: 1200 x 800 px / Image formats: jpg, png / 5MB Max." at bounding box center [782, 204] width 305 height 21
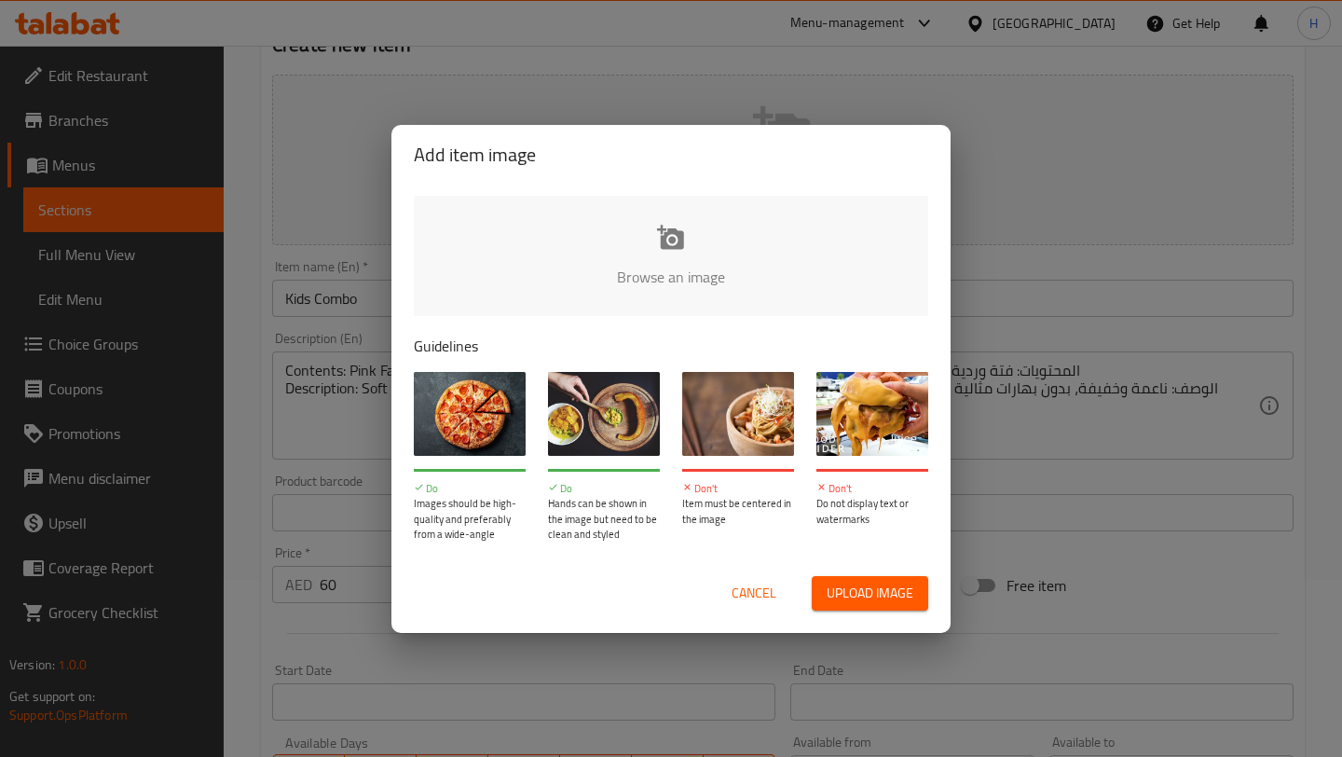
click at [645, 251] on input "file" at bounding box center [1301, 283] width 1774 height 174
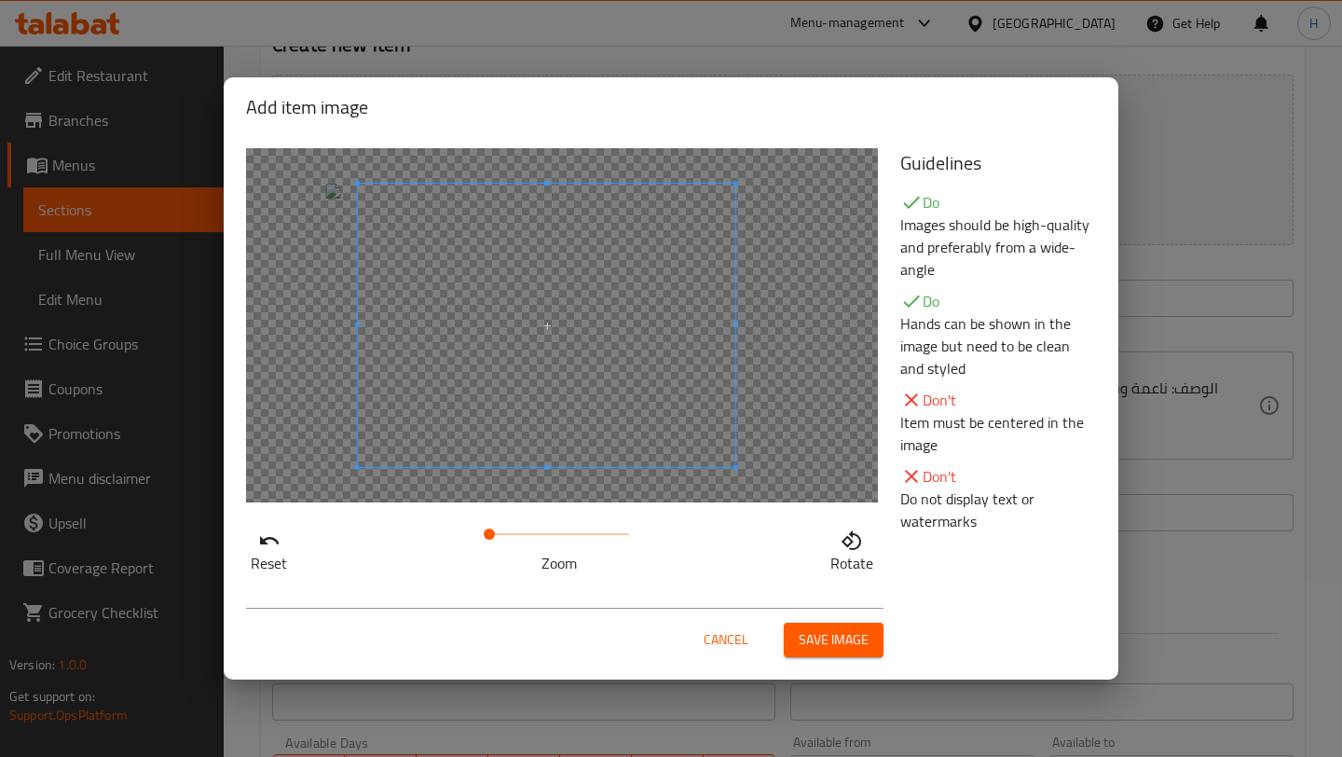
click at [587, 346] on span at bounding box center [546, 325] width 377 height 283
click at [840, 647] on span "Save image" at bounding box center [833, 639] width 70 height 23
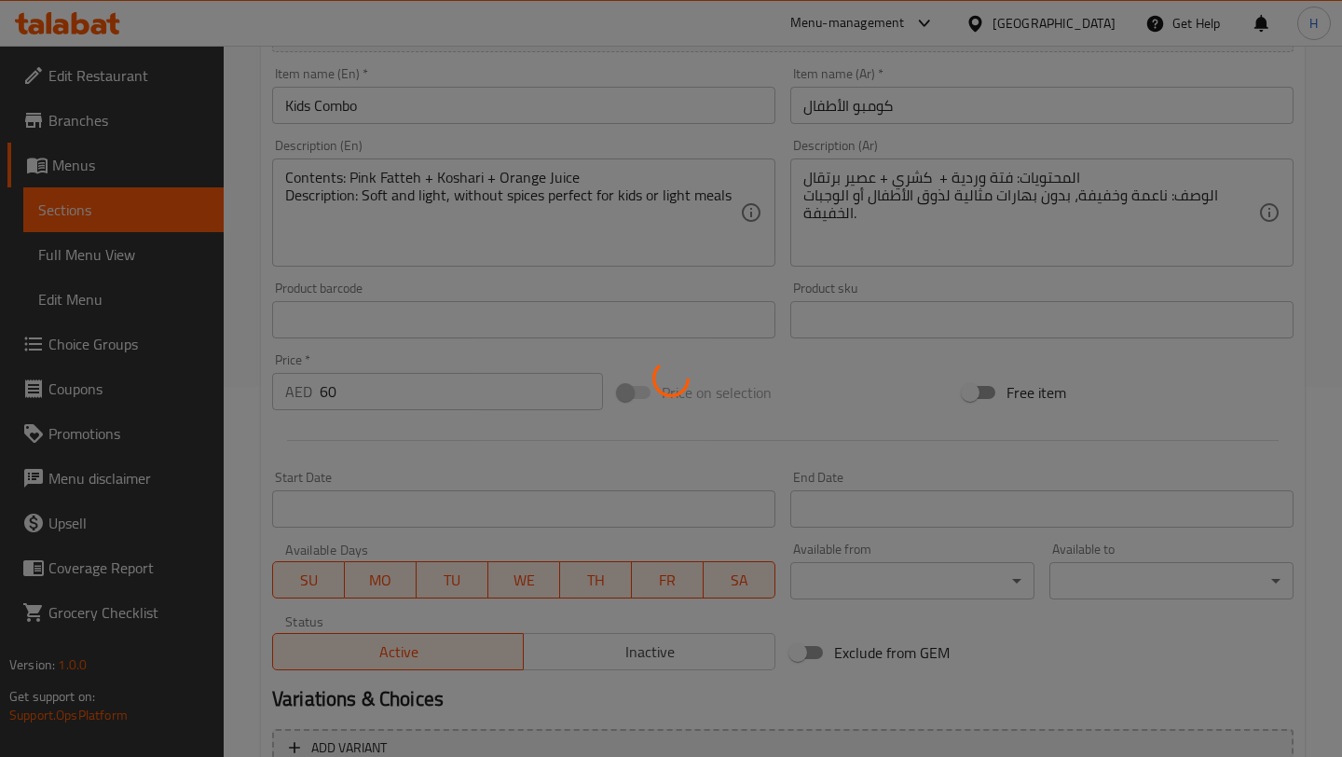
scroll to position [560, 0]
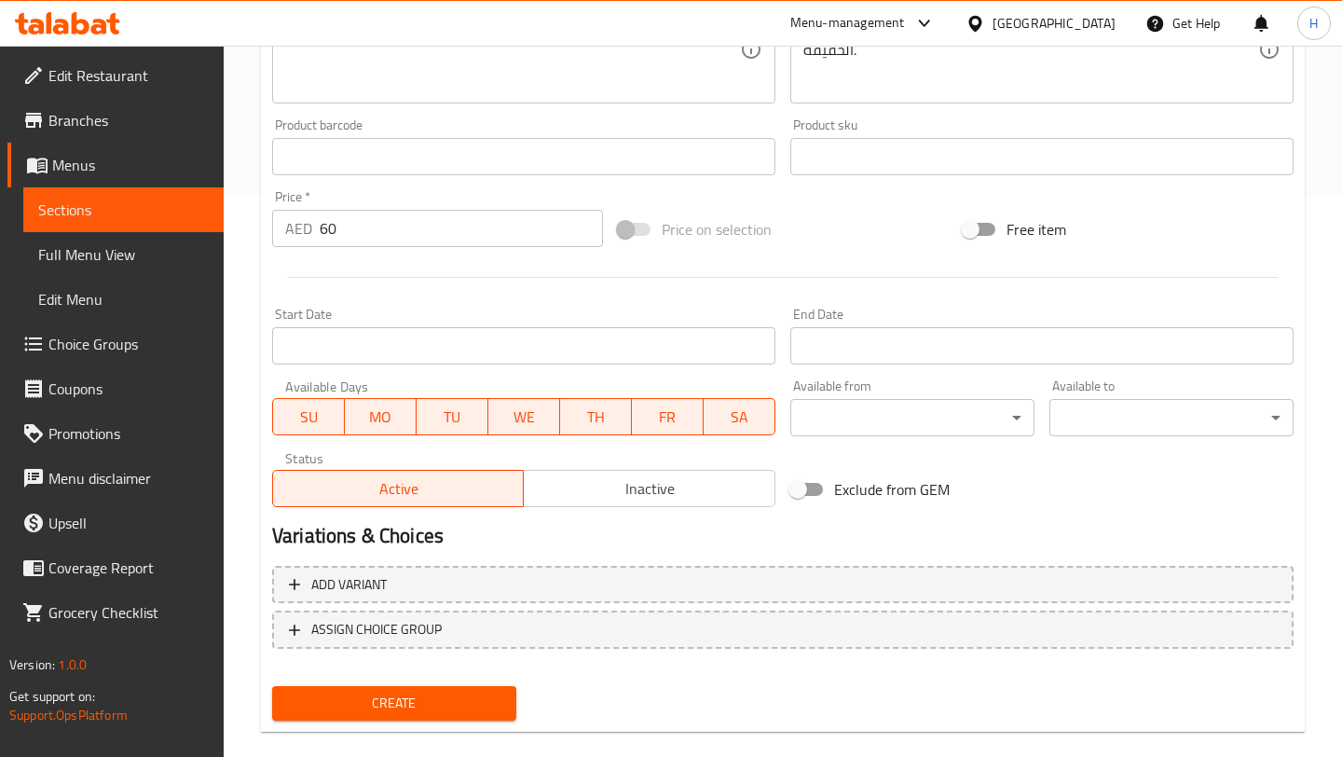
click at [402, 678] on div "Create" at bounding box center [394, 702] width 259 height 49
click at [392, 691] on span "Create" at bounding box center [394, 702] width 214 height 23
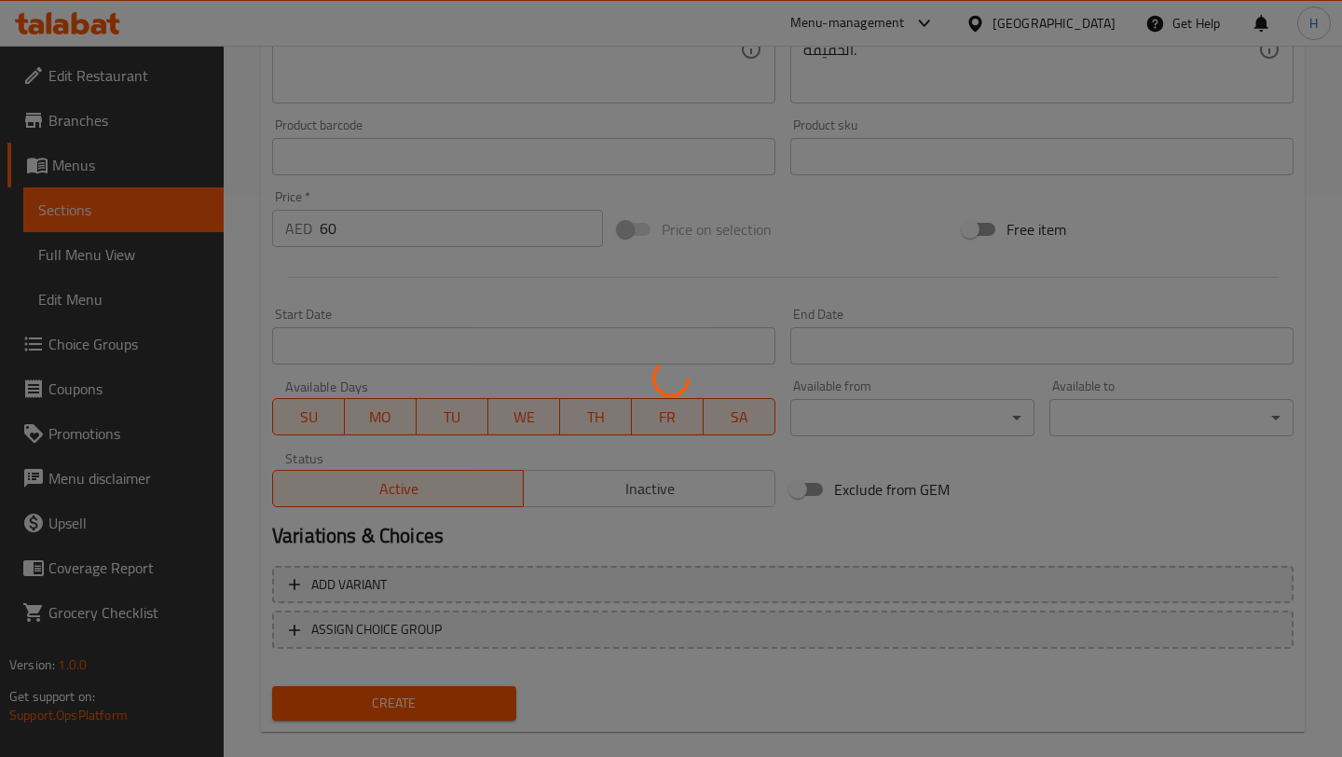
scroll to position [255, 0]
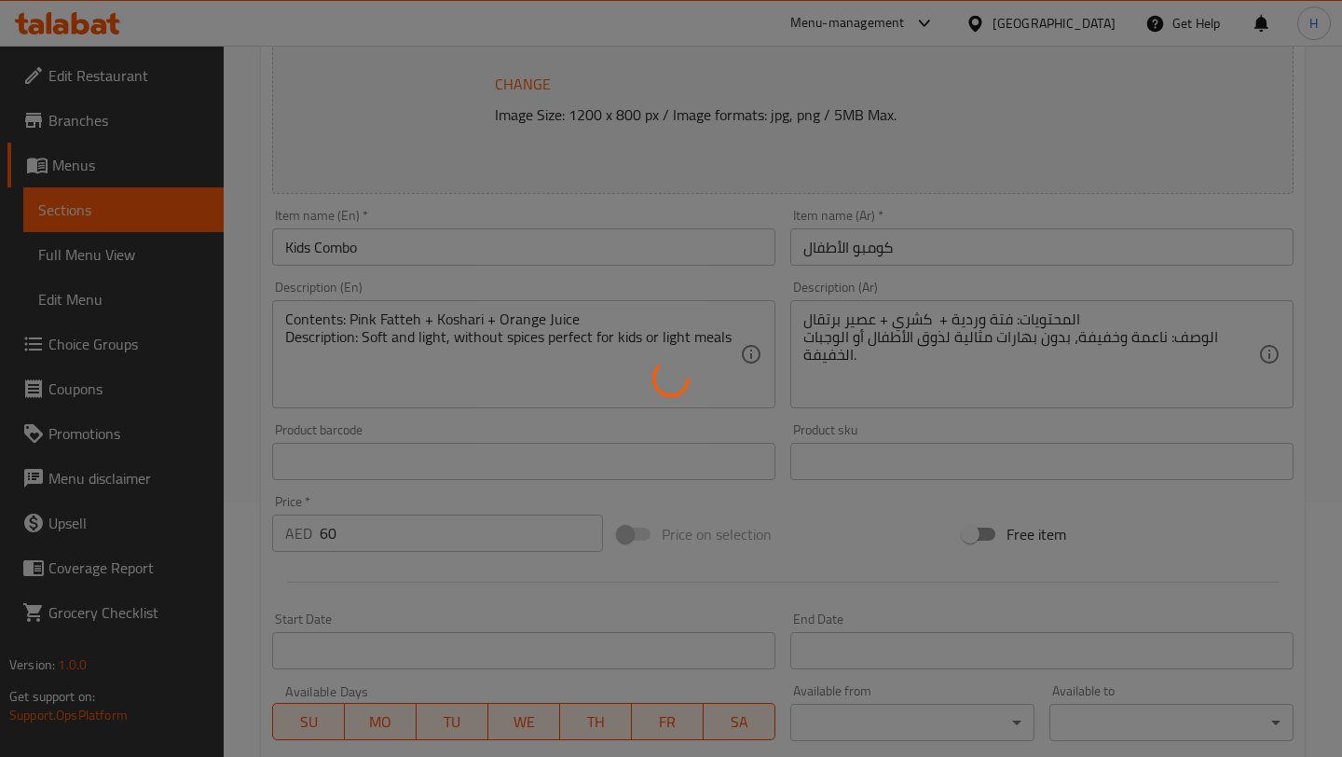
type input "0"
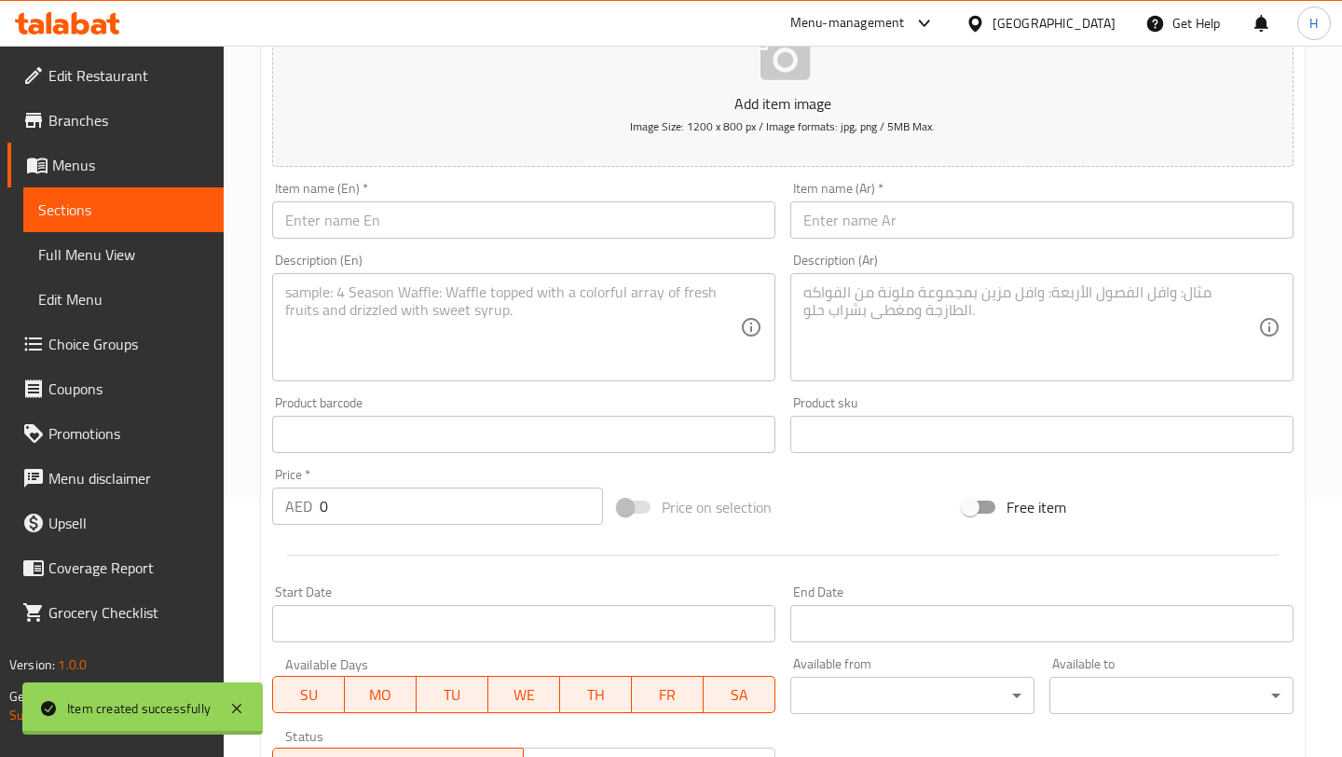
scroll to position [0, 0]
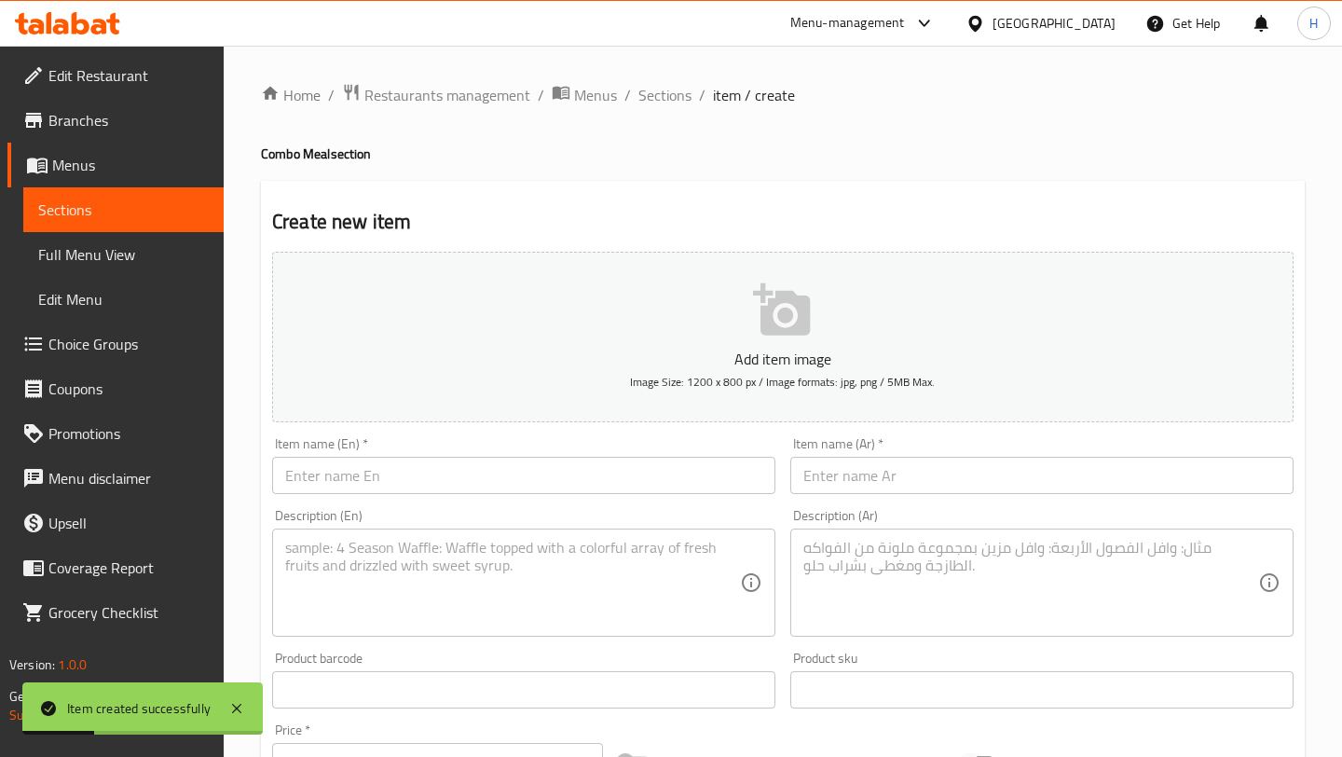
click at [848, 471] on input "text" at bounding box center [1041, 475] width 503 height 37
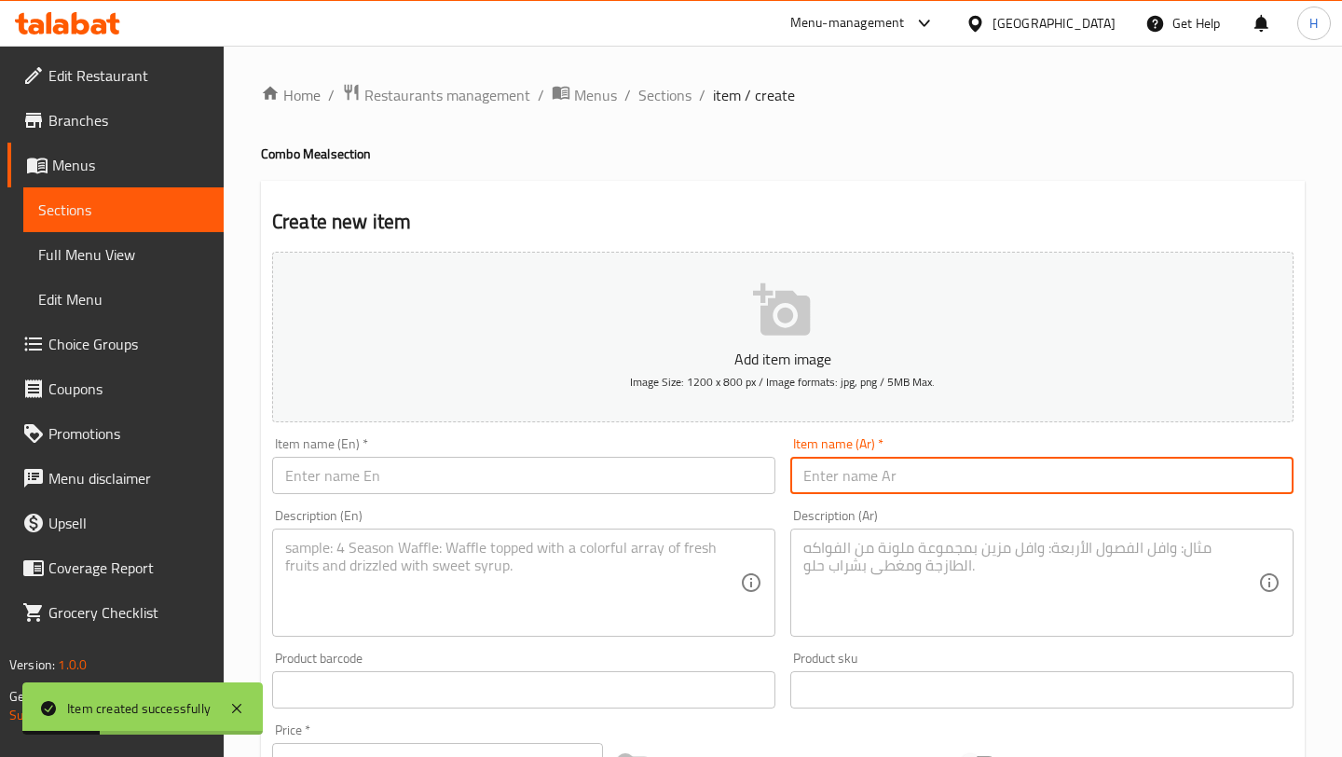
paste input "كومبو مزاج الشيتوس"
type input "كومبو مزاج الشيتوس"
click at [846, 547] on textarea at bounding box center [1030, 583] width 455 height 89
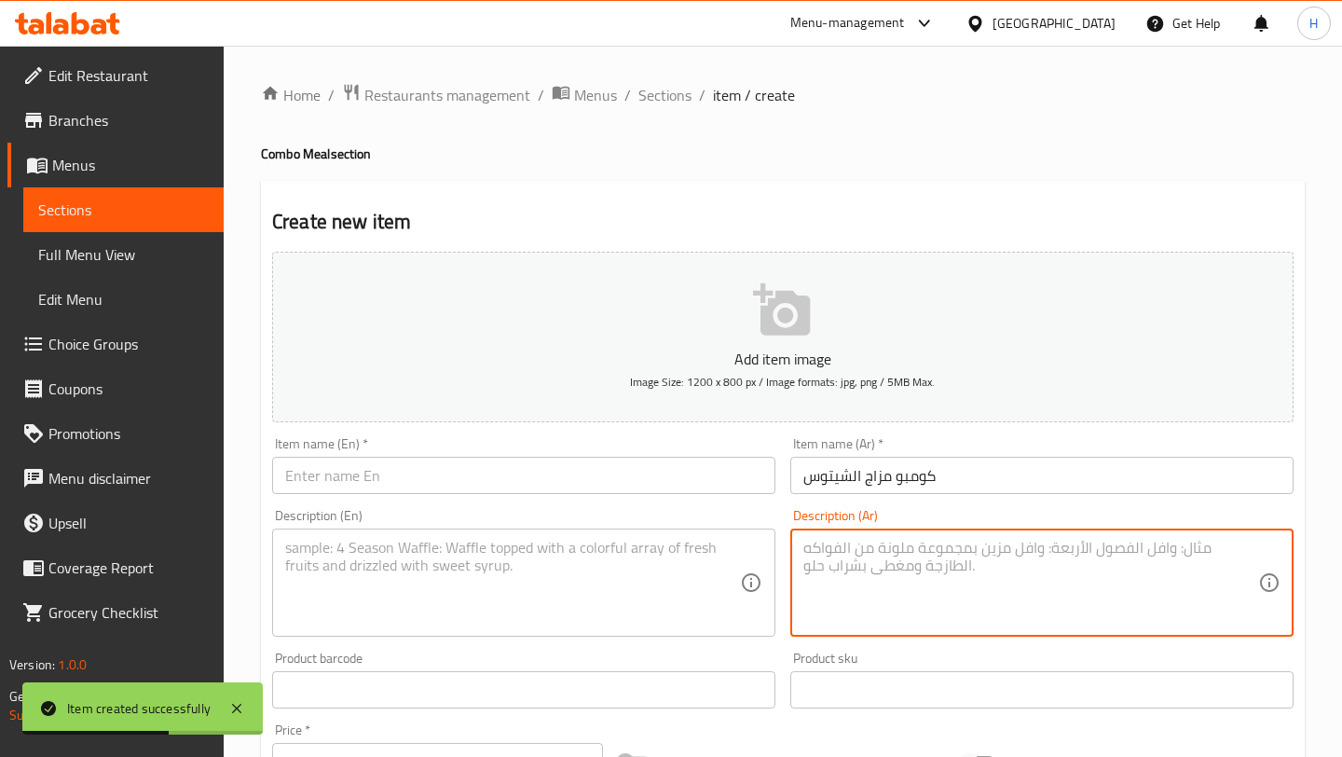
paste textarea "المحتويات: فتة شيتوس + سلطة الجرعه الوردية + بيبسي الوصف: مقرمشة، جريئة، وتجمع …"
type textarea "المحتويات: فتة شيتوس + سلطة الجرعه الوردية + بيبسي الوصف: مقرمشة، جريئة، وتجمع …"
click at [501, 480] on input "text" at bounding box center [523, 475] width 503 height 37
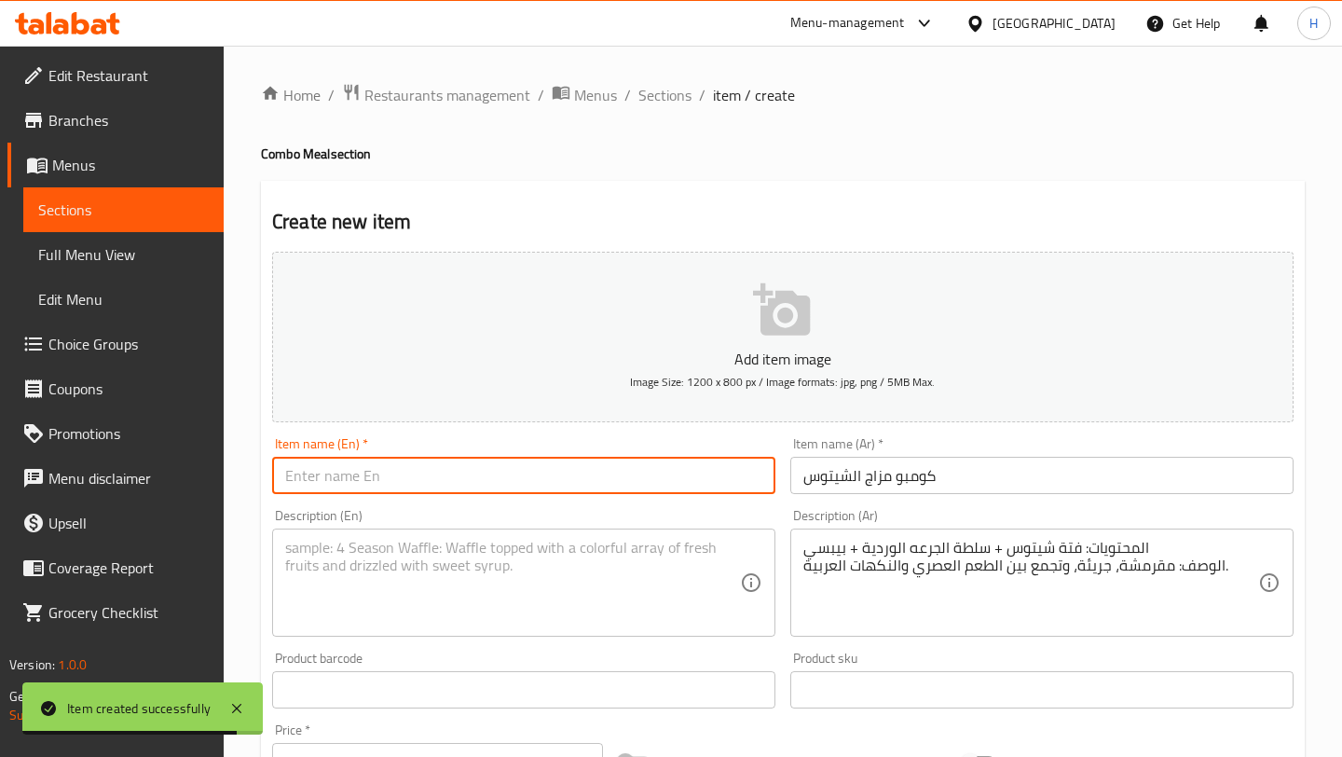
paste input "Cheetos Mood Combo"
type input "Cheetos Mood Combo"
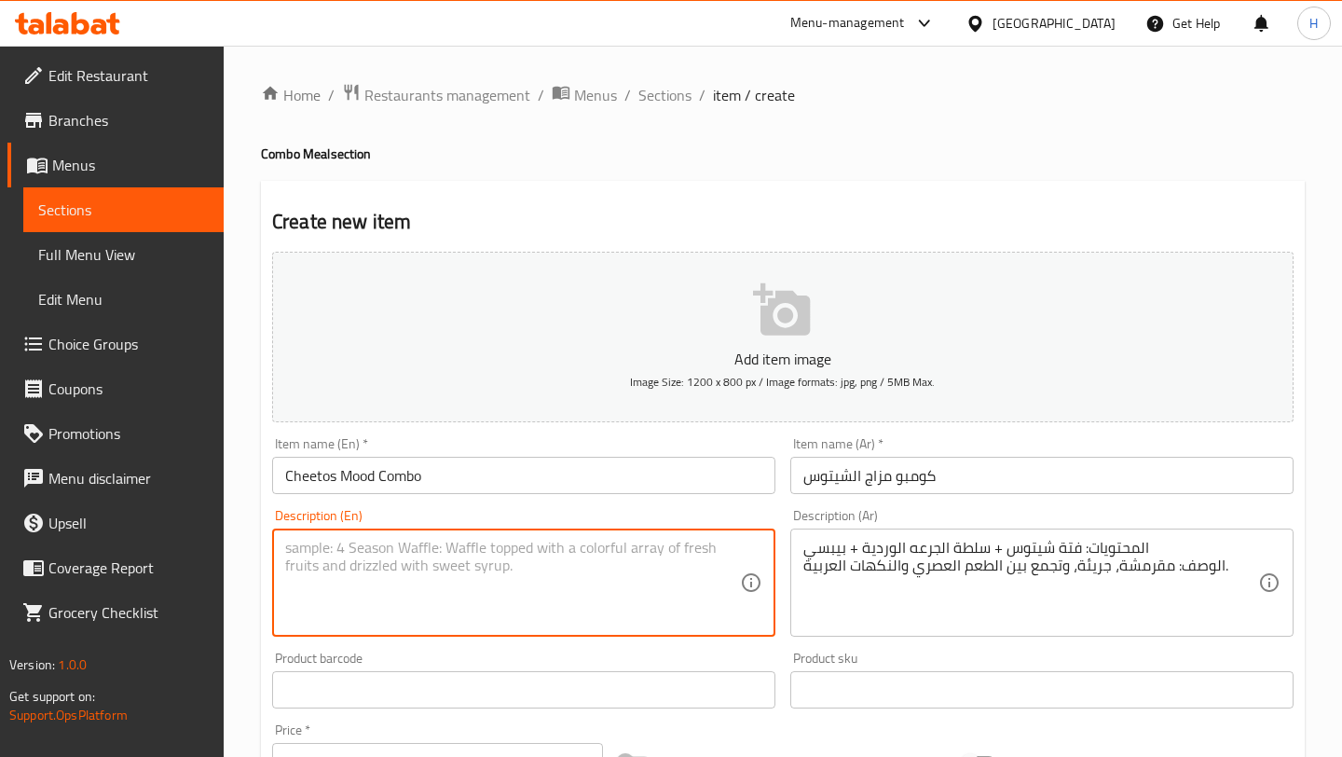
click at [433, 541] on textarea at bounding box center [512, 583] width 455 height 89
paste textarea "Contents: Cheetos Fatteh + pink dose Salad + Pepsi Description: Crunchy and bol…"
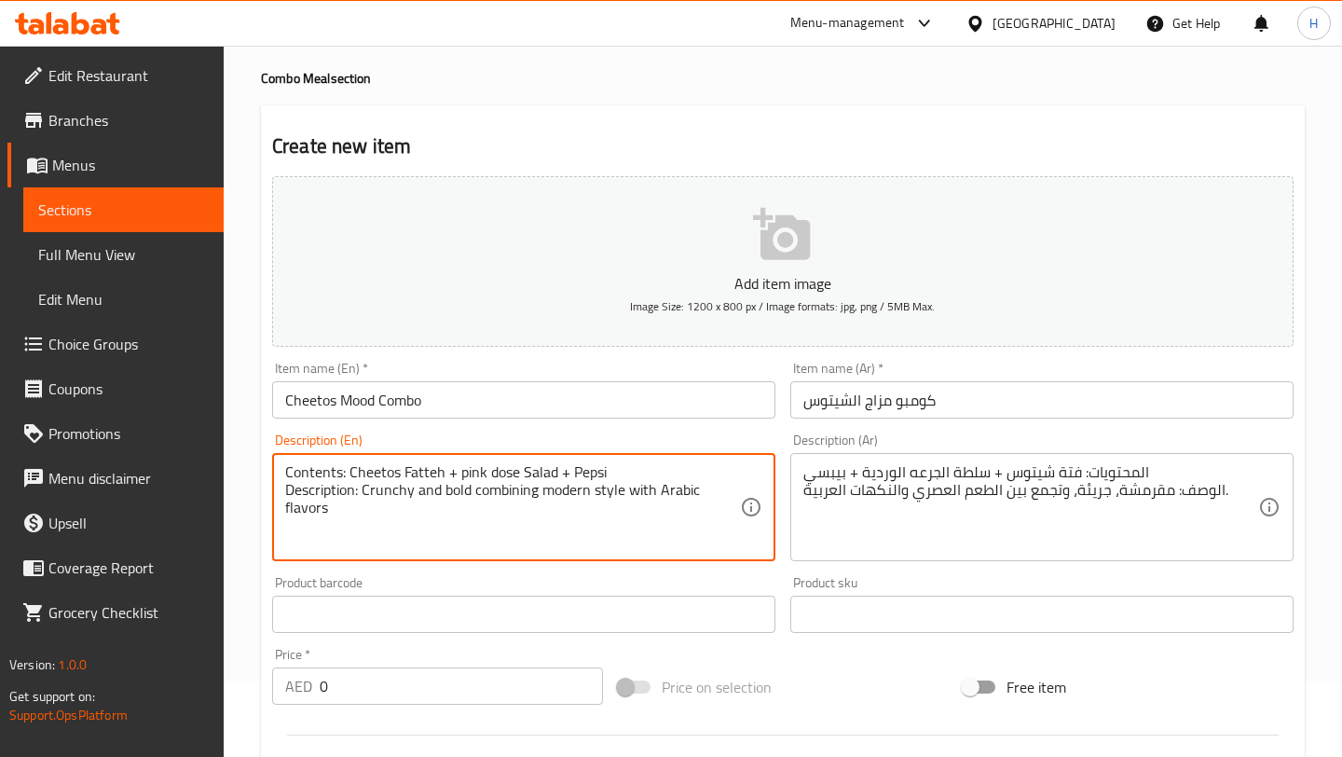
scroll to position [89, 0]
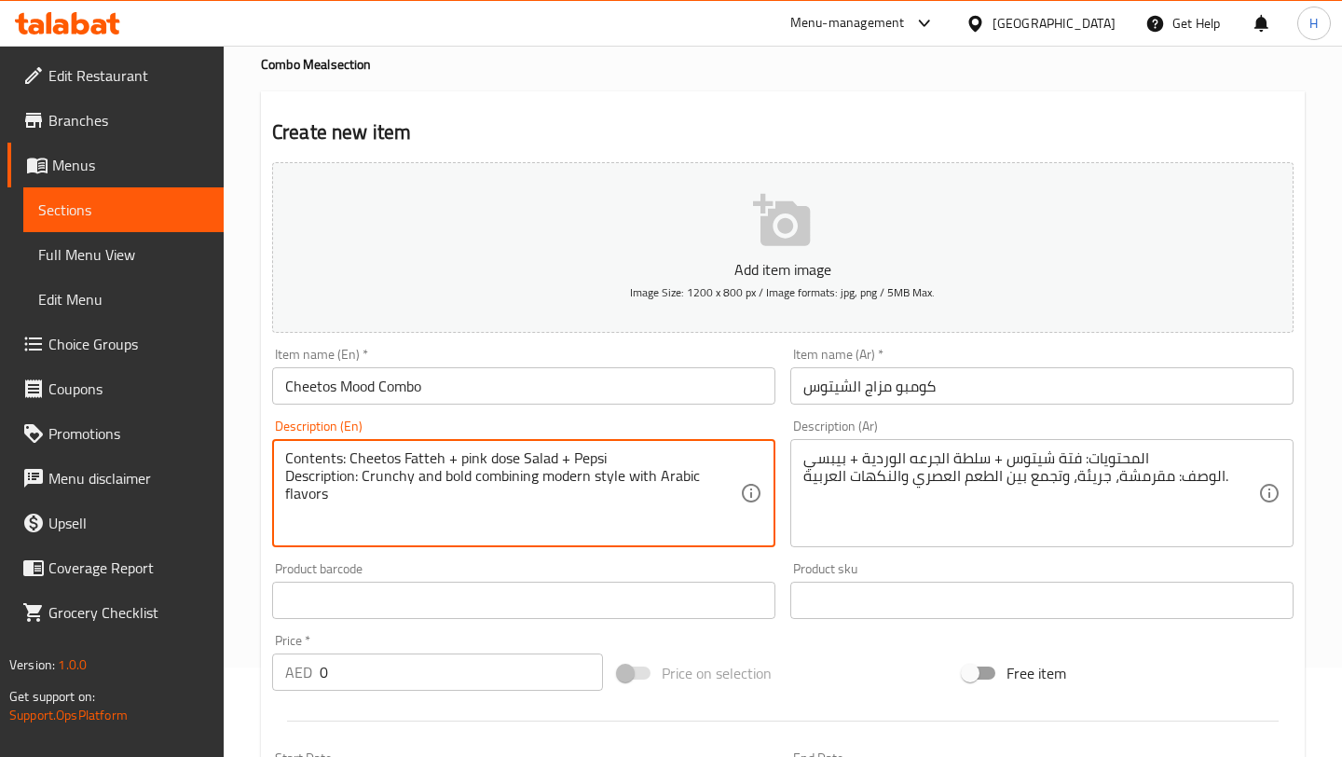
type textarea "Contents: Cheetos Fatteh + pink dose Salad + Pepsi Description: Crunchy and bol…"
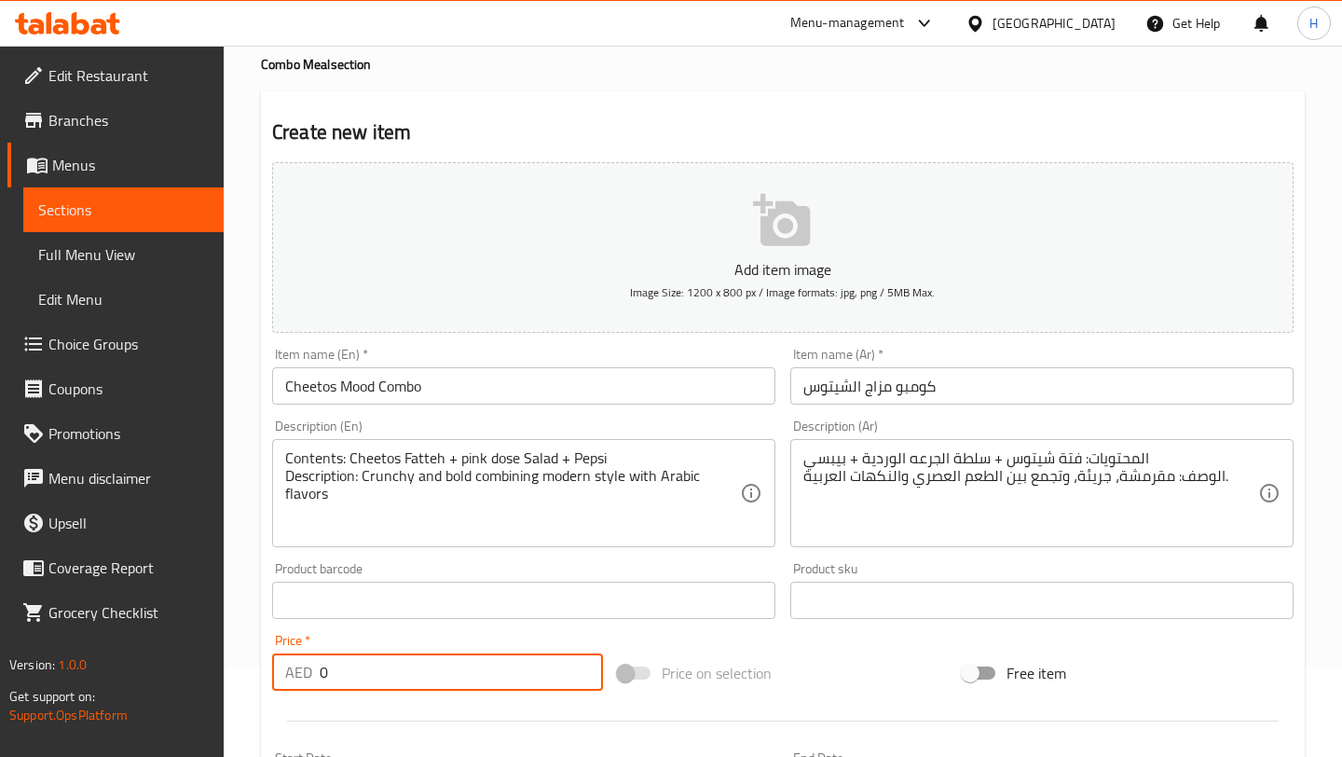
click at [374, 671] on input "0" at bounding box center [461, 671] width 283 height 37
type input "65.25"
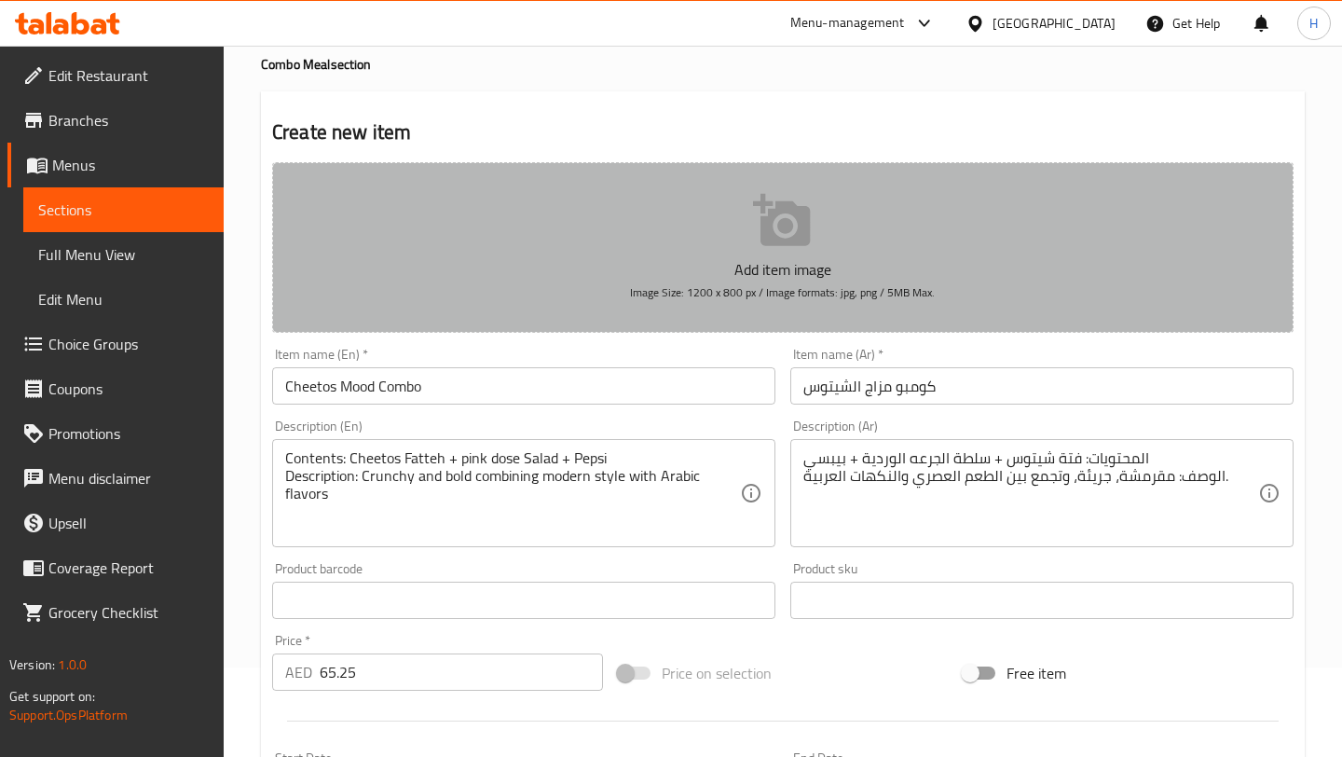
click at [762, 259] on p "Add item image" at bounding box center [782, 269] width 963 height 22
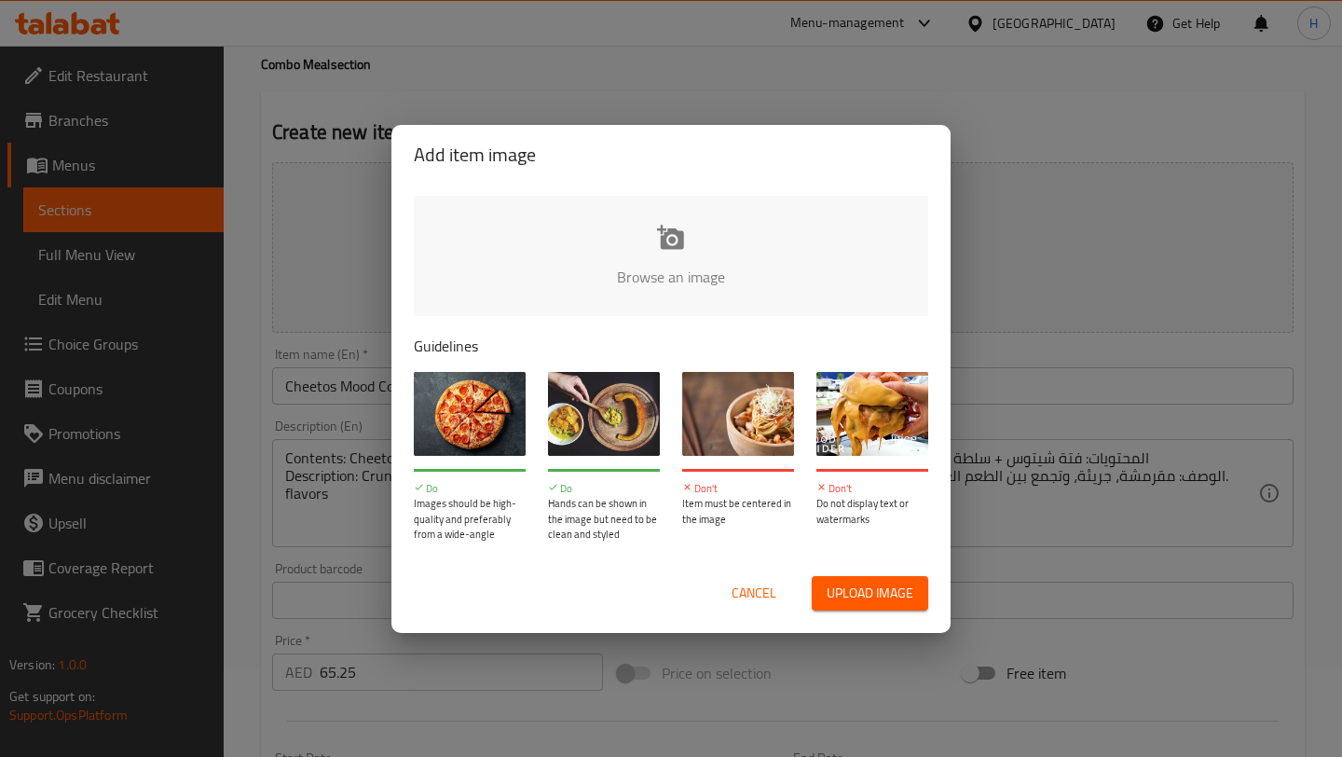
click at [683, 261] on input "file" at bounding box center [1301, 283] width 1774 height 174
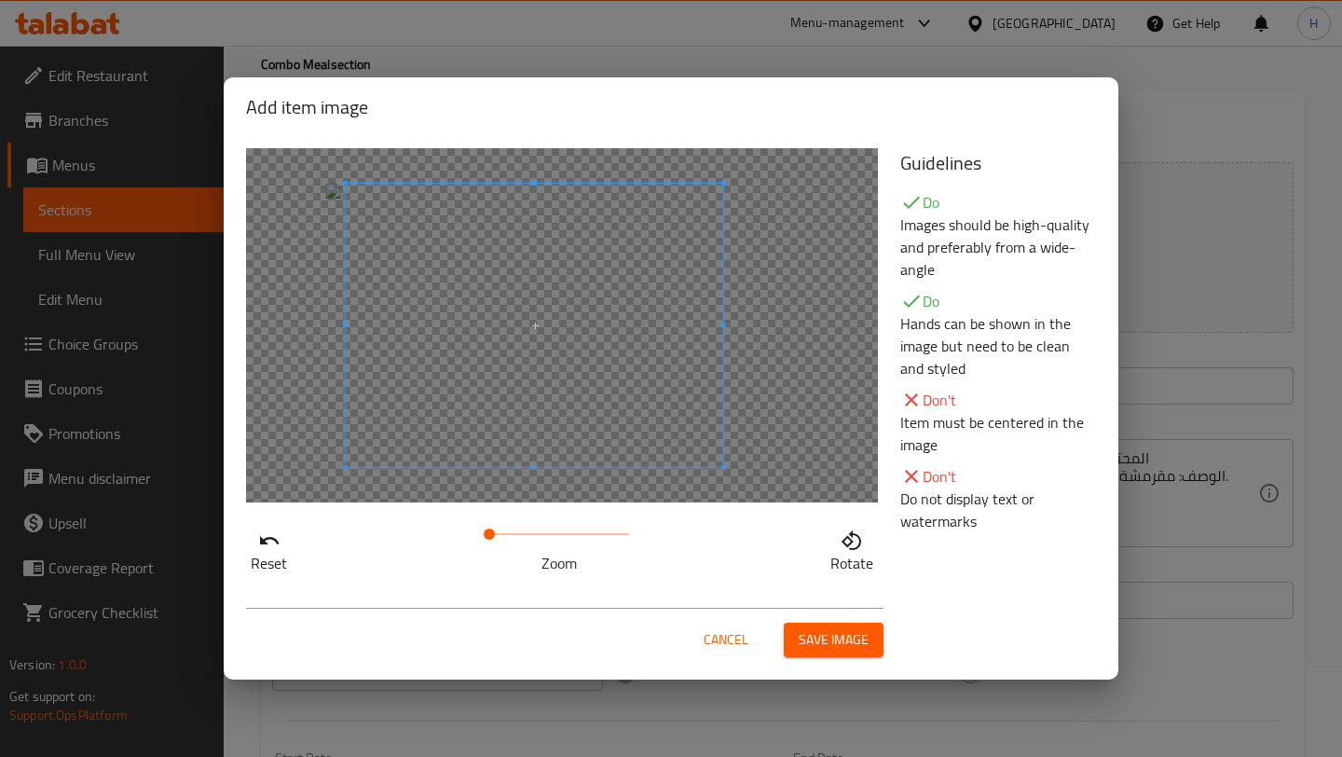
click at [618, 454] on span at bounding box center [534, 325] width 377 height 283
click at [804, 639] on span "Save image" at bounding box center [833, 639] width 70 height 23
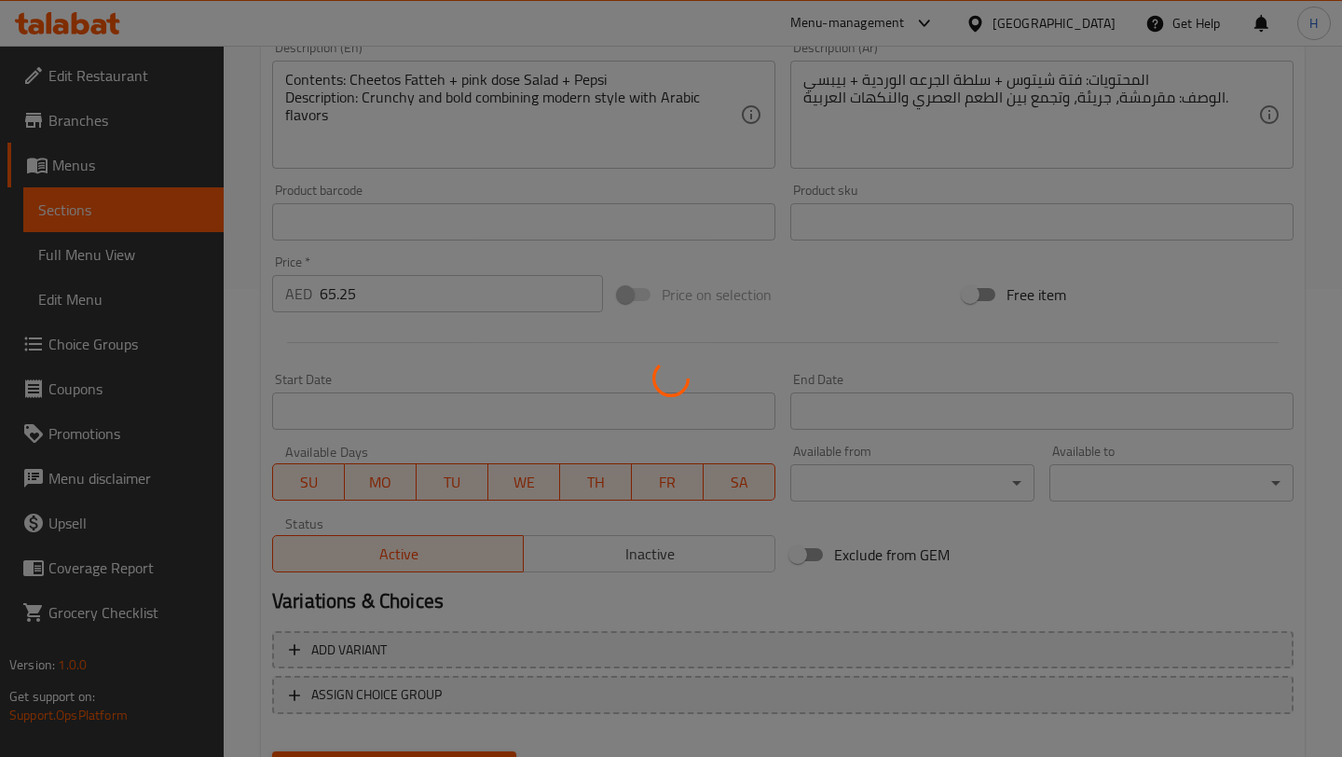
scroll to position [560, 0]
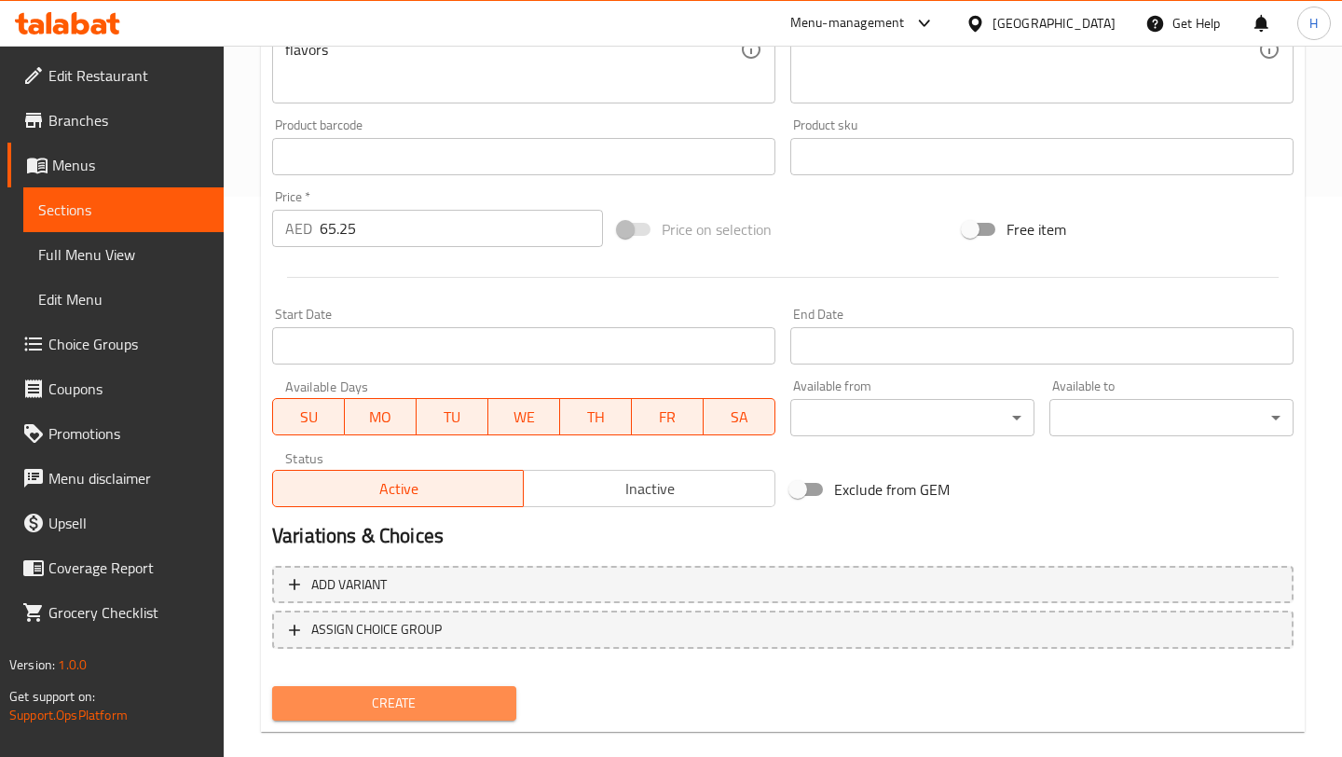
click at [403, 702] on span "Create" at bounding box center [394, 702] width 214 height 23
click at [403, 702] on div at bounding box center [671, 378] width 1342 height 757
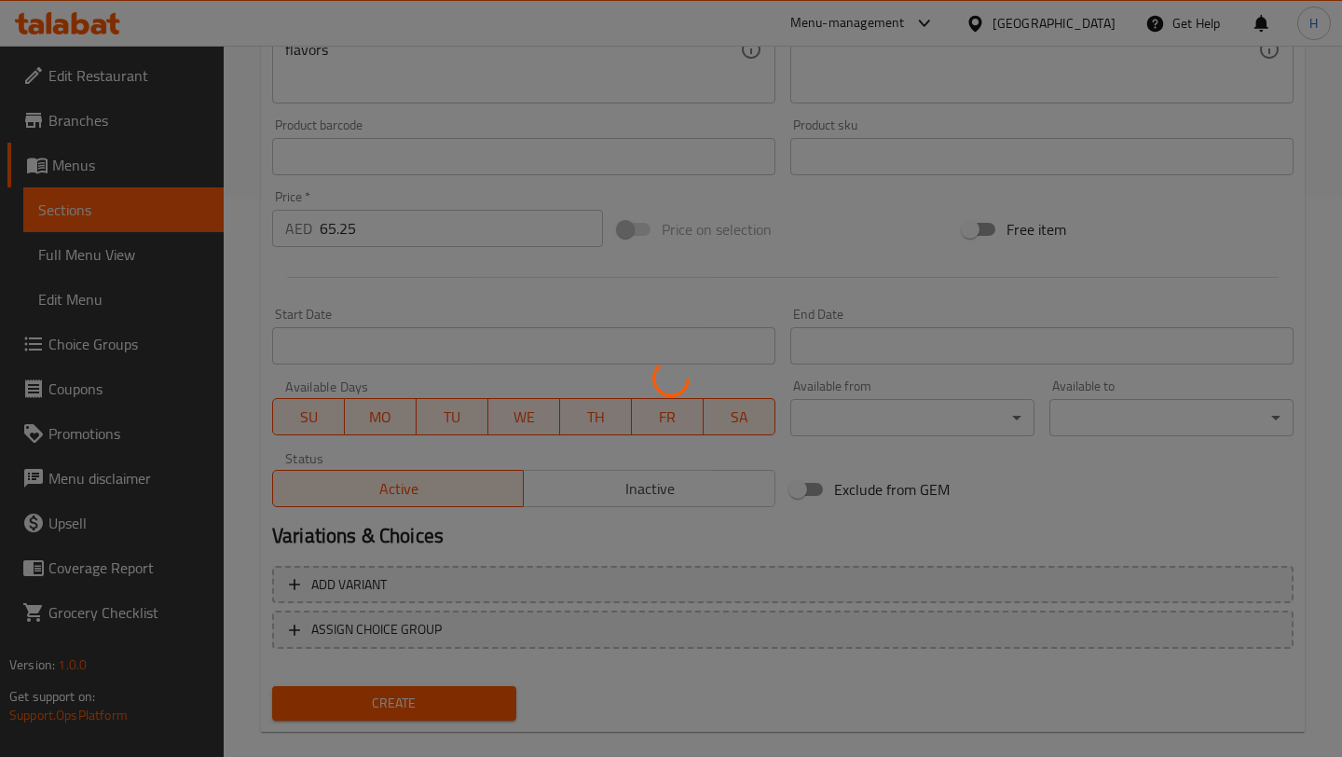
type input "0"
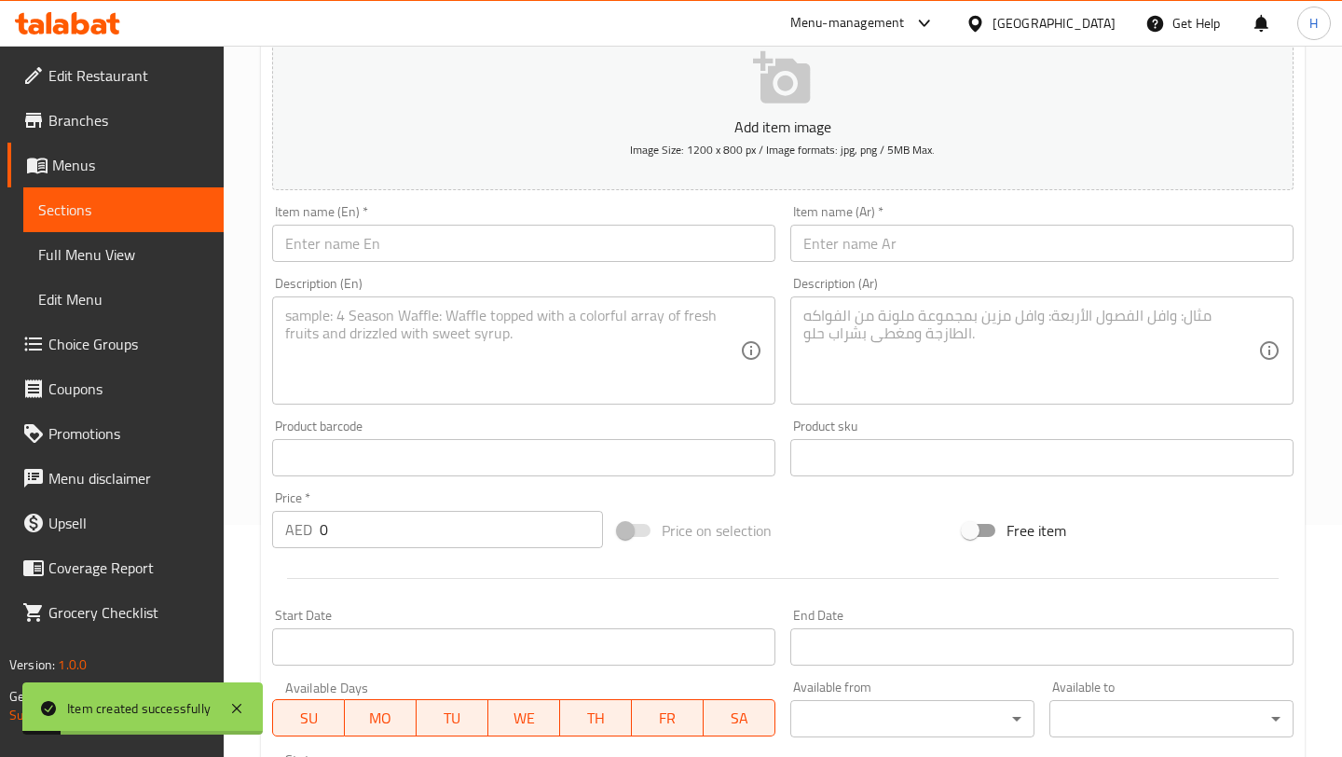
scroll to position [208, 0]
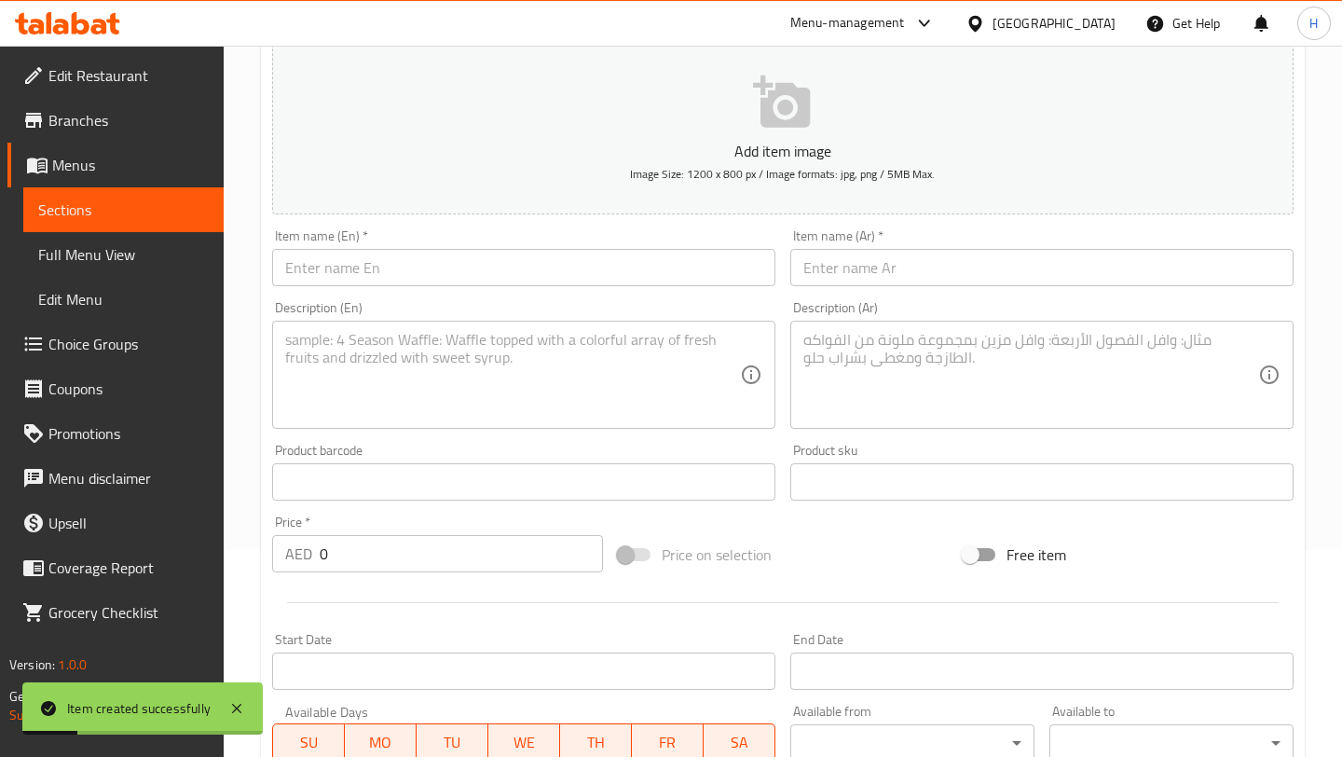
click at [839, 262] on input "text" at bounding box center [1041, 267] width 503 height 37
paste input "كومبو اللفة الآسيوية"
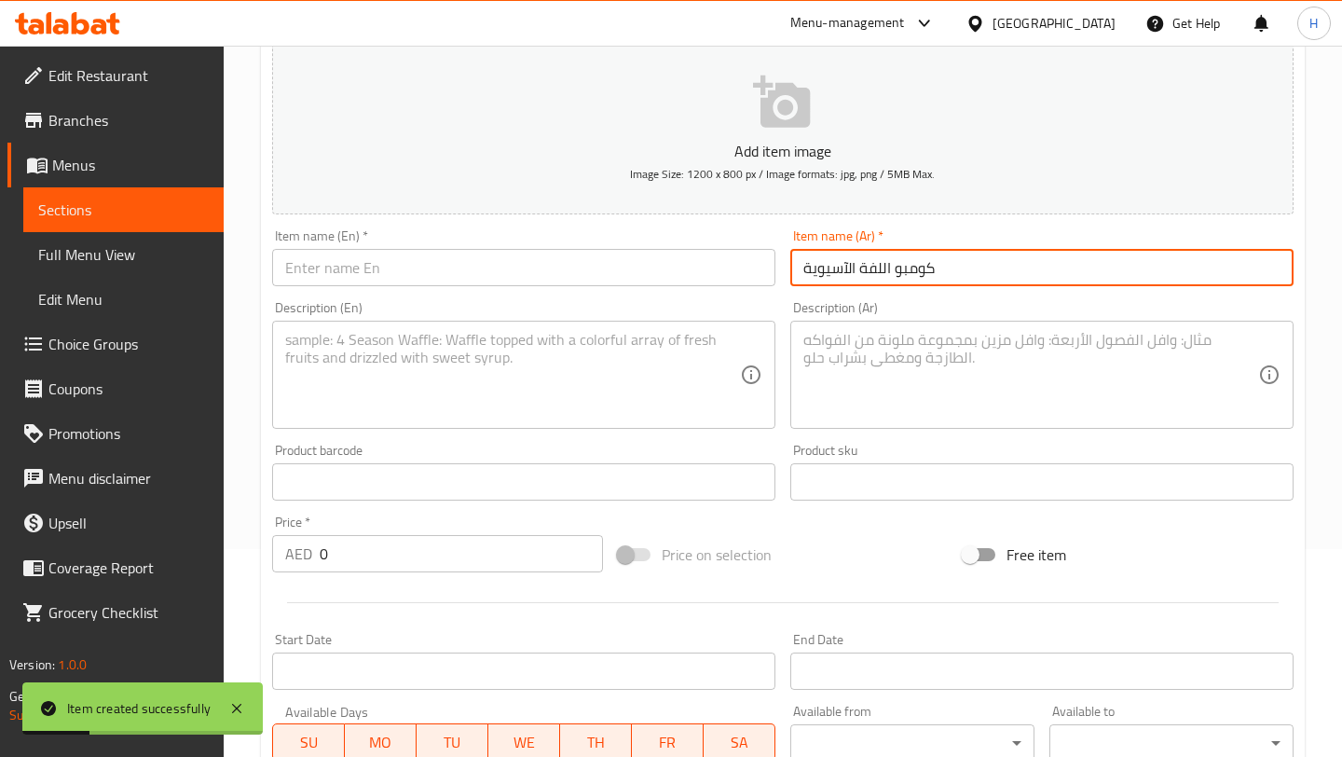
type input "كومبو اللفة الآسيوية"
click at [841, 362] on textarea at bounding box center [1030, 375] width 455 height 89
paste textarea "المحتويات: رامن فتة ورق عنب + محشي بصل + بيبسي الوصف: دمج مدهش بين الطابع الآسي…"
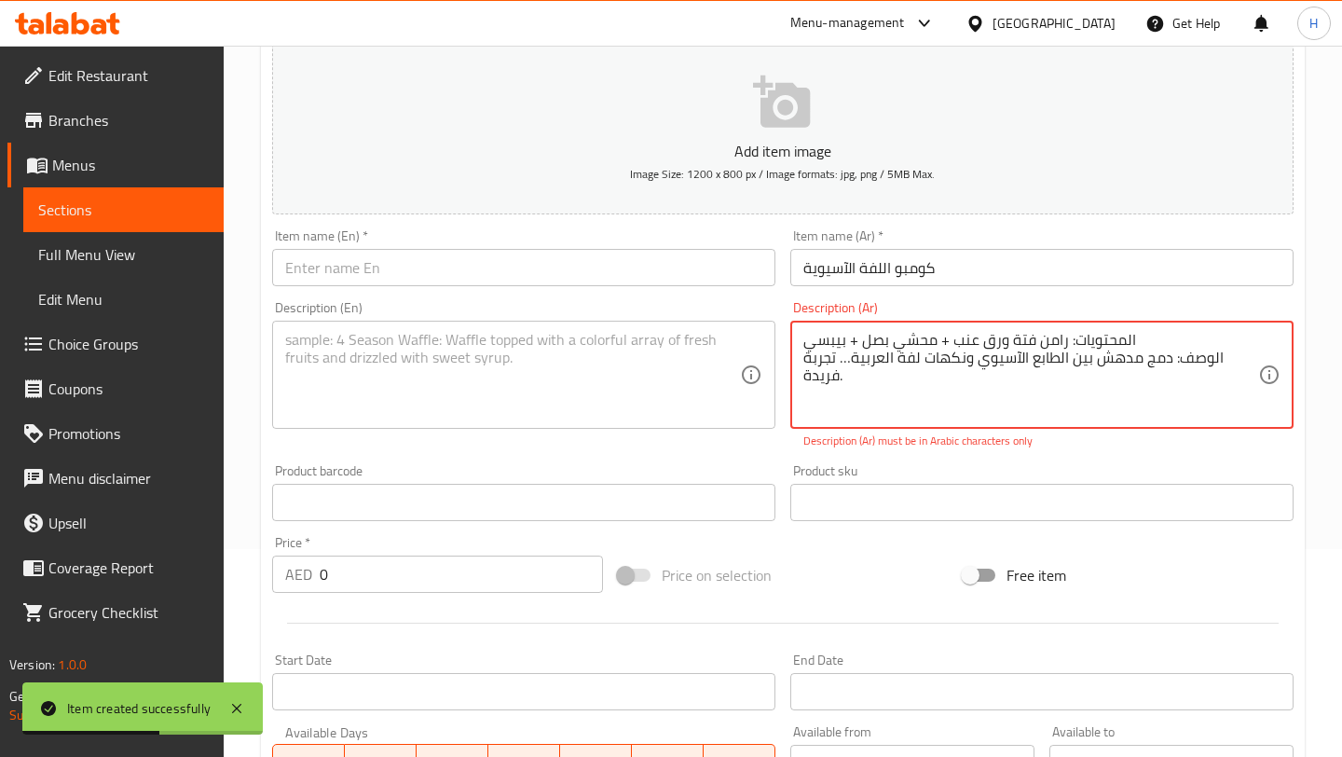
type textarea "المحتويات: رامن فتة ورق عنب + محشي بصل + بيبسي الوصف: دمج مدهش بين الطابع الآسي…"
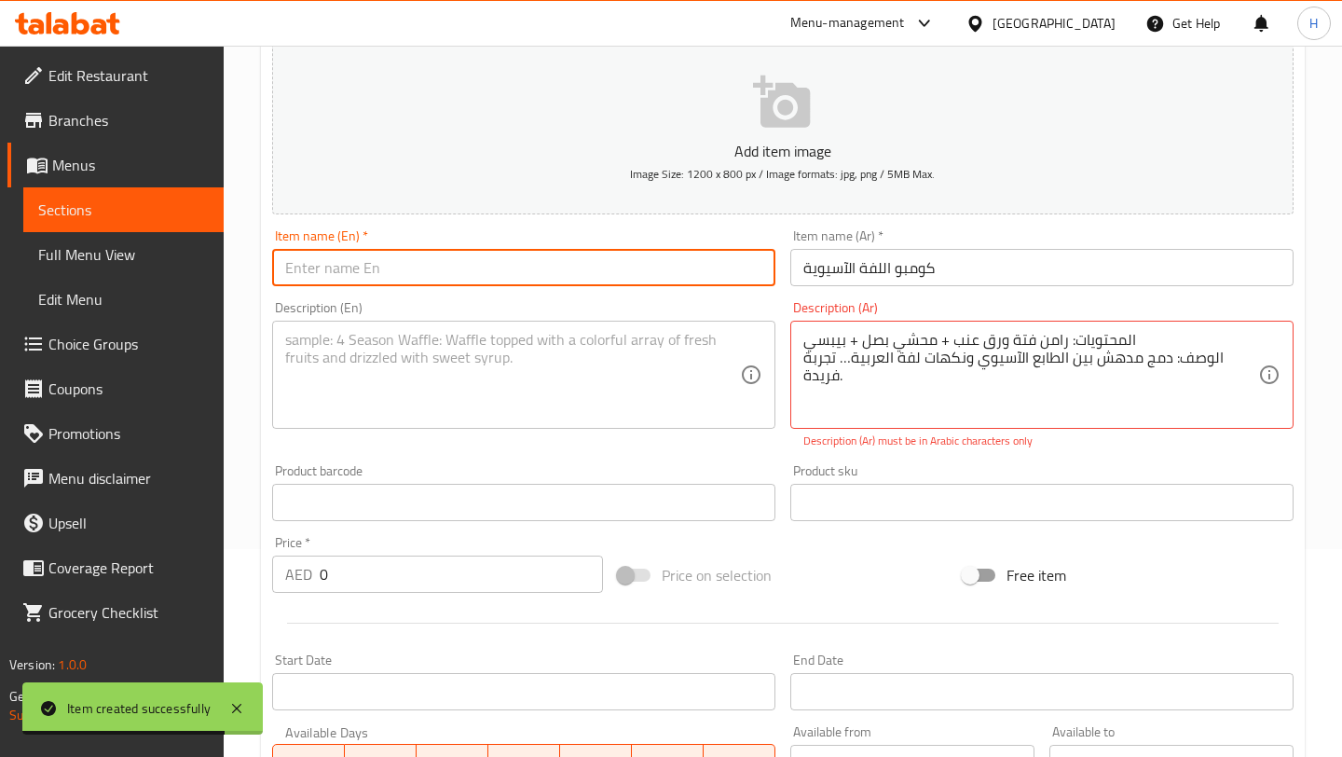
click at [473, 283] on input "text" at bounding box center [523, 267] width 503 height 37
type input "Asian Laffa Combo"
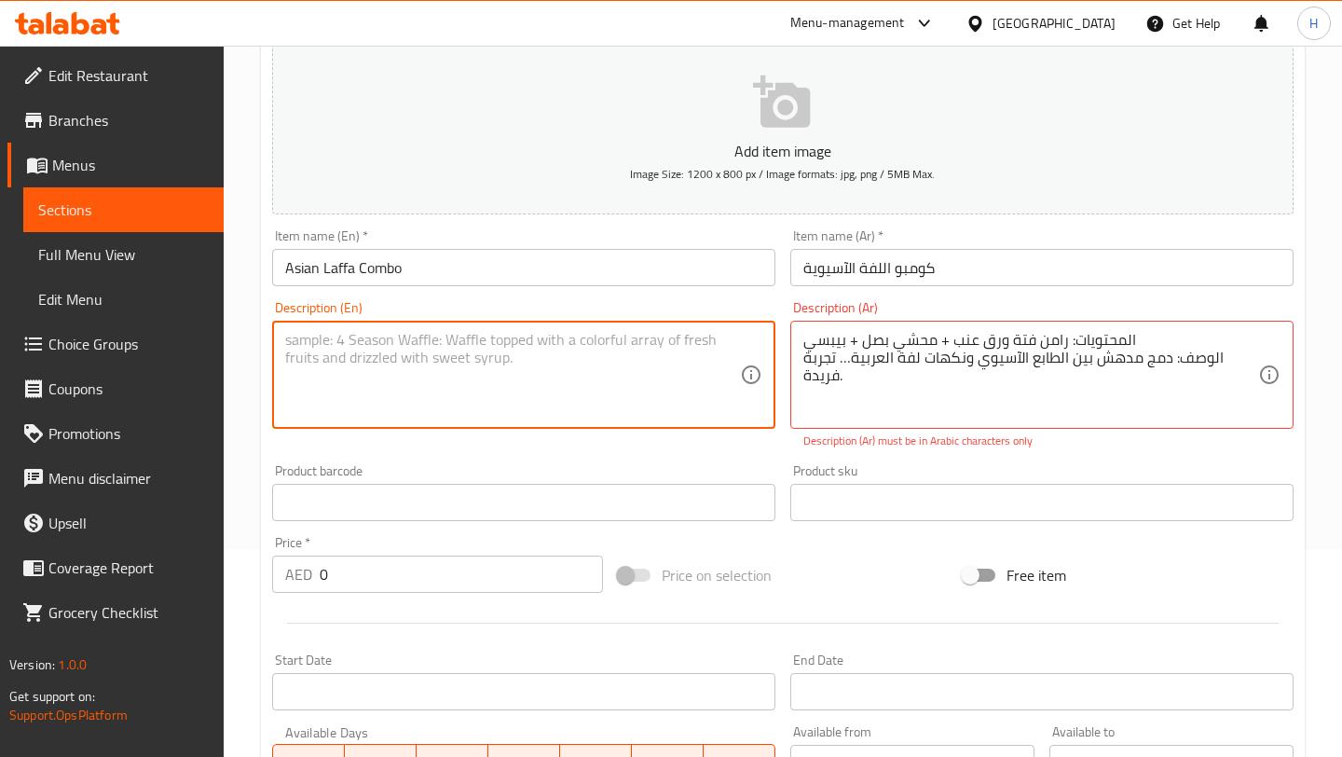
click at [439, 400] on textarea at bounding box center [512, 375] width 455 height 89
paste textarea "Contents: Ramen Vine Leaves Fatteh + Stuffed Onion + Pepsi Description: A uniqu…"
type textarea "Contents: Ramen Vine Leaves Fatteh + Stuffed Onion + Pepsi Description: A uniqu…"
click at [369, 565] on input "0" at bounding box center [461, 573] width 283 height 37
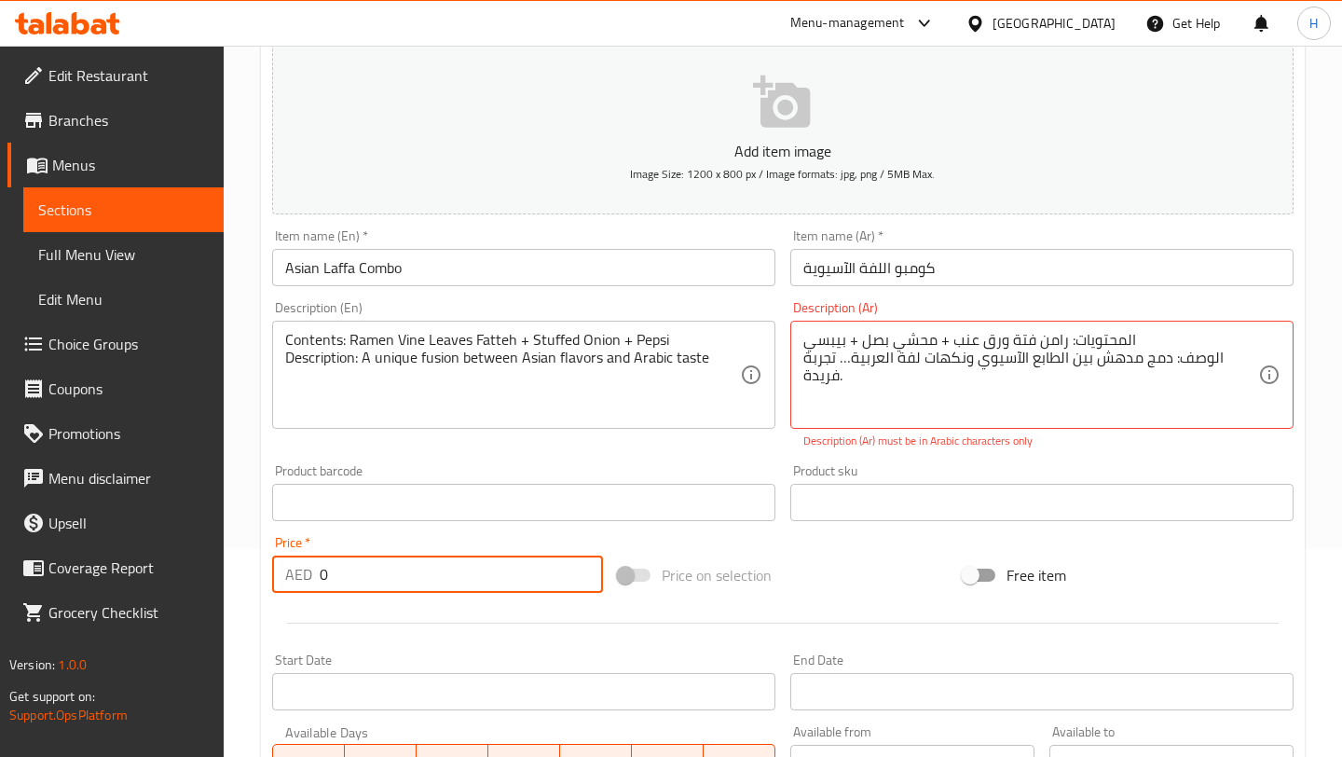
click at [369, 565] on input "0" at bounding box center [461, 573] width 283 height 37
type input "64.5"
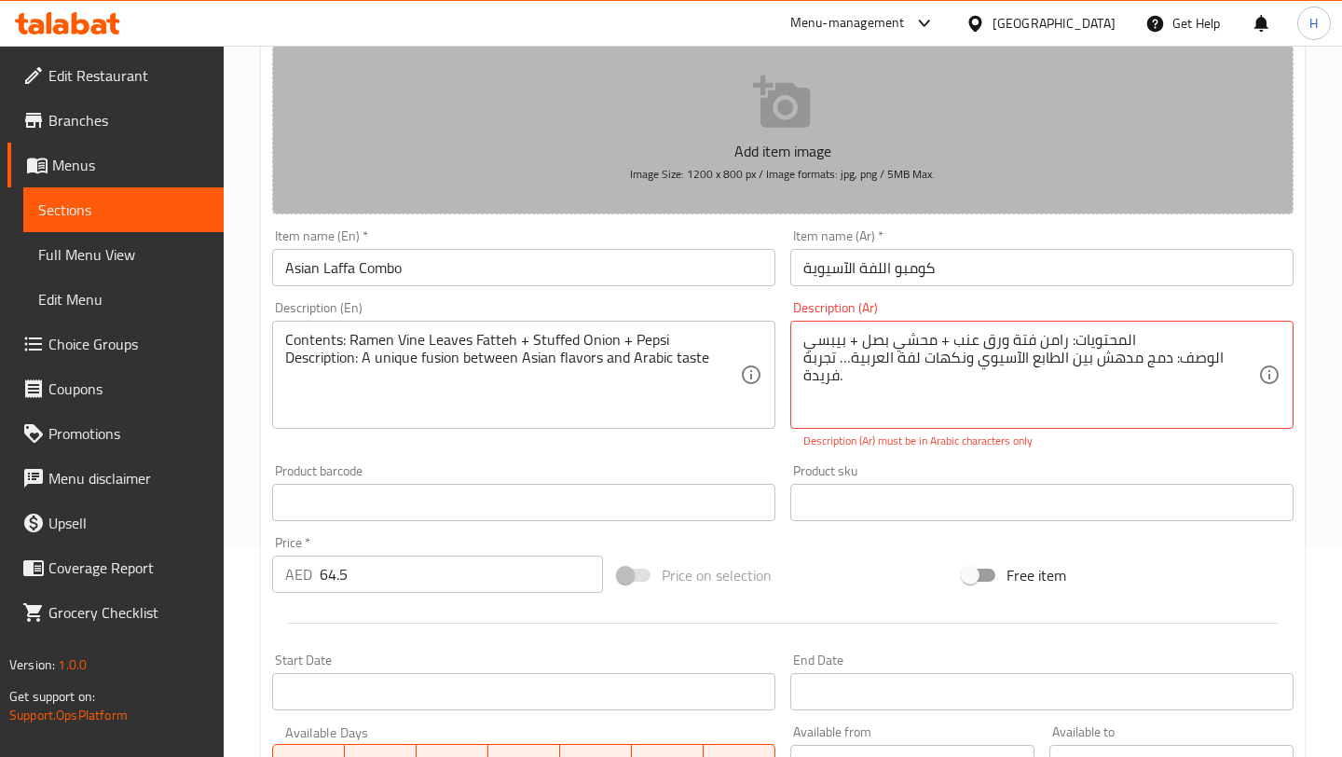
click at [785, 129] on icon "button" at bounding box center [783, 103] width 60 height 60
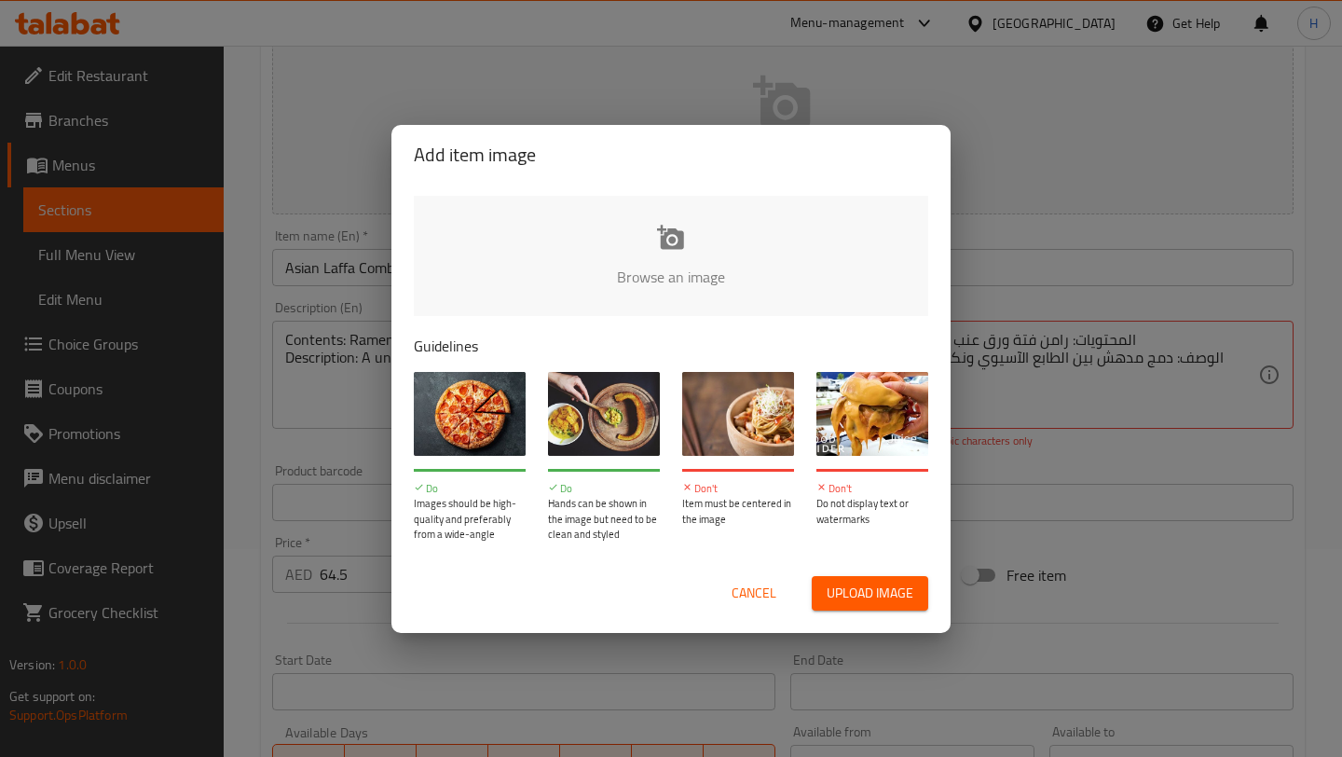
click at [657, 265] on input "file" at bounding box center [1301, 283] width 1774 height 174
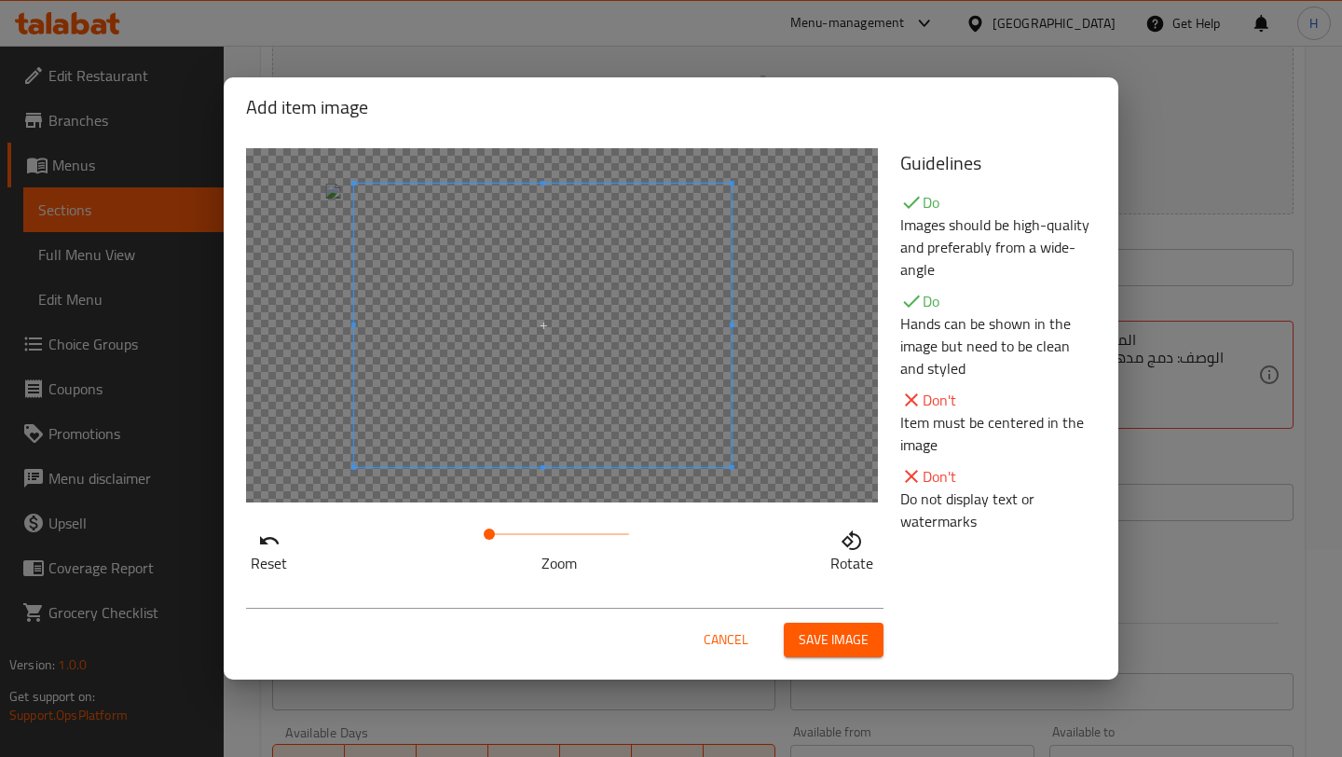
click at [636, 326] on span at bounding box center [542, 325] width 377 height 283
click at [830, 628] on span "Save image" at bounding box center [833, 639] width 70 height 23
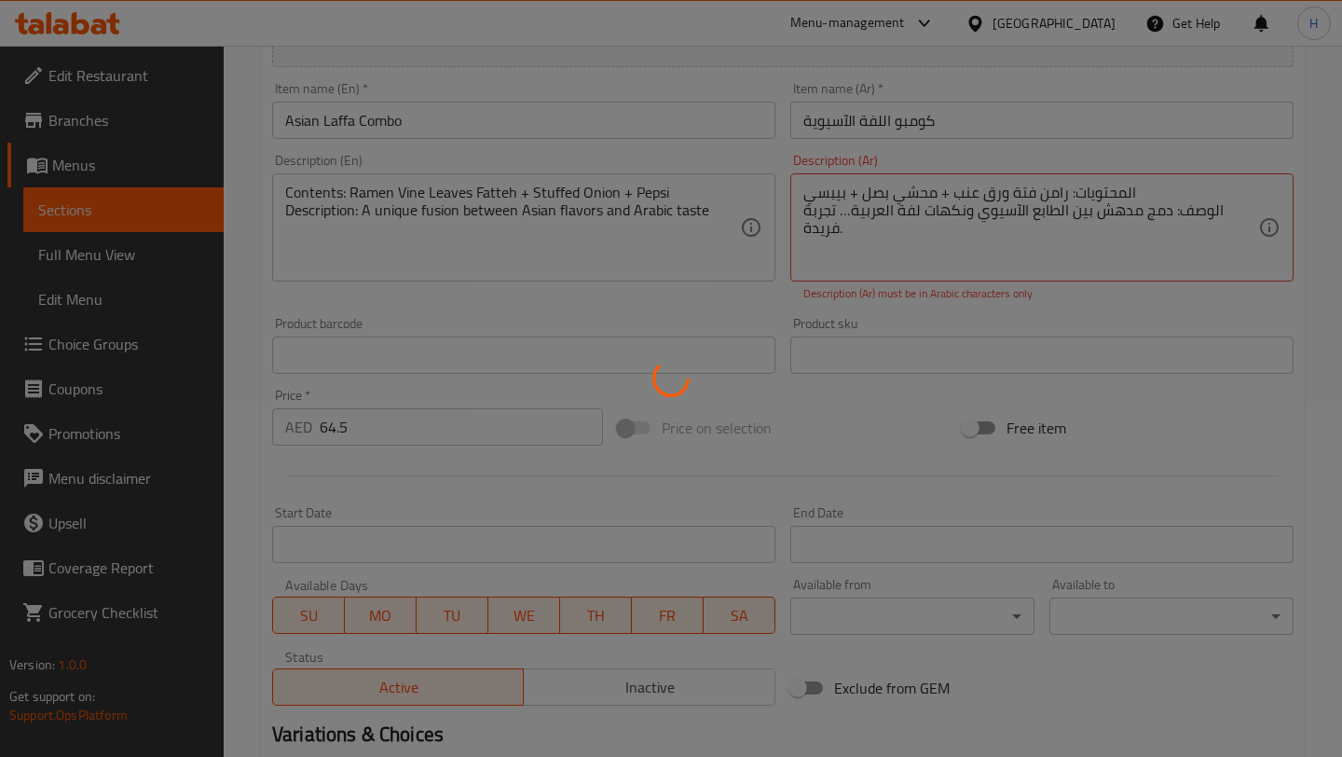
scroll to position [580, 0]
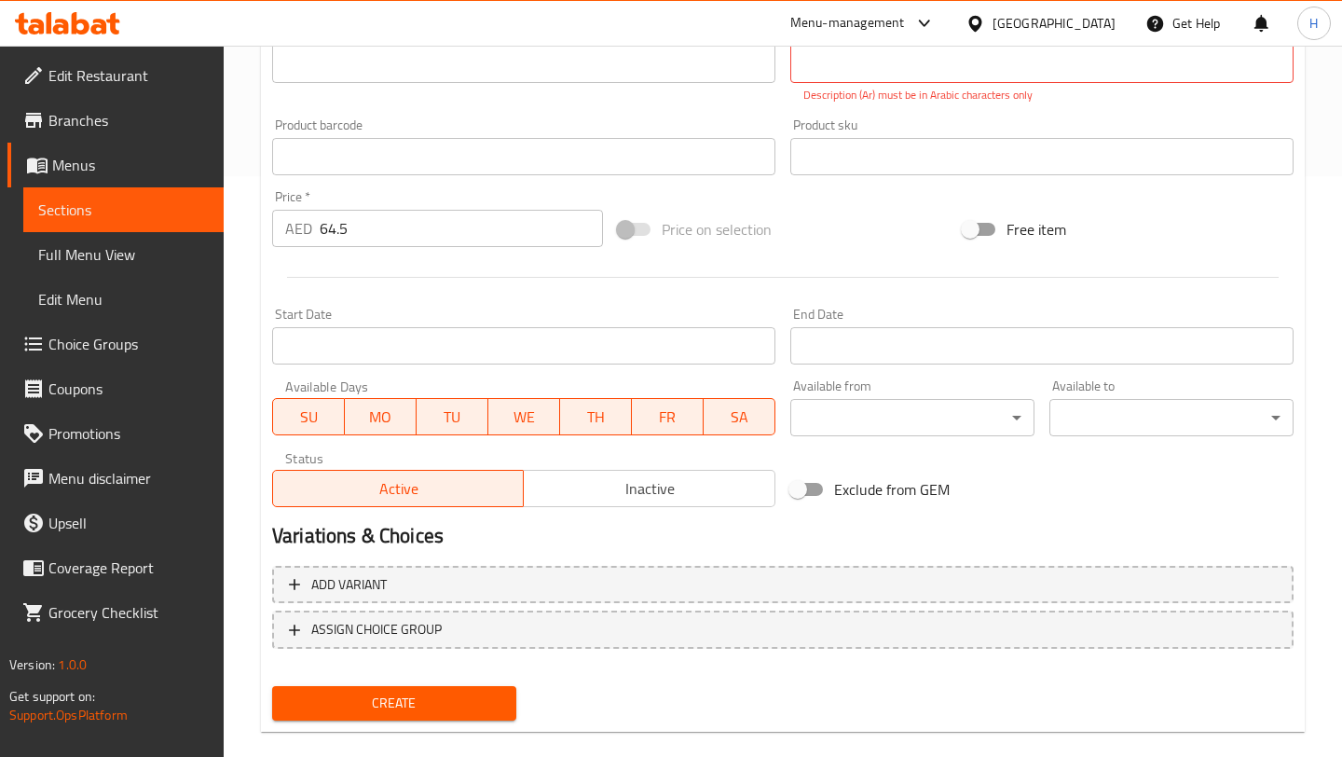
click at [395, 698] on span "Create" at bounding box center [394, 702] width 214 height 23
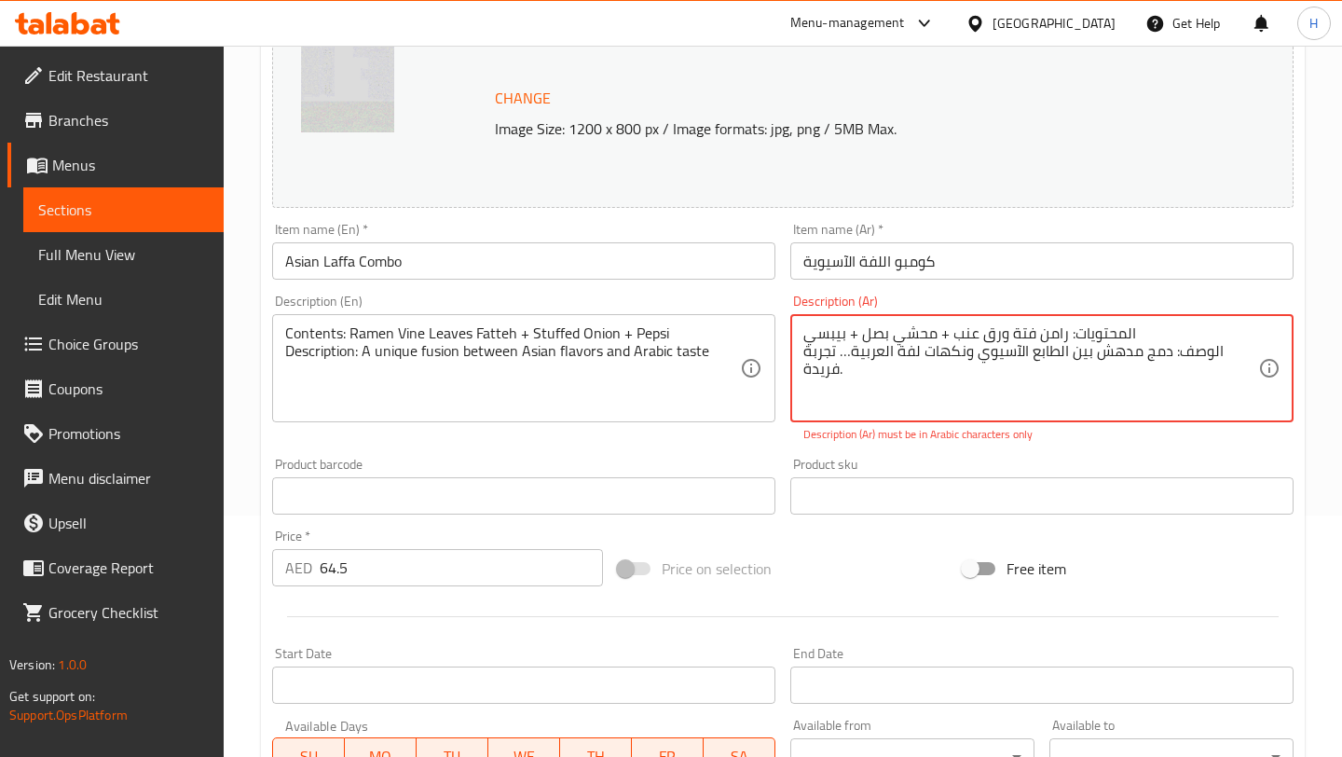
scroll to position [251, 0]
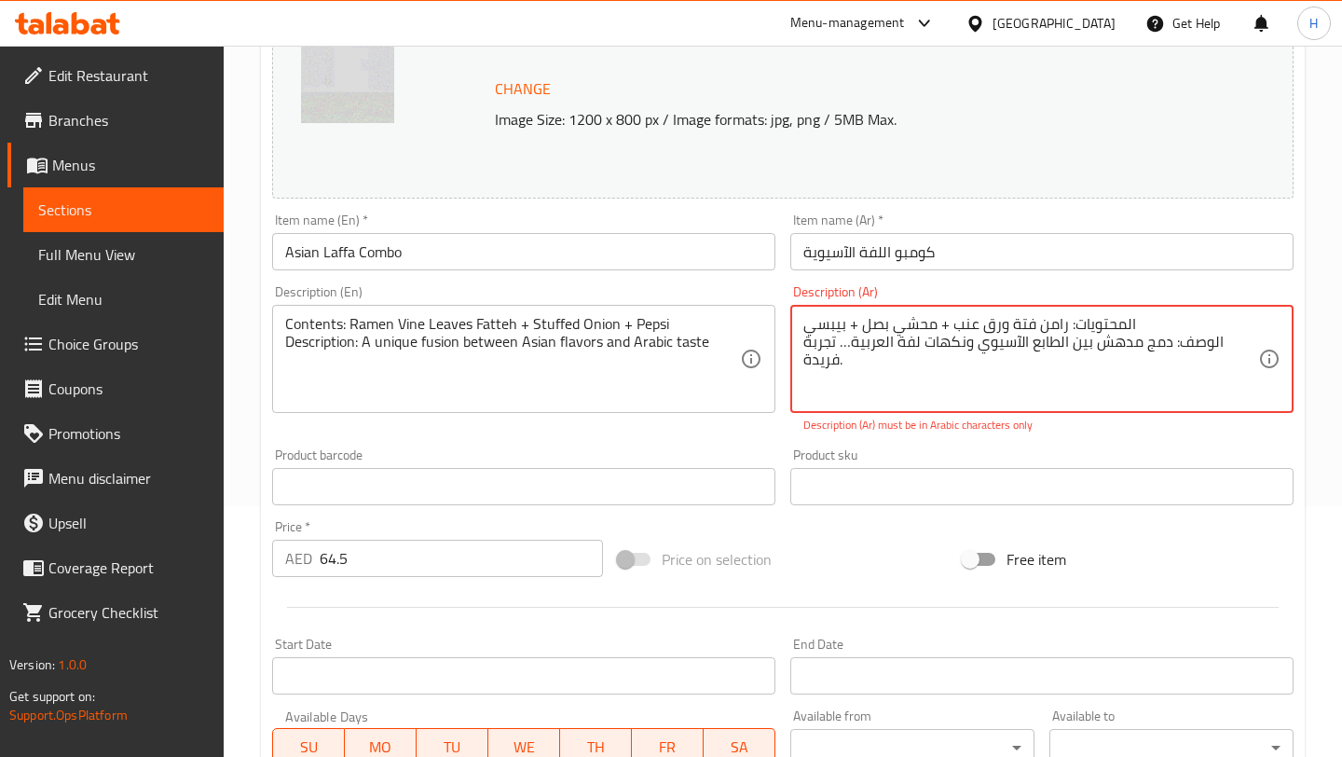
click at [836, 351] on textarea "المحتويات: رامن فتة ورق عنب + محشي بصل + بيبسي الوصف: دمج مدهش بين الطابع الآسي…" at bounding box center [1030, 359] width 455 height 89
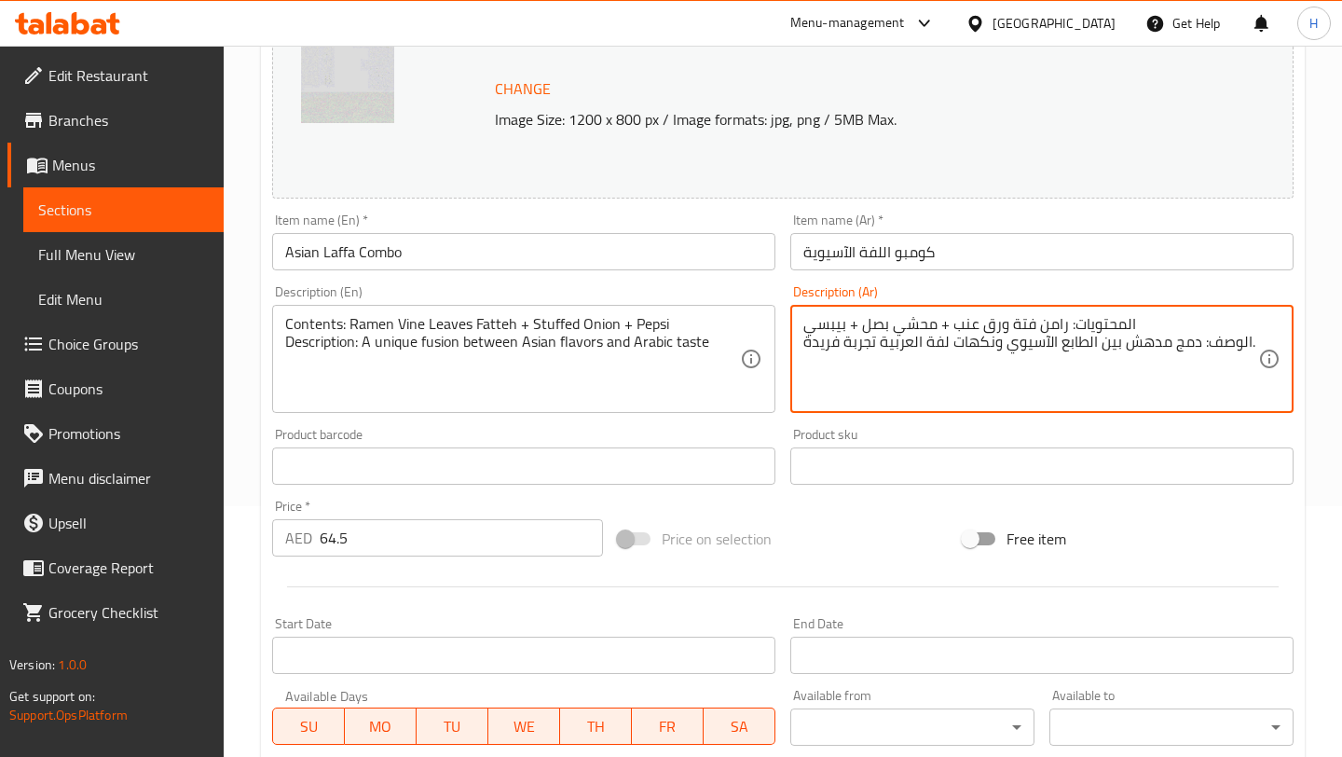
scroll to position [587, 0]
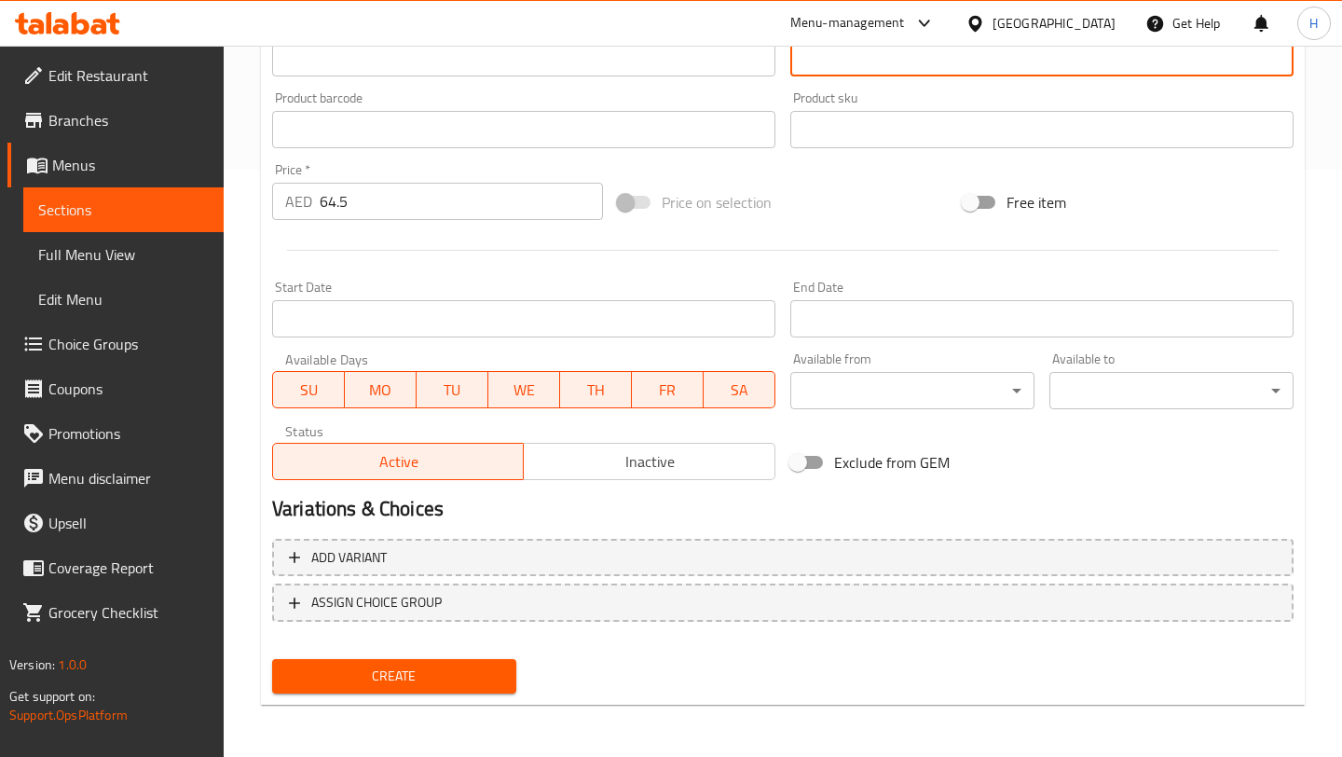
type textarea "المحتويات: رامن فتة ورق عنب + محشي بصل + بيبسي الوصف: دمج مدهش بين الطابع الآسي…"
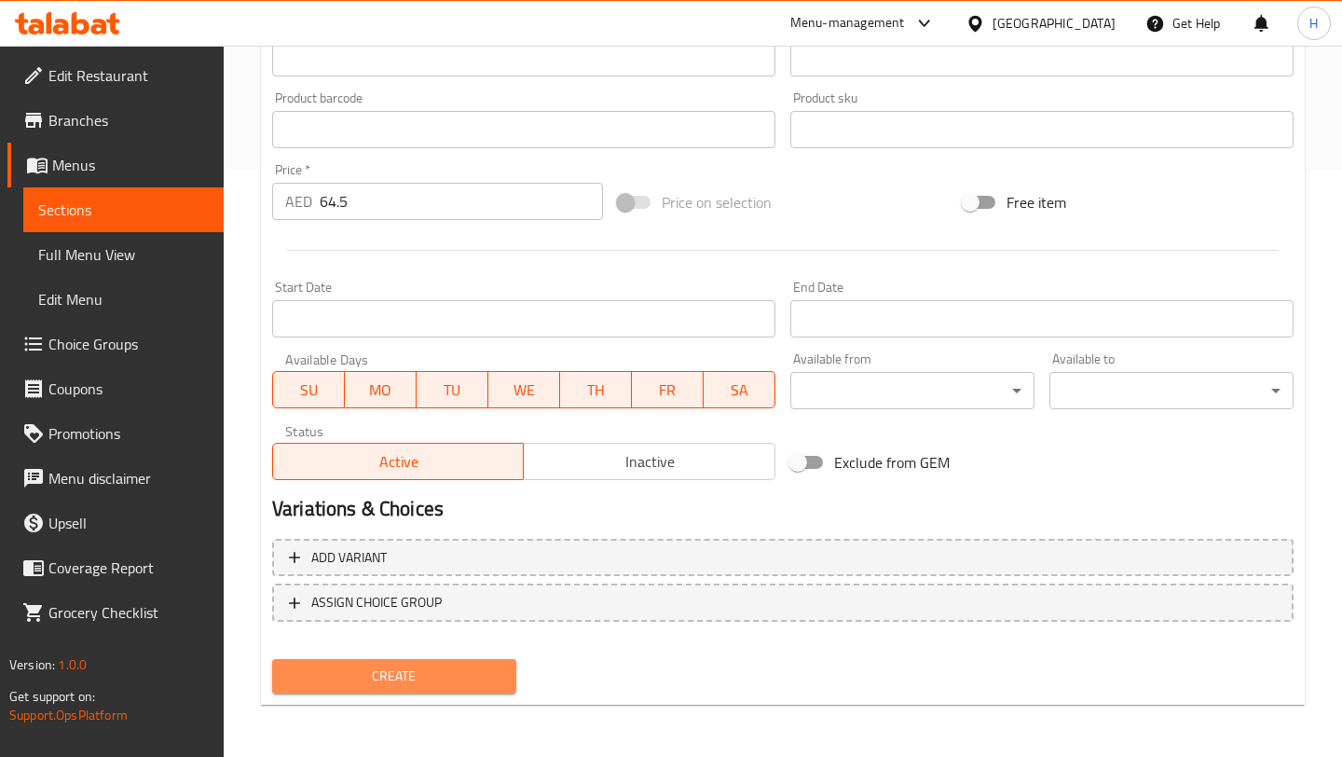
click at [440, 660] on button "Create" at bounding box center [394, 676] width 244 height 34
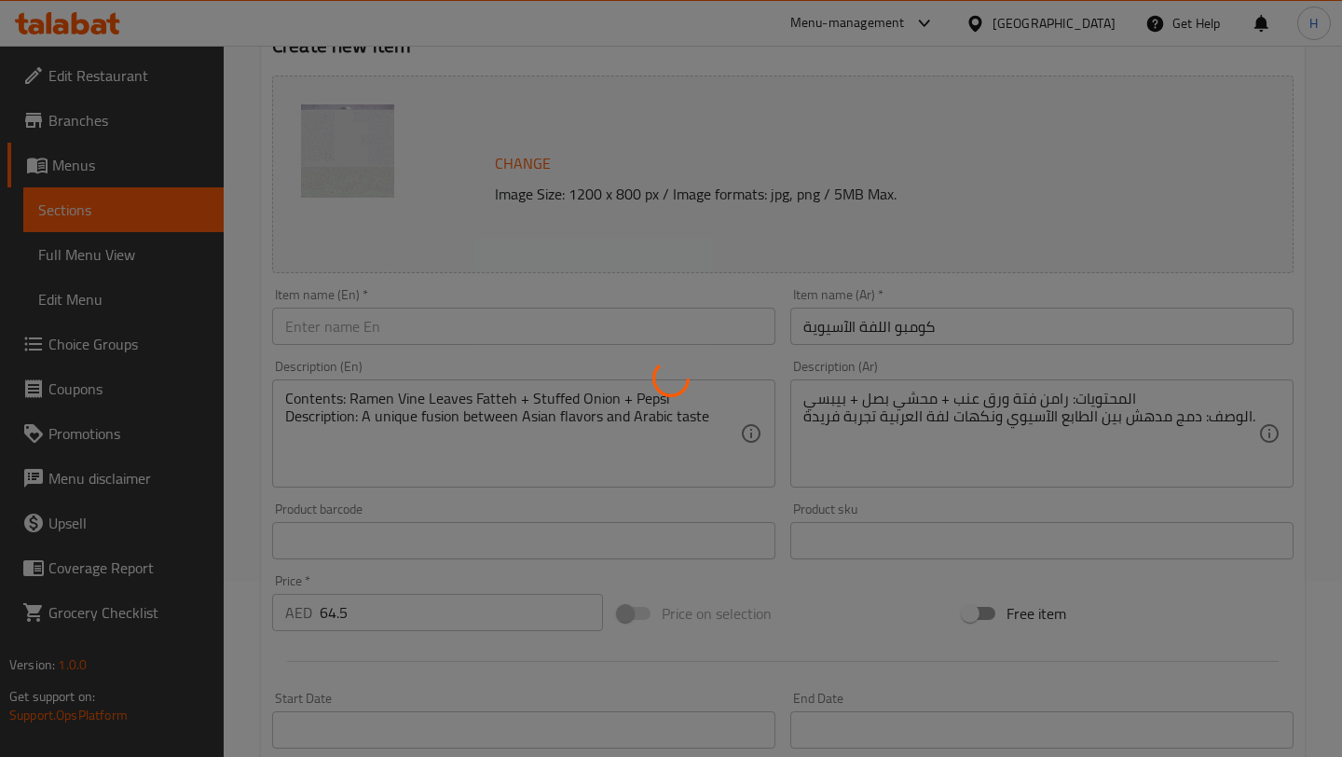
type input "0"
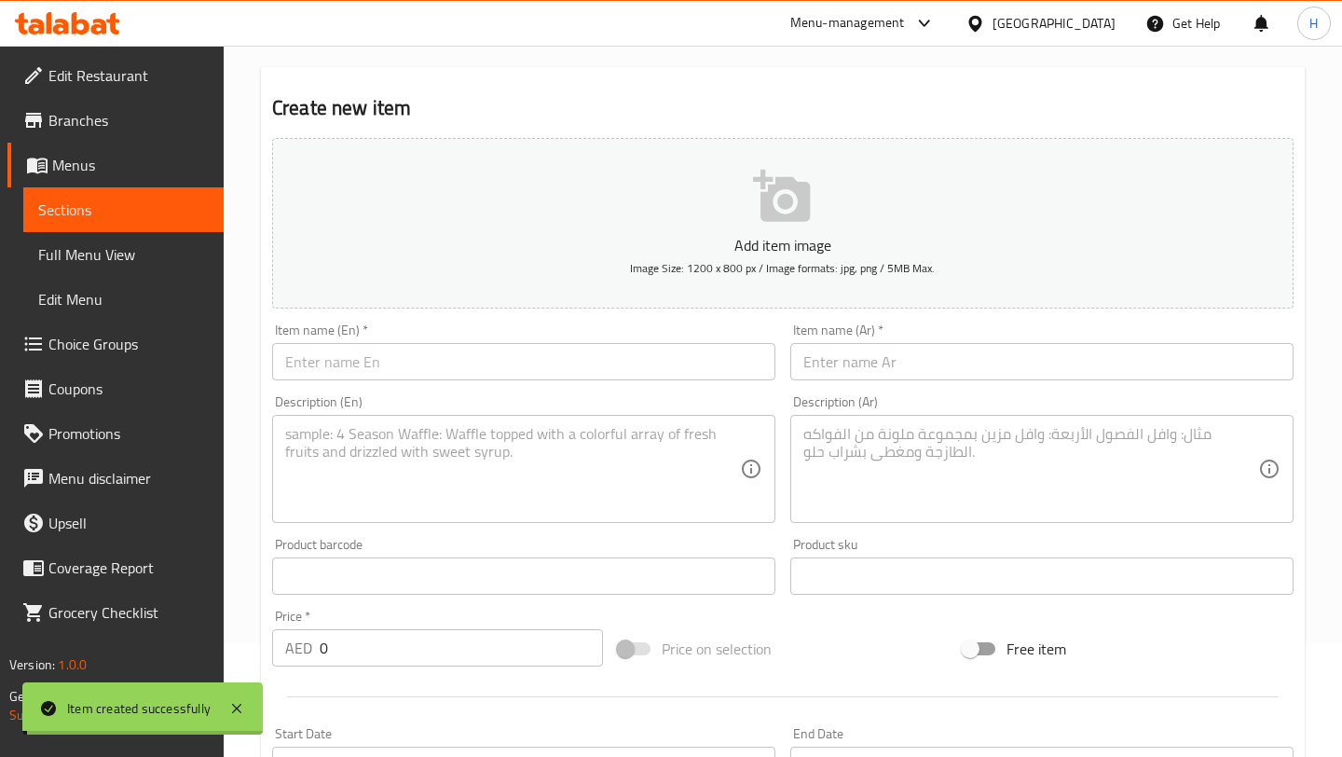
scroll to position [109, 0]
click at [457, 358] on input "text" at bounding box center [523, 366] width 503 height 37
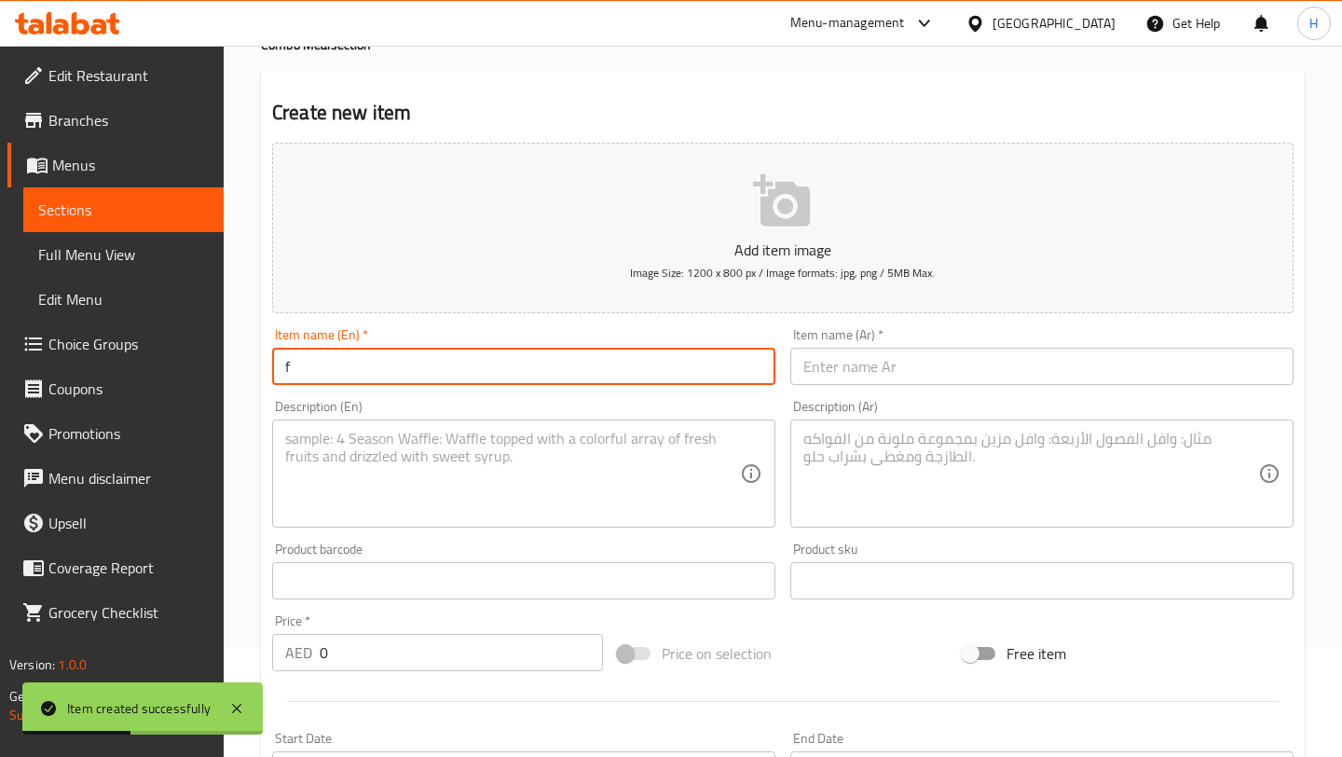
type input "Flavor Journey Combo"
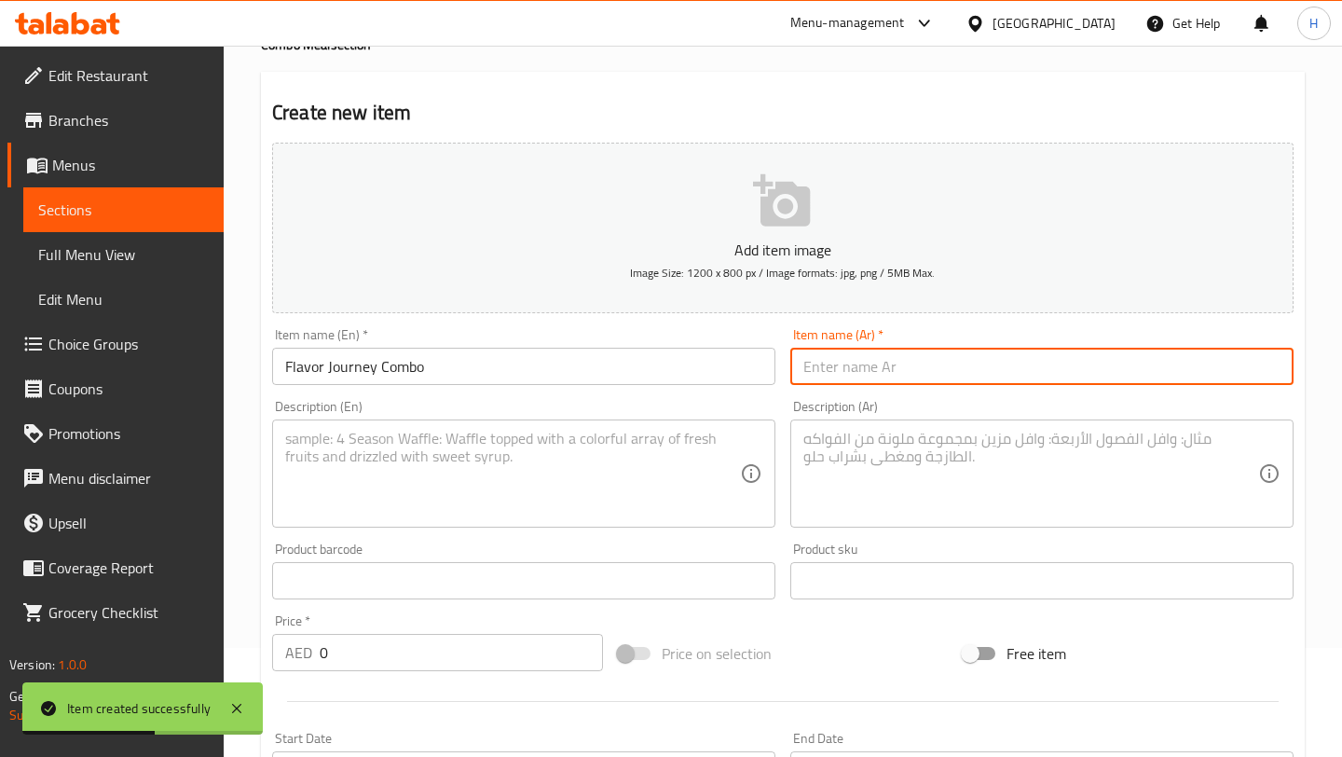
click at [850, 366] on input "text" at bounding box center [1041, 366] width 503 height 37
type input "كومبو رحلة نكهات"
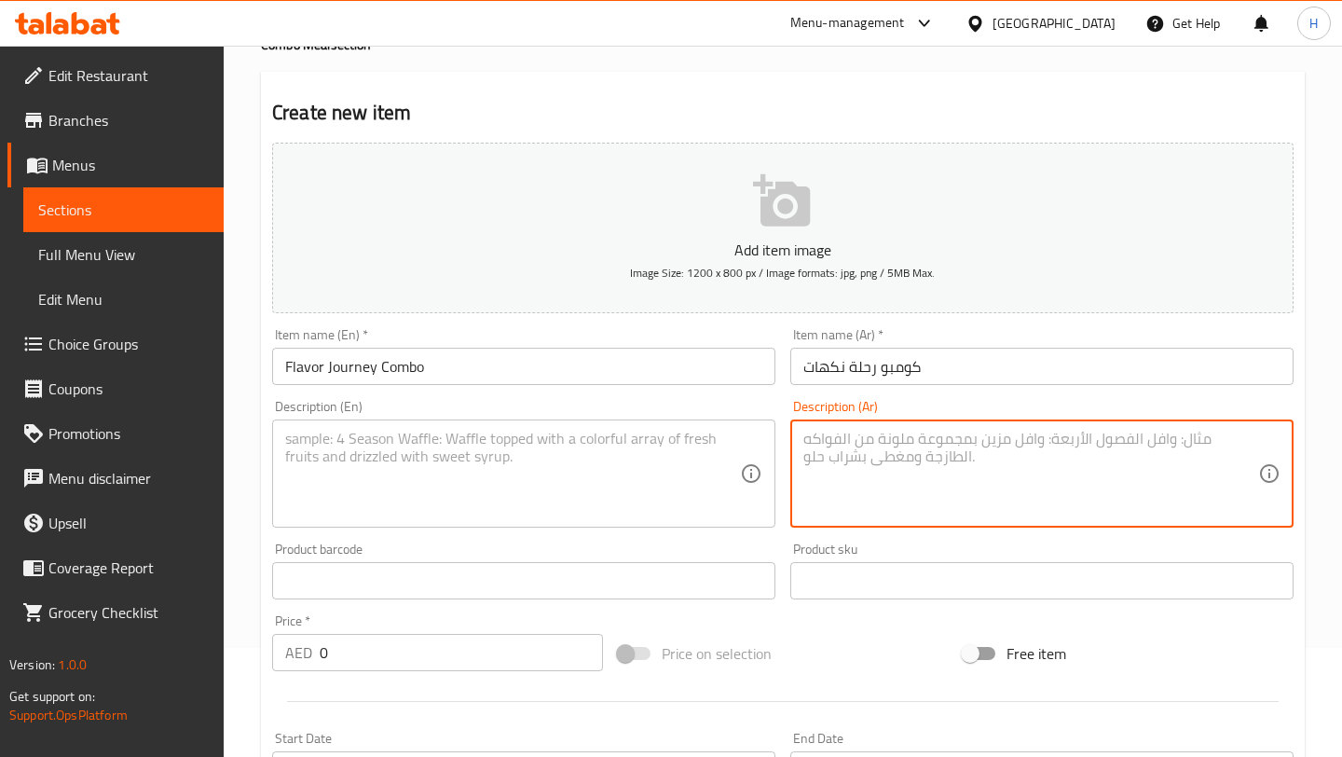
click at [834, 488] on textarea at bounding box center [1030, 474] width 455 height 89
paste textarea "المحتويات: باستا + كوب رول مسخن + موهيتو الوصف: تنقّل بين المذاق الإيطالي واللم…"
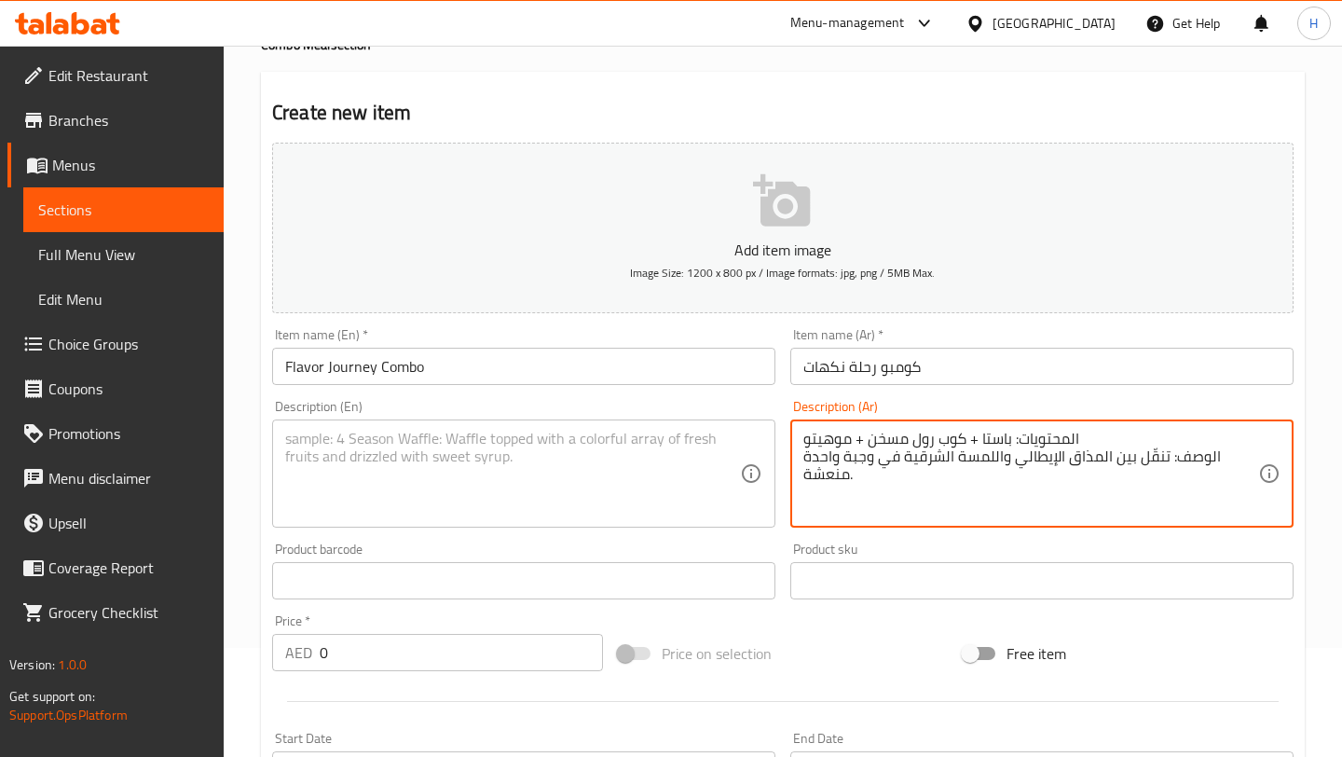
type textarea "المحتويات: باستا + كوب رول مسخن + موهيتو الوصف: تنقّل بين المذاق الإيطالي واللم…"
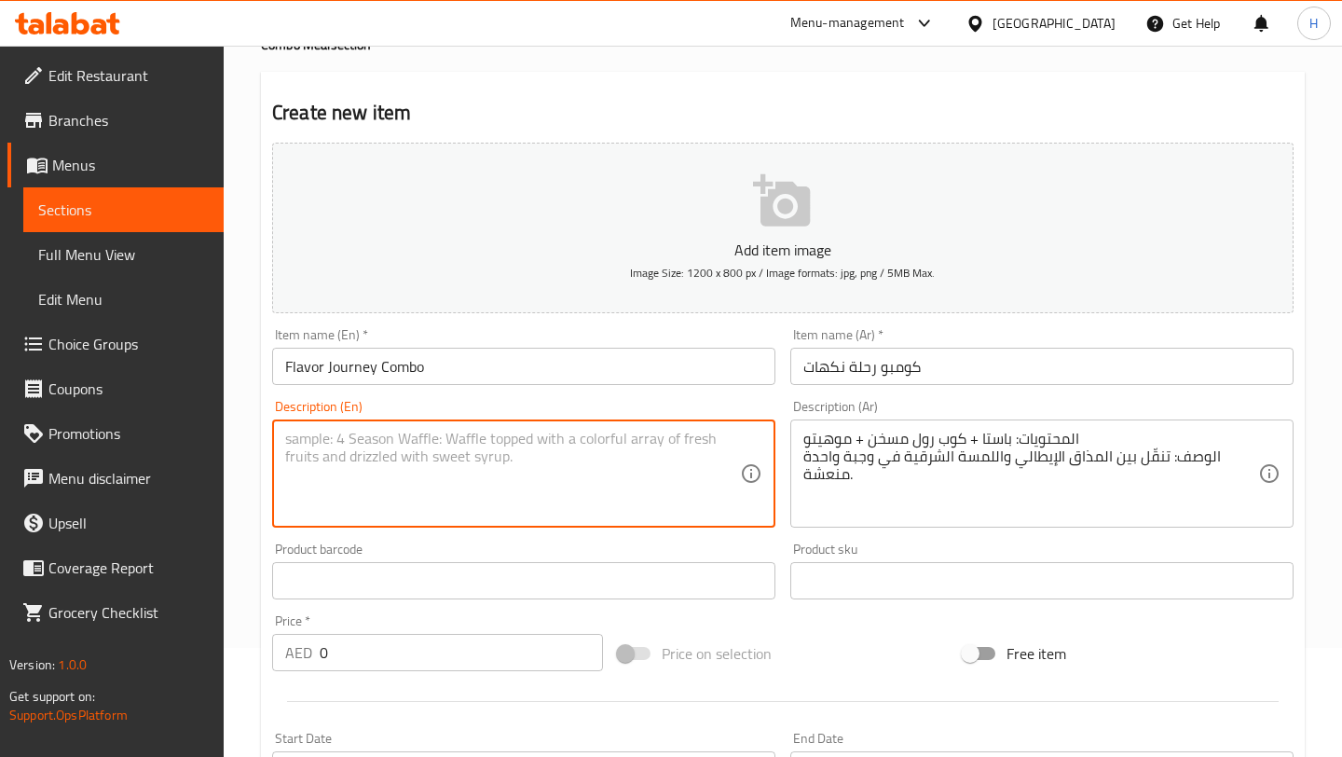
click at [506, 462] on textarea at bounding box center [512, 474] width 455 height 89
paste textarea "Contents: Pasta + Musakhan Roll + Mojito Description: A journey between Italian…"
type textarea "Contents: Pasta + Musakhan Roll + Mojito Description: A journey between Italian…"
click at [371, 656] on input "0" at bounding box center [461, 652] width 283 height 37
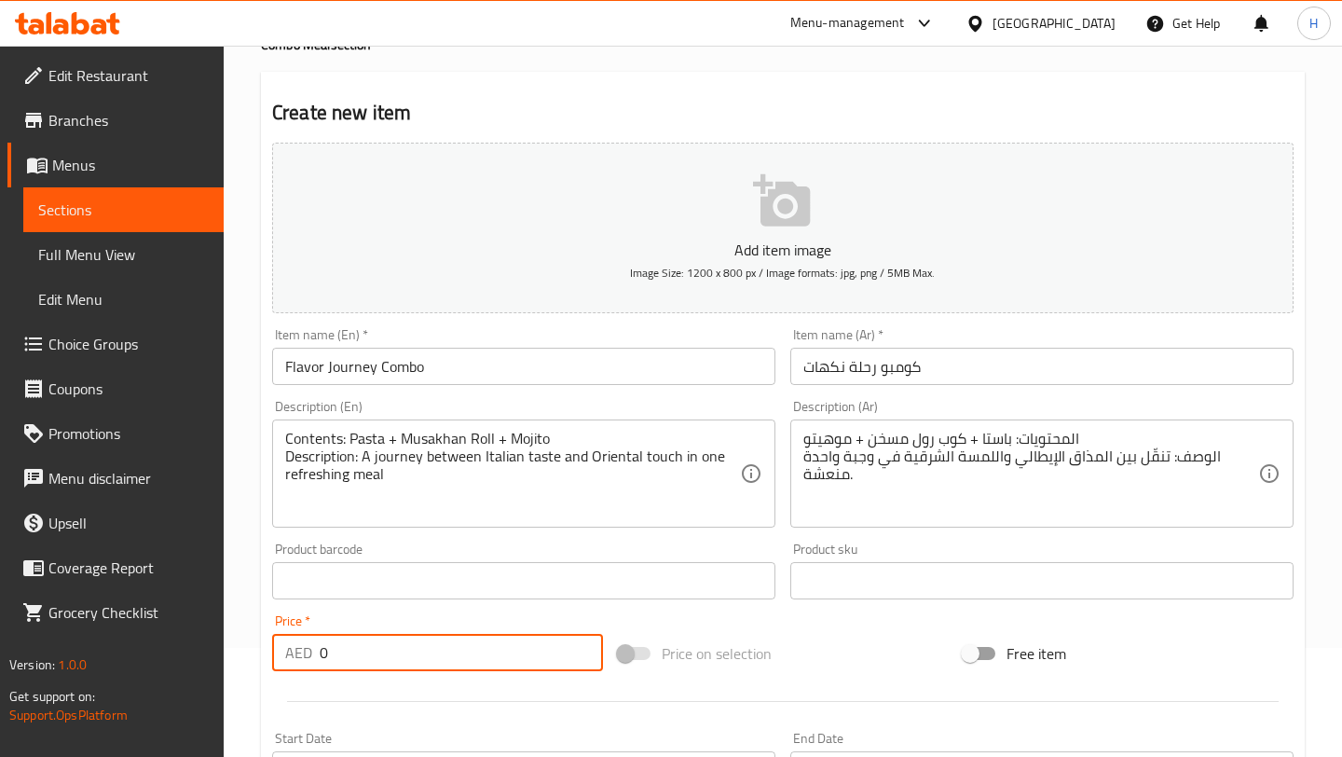
click at [371, 656] on input "0" at bounding box center [461, 652] width 283 height 37
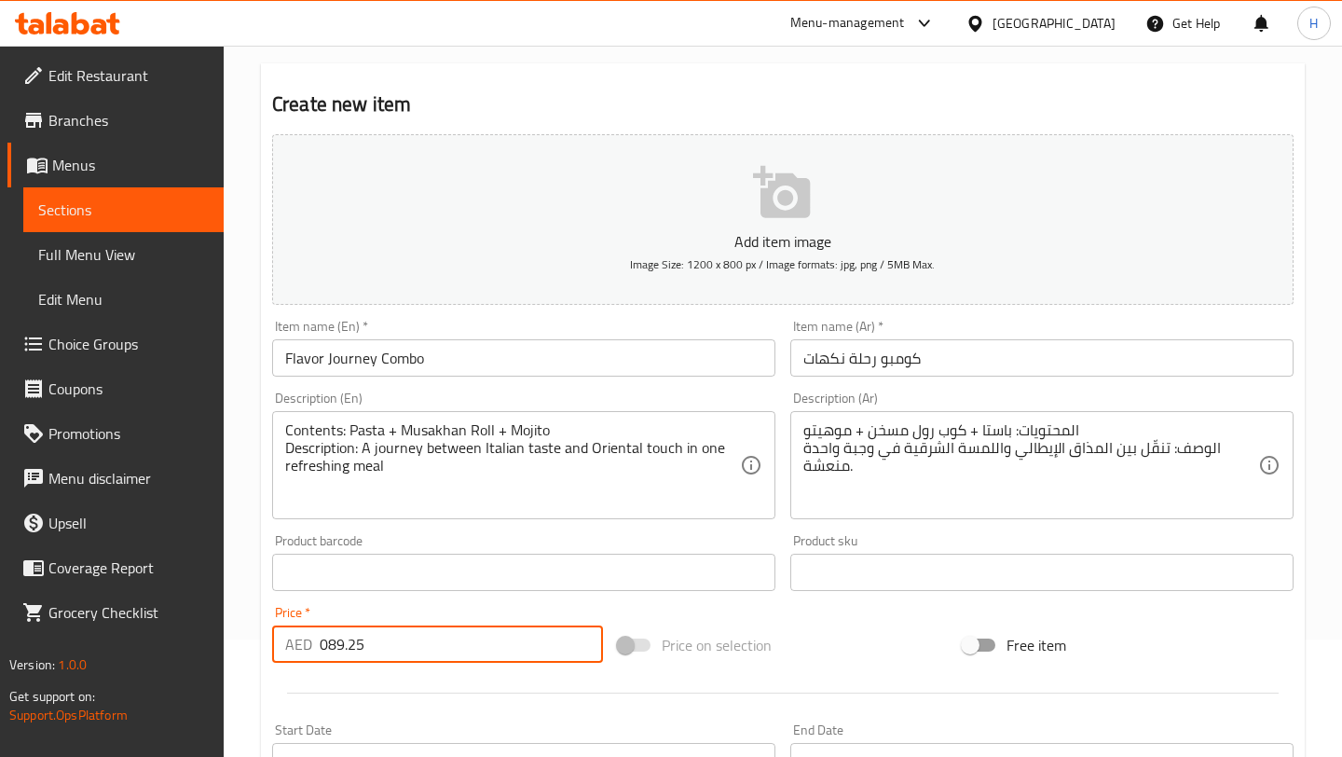
scroll to position [119, 0]
click at [375, 648] on input "089.25" at bounding box center [461, 641] width 283 height 37
type input "89.25"
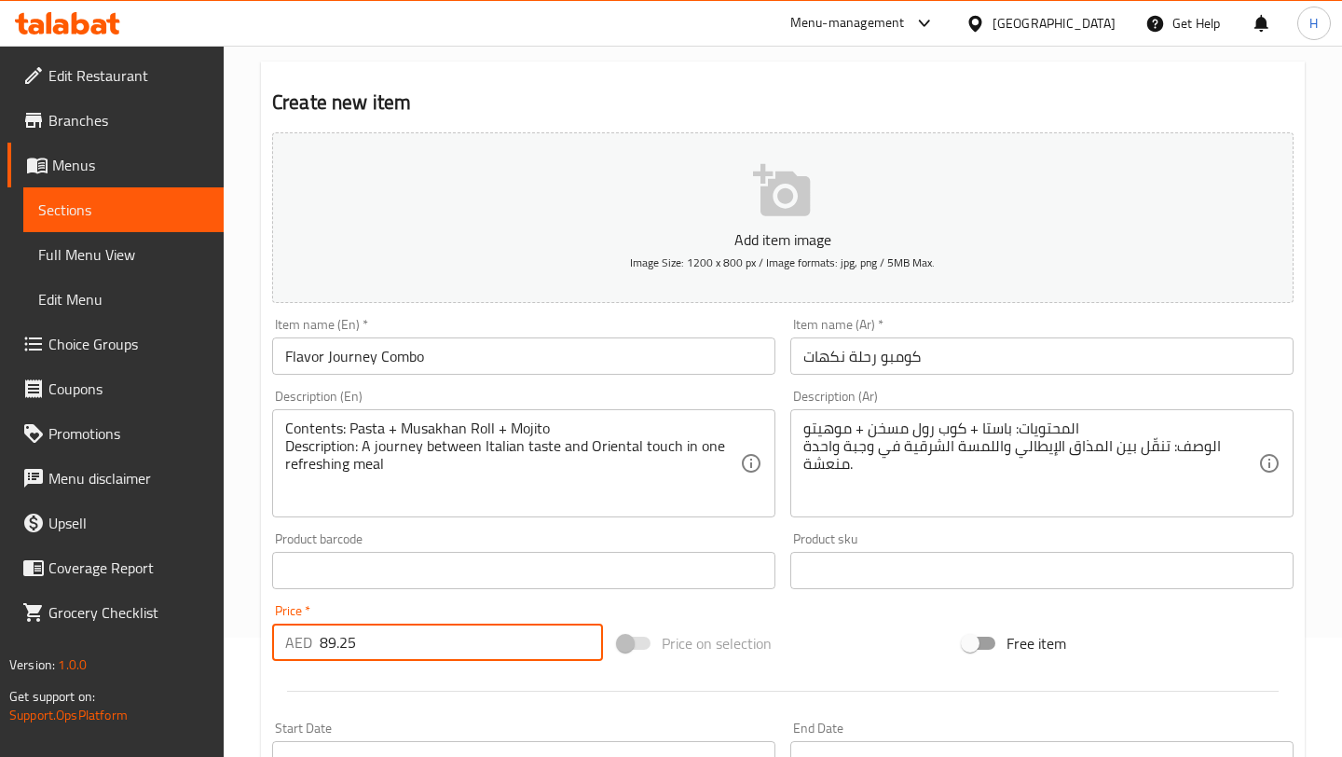
click at [764, 199] on icon "button" at bounding box center [781, 190] width 57 height 52
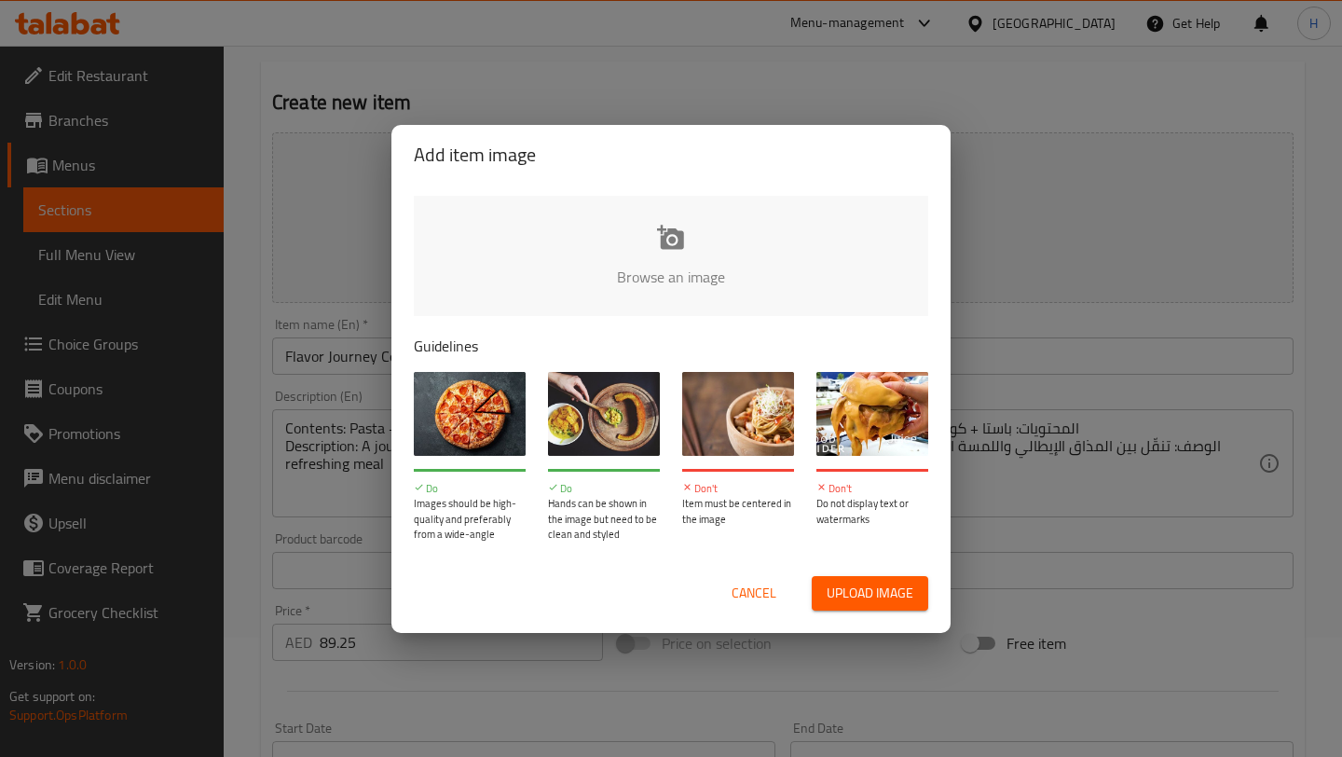
click at [663, 238] on input "file" at bounding box center [1301, 283] width 1774 height 174
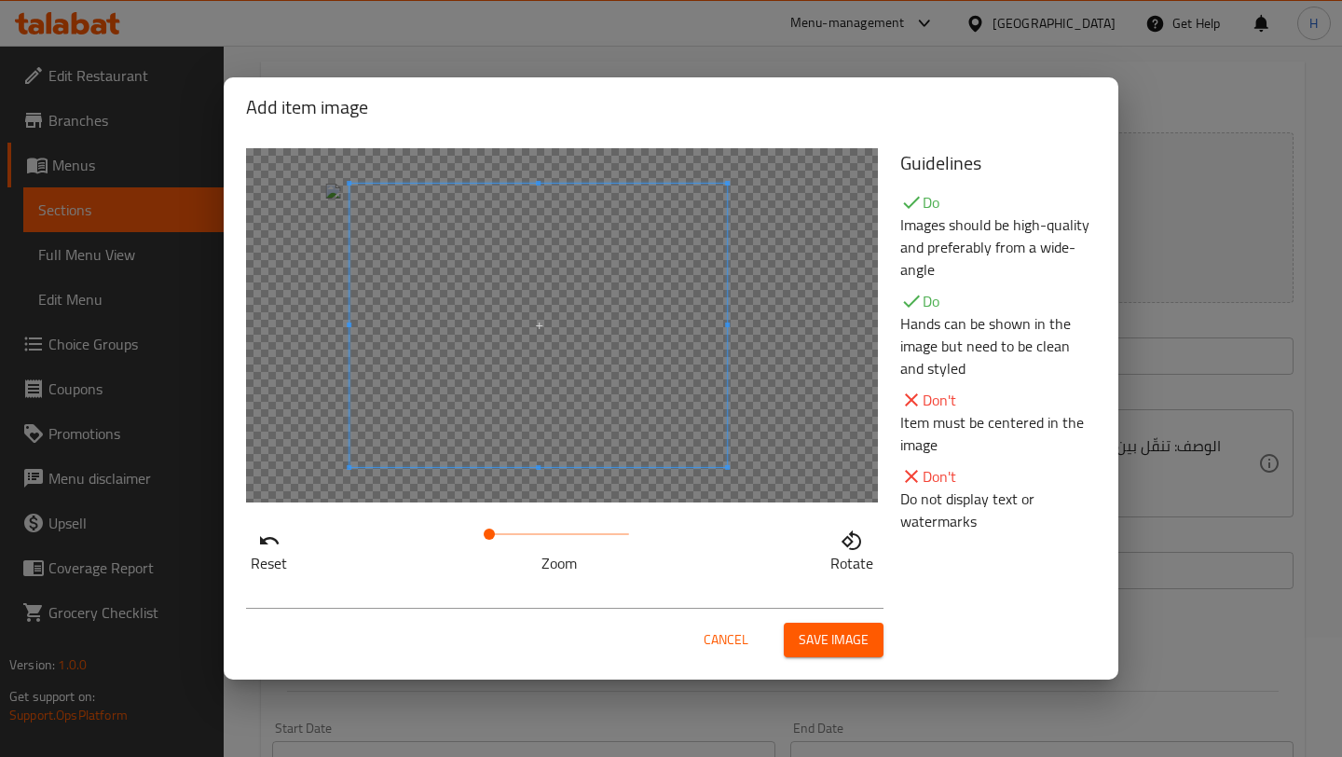
click at [594, 400] on span at bounding box center [537, 325] width 377 height 283
click at [833, 650] on span "Save image" at bounding box center [833, 639] width 70 height 23
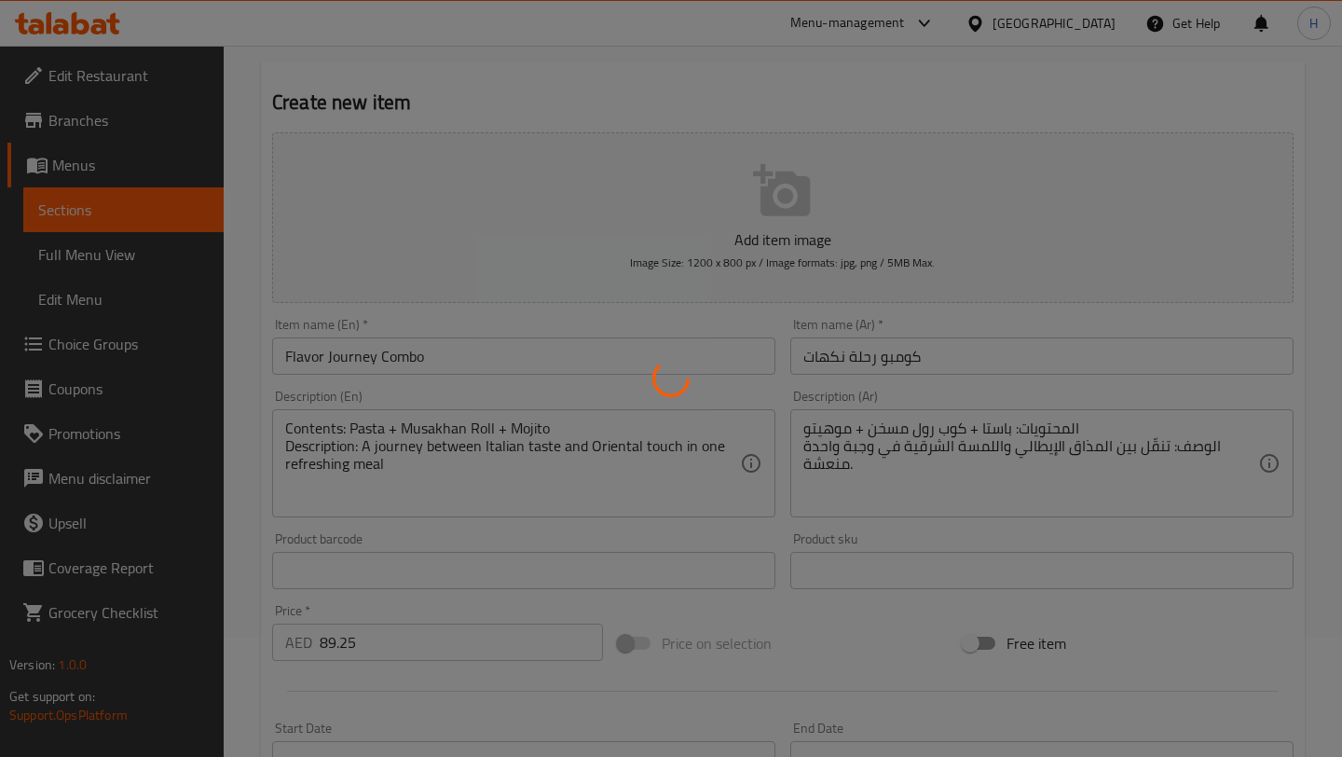
scroll to position [560, 0]
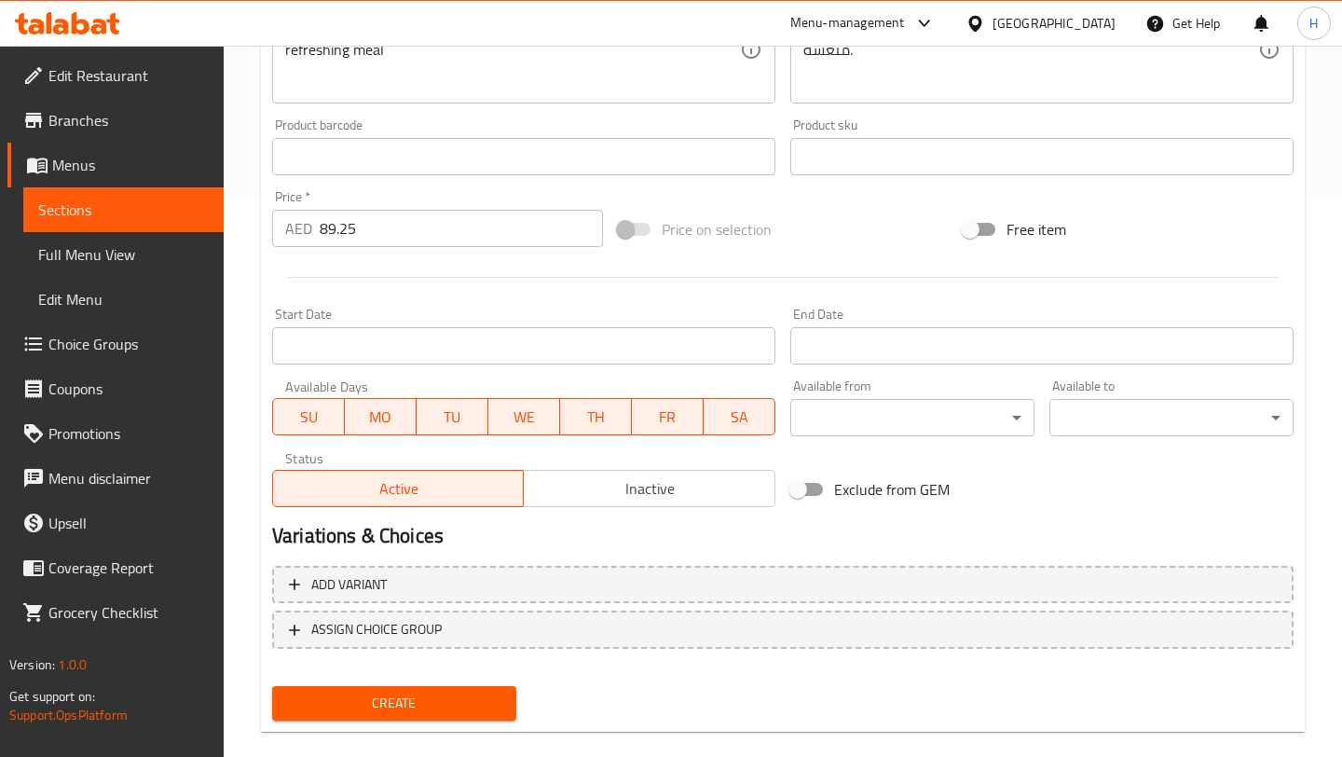
click at [398, 707] on span "Create" at bounding box center [394, 702] width 214 height 23
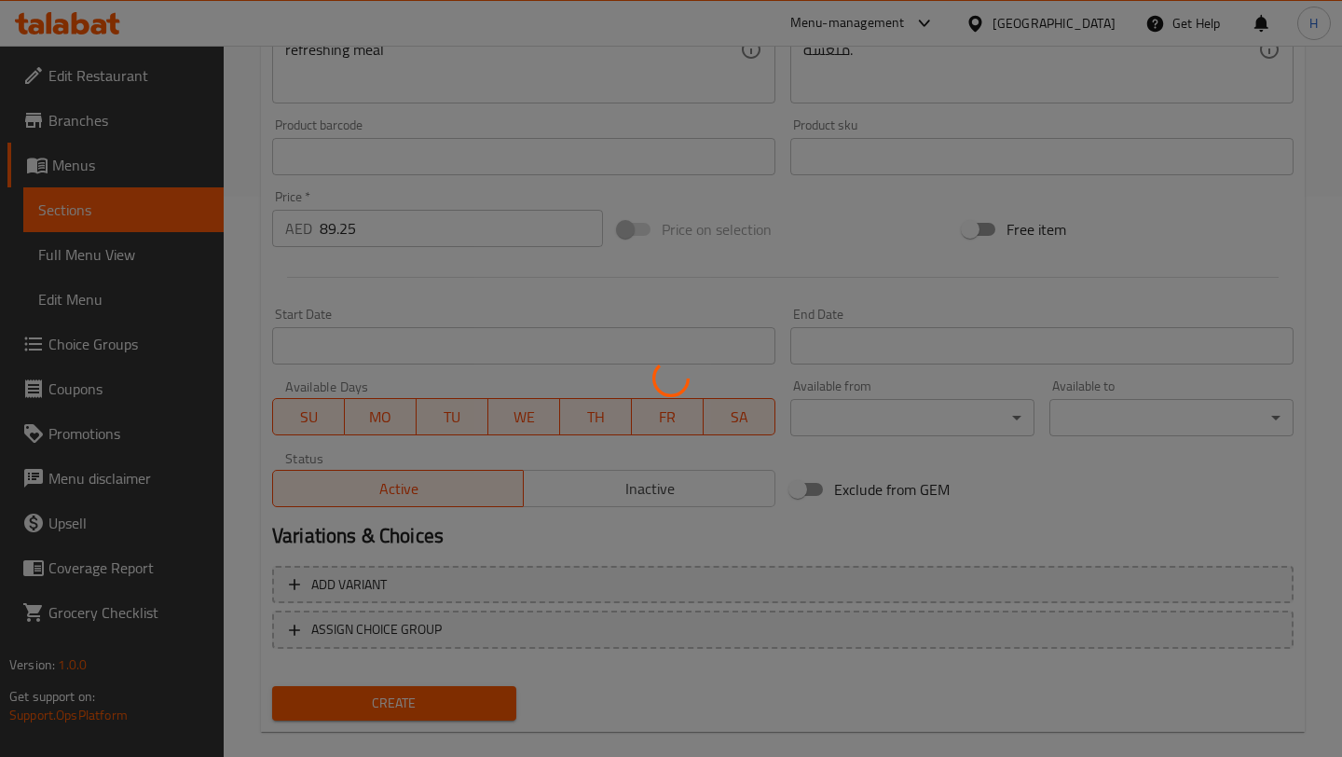
type input "0"
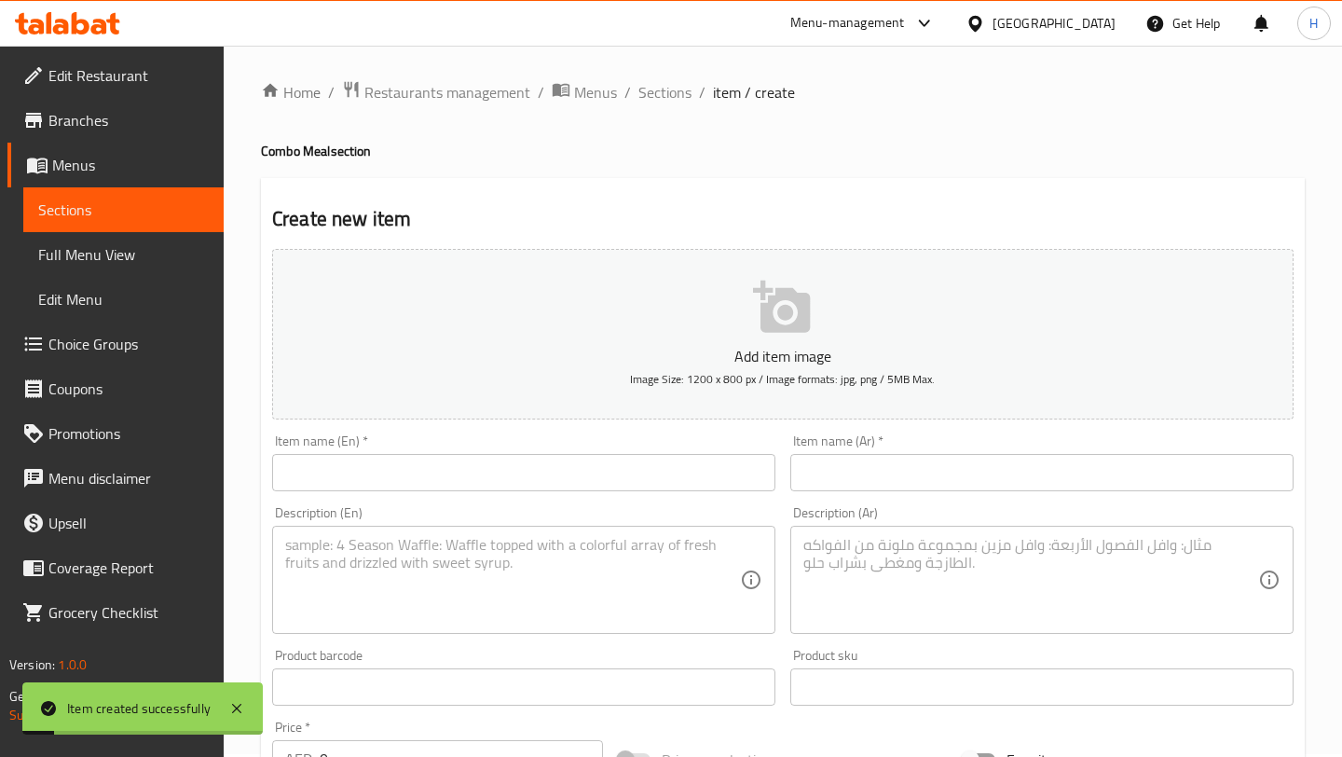
scroll to position [0, 0]
click at [450, 481] on input "text" at bounding box center [523, 475] width 503 height 37
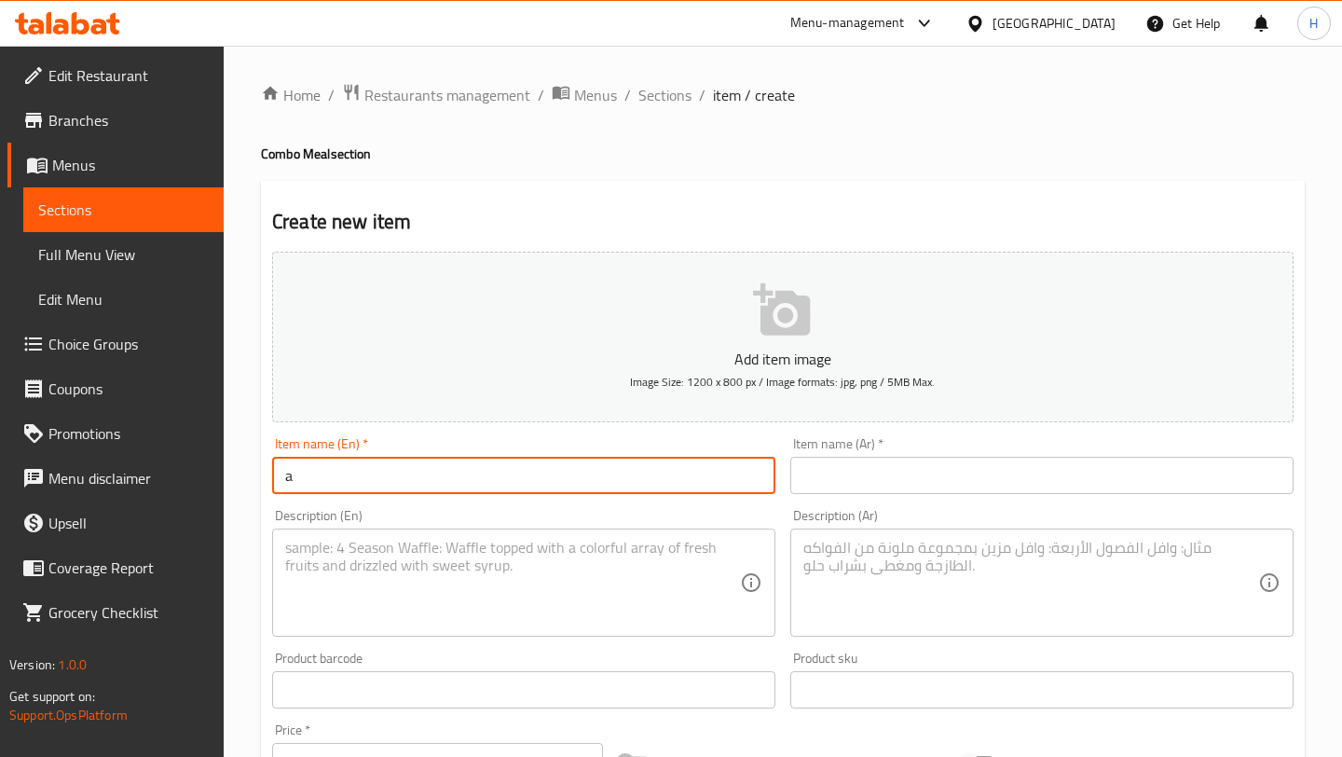
type input "Authentic Combo"
click at [827, 480] on input "text" at bounding box center [1041, 475] width 503 height 37
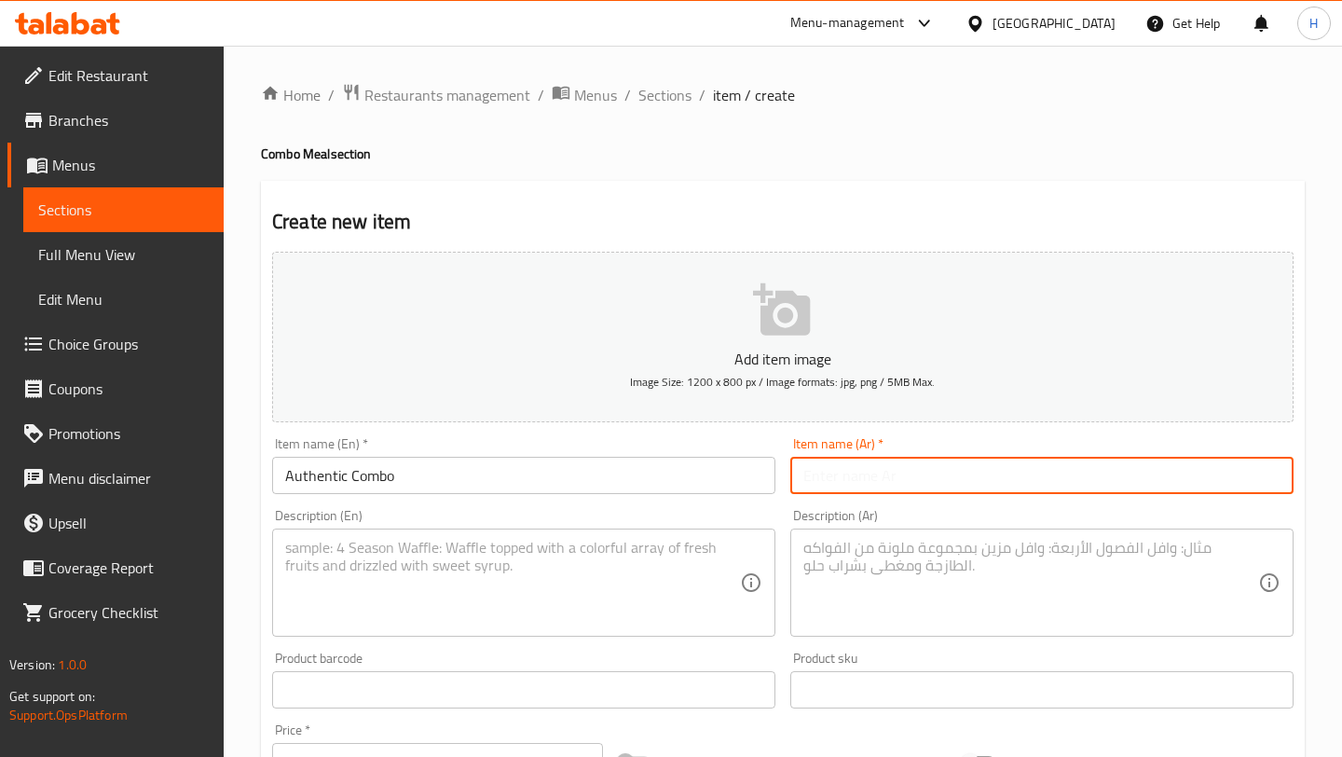
type input "كومبو الأصيل"
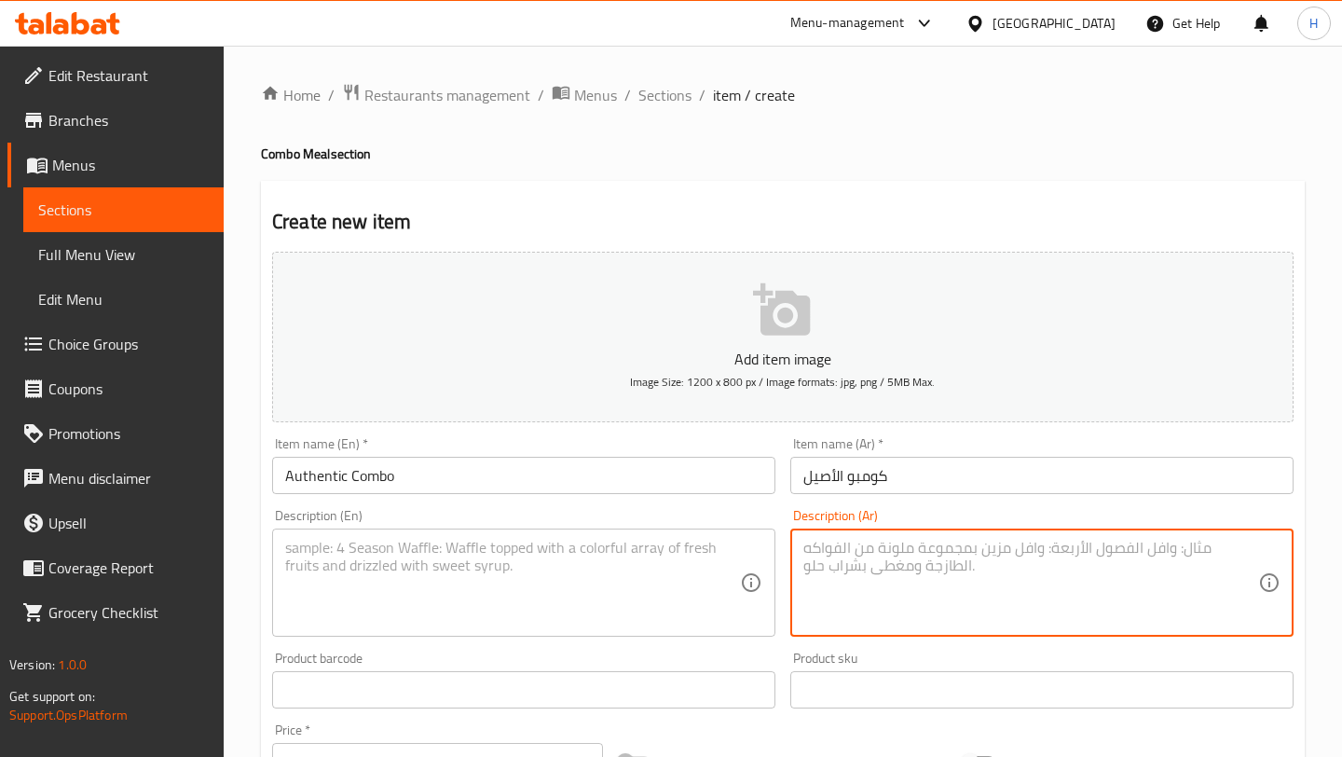
click at [833, 566] on textarea at bounding box center [1030, 583] width 455 height 89
paste textarea "المحتويات: فتة مسخن + محشي ورق عنب رماني + بيبسي الوصف: نكهات تراثية أصيلة تجمع…"
type textarea "المحتويات: فتة مسخن + محشي ورق عنب رماني + بيبسي الوصف: نكهات تراثية أصيلة تجمع…"
click at [472, 561] on textarea at bounding box center [512, 583] width 455 height 89
paste textarea "Contents: Musakhan Fatteh , Pomegranate Molasses Vine Leaves + Pepsi Descriptio…"
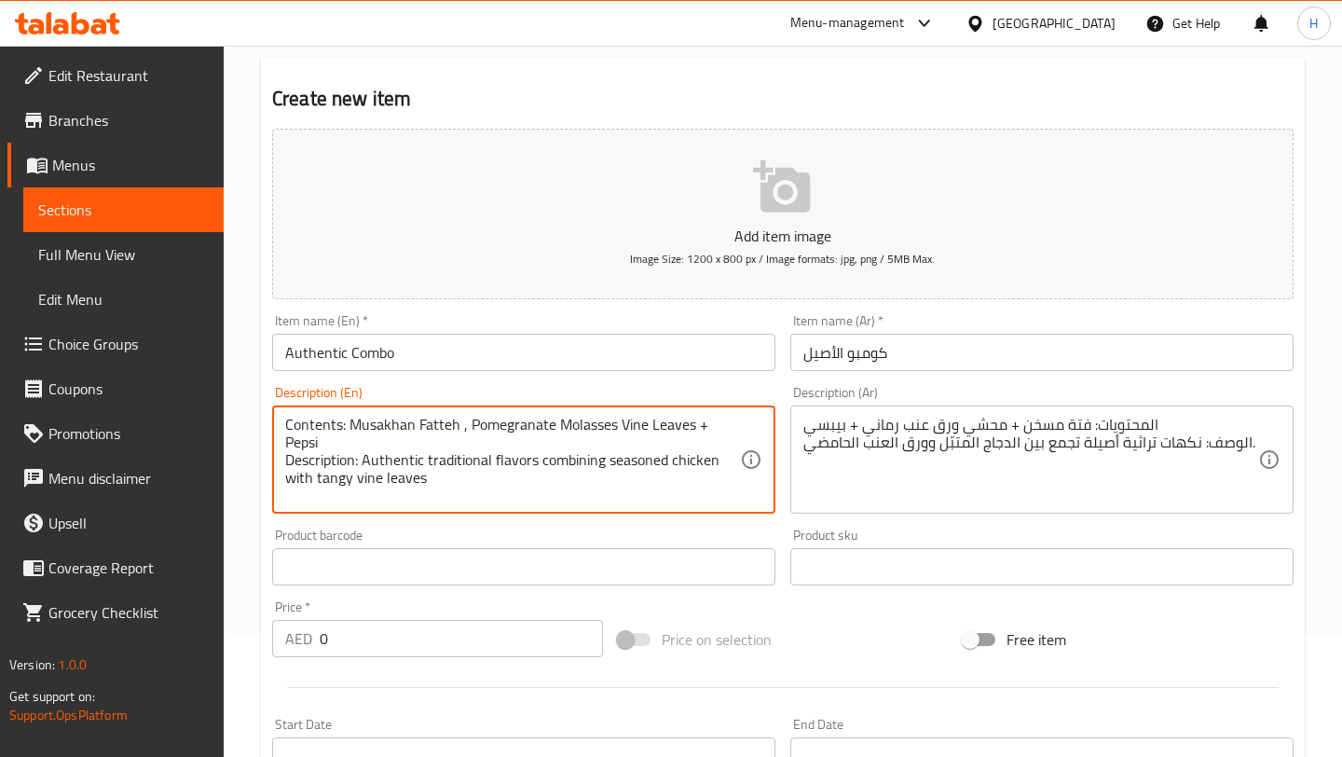
scroll to position [151, 0]
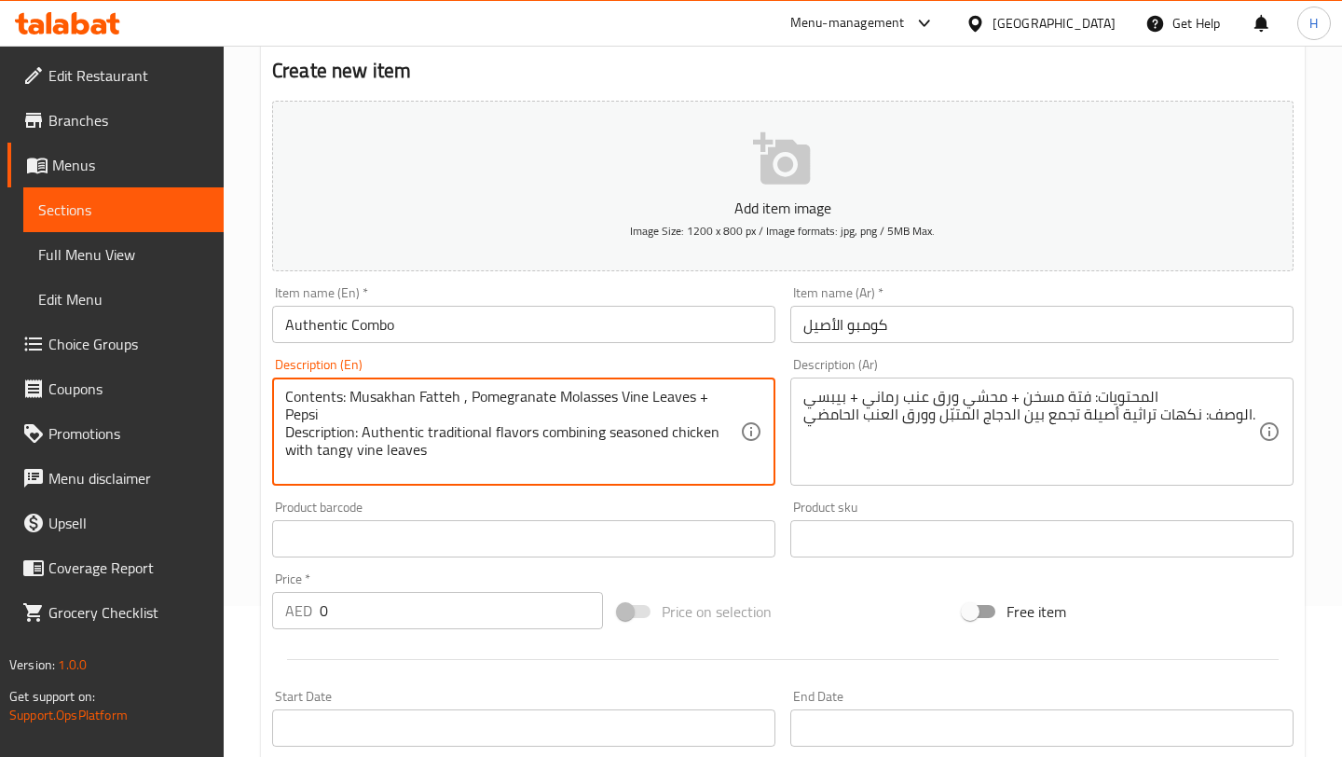
type textarea "Contents: Musakhan Fatteh , Pomegranate Molasses Vine Leaves + Pepsi Descriptio…"
click at [403, 603] on input "0" at bounding box center [461, 610] width 283 height 37
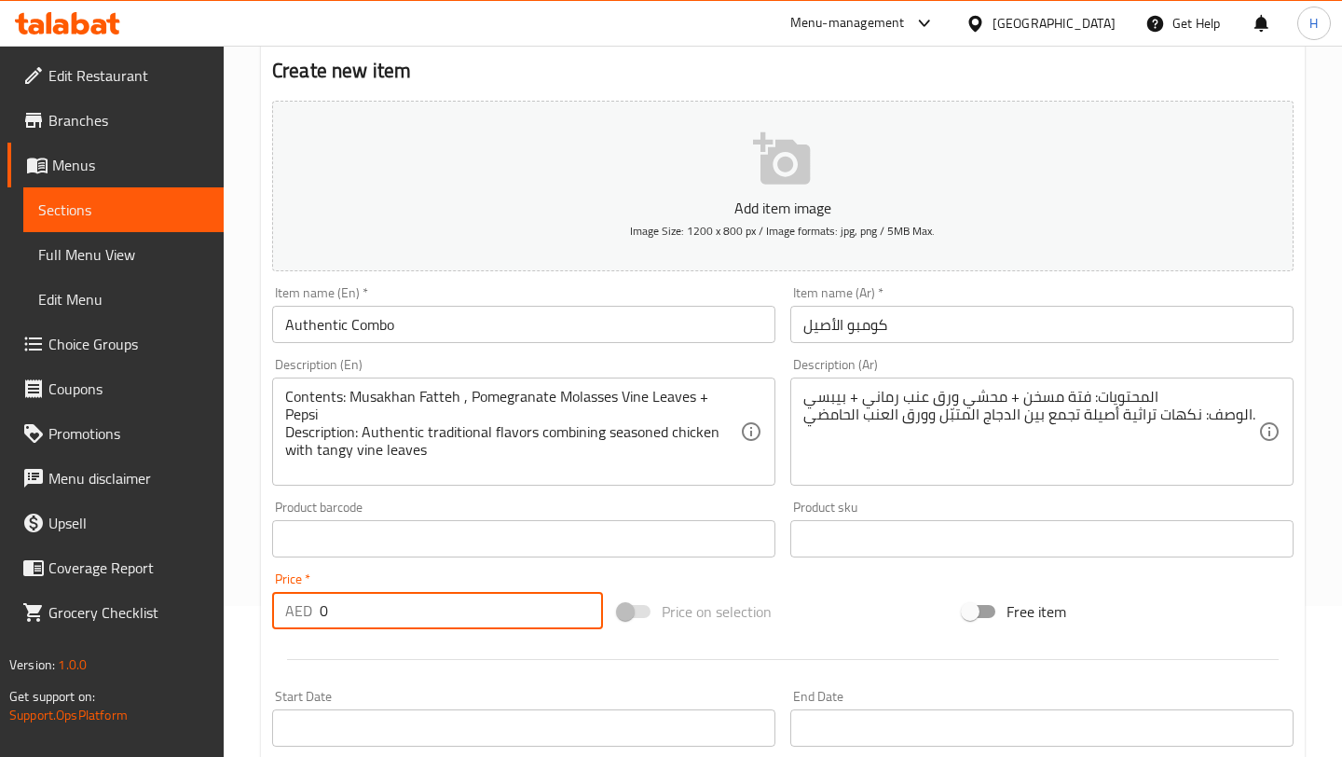
click at [403, 603] on input "0" at bounding box center [461, 610] width 283 height 37
type input "61.25"
click at [812, 152] on button "Add item image Image Size: 1200 x 800 px / Image formats: jpg, png / 5MB Max." at bounding box center [782, 186] width 1021 height 171
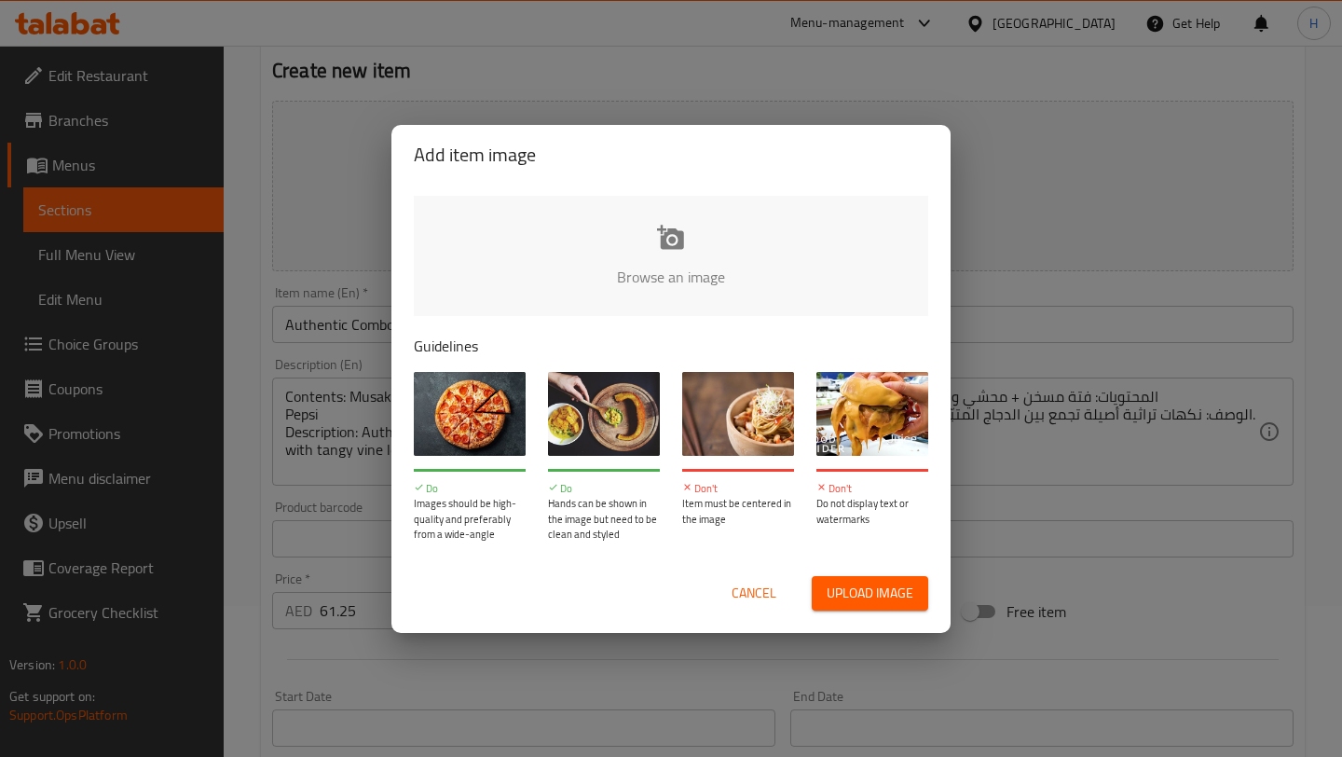
click at [681, 266] on input "file" at bounding box center [1301, 283] width 1774 height 174
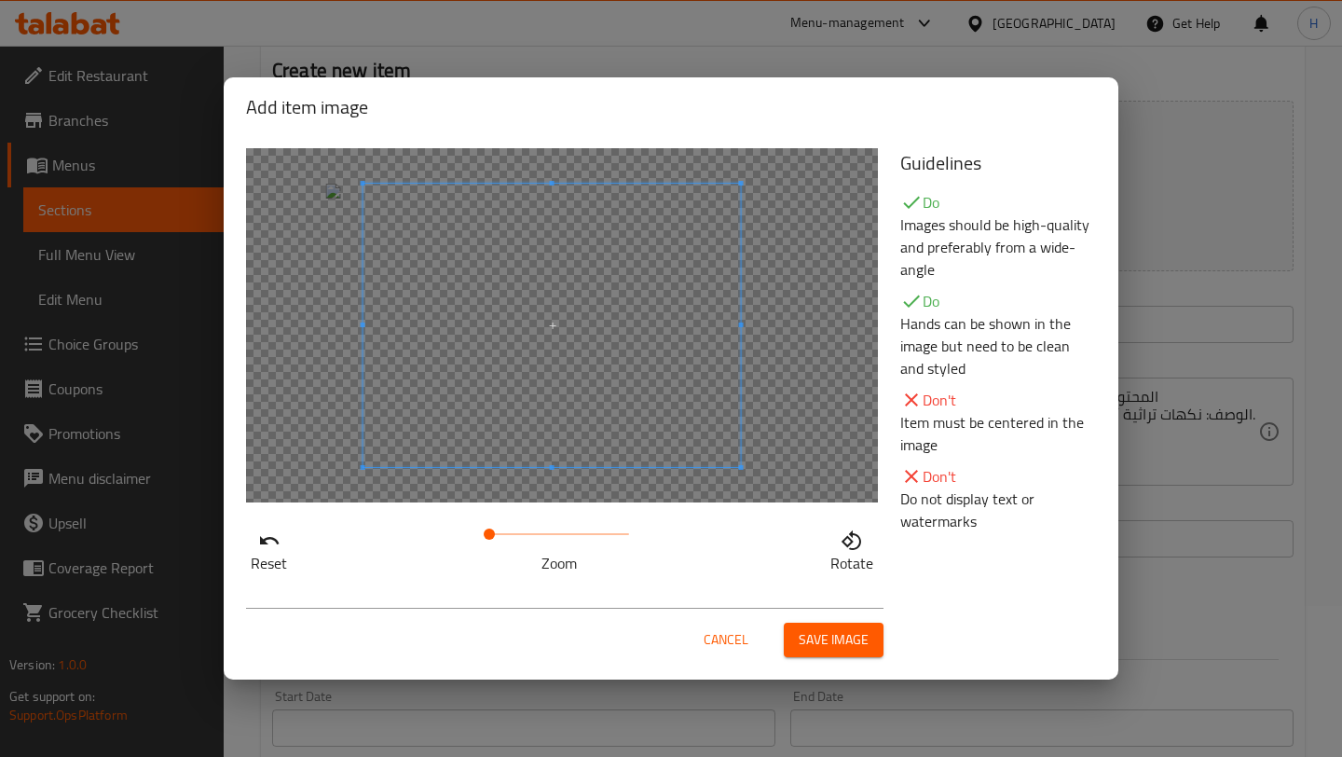
click at [627, 311] on span at bounding box center [551, 325] width 377 height 283
click at [821, 625] on button "Save image" at bounding box center [834, 639] width 100 height 34
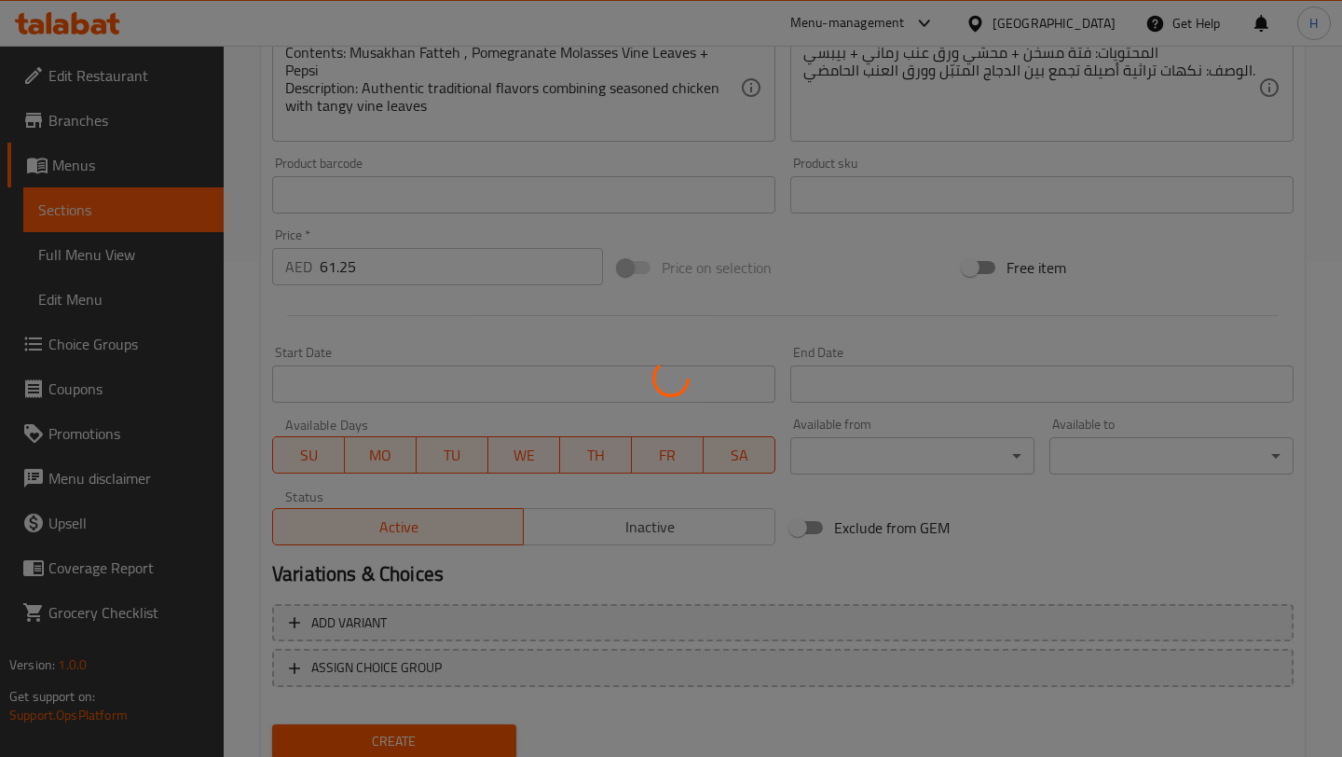
scroll to position [560, 0]
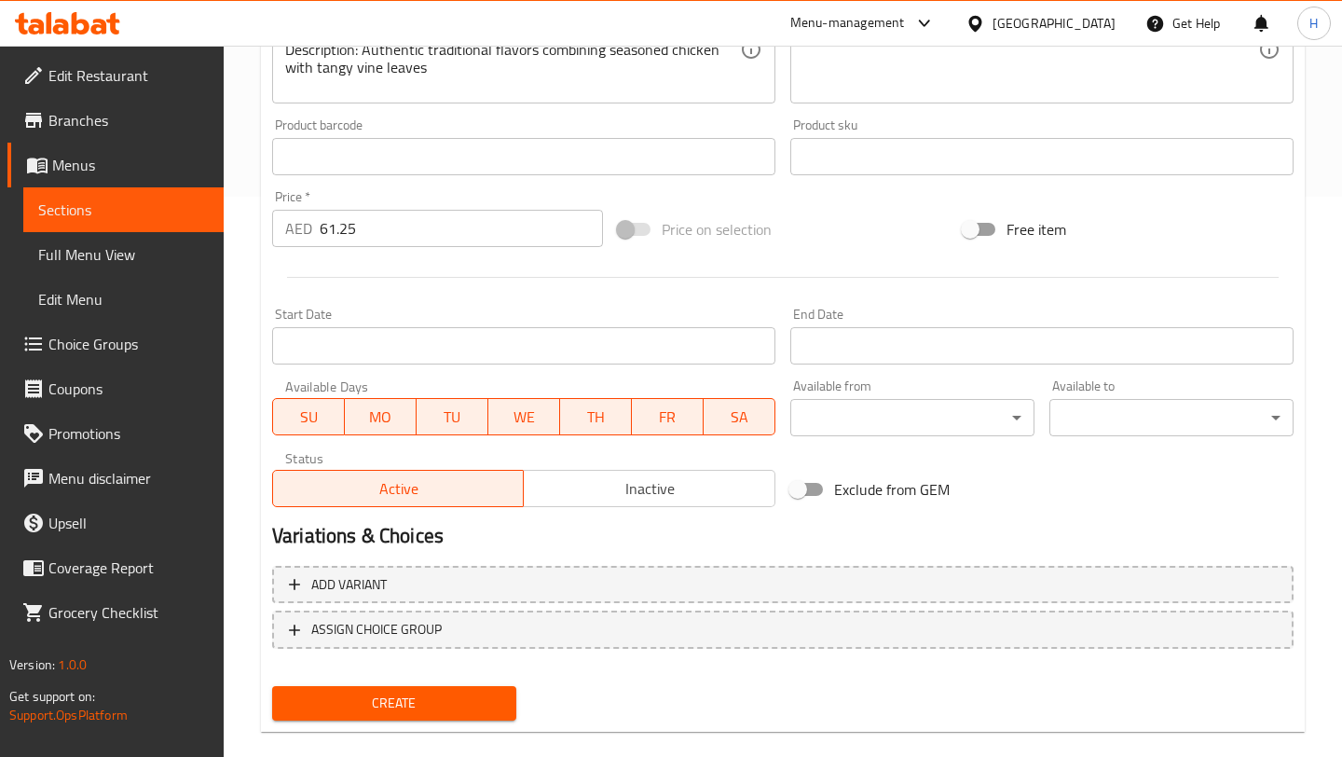
click at [386, 703] on span "Create" at bounding box center [394, 702] width 214 height 23
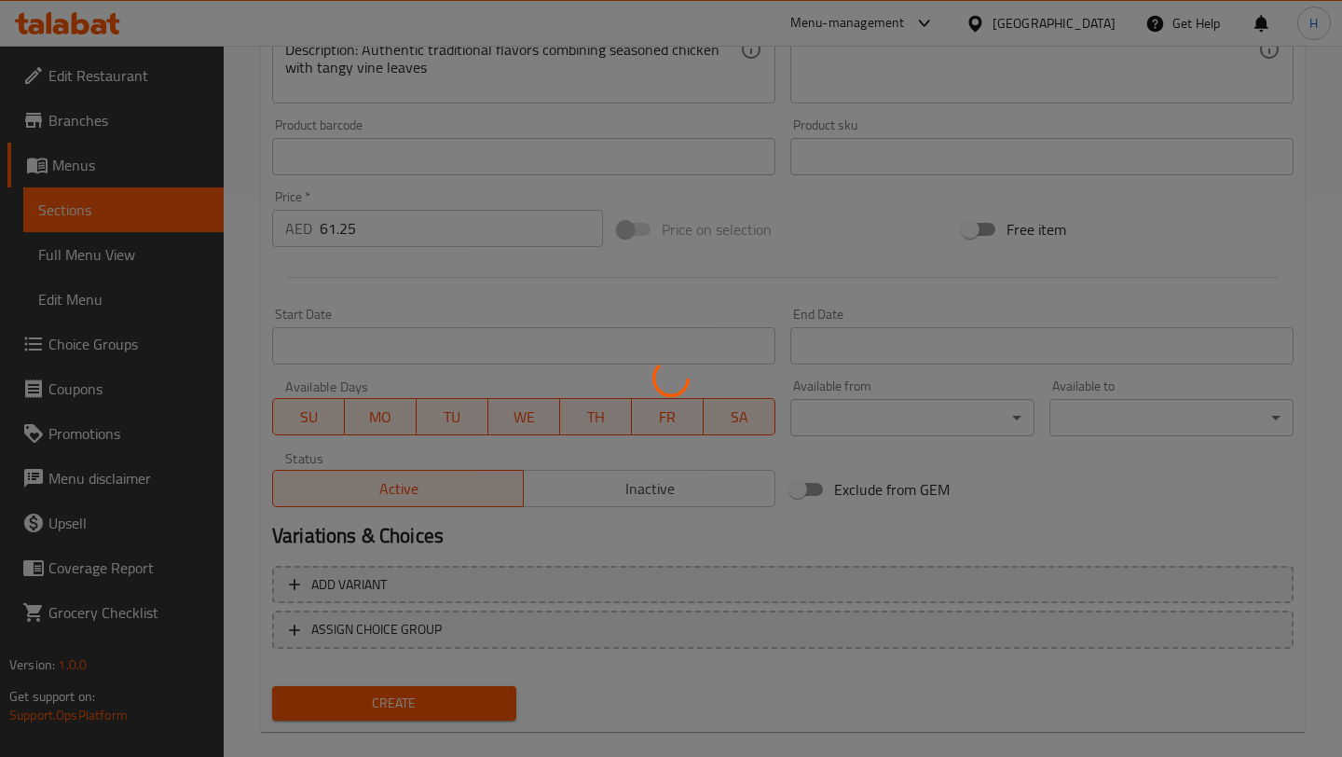
scroll to position [419, 0]
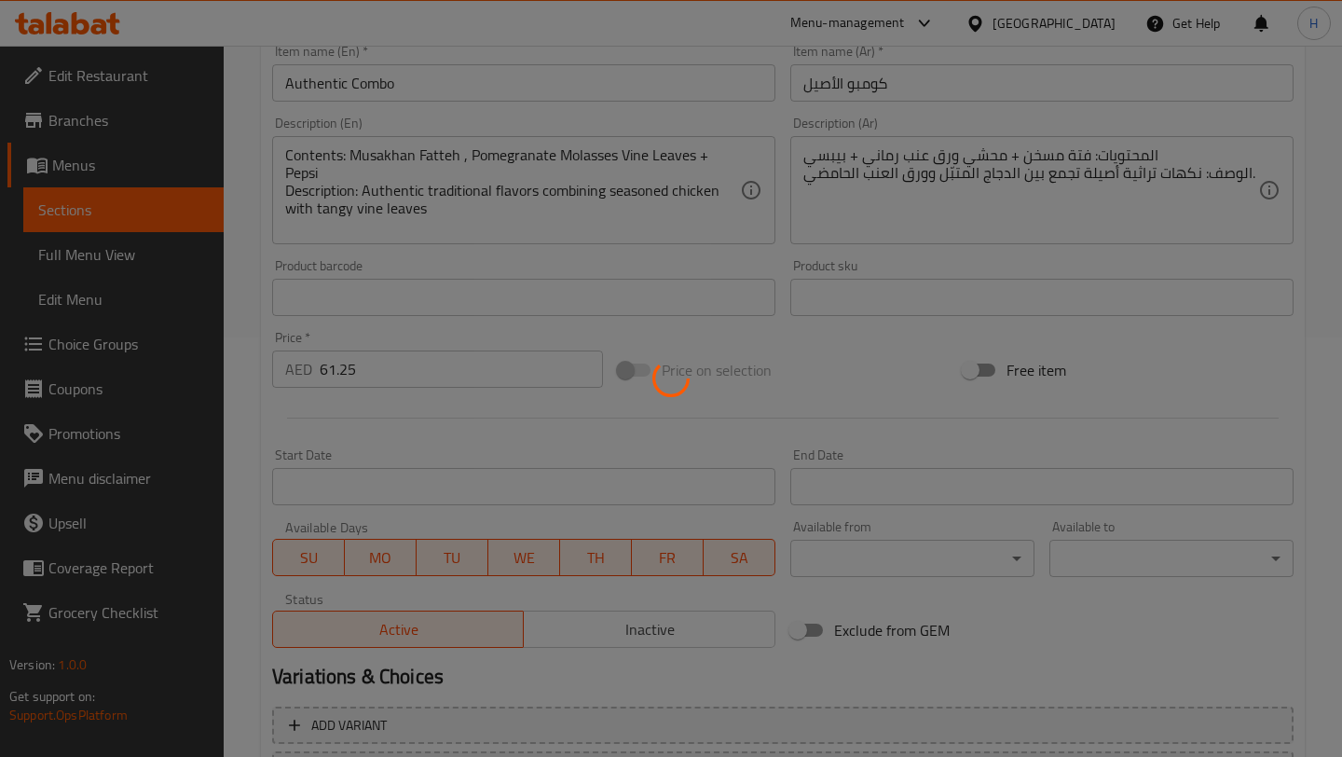
type input "0"
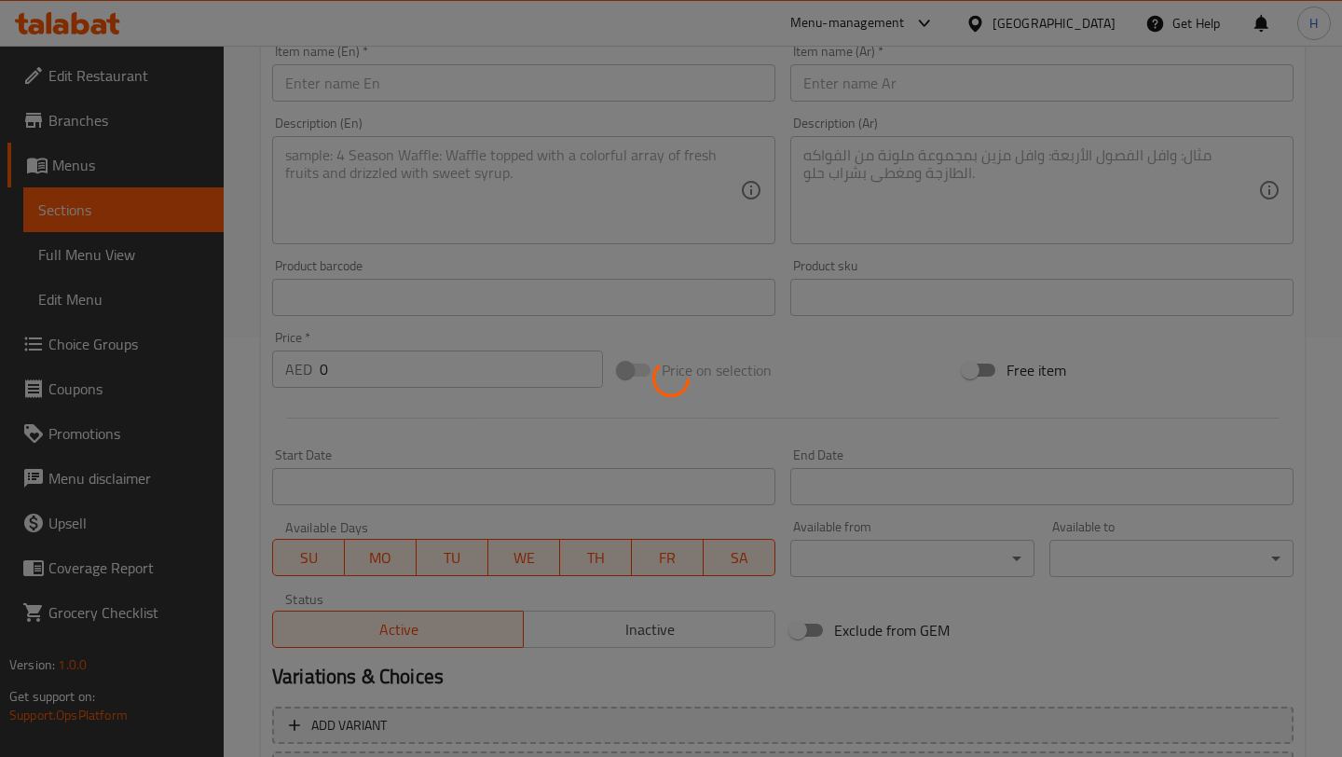
scroll to position [0, 0]
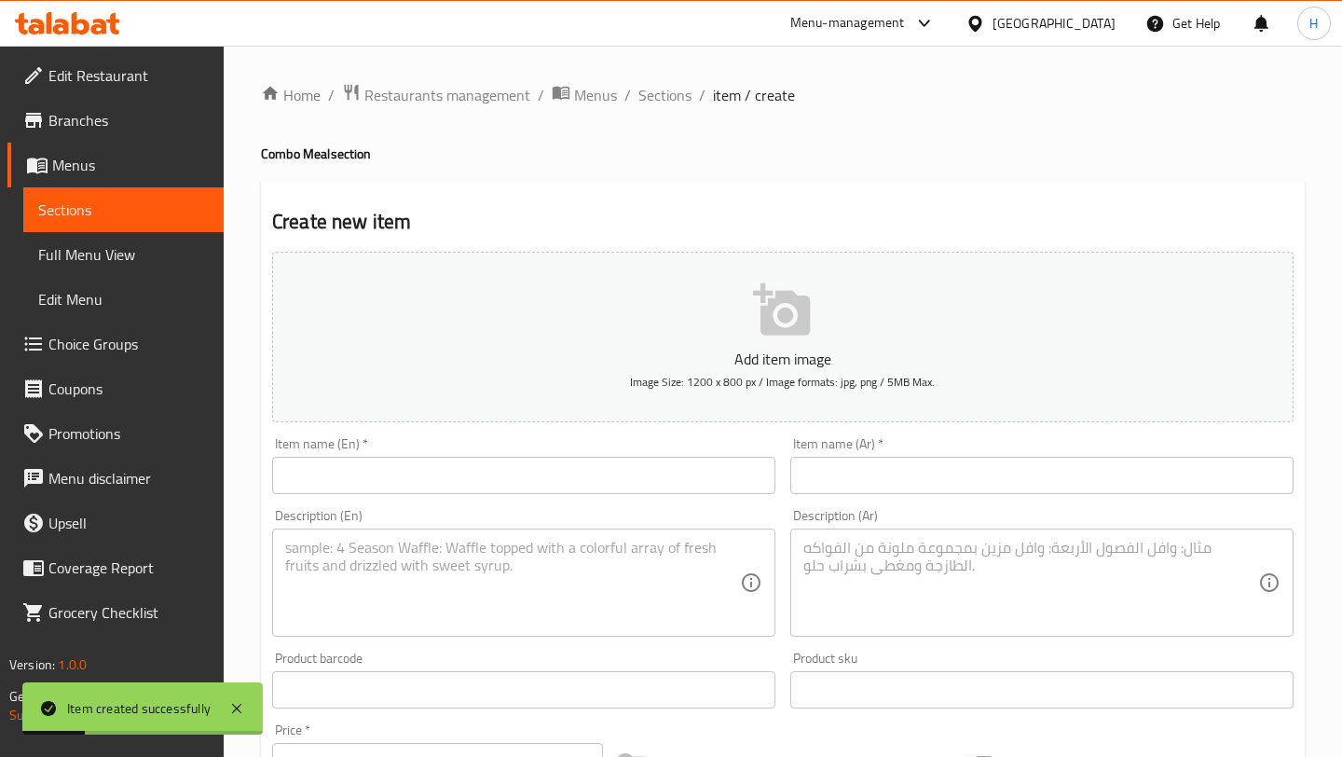
click at [867, 455] on div "Item name (Ar)   * Item name (Ar) *" at bounding box center [1041, 465] width 503 height 57
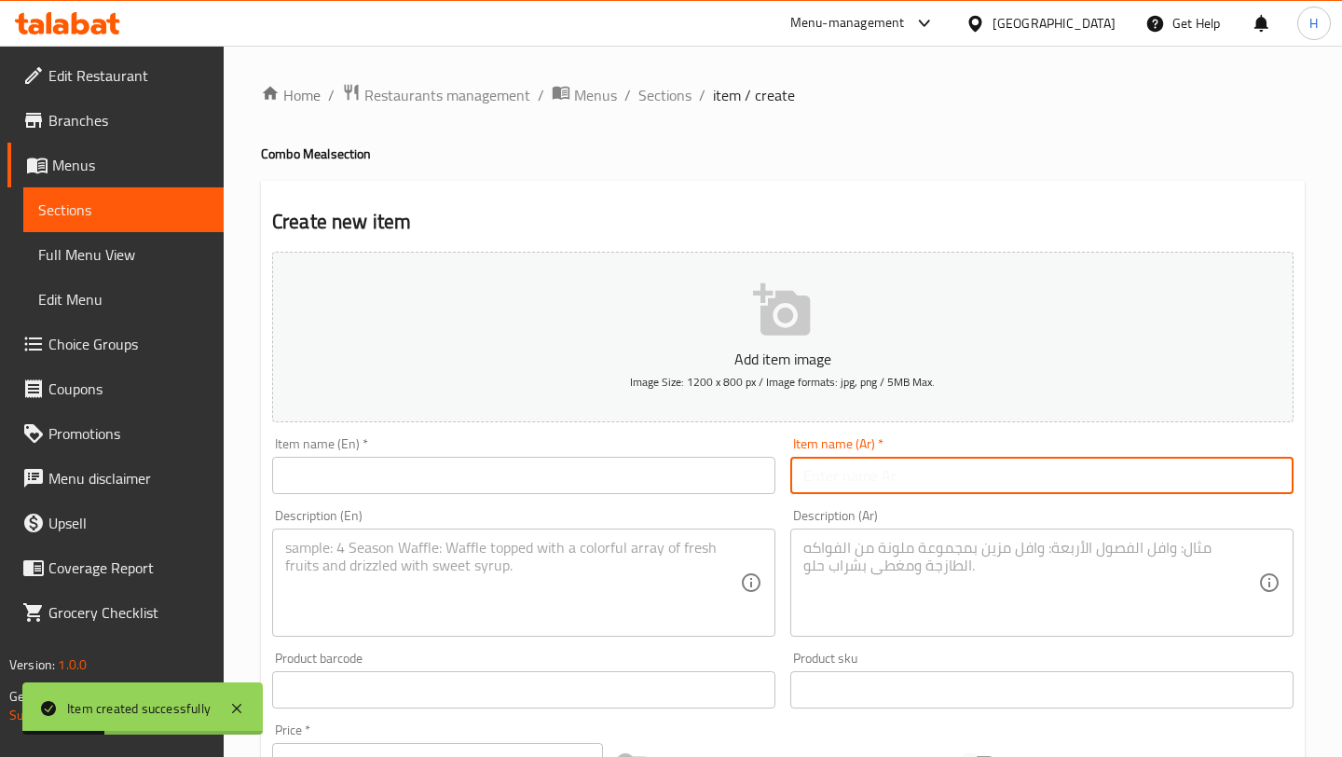
click at [863, 472] on input "text" at bounding box center [1041, 475] width 503 height 37
paste input "كومبو العزايم الملكية – السعر 313.5 درهم"
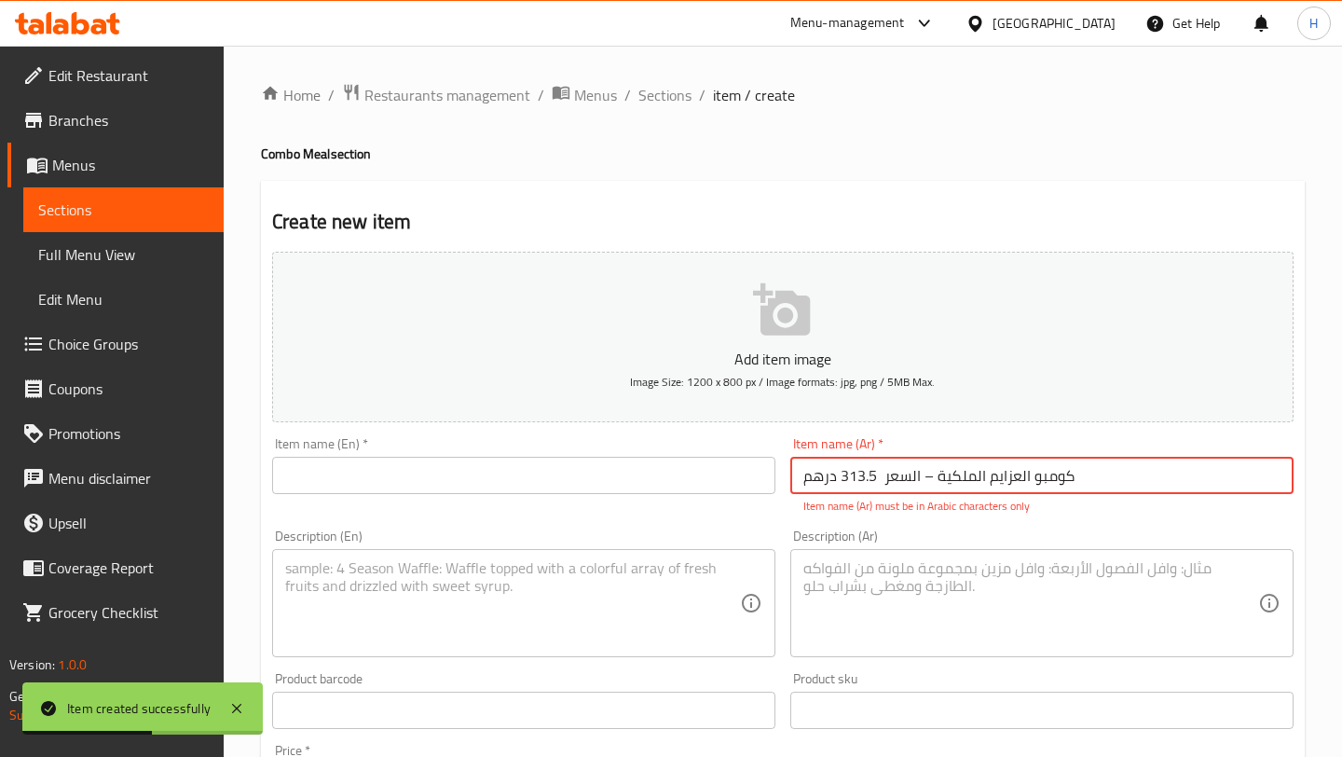
drag, startPoint x: 934, startPoint y: 475, endPoint x: 754, endPoint y: 485, distance: 180.1
click at [754, 485] on div "Add item image Image Size: 1200 x 800 px / Image formats: jpg, png / 5MB Max. I…" at bounding box center [783, 656] width 1036 height 824
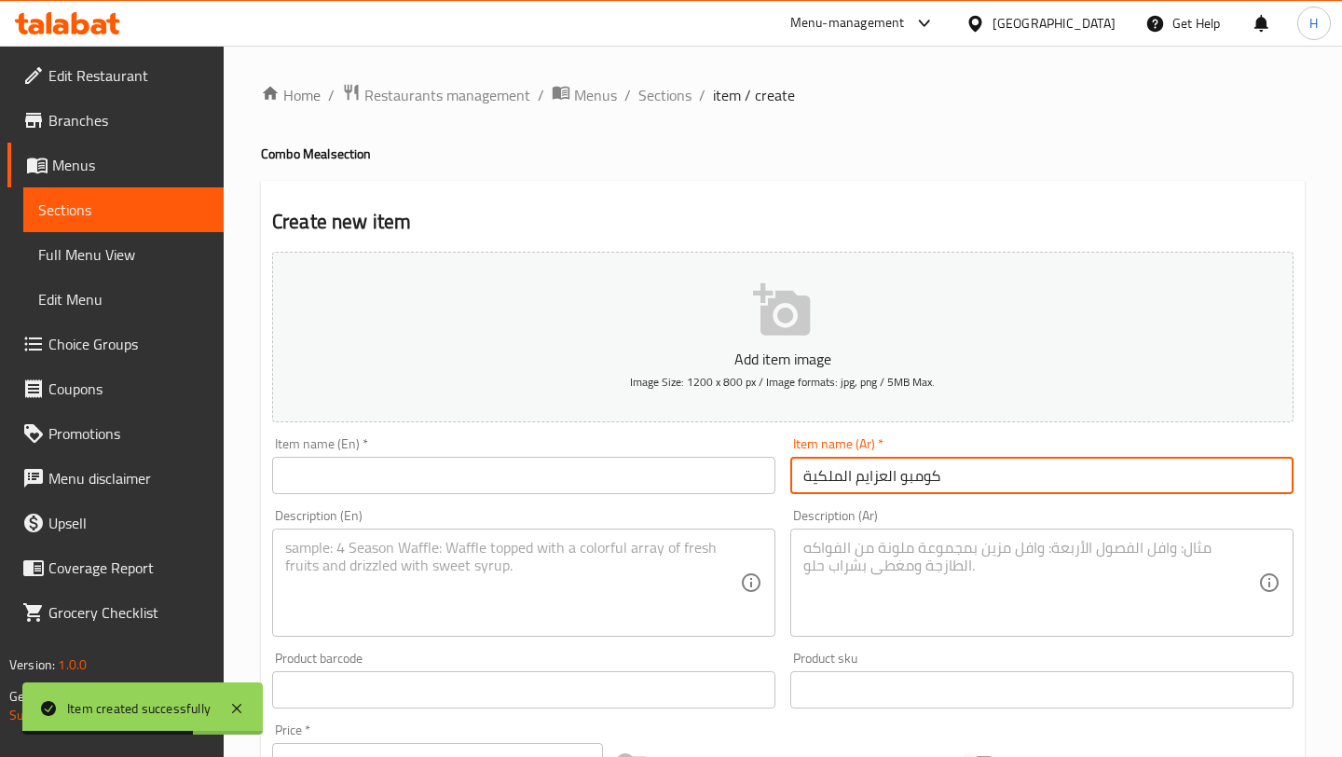
type input "كومبو العزايم الملكية"
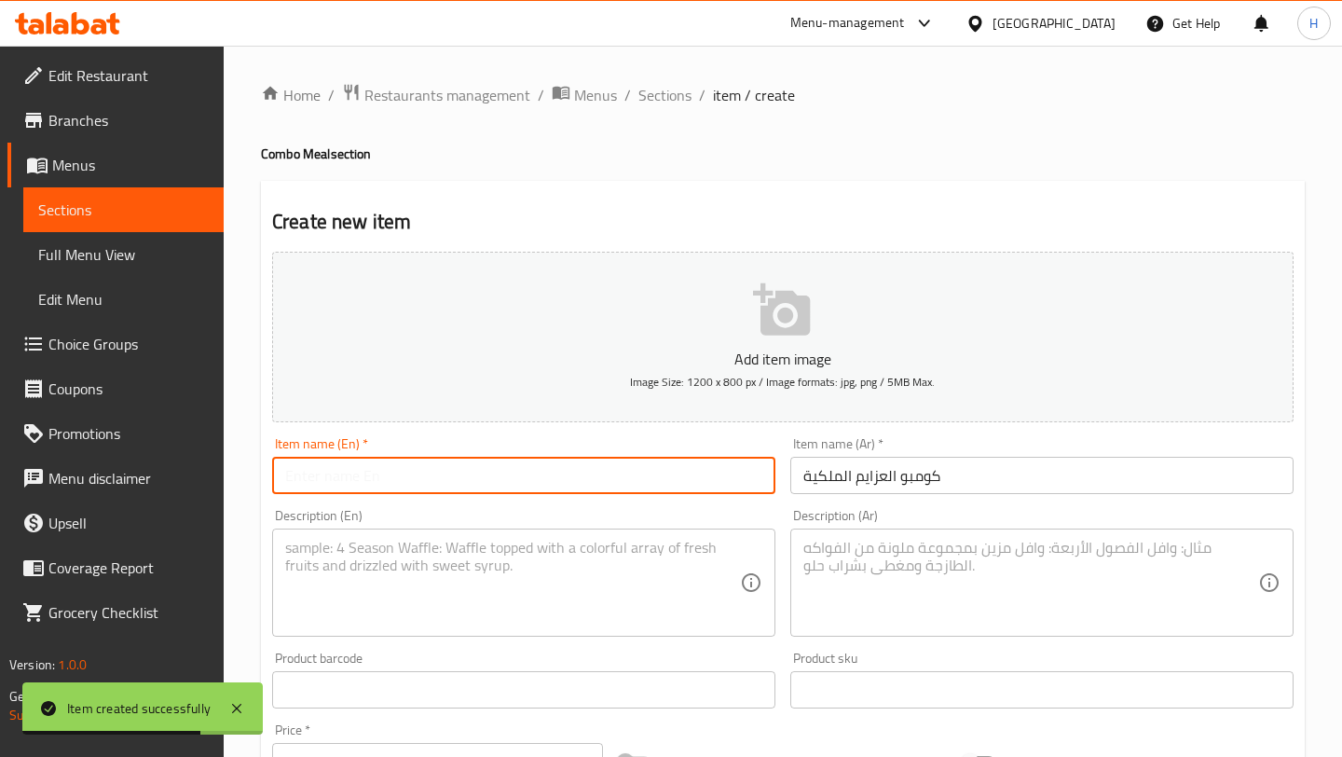
click at [691, 477] on input "text" at bounding box center [523, 475] width 503 height 37
type input "R"
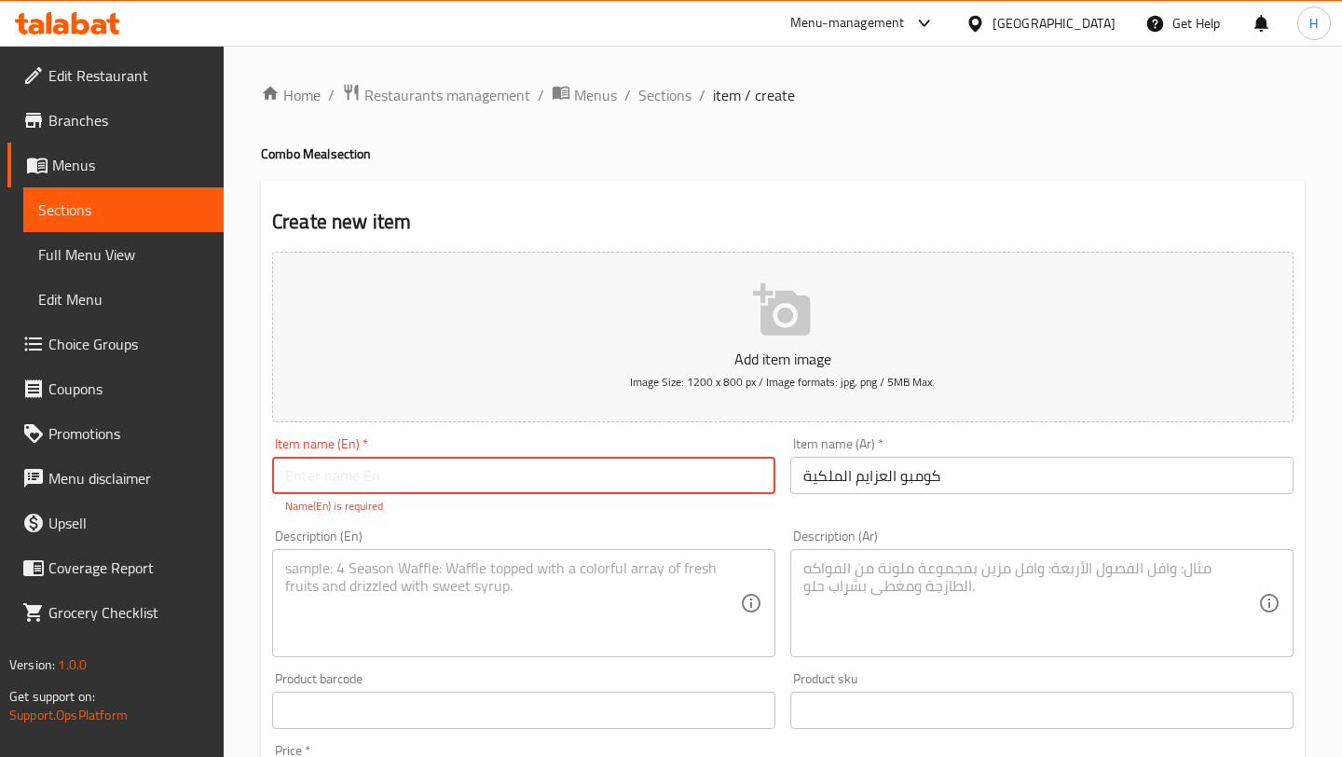
paste input "Royal Laffa Combo"
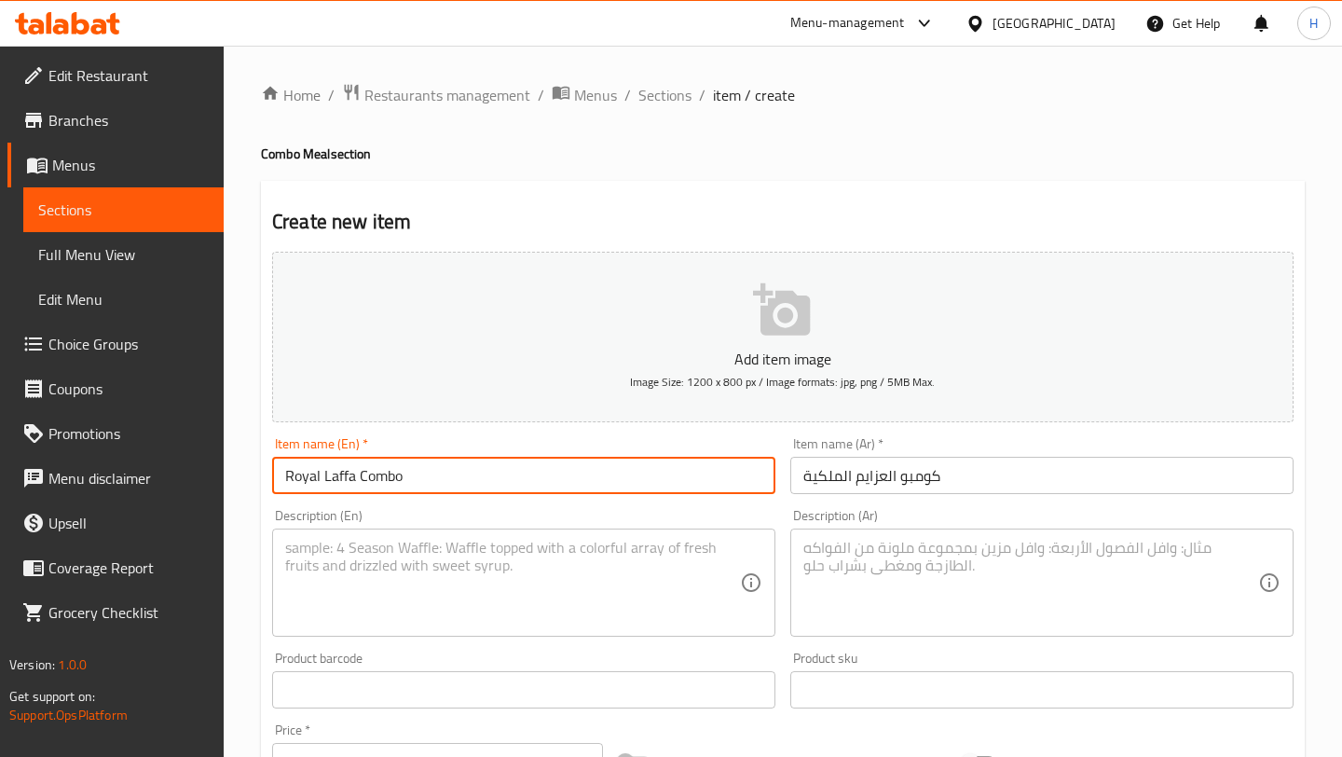
type input "Royal Laffa Combo"
click at [472, 571] on textarea at bounding box center [512, 583] width 455 height 89
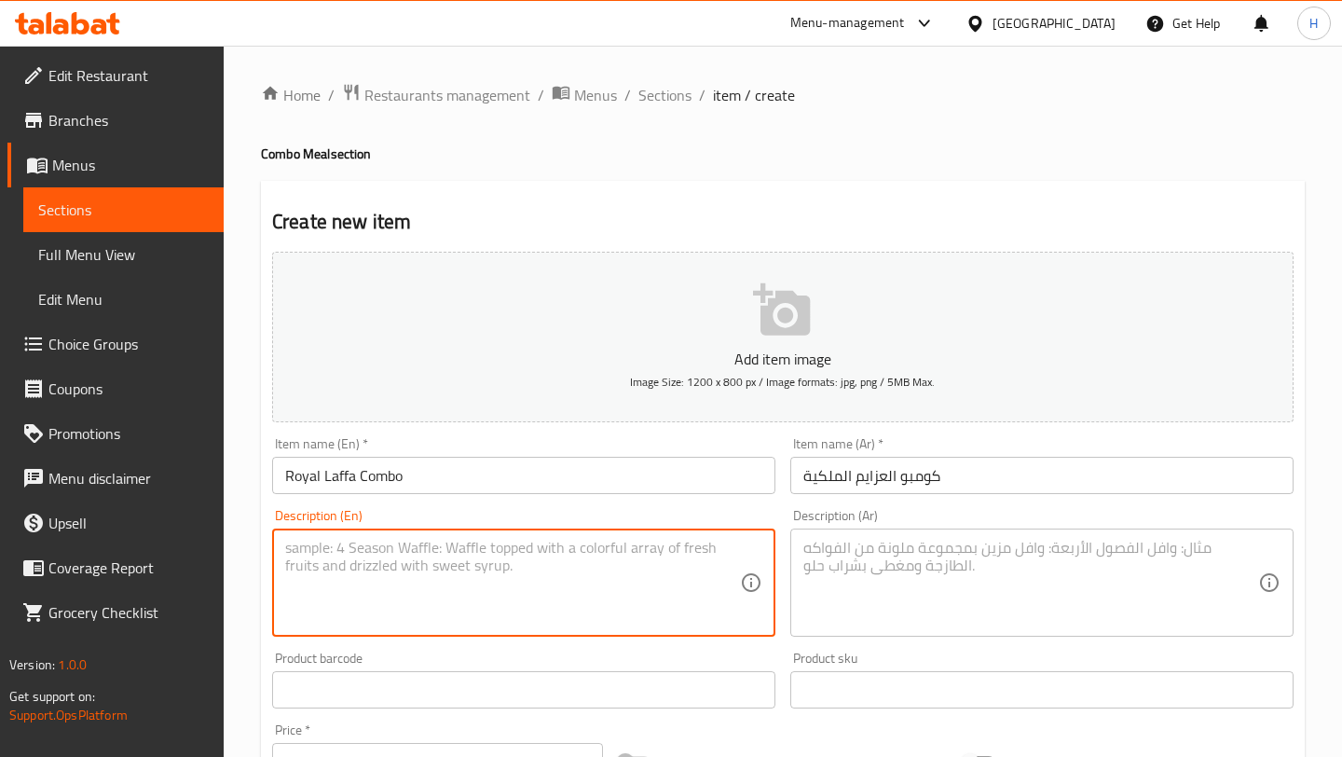
paste textarea "Contents: Half Box Vine Leaves + Half Box Original Fatteh + Medium Koshari + Mu…"
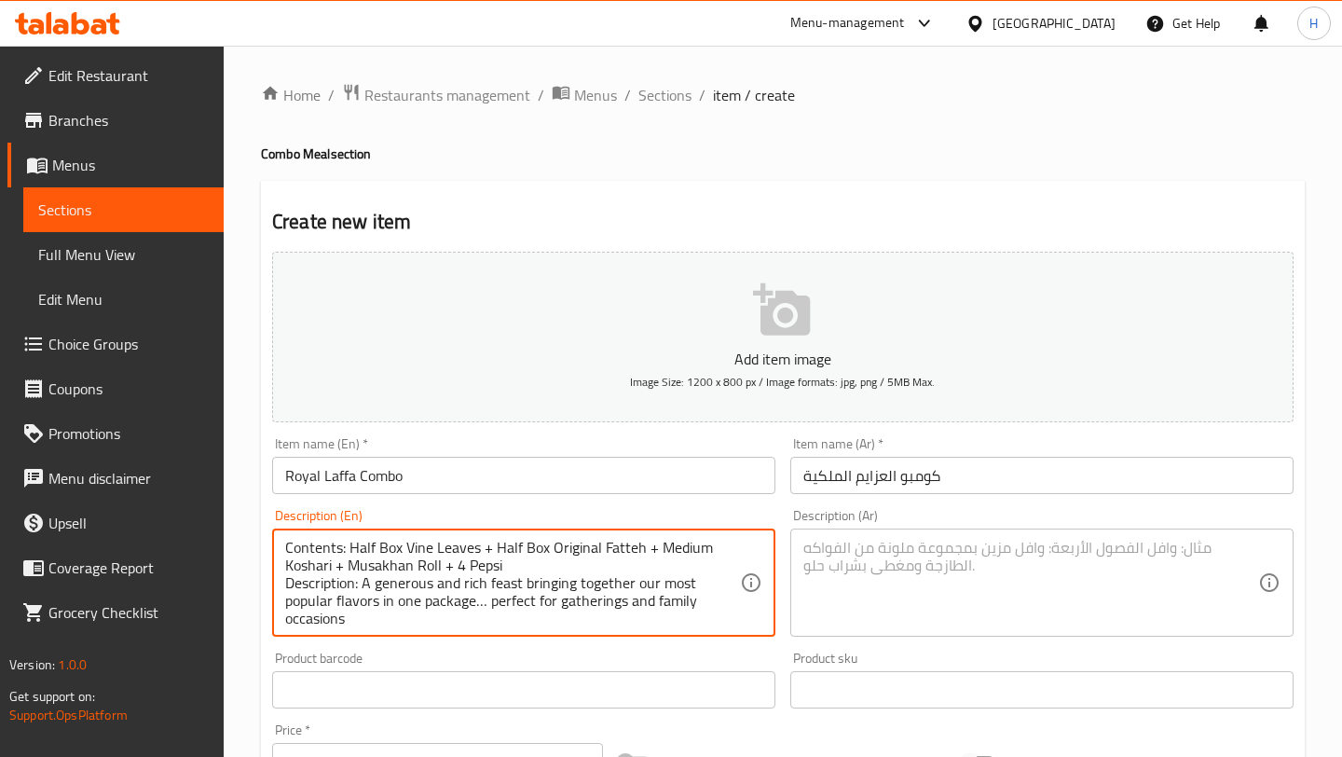
scroll to position [18, 0]
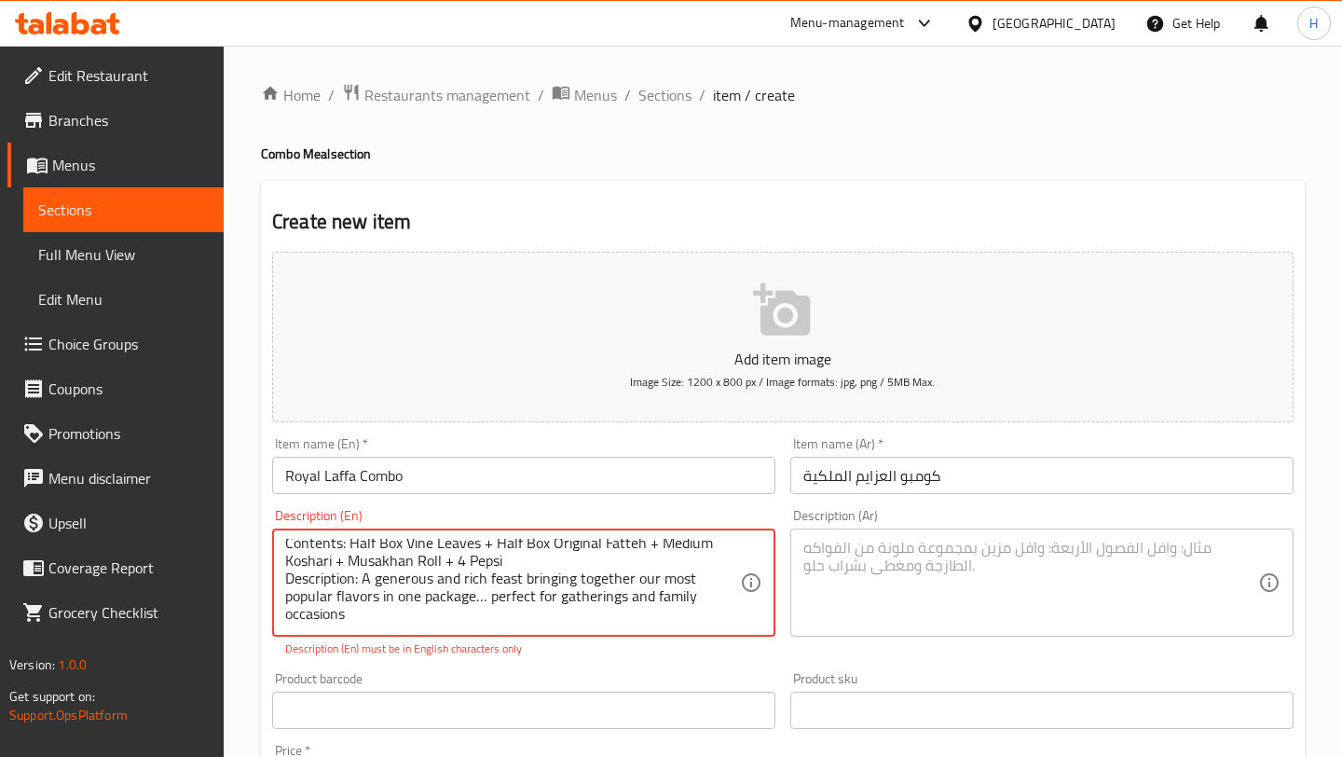
type textarea "Contents: Half Box Vine Leaves + Half Box Original Fatteh + Medium Koshari + Mu…"
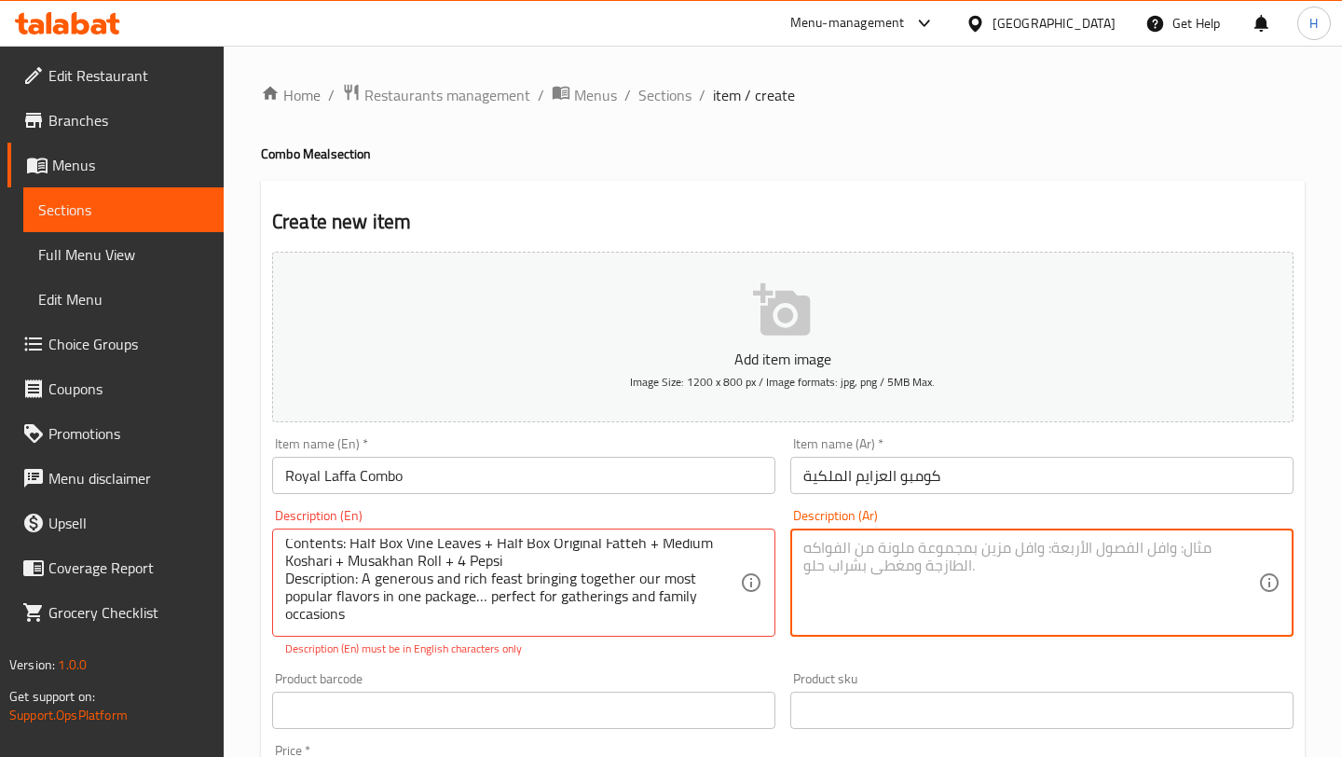
click at [823, 572] on textarea at bounding box center [1030, 583] width 455 height 89
paste textarea "المحتويات: بوكس نص محشي ورق عنب ونص فتة أوريجينال + صحن كشري وسط + رو"
type textarea "المحتويات: بوكس نص محشي ورق عنب ونص فتة أوريجينال + صحن كشري وسط + رو"
paste textarea "المحتويات: بوكس نص محشي ورق عنب ونص فتة أوريجينال + صحن كشري وسط + رول مسخن كبي…"
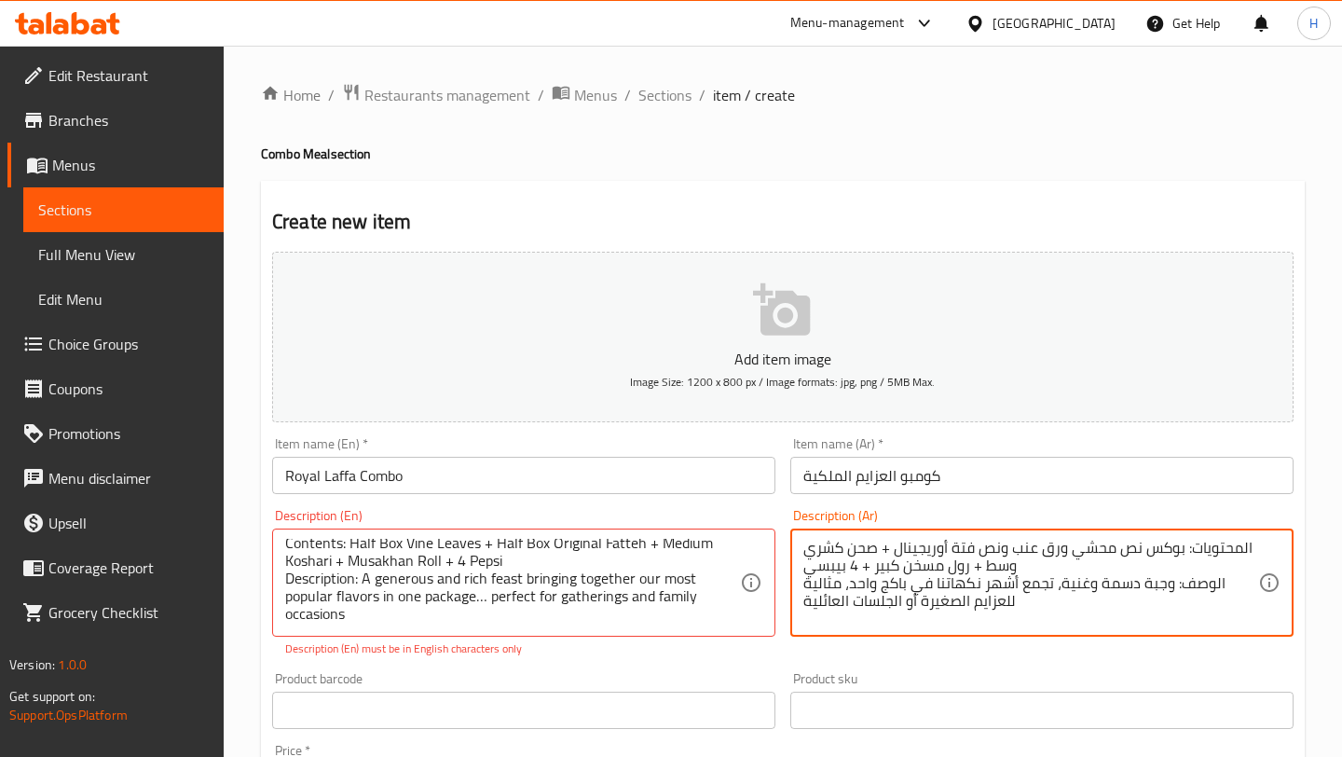
scroll to position [5, 0]
type textarea "المحتويات: بوكس نص محشي ورق عنب ونص فتة أوريجينال + صحن كشري وسط + رول مسخن كبي…"
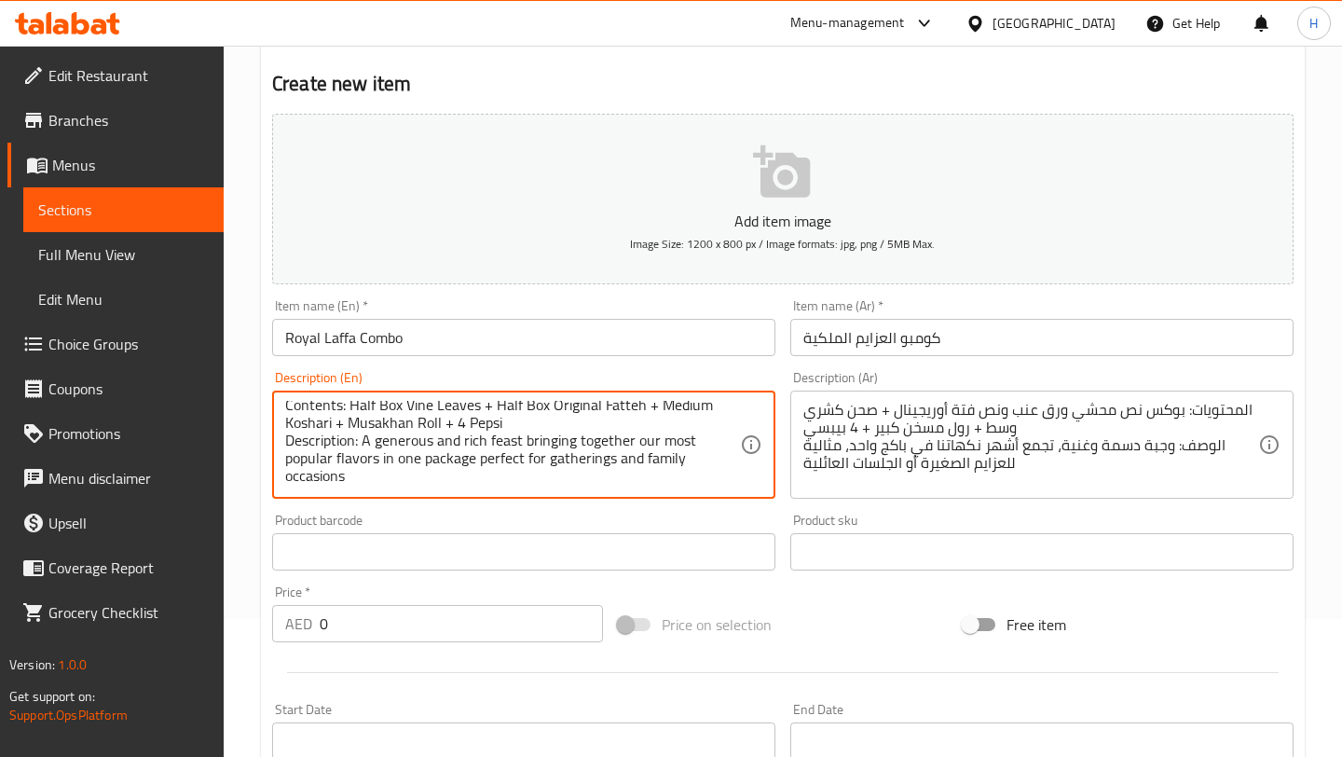
scroll to position [140, 0]
type textarea "Contents: Half Box Vine Leaves + Half Box Original Fatteh + Medium Koshari + Mu…"
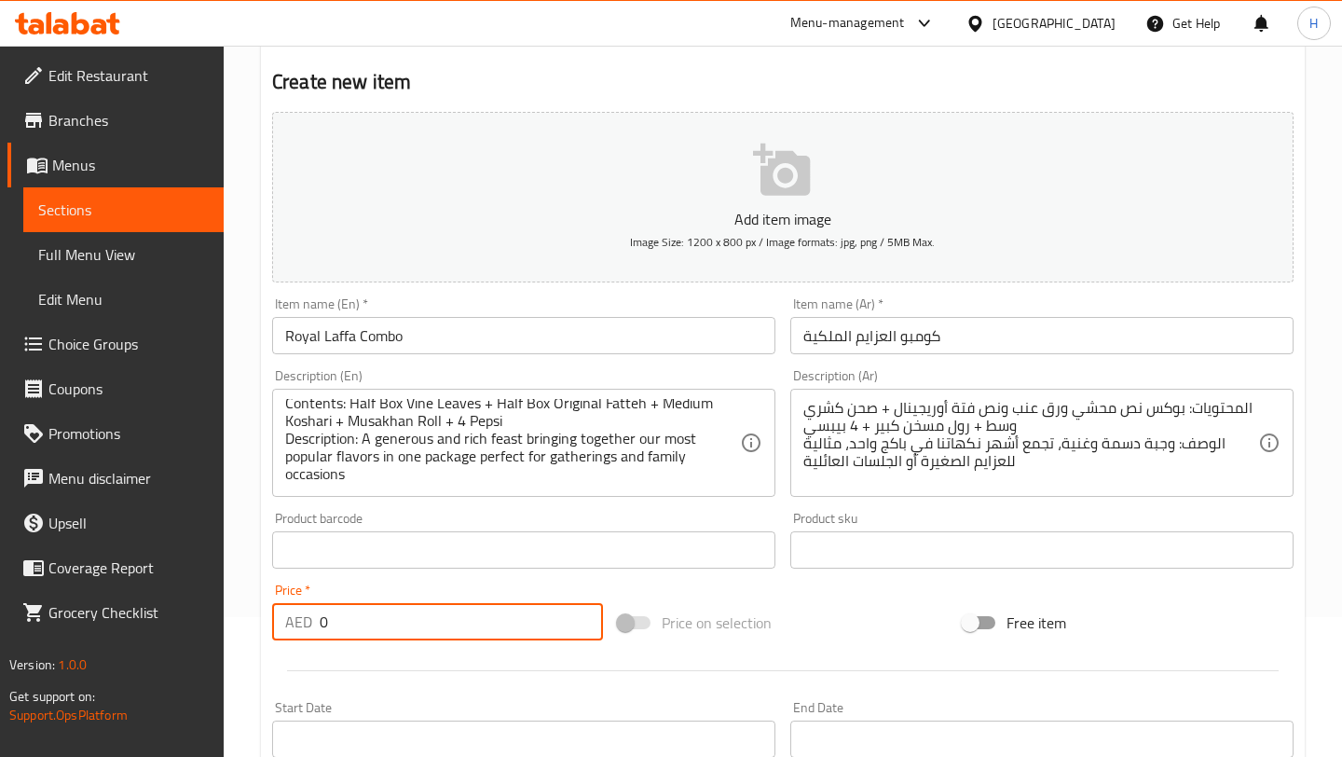
click at [378, 627] on input "0" at bounding box center [461, 621] width 283 height 37
type input "313.5"
click at [806, 214] on p "Add item image" at bounding box center [782, 219] width 963 height 22
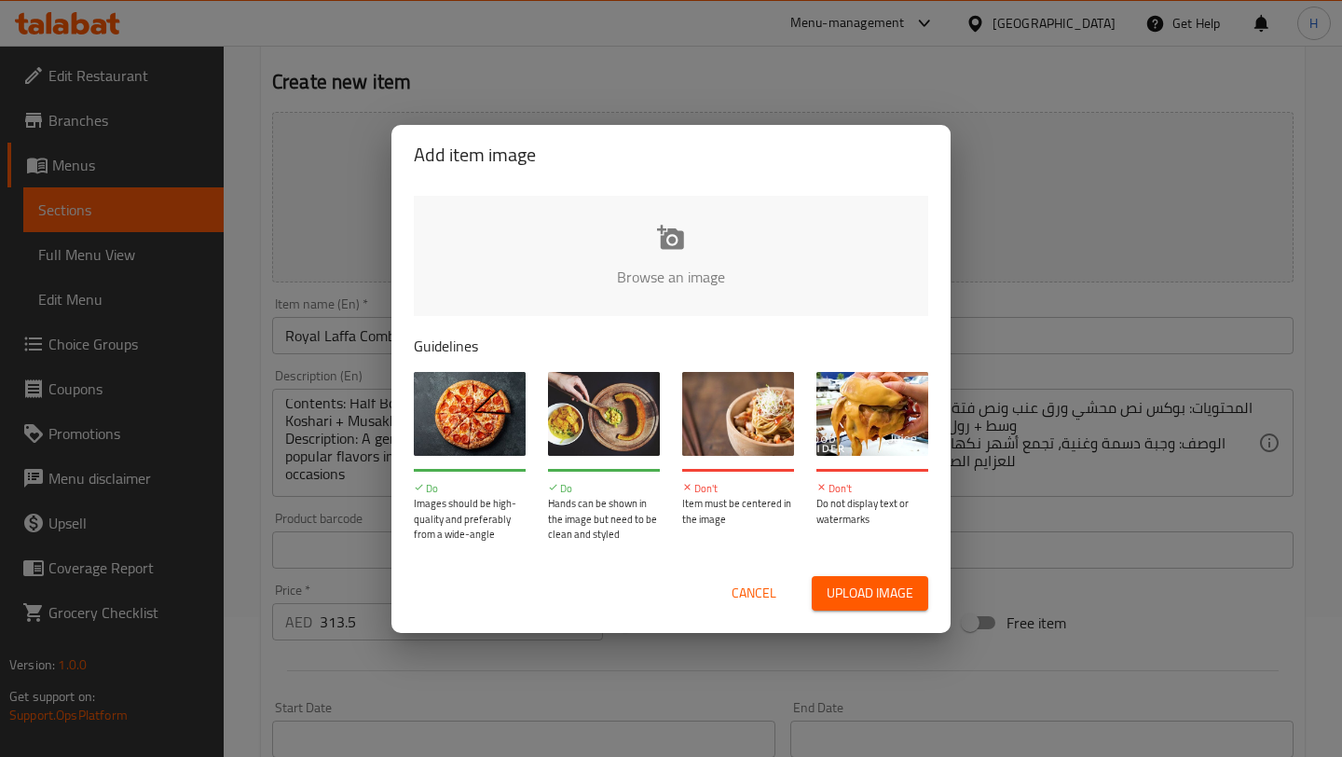
click at [628, 286] on input "file" at bounding box center [1301, 283] width 1774 height 174
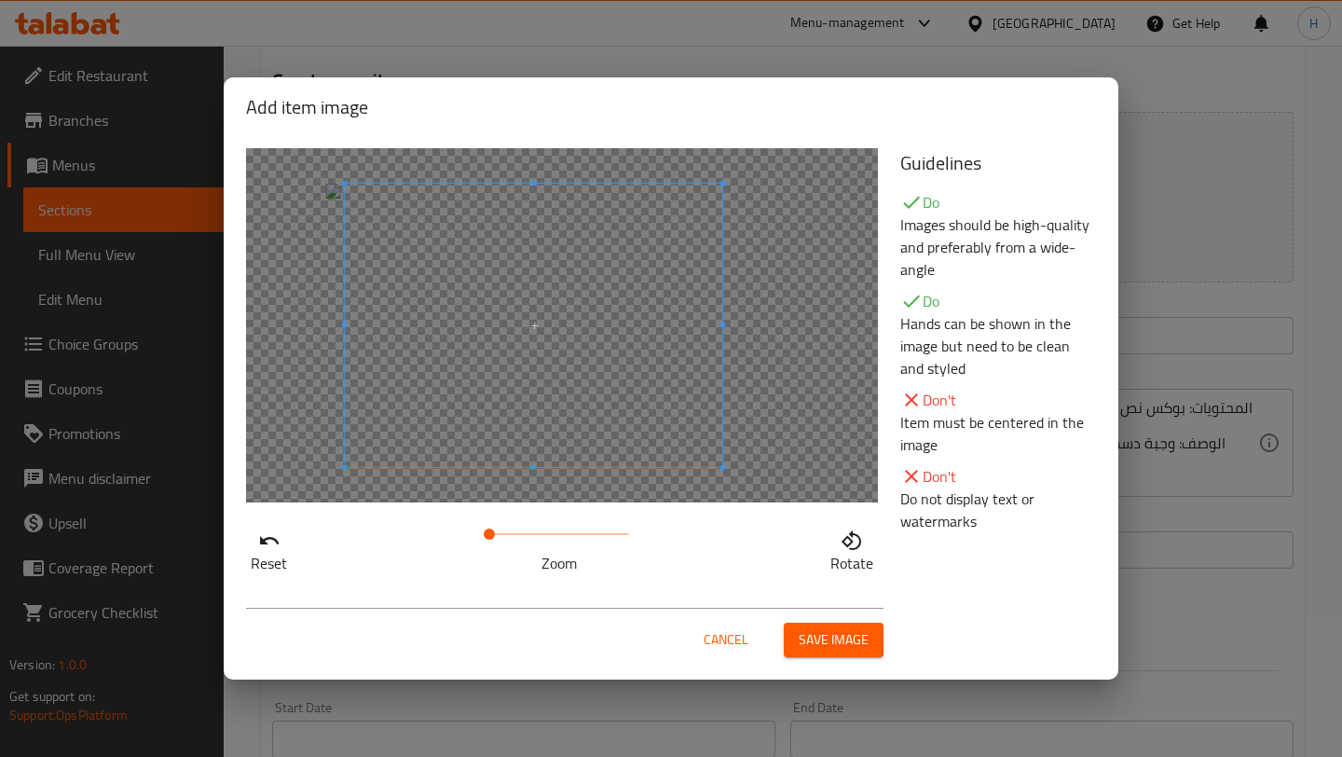
click at [566, 347] on span at bounding box center [533, 325] width 377 height 283
click at [822, 651] on button "Save image" at bounding box center [834, 639] width 100 height 34
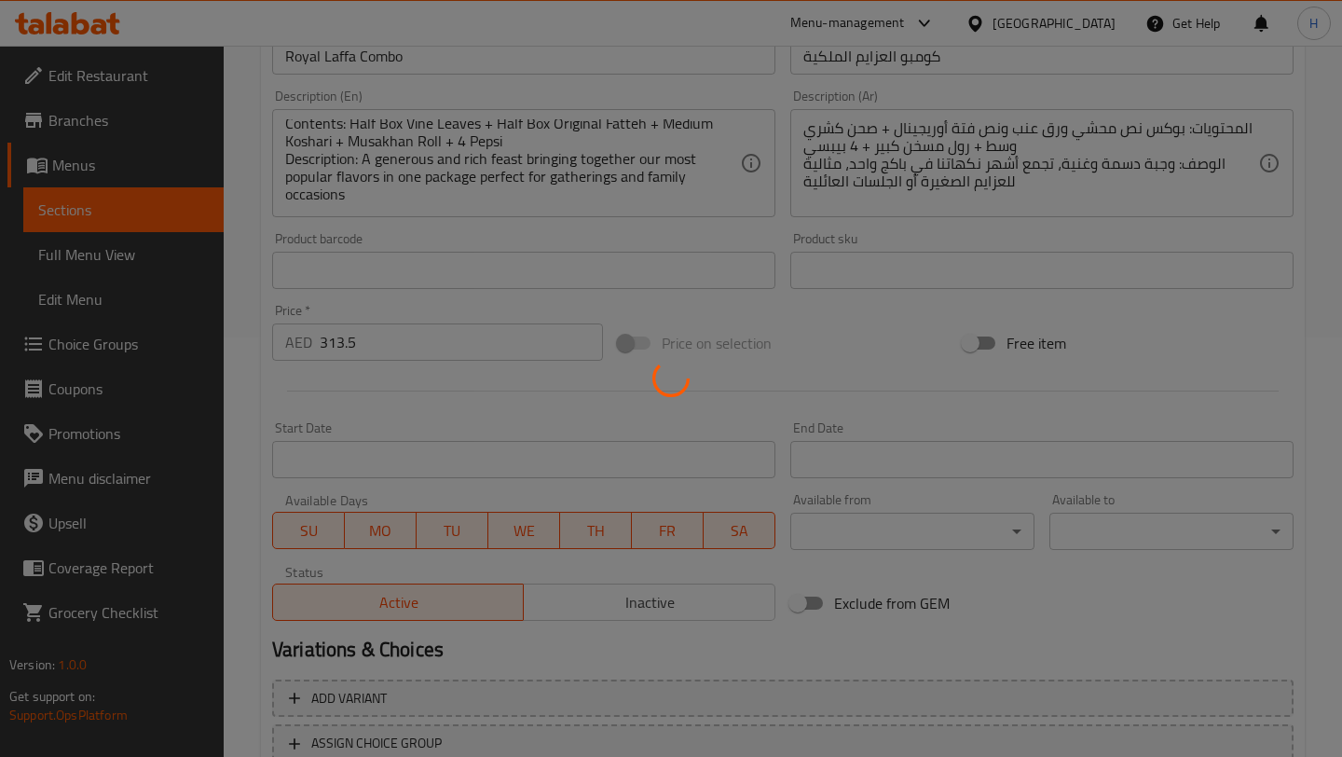
scroll to position [560, 0]
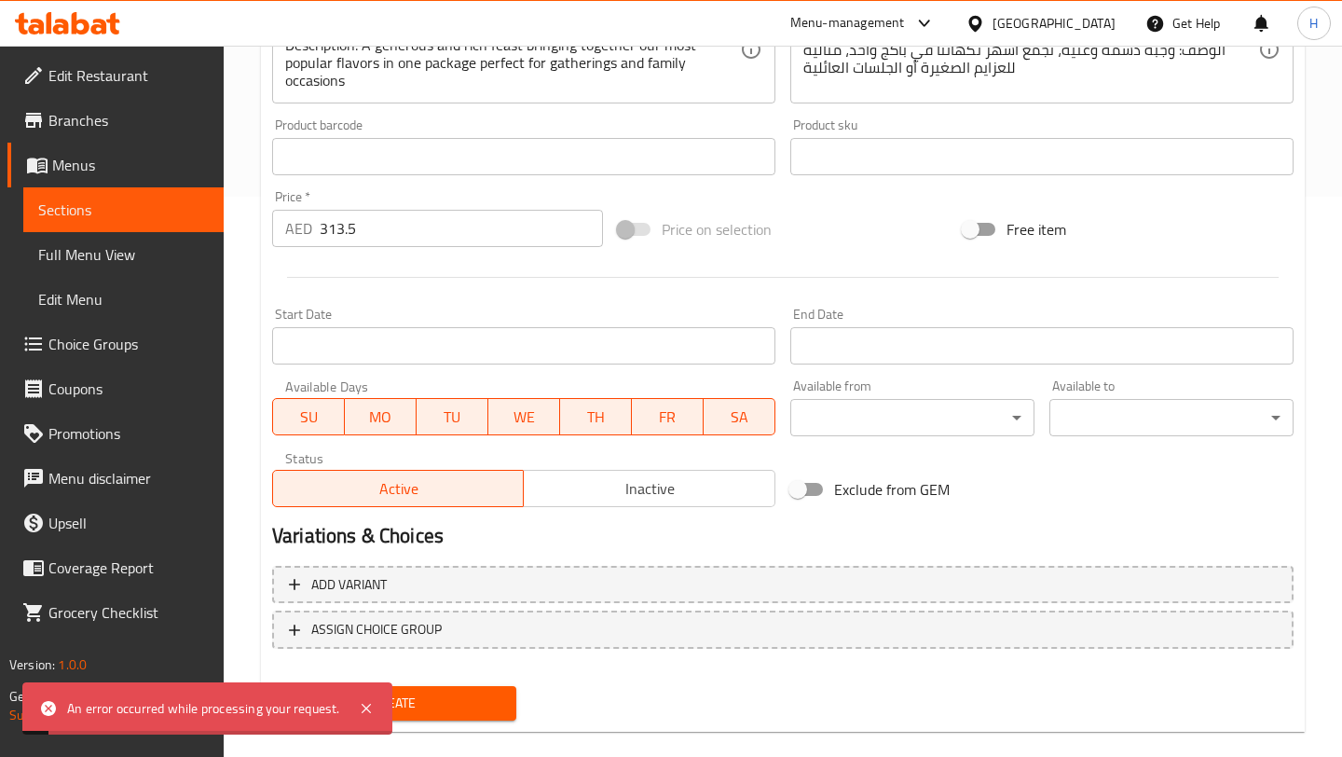
click at [423, 706] on span "Create" at bounding box center [394, 702] width 214 height 23
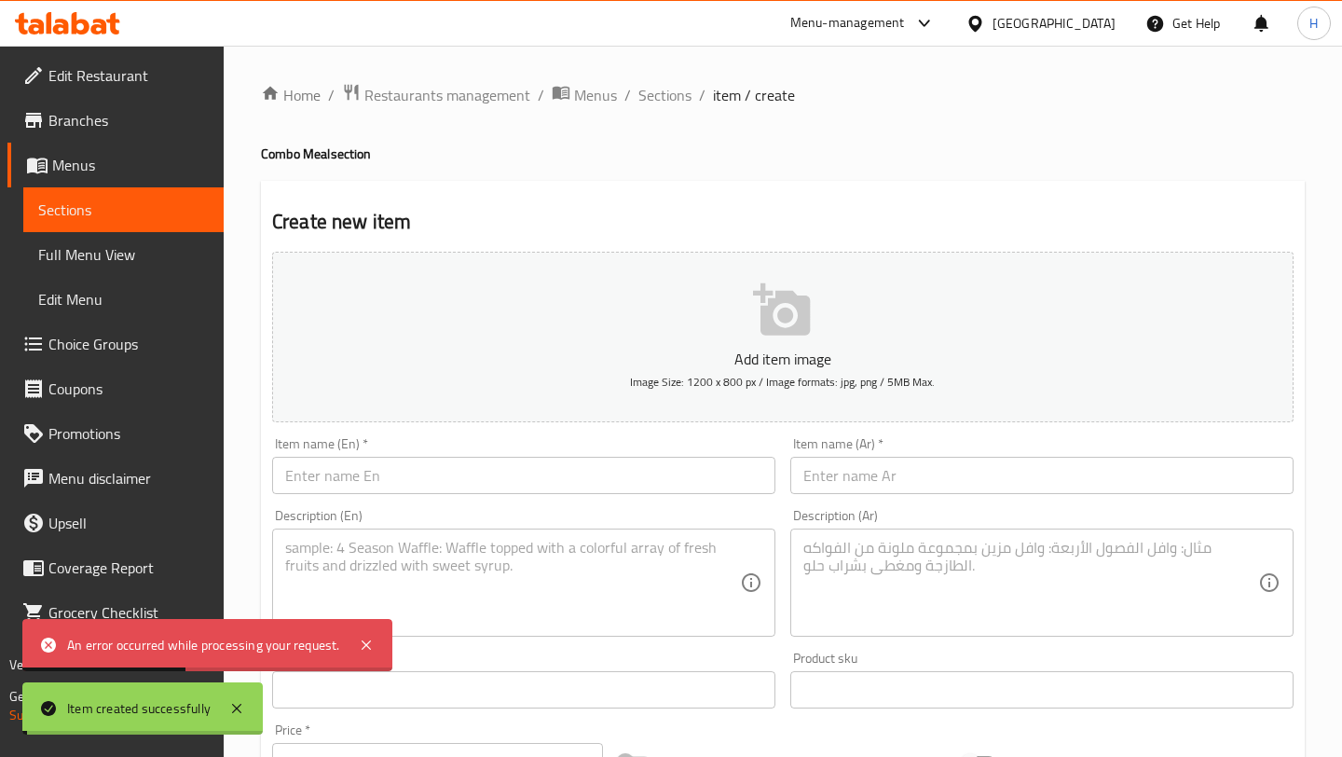
scroll to position [0, 0]
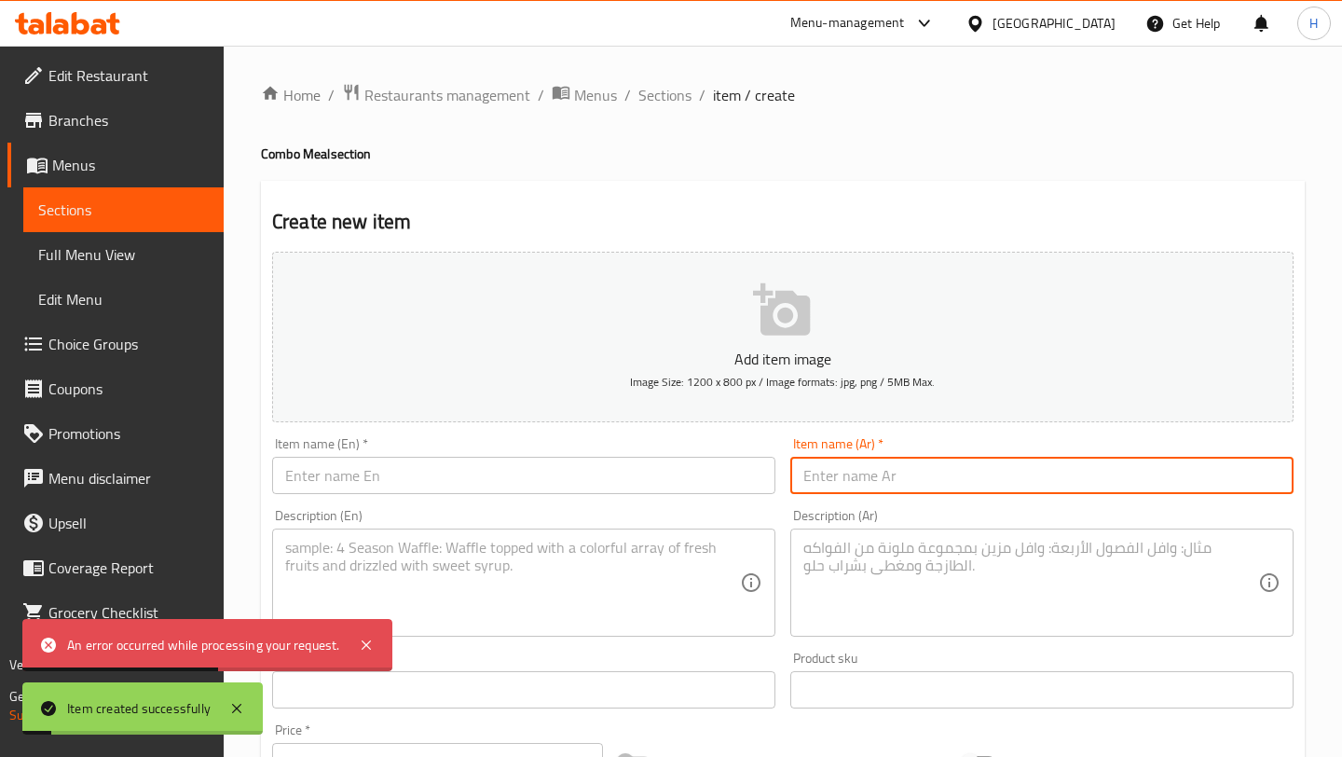
click at [853, 457] on input "text" at bounding box center [1041, 475] width 503 height 37
paste input "كومبو فور سيزون"
click at [831, 574] on textarea at bounding box center [1030, 583] width 455 height 89
paste textarea "المحتويات: كوب ورق عنب رماني + كوب فتة أوريجينال + كوب سلطة الجرعة الوردية + كو…"
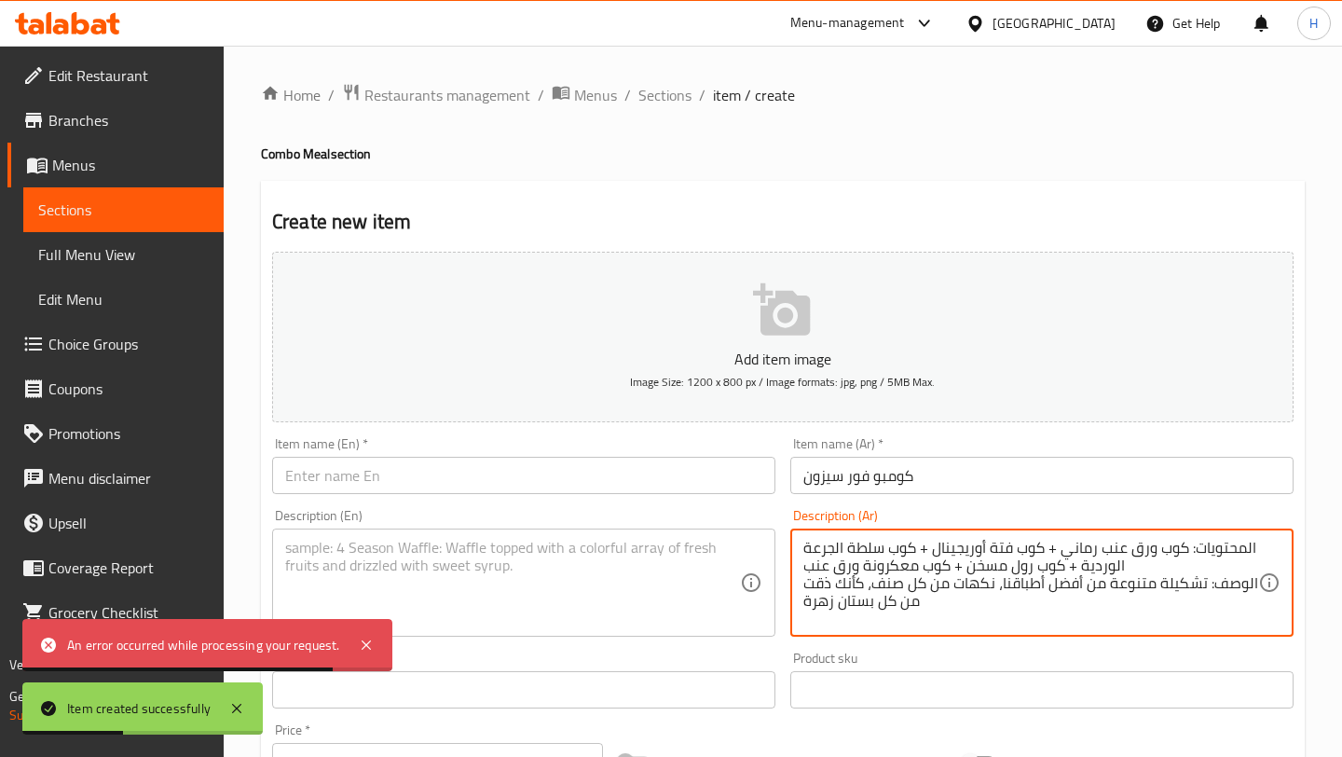
scroll to position [5, 0]
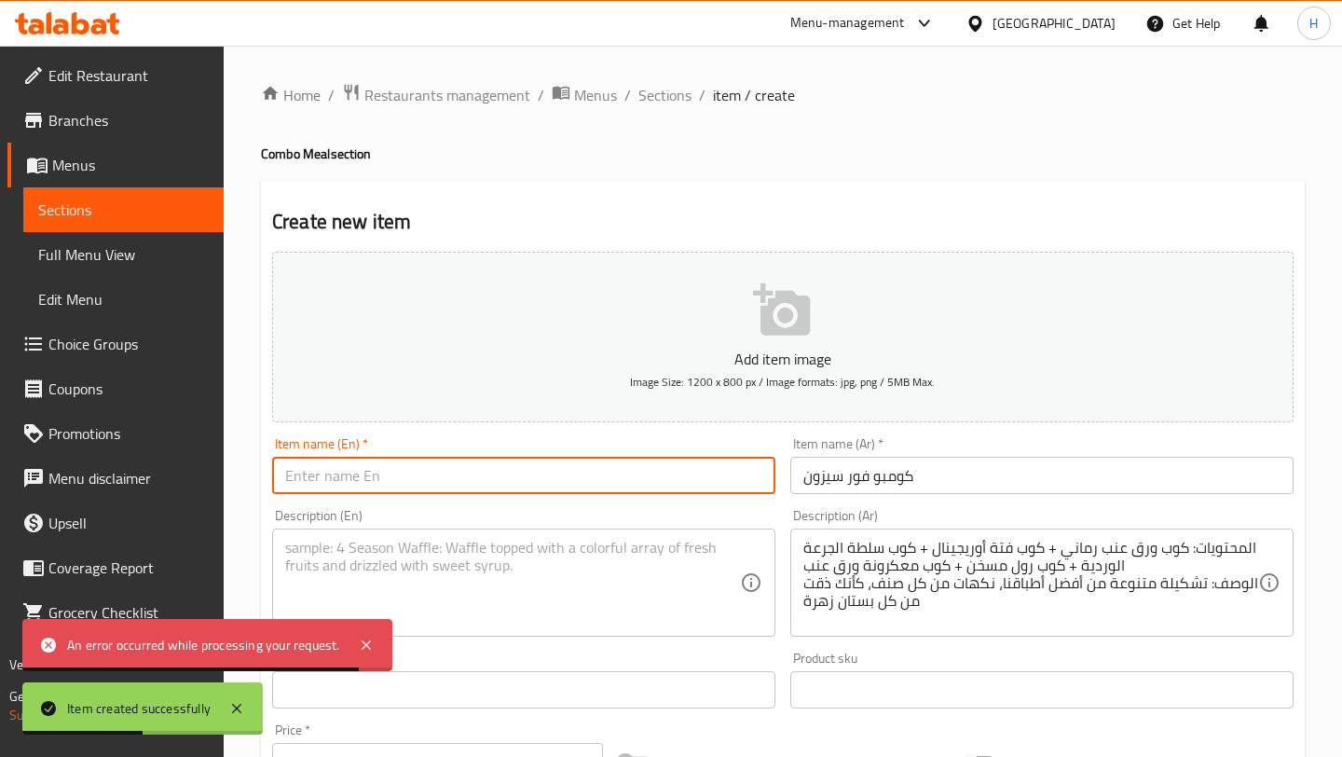
click at [648, 470] on input "text" at bounding box center [523, 475] width 503 height 37
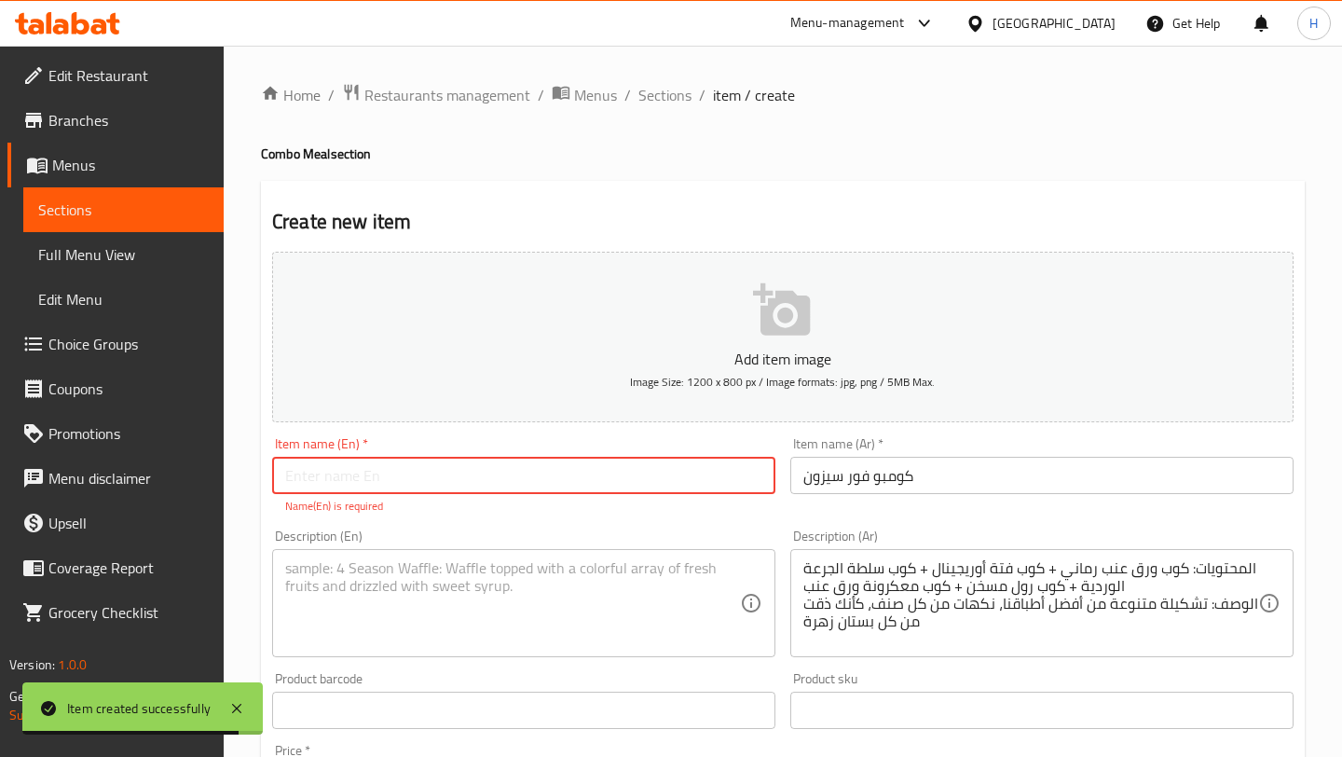
paste input "Four Season Combo – Price 121 AED"
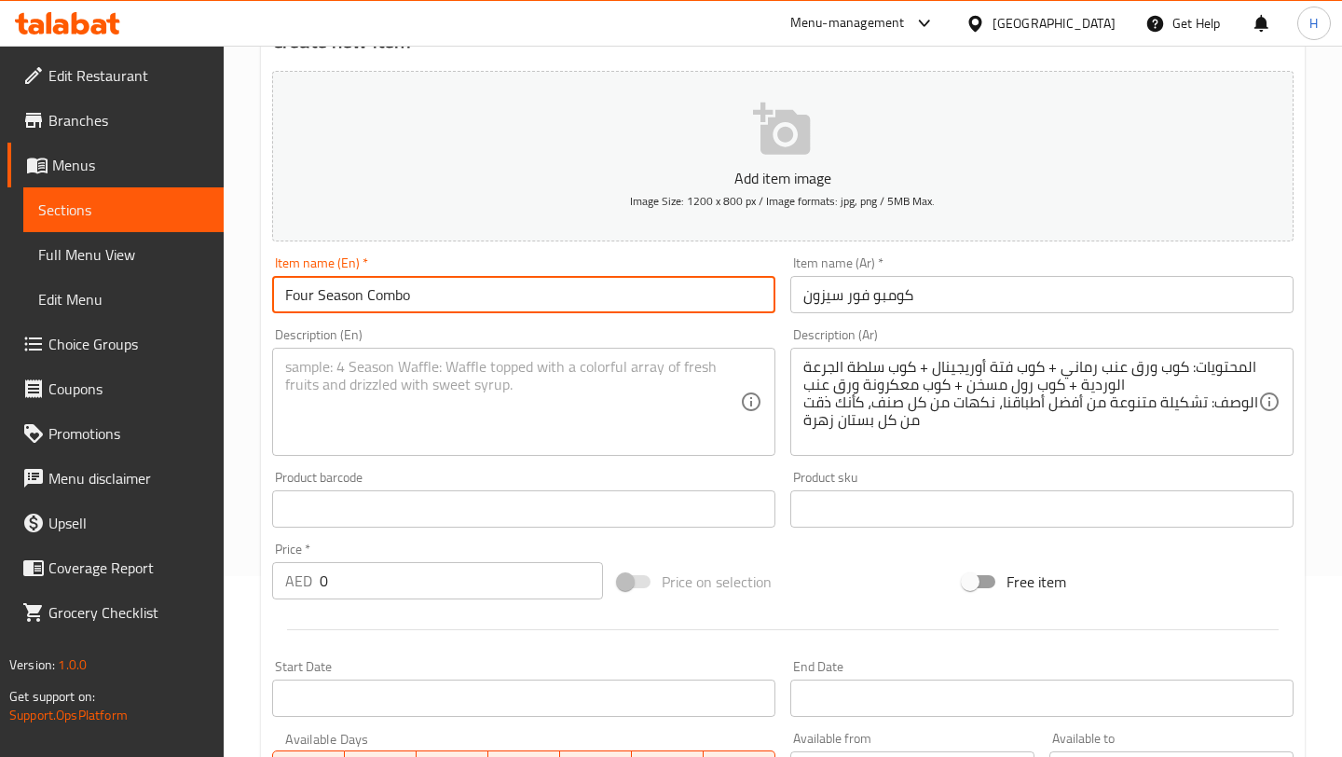
scroll to position [182, 0]
click at [426, 592] on input "0" at bounding box center [461, 579] width 283 height 37
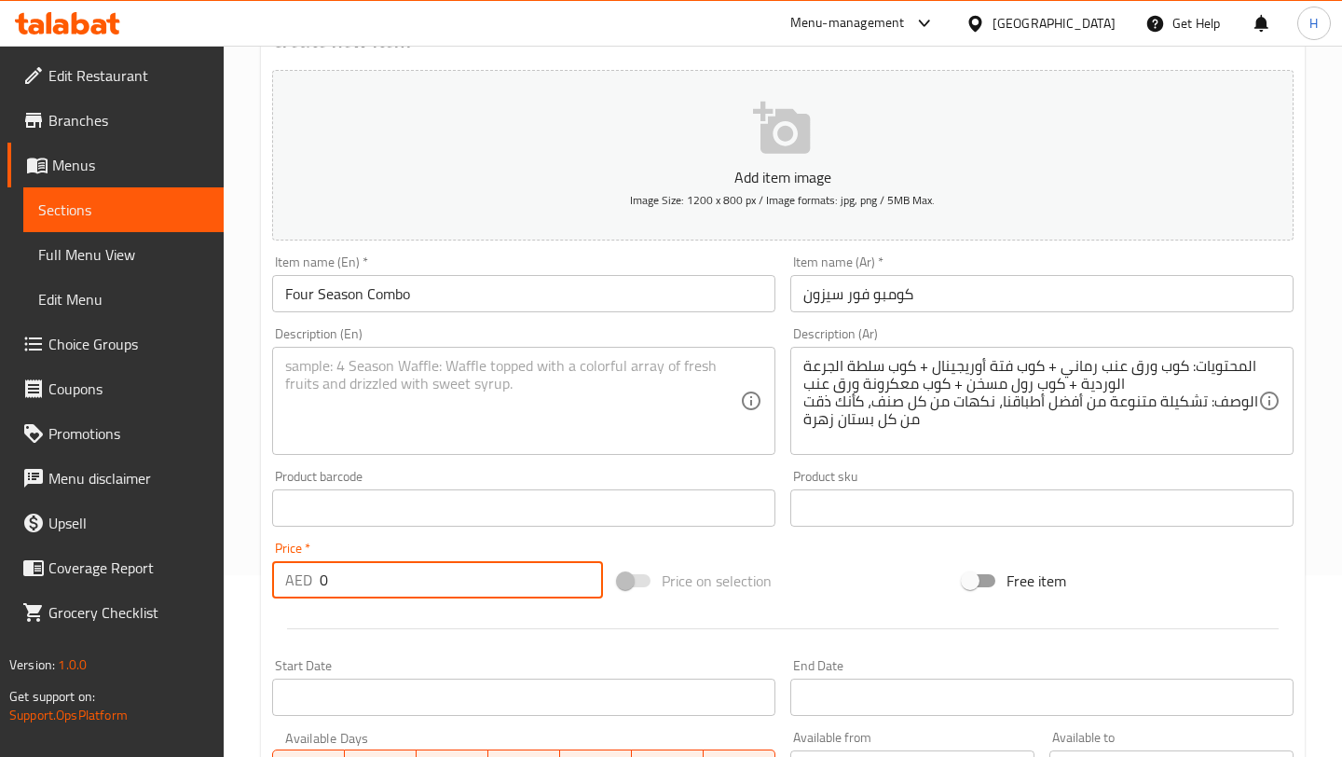
click at [426, 592] on input "0" at bounding box center [461, 579] width 283 height 37
click at [495, 404] on textarea at bounding box center [512, 401] width 455 height 89
paste textarea "Contents: Pomegranate Molasses Vine Leaves + Original Fatteh + Pink dose Salad …"
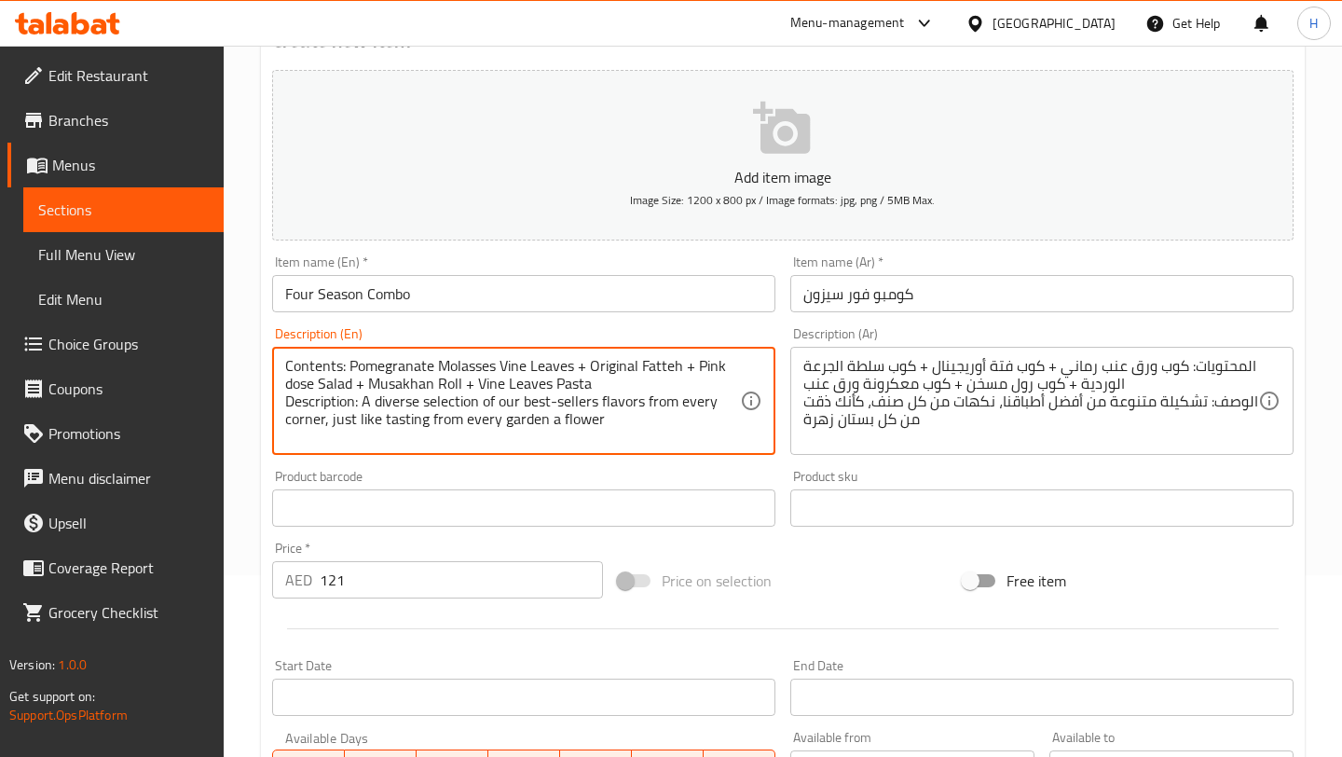
click at [763, 139] on icon "button" at bounding box center [781, 128] width 57 height 52
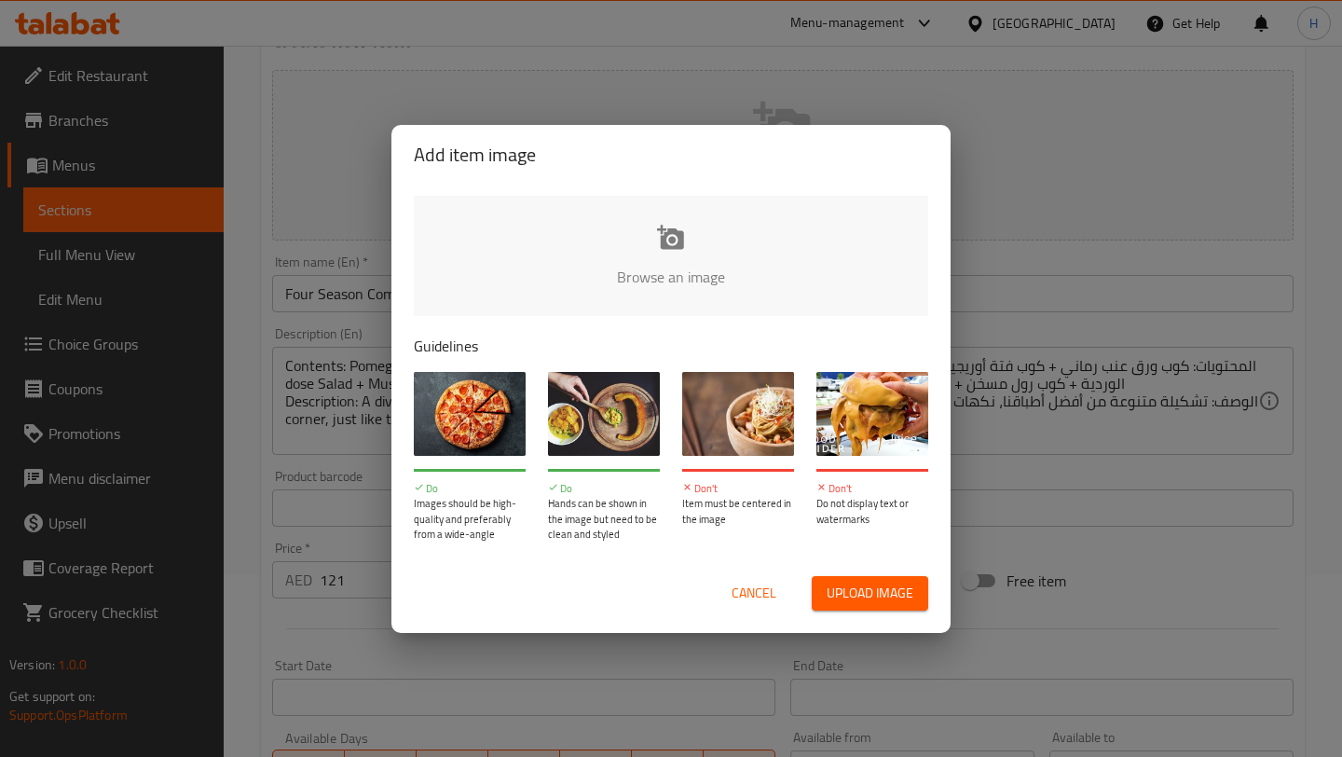
click at [681, 236] on input "file" at bounding box center [1301, 283] width 1774 height 174
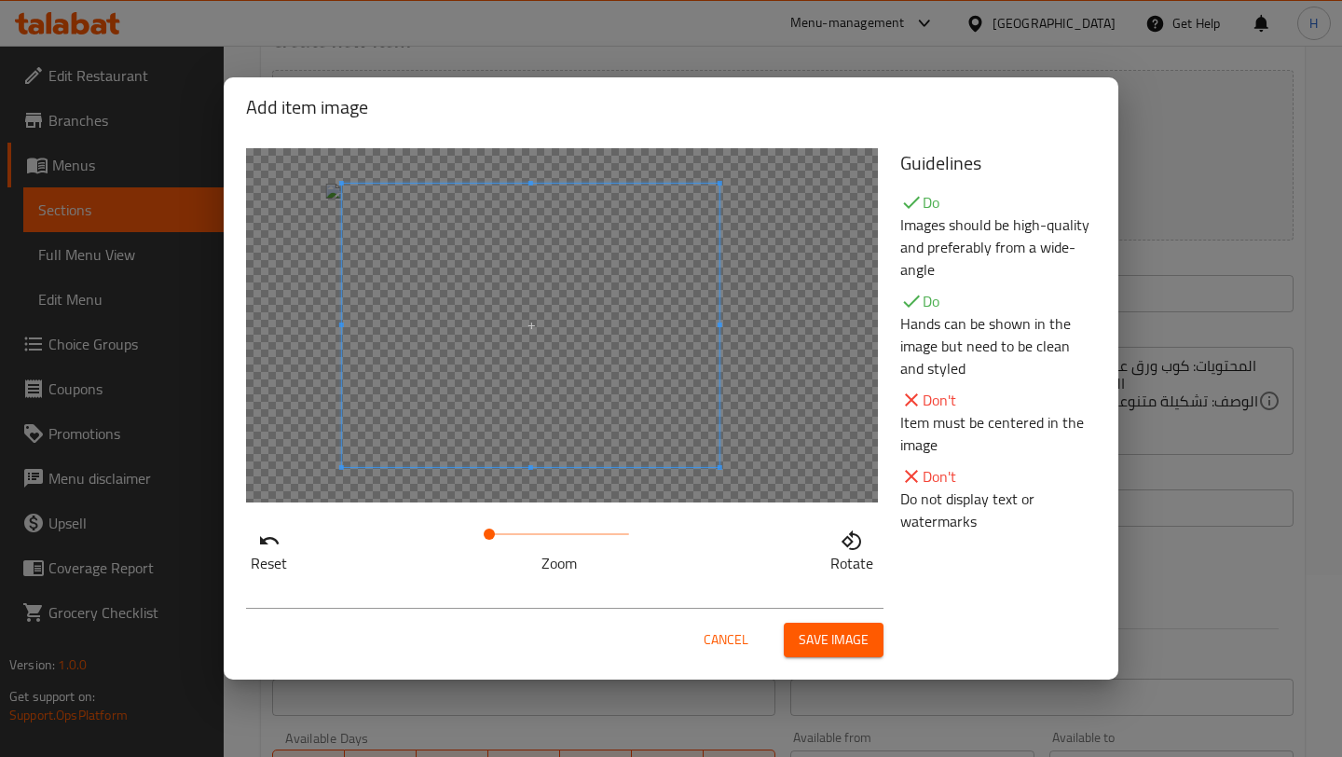
click at [515, 299] on span at bounding box center [530, 325] width 377 height 283
click at [812, 629] on span "Save image" at bounding box center [833, 639] width 70 height 23
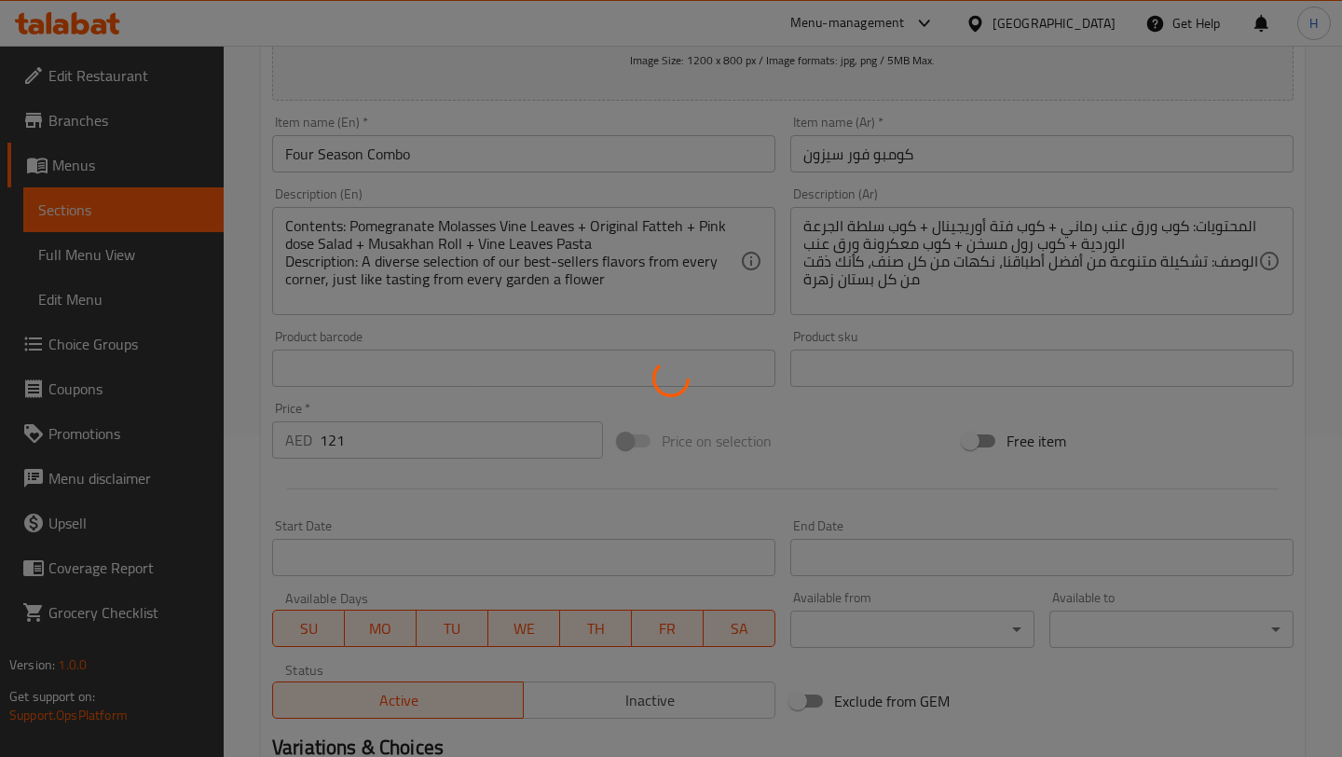
scroll to position [560, 0]
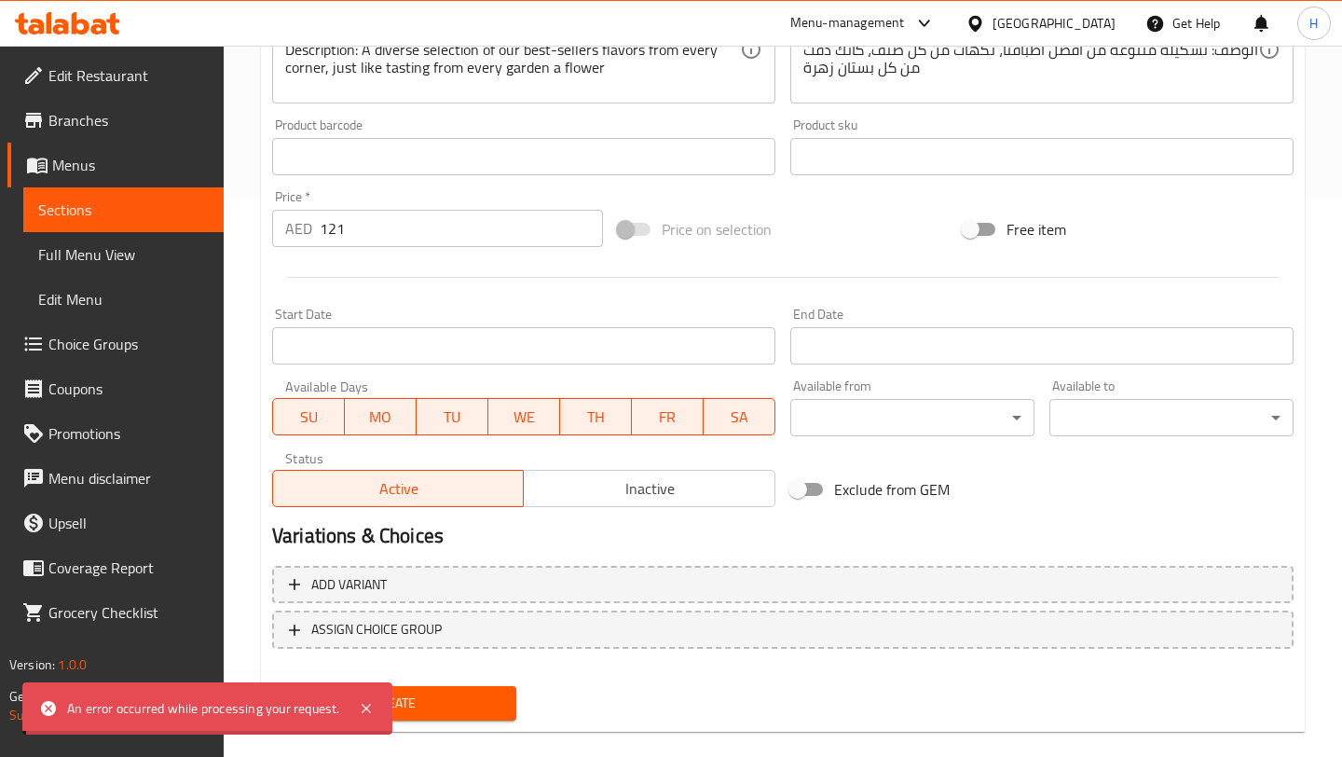
click at [395, 679] on div "Change Image Size: 1200 x 800 px / Image formats: jpg, png / 5MB Max. Item name…" at bounding box center [783, 206] width 1036 height 1044
click at [411, 706] on span "Create" at bounding box center [394, 702] width 214 height 23
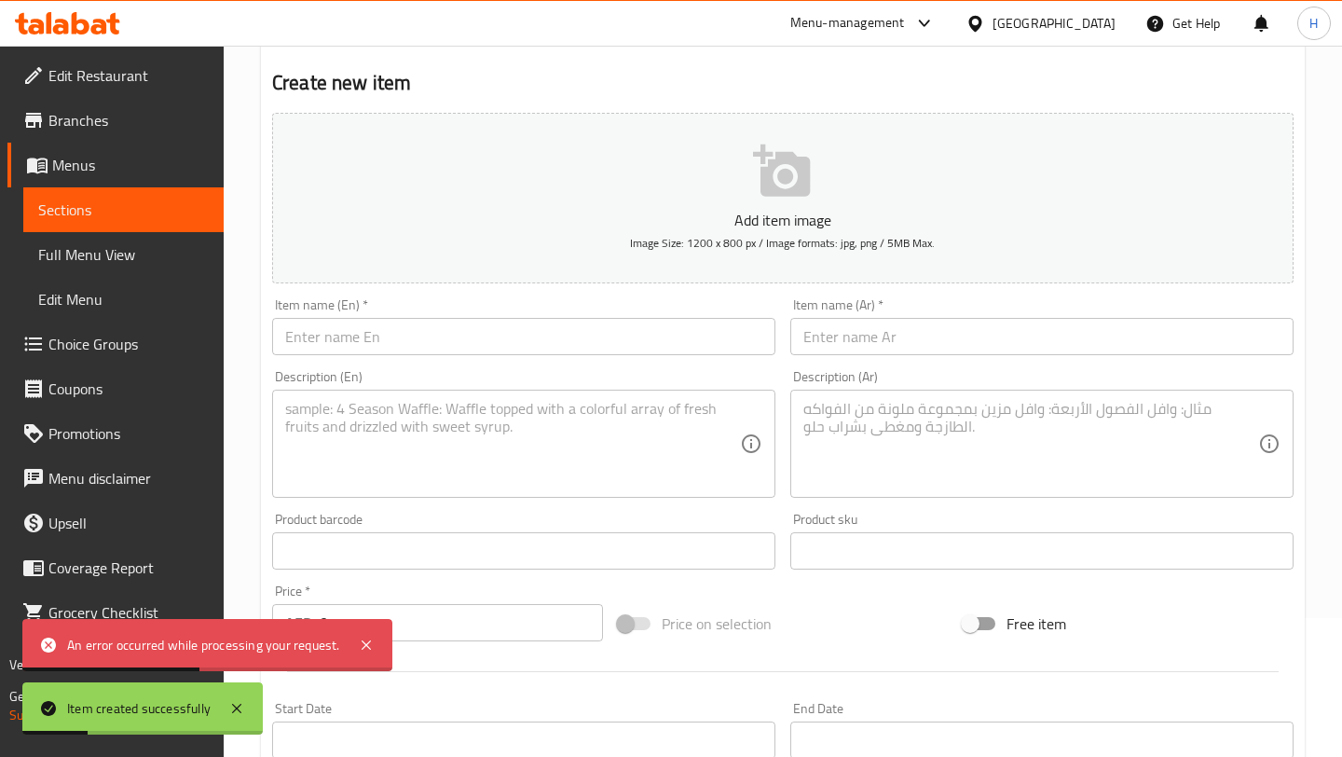
scroll to position [104, 0]
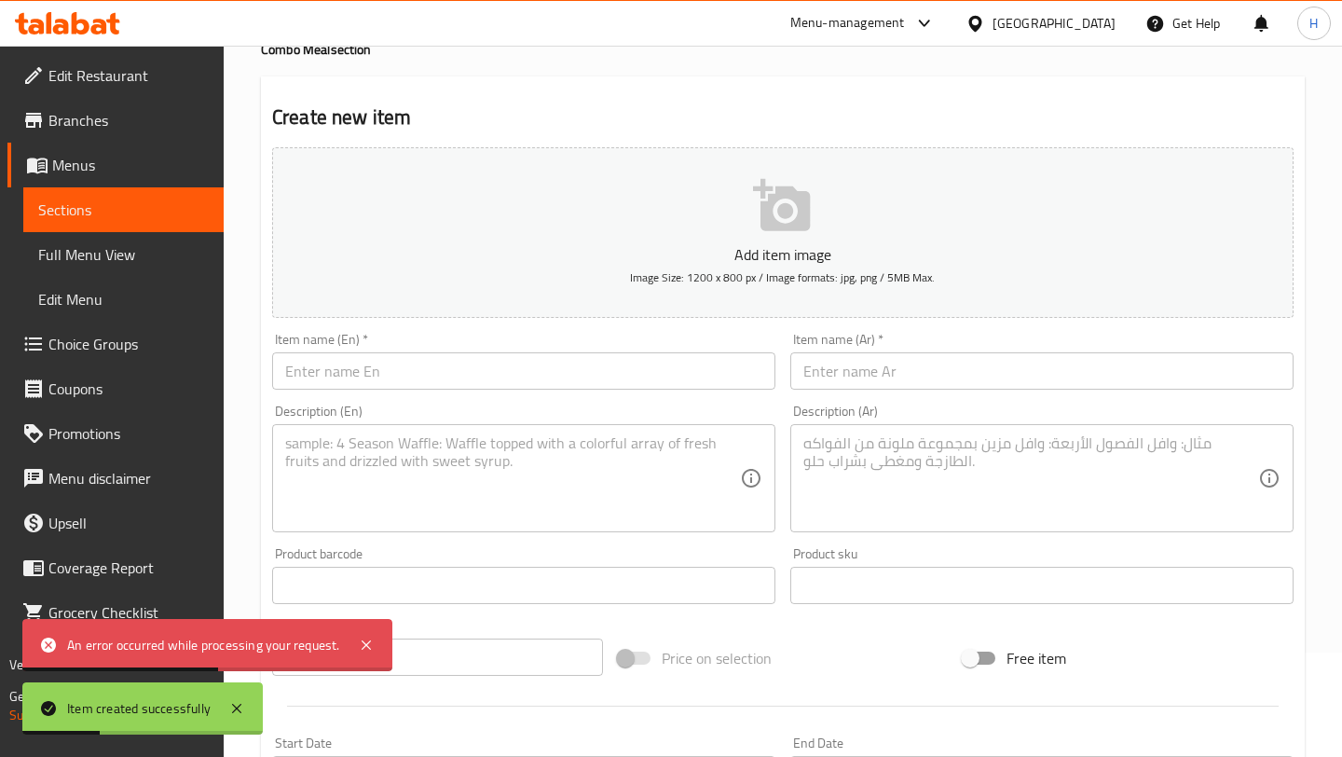
click at [403, 383] on input "text" at bounding box center [523, 370] width 503 height 37
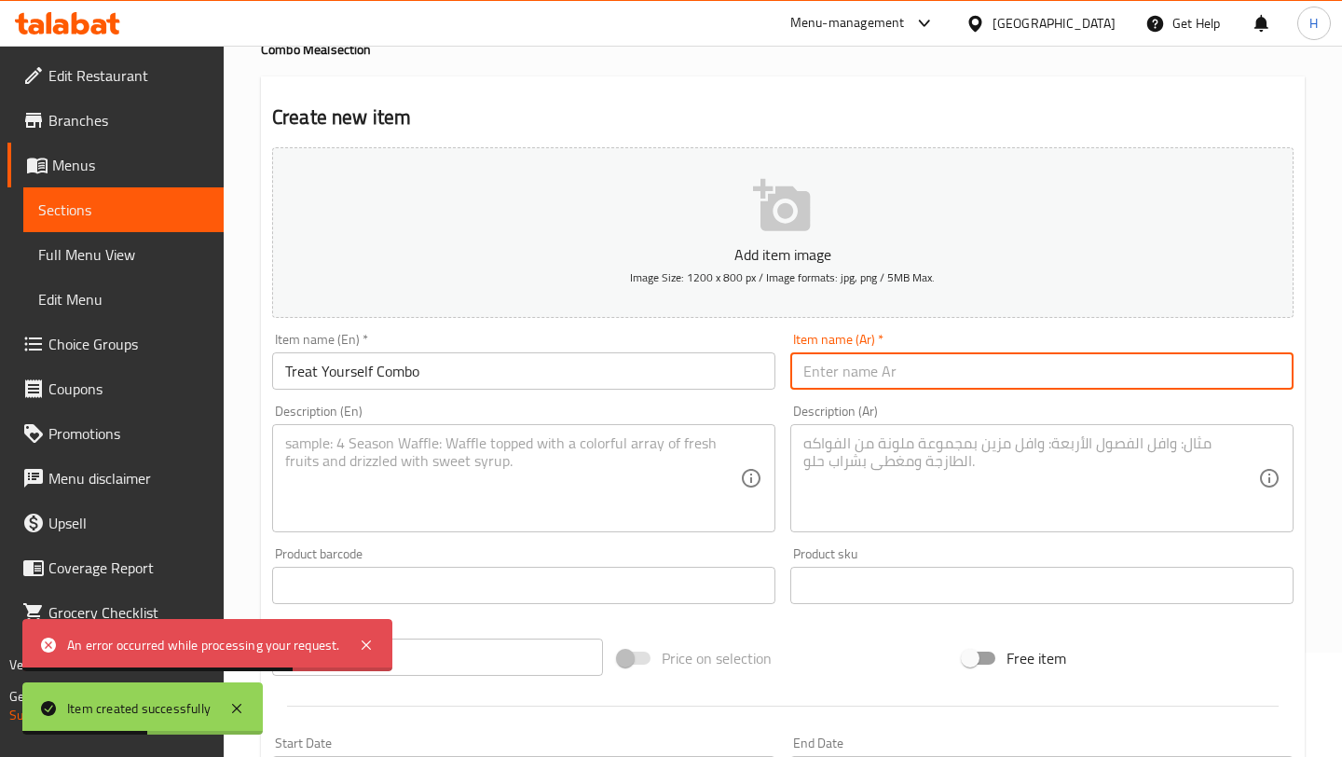
click at [826, 383] on input "text" at bounding box center [1041, 370] width 503 height 37
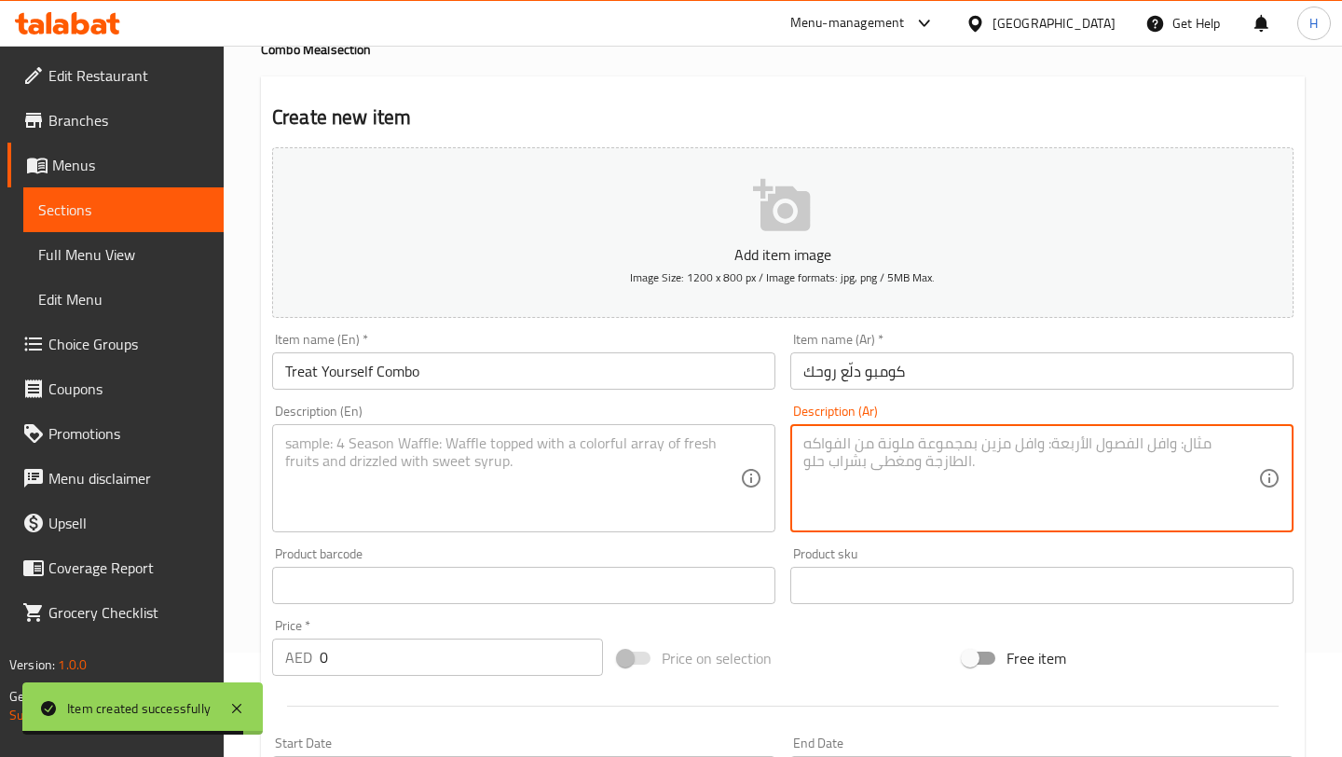
click at [889, 474] on textarea at bounding box center [1030, 478] width 455 height 89
paste textarea "المحتويات: كوب معكرونة ورق عنب + كوب محشي بطاط + بيبسي الوصف: لفّة ناعمة بنكهات…"
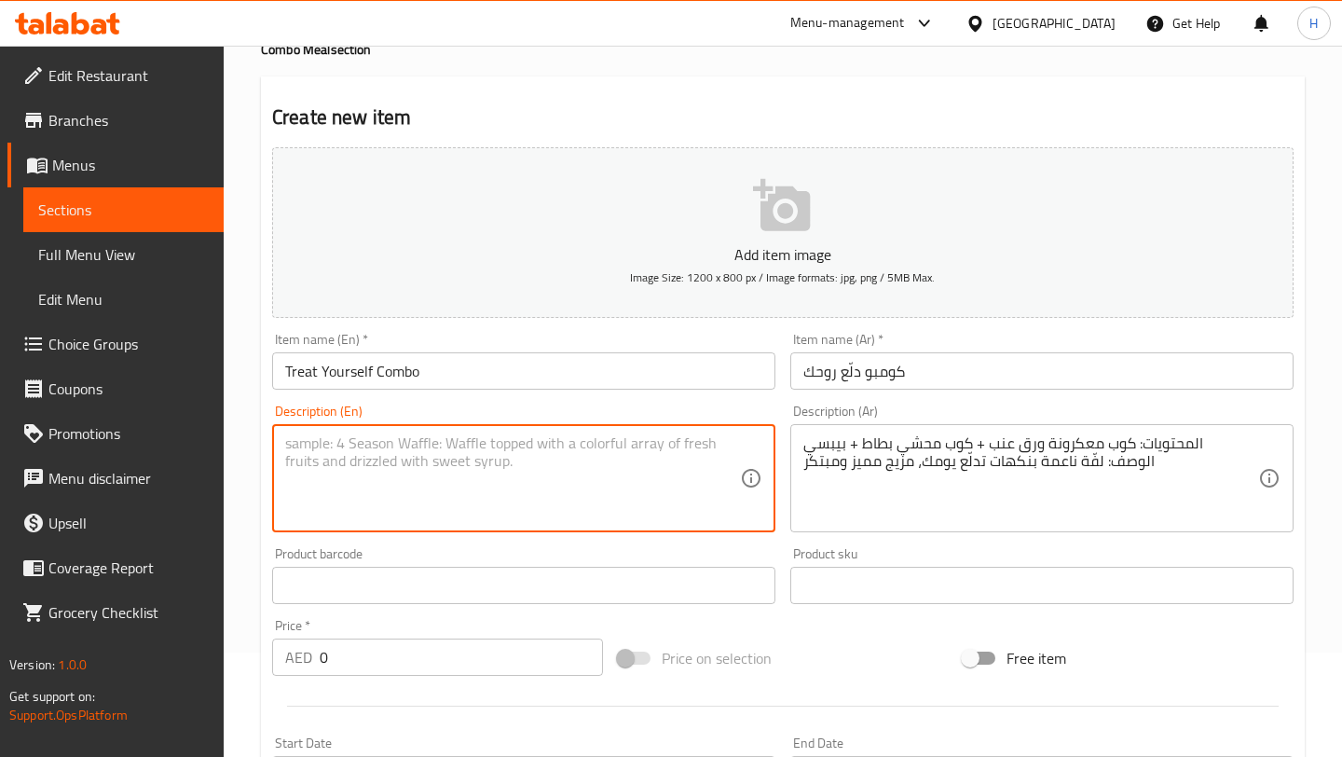
click at [431, 474] on textarea at bounding box center [512, 478] width 455 height 89
paste textarea "Contents: Vine Leaves Pasta + Stuffed Potato + Pepsi Description: A smooth and …"
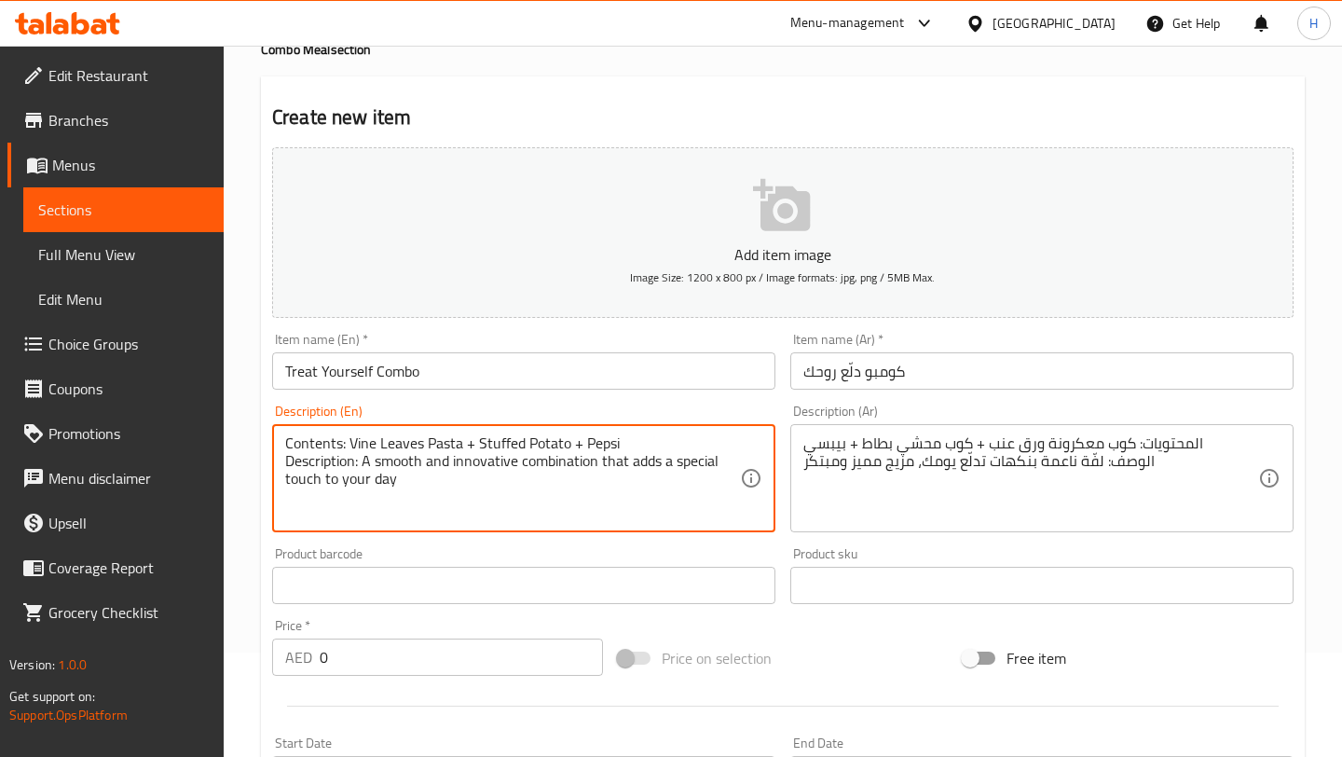
click at [348, 657] on input "0" at bounding box center [461, 656] width 283 height 37
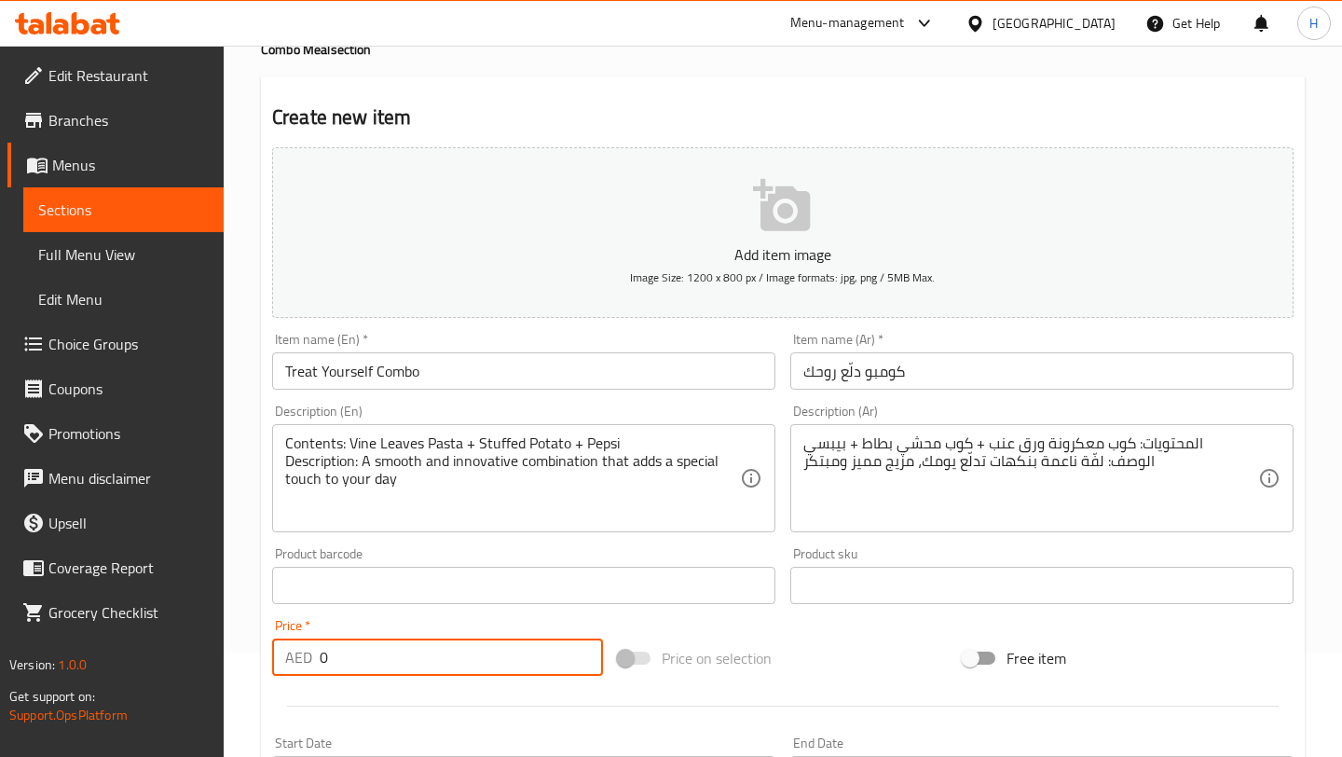
click at [348, 657] on input "0" at bounding box center [461, 656] width 283 height 37
click at [749, 218] on button "Add item image Image Size: 1200 x 800 px / Image formats: jpg, png / 5MB Max." at bounding box center [782, 232] width 1021 height 171
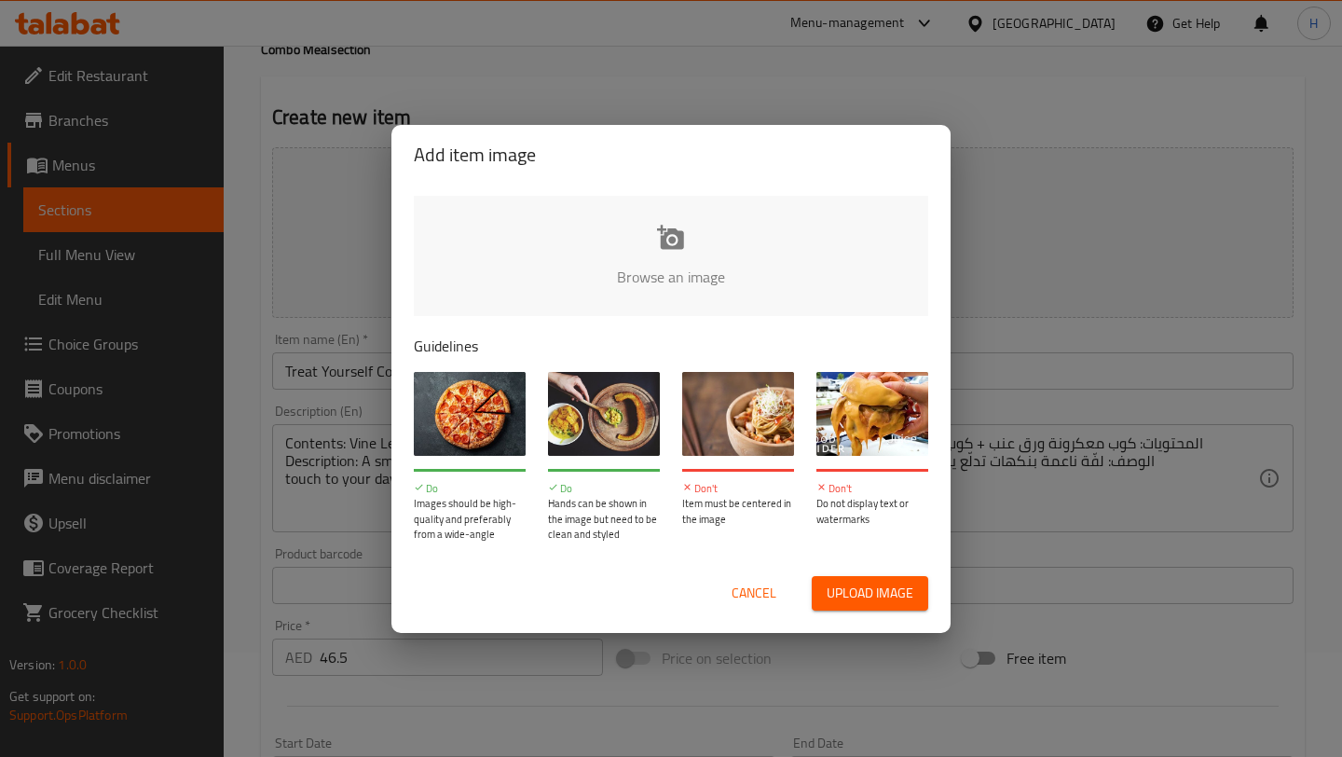
click at [689, 232] on input "file" at bounding box center [1301, 283] width 1774 height 174
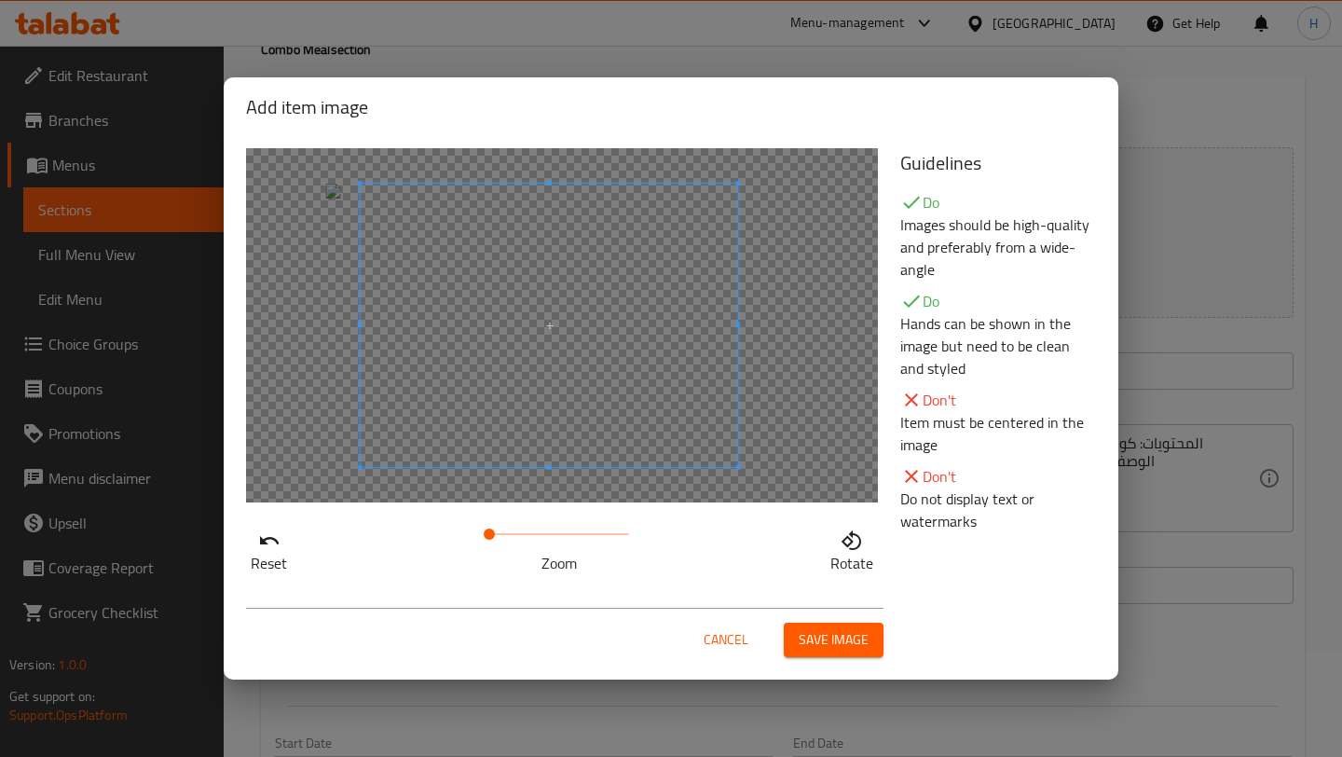
click at [627, 385] on span at bounding box center [548, 325] width 377 height 283
click at [819, 646] on span "Save image" at bounding box center [833, 639] width 70 height 23
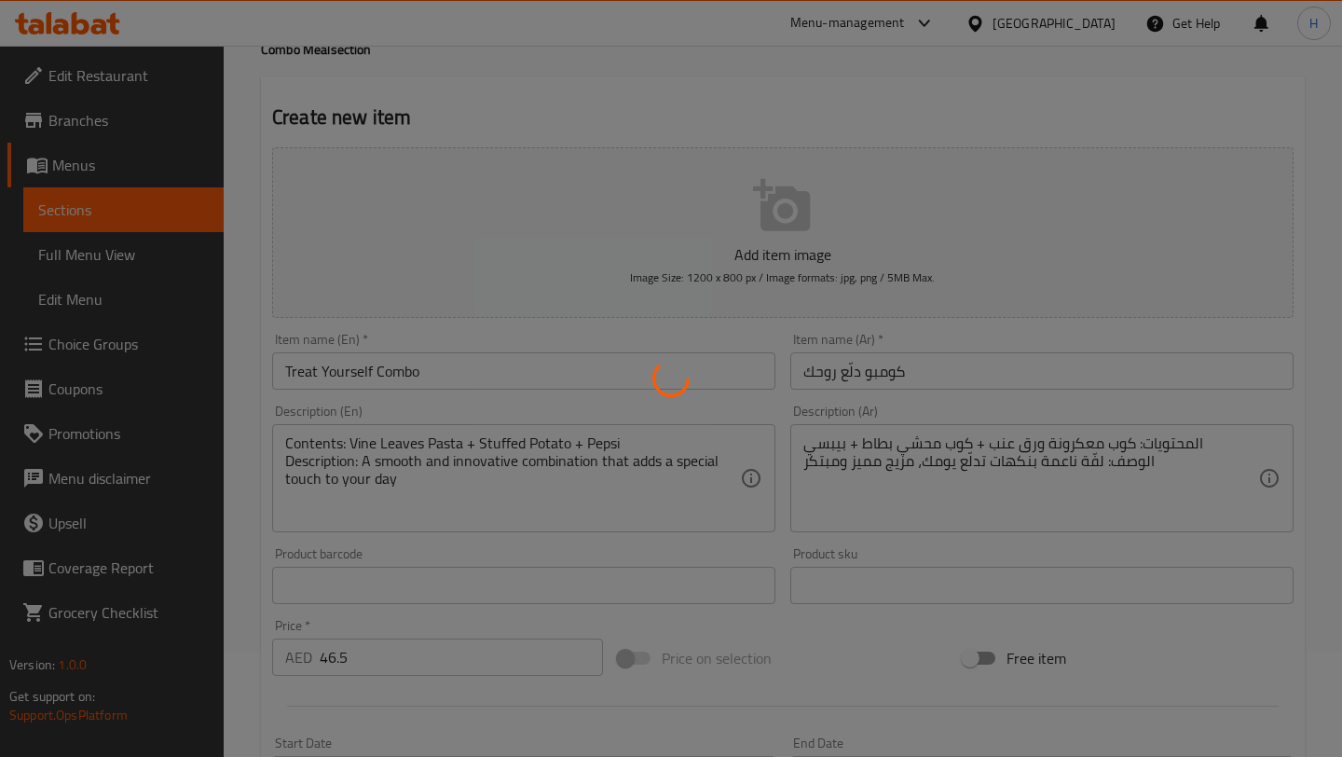
scroll to position [0, 0]
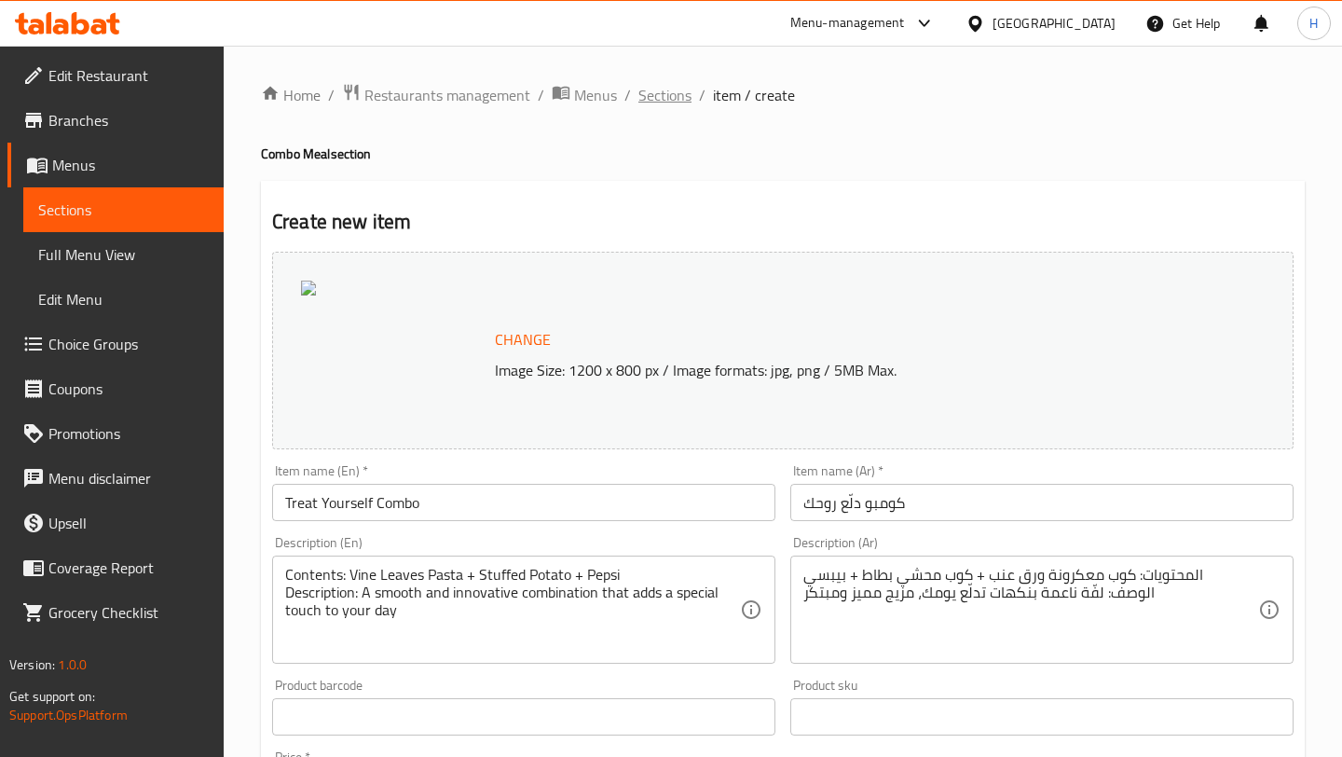
click at [658, 91] on span "Sections" at bounding box center [664, 95] width 53 height 22
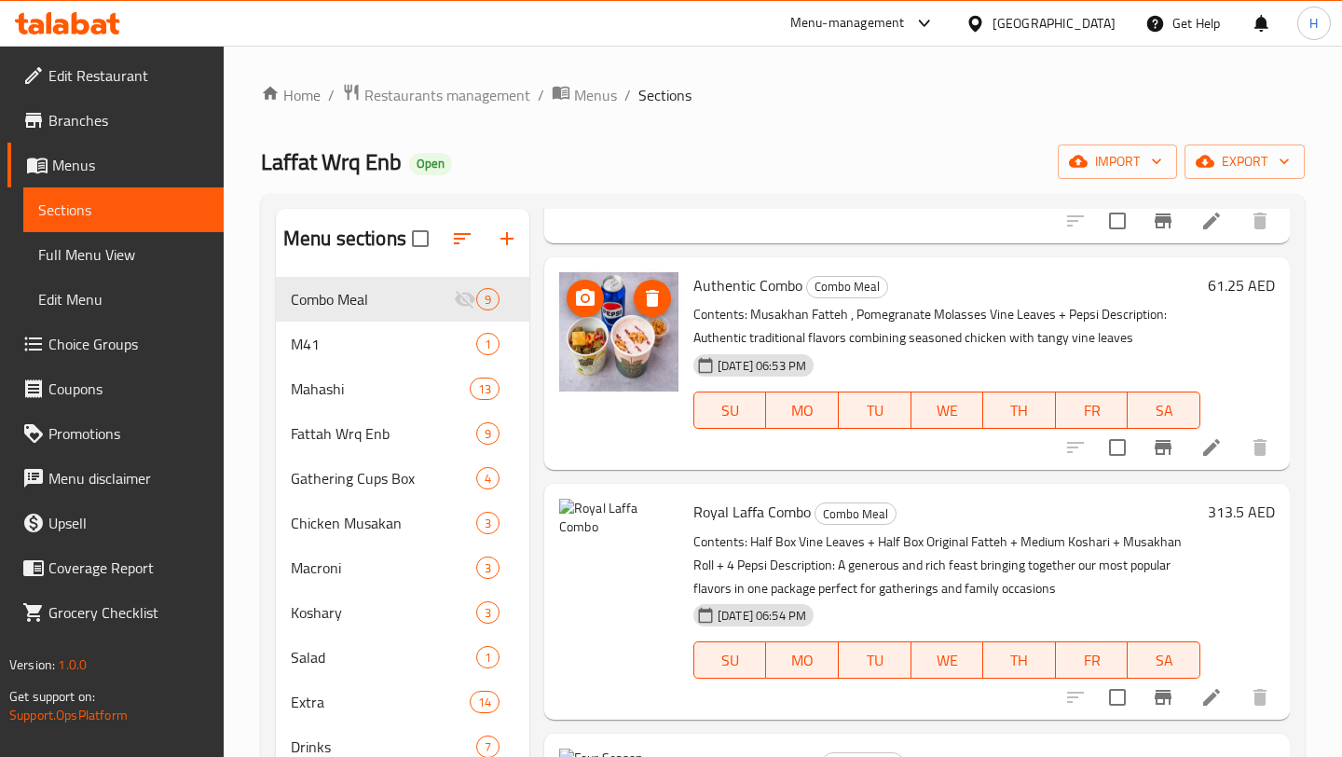
scroll to position [1378, 0]
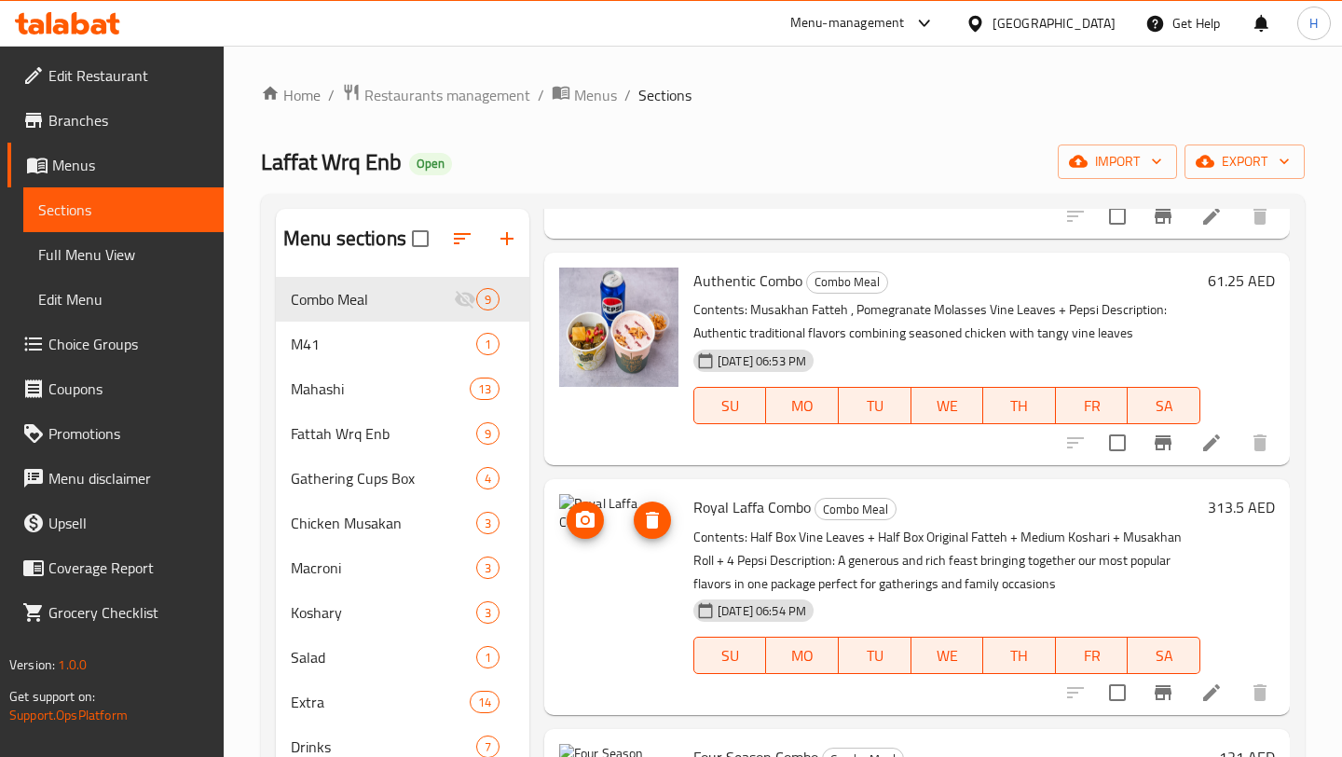
click at [582, 518] on icon "upload picture" at bounding box center [585, 520] width 22 height 22
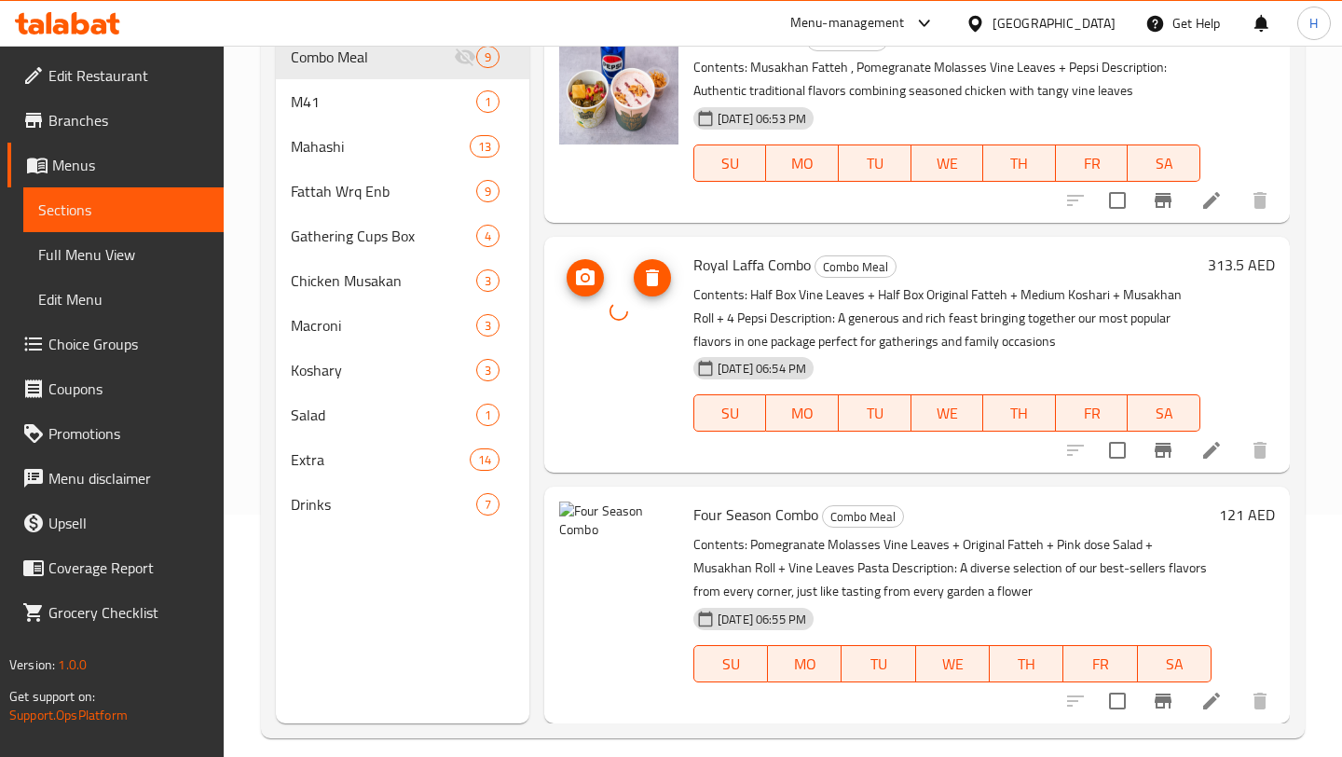
scroll to position [261, 0]
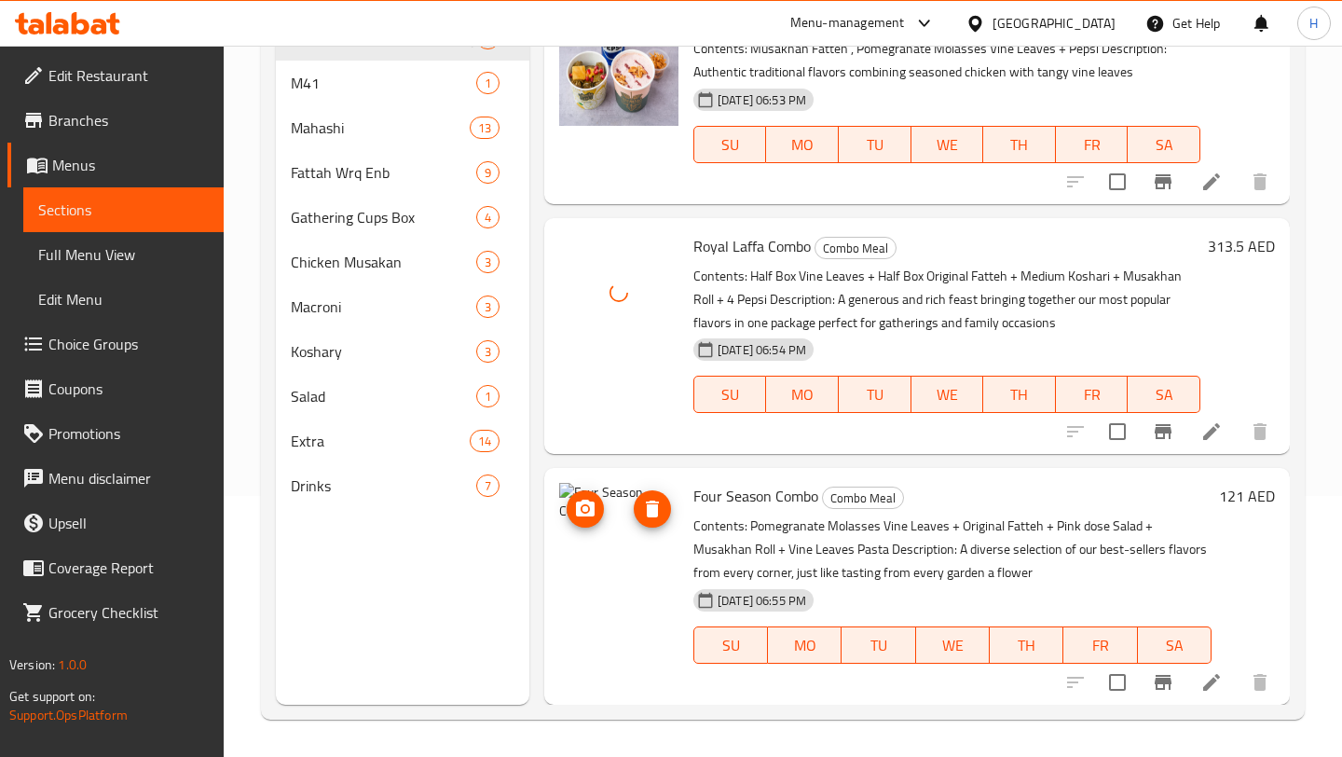
click at [593, 496] on button "upload picture" at bounding box center [584, 508] width 37 height 37
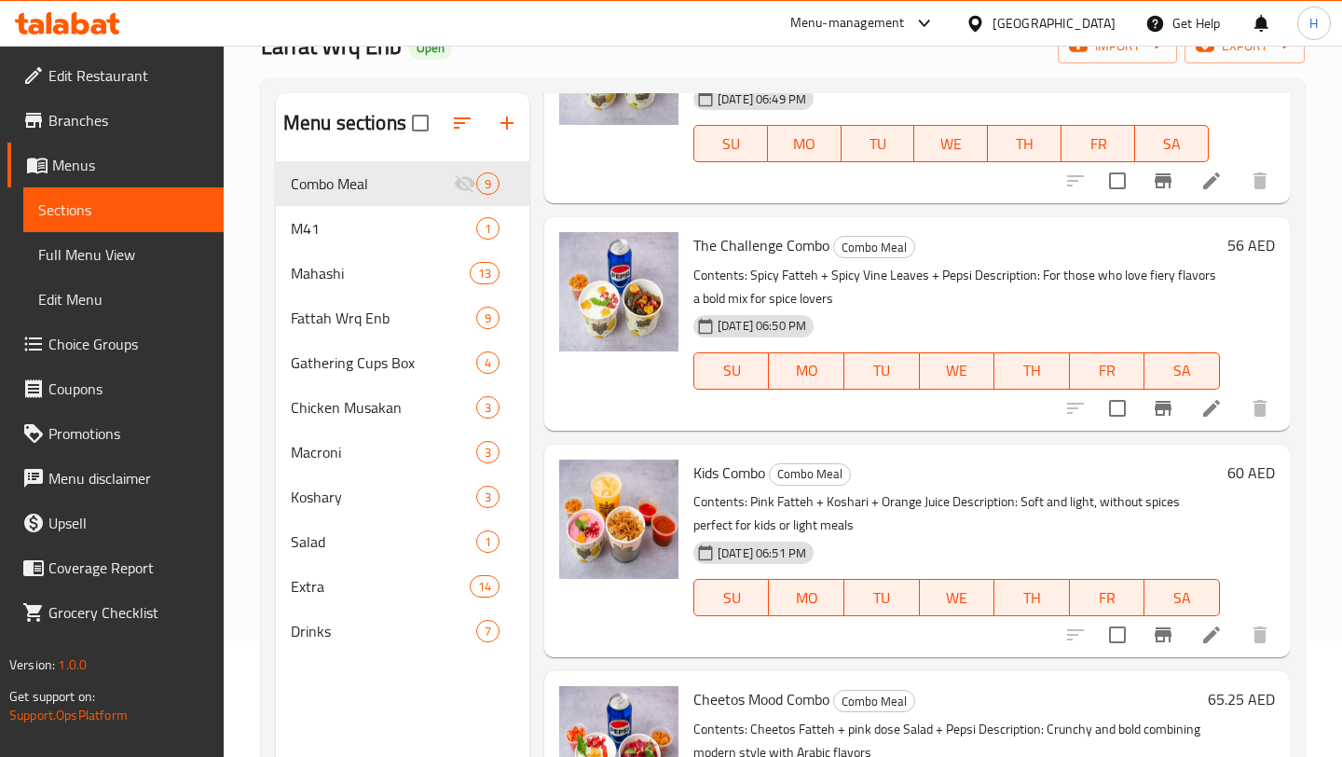
scroll to position [0, 0]
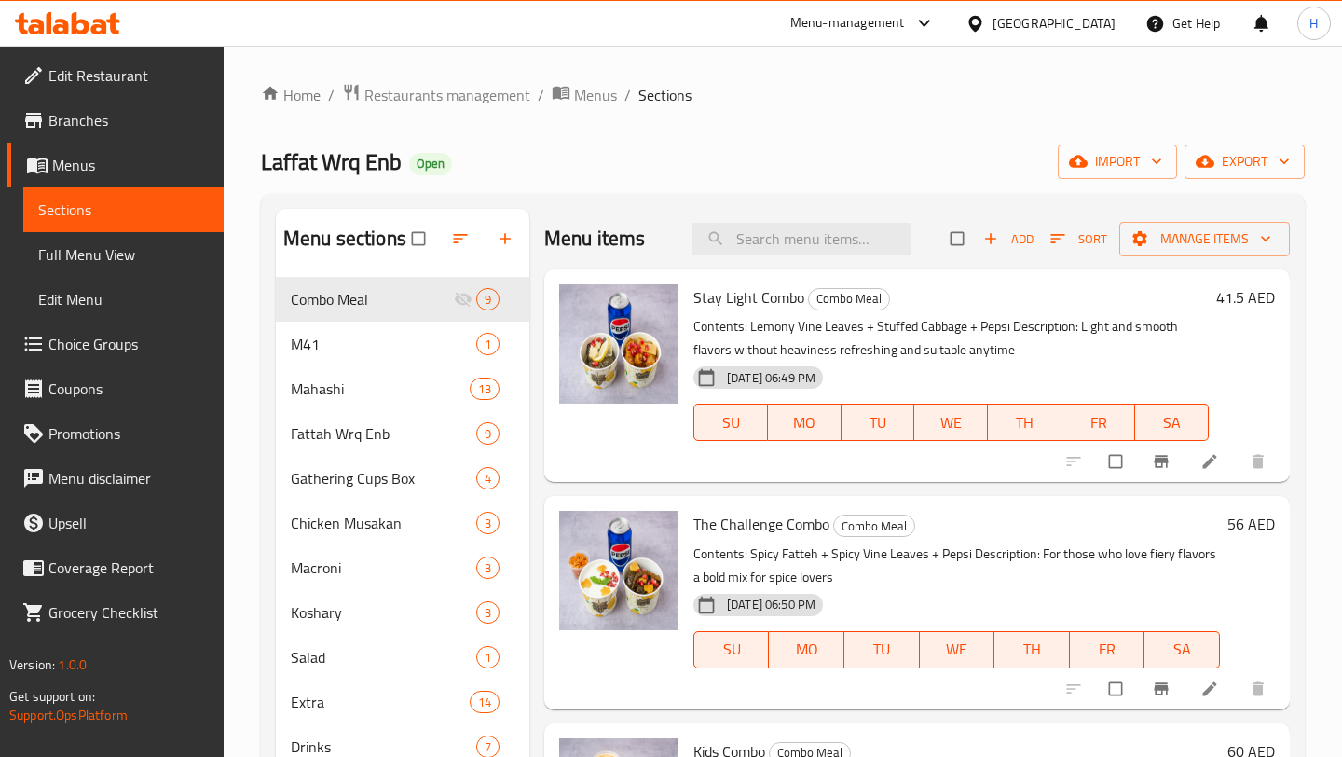
click at [992, 238] on icon "button" at bounding box center [990, 239] width 11 height 11
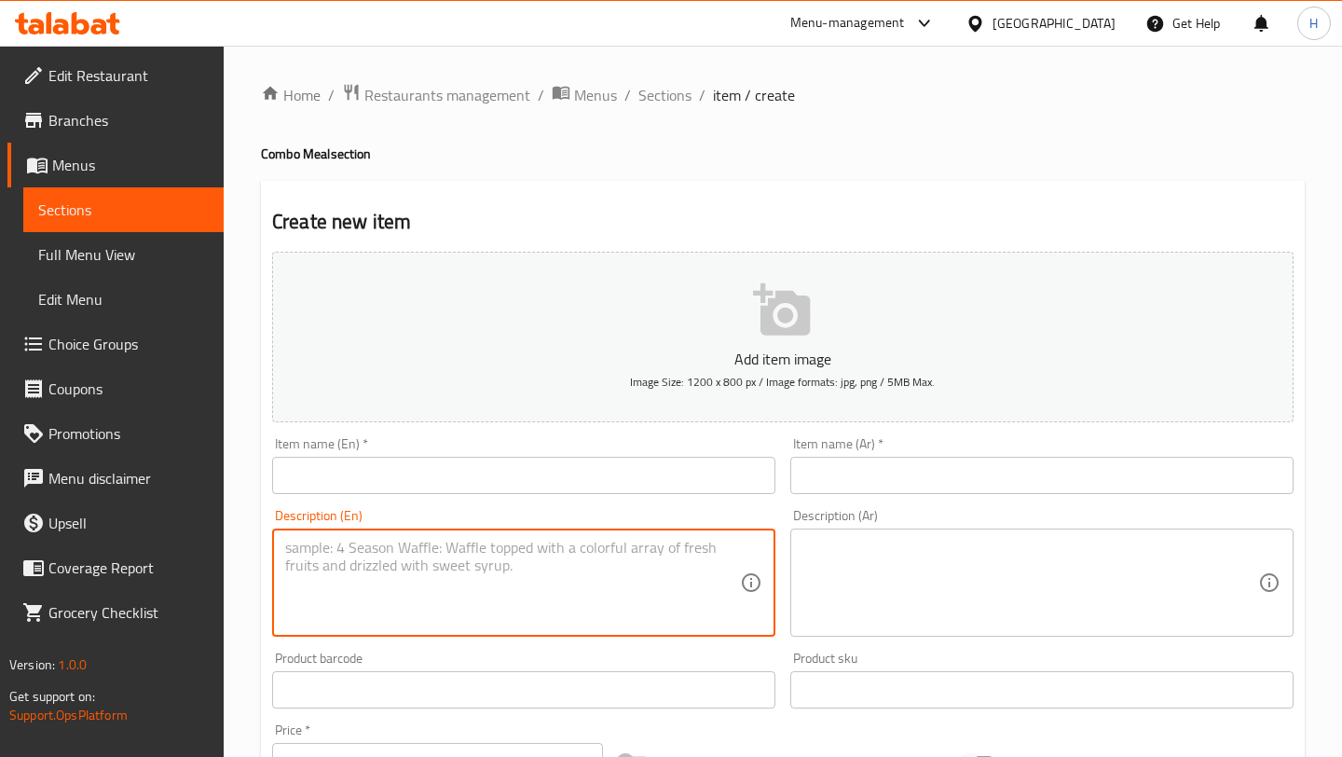
click at [440, 598] on textarea at bounding box center [512, 583] width 455 height 89
paste textarea "Contents: Vine Leaves Pasta + Stuffed Potato + Pepsi Description: A smooth and …"
type textarea "Contents: Vine Leaves Pasta + Stuffed Potato + Pepsi Description: A smooth and …"
click at [452, 482] on input "text" at bounding box center [523, 475] width 503 height 37
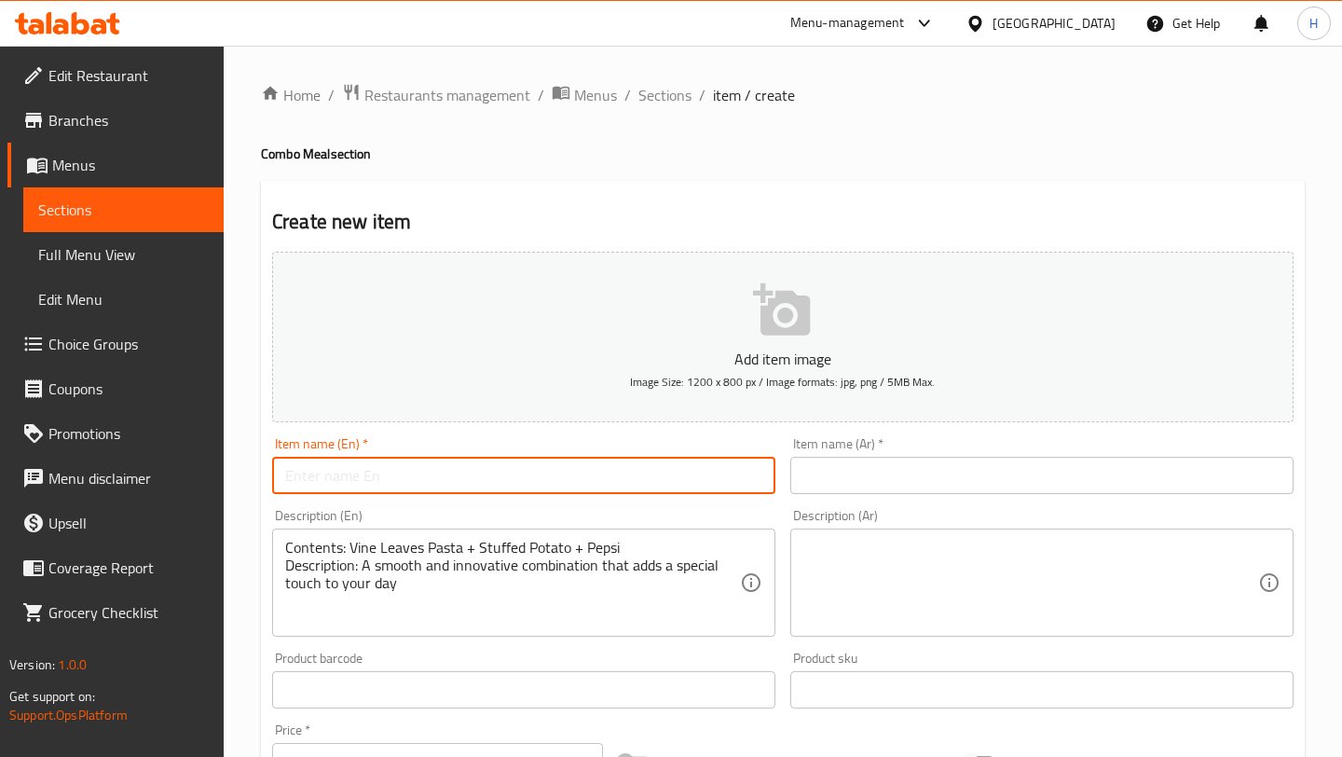
type input "Treat Yourself Combo"
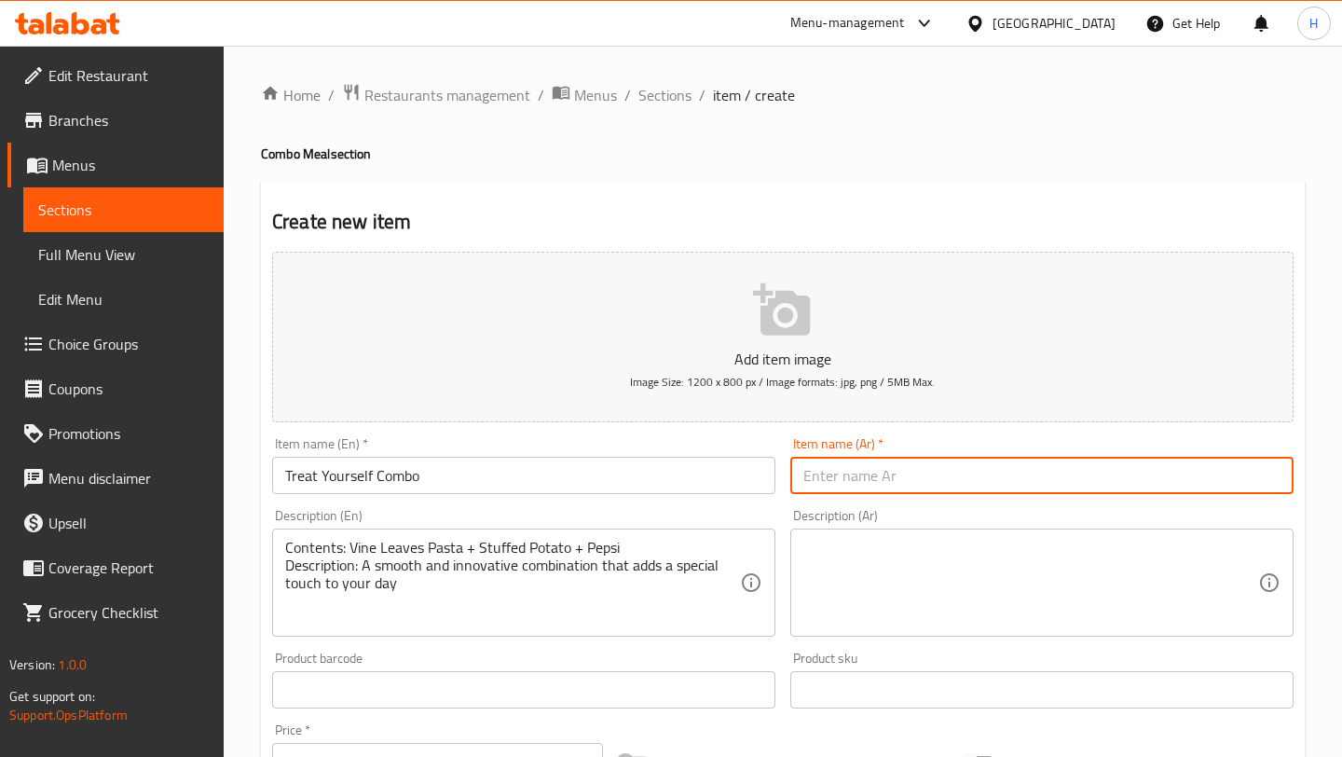
click at [893, 468] on input "text" at bounding box center [1041, 475] width 503 height 37
type input "كومبو دلّع روحك"
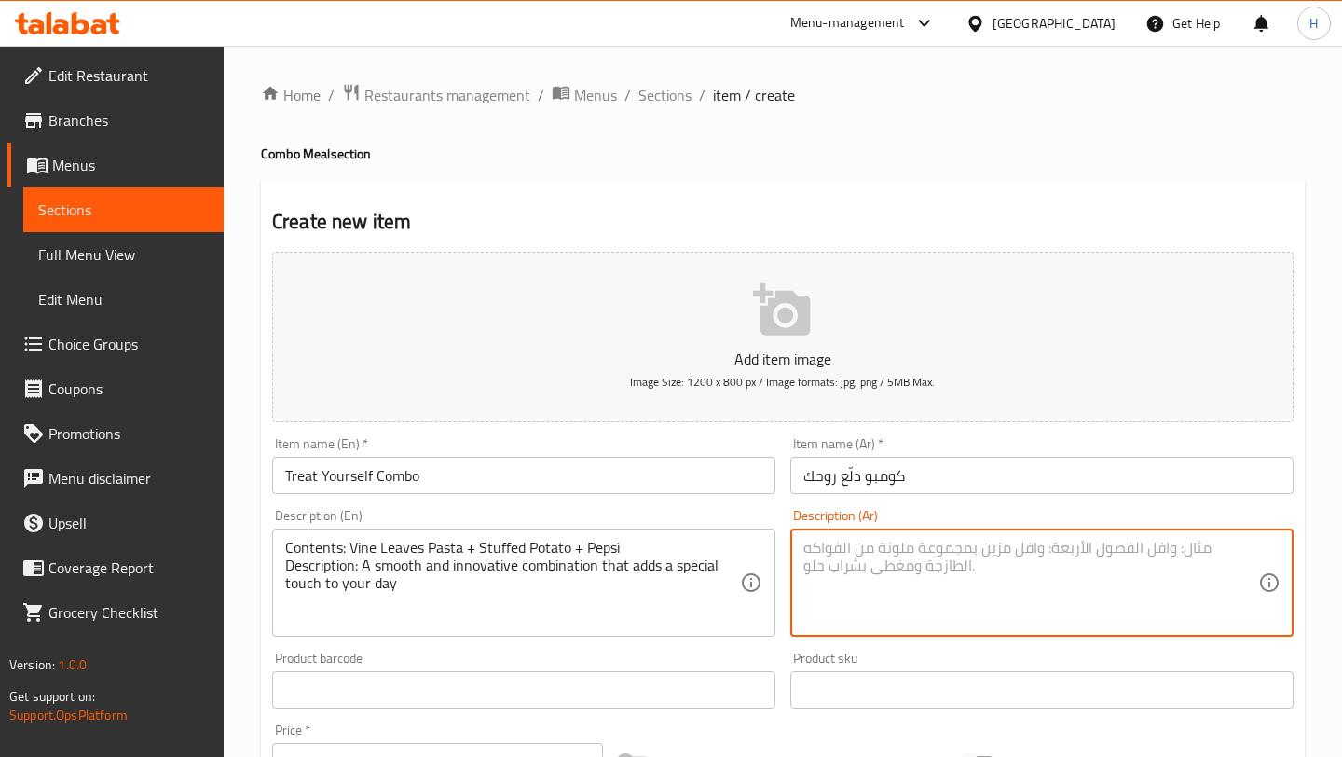
click at [847, 608] on textarea at bounding box center [1030, 583] width 455 height 89
paste textarea "المحتويات: كوب معكرونة ورق عنب + كوب محشي بطاط + بيبسي الوصف: لفّة ناعمة بنكهات…"
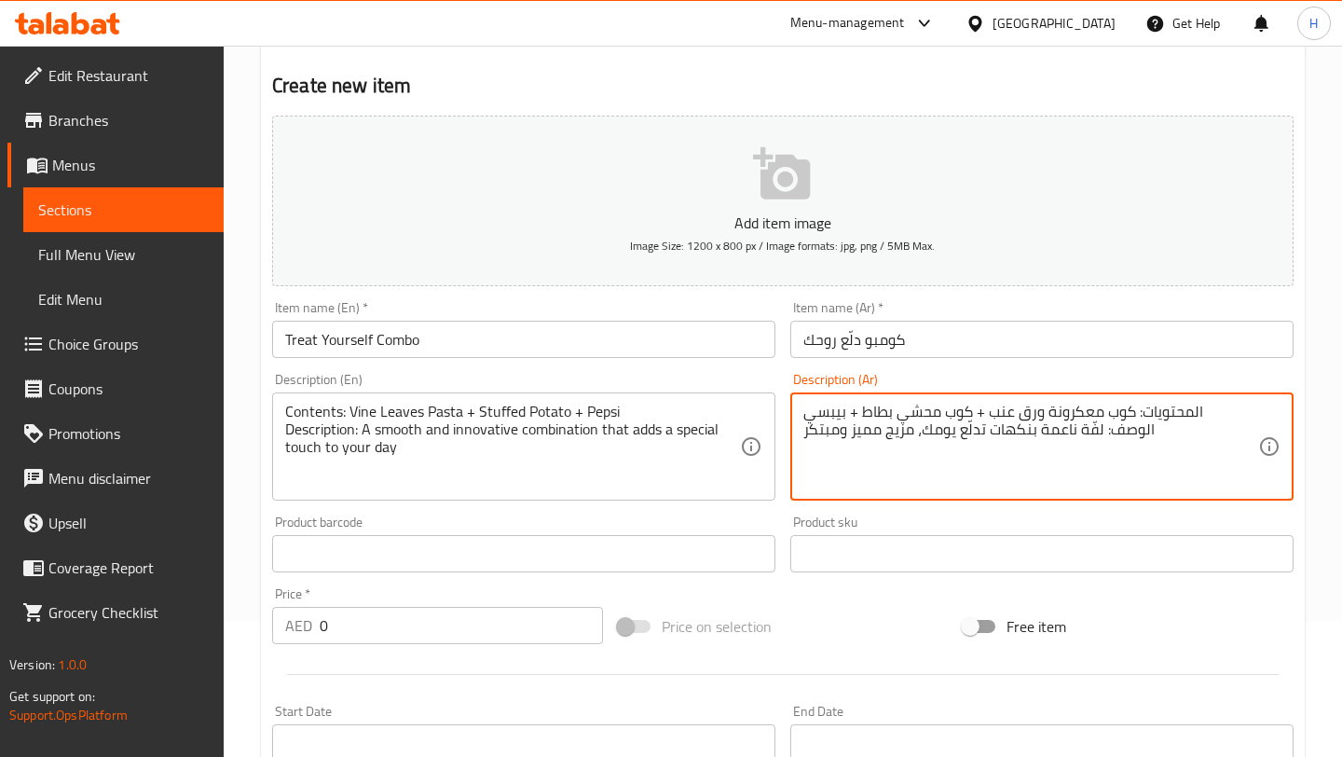
type textarea "المحتويات: كوب معكرونة ورق عنب + كوب محشي بطاط + بيبسي الوصف: لفّة ناعمة بنكهات…"
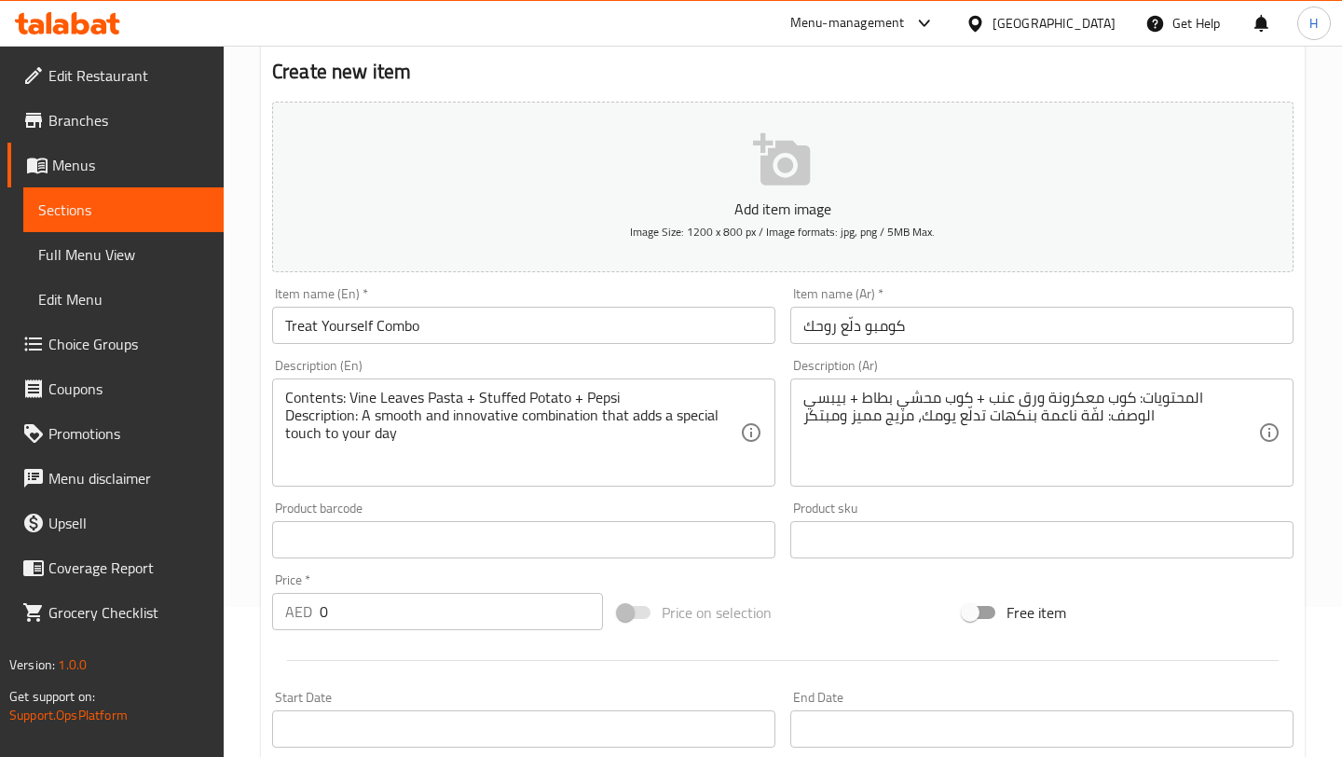
scroll to position [158, 0]
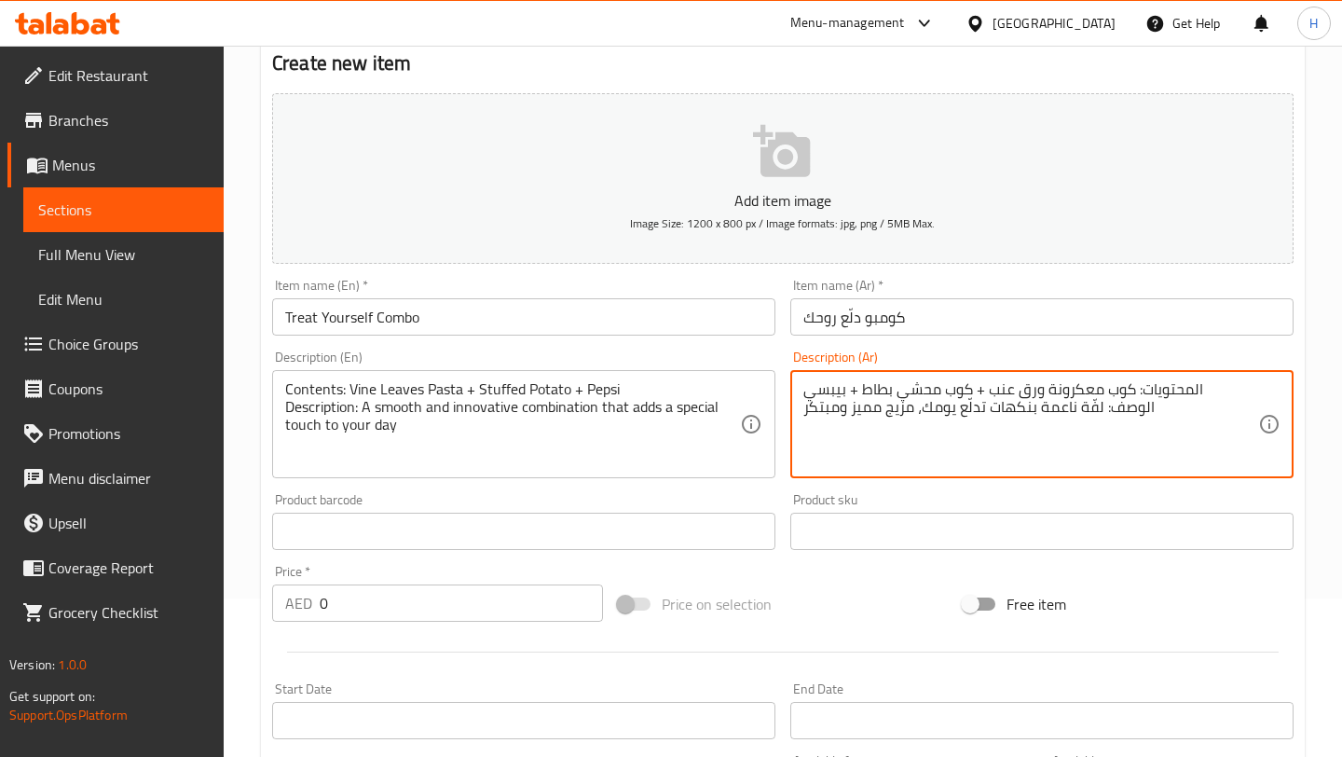
click at [377, 606] on input "0" at bounding box center [461, 602] width 283 height 37
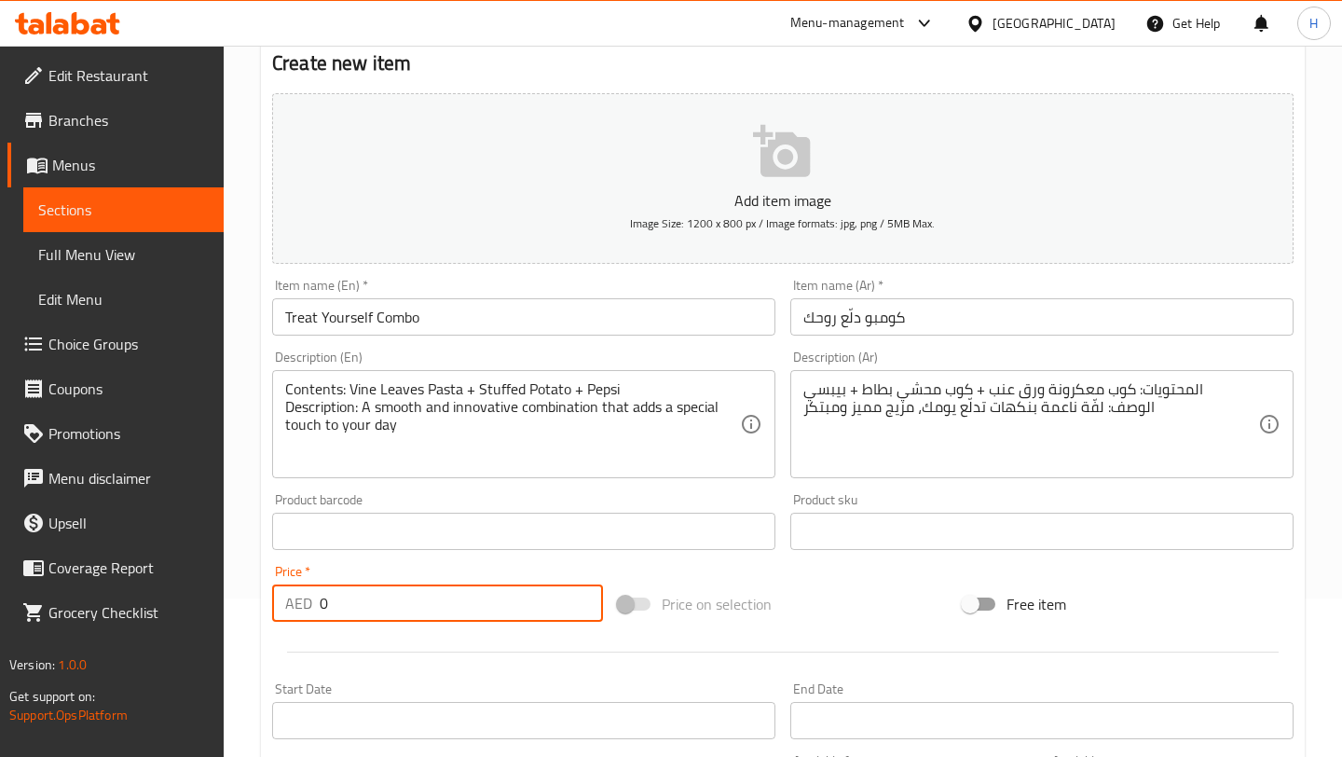
click at [377, 606] on input "0" at bounding box center [461, 602] width 283 height 37
type input "46.5"
click at [798, 177] on icon "button" at bounding box center [783, 152] width 60 height 60
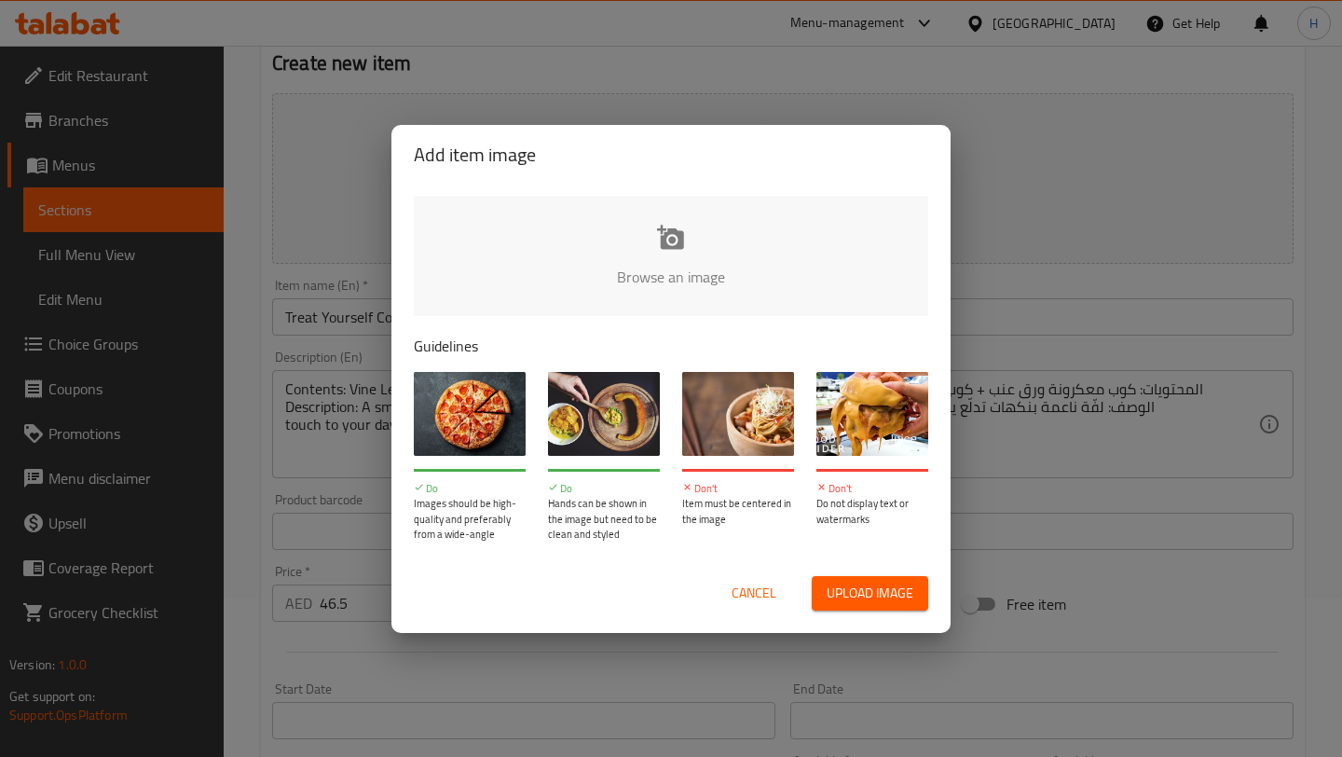
click at [668, 276] on input "file" at bounding box center [1301, 283] width 1774 height 174
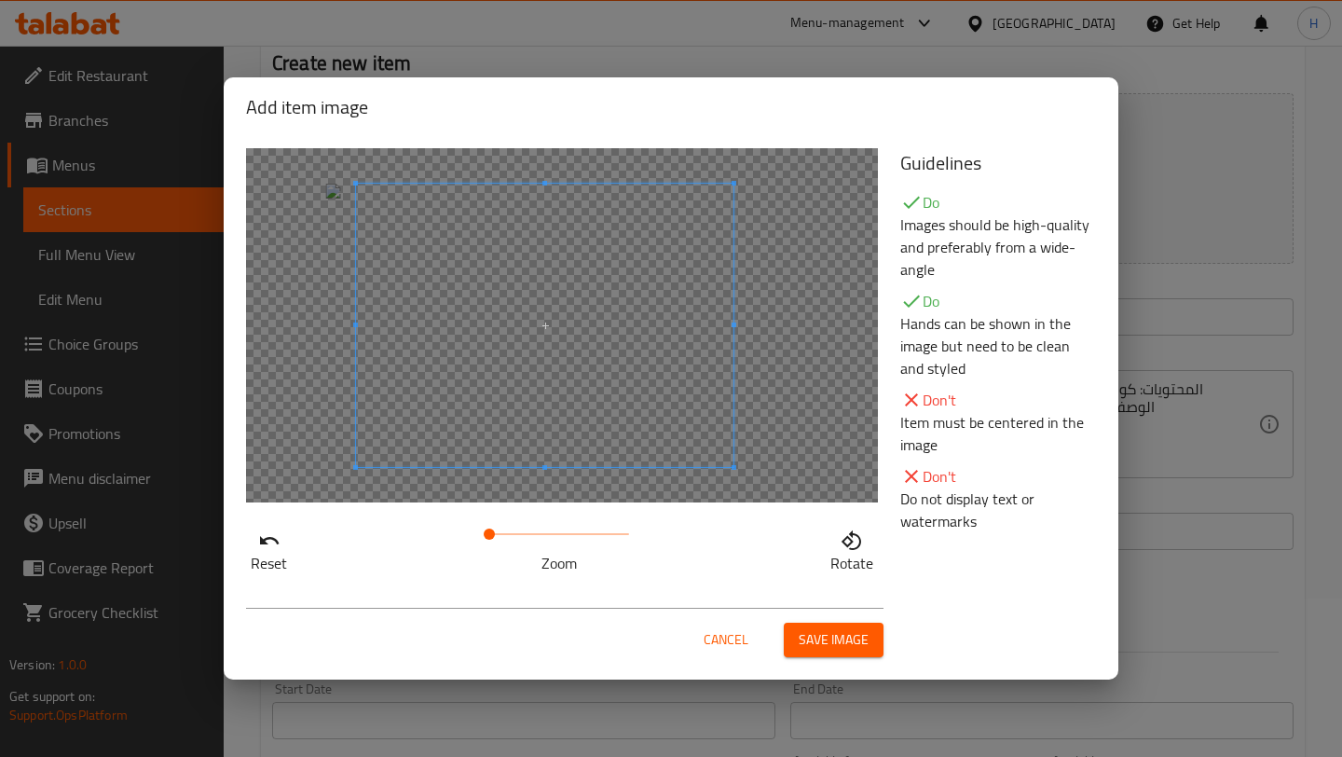
click at [622, 442] on span at bounding box center [544, 325] width 377 height 283
click at [808, 650] on span "Save image" at bounding box center [833, 639] width 70 height 23
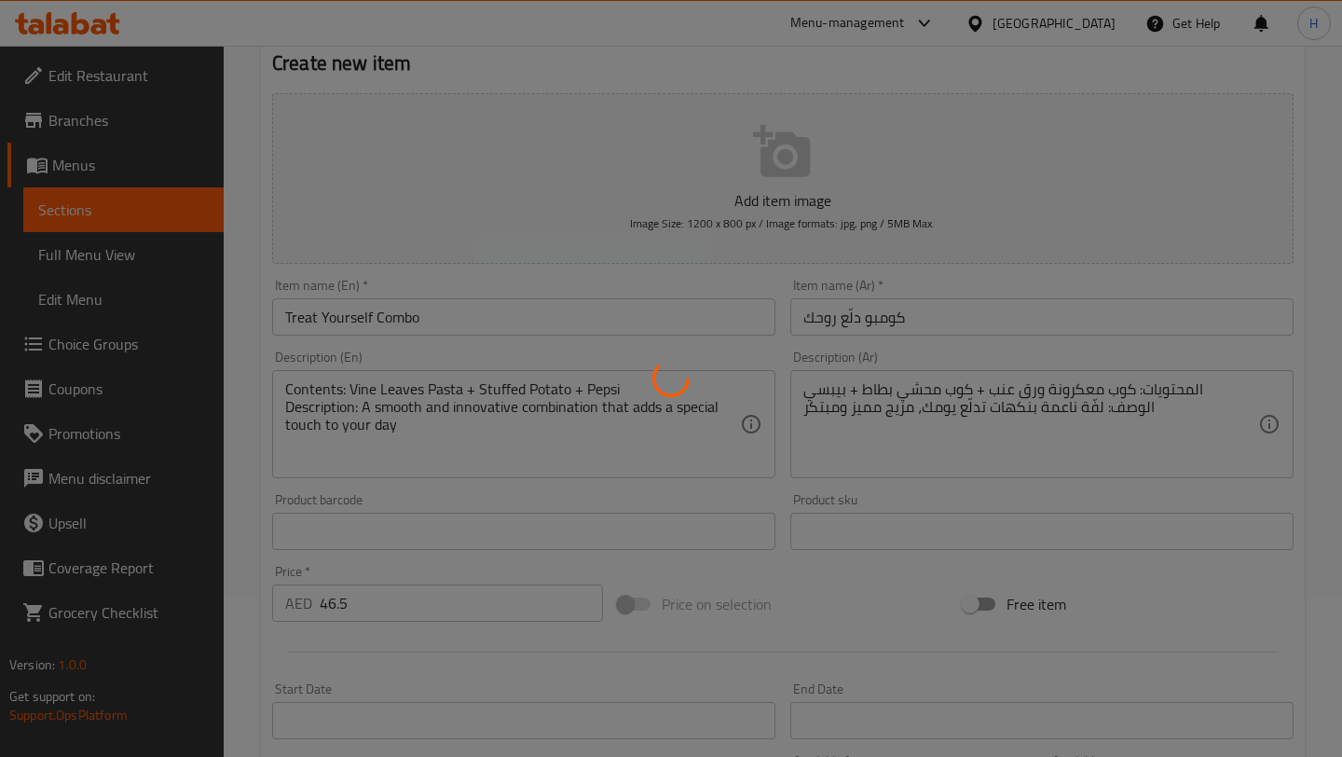
scroll to position [560, 0]
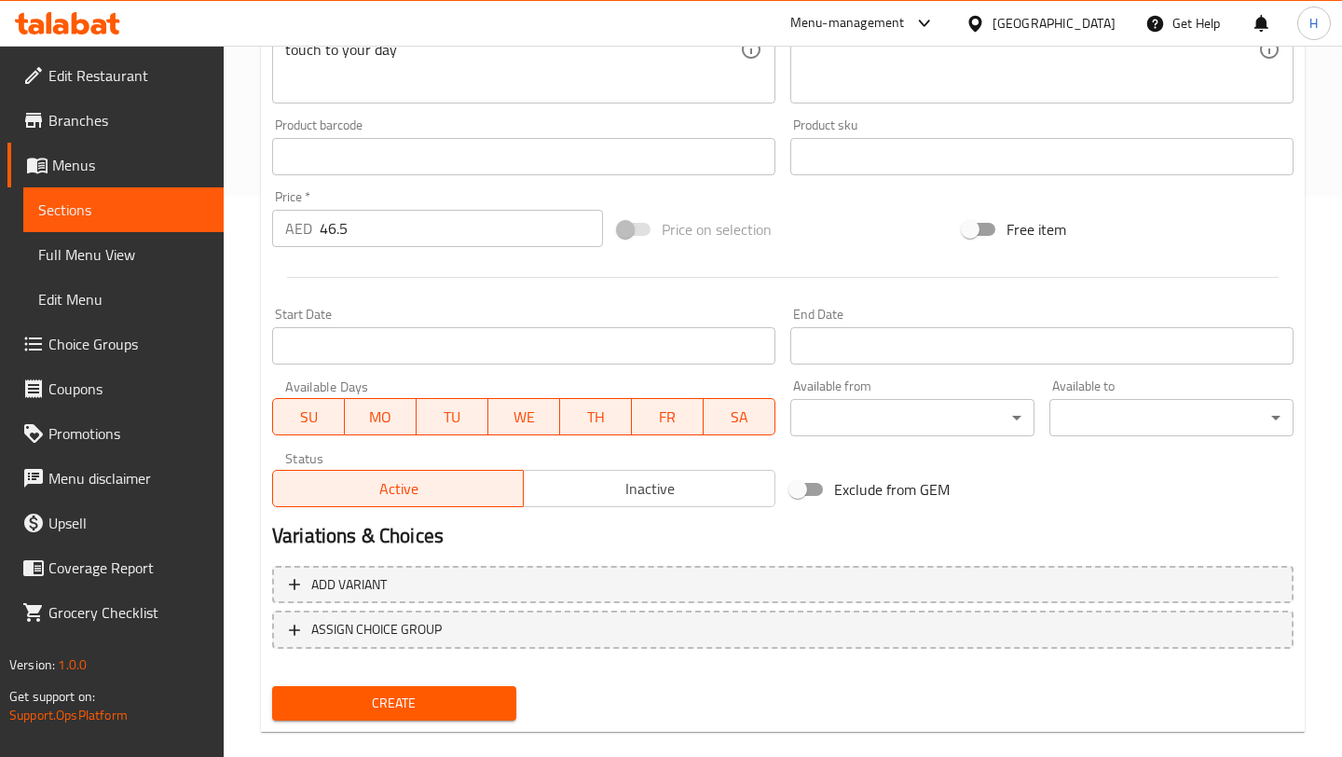
click at [405, 680] on div "Create" at bounding box center [394, 702] width 259 height 49
click at [388, 720] on div "Create" at bounding box center [394, 702] width 259 height 49
click at [416, 706] on span "Create" at bounding box center [394, 702] width 214 height 23
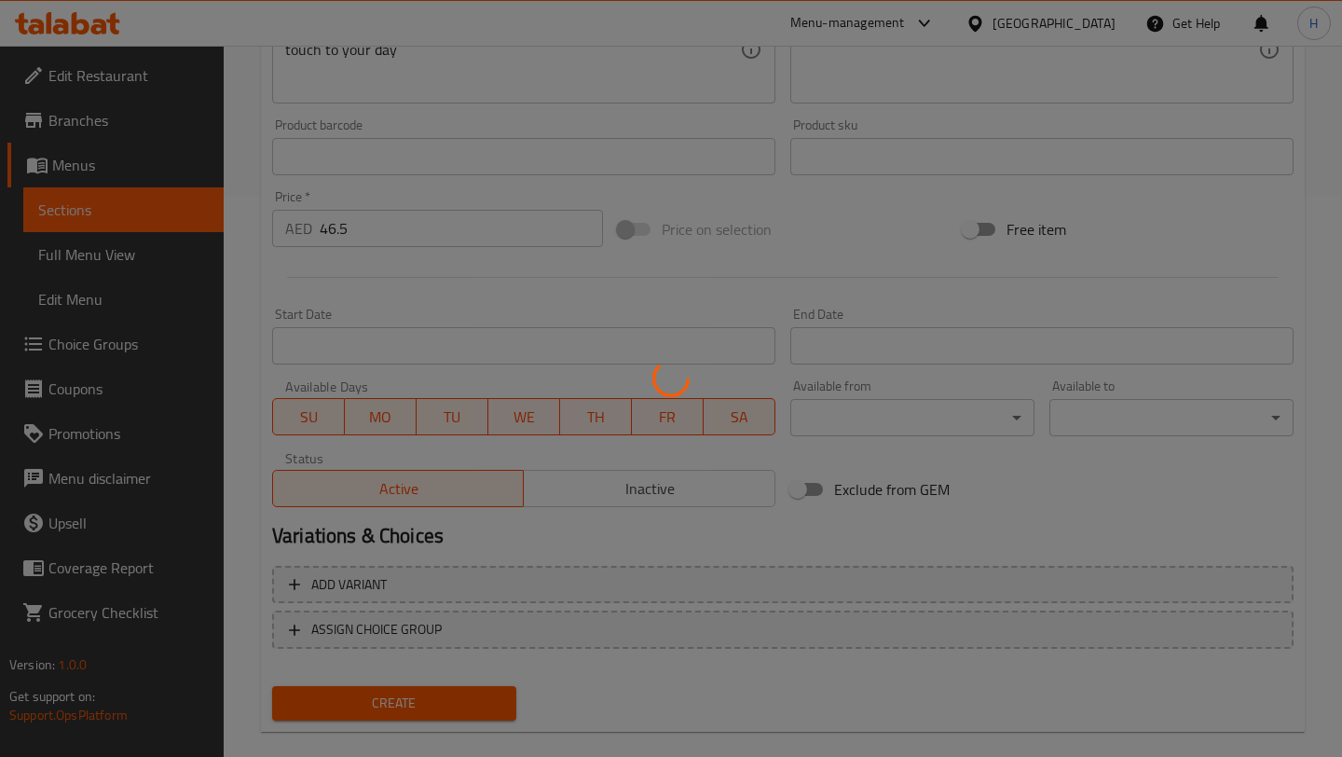
scroll to position [0, 0]
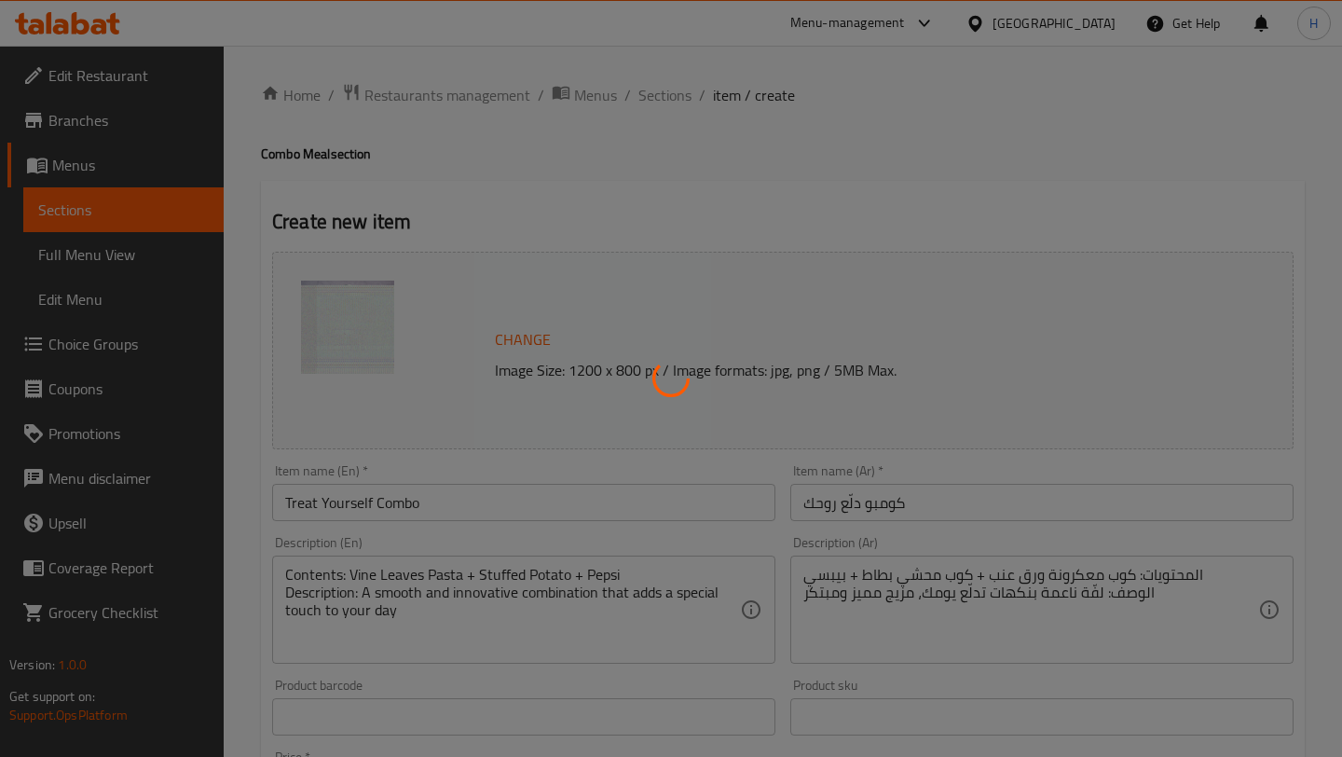
type input "0"
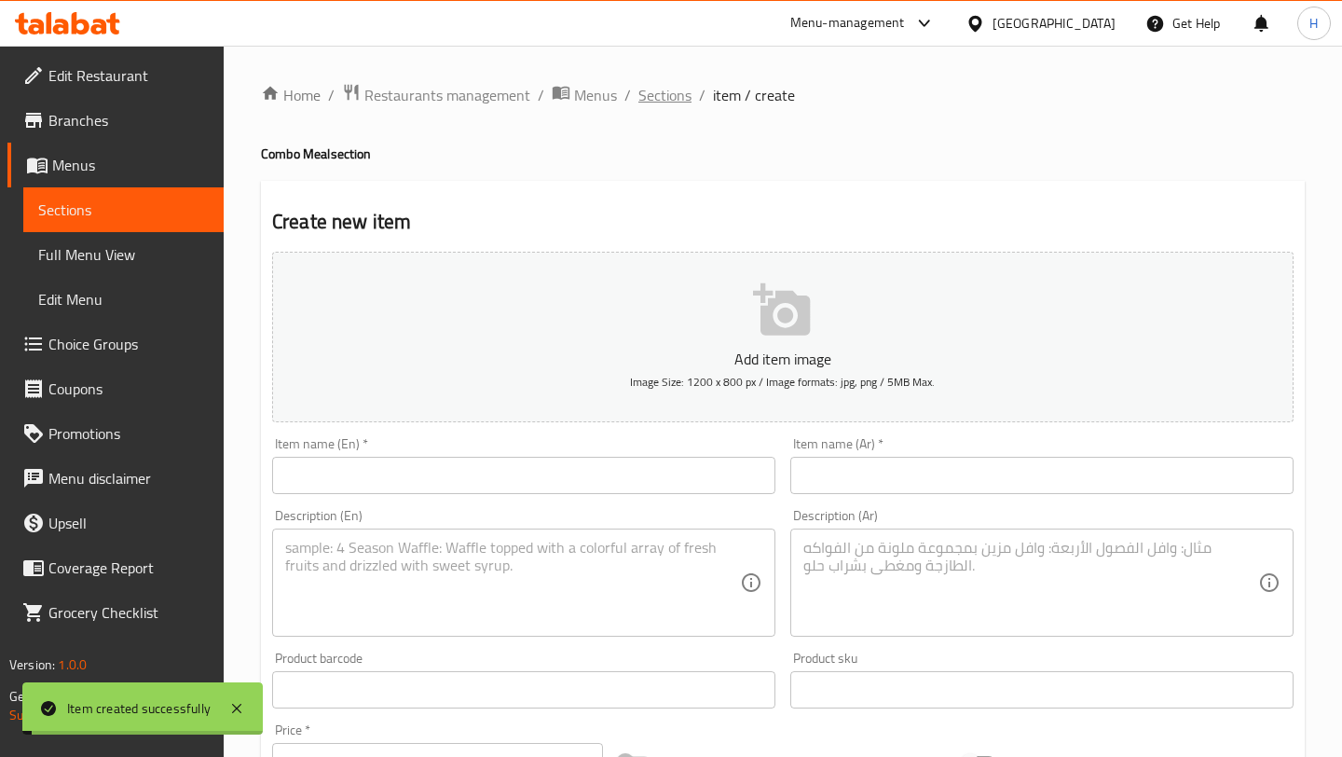
click at [663, 103] on span "Sections" at bounding box center [664, 95] width 53 height 22
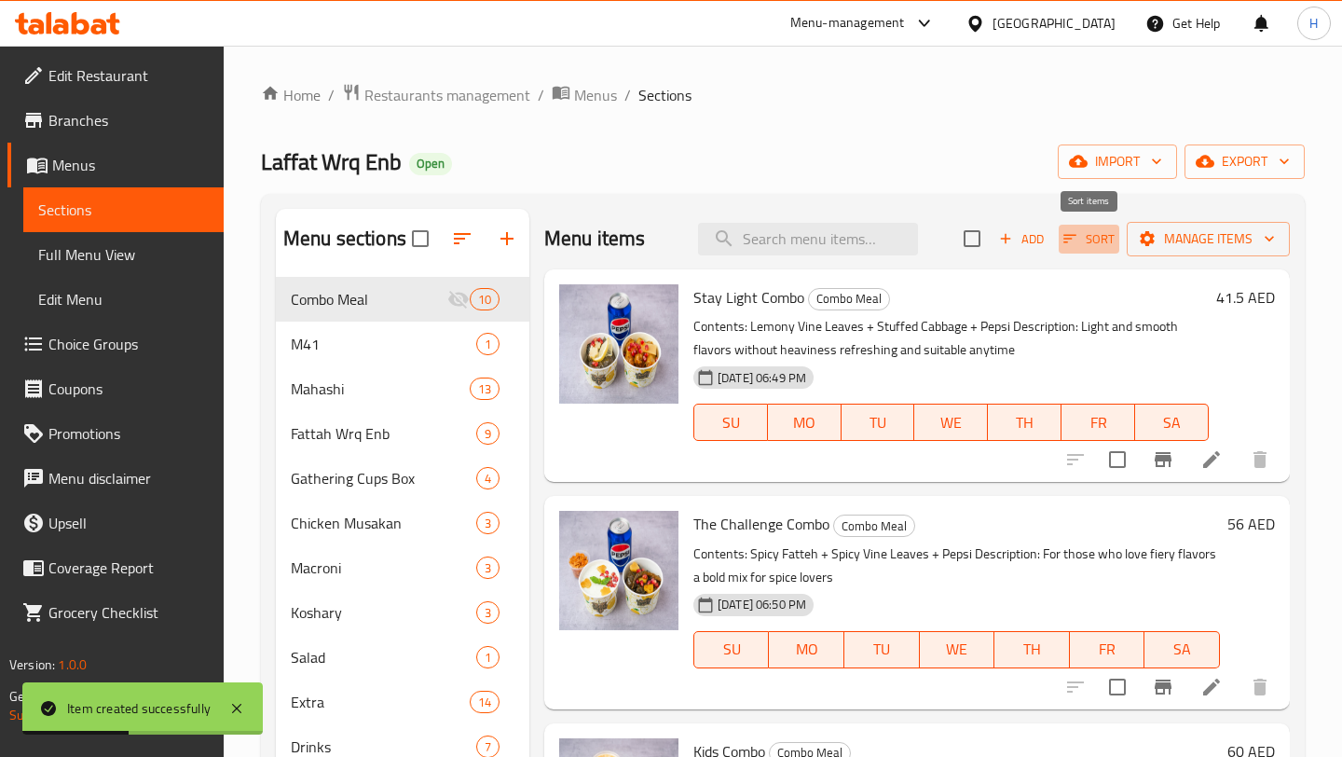
click at [1090, 245] on span "Sort" at bounding box center [1088, 238] width 51 height 21
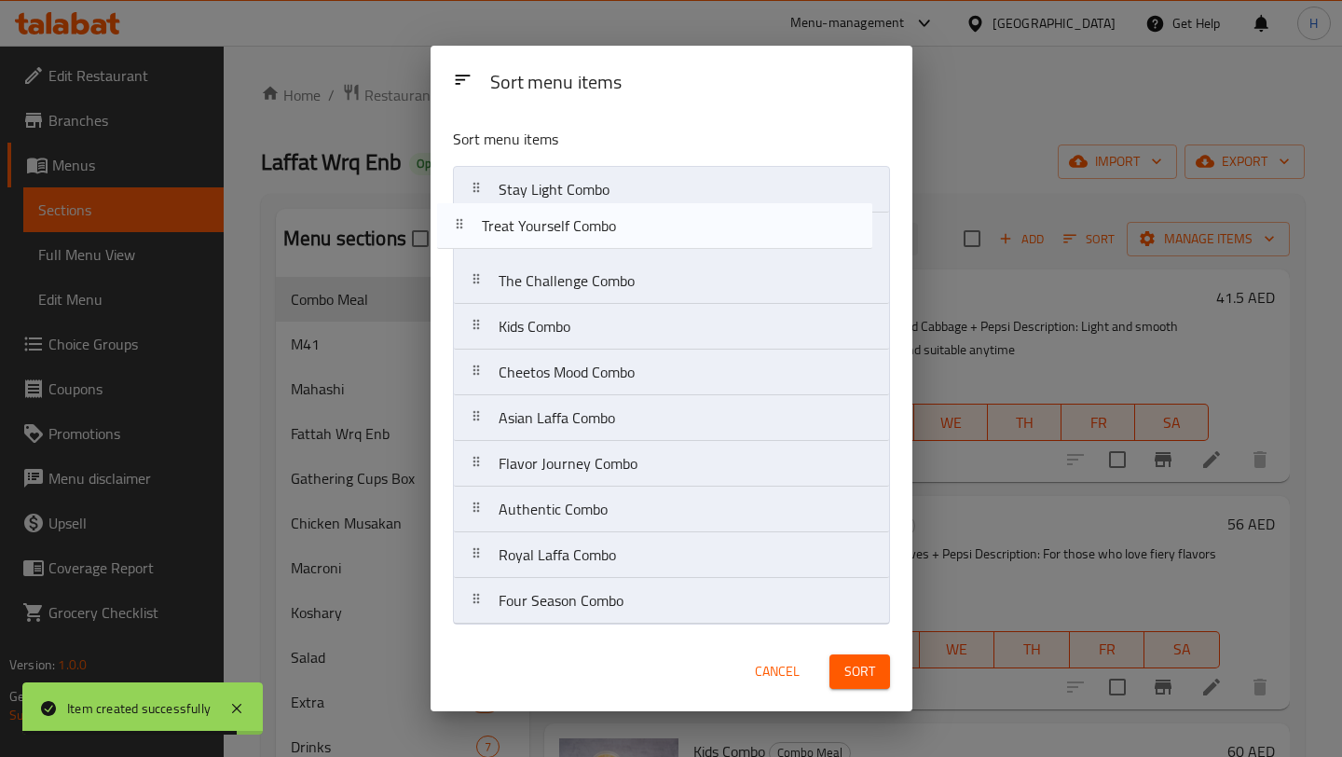
drag, startPoint x: 568, startPoint y: 614, endPoint x: 552, endPoint y: 233, distance: 381.4
click at [552, 233] on nav "Stay Light Combo The Challenge Combo Kids Combo Cheetos Mood Combo Asian Laffa …" at bounding box center [671, 395] width 437 height 458
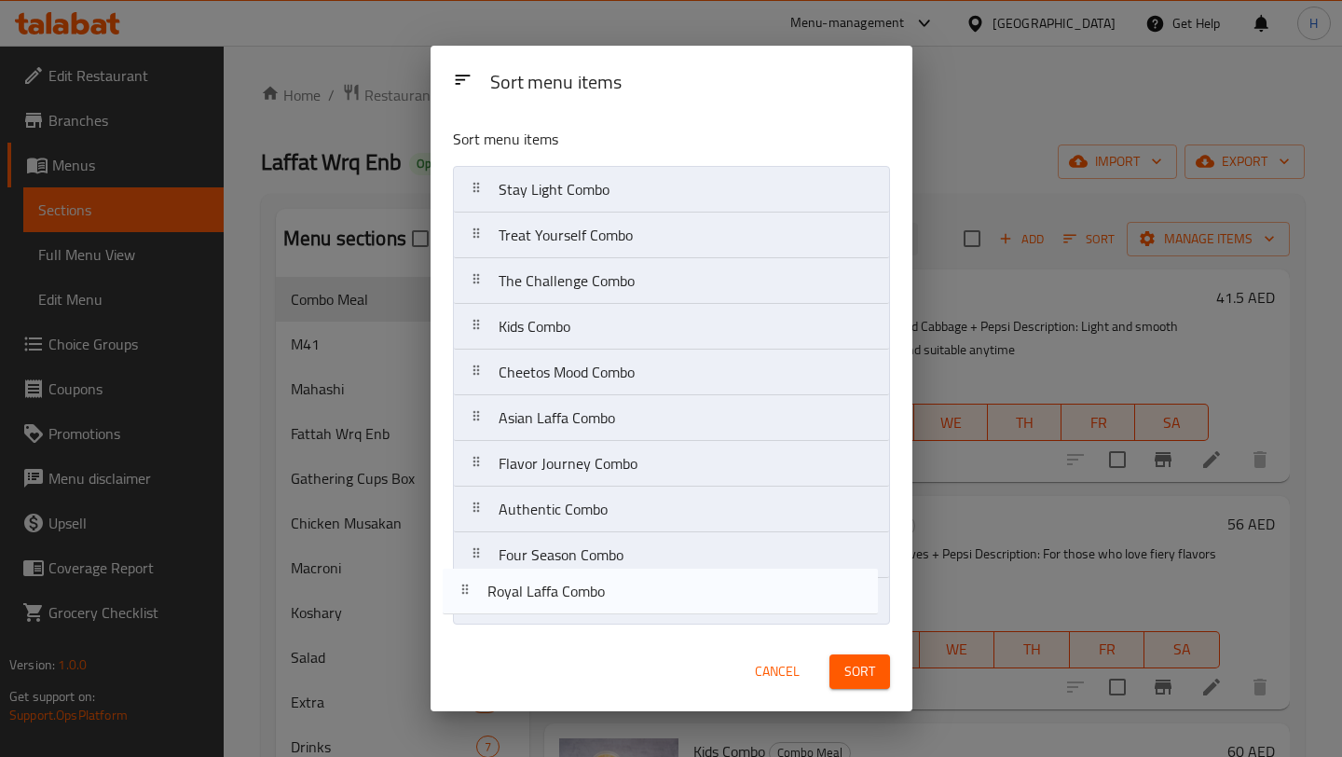
drag, startPoint x: 574, startPoint y: 556, endPoint x: 562, endPoint y: 609, distance: 54.5
click at [562, 609] on nav "Stay Light Combo Treat Yourself Combo The Challenge Combo Kids Combo Cheetos Mo…" at bounding box center [671, 395] width 437 height 458
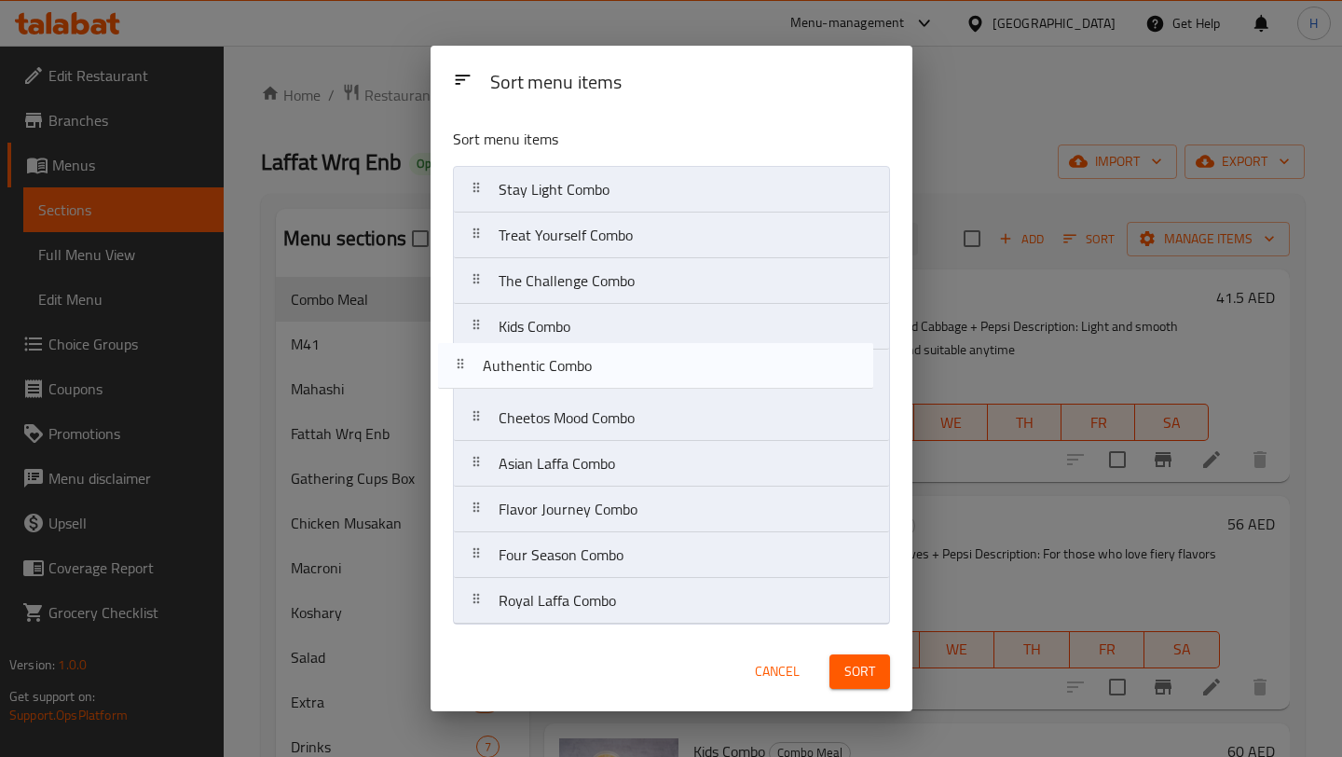
drag, startPoint x: 566, startPoint y: 515, endPoint x: 550, endPoint y: 367, distance: 149.1
click at [550, 367] on nav "Stay Light Combo Treat Yourself Combo The Challenge Combo Kids Combo Cheetos Mo…" at bounding box center [671, 395] width 437 height 458
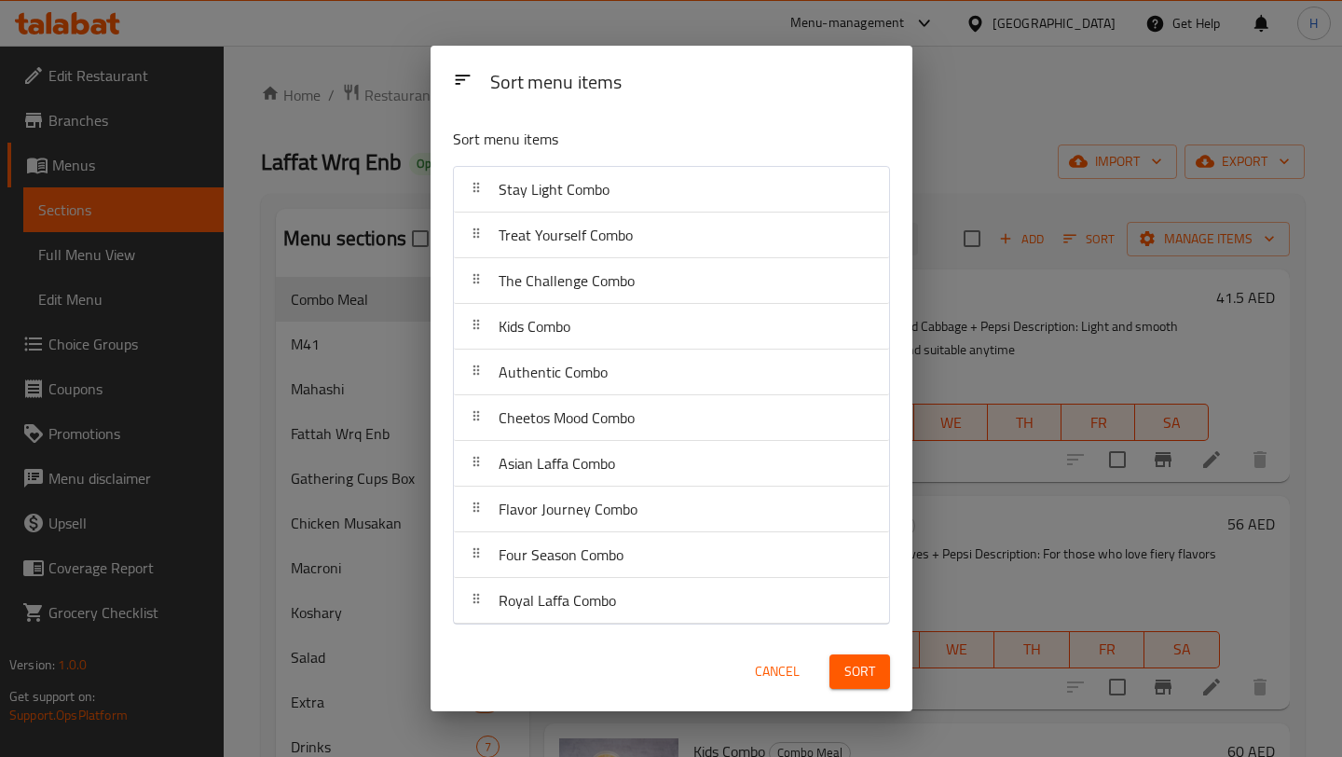
click at [864, 671] on span "Sort" at bounding box center [859, 671] width 31 height 23
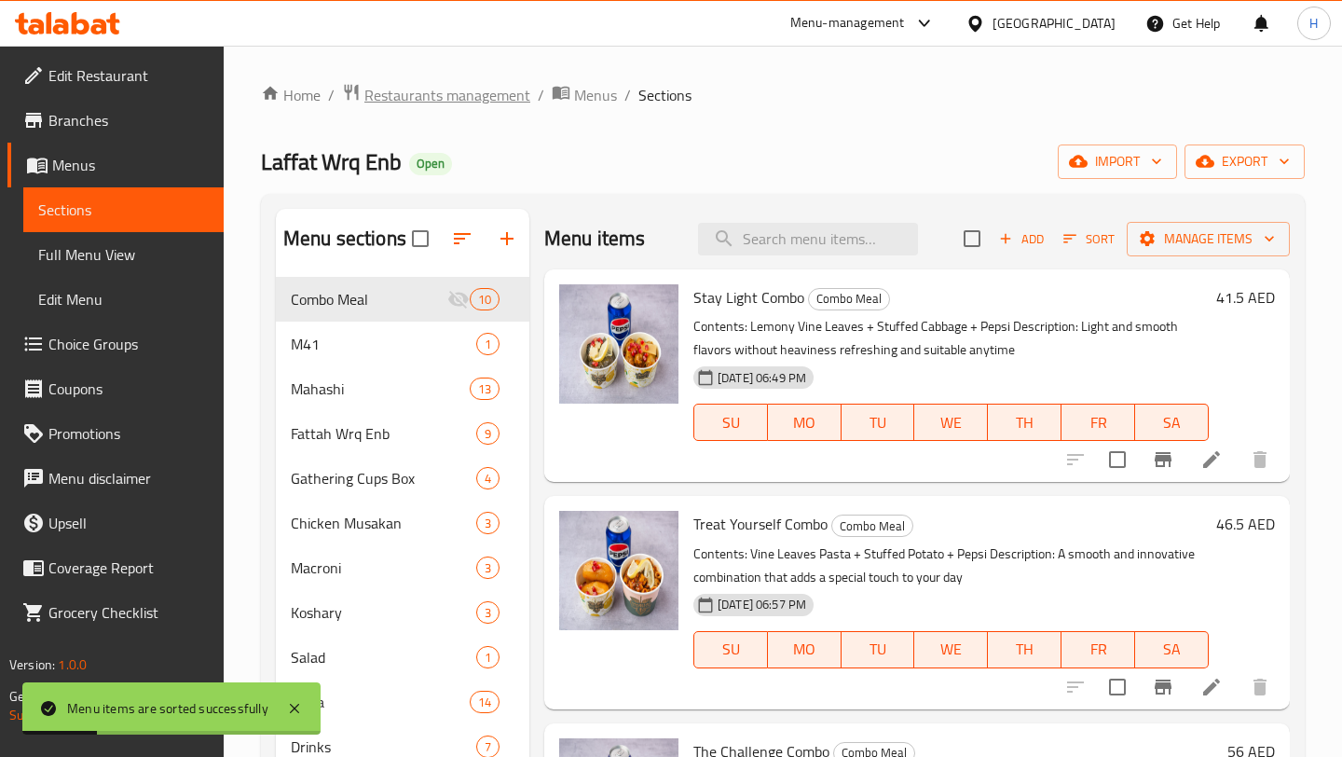
click at [485, 88] on span "Restaurants management" at bounding box center [447, 95] width 166 height 22
